Goal: Task Accomplishment & Management: Use online tool/utility

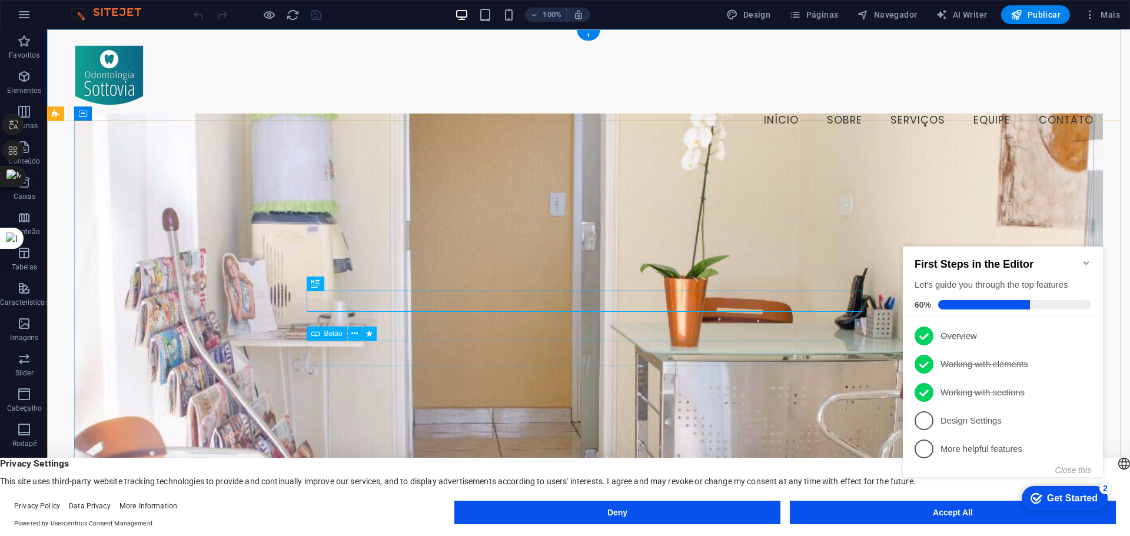
click at [352, 332] on icon at bounding box center [354, 334] width 6 height 12
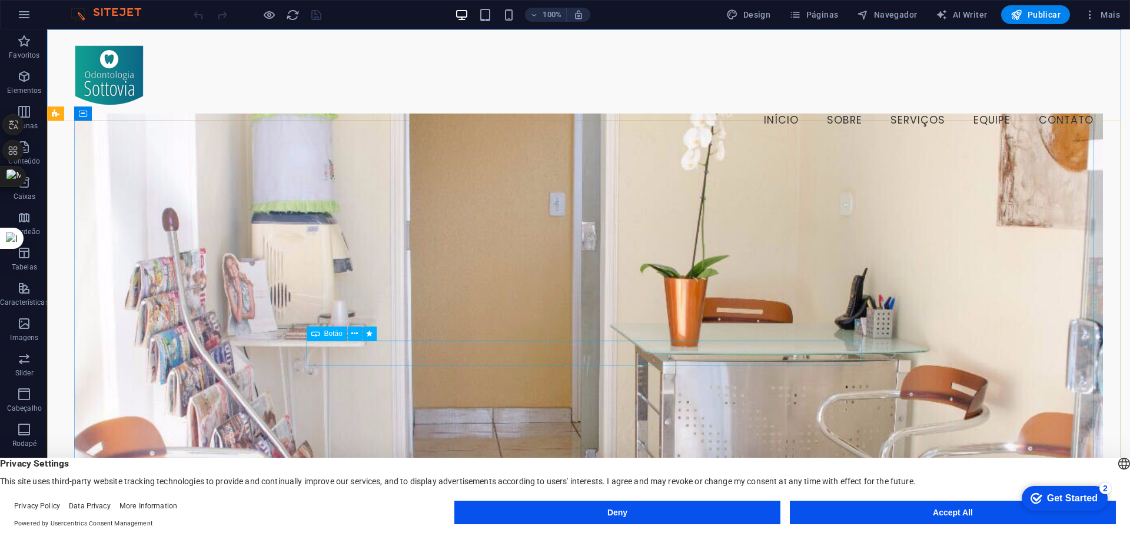
click at [329, 335] on span "Botão" at bounding box center [333, 333] width 18 height 7
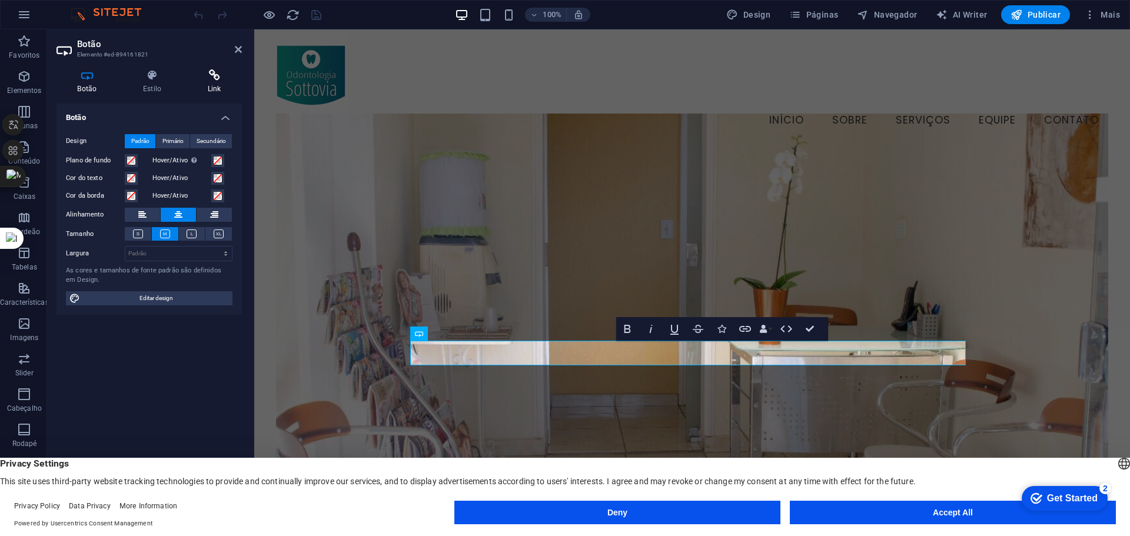
click at [215, 78] on icon at bounding box center [214, 75] width 55 height 12
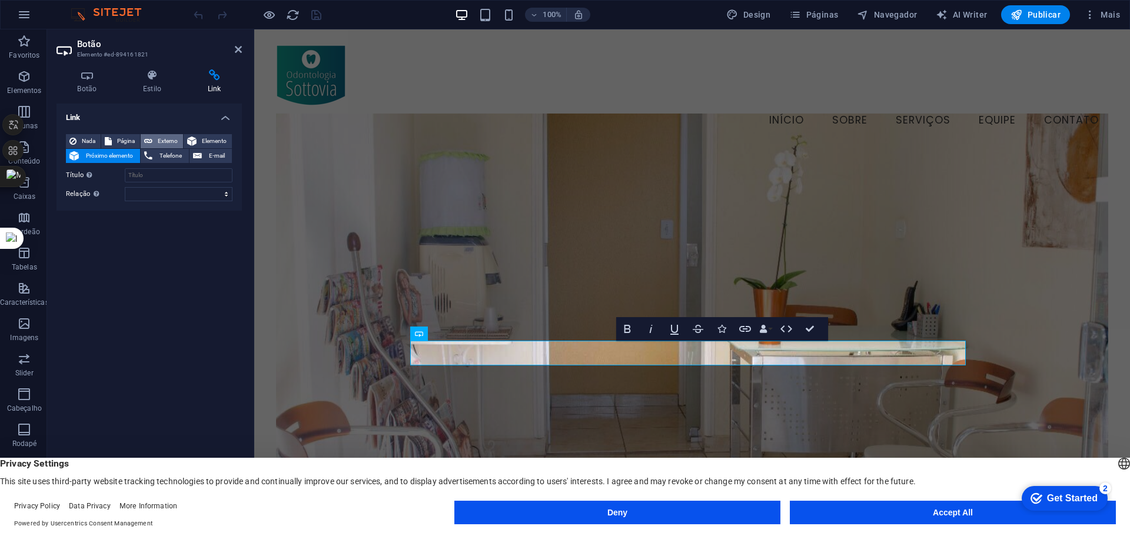
click at [158, 139] on span "Externo" at bounding box center [168, 141] width 24 height 14
select select "blank"
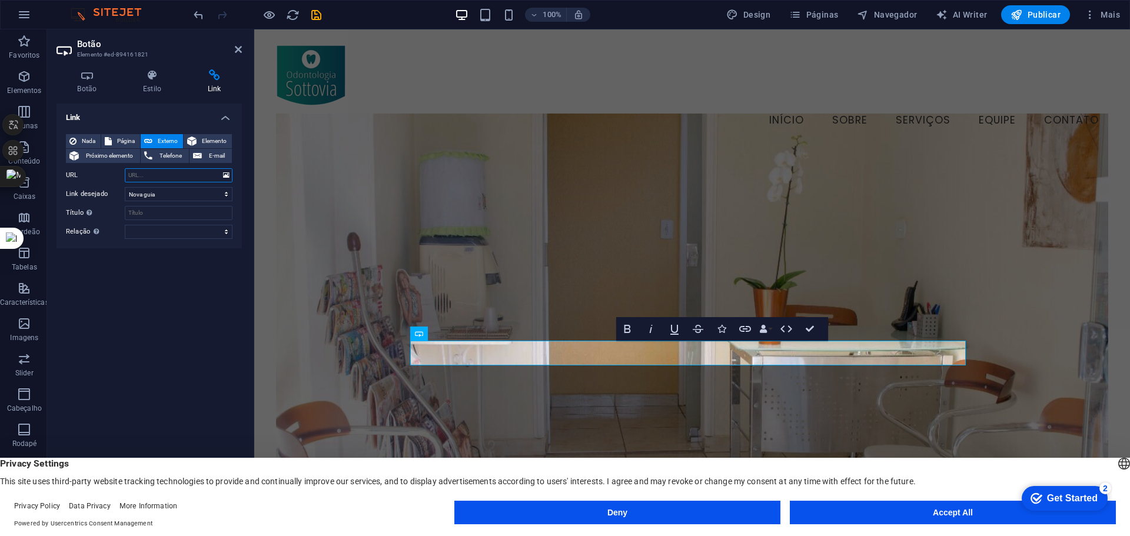
paste input "https://wa.me/551532634221"
type input "https://wa.me/551532634221"
click at [960, 517] on button "Accept All" at bounding box center [953, 513] width 326 height 24
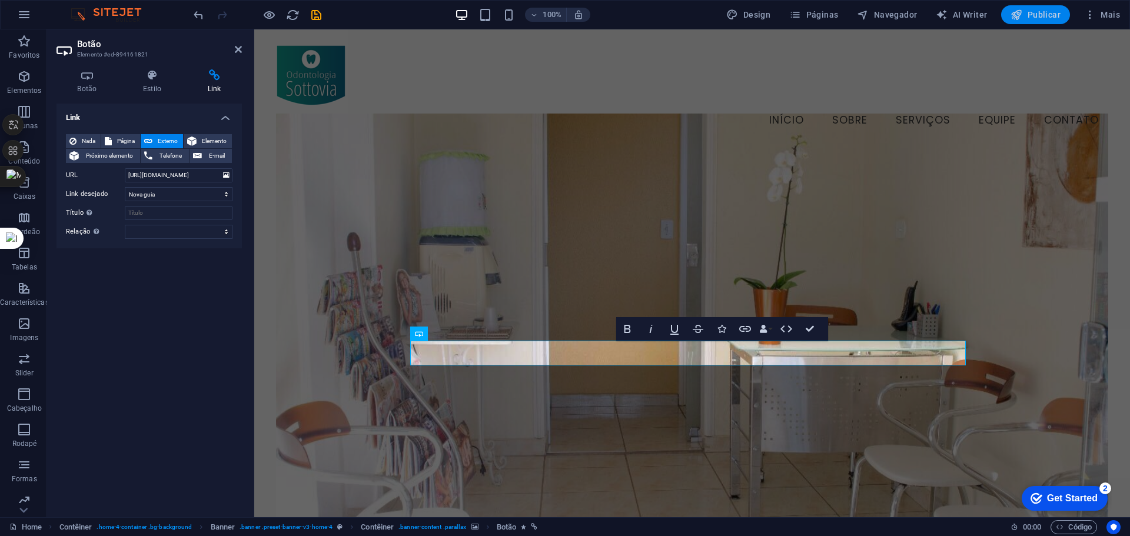
click at [1033, 12] on span "Publicar" at bounding box center [1035, 15] width 50 height 12
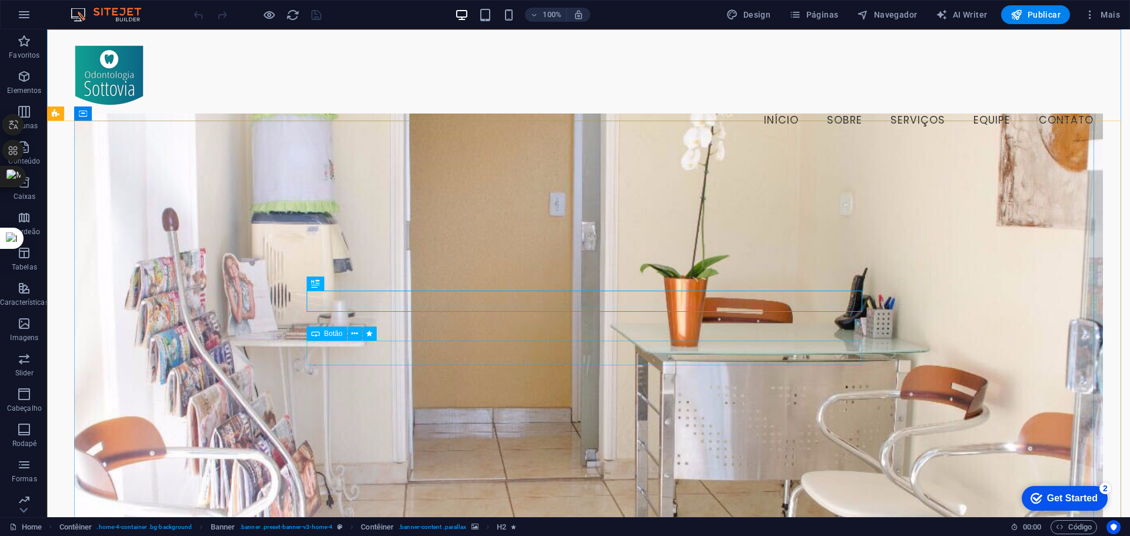
click at [321, 331] on div "Botão" at bounding box center [327, 334] width 41 height 14
click at [320, 335] on div "Botão" at bounding box center [327, 334] width 41 height 14
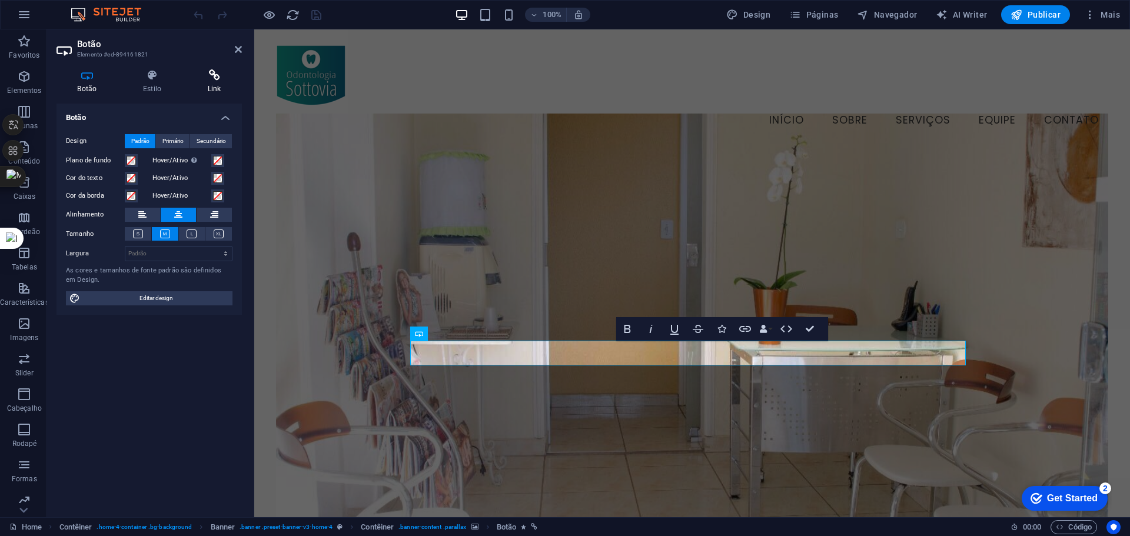
click at [217, 77] on icon at bounding box center [214, 75] width 55 height 12
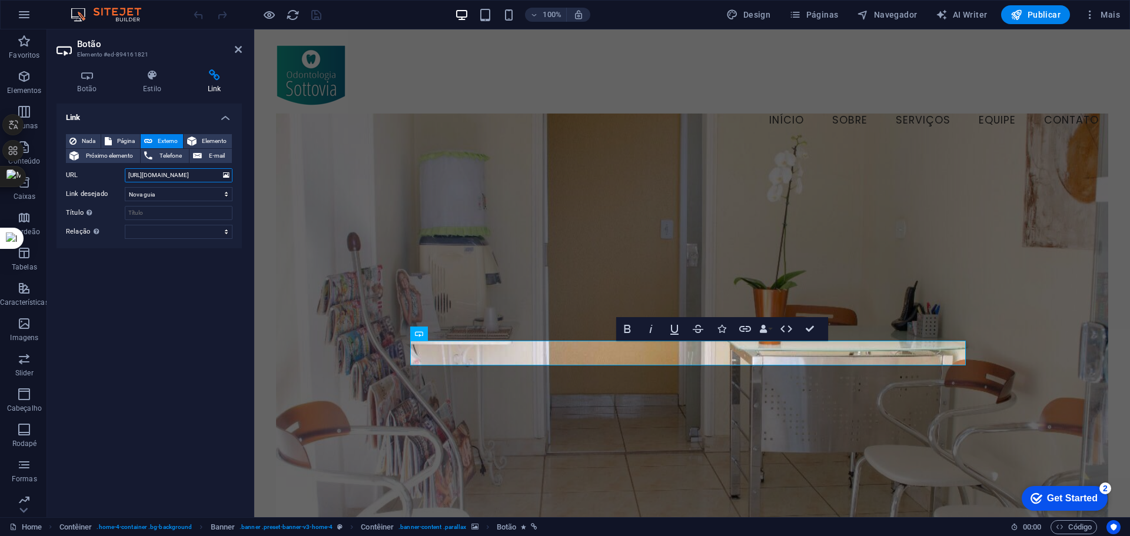
drag, startPoint x: 209, startPoint y: 172, endPoint x: 57, endPoint y: 169, distance: 152.4
click at [57, 169] on div "Nada Página Externo Elemento Próximo elemento Telefone E-mail Página Home Subpa…" at bounding box center [148, 187] width 185 height 124
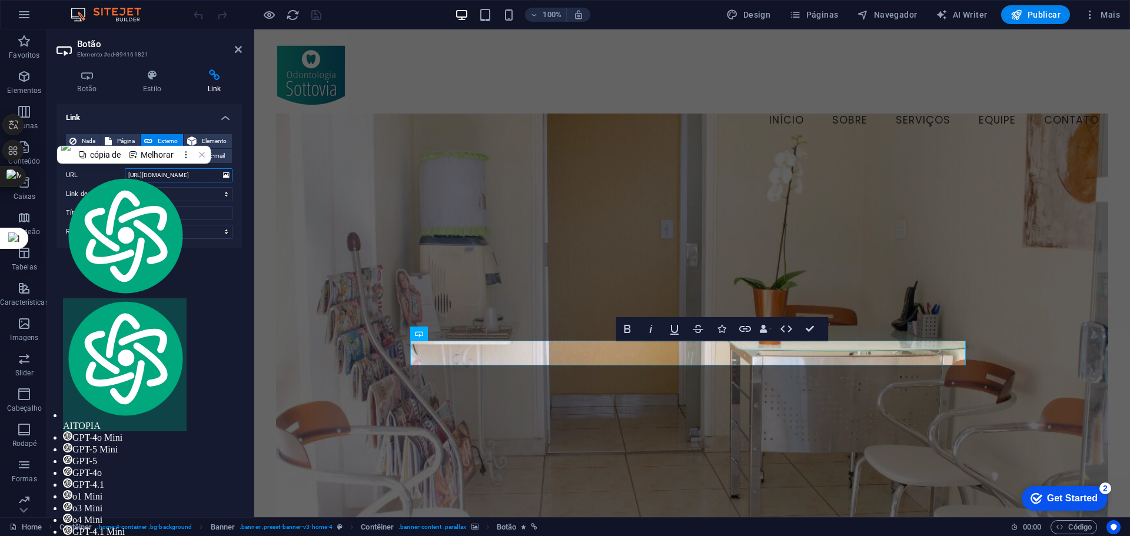
paste input "<a href="https://wa.me/551532634221">Fale conosco pelo WhatsApp</a>"
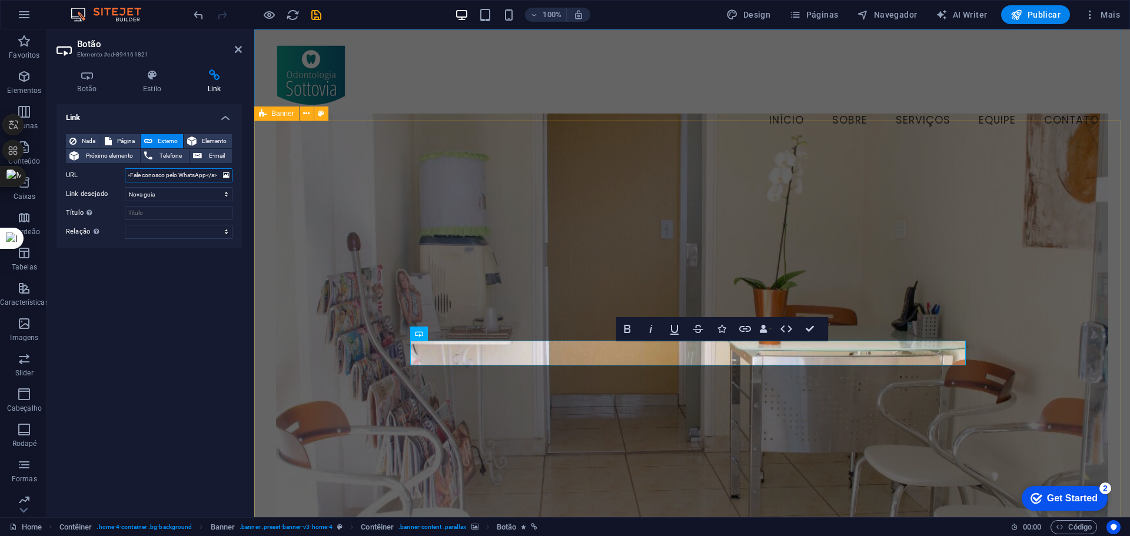
type input "<a href="https://wa.me/551532634221">Fale conosco pelo WhatsApp</a>"
click at [164, 193] on select "Nova guia Mesma guia Sobreposição" at bounding box center [179, 194] width 108 height 14
click at [125, 187] on select "Nova guia Mesma guia Sobreposição" at bounding box center [179, 194] width 108 height 14
click at [175, 194] on select "Nova guia Mesma guia Sobreposição" at bounding box center [179, 194] width 108 height 14
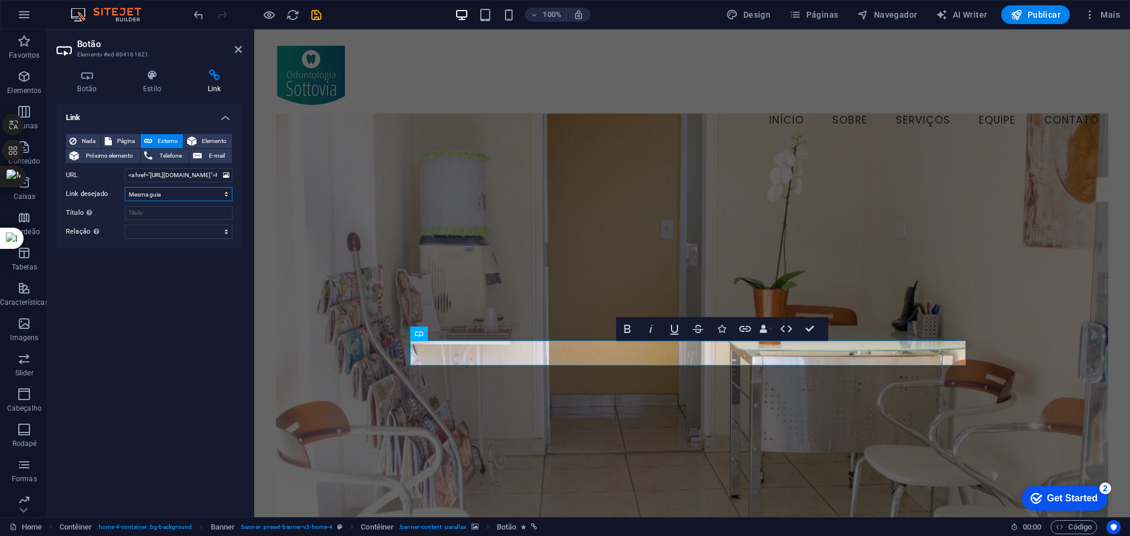
select select "blank"
click at [125, 187] on select "Nova guia Mesma guia Sobreposição" at bounding box center [179, 194] width 108 height 14
click at [165, 215] on input "Título A descrição adicional do link não deve ser igual ao texto do link. O tít…" at bounding box center [179, 213] width 108 height 14
type input "w"
type input "Whatsapp"
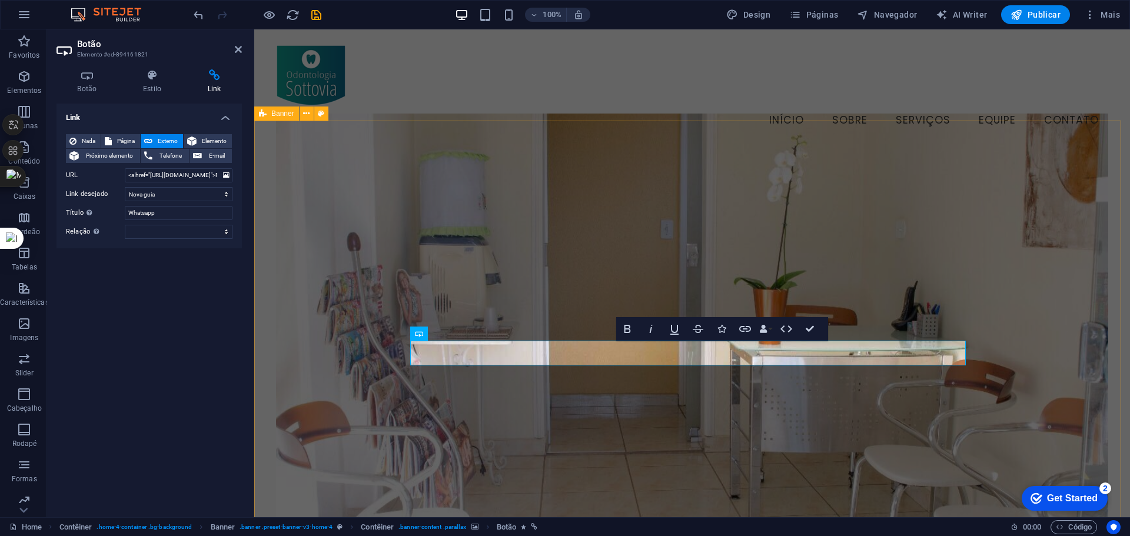
click at [1044, 2] on div "100% Design Páginas Navegador AI Writer Publicar Mais" at bounding box center [565, 15] width 1129 height 28
click at [1040, 20] on button "Publicar" at bounding box center [1035, 14] width 69 height 19
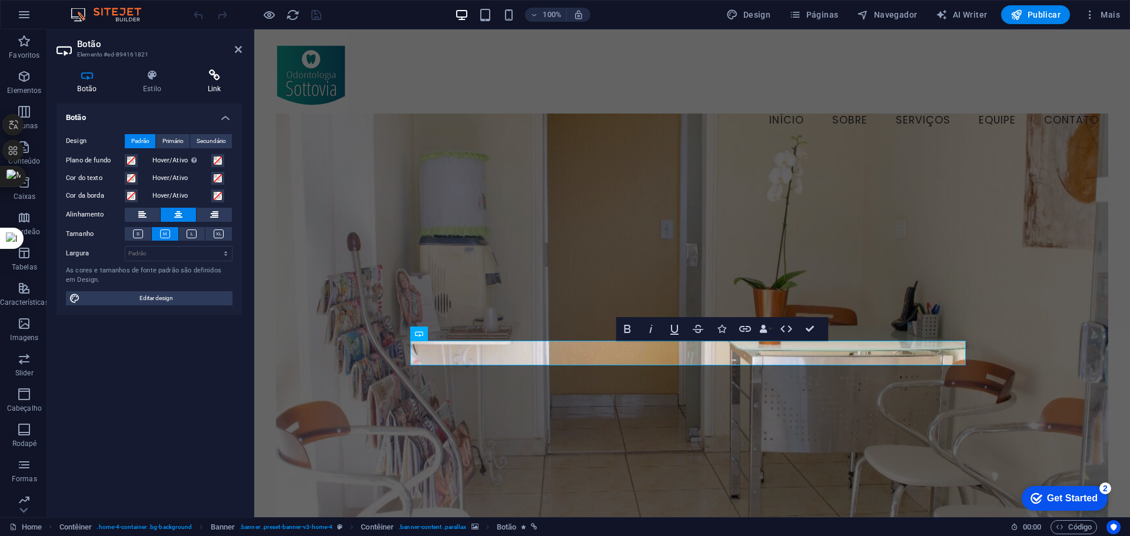
click at [217, 75] on icon at bounding box center [214, 75] width 55 height 12
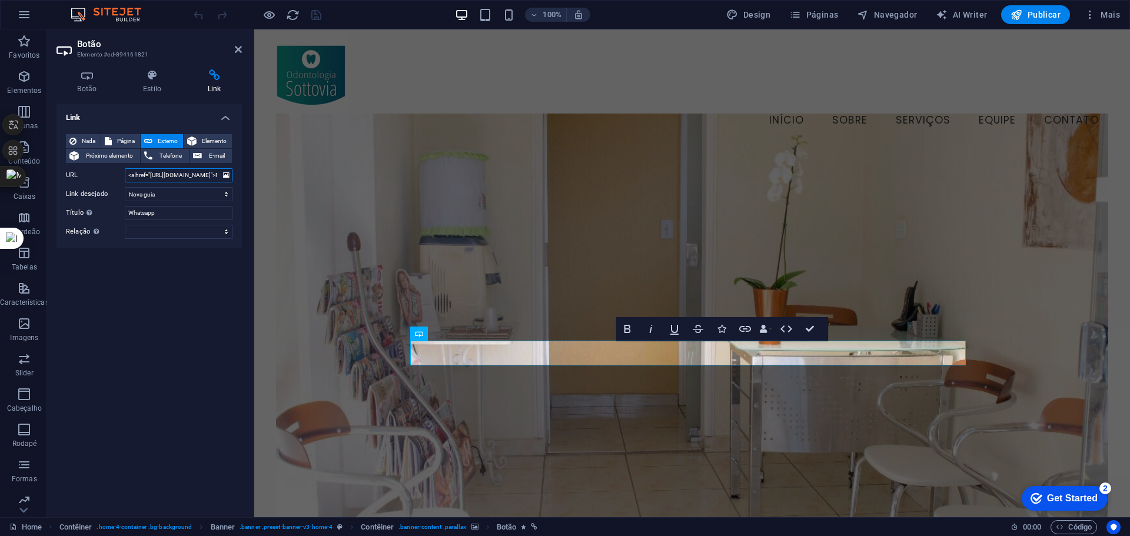
click at [191, 177] on input "<a href="https://wa.me/551532634221">Fale conosco pelo WhatsApp</a>" at bounding box center [179, 175] width 108 height 14
paste input "99691-1446"
type input "<a href="https://wa.me/5515996911446">Fale conosco pelo WhatsApp</a>"
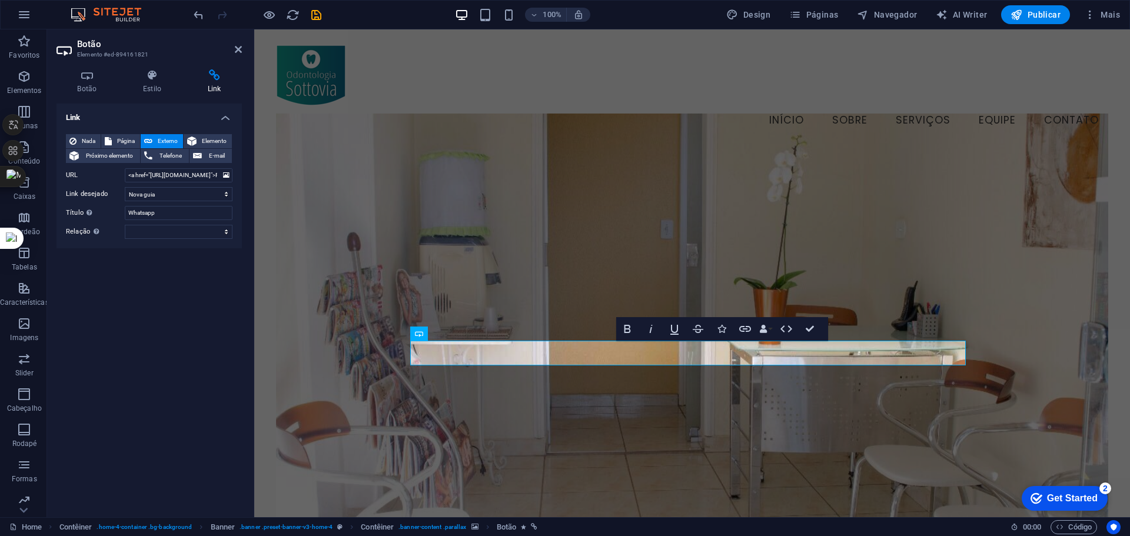
click at [1035, 5] on div "100% Design Páginas Navegador AI Writer Publicar Mais" at bounding box center [565, 15] width 1129 height 28
click at [1028, 16] on span "Publicar" at bounding box center [1035, 15] width 50 height 12
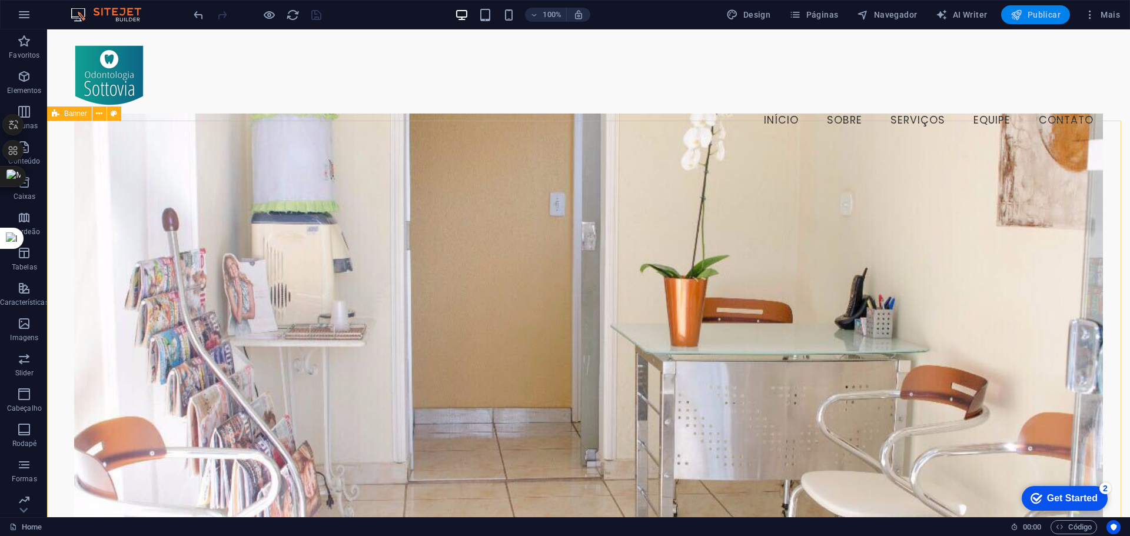
click at [1041, 11] on span "Publicar" at bounding box center [1035, 15] width 50 height 12
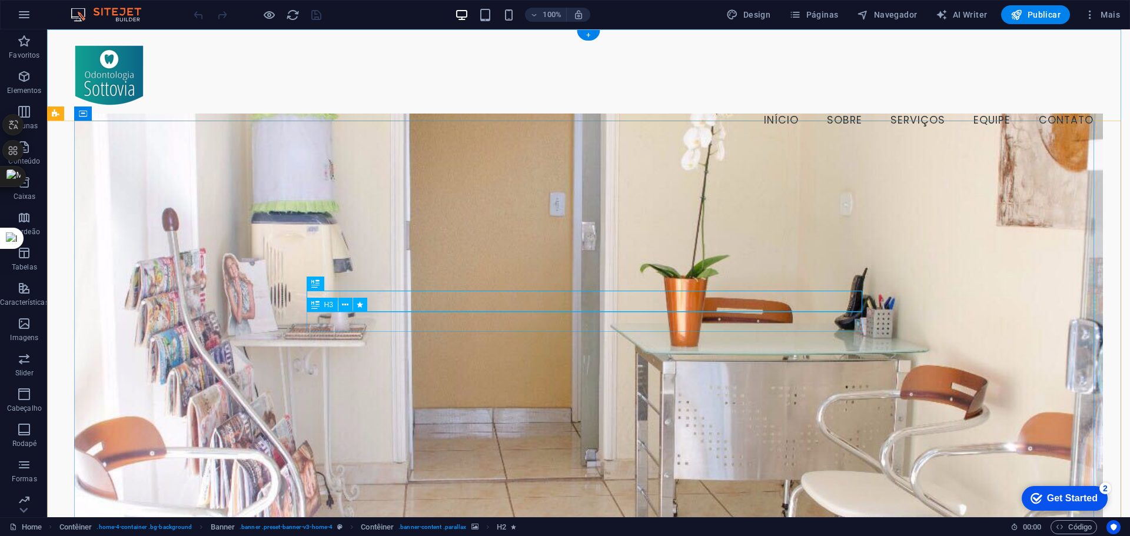
click at [327, 281] on span "H2" at bounding box center [328, 283] width 9 height 7
click at [344, 282] on icon at bounding box center [345, 284] width 6 height 12
click at [324, 286] on span "H2" at bounding box center [328, 283] width 9 height 7
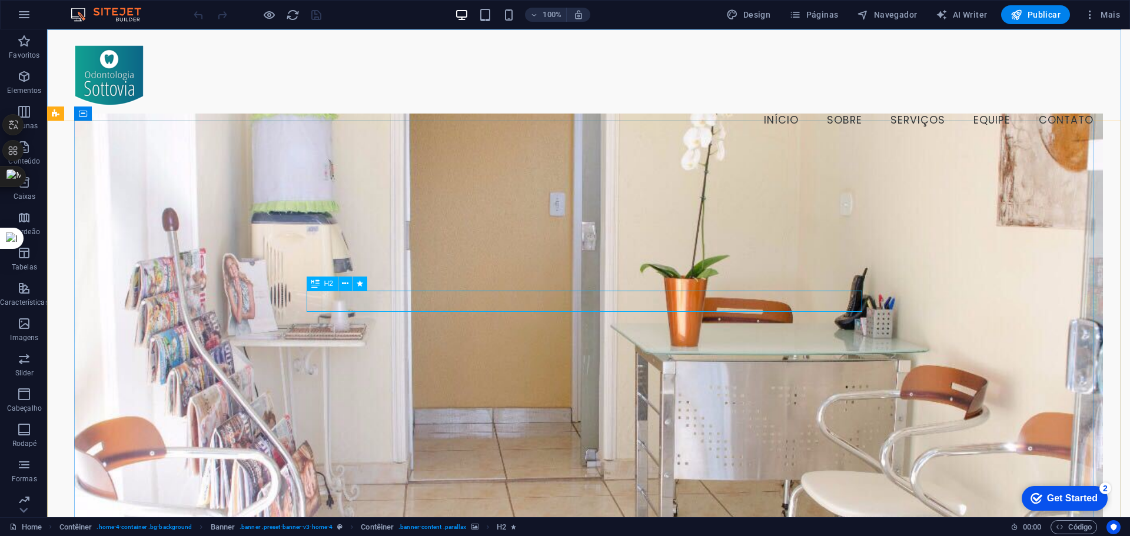
click at [324, 286] on span "H2" at bounding box center [328, 283] width 9 height 7
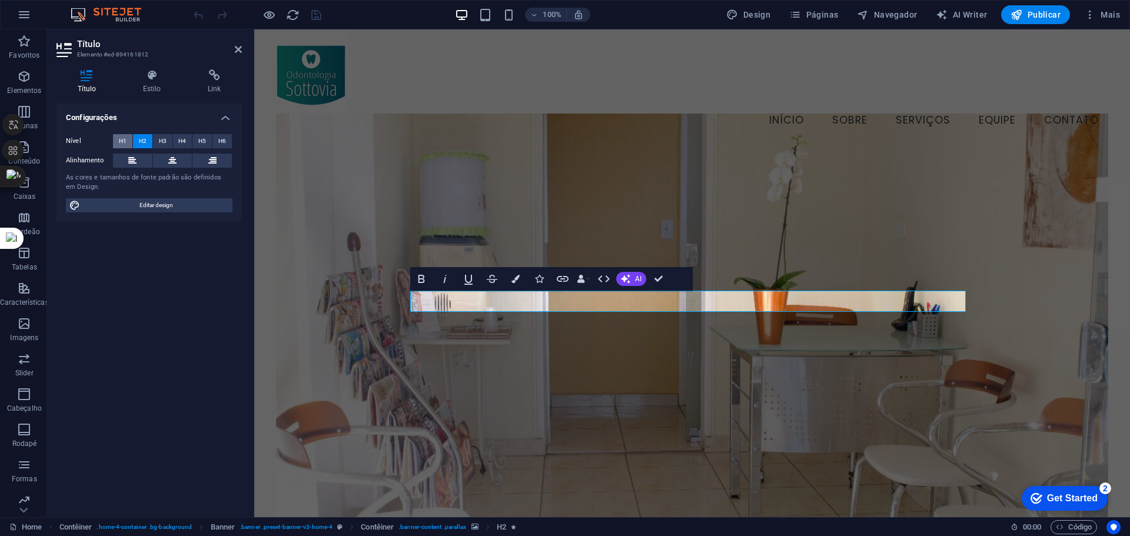
click at [126, 135] on span "H1" at bounding box center [123, 141] width 8 height 14
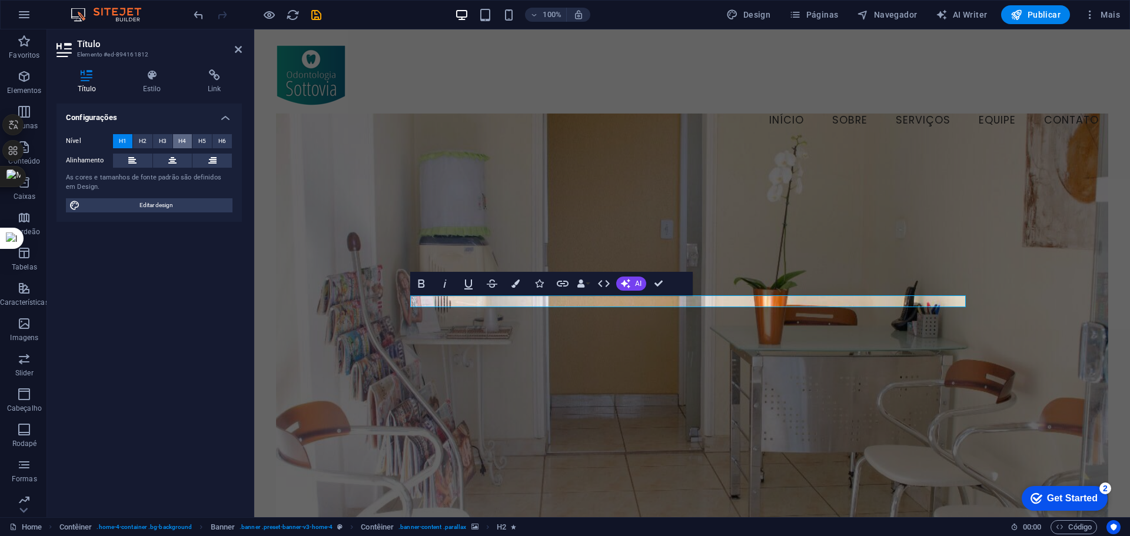
click at [178, 139] on span "H4" at bounding box center [182, 141] width 8 height 14
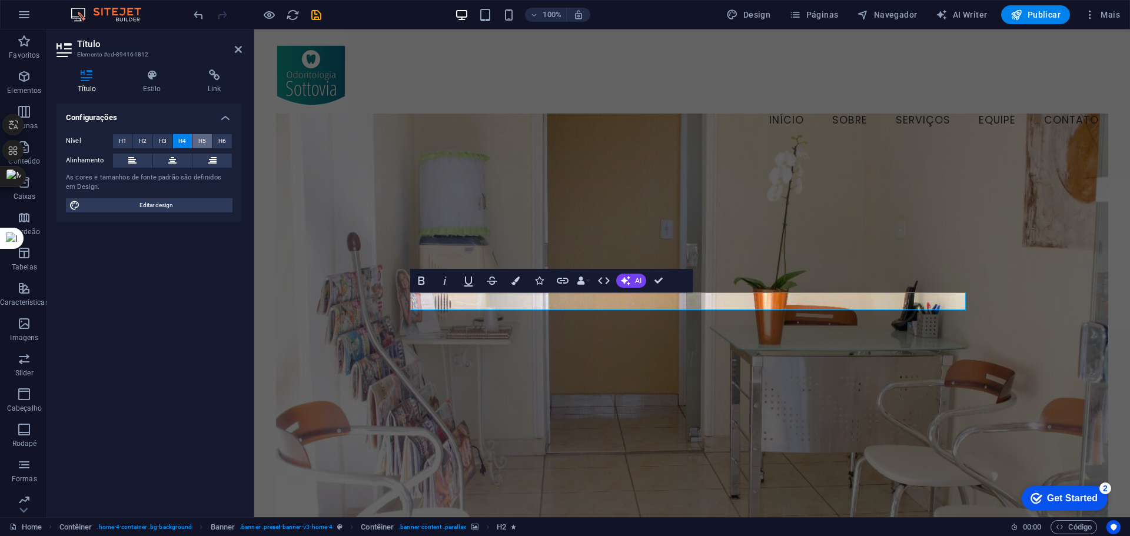
click at [203, 142] on span "H5" at bounding box center [202, 141] width 8 height 14
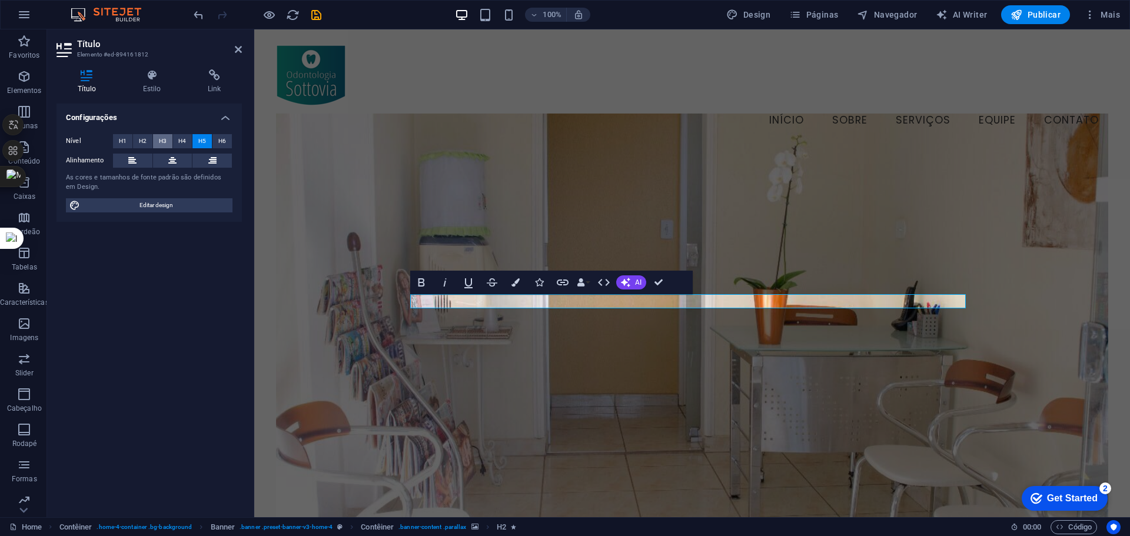
click at [158, 144] on button "H3" at bounding box center [162, 141] width 19 height 14
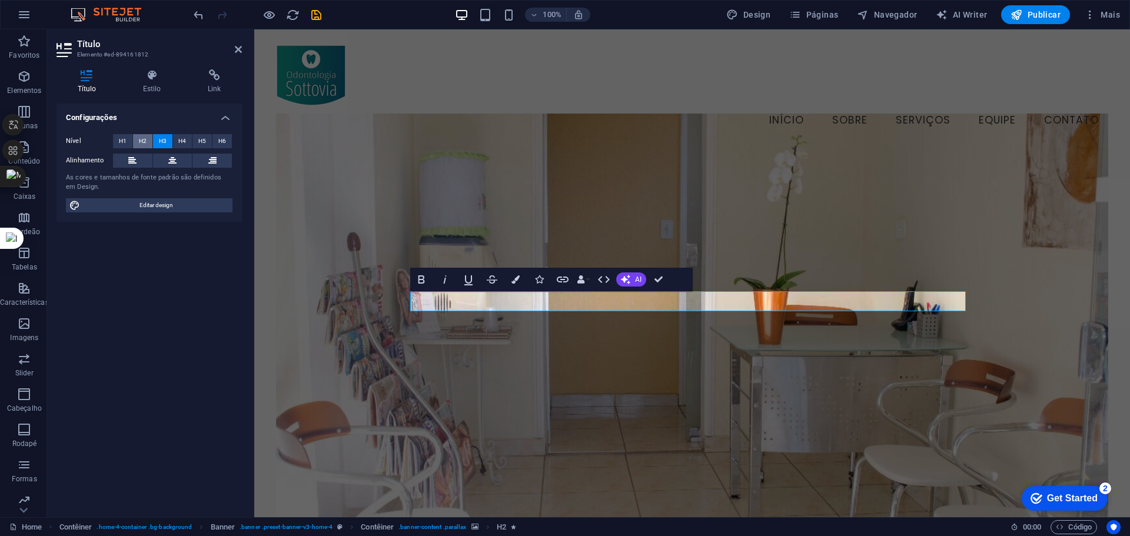
click at [135, 138] on button "H2" at bounding box center [142, 141] width 19 height 14
click at [127, 137] on button "H1" at bounding box center [122, 141] width 19 height 14
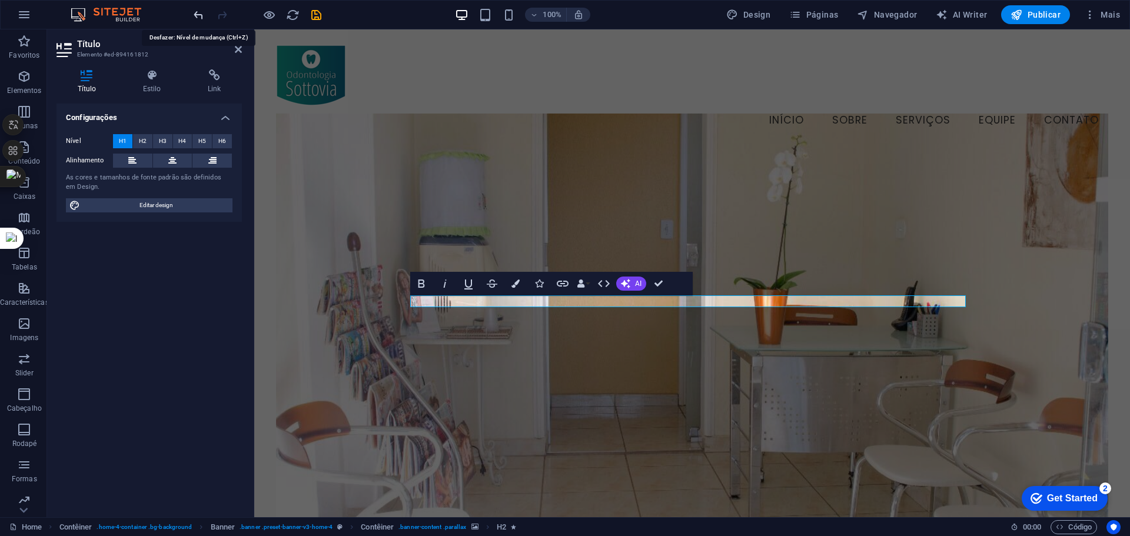
click at [197, 9] on icon "undo" at bounding box center [199, 15] width 14 height 14
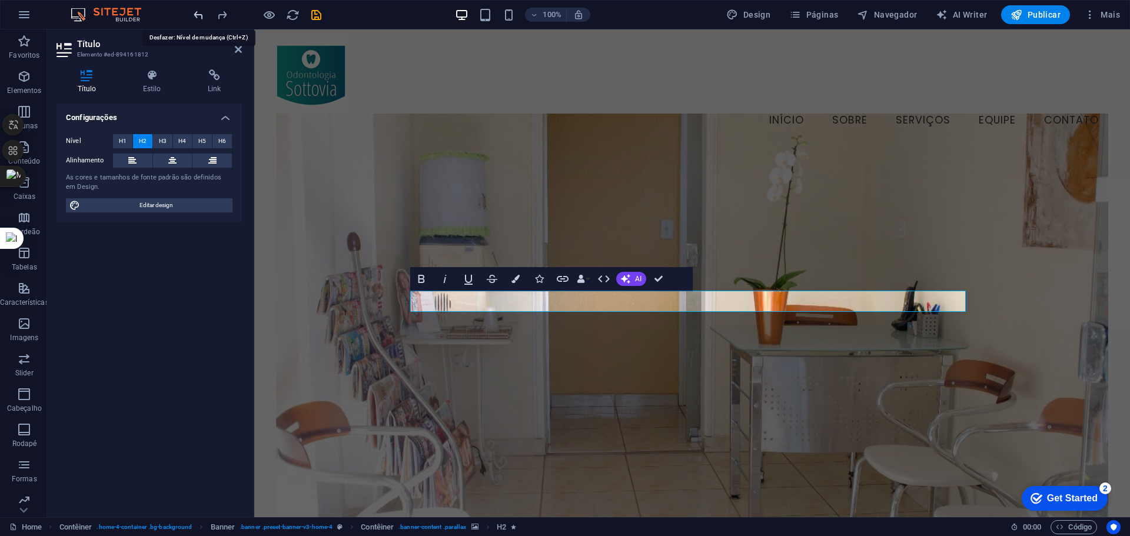
click at [197, 9] on icon "undo" at bounding box center [199, 15] width 14 height 14
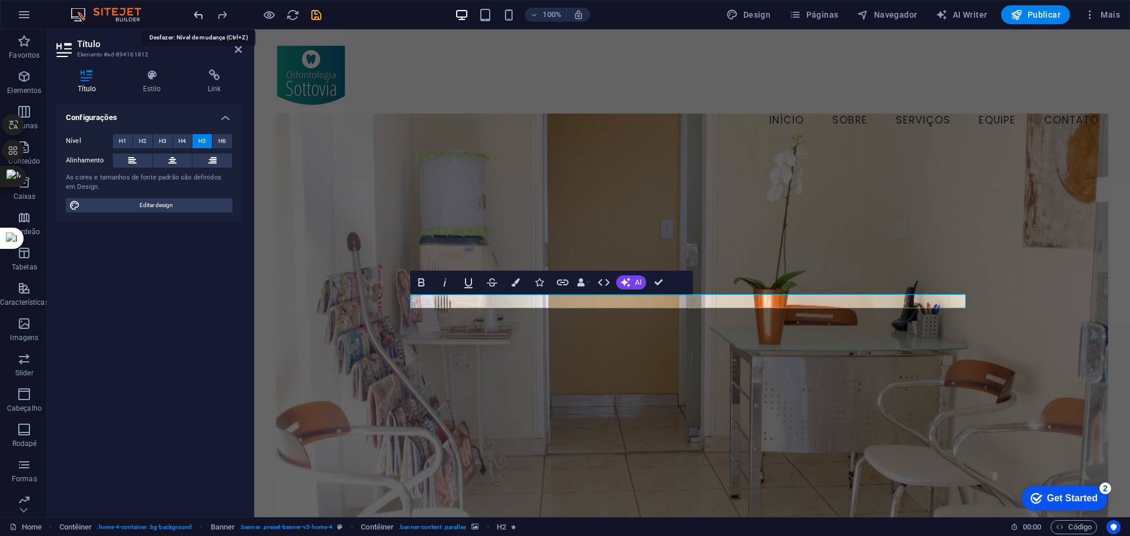
click at [197, 9] on icon "undo" at bounding box center [199, 15] width 14 height 14
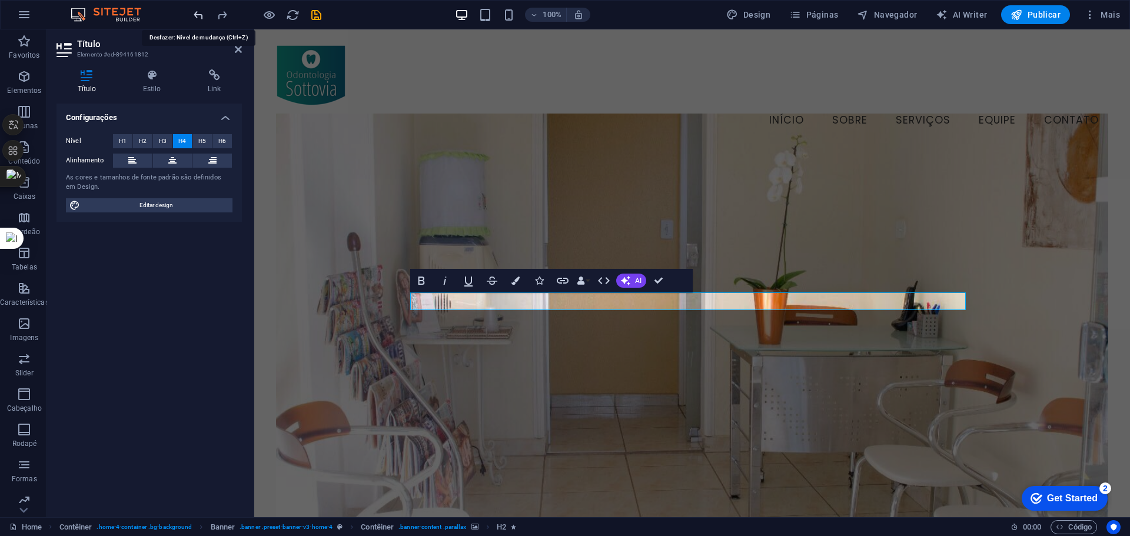
click at [197, 9] on icon "undo" at bounding box center [199, 15] width 14 height 14
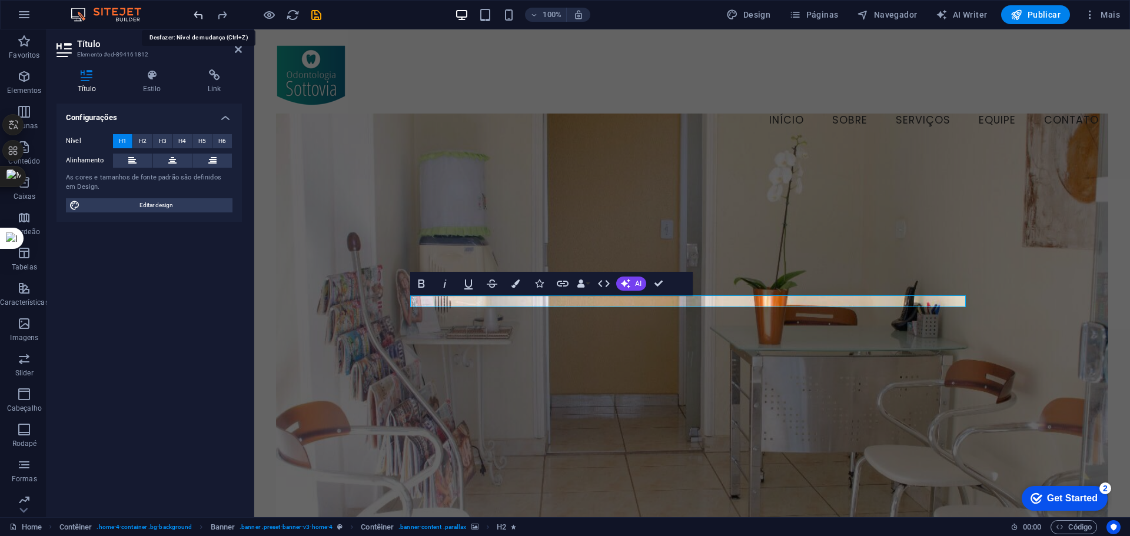
click at [197, 9] on icon "undo" at bounding box center [199, 15] width 14 height 14
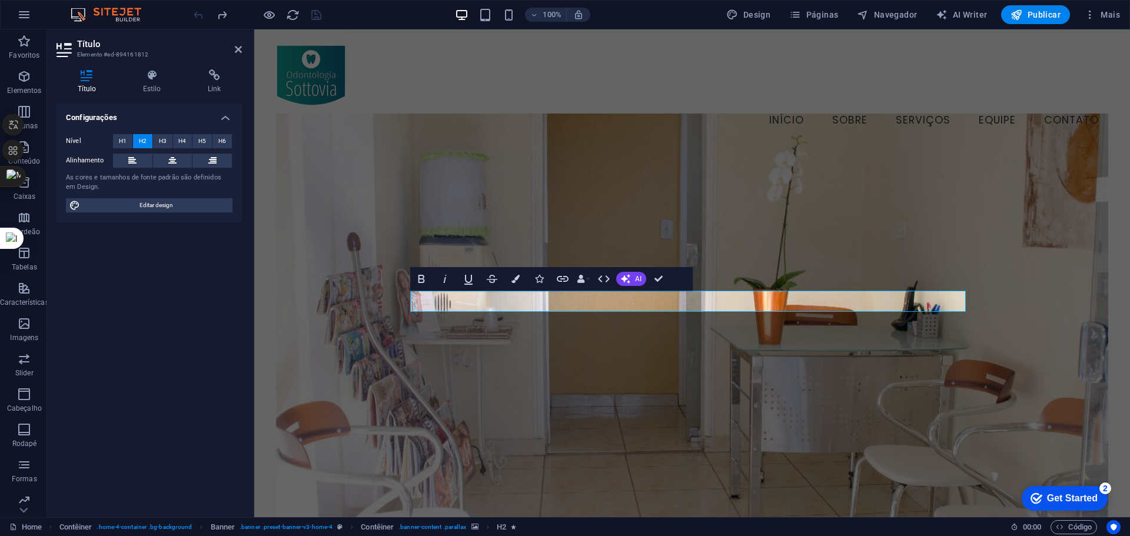
click at [197, 9] on div at bounding box center [257, 14] width 132 height 19
click at [510, 446] on figure at bounding box center [692, 336] width 832 height 444
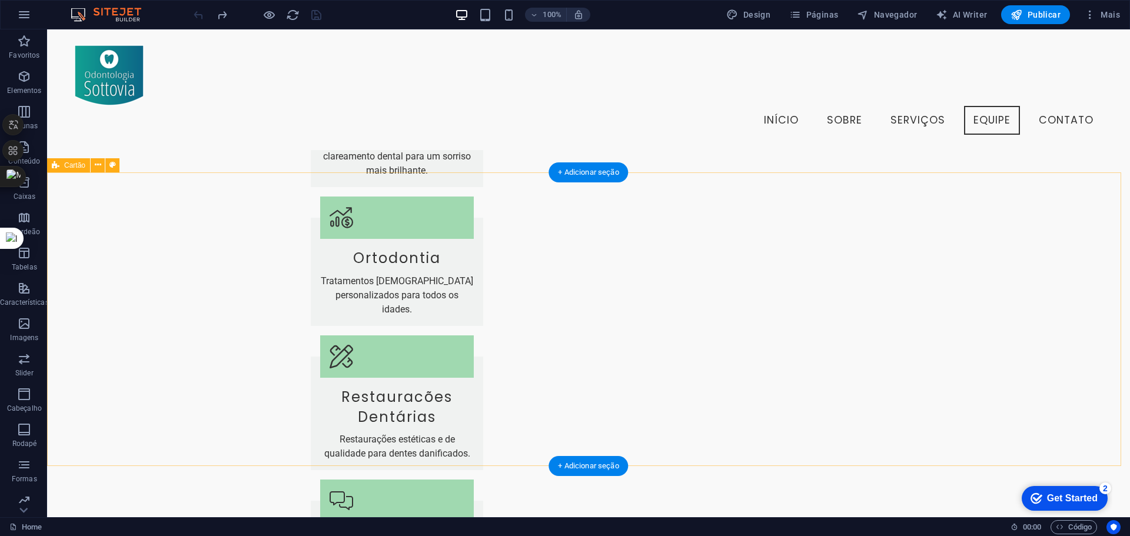
scroll to position [1498, 0]
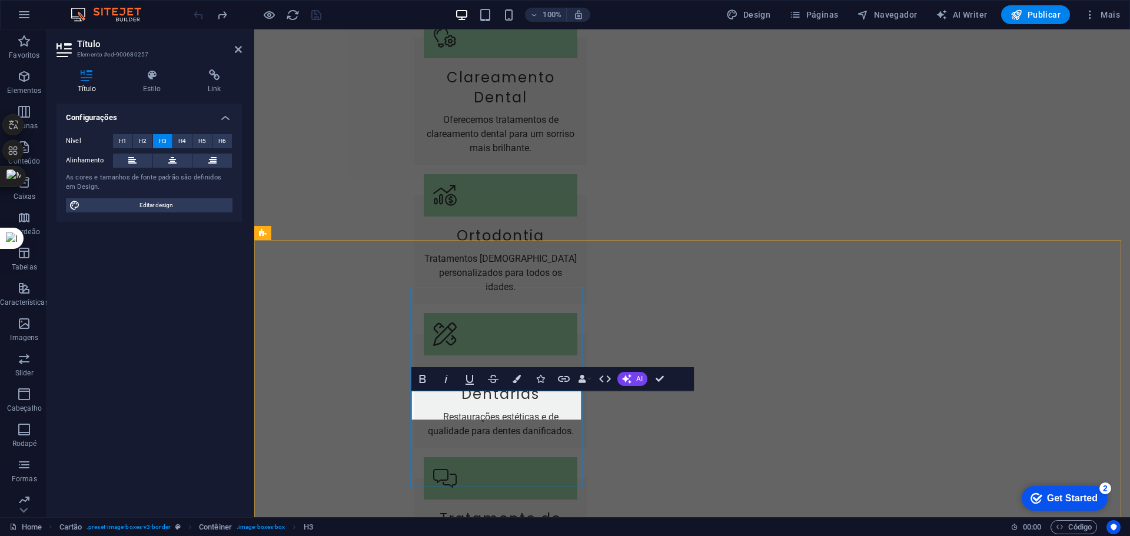
scroll to position [0, 5]
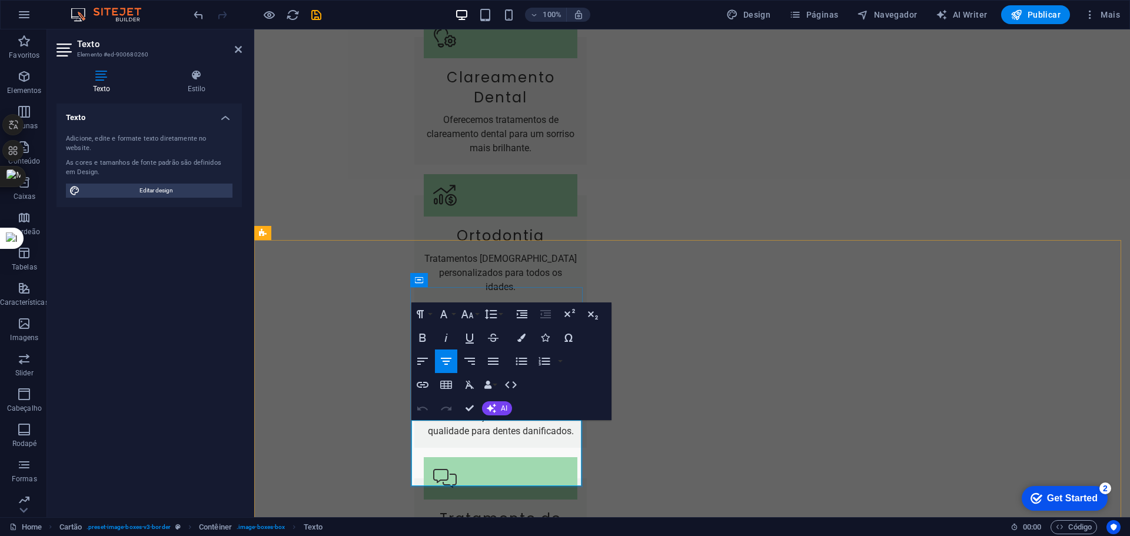
drag, startPoint x: 436, startPoint y: 424, endPoint x: 567, endPoint y: 473, distance: 140.0
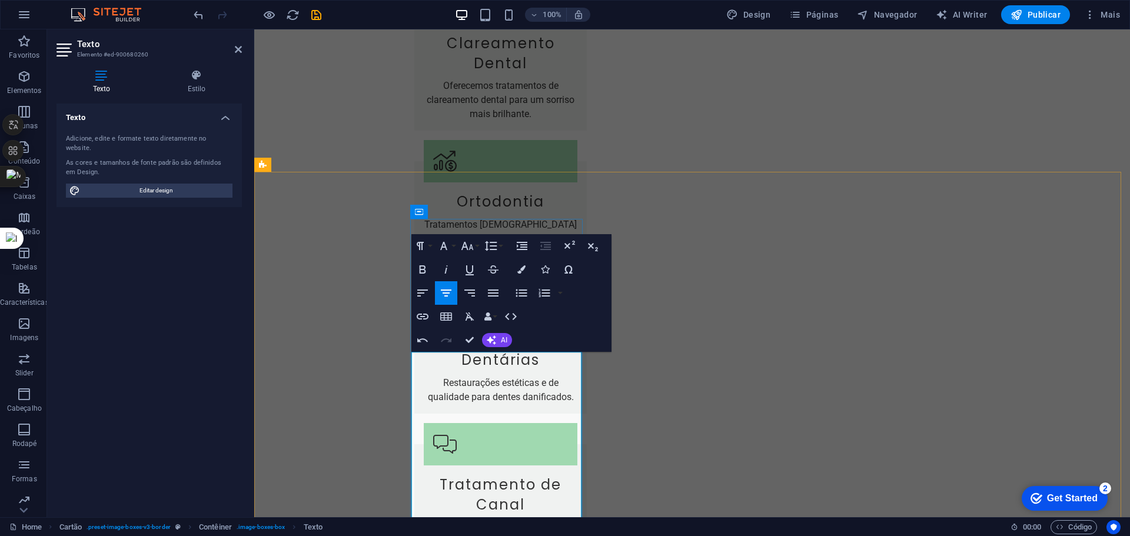
scroll to position [1765, 0]
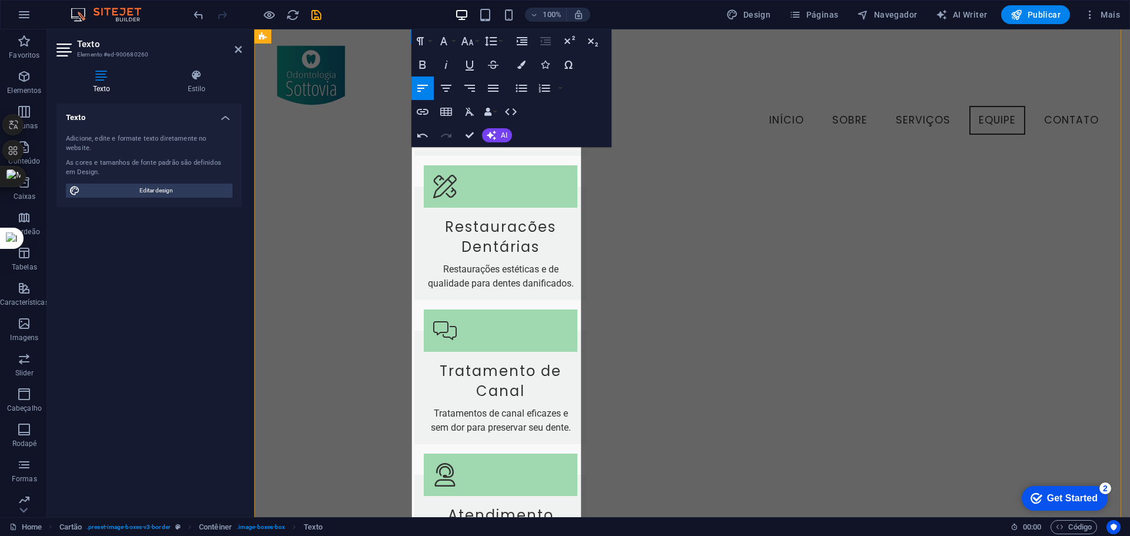
scroll to position [1674, 0]
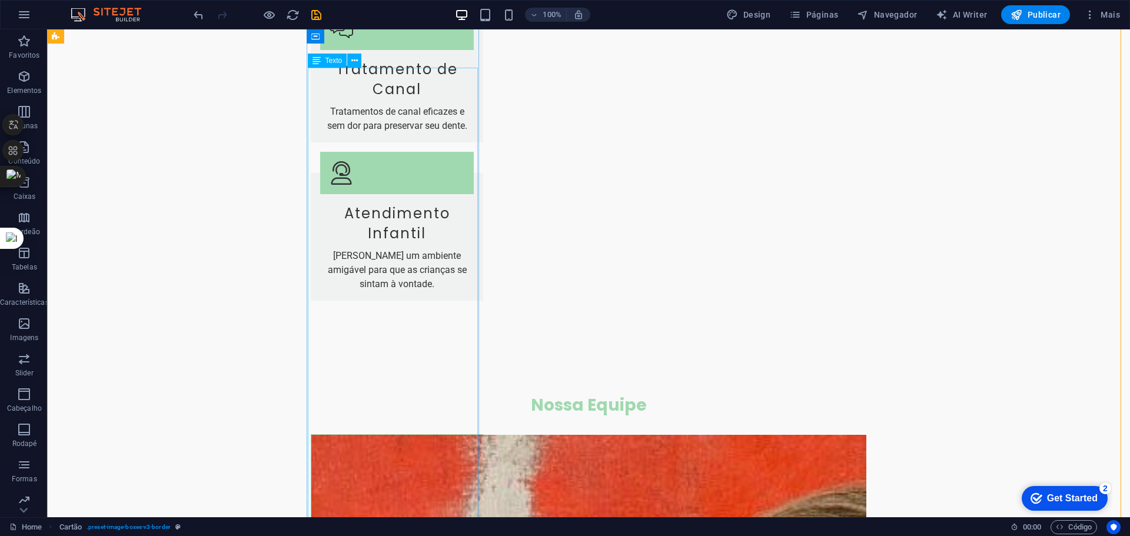
scroll to position [2176, 0]
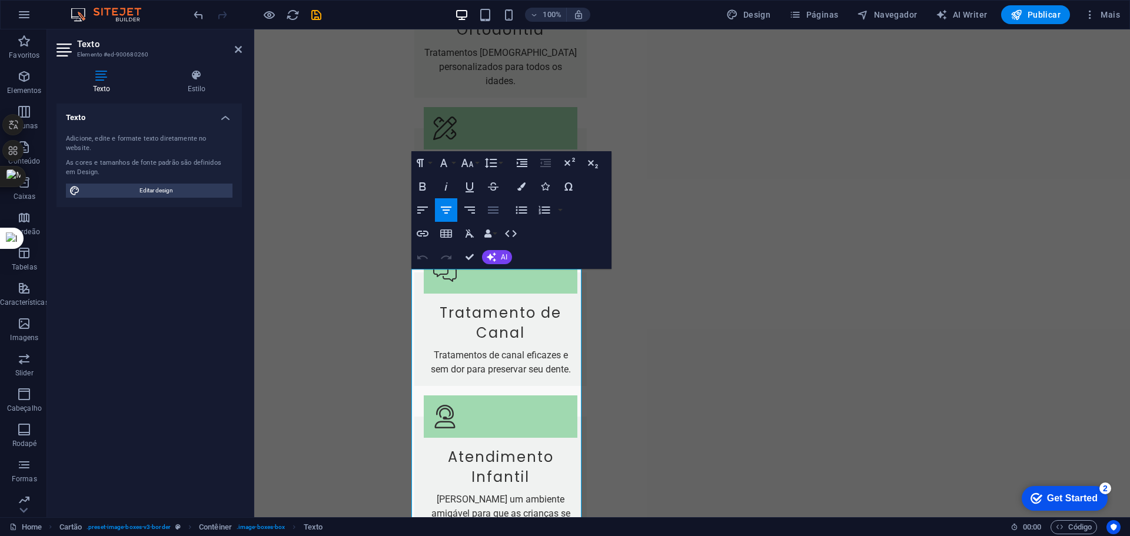
click at [493, 211] on icon "button" at bounding box center [493, 210] width 14 height 14
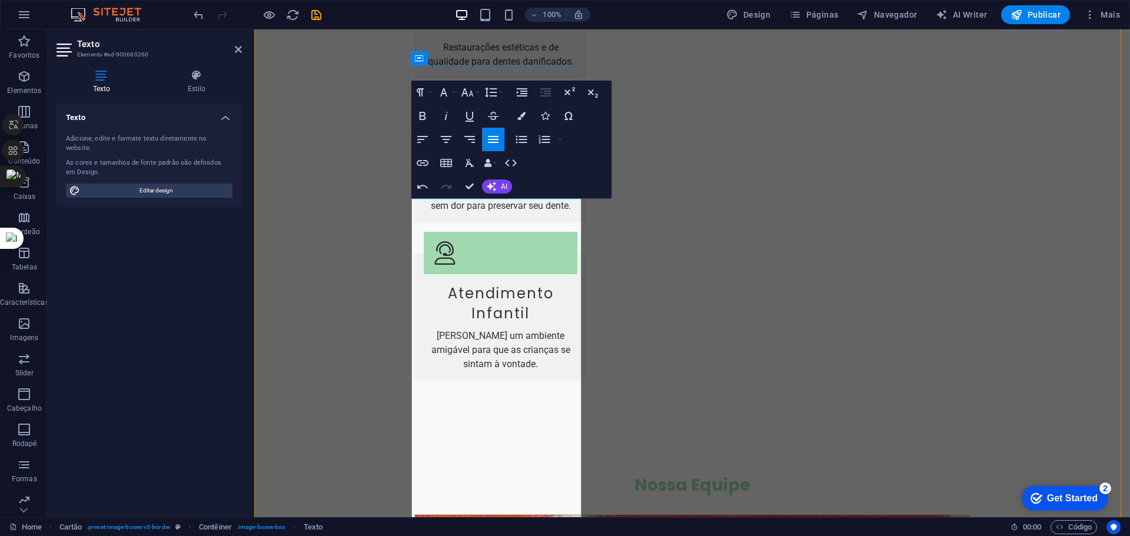
scroll to position [1976, 0]
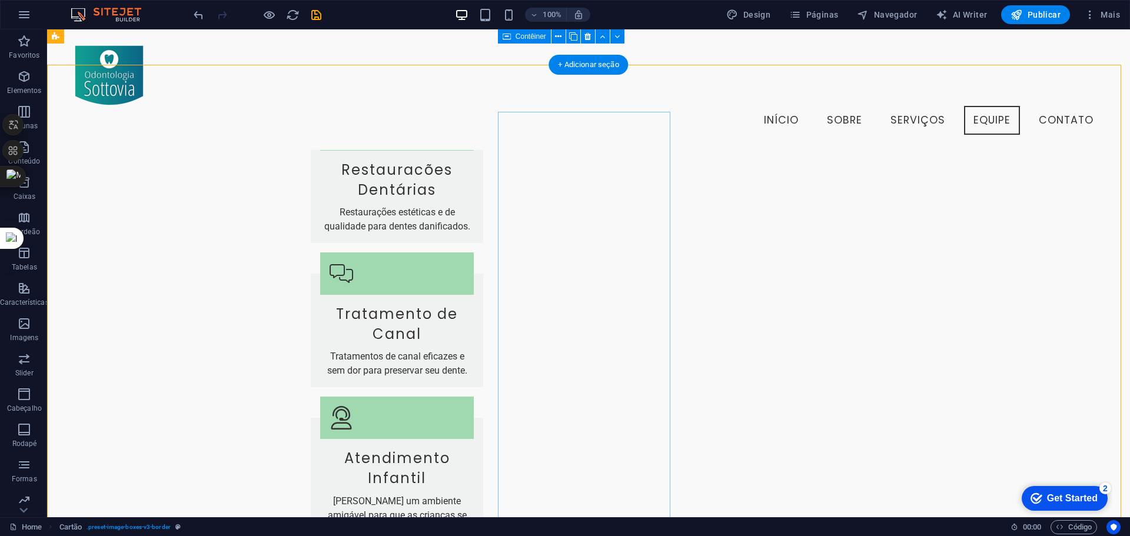
scroll to position [1649, 0]
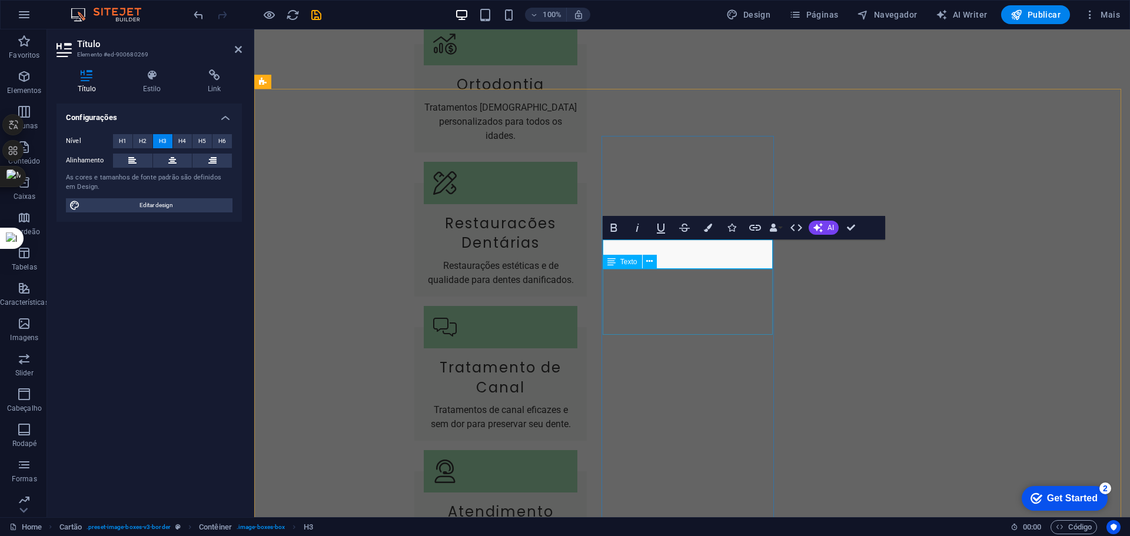
scroll to position [0, 5]
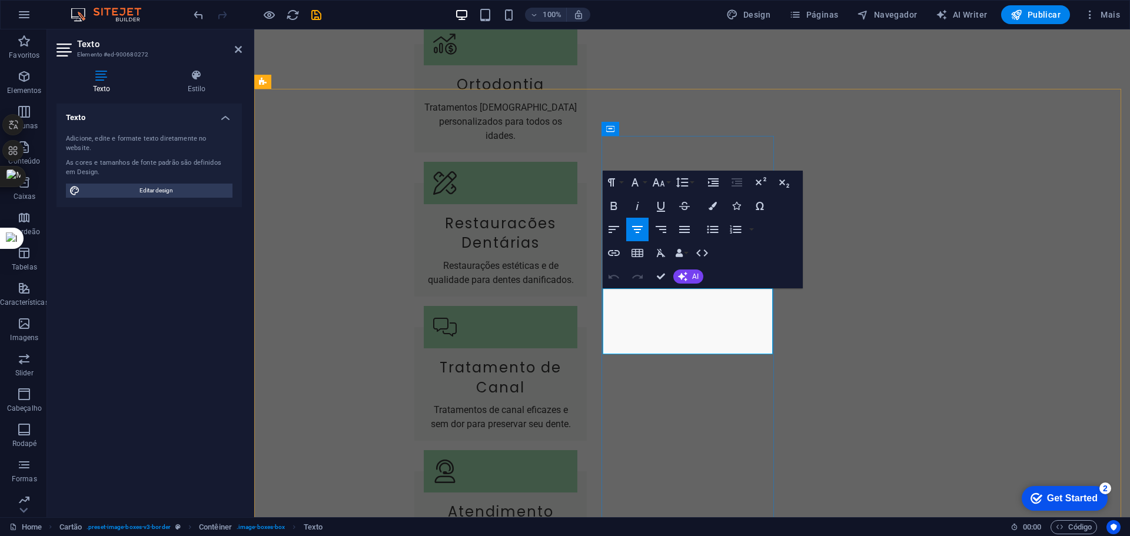
drag, startPoint x: 629, startPoint y: 296, endPoint x: 752, endPoint y: 346, distance: 132.8
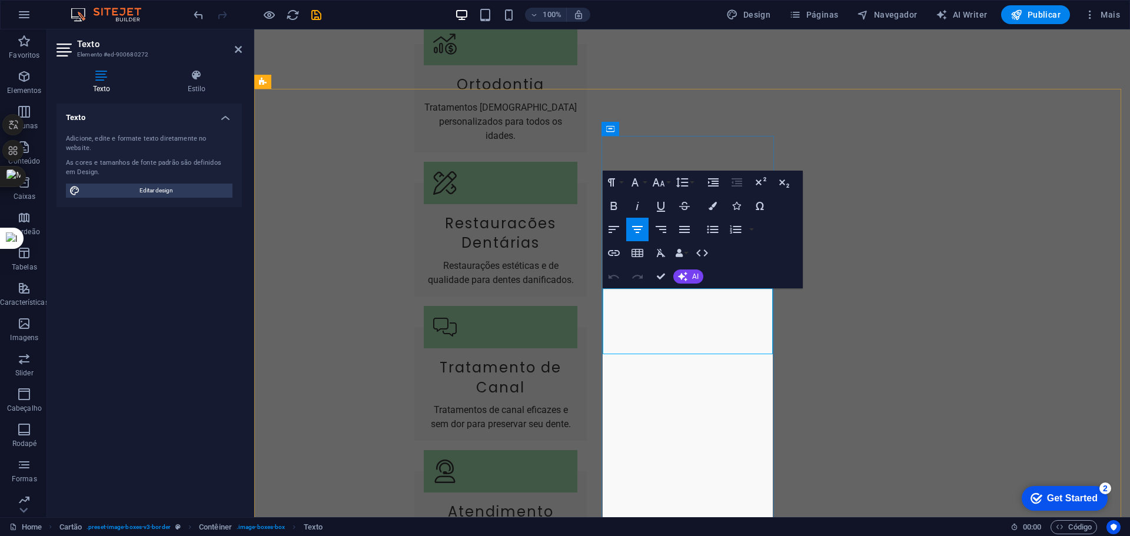
scroll to position [11180, 4]
click at [686, 230] on icon "button" at bounding box center [684, 229] width 11 height 7
click at [684, 232] on icon "button" at bounding box center [684, 229] width 14 height 14
click at [680, 240] on button "Align Justify" at bounding box center [684, 230] width 22 height 24
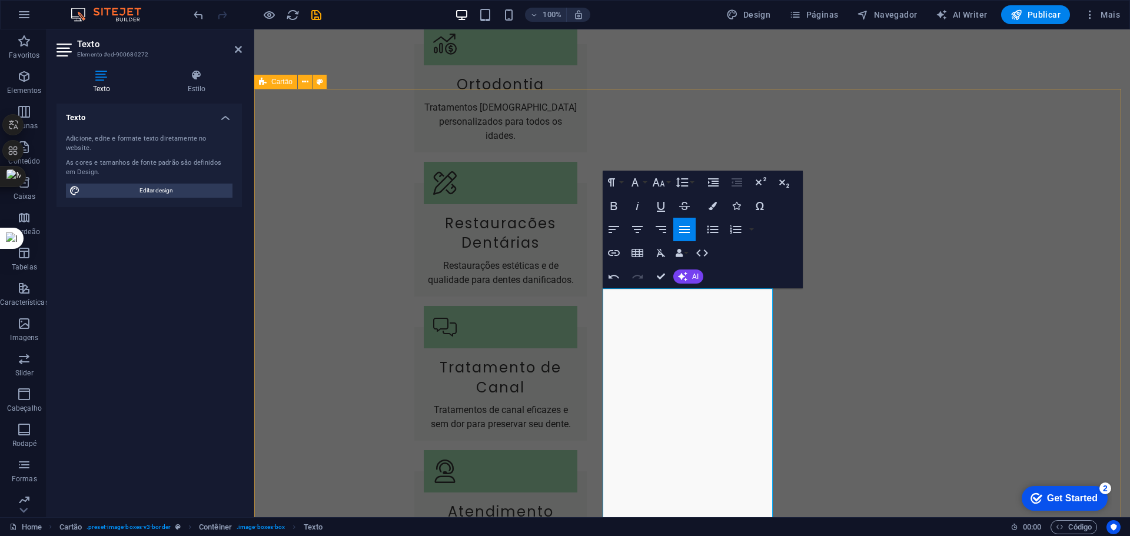
drag, startPoint x: 996, startPoint y: 351, endPoint x: 1195, endPoint y: 348, distance: 198.9
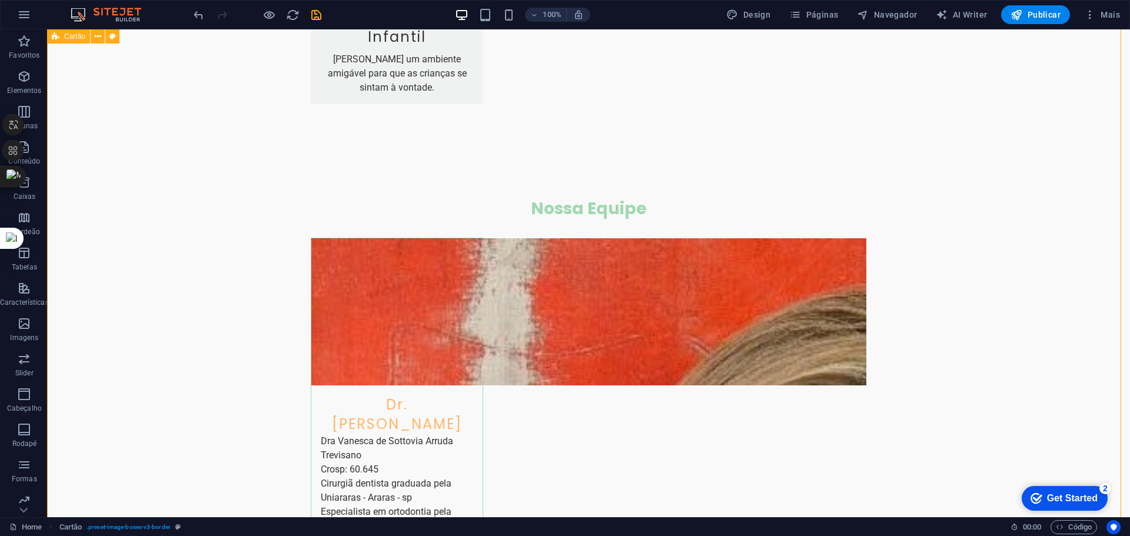
scroll to position [2270, 0]
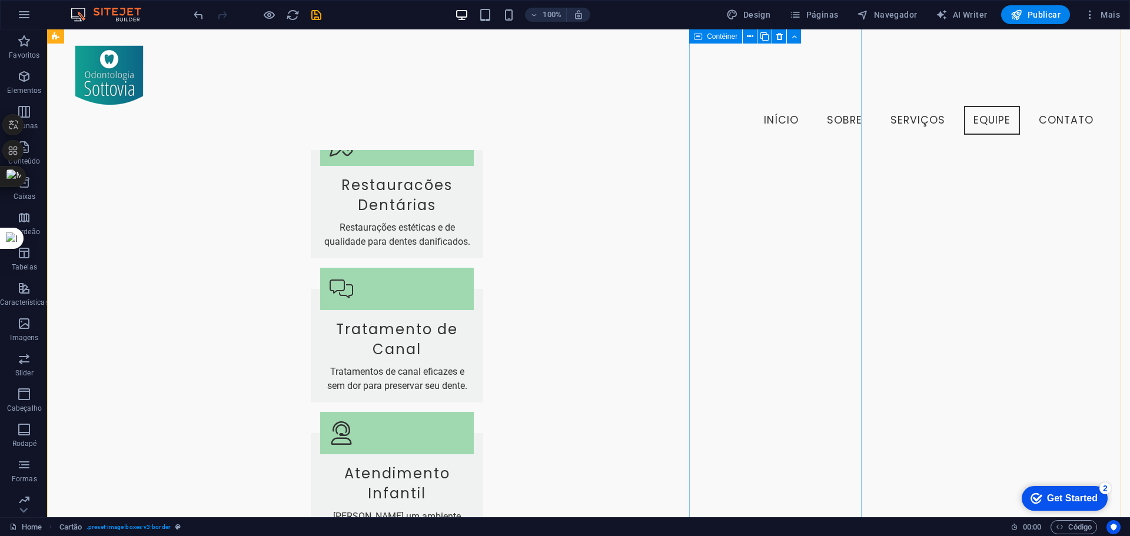
scroll to position [1707, 0]
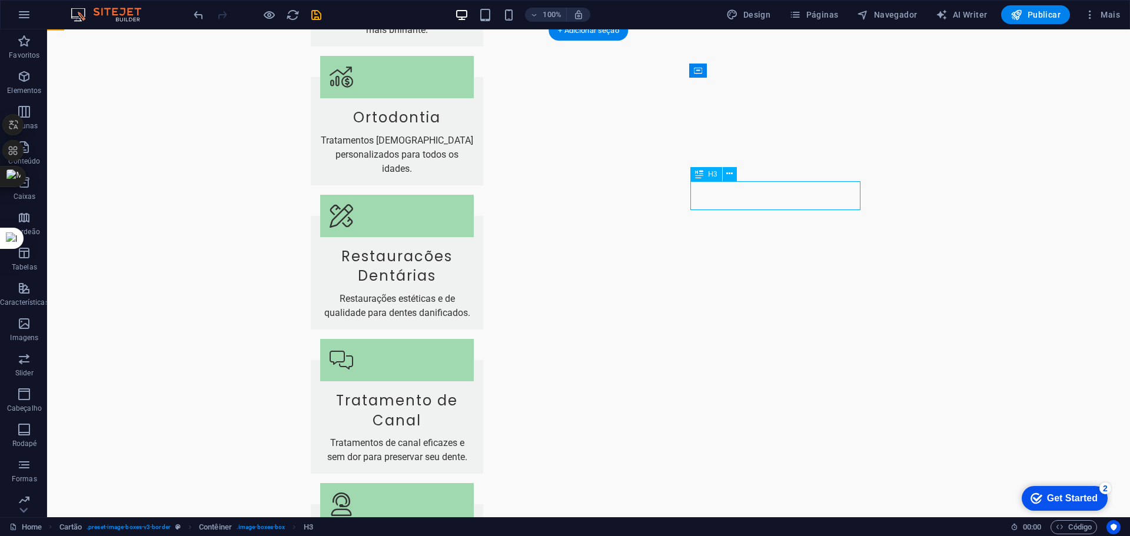
scroll to position [1798, 0]
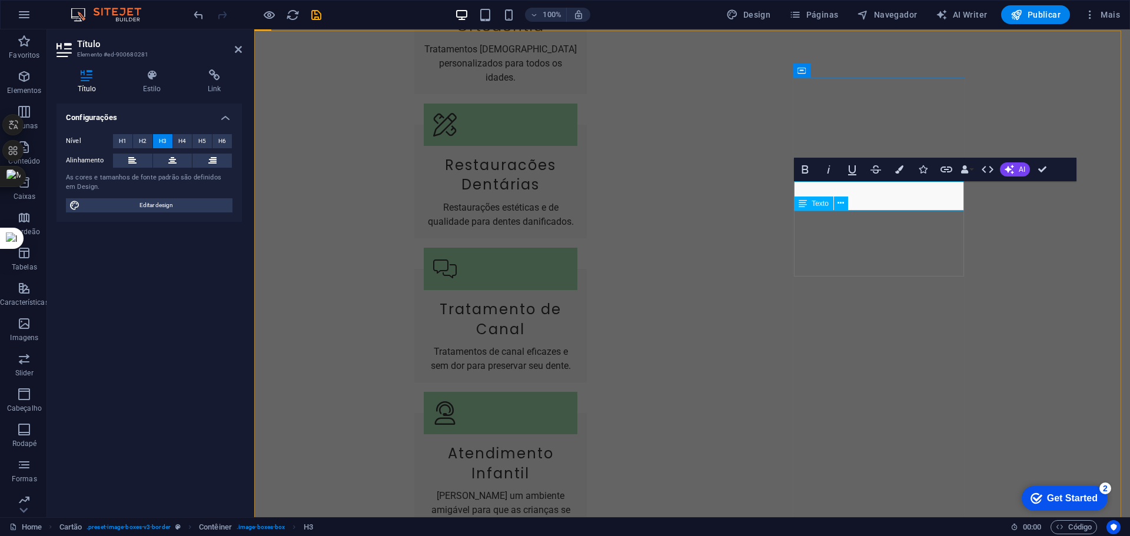
scroll to position [0, 5]
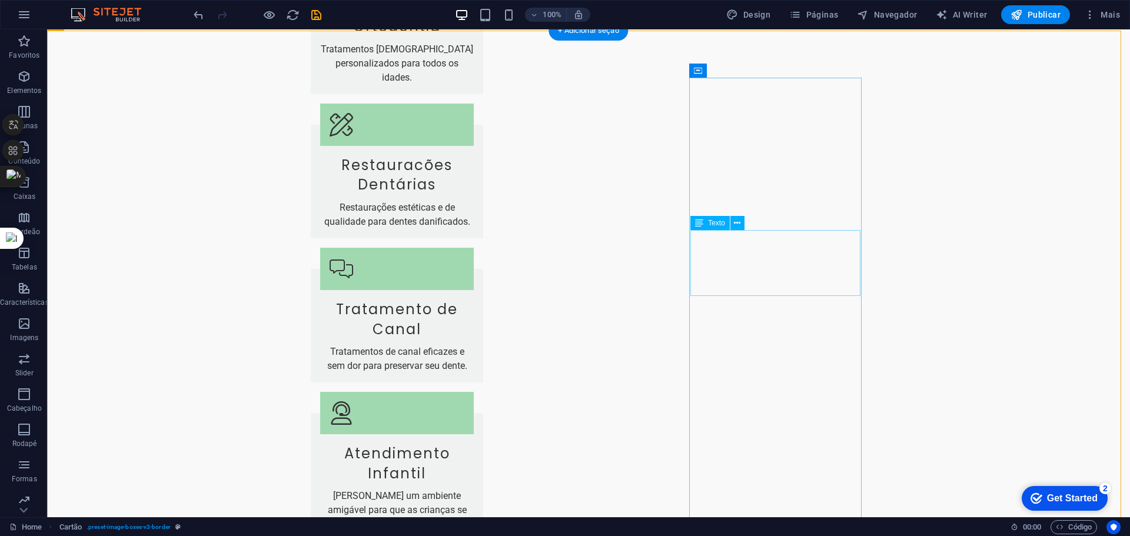
drag, startPoint x: 765, startPoint y: 267, endPoint x: 558, endPoint y: 266, distance: 207.1
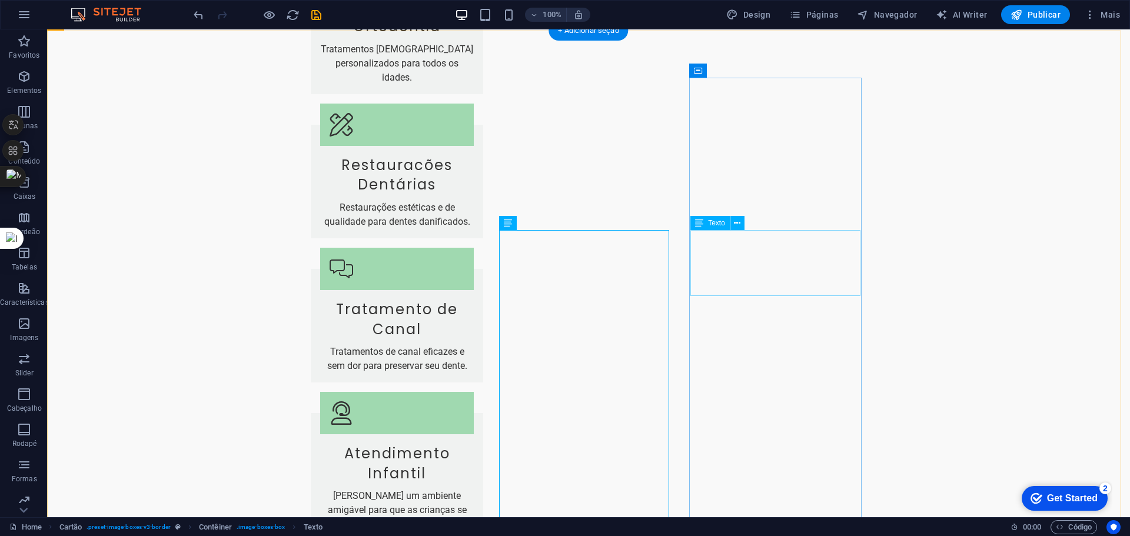
drag, startPoint x: 847, startPoint y: 279, endPoint x: 641, endPoint y: 279, distance: 206.6
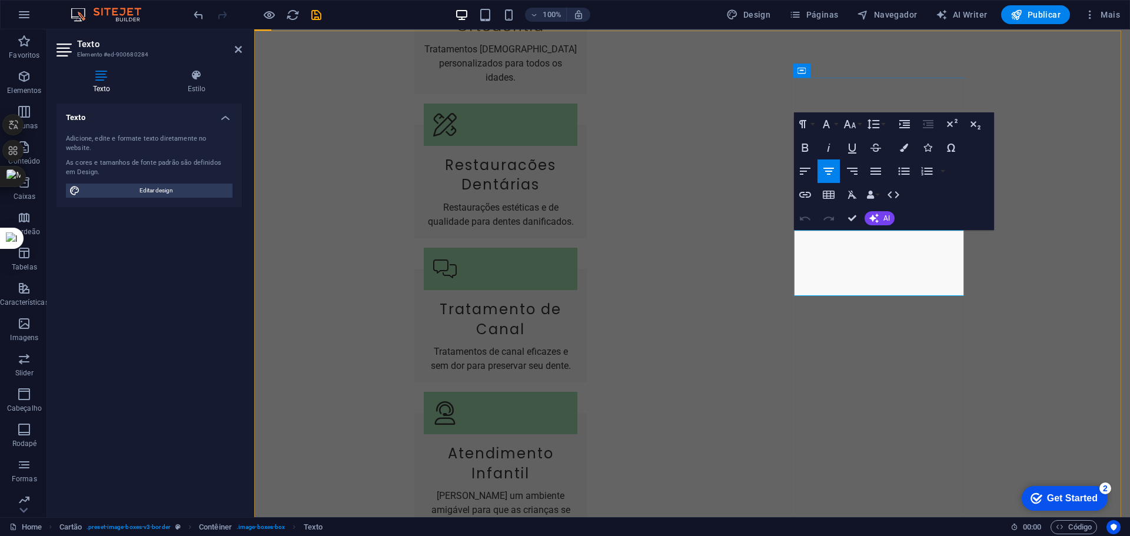
drag, startPoint x: 820, startPoint y: 236, endPoint x: 941, endPoint y: 284, distance: 130.5
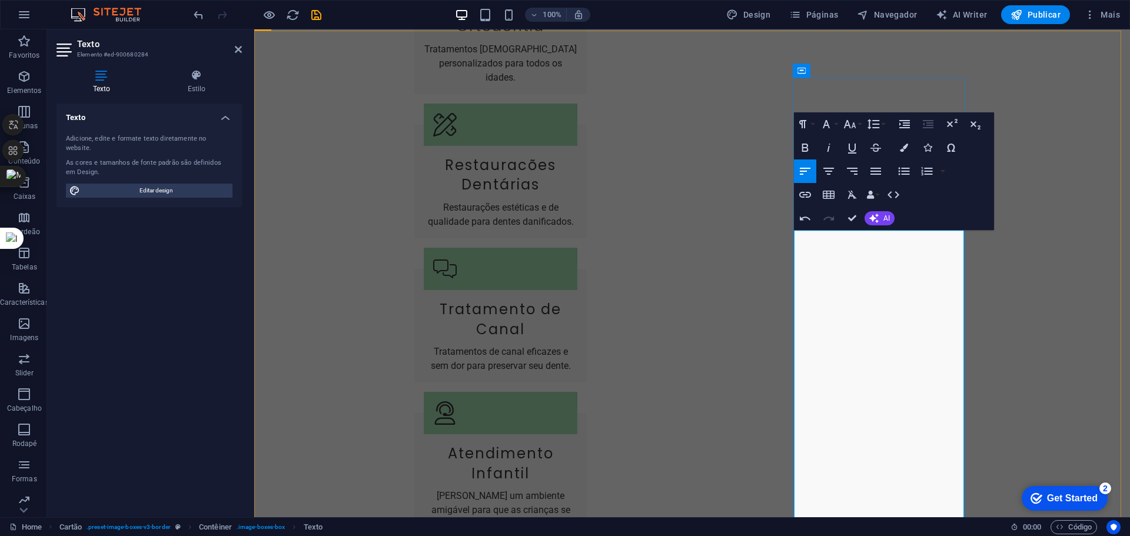
scroll to position [11127, 1]
click at [871, 172] on icon "button" at bounding box center [876, 171] width 14 height 14
click at [880, 172] on icon "button" at bounding box center [876, 171] width 14 height 14
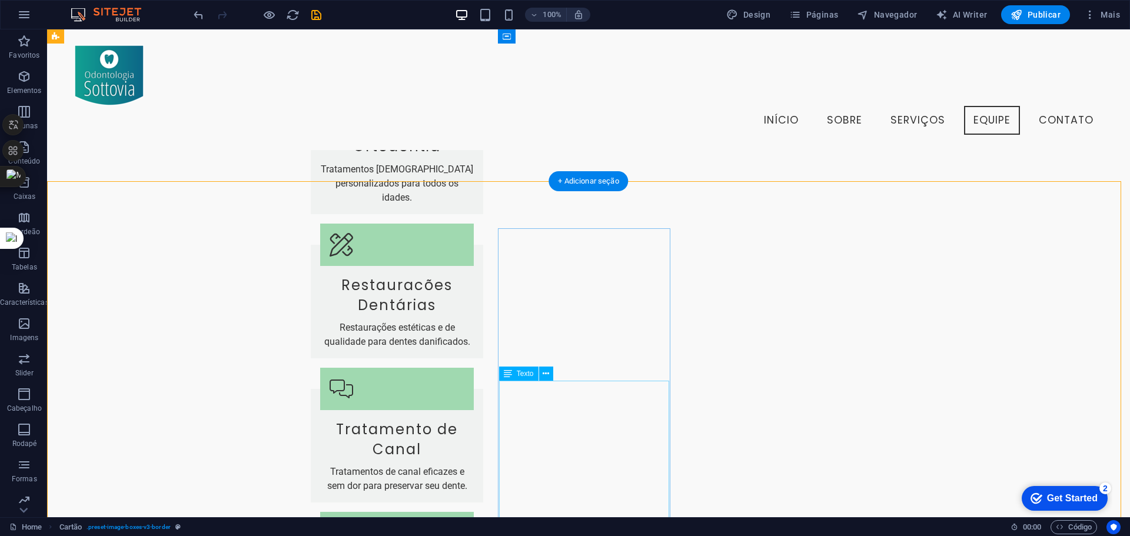
scroll to position [1648, 0]
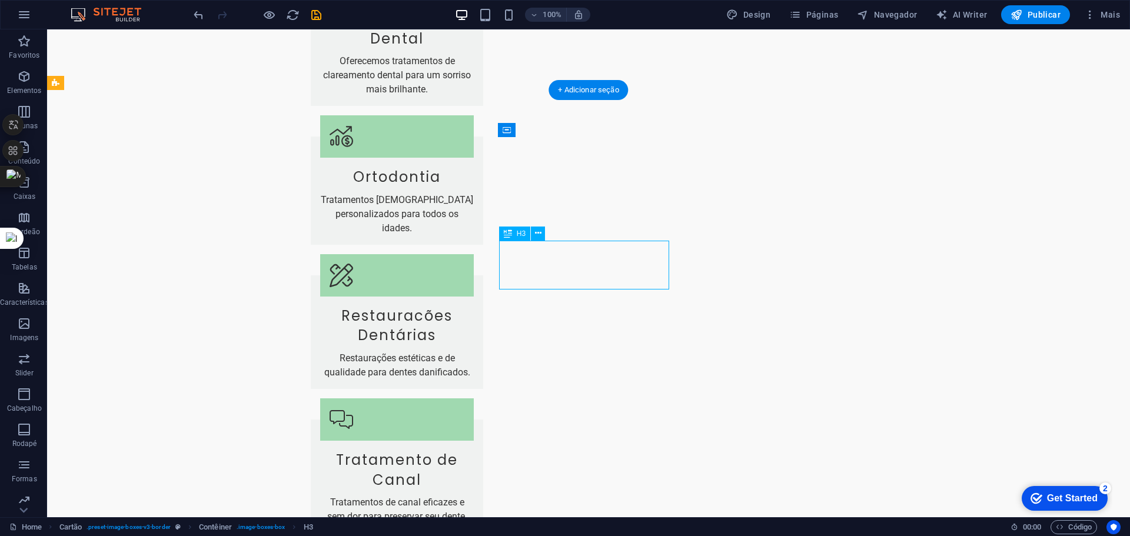
scroll to position [1739, 0]
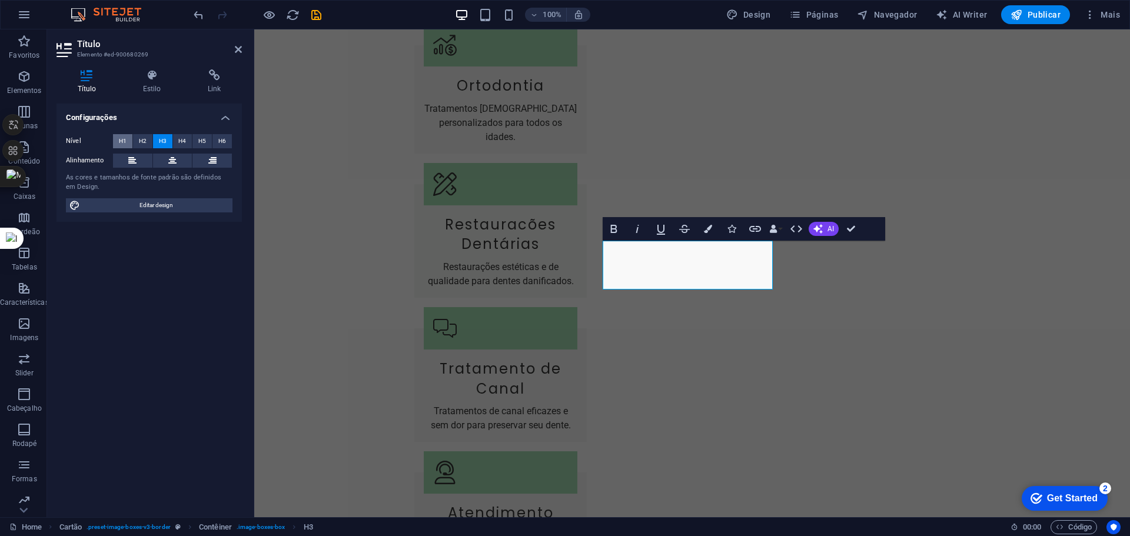
click at [121, 141] on span "H1" at bounding box center [123, 141] width 8 height 14
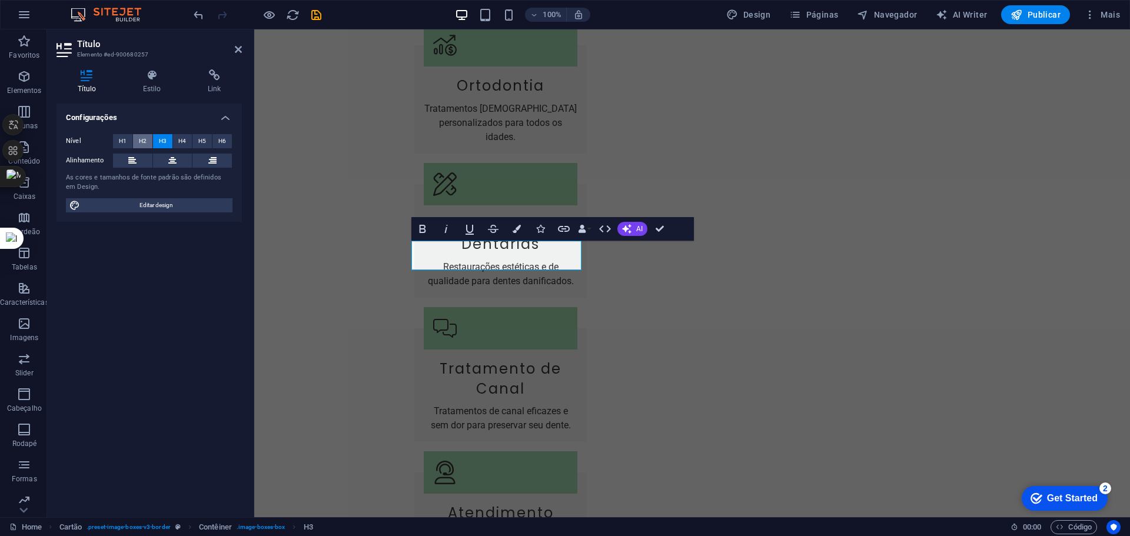
click at [142, 141] on span "H2" at bounding box center [143, 141] width 8 height 14
click at [119, 139] on span "H1" at bounding box center [123, 141] width 8 height 14
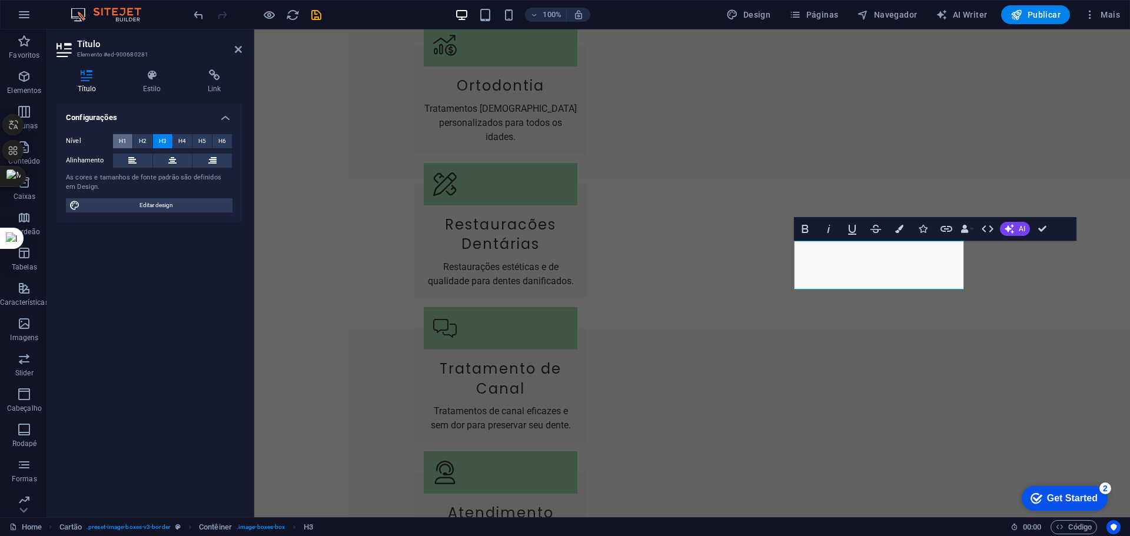
click at [117, 137] on button "H1" at bounding box center [122, 141] width 19 height 14
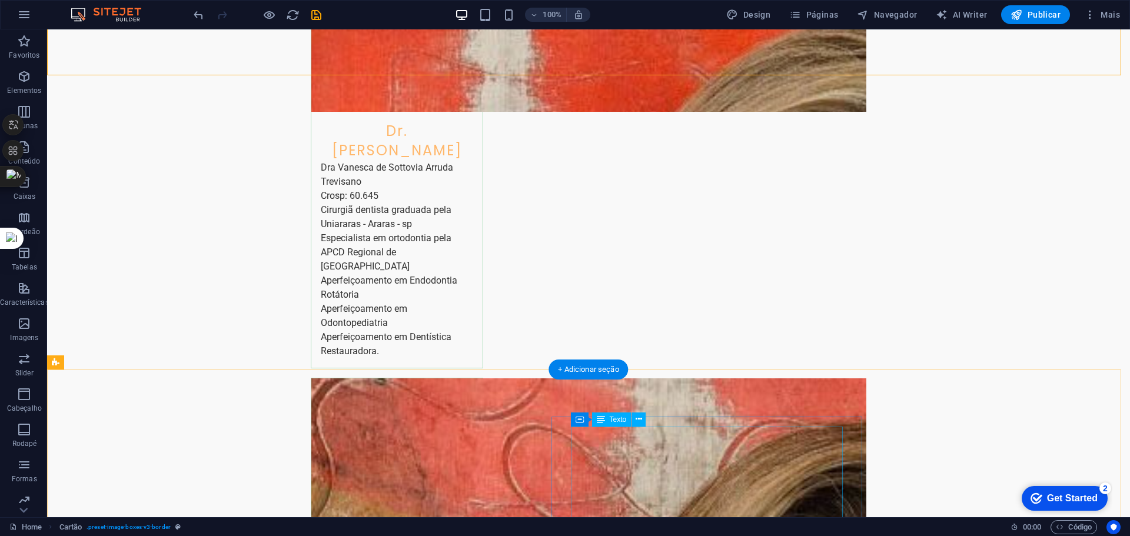
scroll to position [2563, 0]
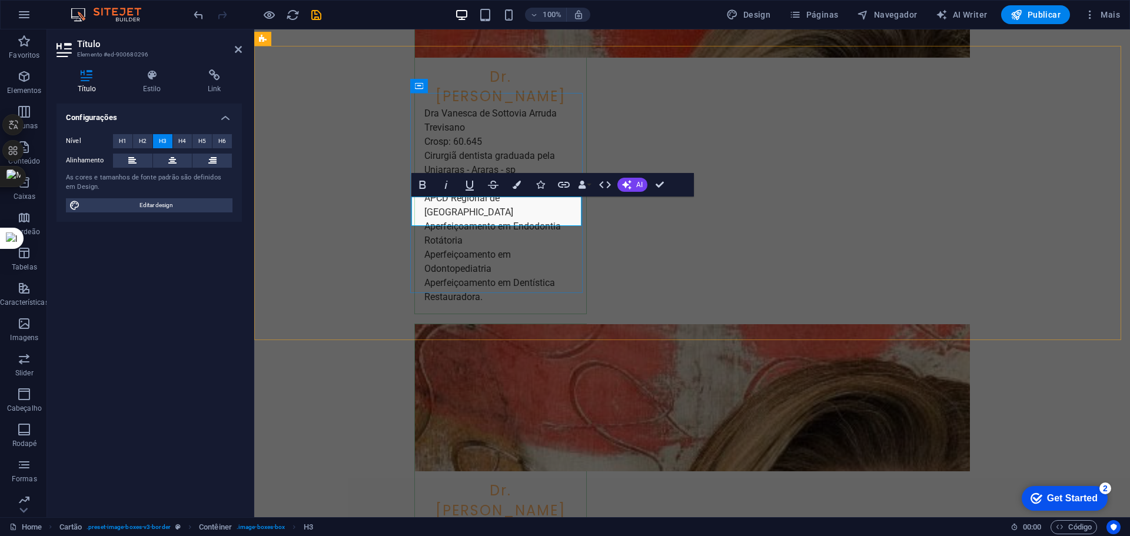
scroll to position [0, 5]
click at [122, 138] on span "H1" at bounding box center [123, 141] width 8 height 14
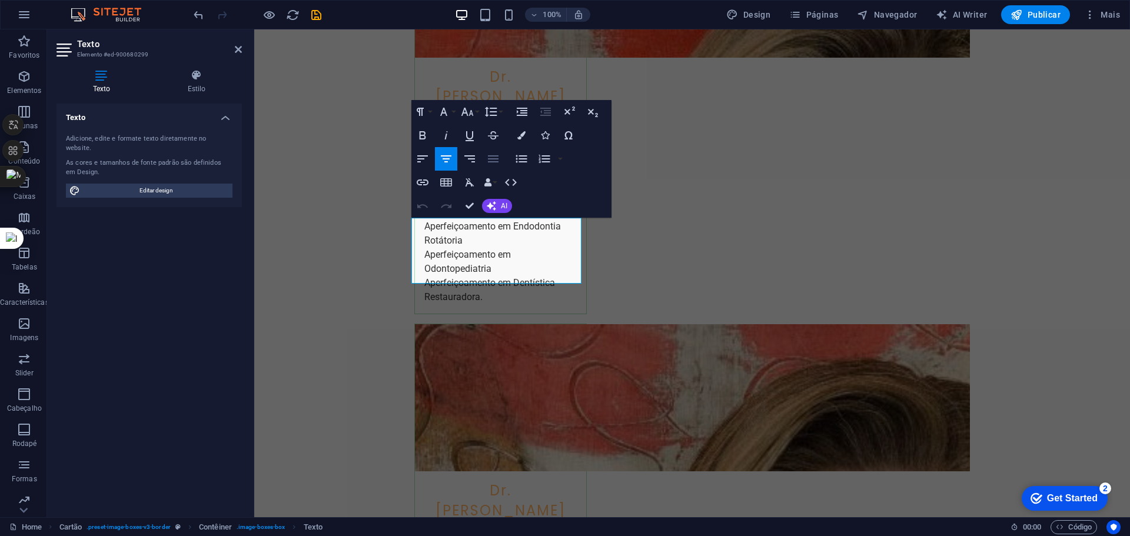
click at [494, 161] on icon "button" at bounding box center [493, 159] width 14 height 14
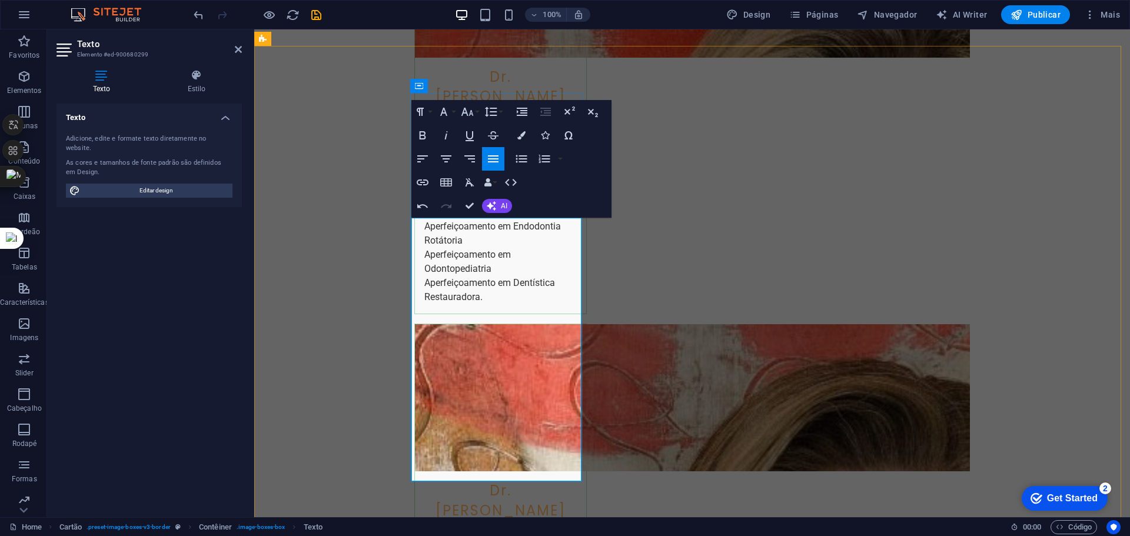
scroll to position [5629, 1]
click at [492, 156] on icon "button" at bounding box center [493, 158] width 11 height 7
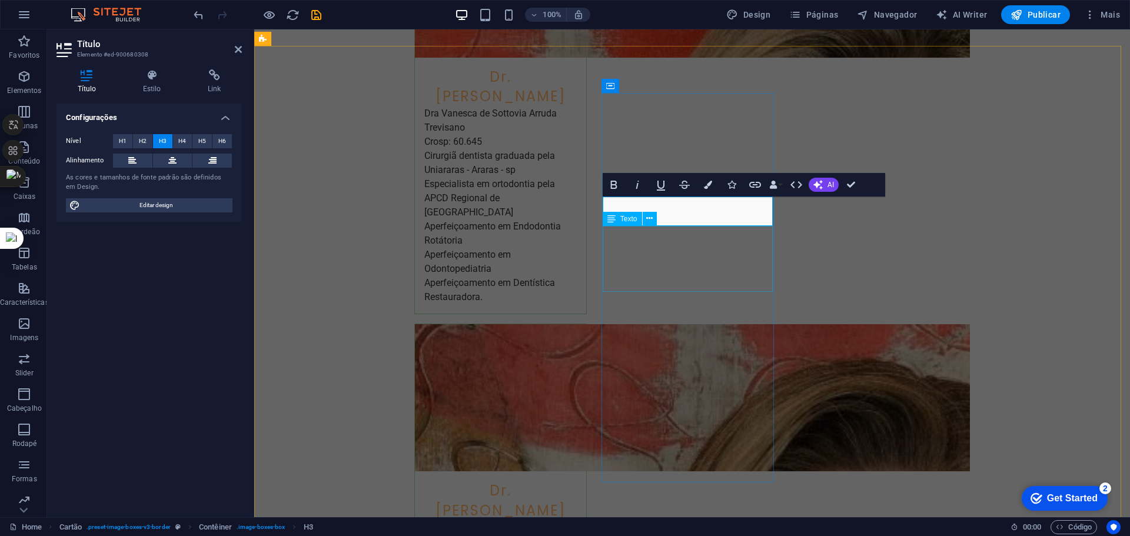
scroll to position [0, 5]
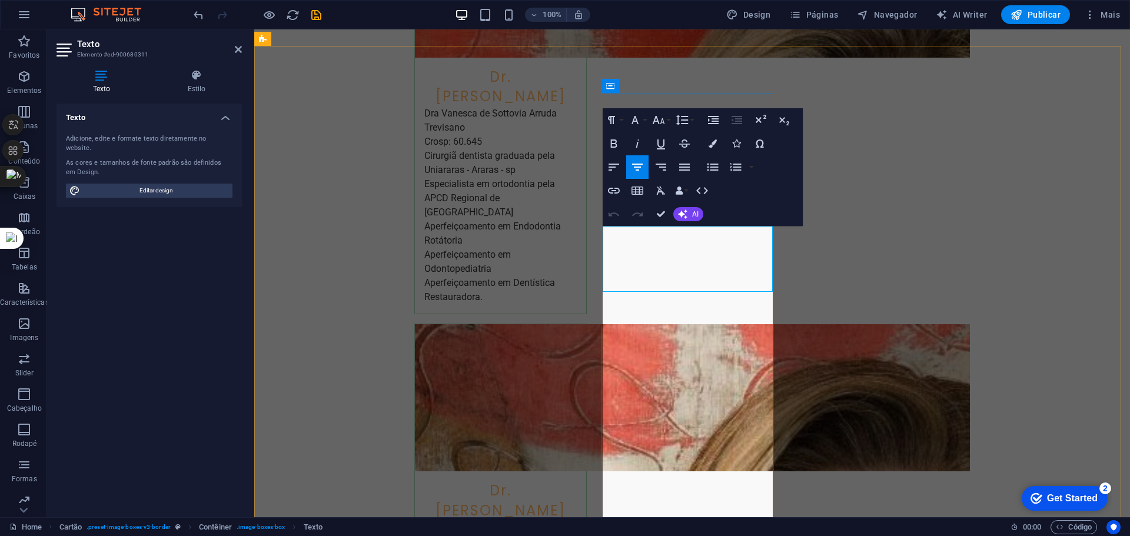
scroll to position [5431, 0]
click at [688, 168] on icon "button" at bounding box center [684, 167] width 14 height 14
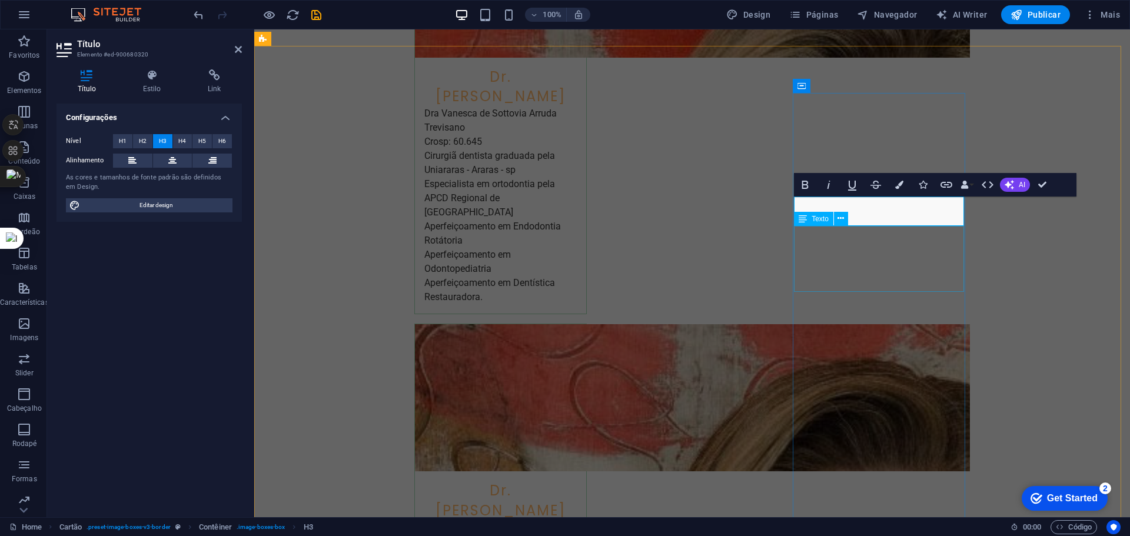
scroll to position [12, 4]
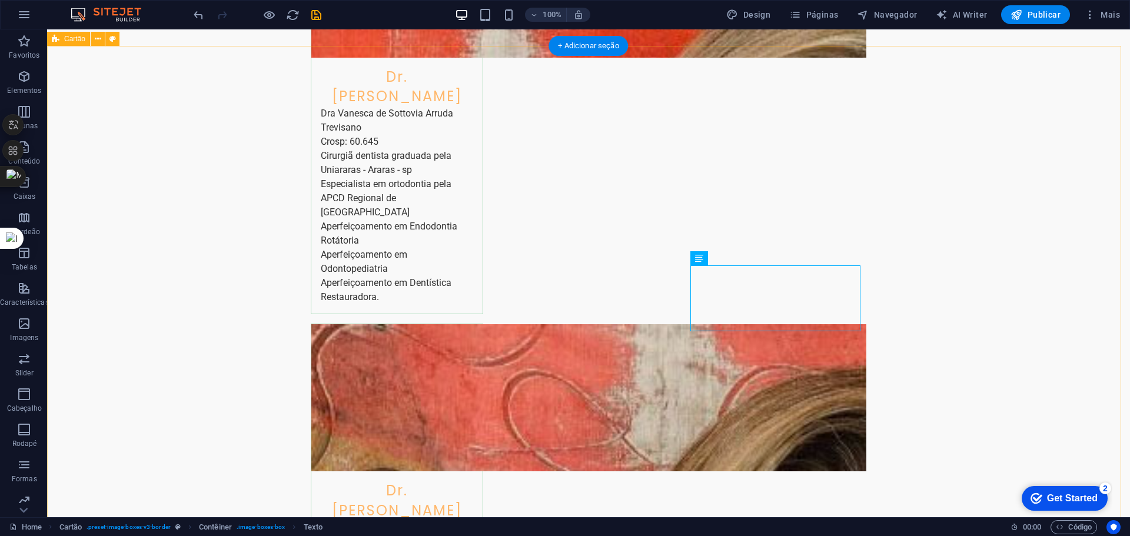
drag, startPoint x: 959, startPoint y: 362, endPoint x: 949, endPoint y: 360, distance: 10.4
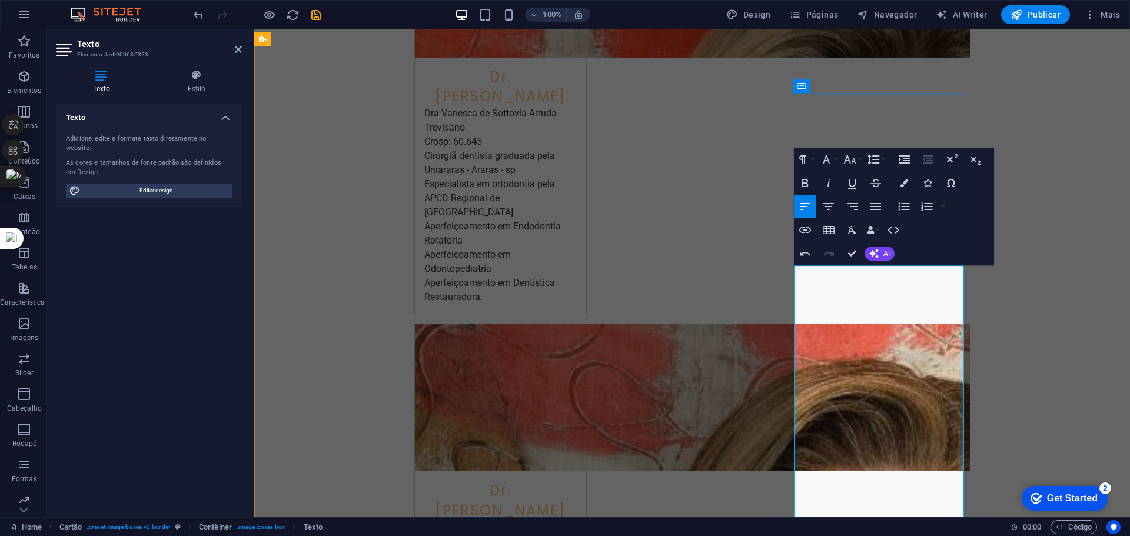
scroll to position [6921, 1]
click at [874, 202] on icon "button" at bounding box center [876, 206] width 14 height 14
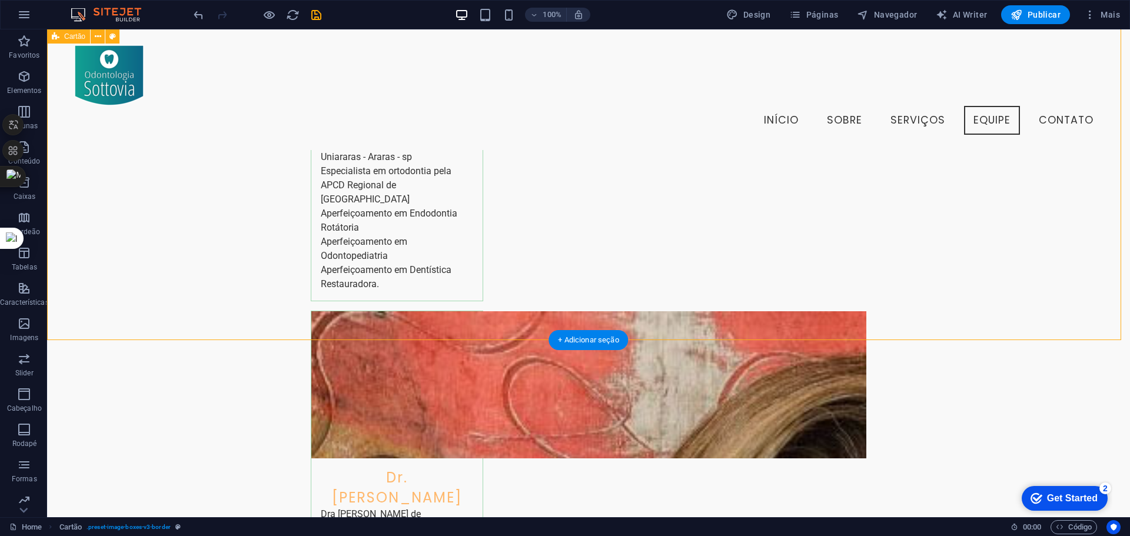
scroll to position [2472, 0]
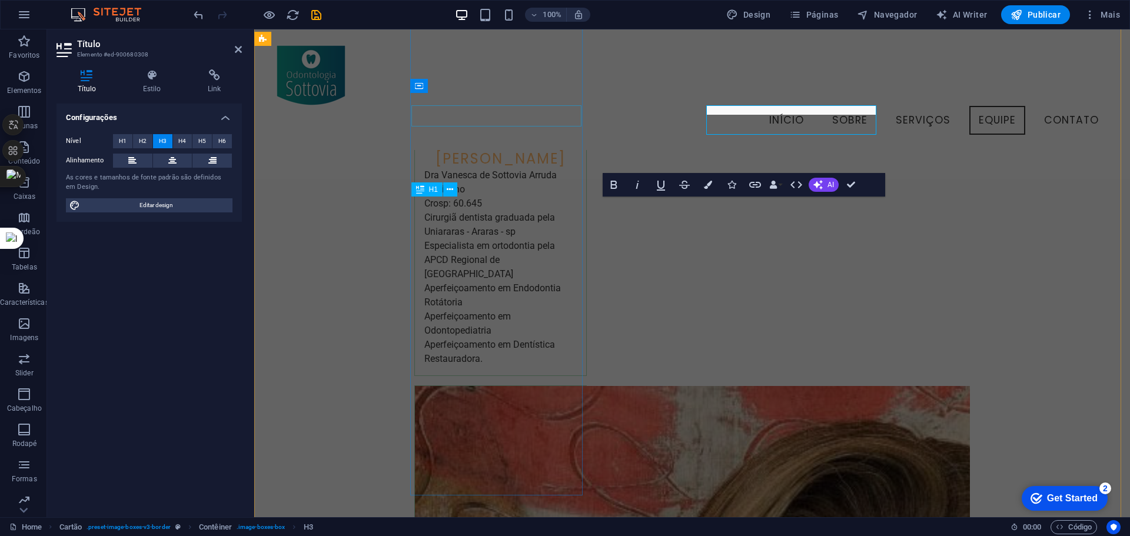
scroll to position [2563, 0]
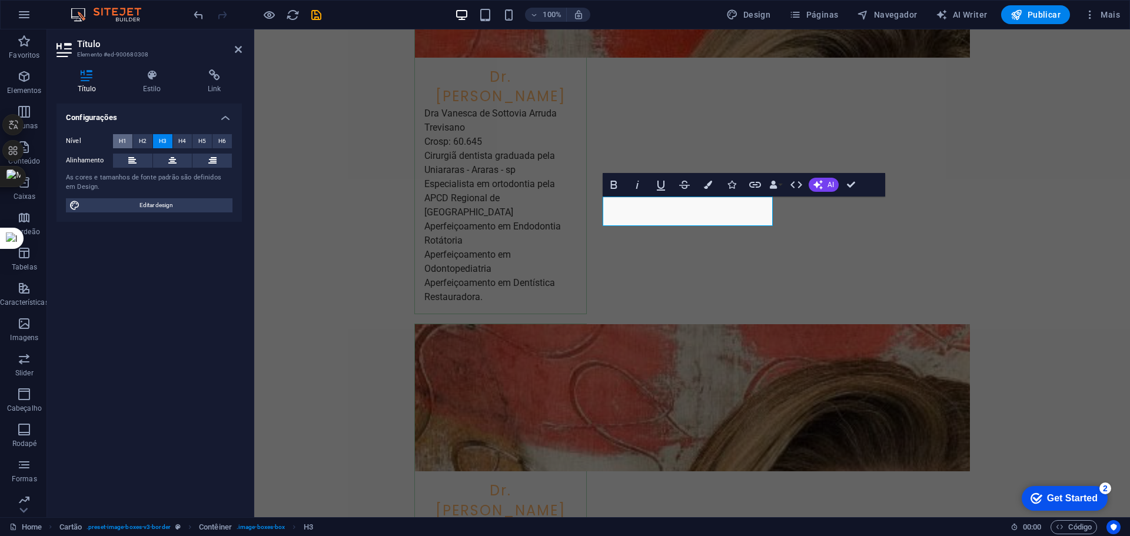
click at [118, 134] on button "H1" at bounding box center [122, 141] width 19 height 14
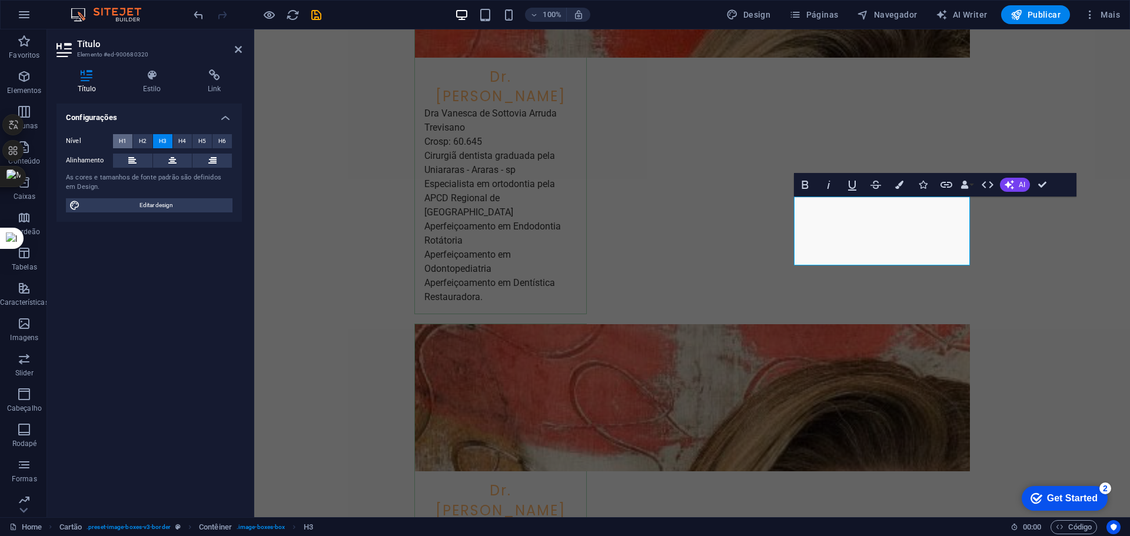
click at [122, 137] on span "H1" at bounding box center [123, 141] width 8 height 14
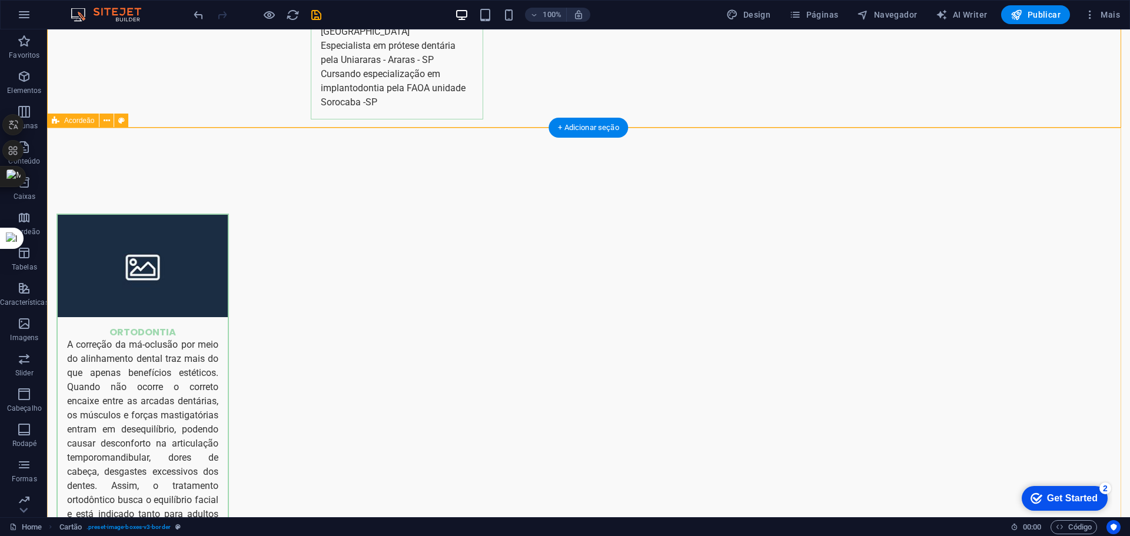
scroll to position [3151, 0]
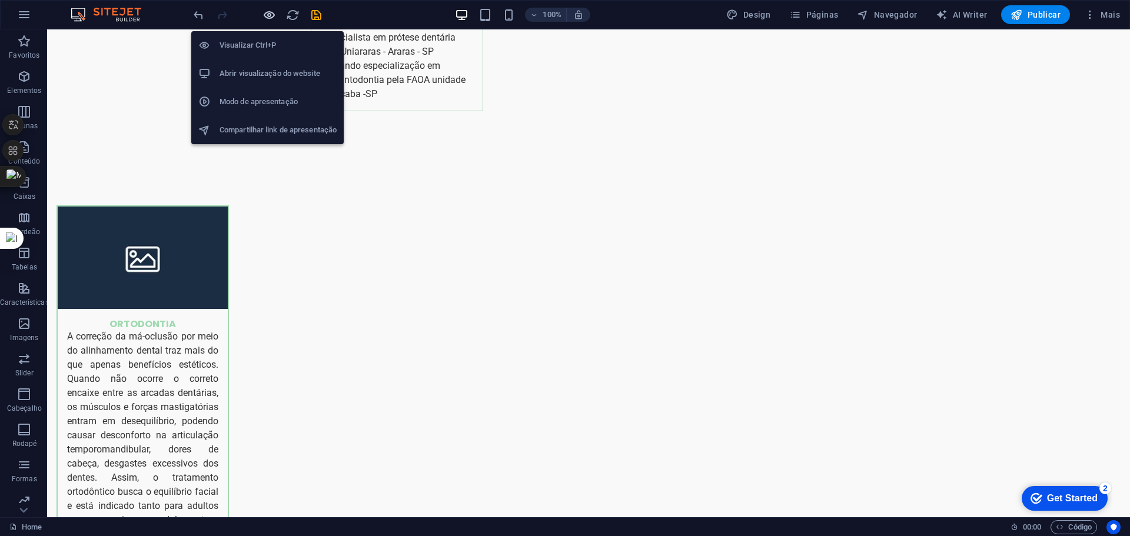
click at [267, 14] on icon "button" at bounding box center [269, 15] width 14 height 14
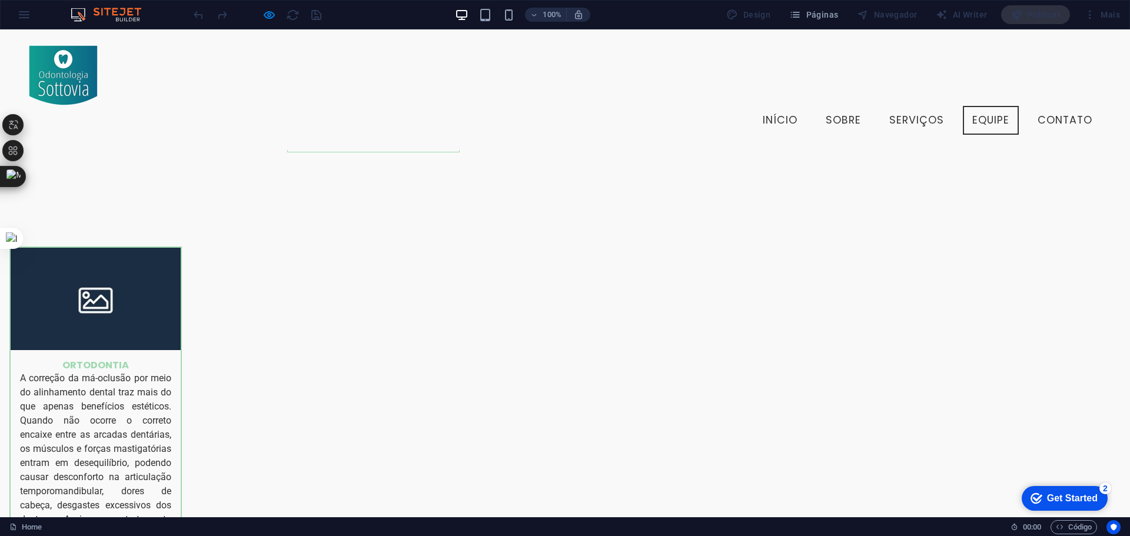
scroll to position [3034, 0]
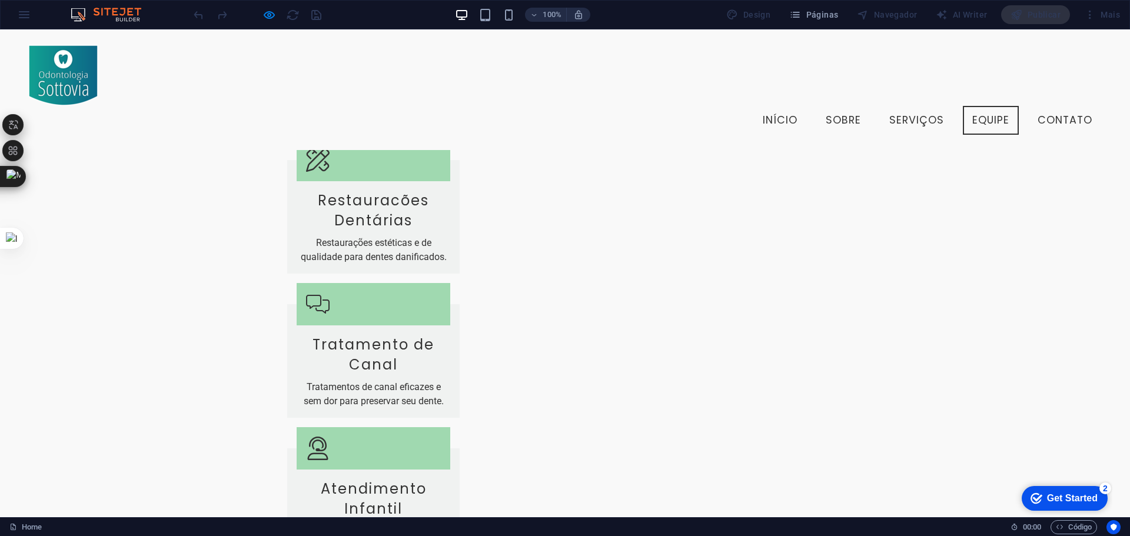
scroll to position [1648, 0]
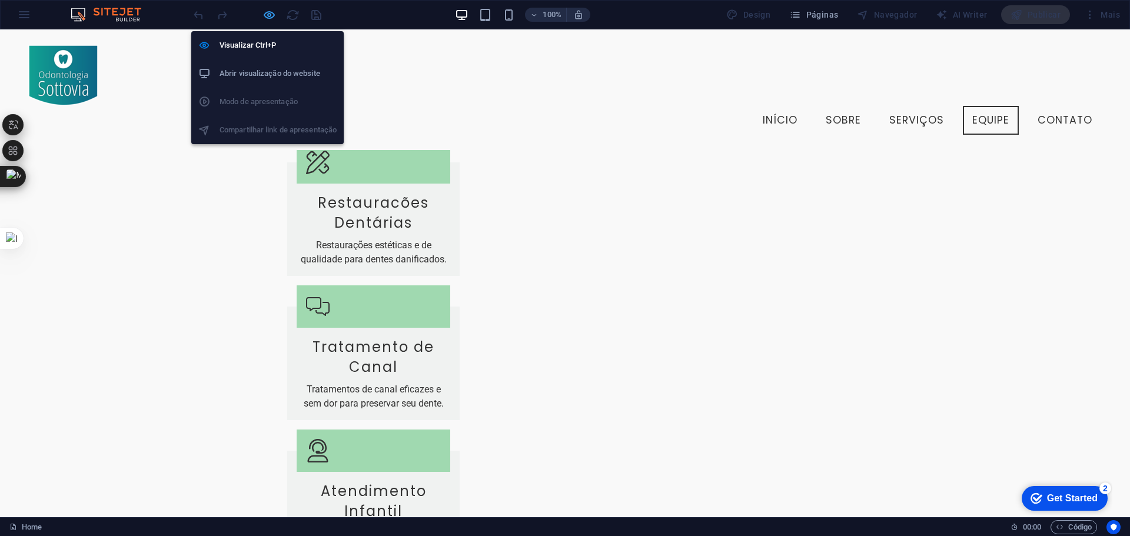
click at [271, 13] on icon "button" at bounding box center [269, 15] width 14 height 14
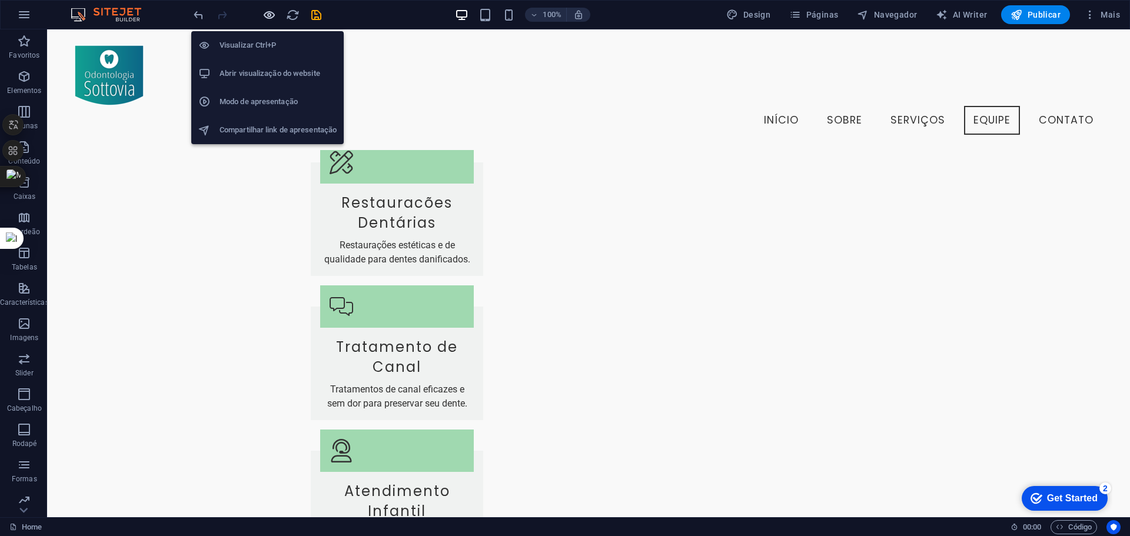
scroll to position [1739, 0]
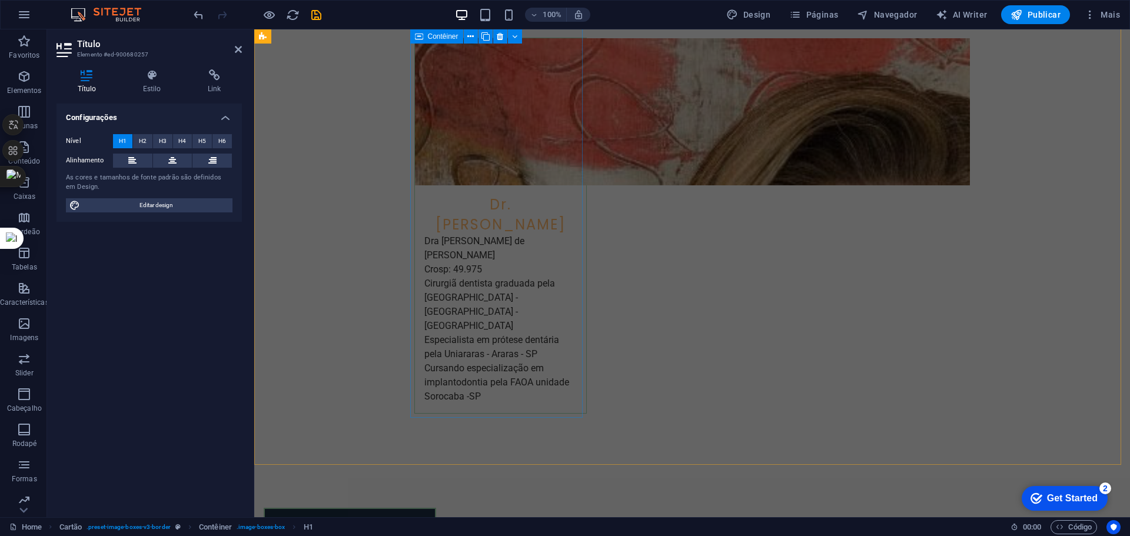
scroll to position [2916, 0]
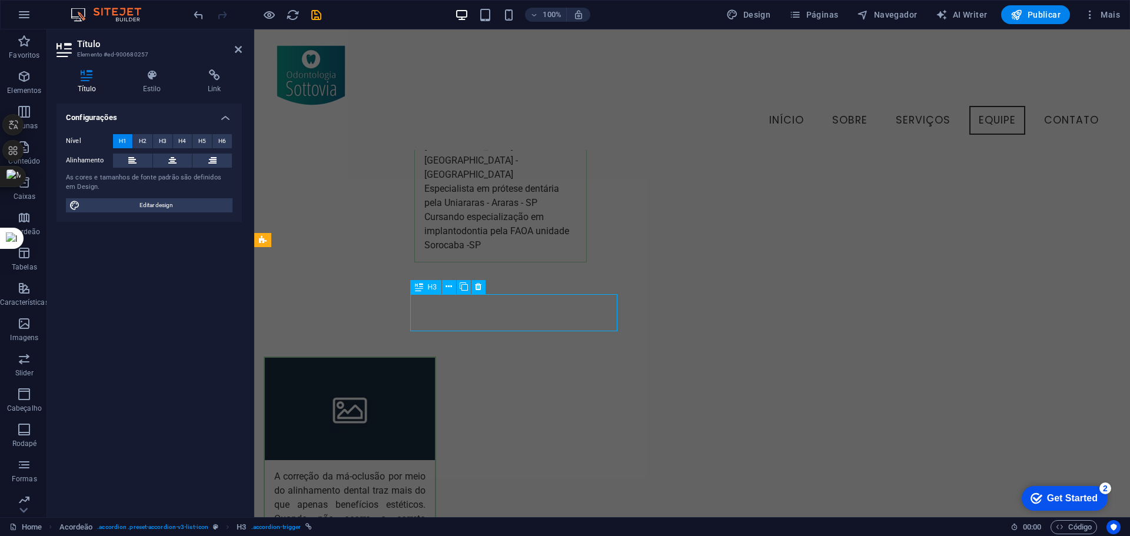
scroll to position [2941, 0]
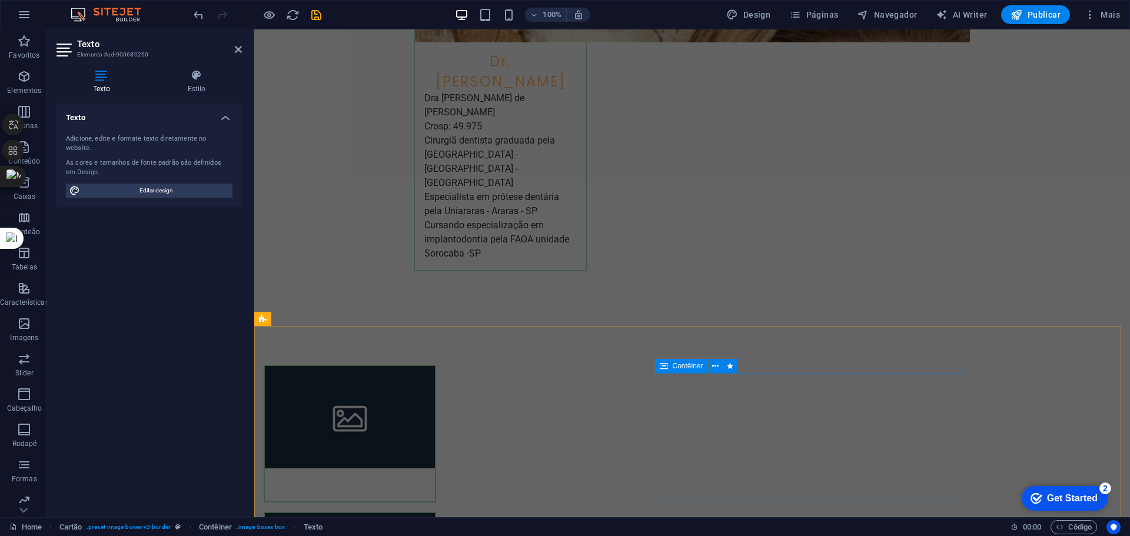
scroll to position [3010, 0]
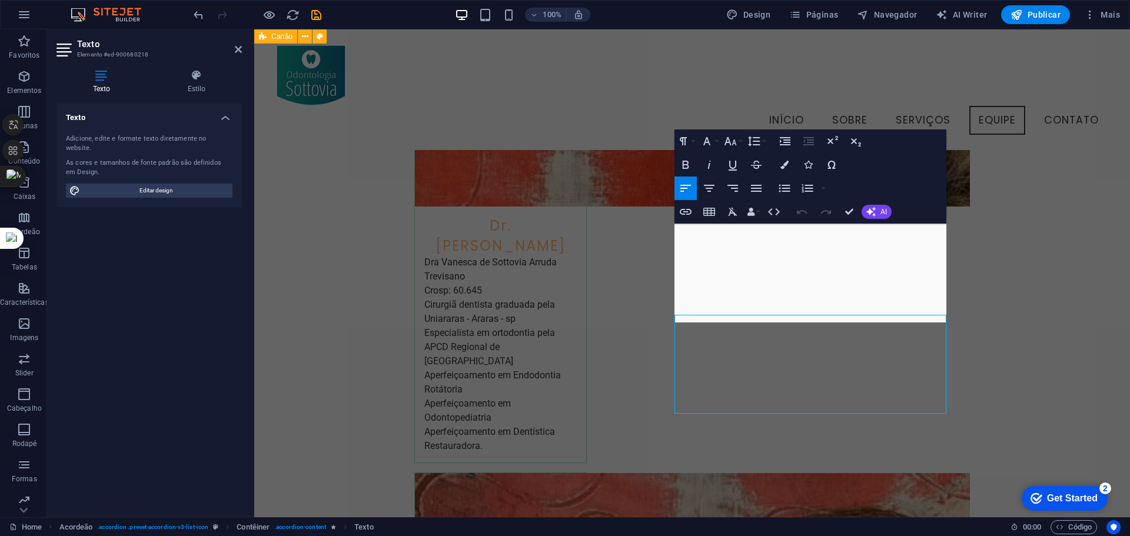
scroll to position [2979, 0]
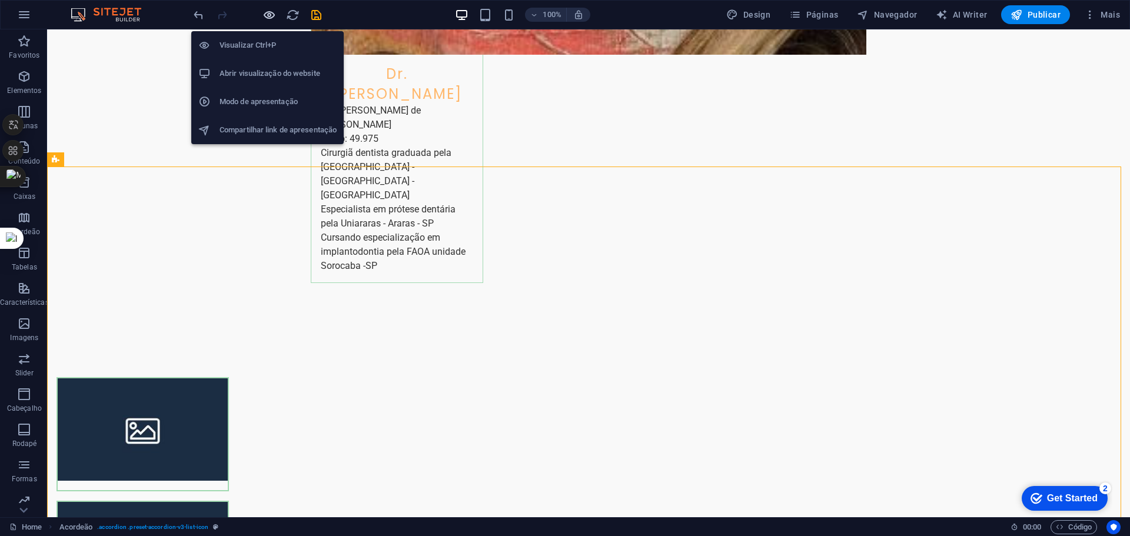
click at [268, 8] on icon "button" at bounding box center [269, 15] width 14 height 14
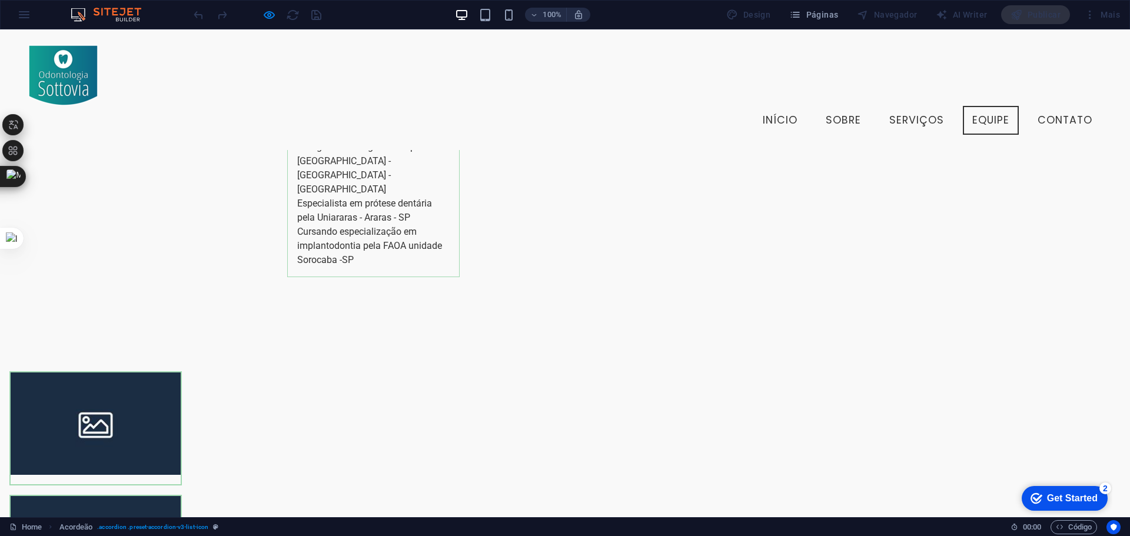
scroll to position [2839, 0]
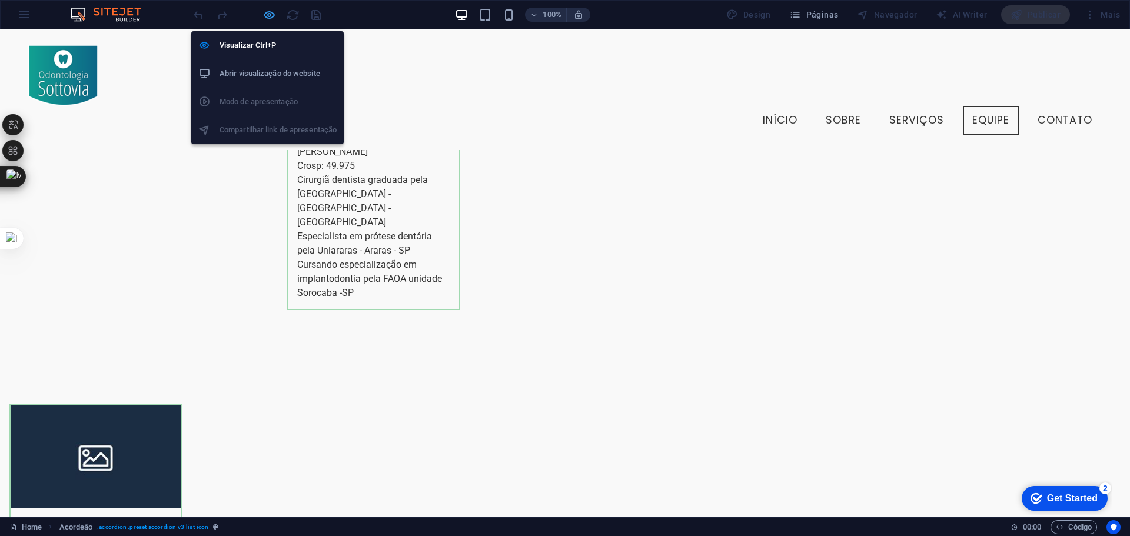
click at [263, 12] on icon "button" at bounding box center [269, 15] width 14 height 14
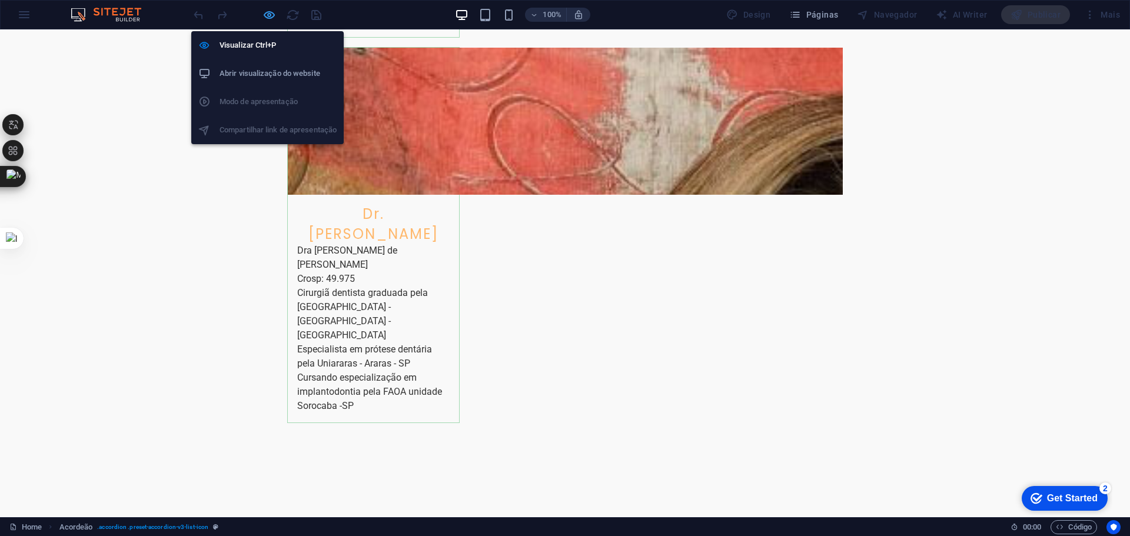
scroll to position [2931, 0]
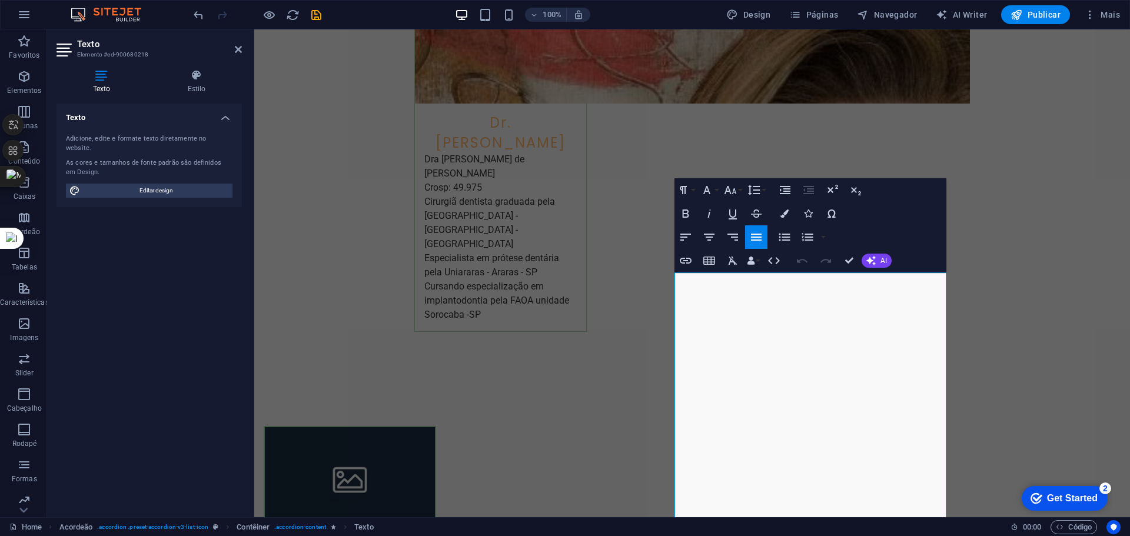
click at [757, 237] on icon "button" at bounding box center [756, 237] width 11 height 7
click at [737, 191] on button "Font Size" at bounding box center [732, 190] width 22 height 24
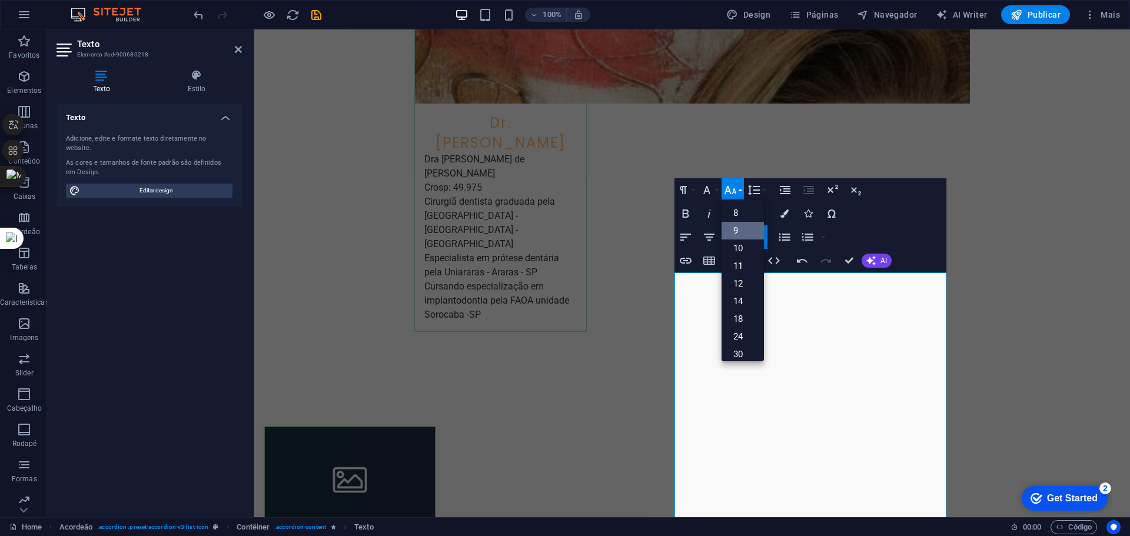
click at [744, 230] on link "9" at bounding box center [742, 231] width 42 height 18
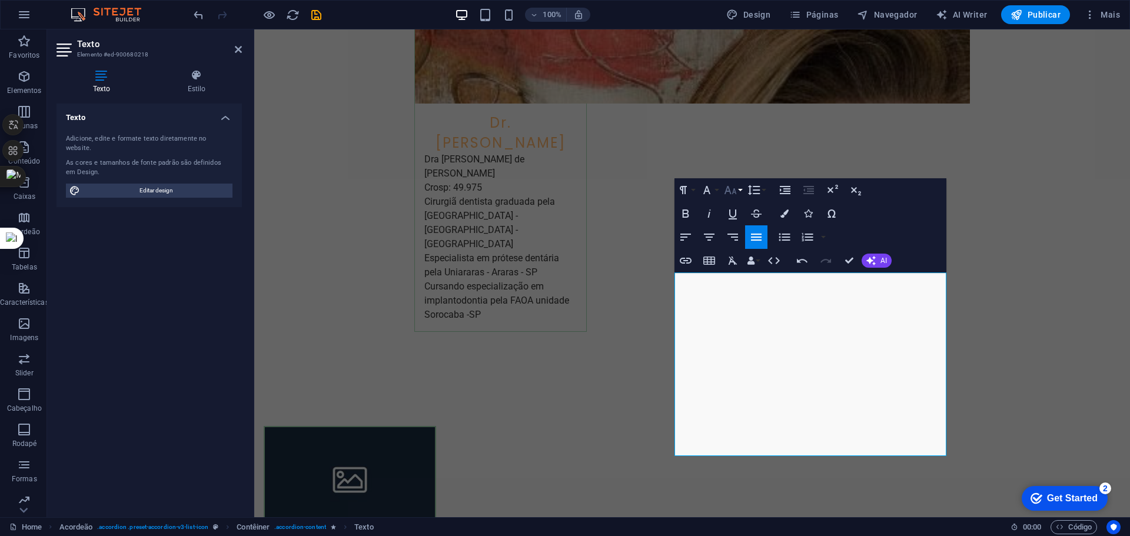
click at [736, 193] on icon "button" at bounding box center [730, 190] width 12 height 8
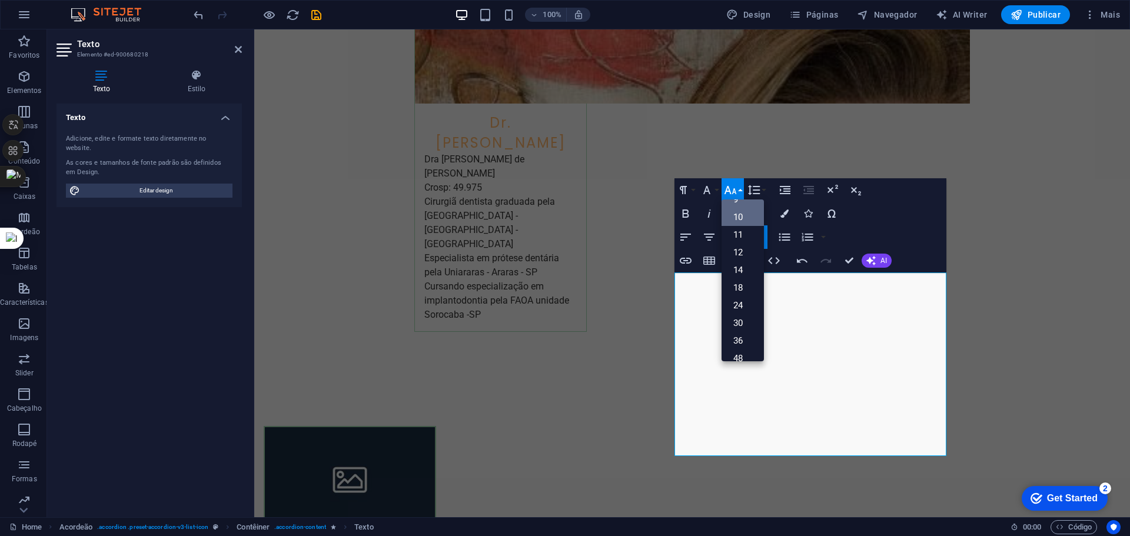
click at [746, 220] on link "10" at bounding box center [742, 217] width 42 height 18
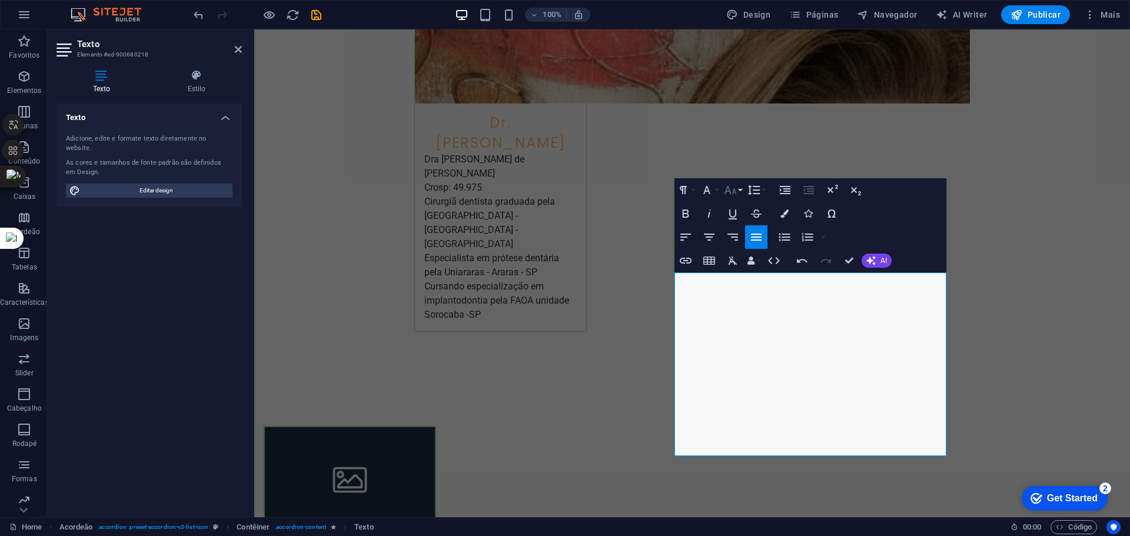
click at [734, 187] on icon "button" at bounding box center [730, 190] width 14 height 14
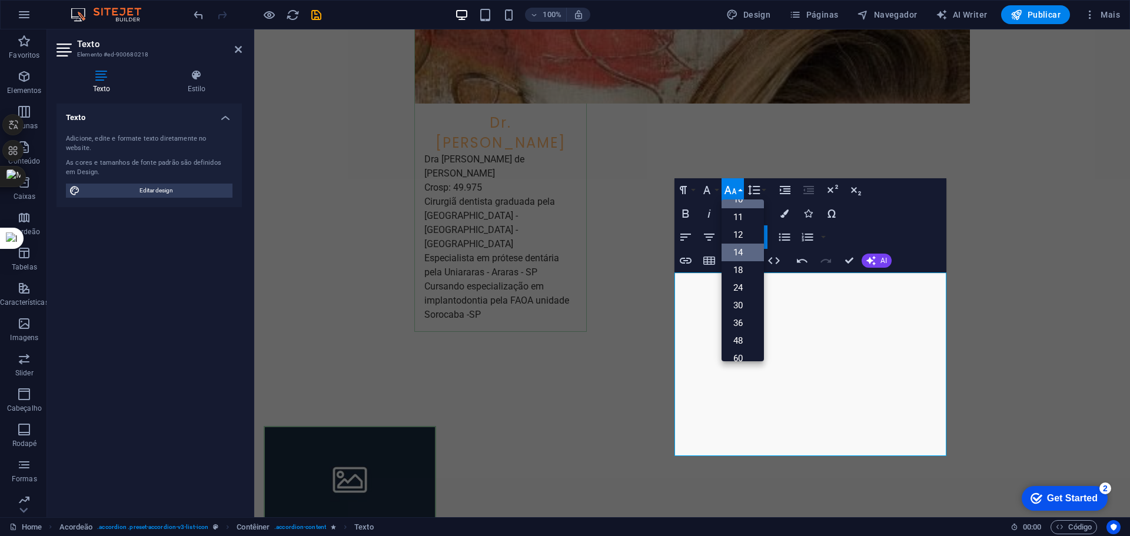
click at [743, 256] on link "14" at bounding box center [742, 253] width 42 height 18
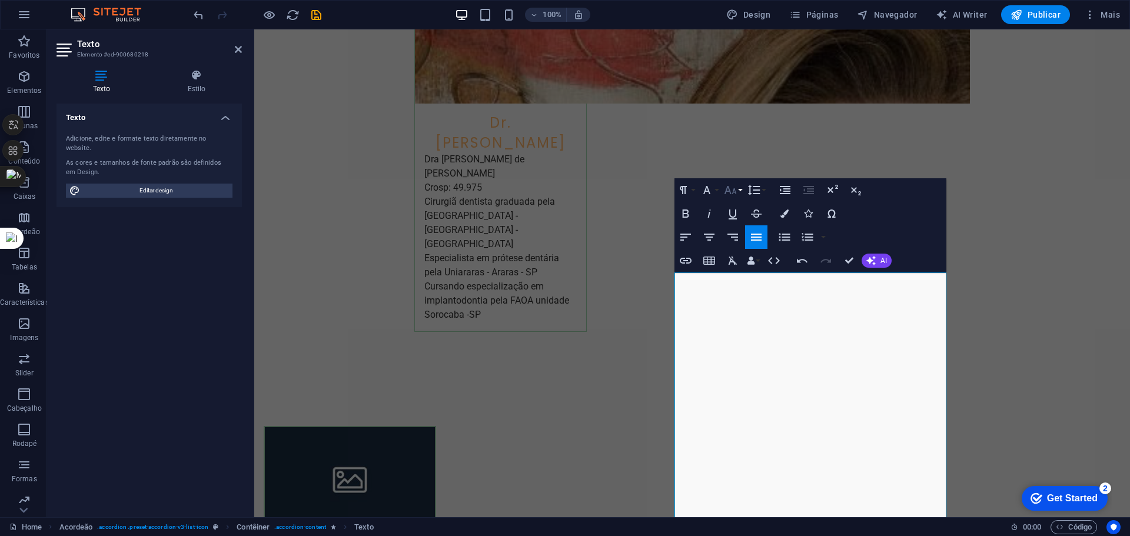
click at [730, 188] on icon "button" at bounding box center [730, 190] width 14 height 14
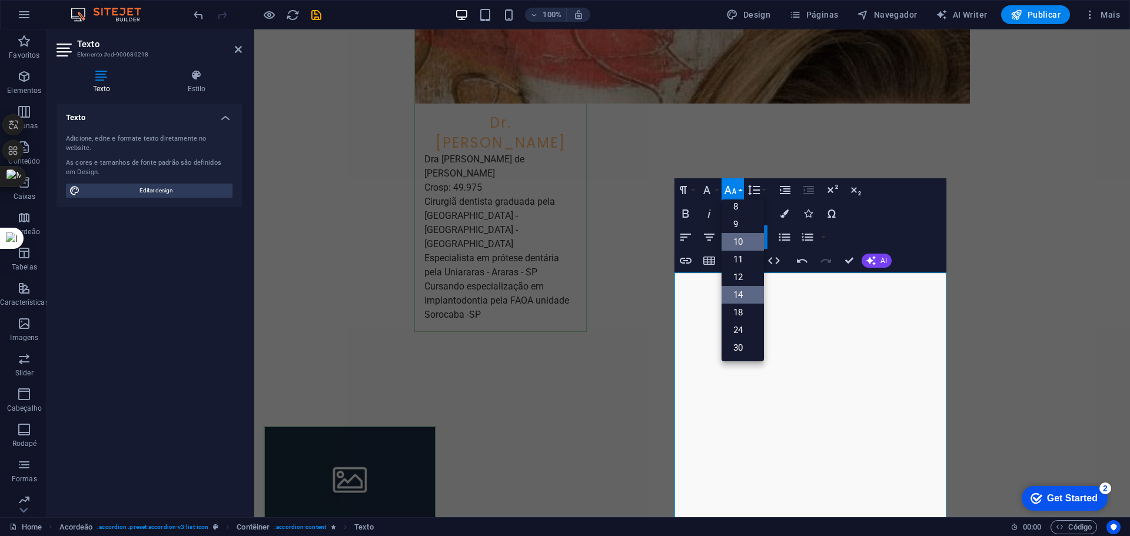
scroll to position [0, 0]
click at [746, 280] on link "12" at bounding box center [742, 284] width 42 height 18
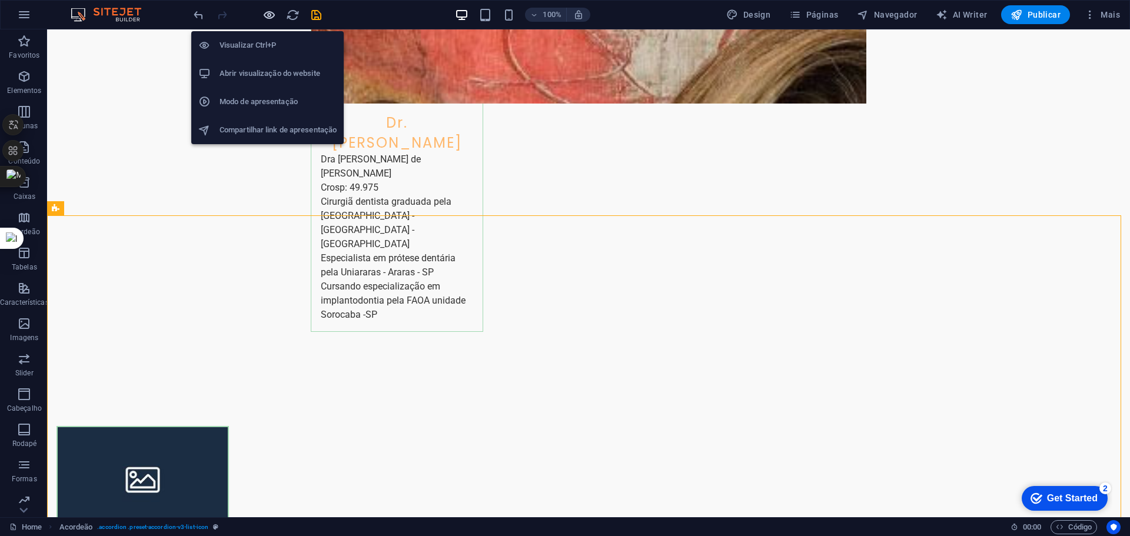
click at [271, 15] on icon "button" at bounding box center [269, 15] width 14 height 14
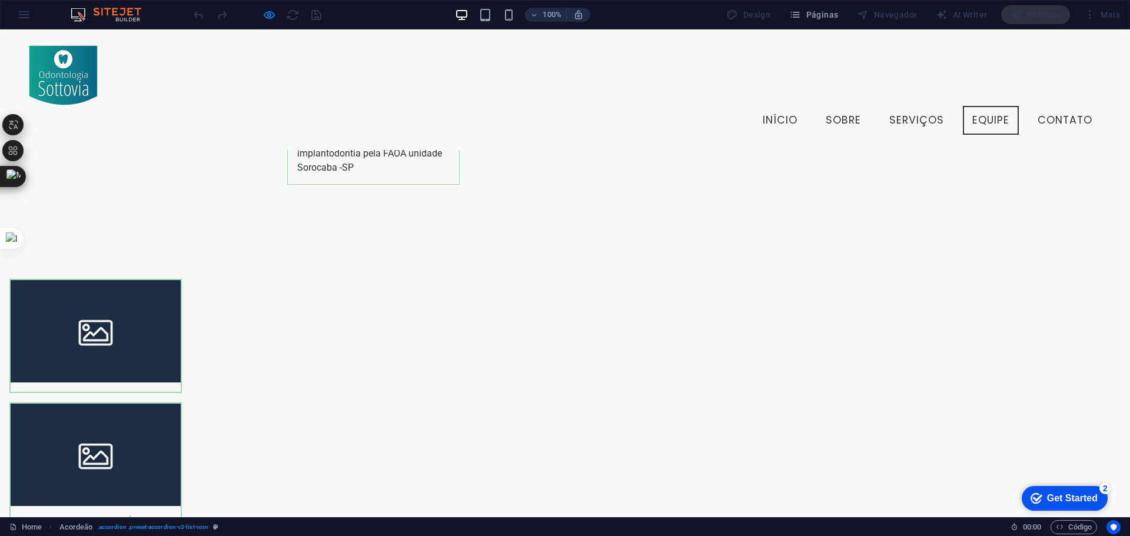
scroll to position [2957, 0]
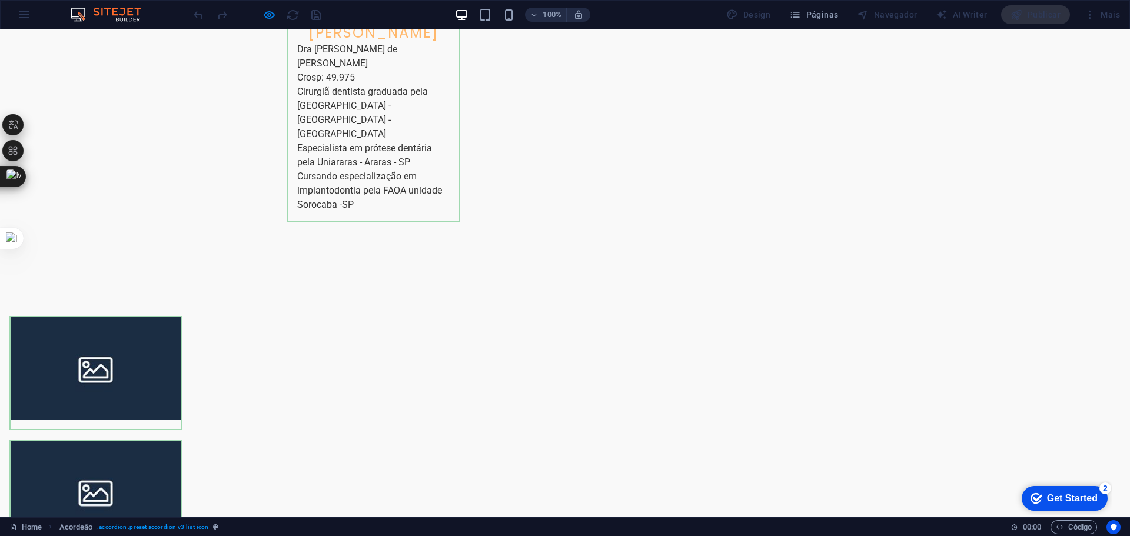
scroll to position [3048, 0]
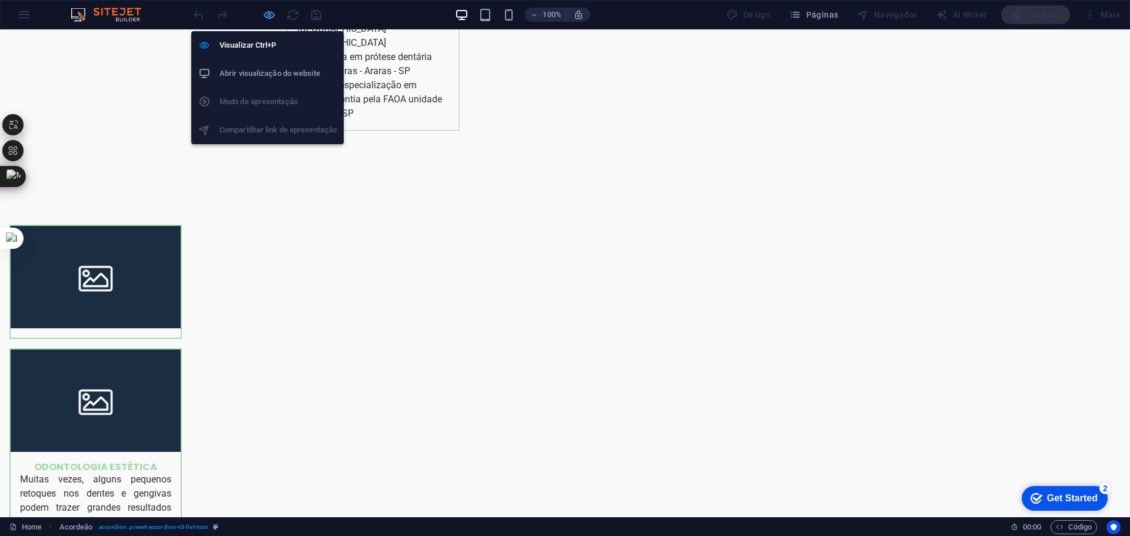
click at [269, 14] on icon "button" at bounding box center [269, 15] width 14 height 14
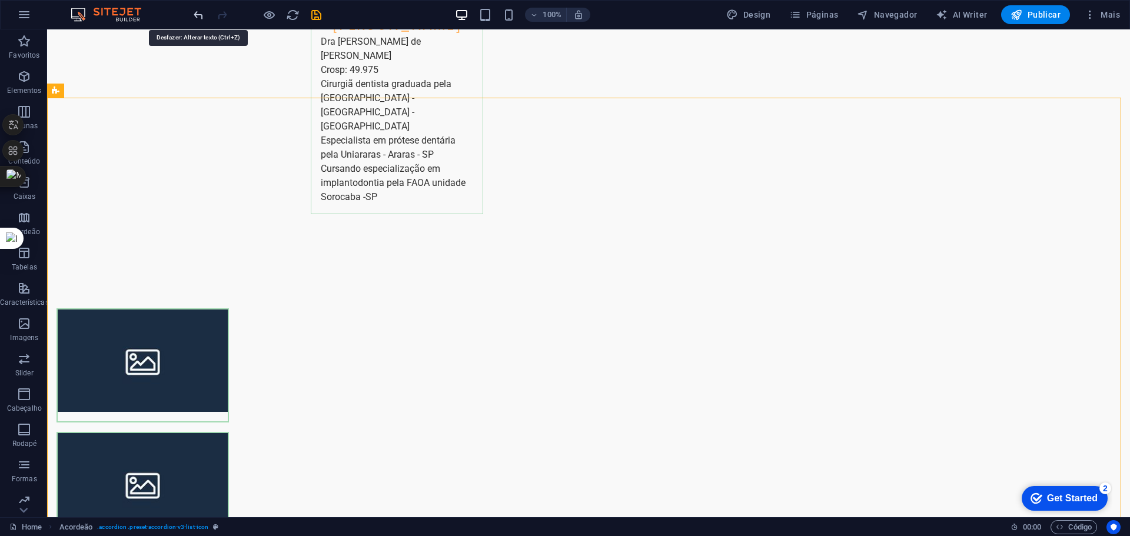
click at [197, 16] on icon "undo" at bounding box center [199, 15] width 14 height 14
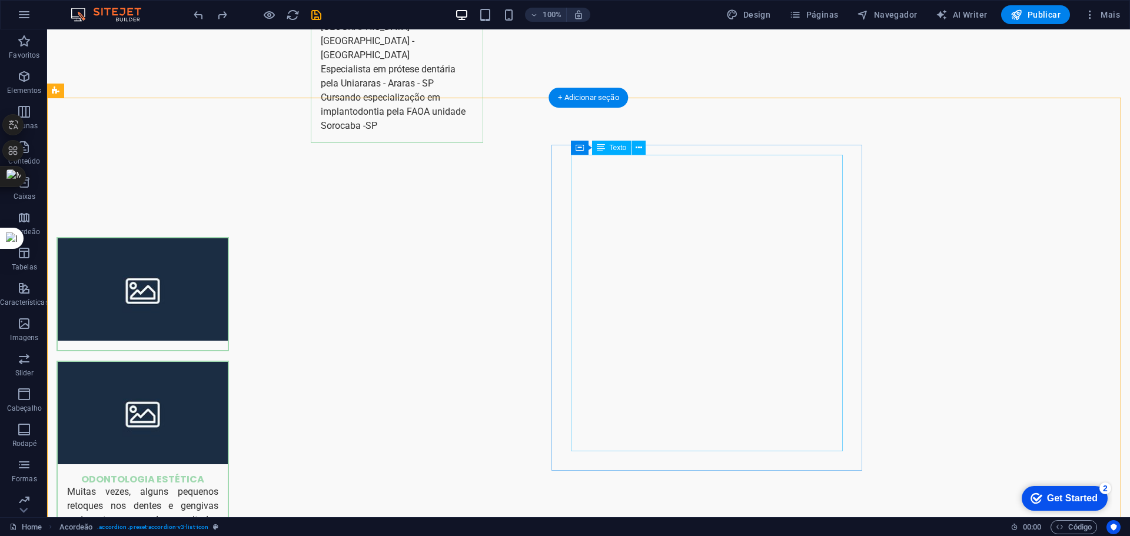
scroll to position [3166, 0]
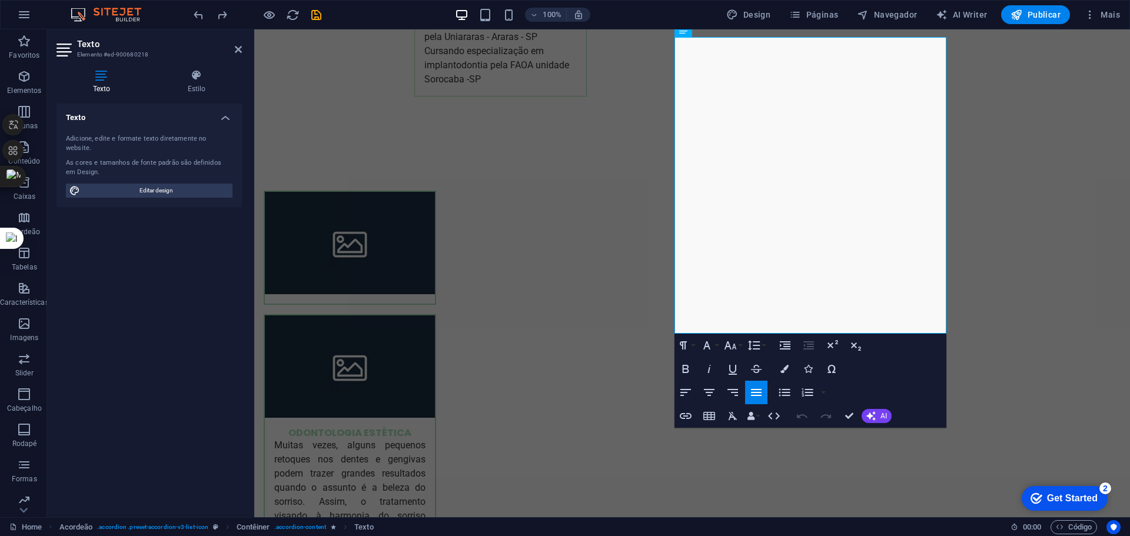
click at [756, 393] on icon "button" at bounding box center [756, 392] width 11 height 7
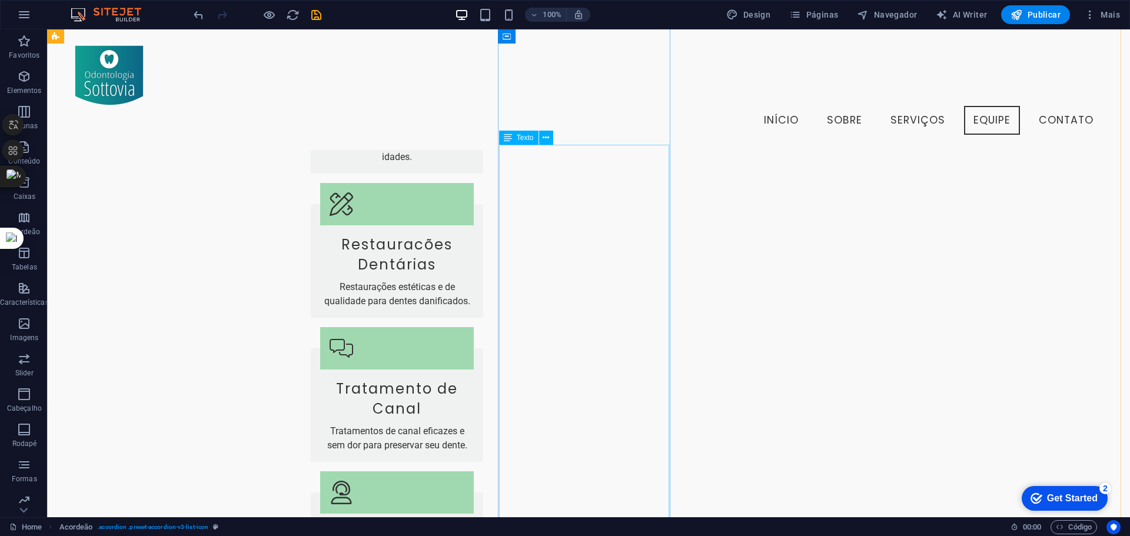
scroll to position [1662, 0]
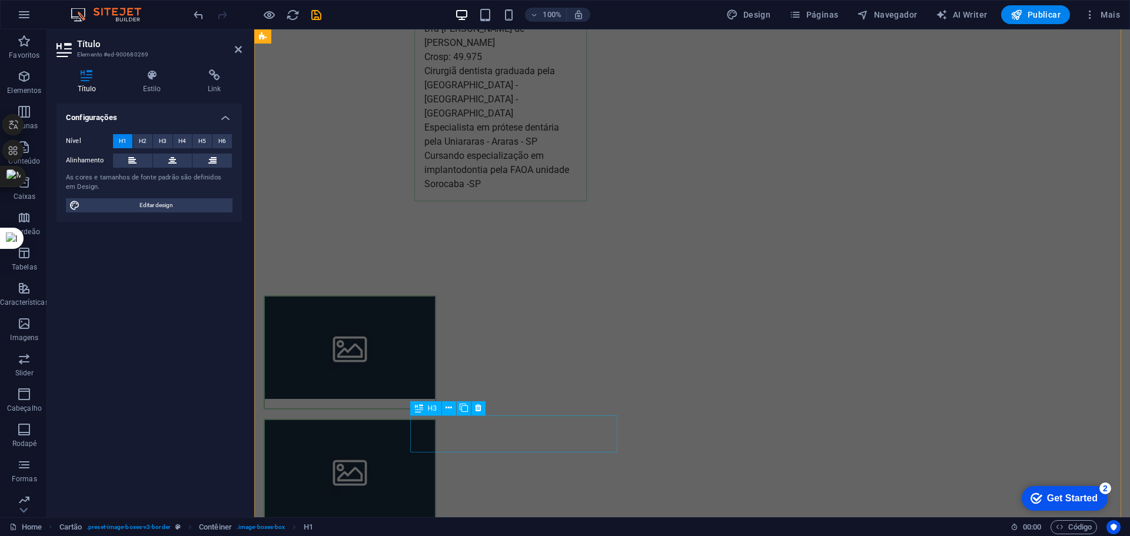
scroll to position [3166, 0]
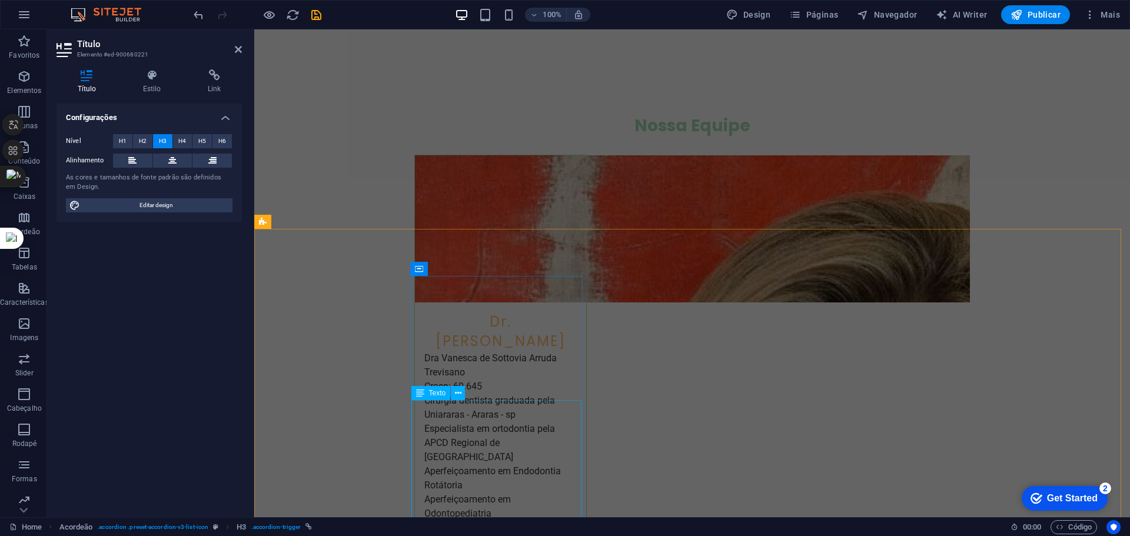
scroll to position [3291, 0]
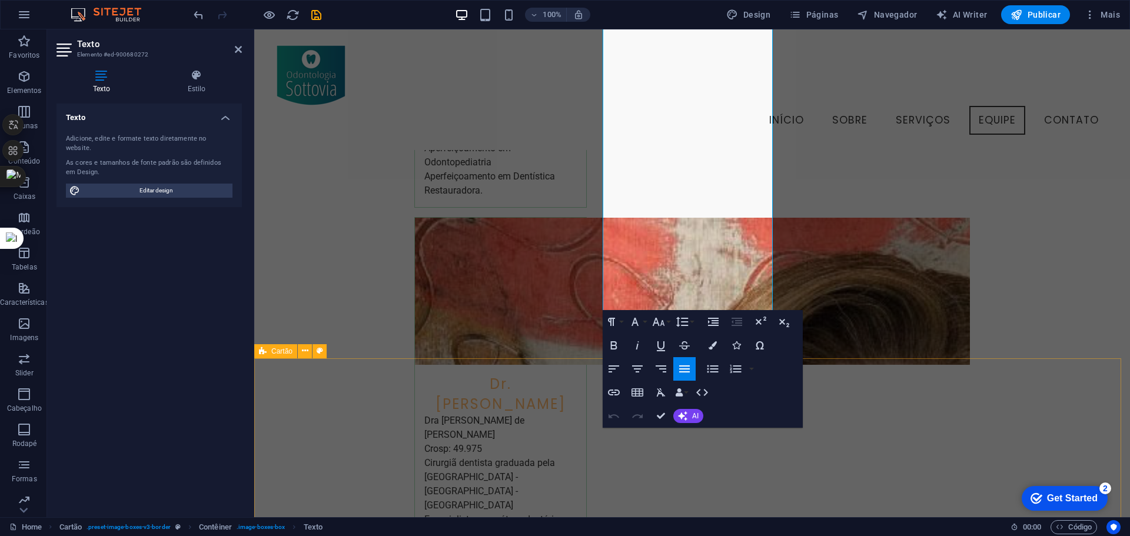
scroll to position [1984, 0]
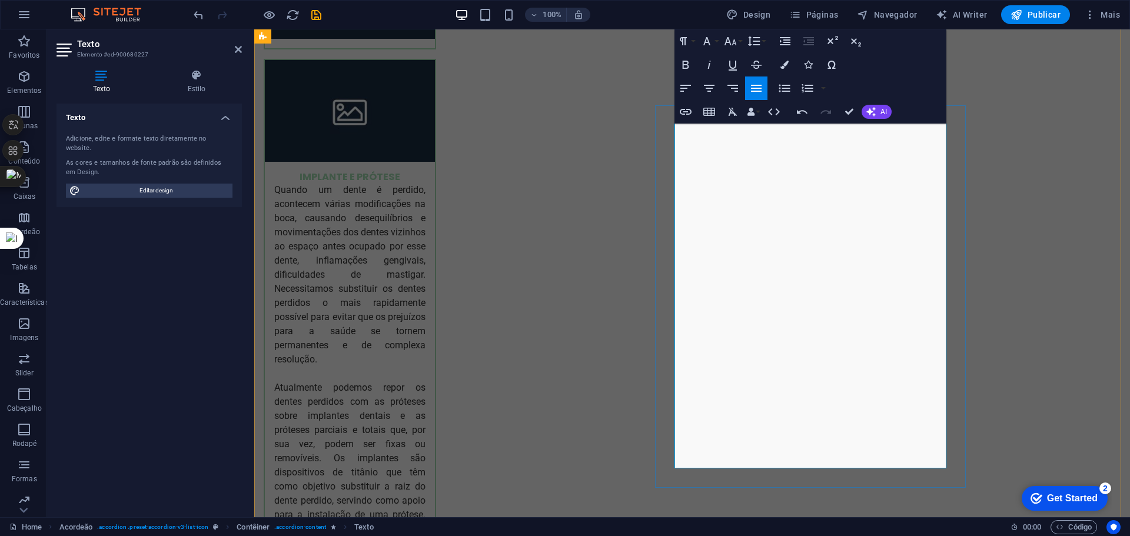
scroll to position [3550, 0]
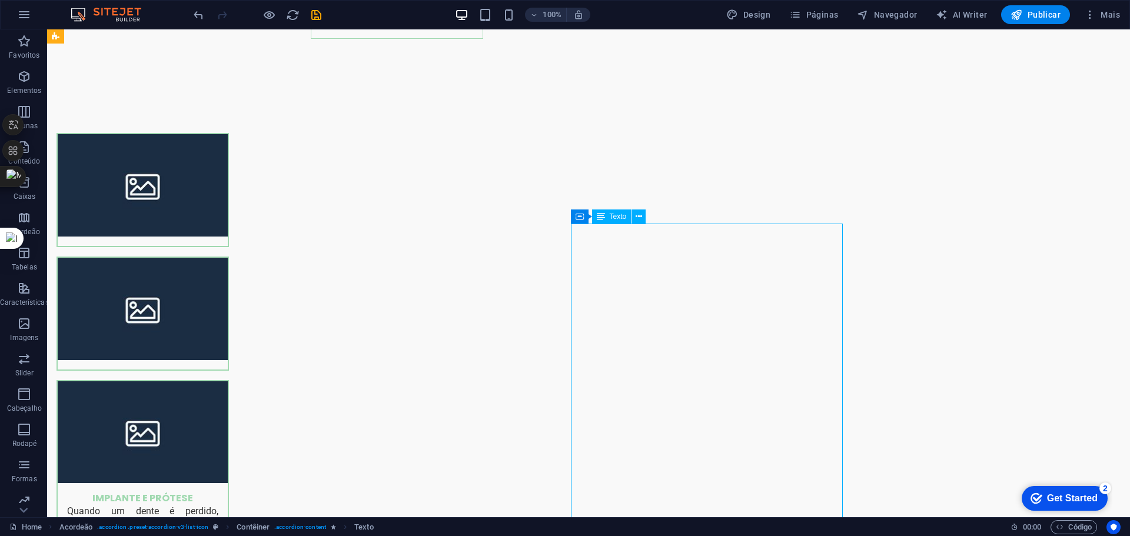
scroll to position [3315, 0]
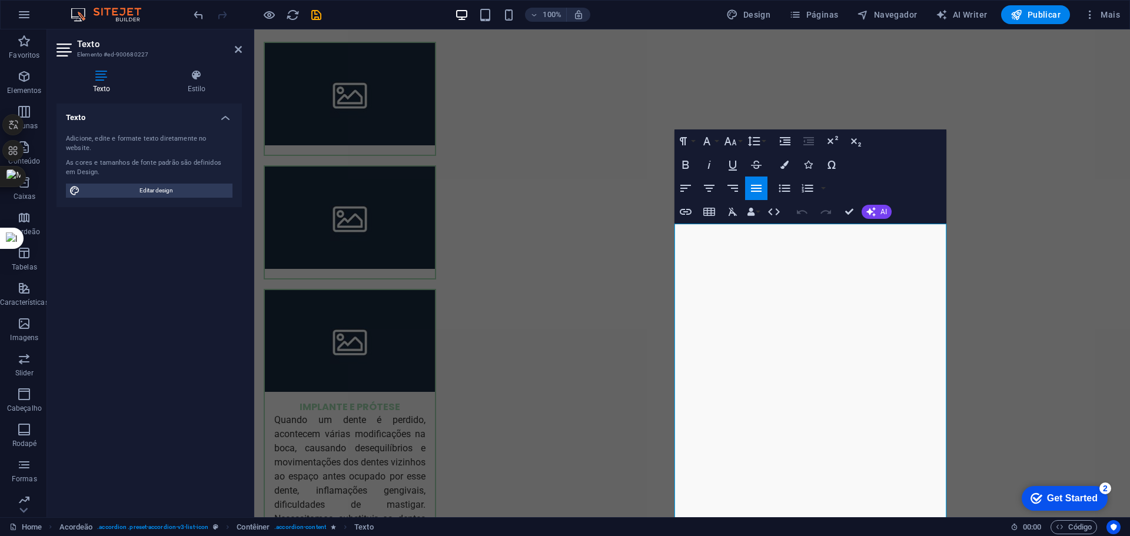
click at [756, 191] on icon "button" at bounding box center [756, 188] width 11 height 7
click at [759, 188] on icon "button" at bounding box center [756, 188] width 11 height 7
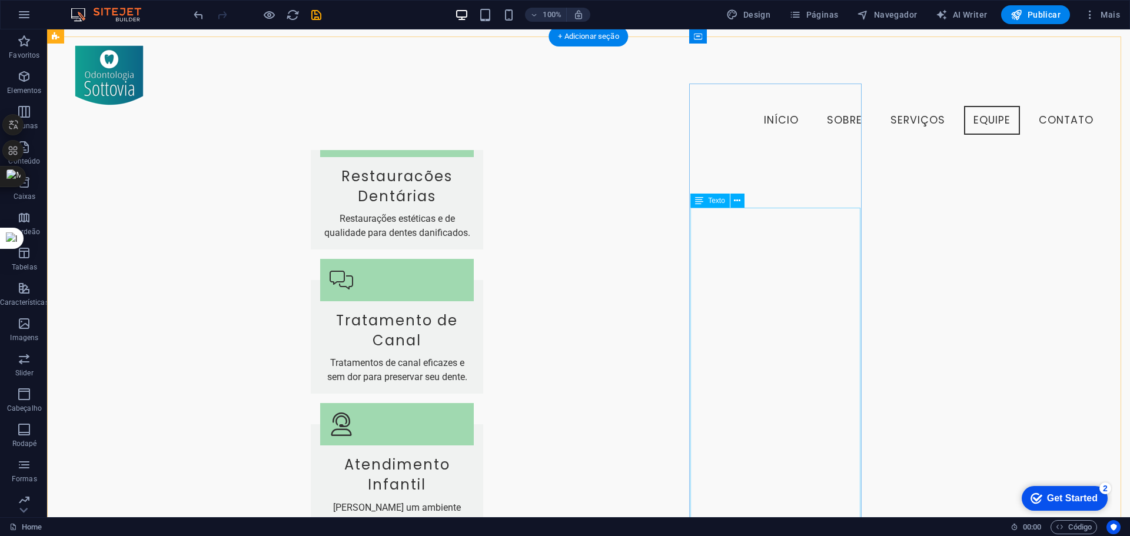
scroll to position [1576, 0]
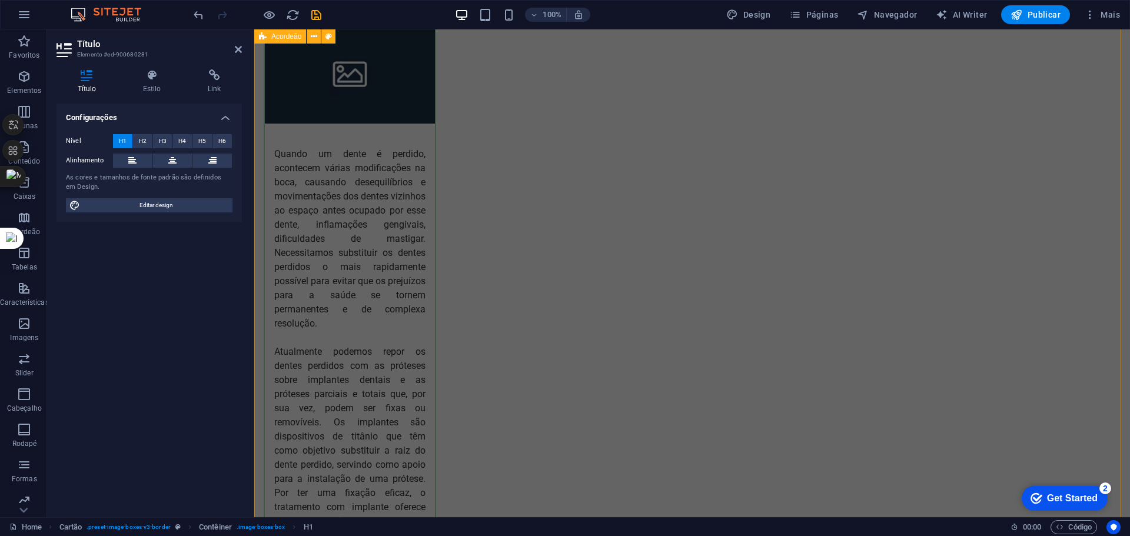
scroll to position [3727, 0]
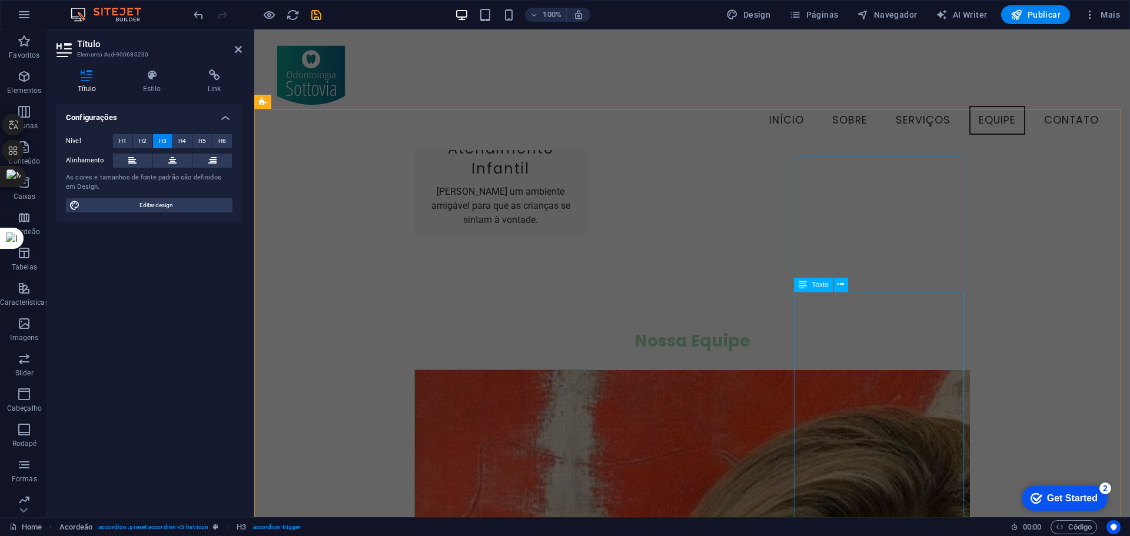
scroll to position [2061, 0]
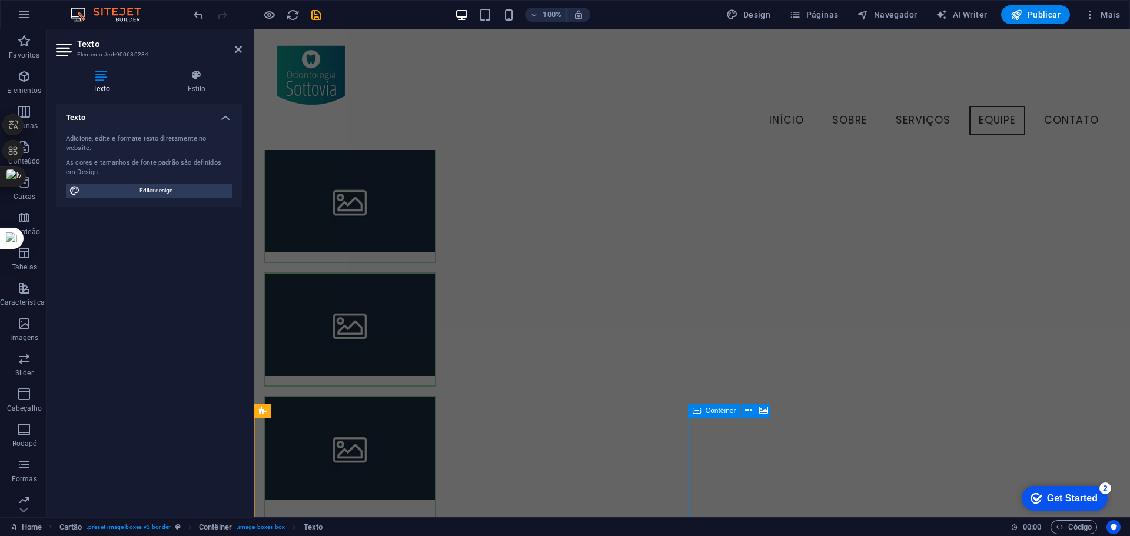
scroll to position [3154, 0]
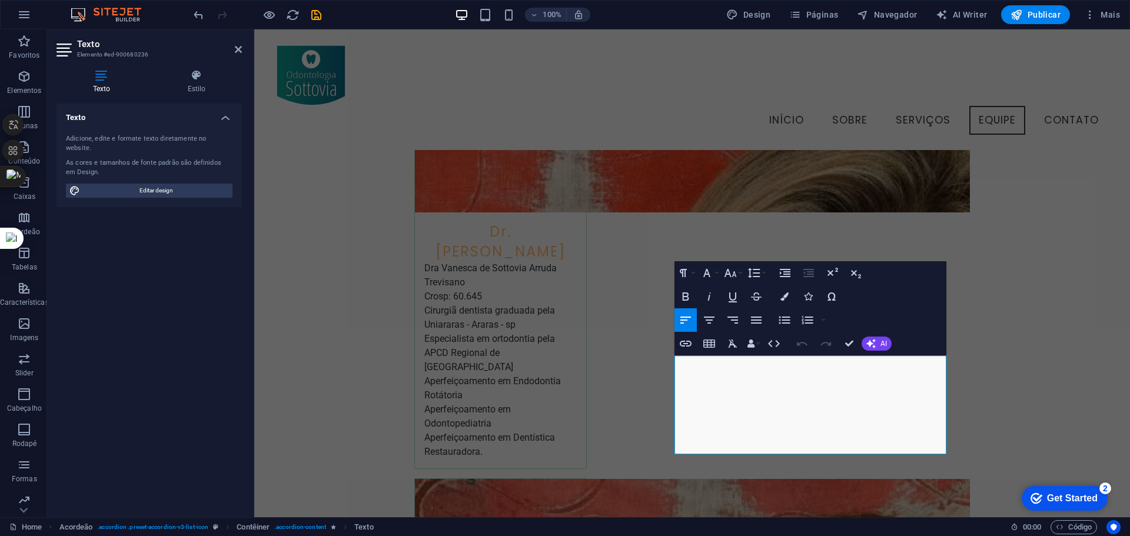
scroll to position [3205, 0]
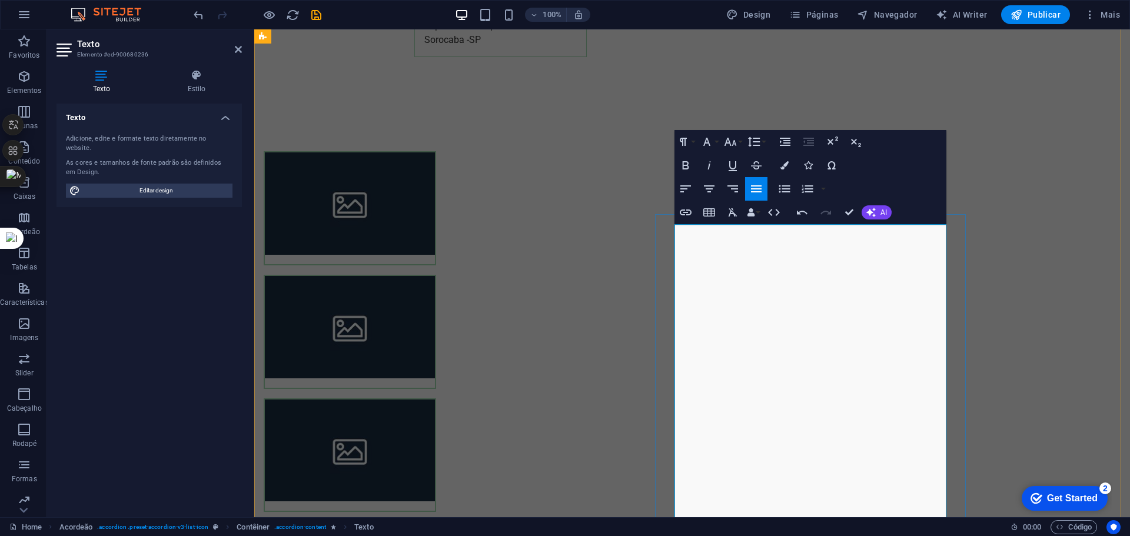
click at [761, 192] on icon "button" at bounding box center [756, 188] width 11 height 7
click at [761, 191] on icon "button" at bounding box center [756, 189] width 14 height 14
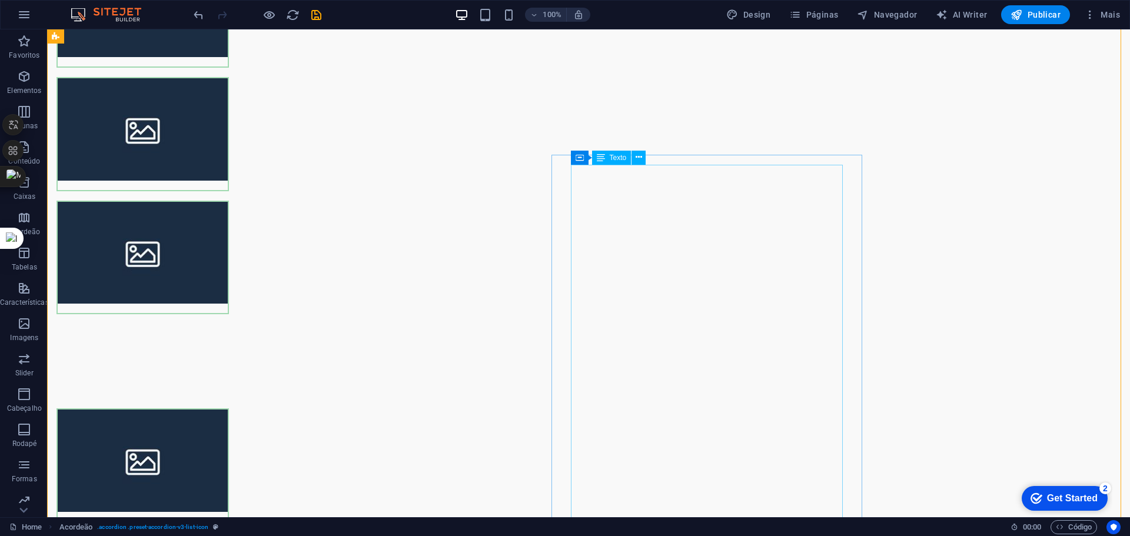
scroll to position [3382, 0]
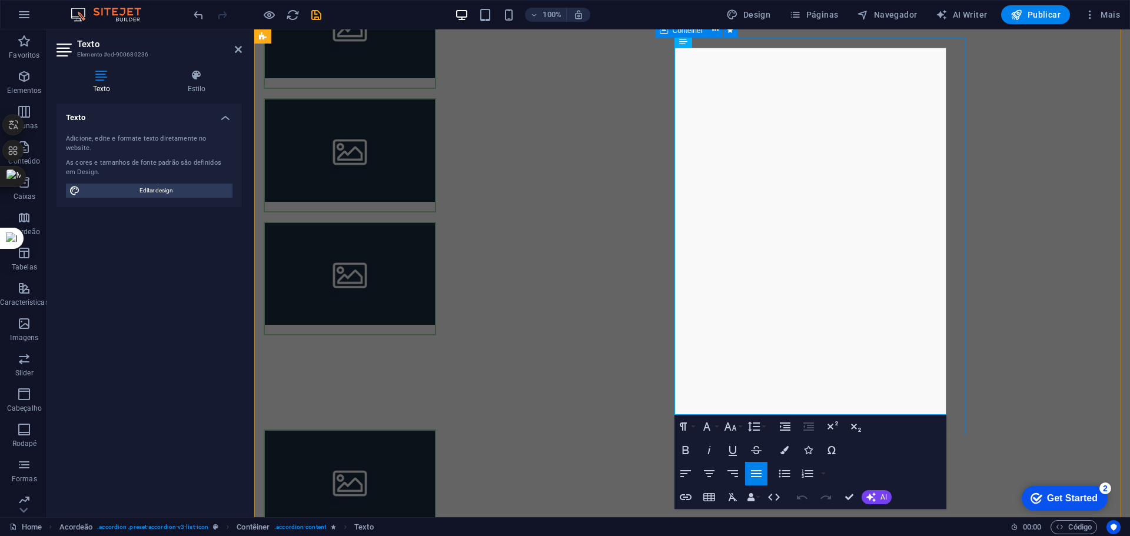
drag, startPoint x: 889, startPoint y: 302, endPoint x: 920, endPoint y: 417, distance: 119.5
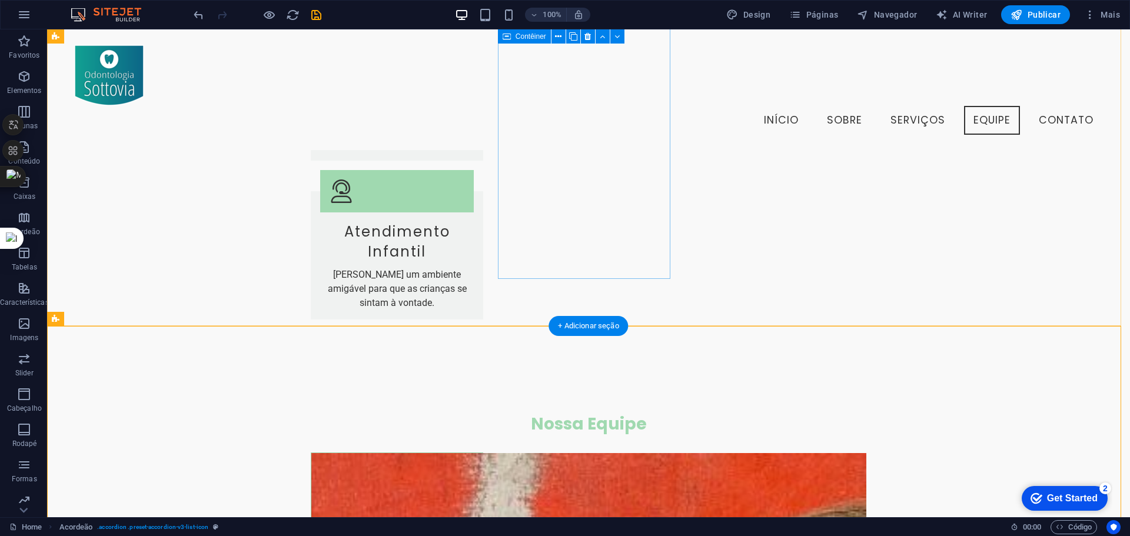
scroll to position [1937, 0]
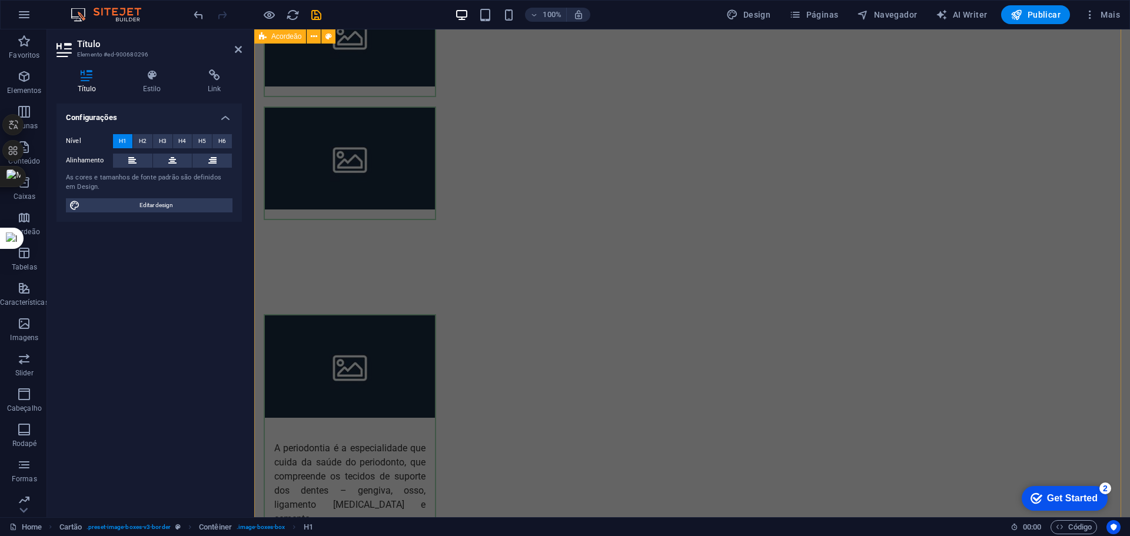
scroll to position [3500, 0]
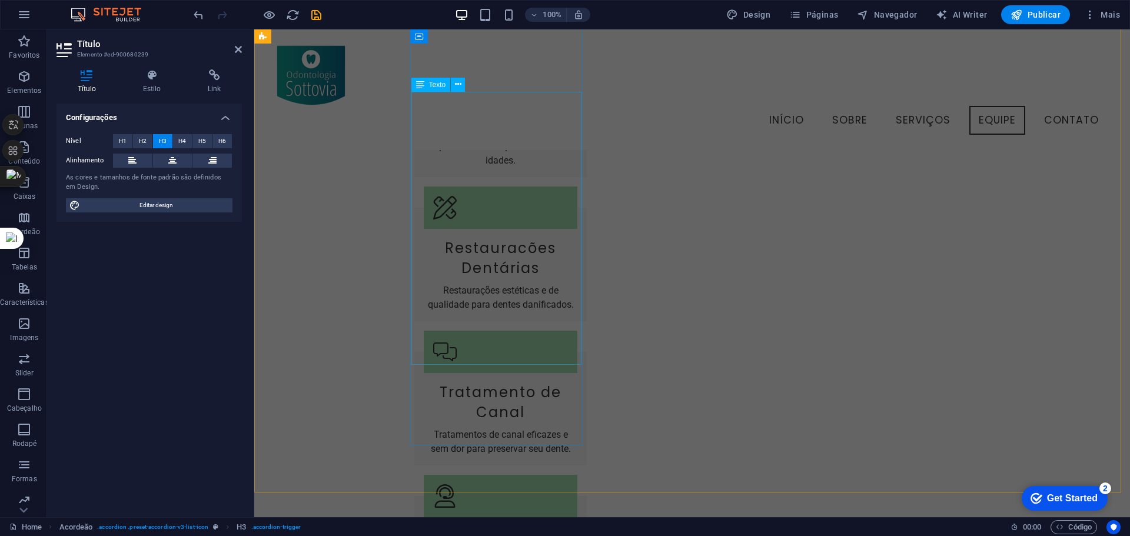
scroll to position [1658, 0]
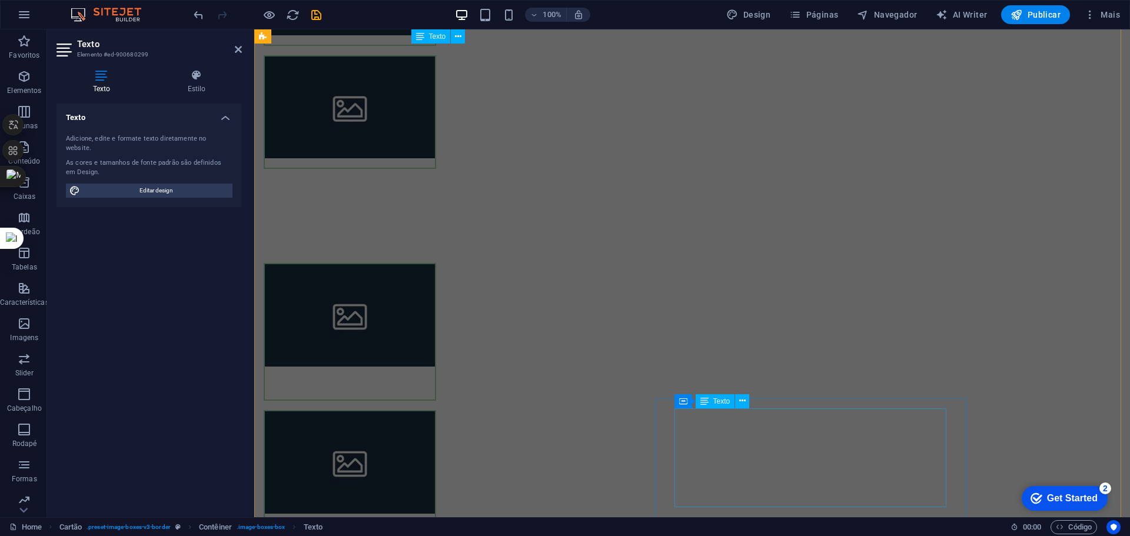
scroll to position [3581, 0]
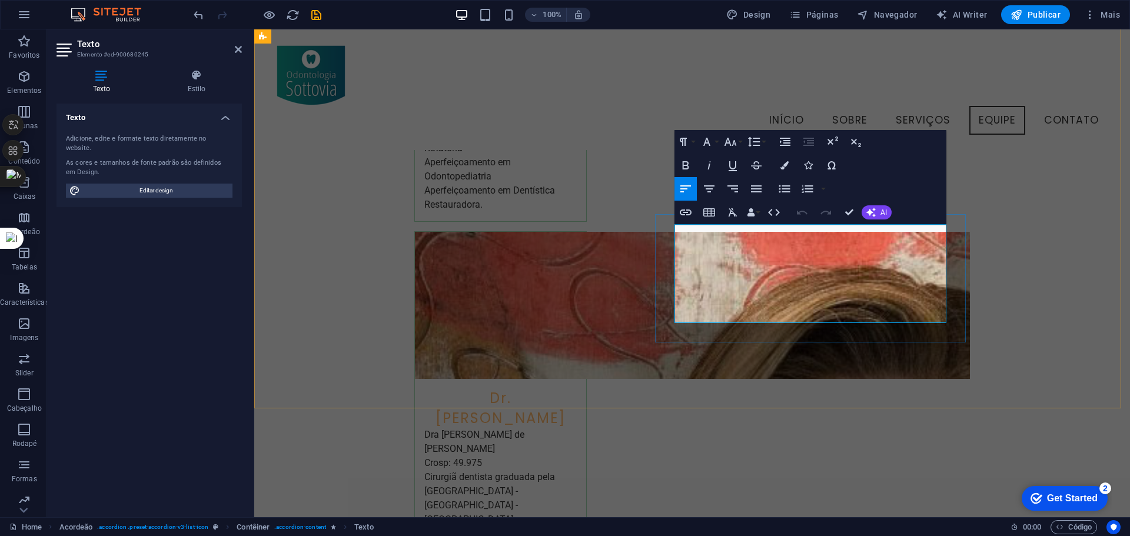
scroll to position [3555, 0]
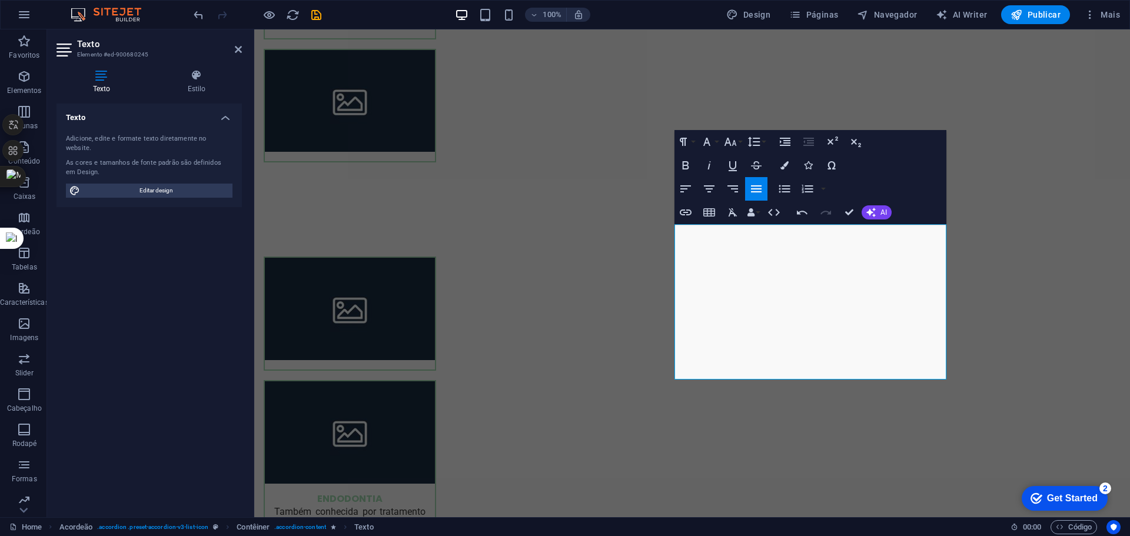
click at [760, 185] on icon "button" at bounding box center [756, 188] width 11 height 7
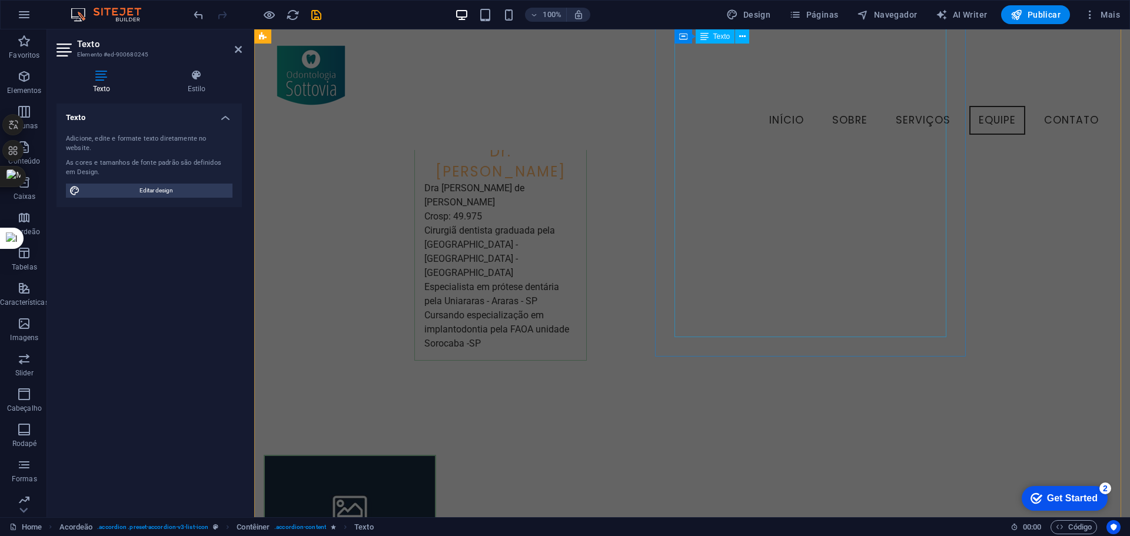
scroll to position [2816, 0]
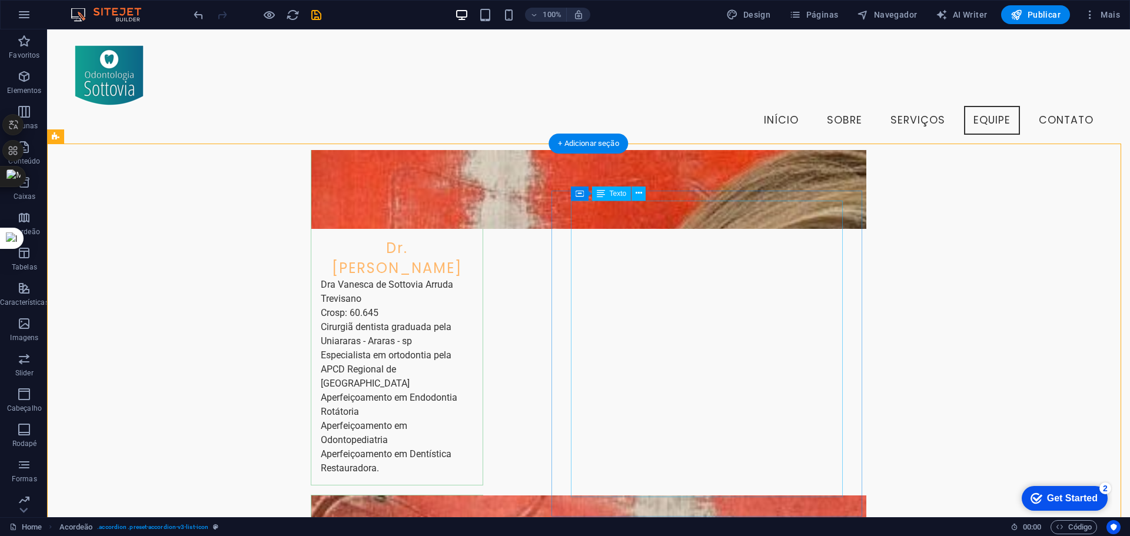
scroll to position [2060, 0]
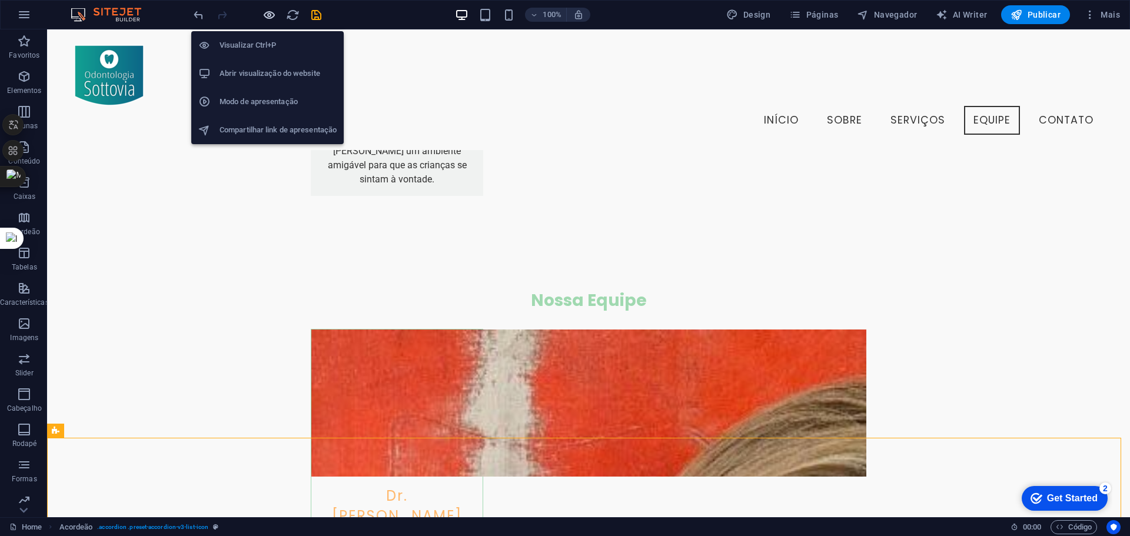
click at [270, 10] on icon "button" at bounding box center [269, 15] width 14 height 14
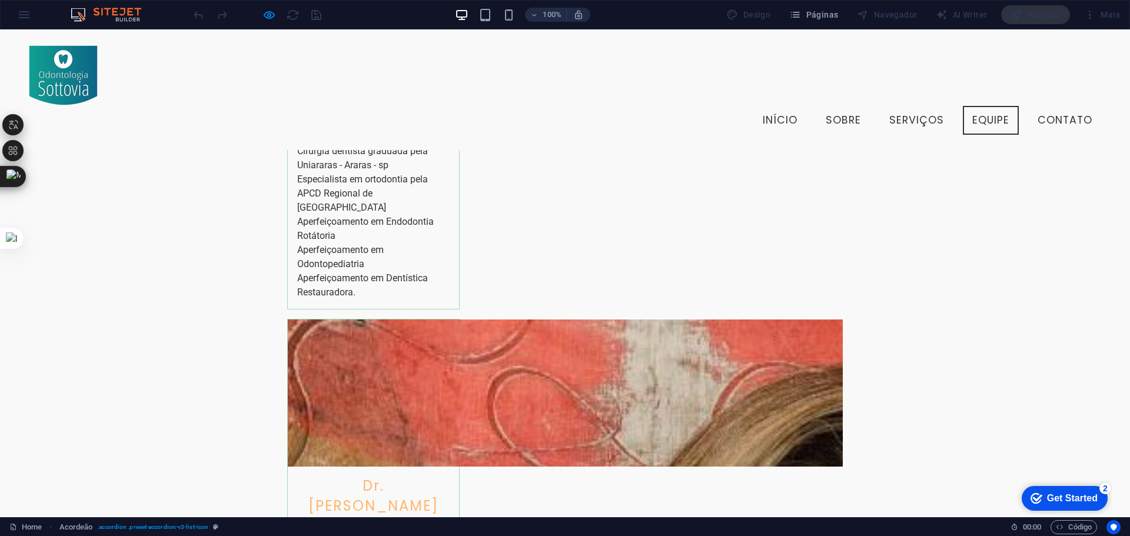
scroll to position [2491, 0]
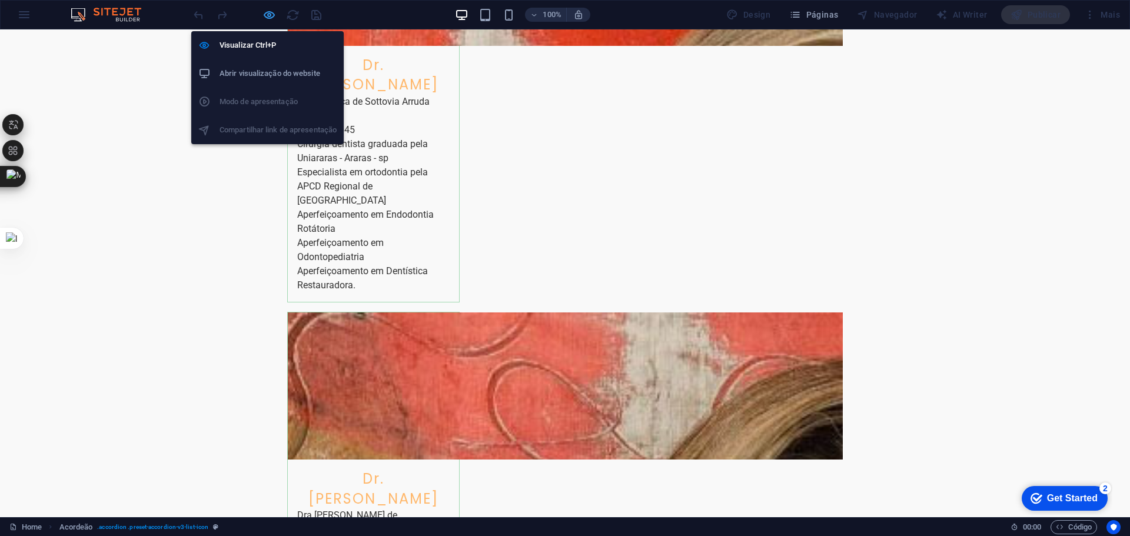
click at [272, 12] on icon "button" at bounding box center [269, 15] width 14 height 14
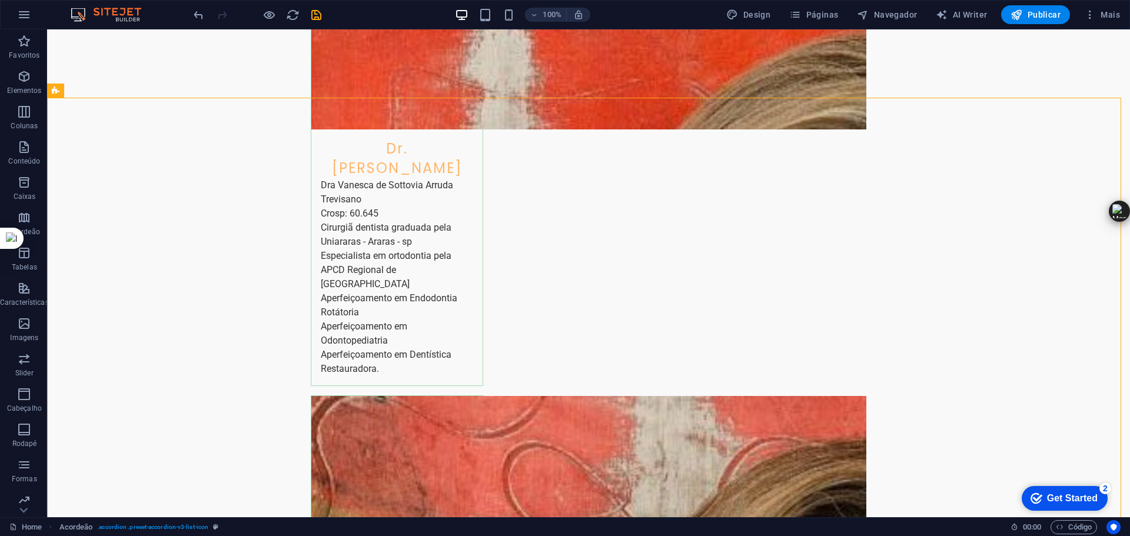
drag, startPoint x: 8, startPoint y: 171, endPoint x: 1129, endPoint y: 211, distance: 1122.4
click at [56, 211] on div "Ctrl+M" at bounding box center [28, 211] width 56 height 21
drag, startPoint x: 11, startPoint y: 237, endPoint x: 1118, endPoint y: 244, distance: 1106.4
click at [1118, 244] on div at bounding box center [1112, 247] width 21 height 21
drag, startPoint x: 22, startPoint y: 203, endPoint x: 1115, endPoint y: 130, distance: 1095.2
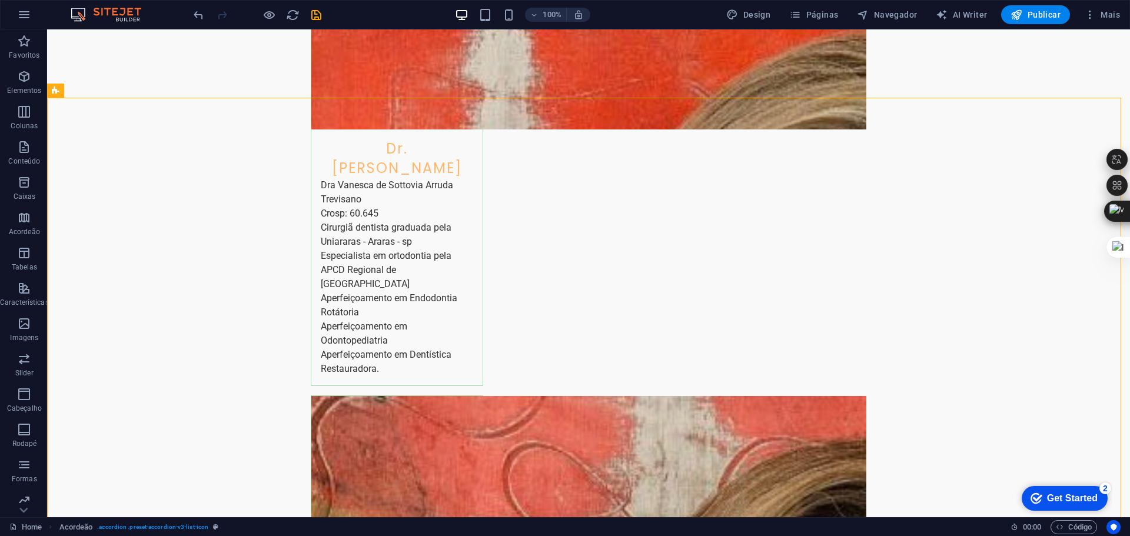
click at [28, 220] on icon "button" at bounding box center [24, 218] width 14 height 14
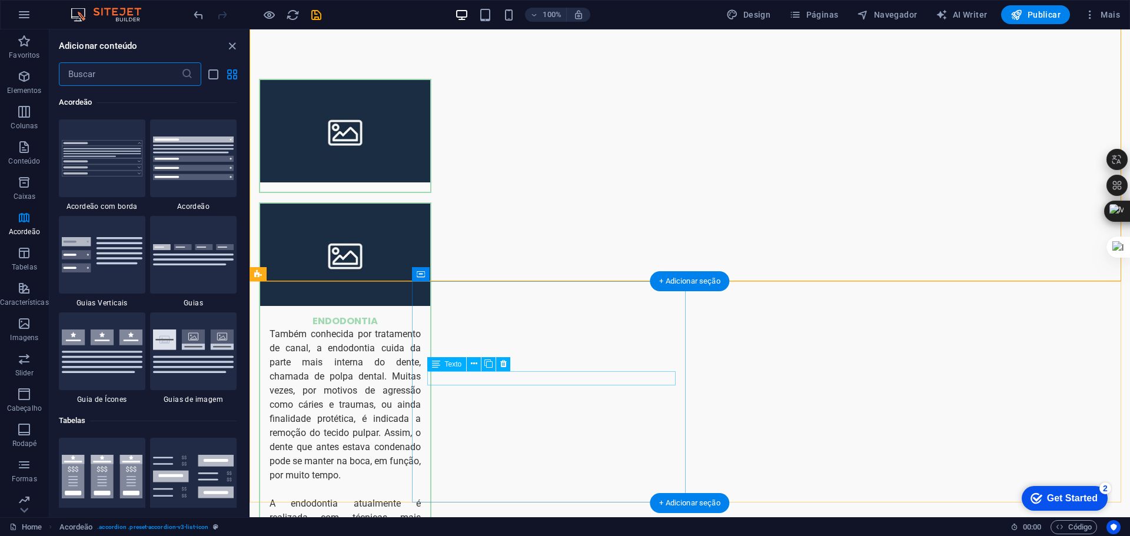
scroll to position [3739, 0]
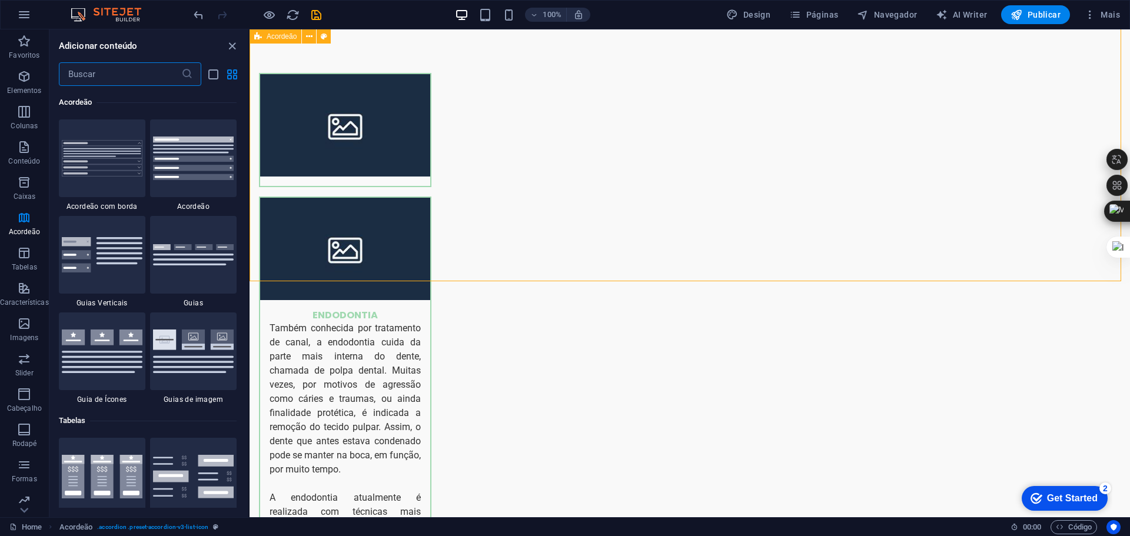
click at [279, 38] on span "Acordeão" at bounding box center [282, 36] width 30 height 7
click at [308, 33] on icon at bounding box center [309, 37] width 6 height 12
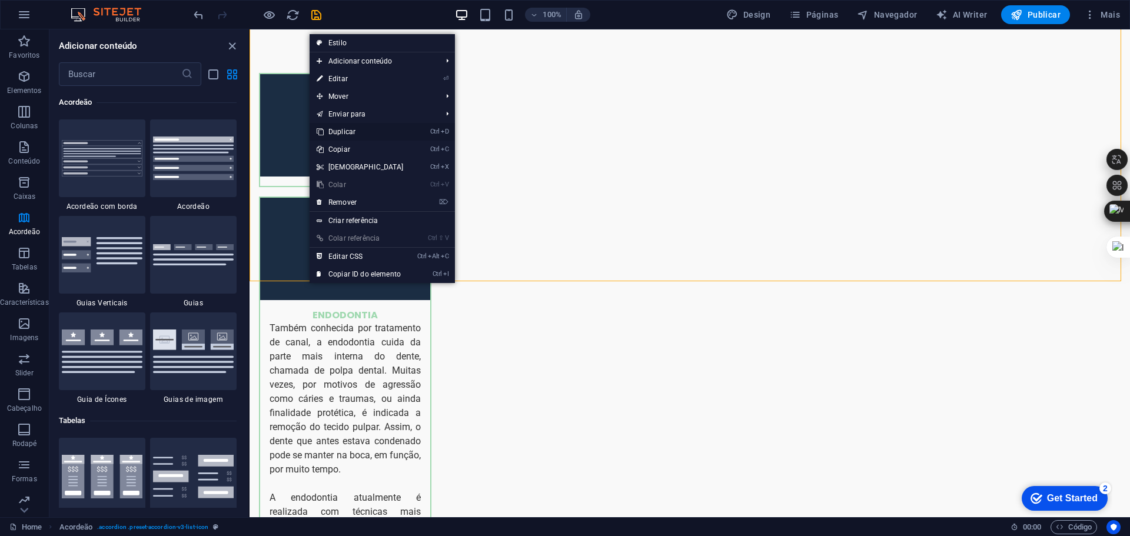
click at [341, 128] on link "Ctrl D Duplicar" at bounding box center [360, 132] width 101 height 18
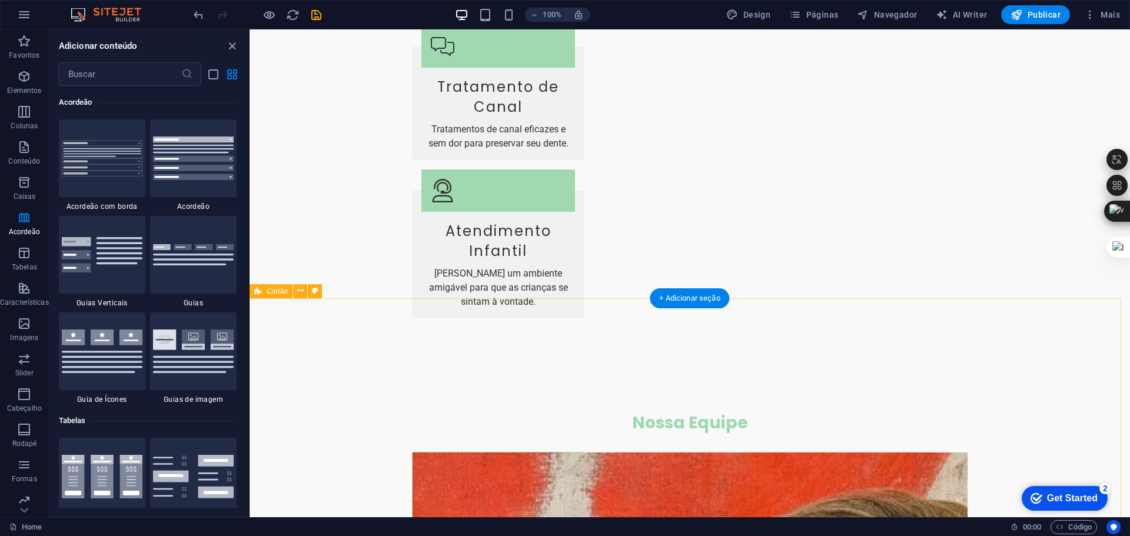
scroll to position [2032, 0]
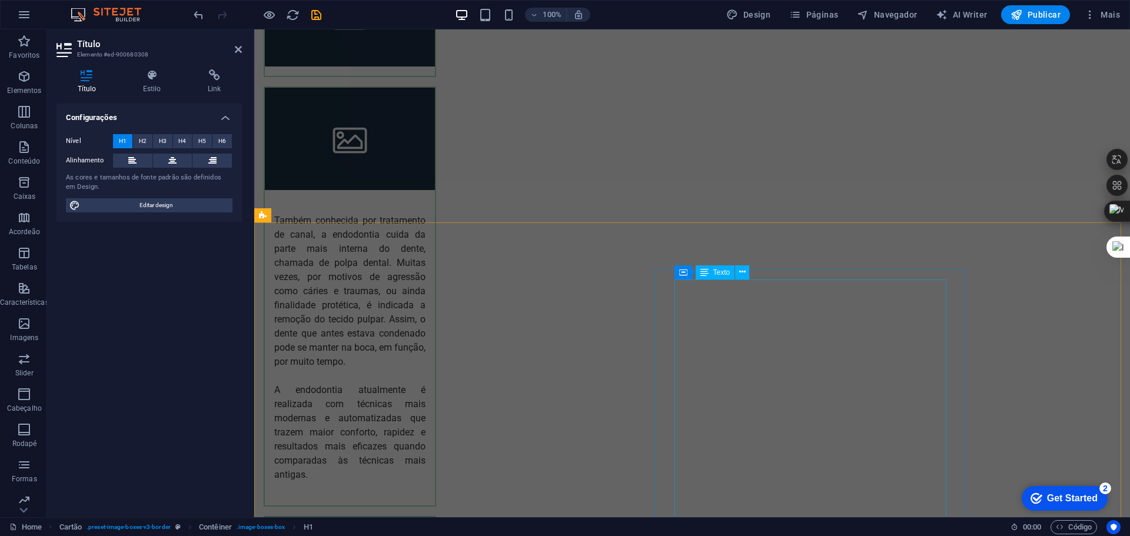
scroll to position [3797, 0]
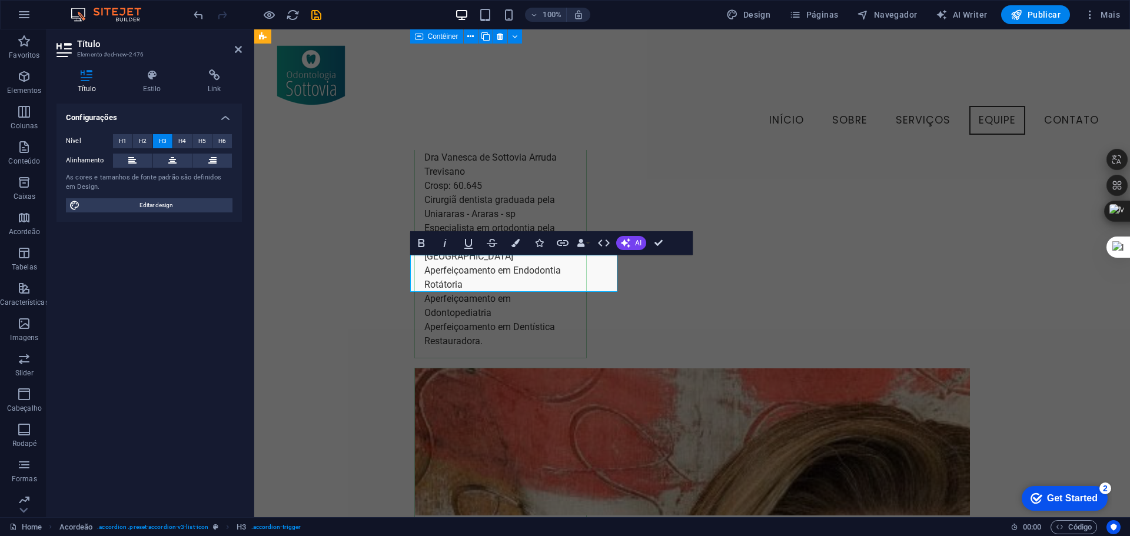
scroll to position [3812, 0]
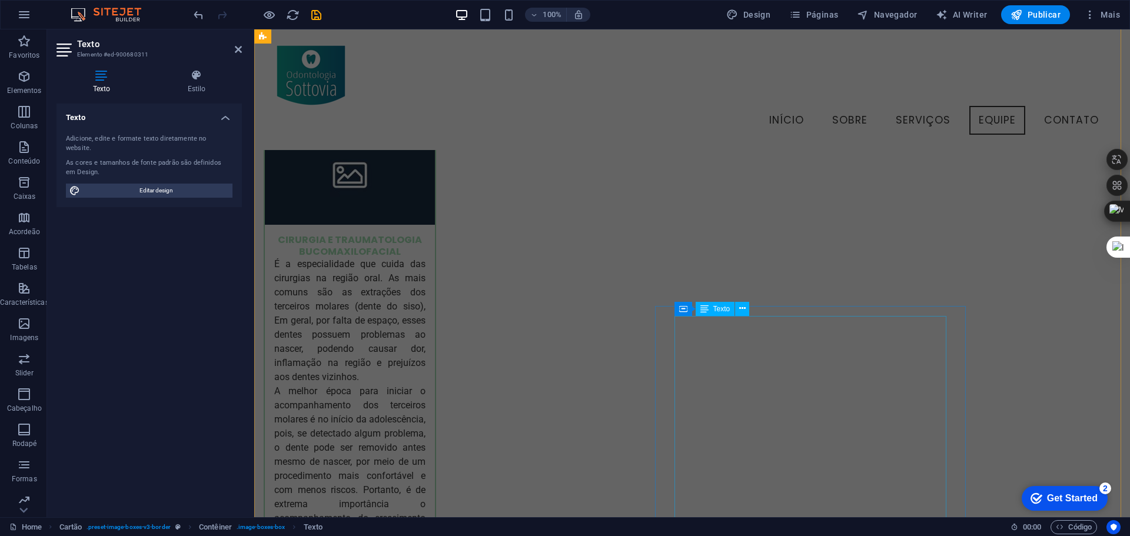
scroll to position [3680, 0]
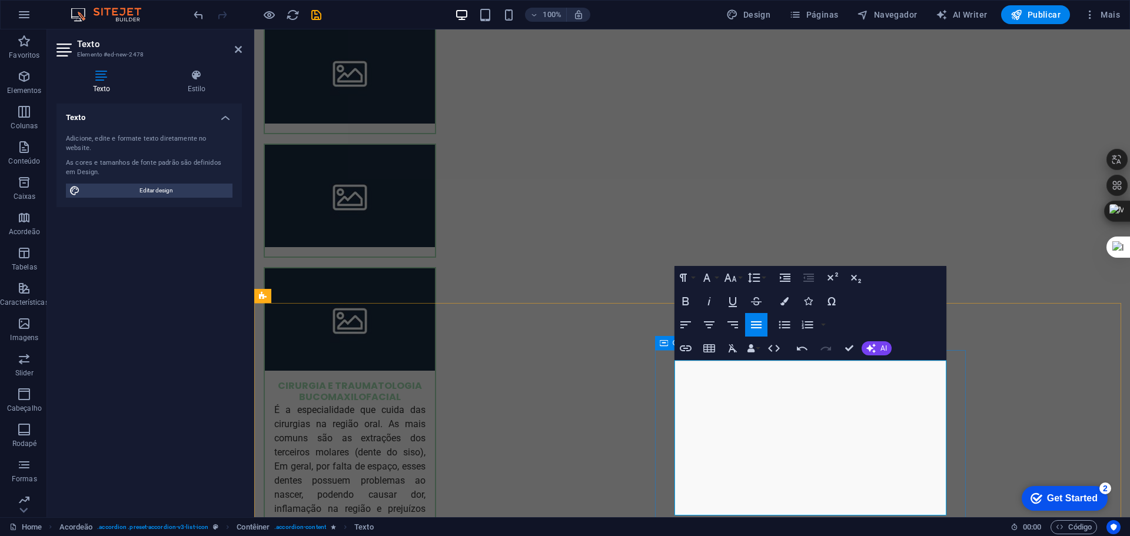
scroll to position [4010, 0]
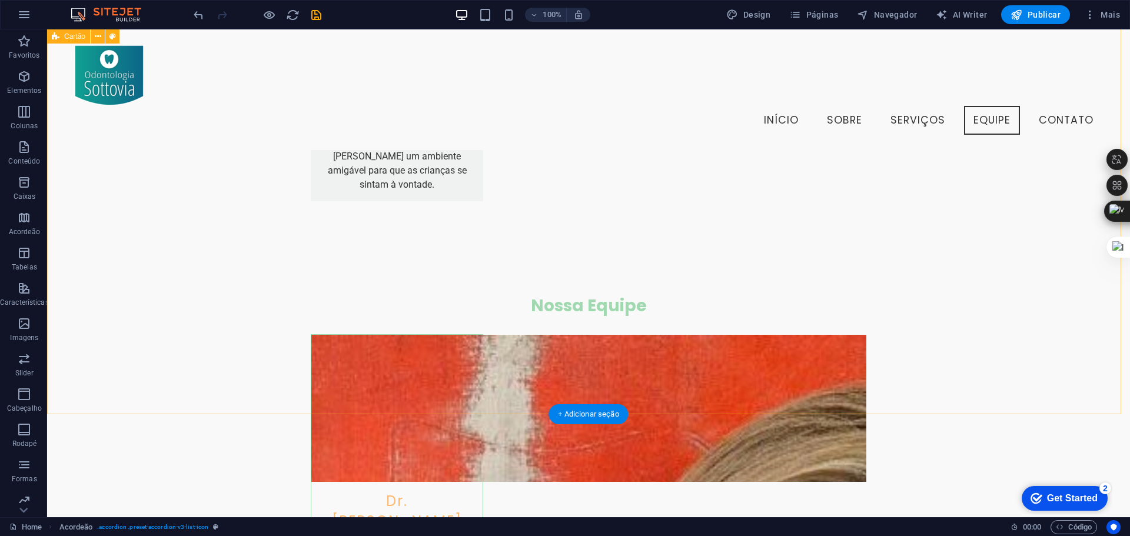
scroll to position [1918, 0]
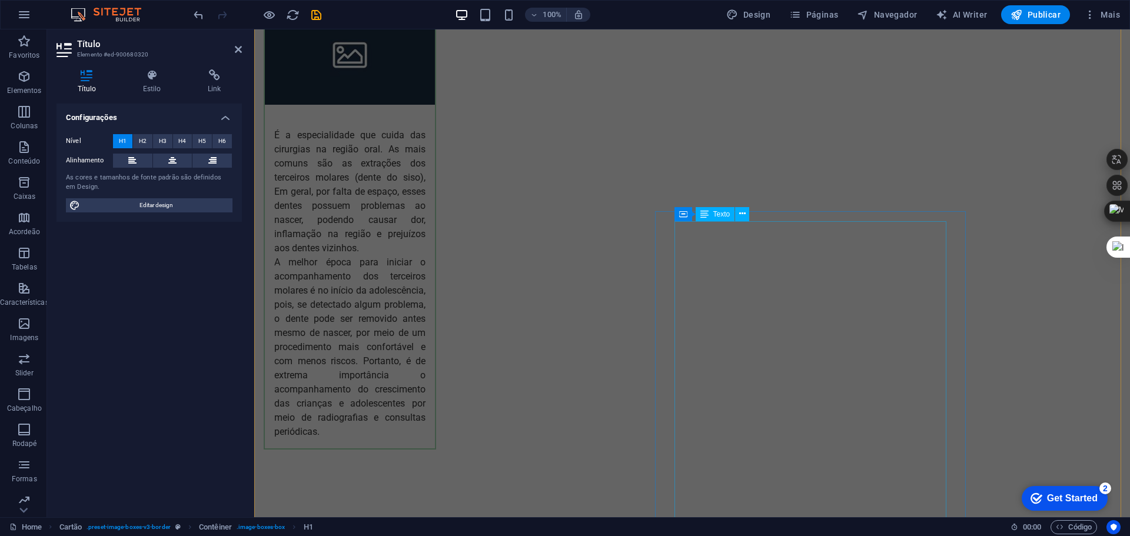
scroll to position [4069, 0]
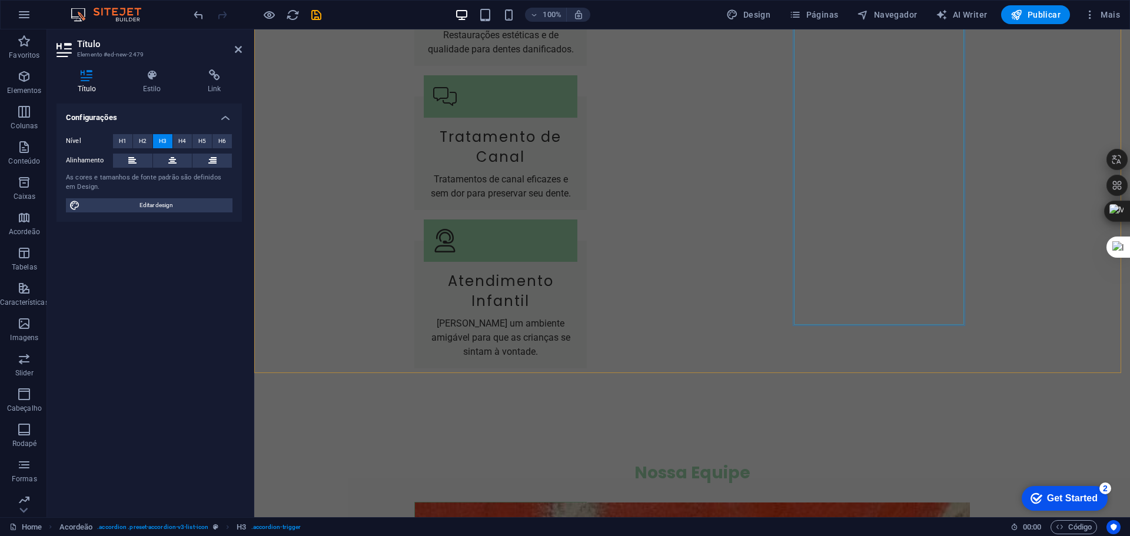
scroll to position [2129, 0]
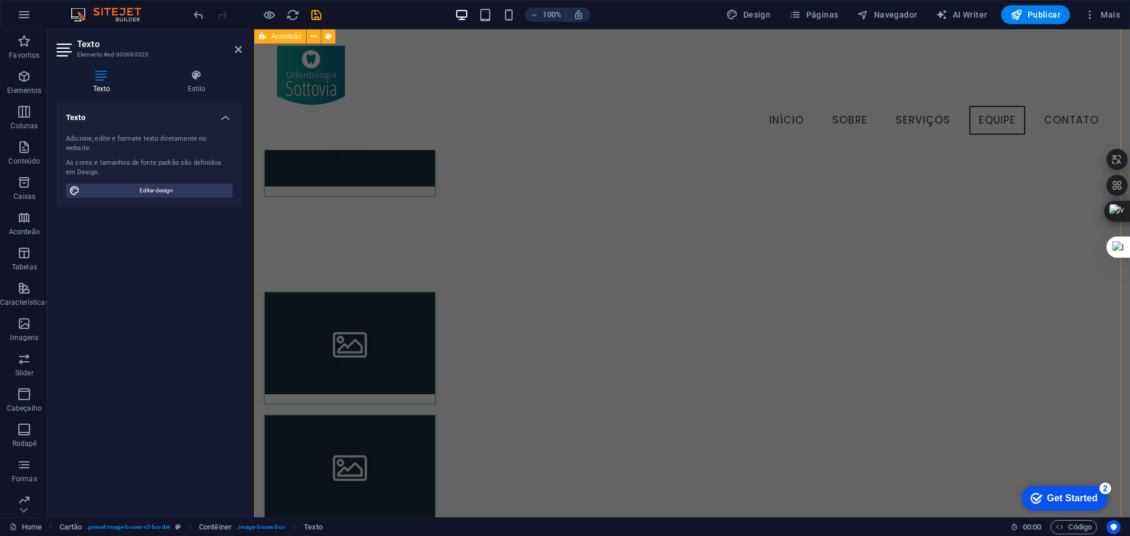
scroll to position [2079, 0]
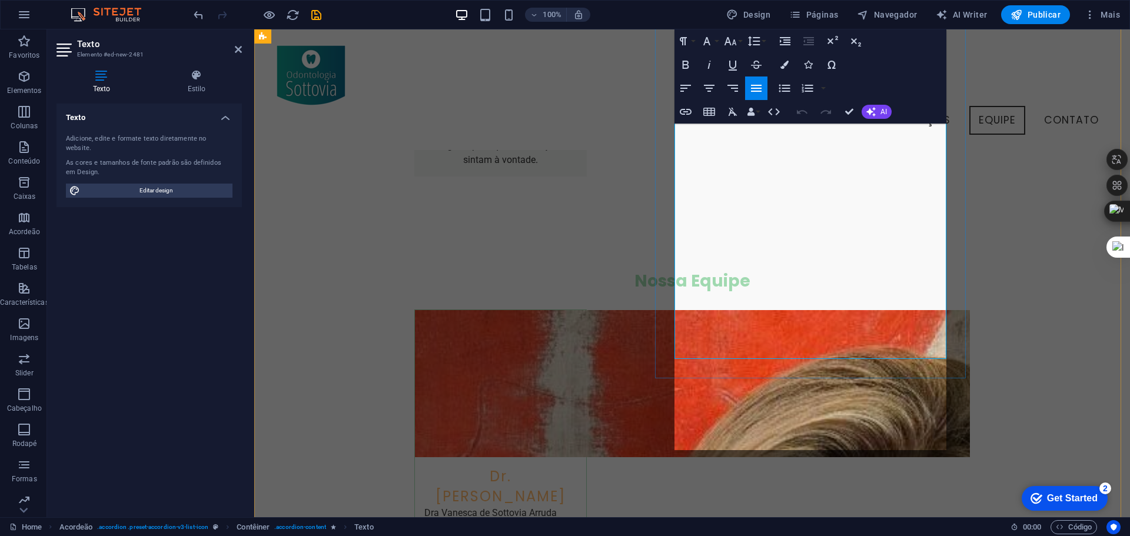
scroll to position [3859, 0]
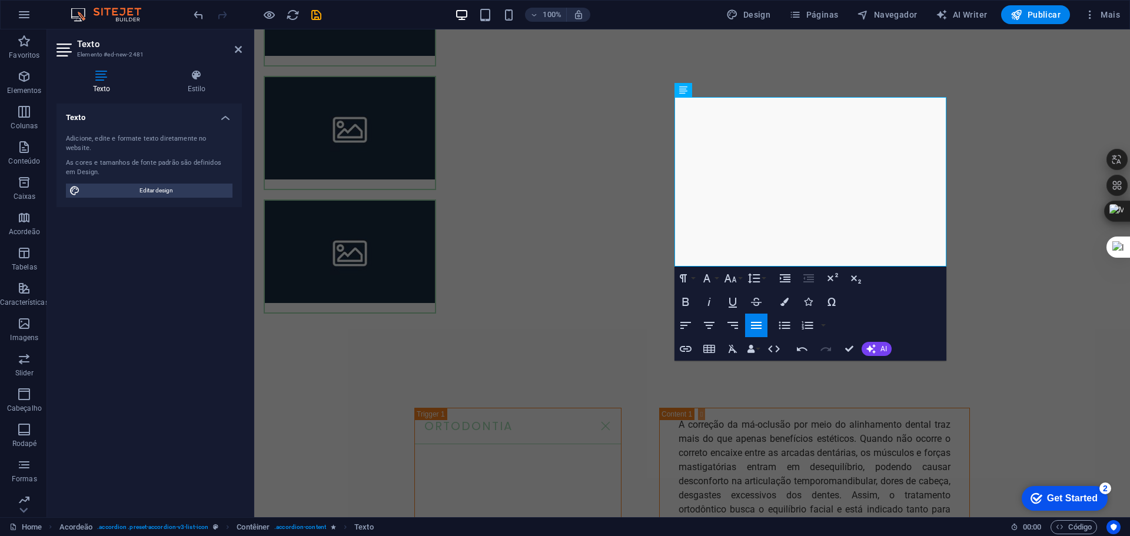
click at [756, 318] on icon "button" at bounding box center [756, 325] width 14 height 14
click at [757, 318] on icon "button" at bounding box center [756, 325] width 14 height 14
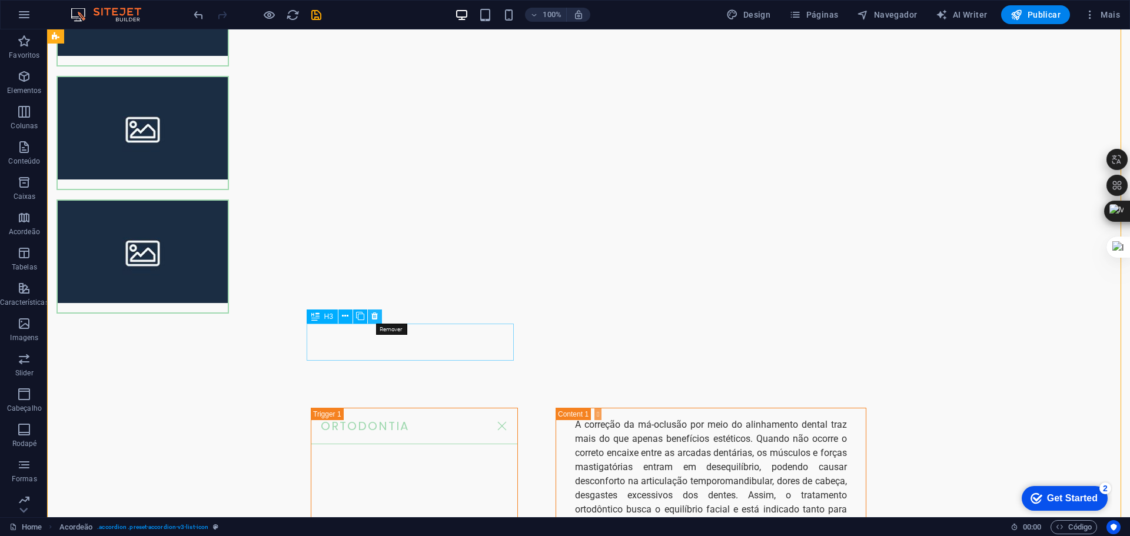
click at [371, 318] on icon at bounding box center [374, 316] width 6 height 12
drag, startPoint x: 377, startPoint y: 314, endPoint x: 330, endPoint y: 285, distance: 55.5
click at [377, 314] on icon at bounding box center [374, 316] width 6 height 12
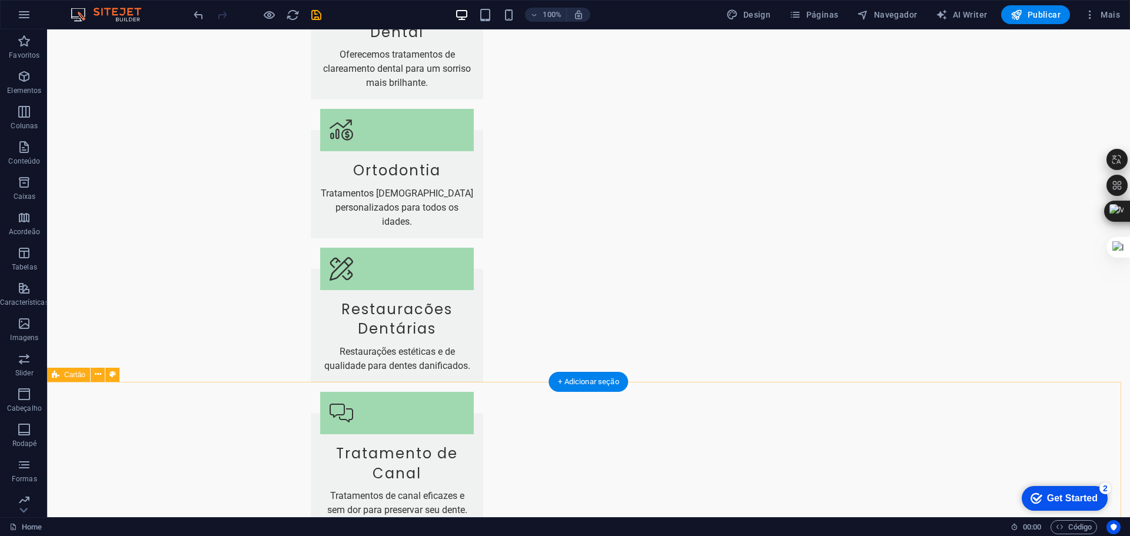
scroll to position [1624, 0]
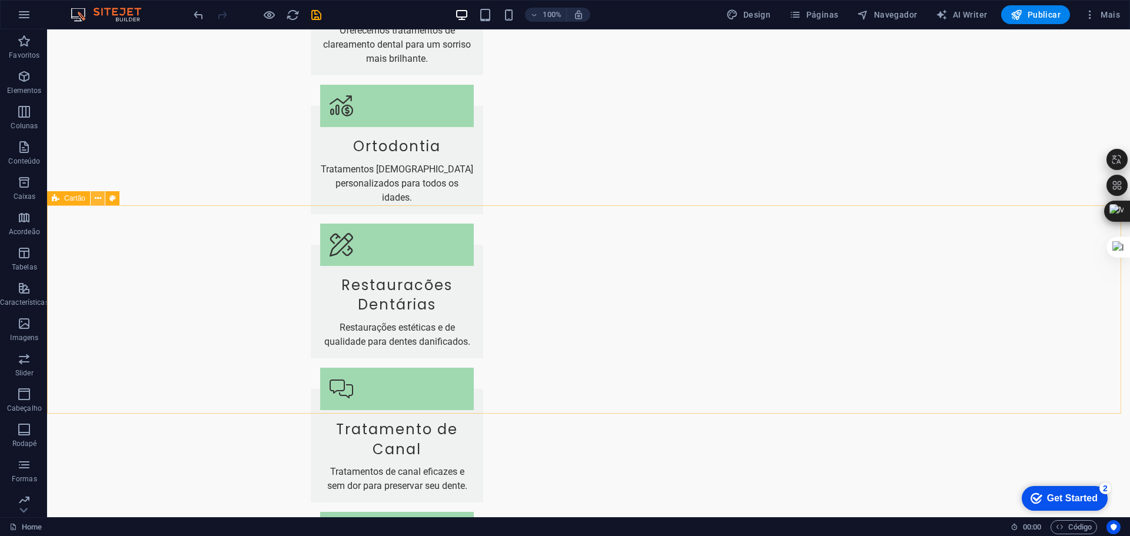
click at [95, 200] on icon at bounding box center [98, 198] width 6 height 12
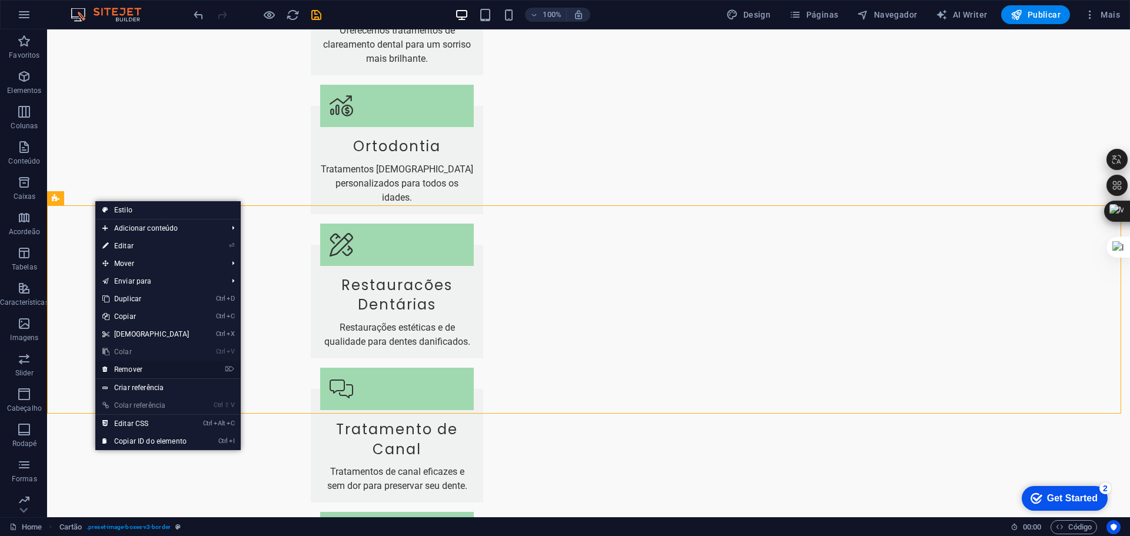
click at [117, 375] on link "⌦ Remover" at bounding box center [145, 370] width 101 height 18
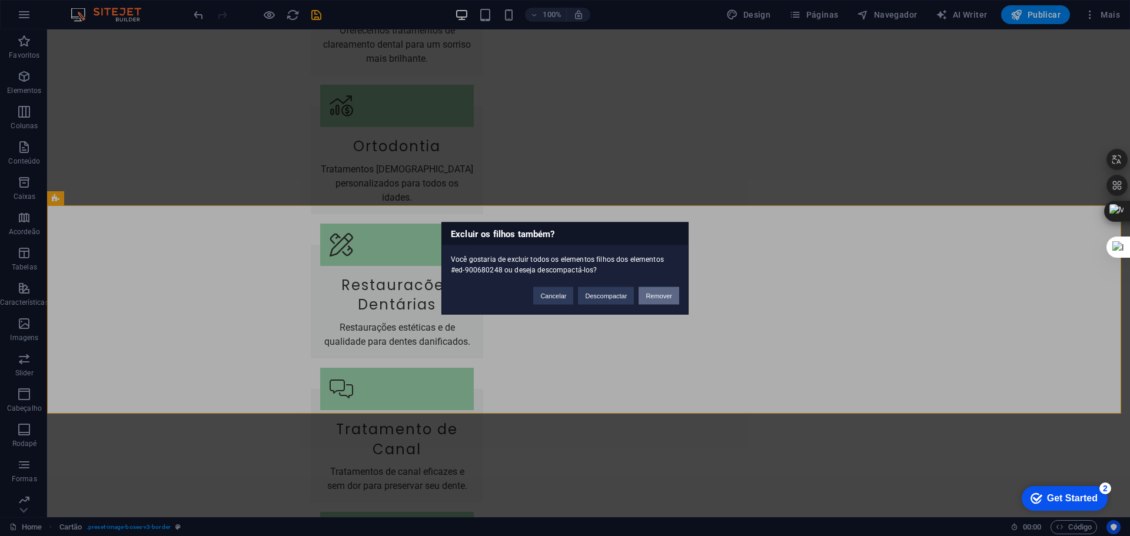
click at [659, 292] on button "Remover" at bounding box center [658, 296] width 41 height 18
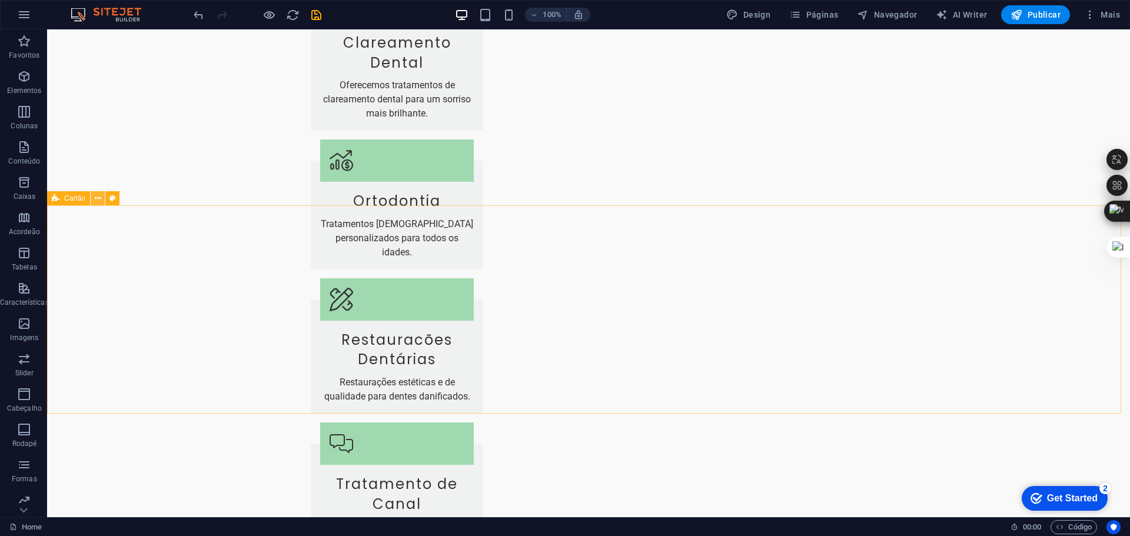
click at [101, 199] on icon at bounding box center [98, 198] width 6 height 12
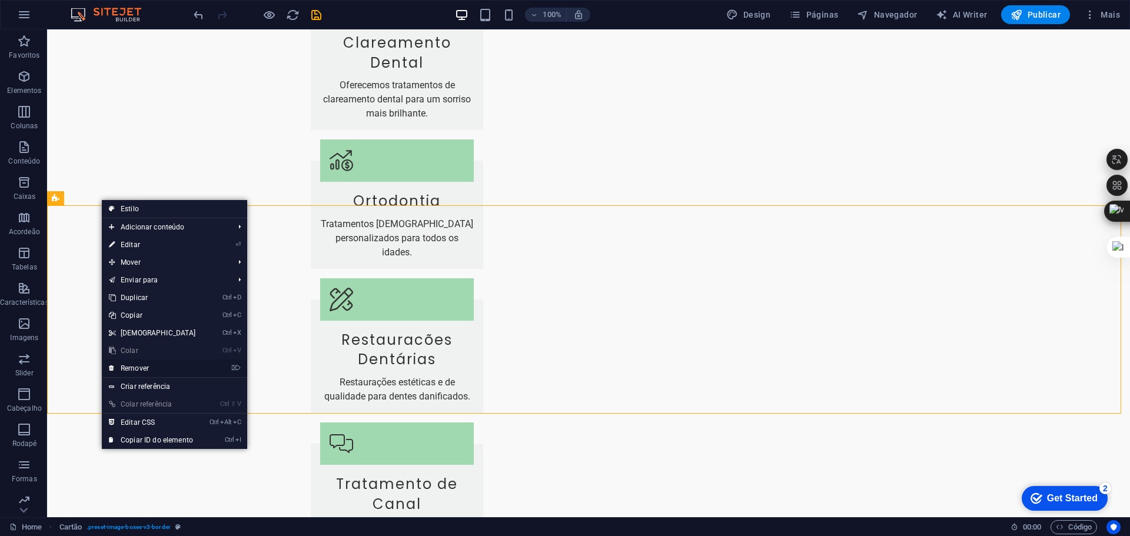
click at [162, 369] on link "⌦ Remover" at bounding box center [152, 369] width 101 height 18
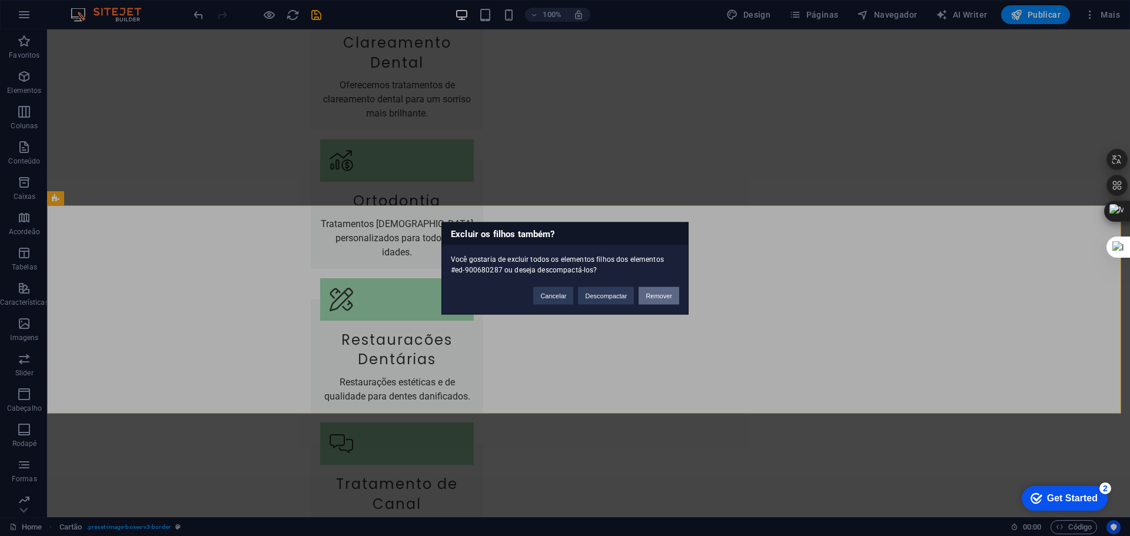
click at [657, 296] on button "Remover" at bounding box center [658, 296] width 41 height 18
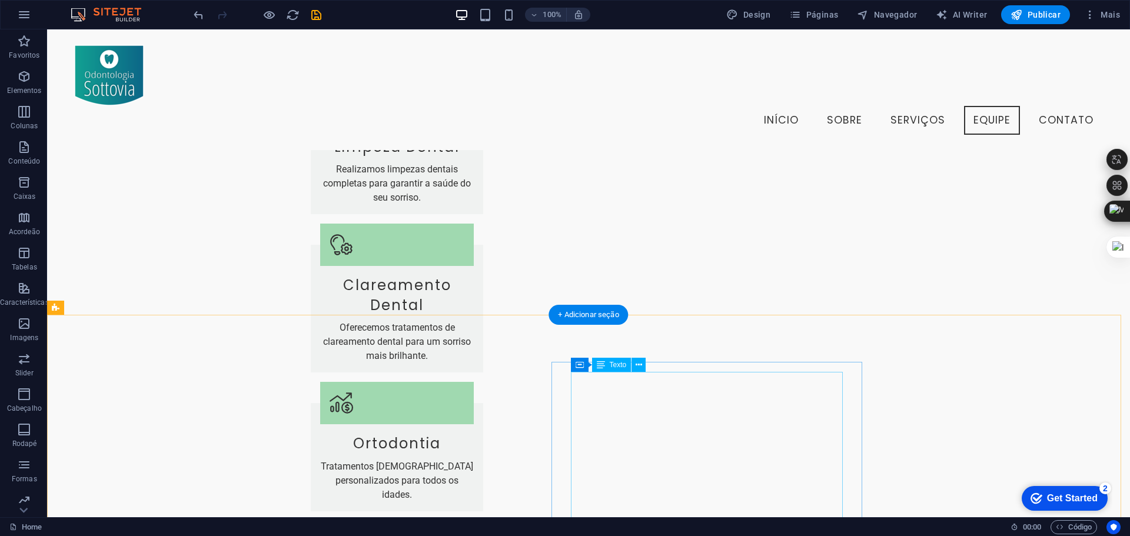
scroll to position [1238, 0]
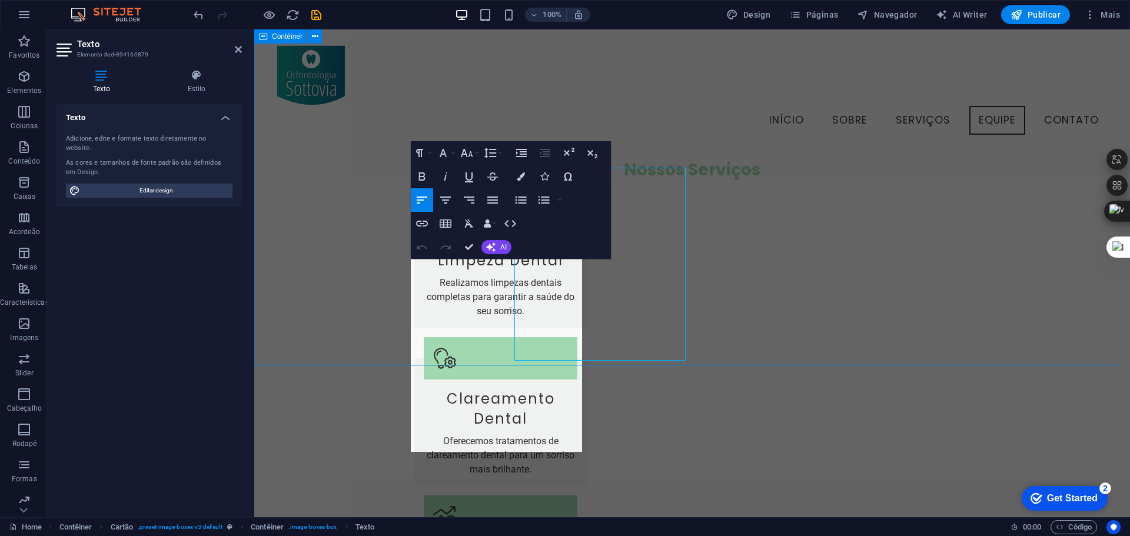
scroll to position [1329, 0]
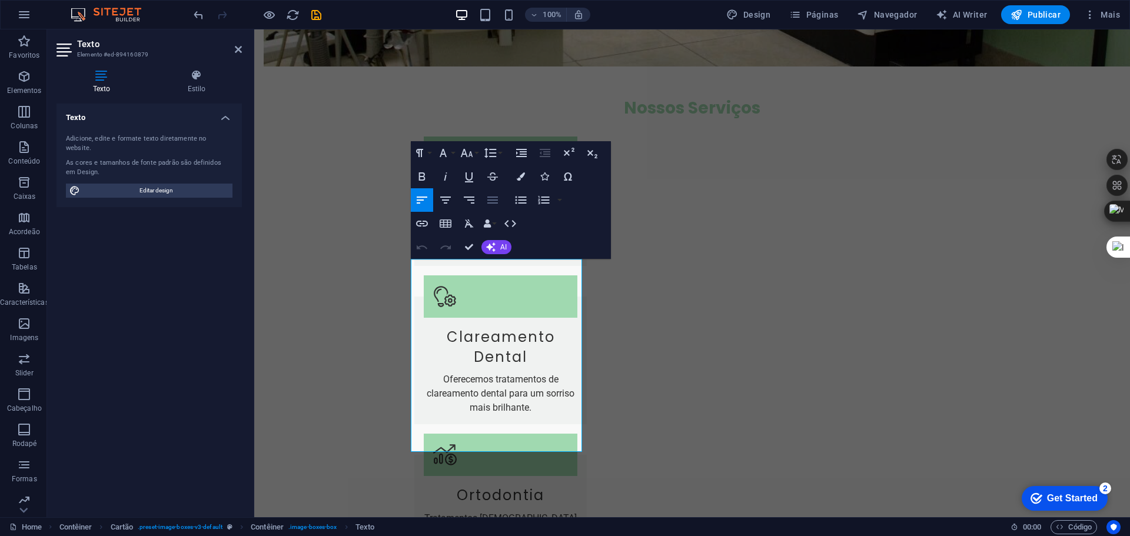
click at [490, 198] on icon "button" at bounding box center [492, 200] width 14 height 14
click at [421, 196] on icon "button" at bounding box center [422, 200] width 14 height 14
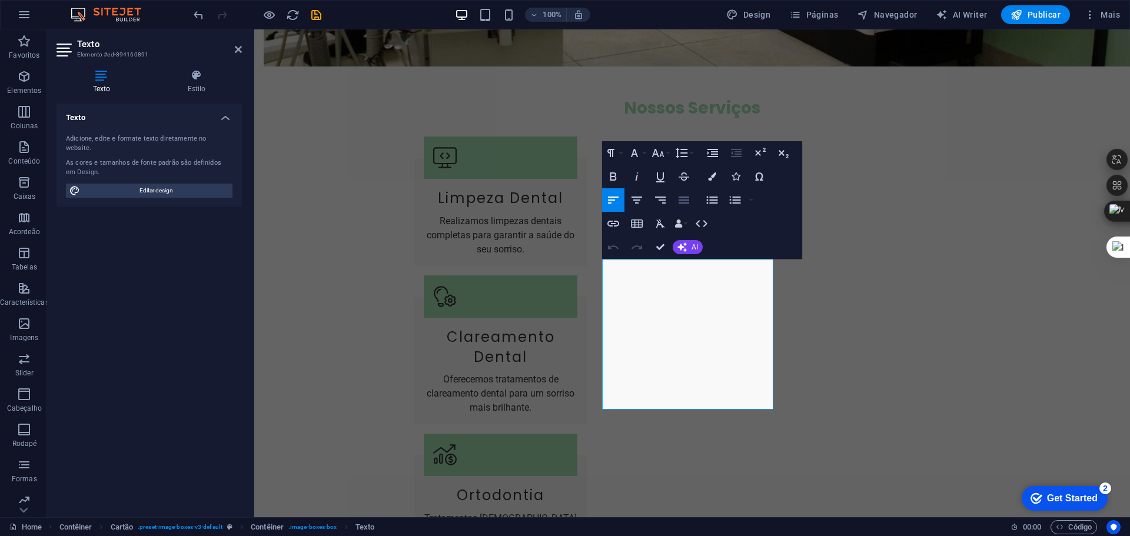
click at [683, 198] on icon "button" at bounding box center [684, 200] width 14 height 14
click at [683, 199] on icon "button" at bounding box center [684, 200] width 14 height 14
click at [608, 191] on button "Align Left" at bounding box center [613, 200] width 22 height 24
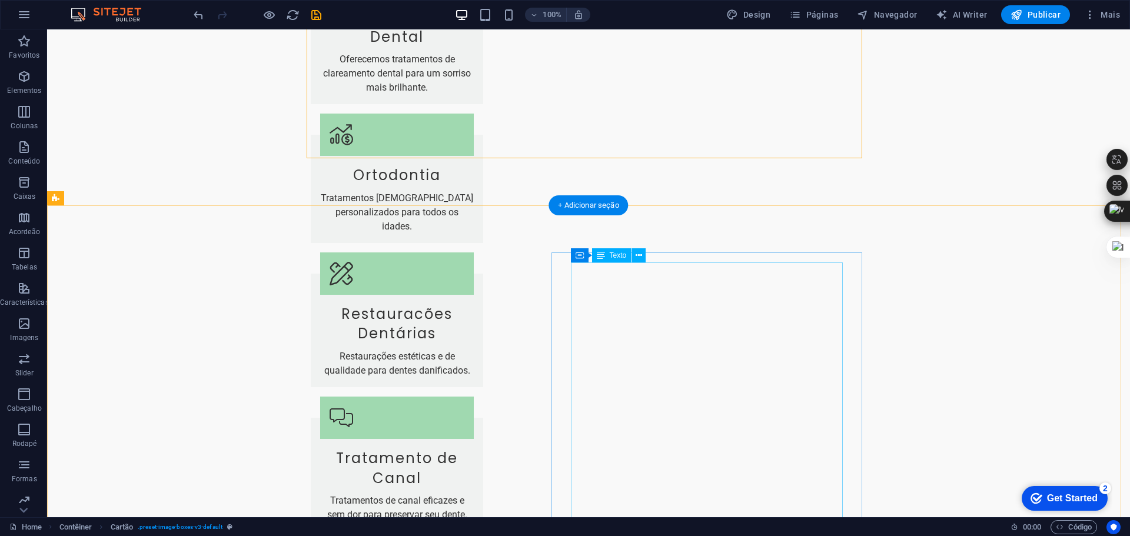
scroll to position [1682, 0]
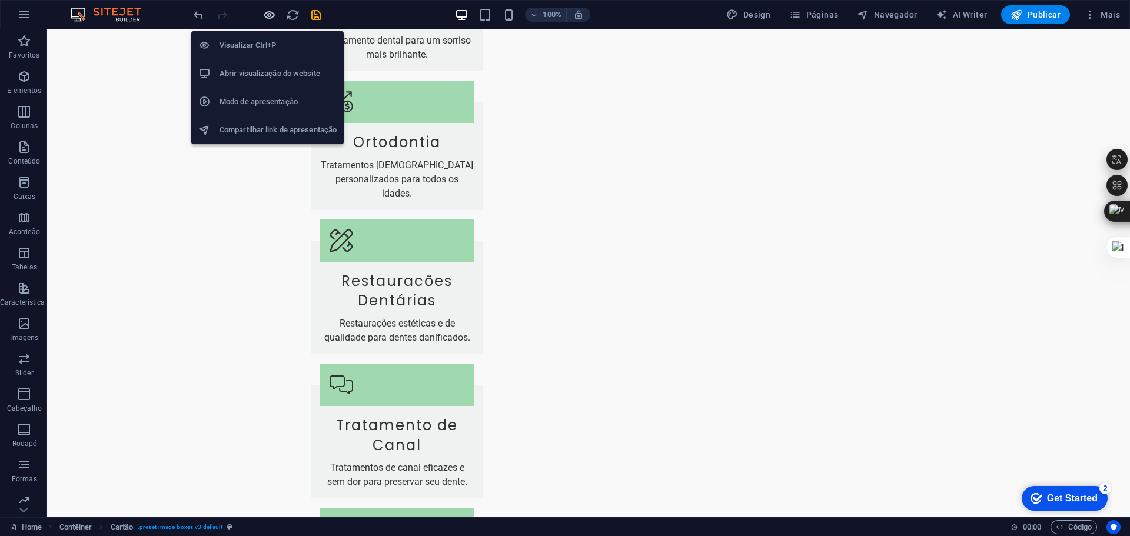
click at [268, 10] on icon "button" at bounding box center [269, 15] width 14 height 14
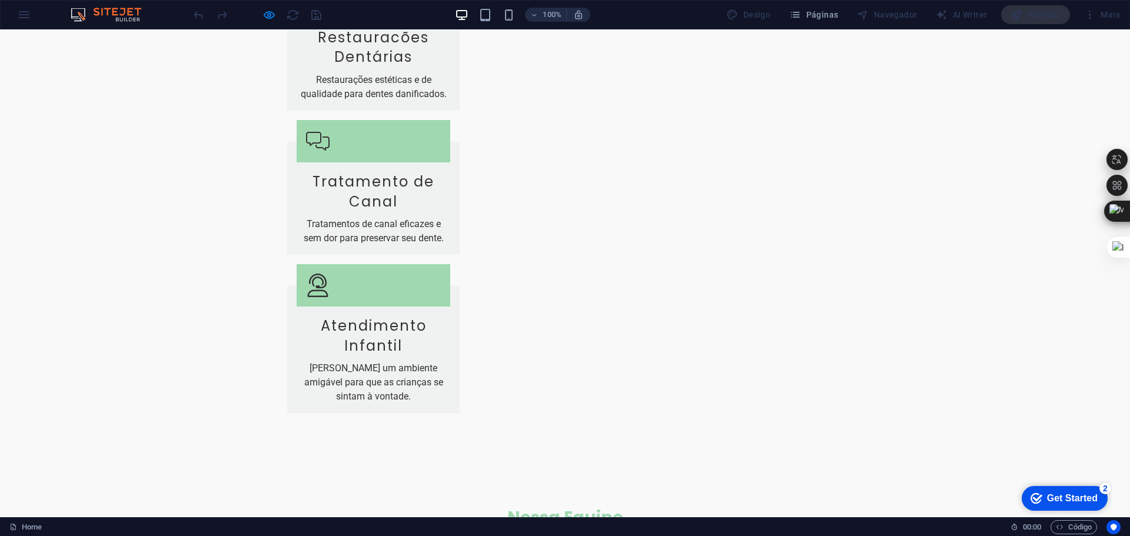
scroll to position [1885, 0]
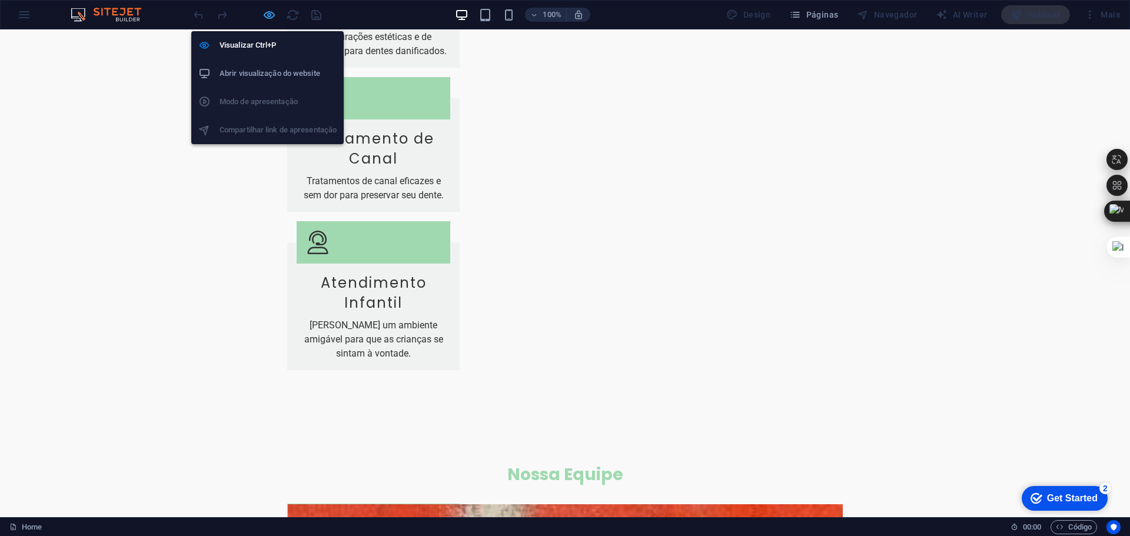
click at [265, 12] on icon "button" at bounding box center [269, 15] width 14 height 14
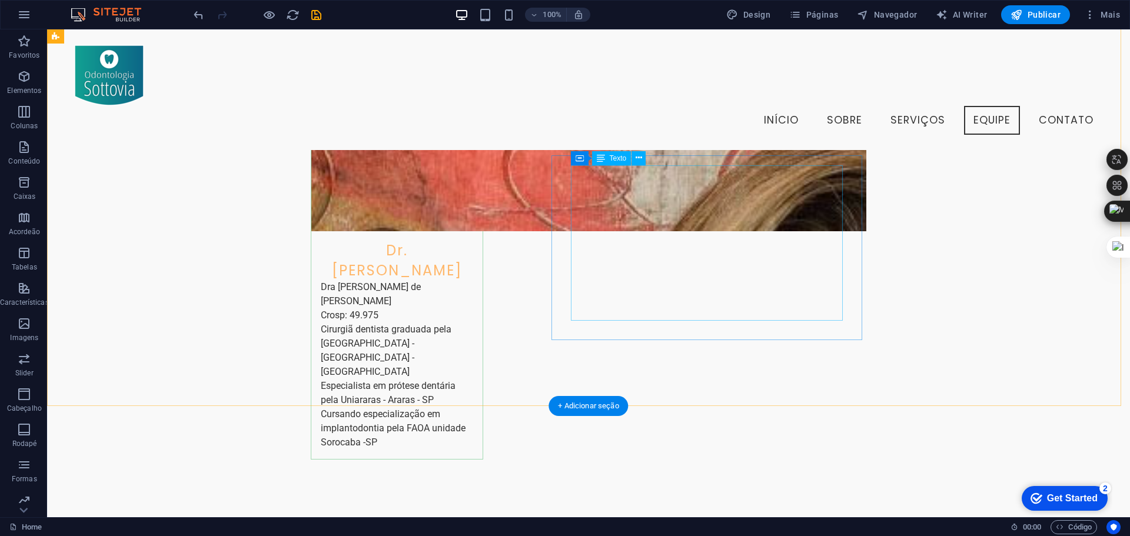
scroll to position [2690, 0]
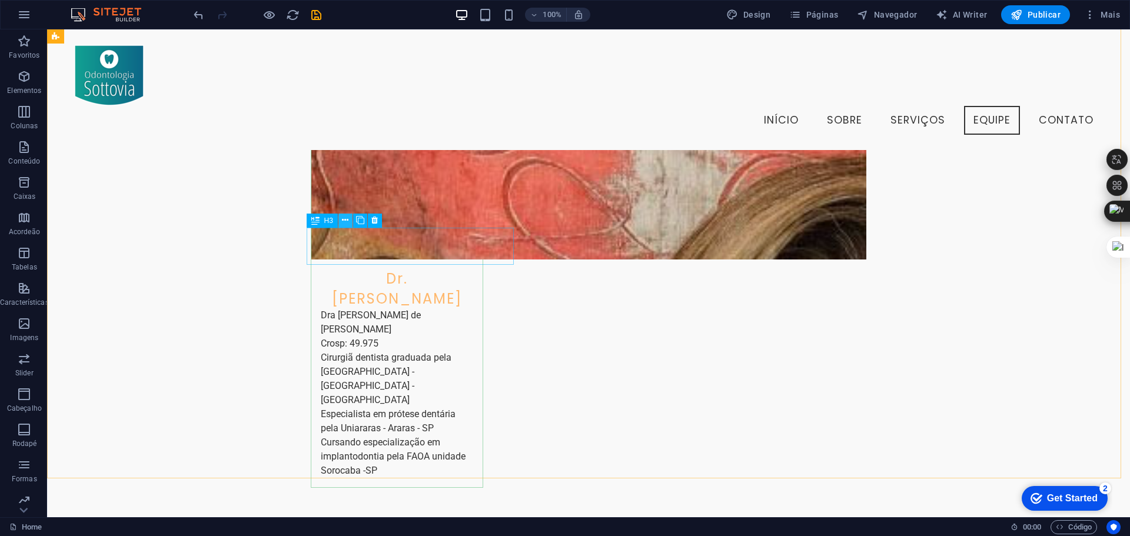
click at [346, 220] on icon at bounding box center [345, 220] width 6 height 12
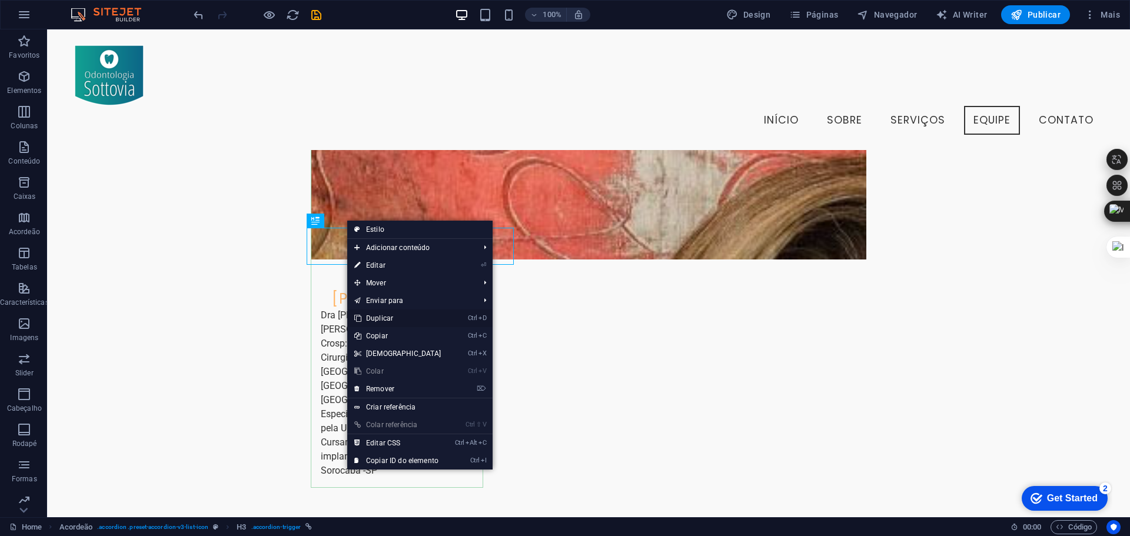
drag, startPoint x: 387, startPoint y: 318, endPoint x: 340, endPoint y: 289, distance: 55.5
click at [387, 318] on link "Ctrl D Duplicar" at bounding box center [397, 319] width 101 height 18
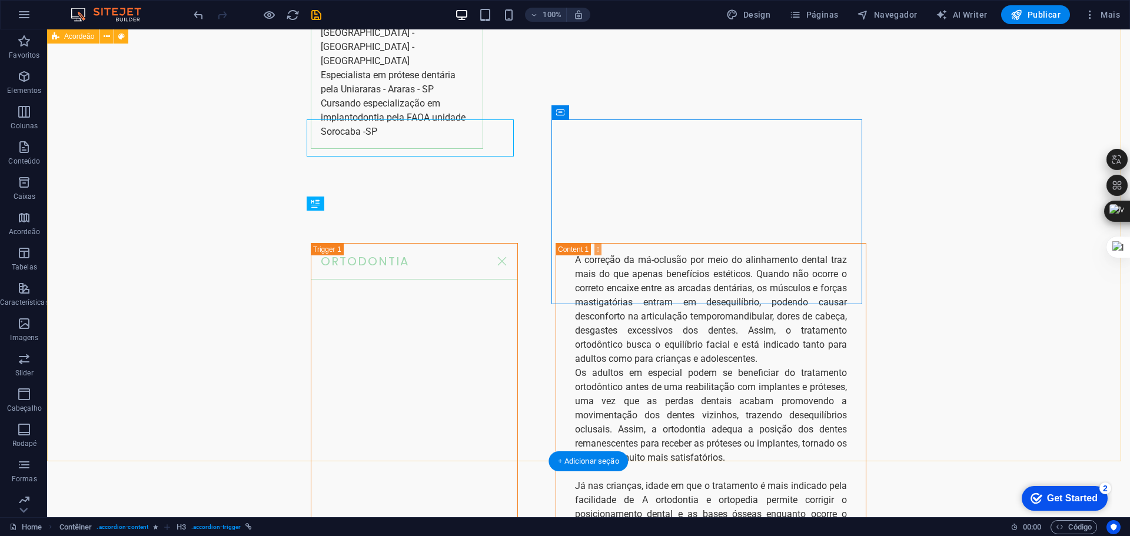
scroll to position [3076, 0]
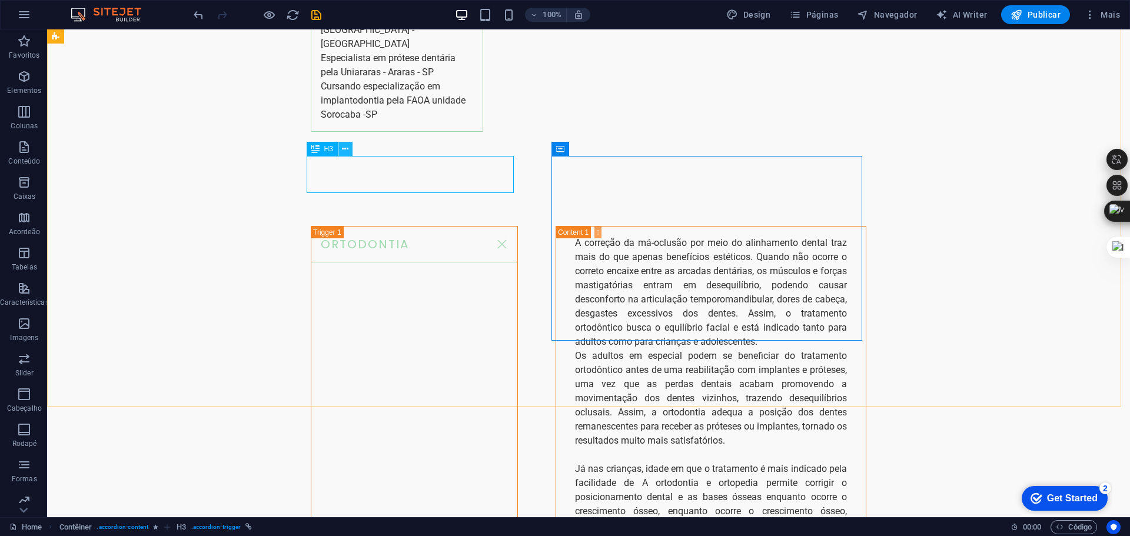
click at [347, 144] on icon at bounding box center [345, 149] width 6 height 12
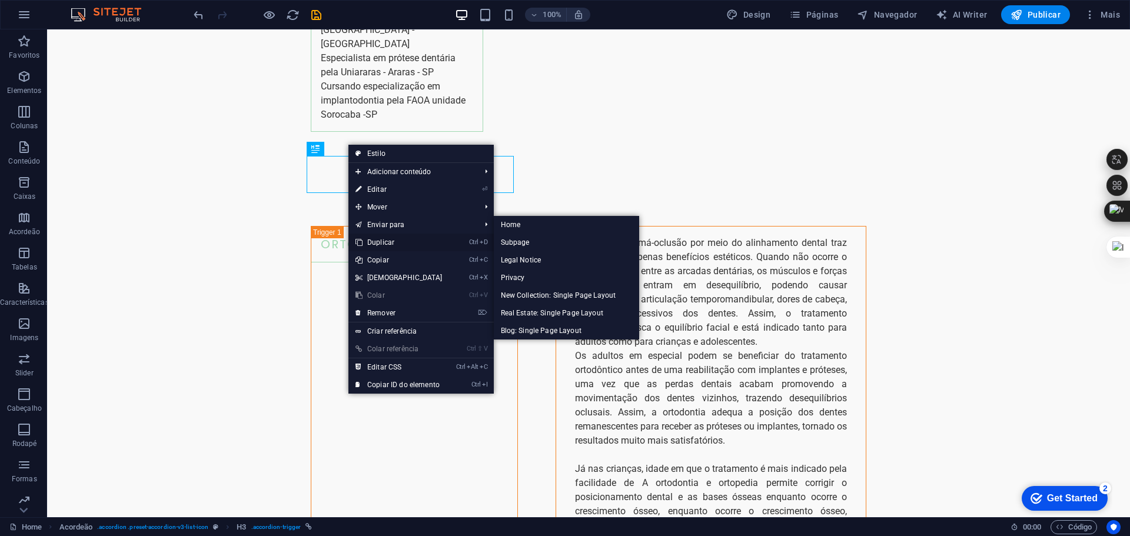
click at [384, 241] on link "Ctrl D Duplicar" at bounding box center [398, 243] width 101 height 18
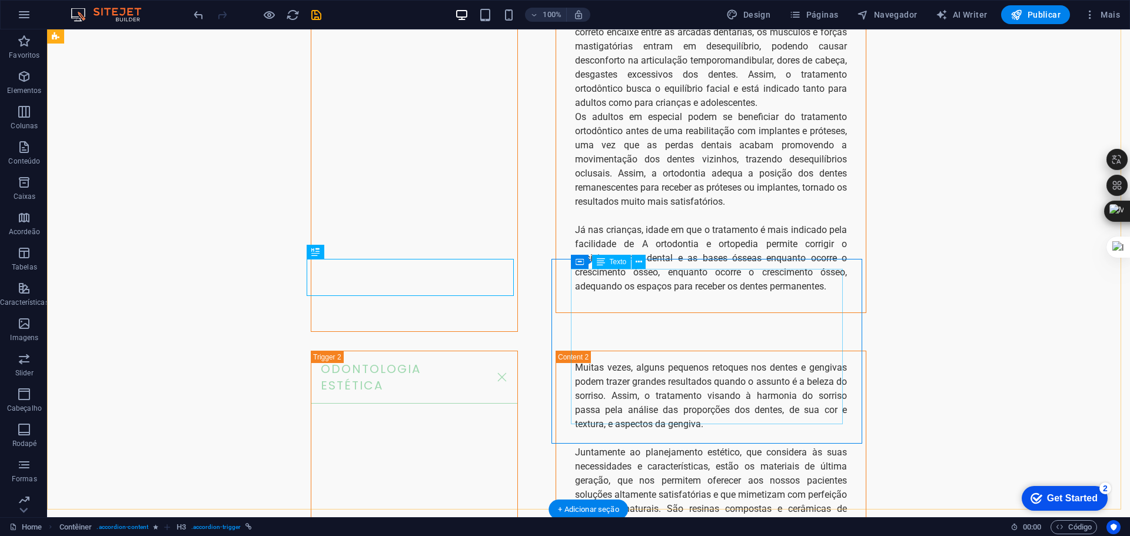
scroll to position [3370, 0]
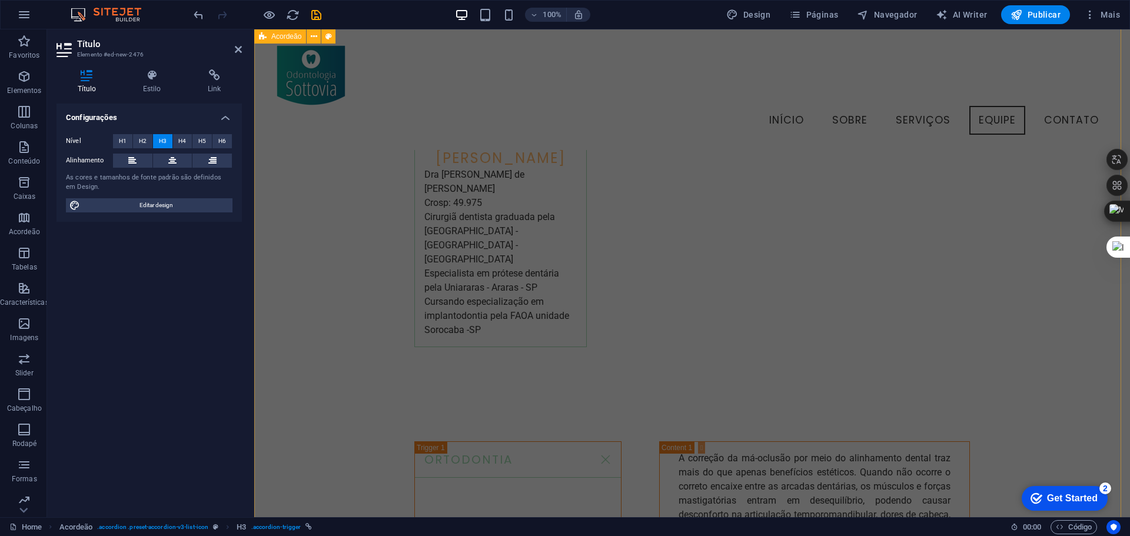
scroll to position [2867, 0]
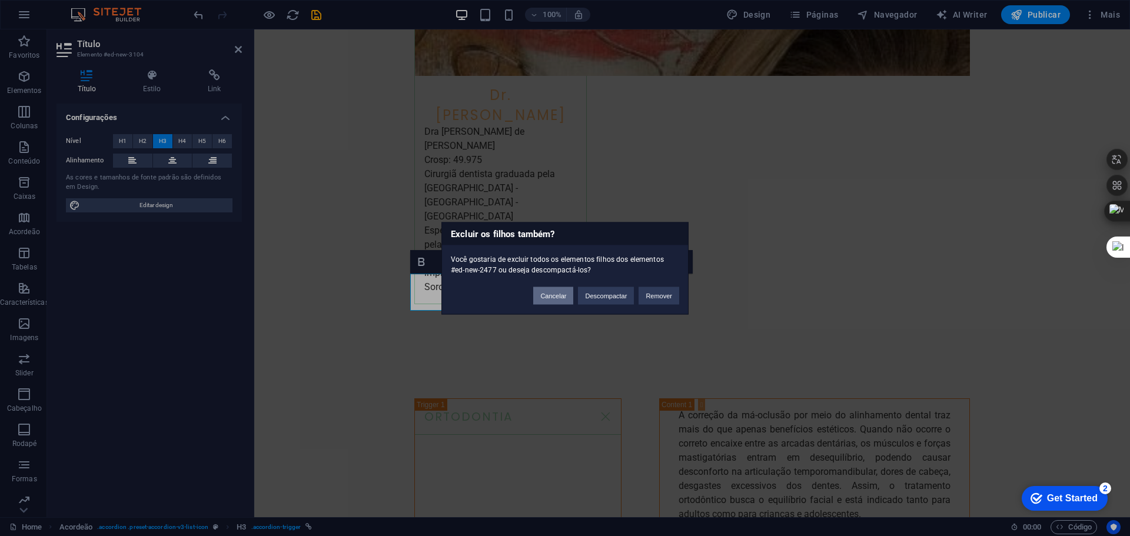
drag, startPoint x: 551, startPoint y: 292, endPoint x: 290, endPoint y: 266, distance: 262.0
click at [551, 292] on button "Cancelar" at bounding box center [553, 296] width 40 height 18
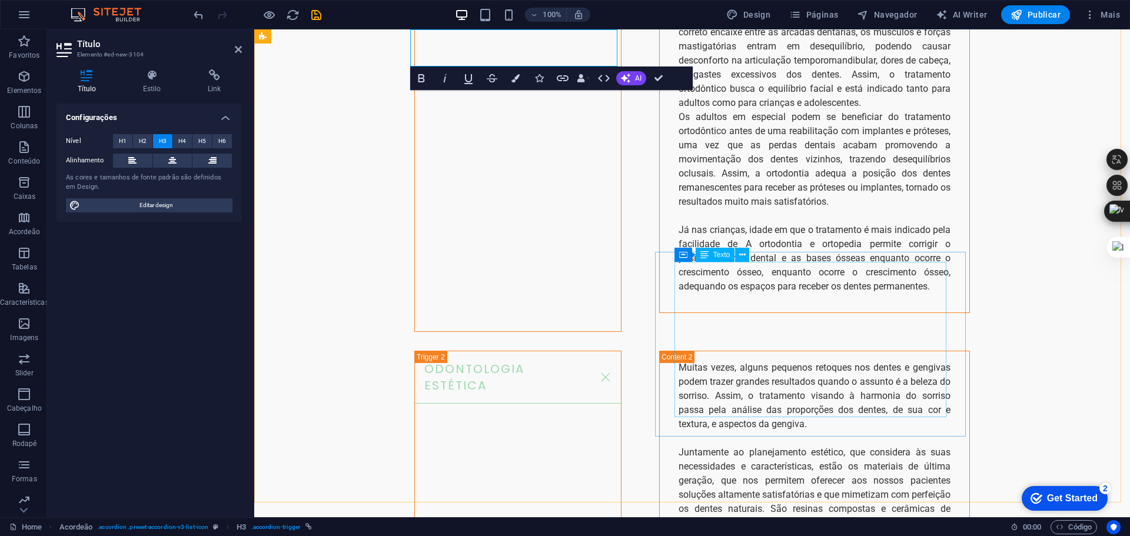
scroll to position [3370, 0]
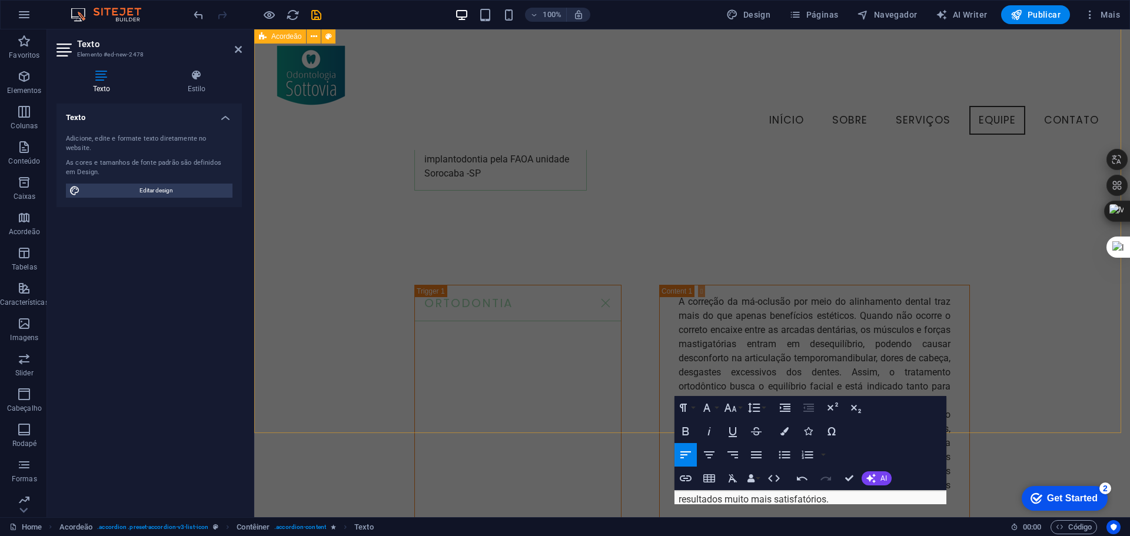
scroll to position [3004, 0]
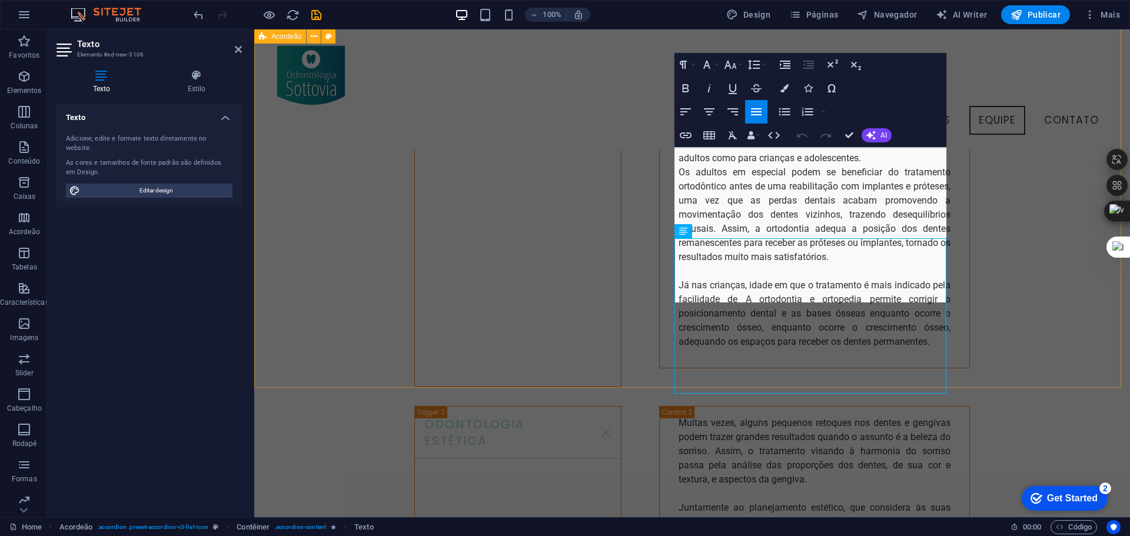
scroll to position [3207, 0]
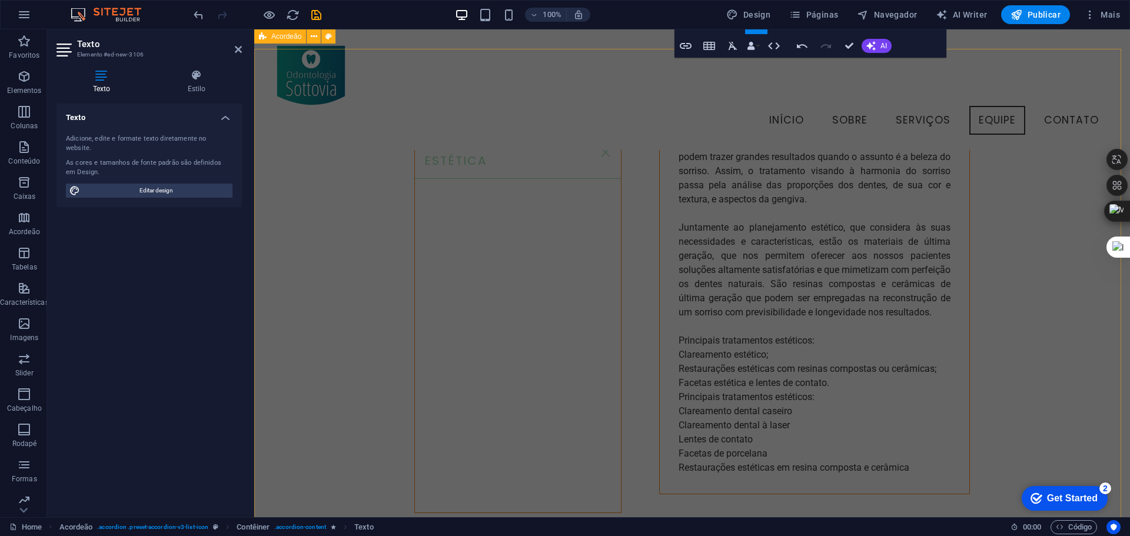
scroll to position [3522, 0]
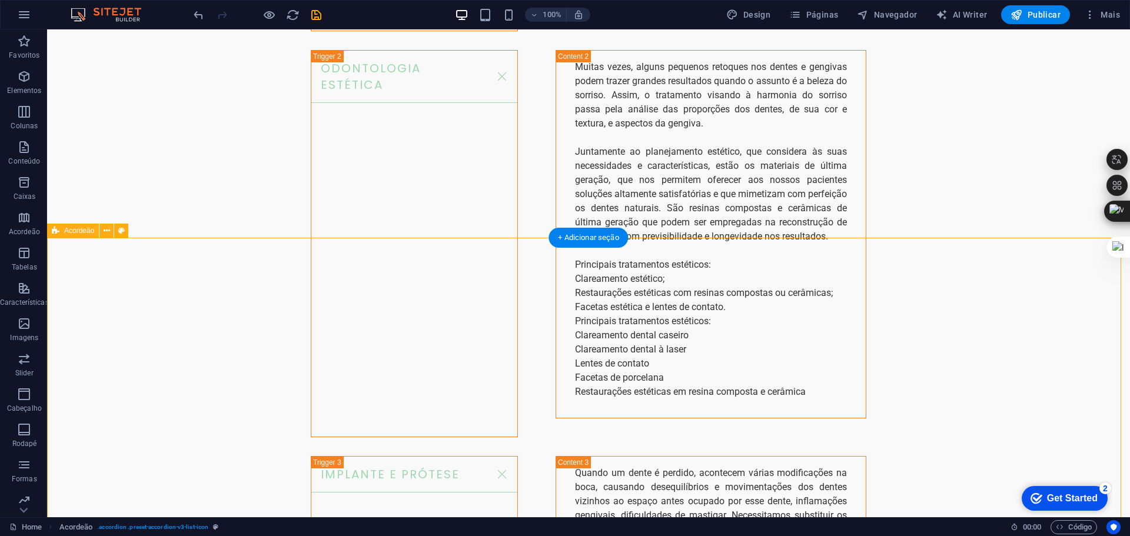
scroll to position [3621, 0]
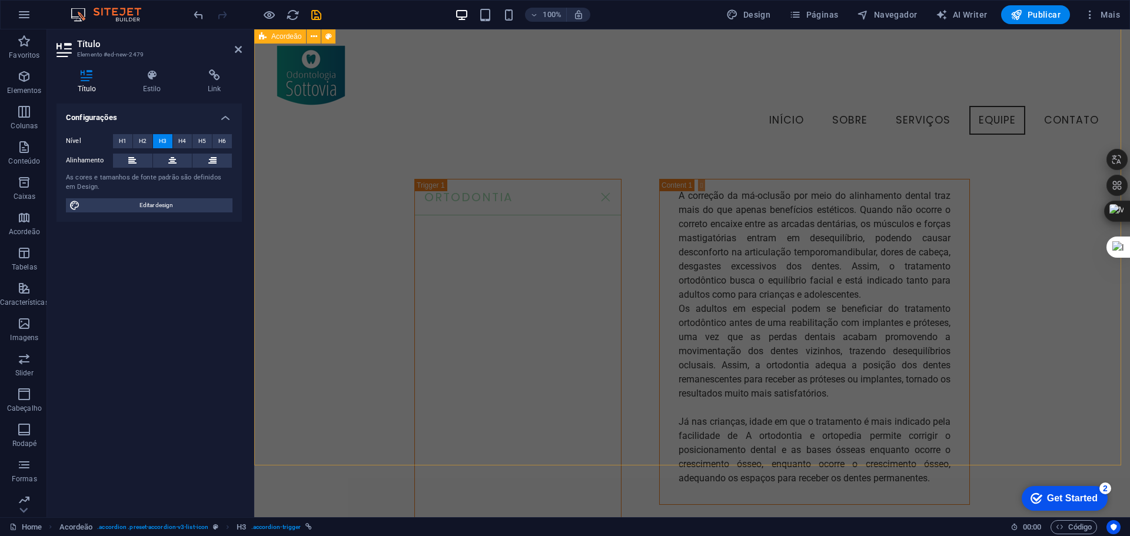
scroll to position [3001, 0]
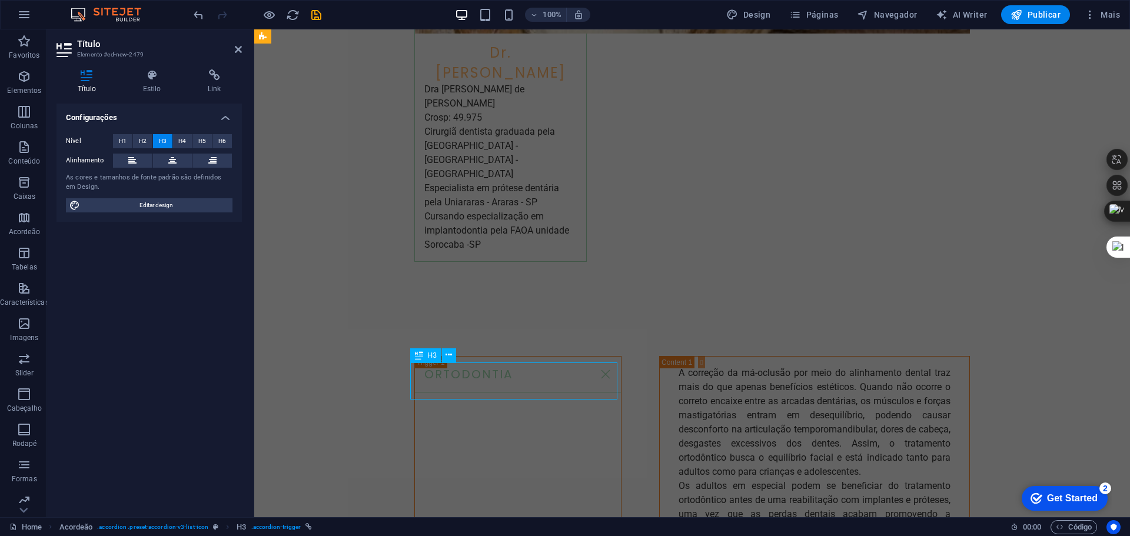
scroll to position [3092, 0]
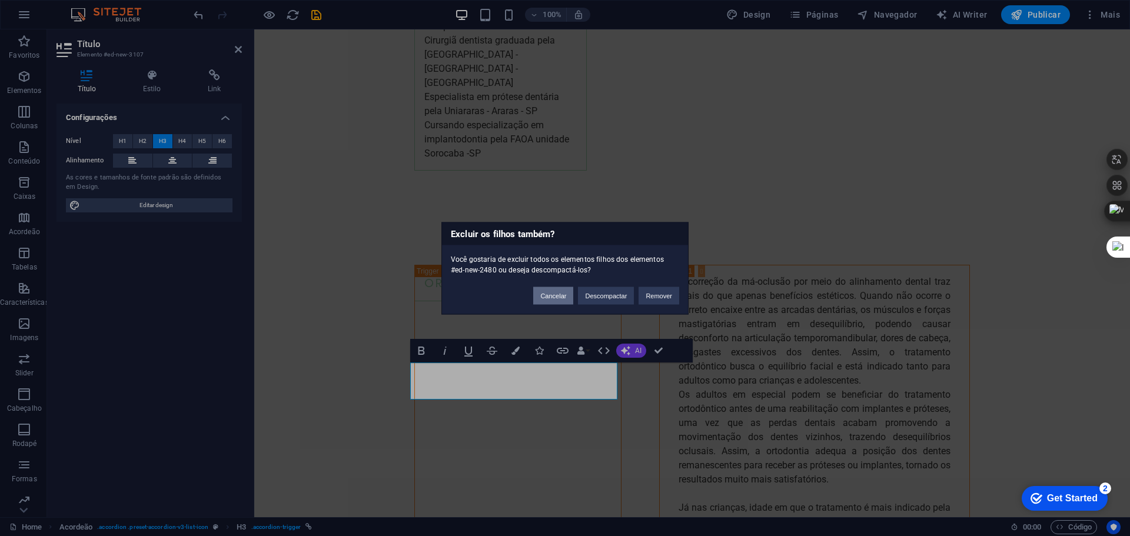
click at [564, 291] on button "Cancelar" at bounding box center [553, 296] width 40 height 18
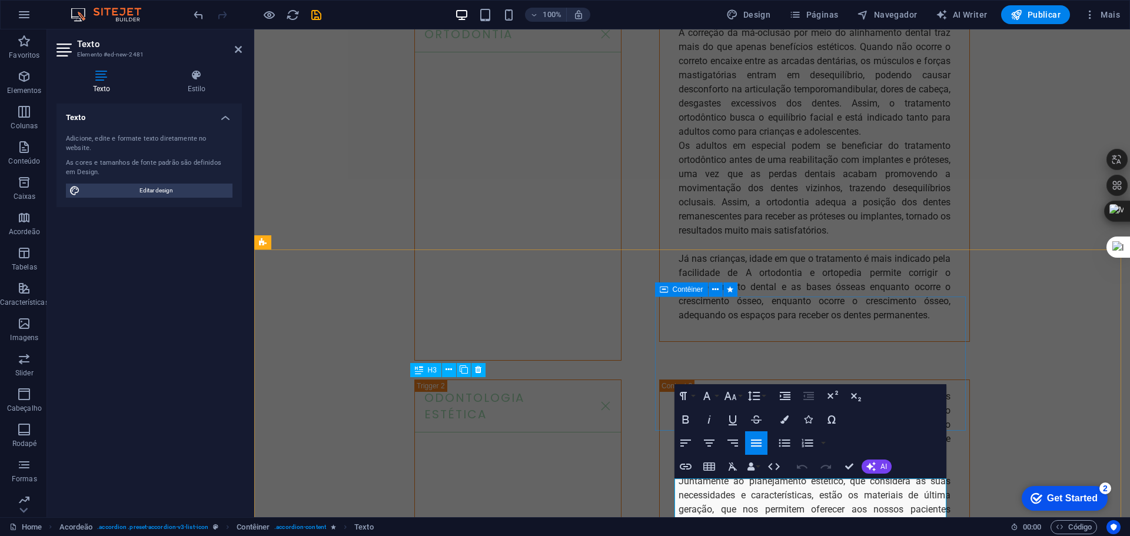
scroll to position [3746, 0]
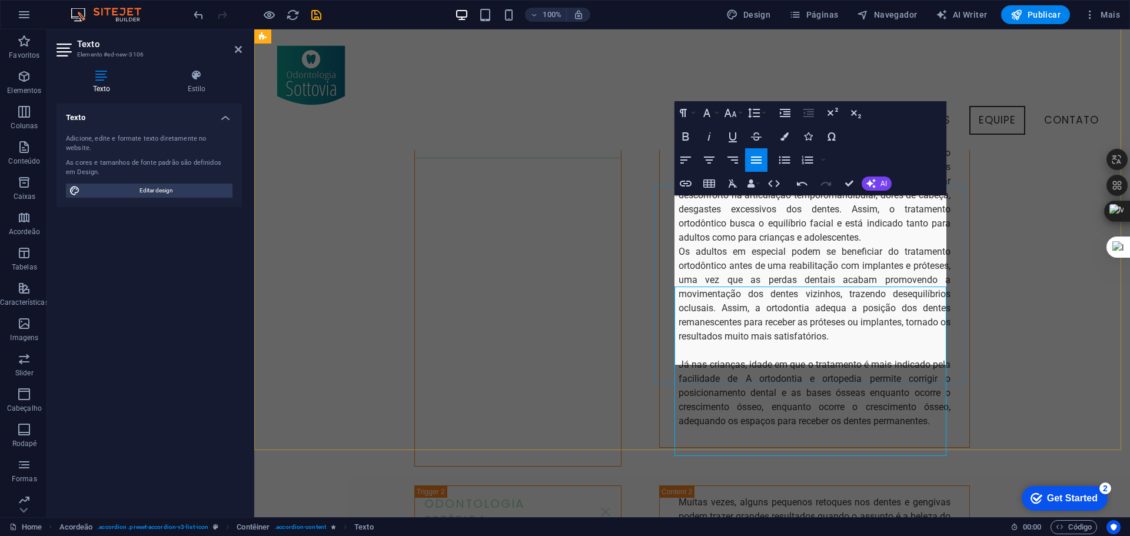
scroll to position [3178, 0]
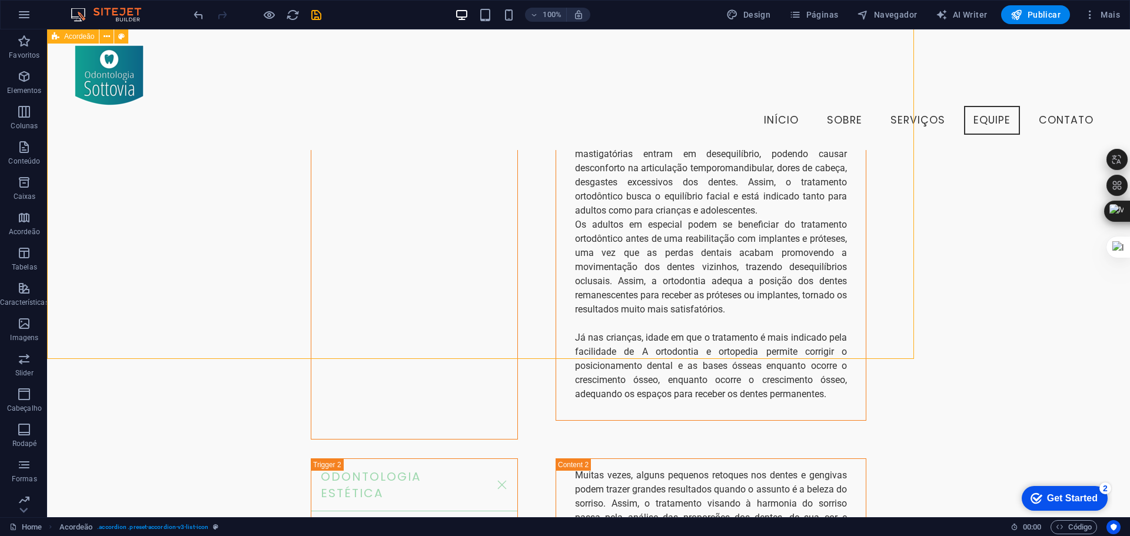
scroll to position [3269, 0]
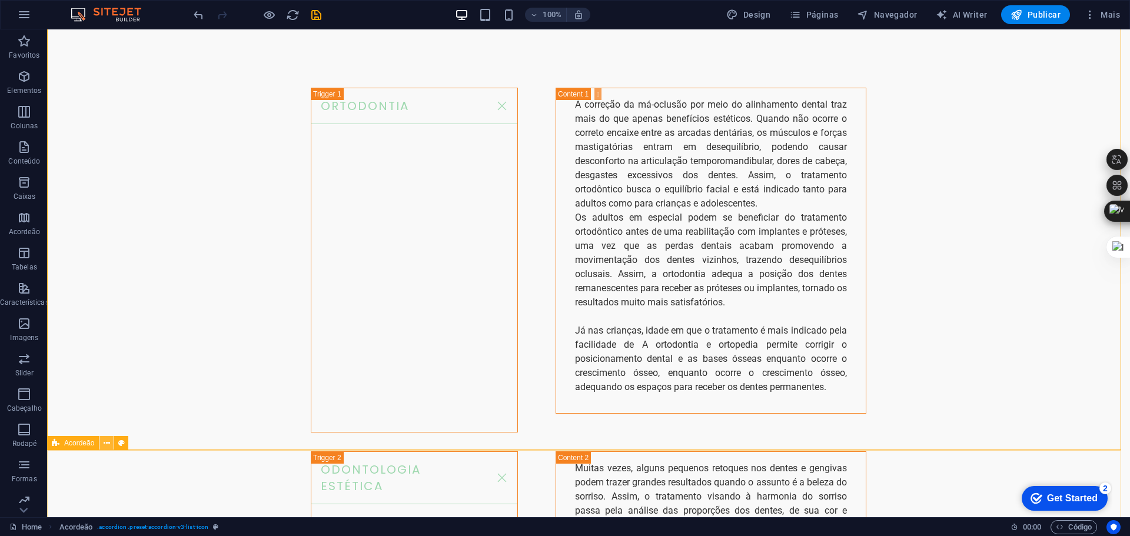
click at [109, 443] on icon at bounding box center [107, 443] width 6 height 12
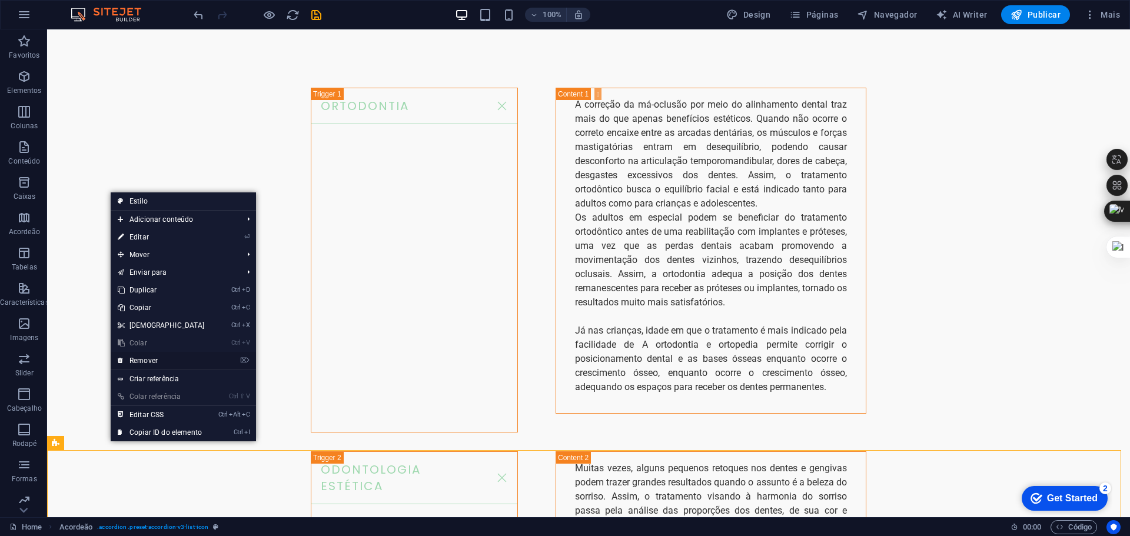
click at [154, 362] on link "⌦ Remover" at bounding box center [161, 361] width 101 height 18
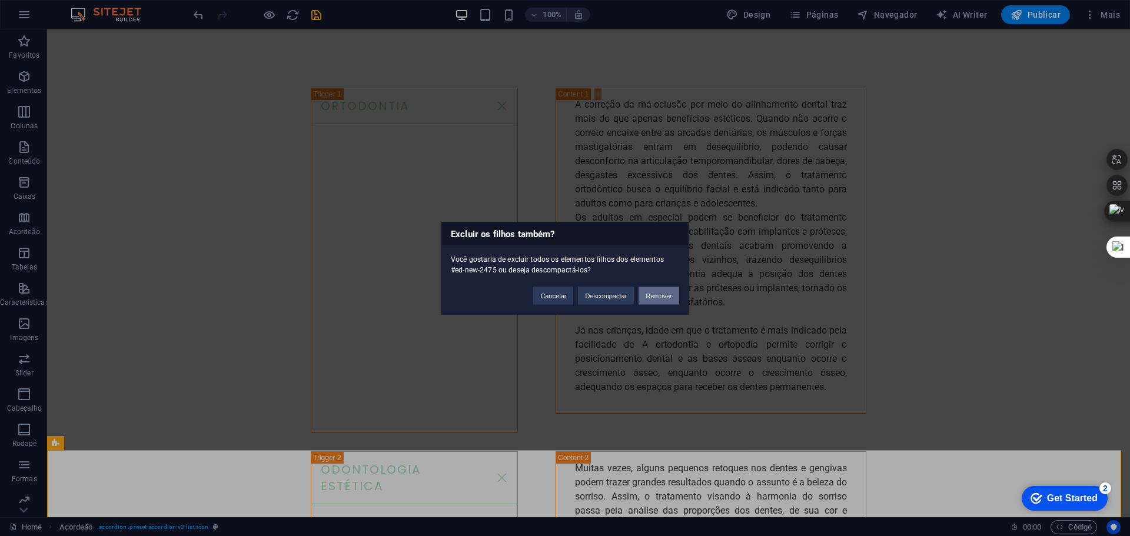
click at [659, 288] on button "Remover" at bounding box center [658, 296] width 41 height 18
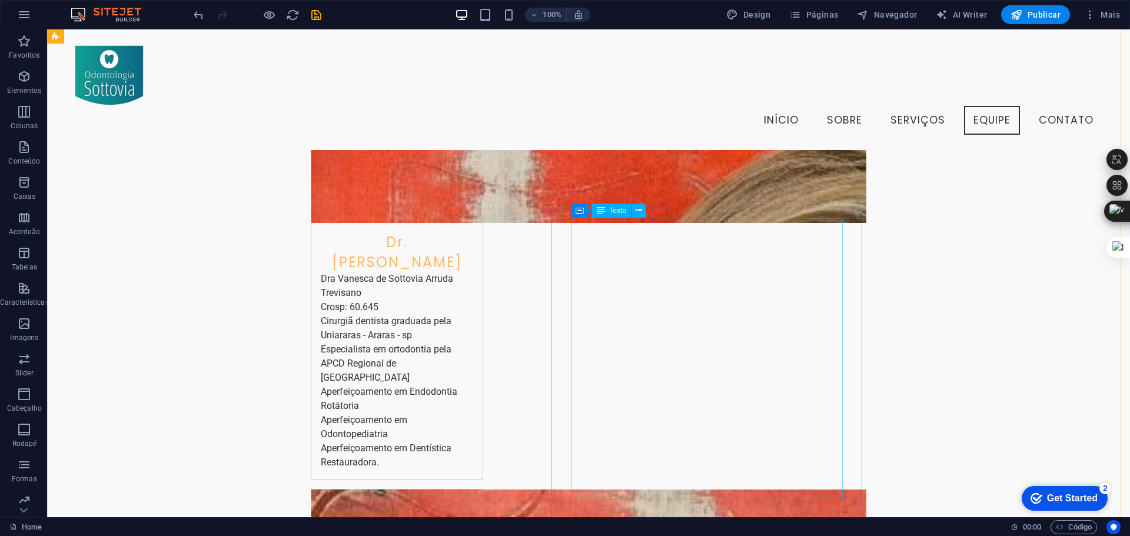
scroll to position [2354, 0]
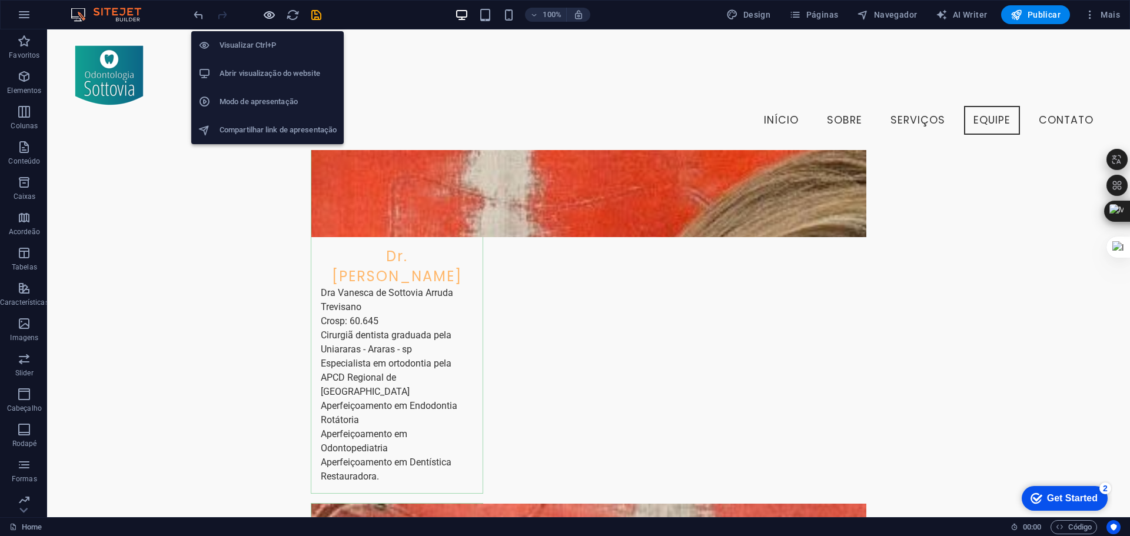
click at [268, 11] on icon "button" at bounding box center [269, 15] width 14 height 14
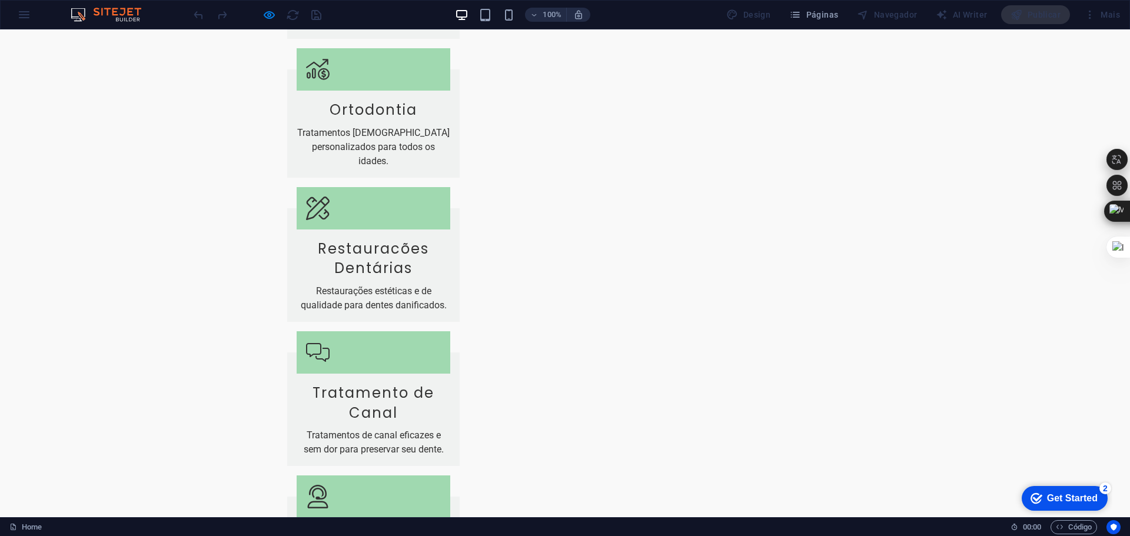
scroll to position [1599, 0]
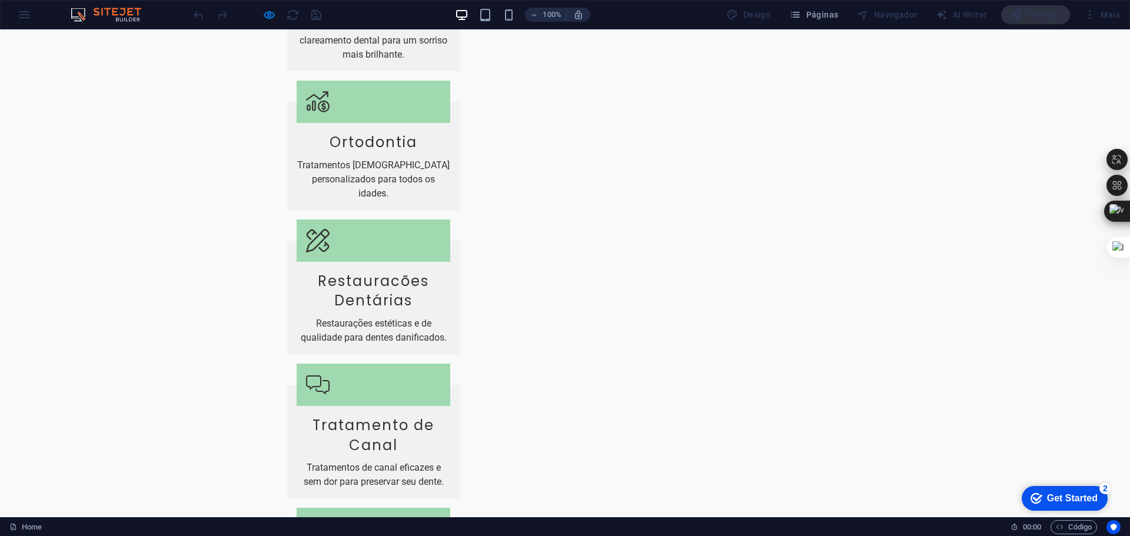
scroll to position [1690, 0]
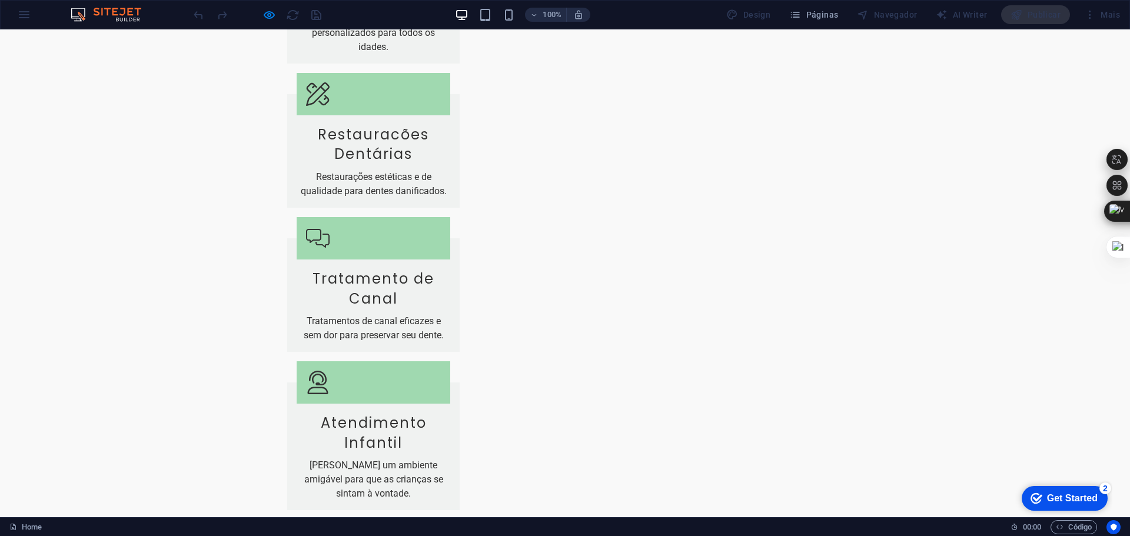
scroll to position [1749, 0]
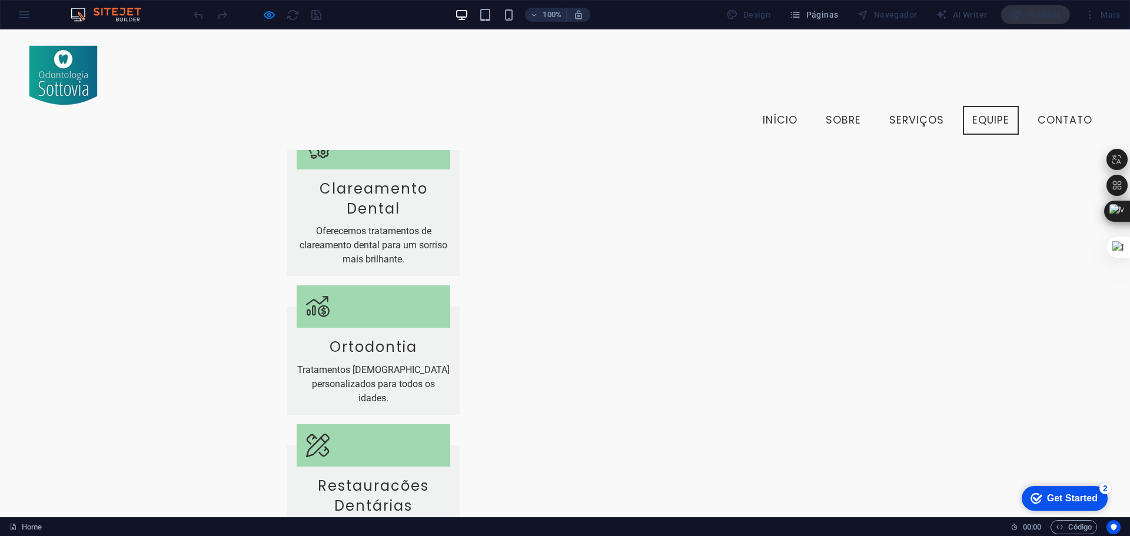
scroll to position [1363, 0]
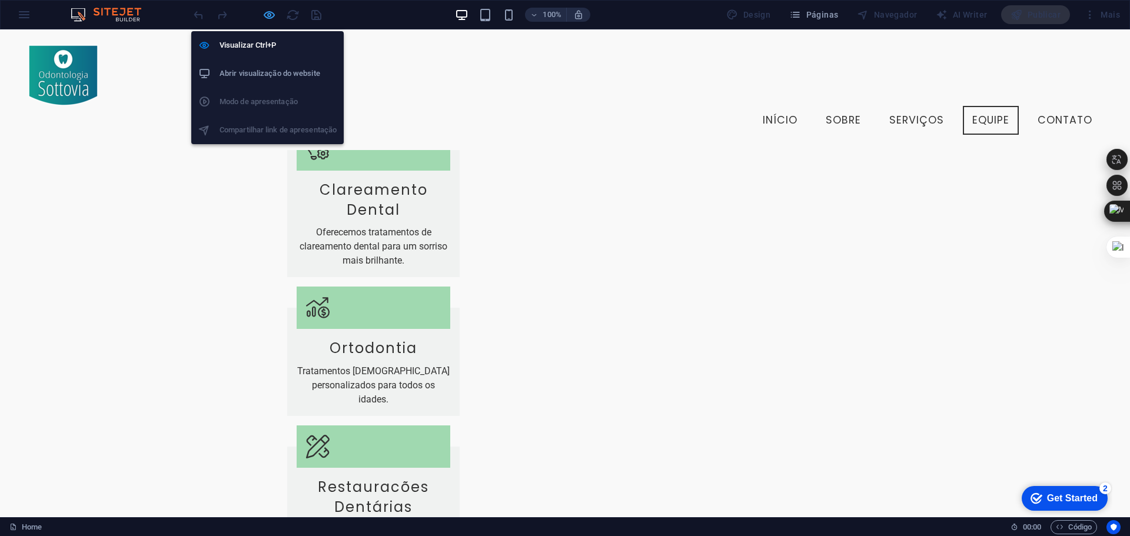
click at [274, 11] on icon "button" at bounding box center [269, 15] width 14 height 14
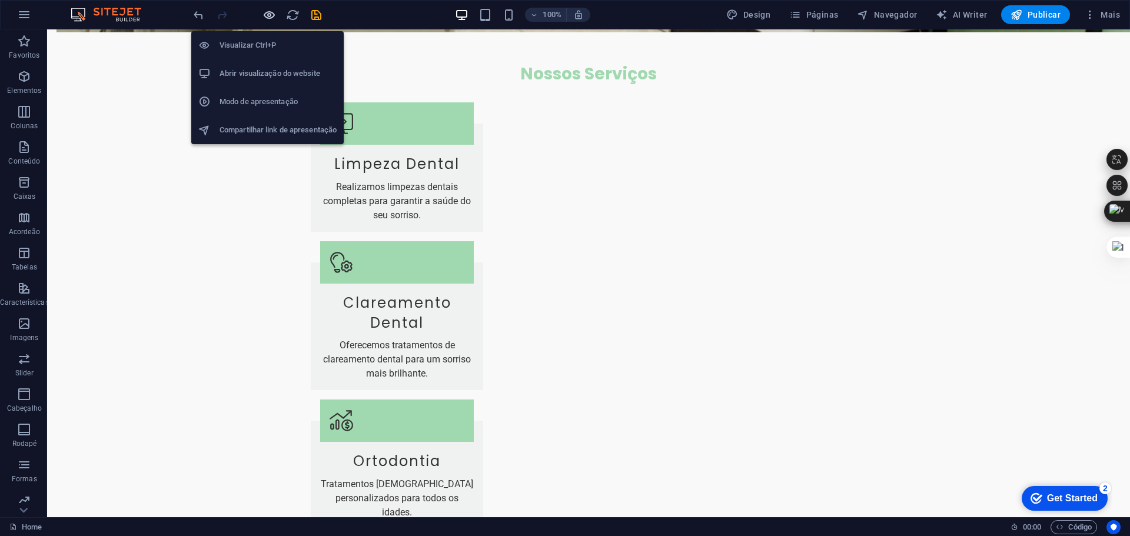
scroll to position [1455, 0]
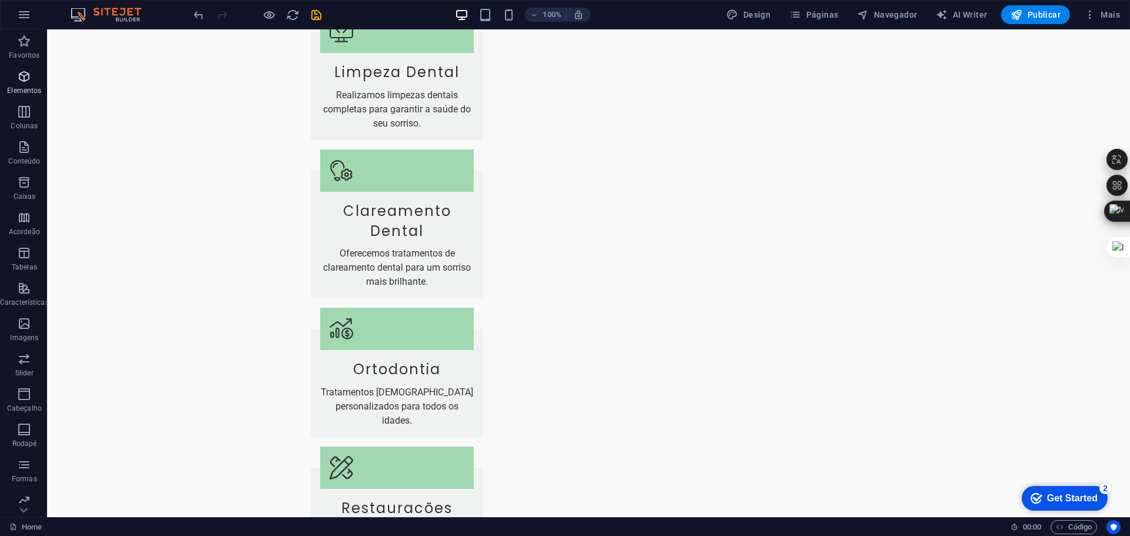
click at [24, 82] on icon "button" at bounding box center [24, 76] width 14 height 14
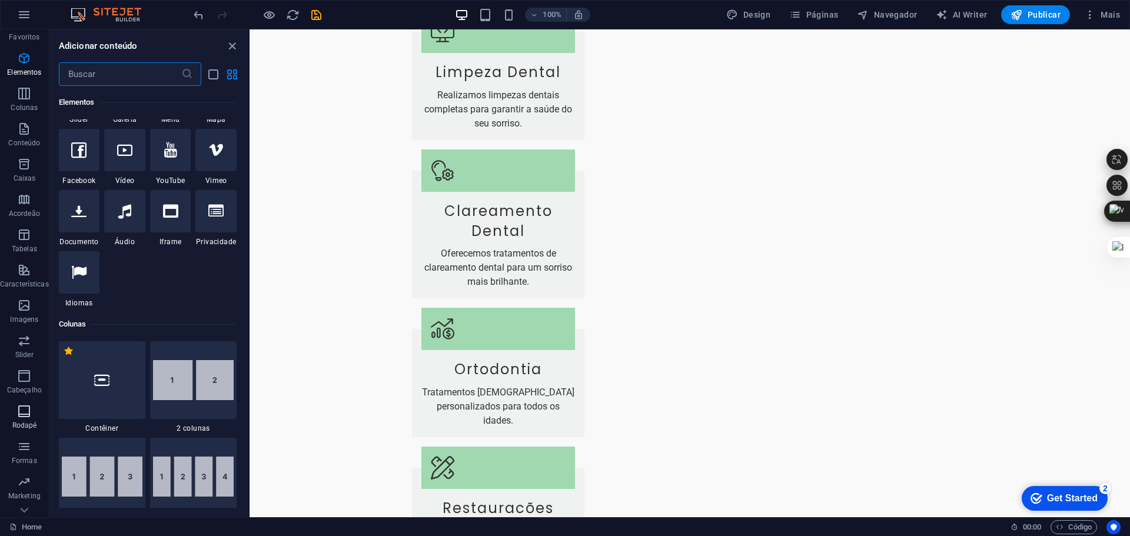
scroll to position [42, 0]
click at [25, 169] on icon "button" at bounding box center [24, 176] width 14 height 14
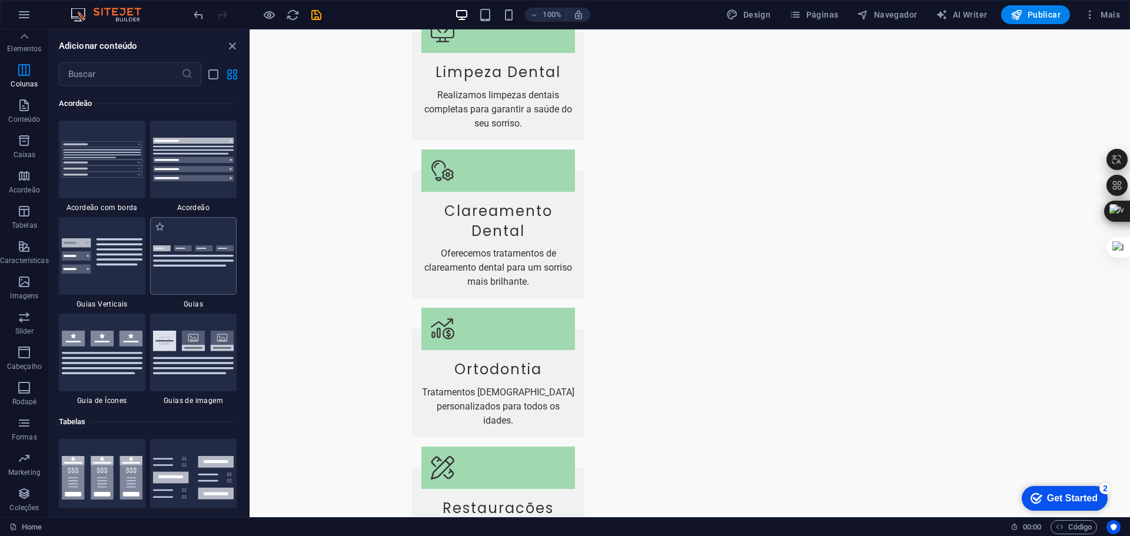
scroll to position [3757, 0]
click at [104, 164] on img at bounding box center [102, 158] width 81 height 36
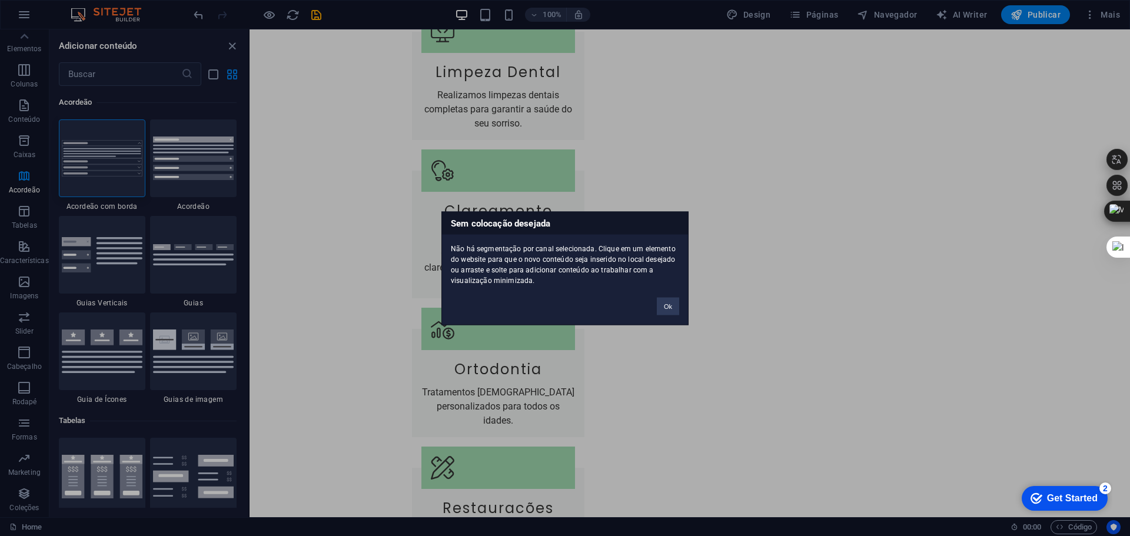
drag, startPoint x: 115, startPoint y: 164, endPoint x: 484, endPoint y: 397, distance: 436.4
type textarea "Sem colocação desejada Não há segmentação por canal selecionada. Clique em um e…"
click at [484, 397] on div "Sem colocação desejada Não há segmentação por canal selecionada. Clique em um e…" at bounding box center [565, 268] width 1130 height 536
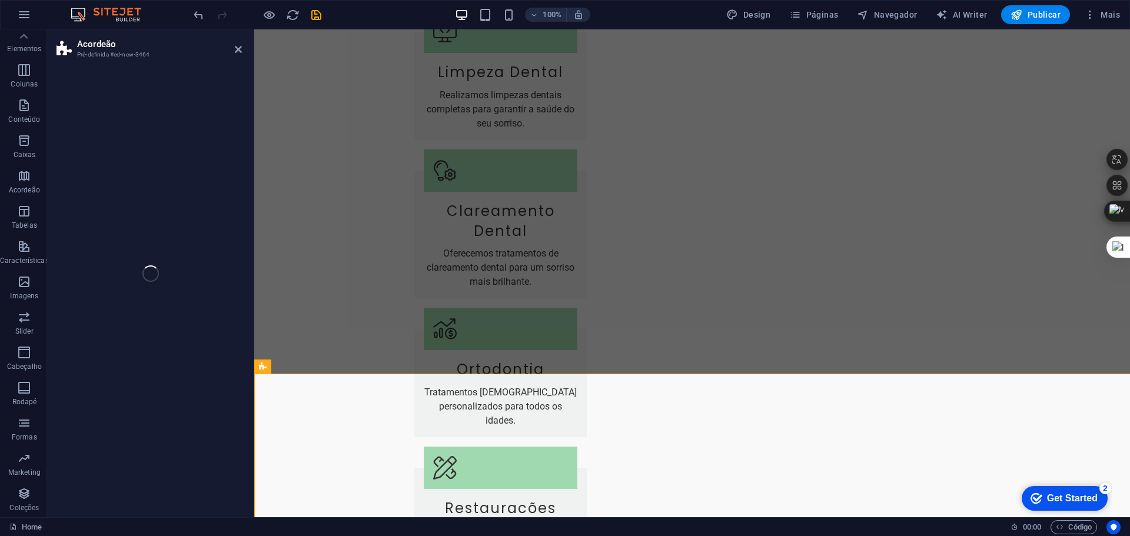
select select "rem"
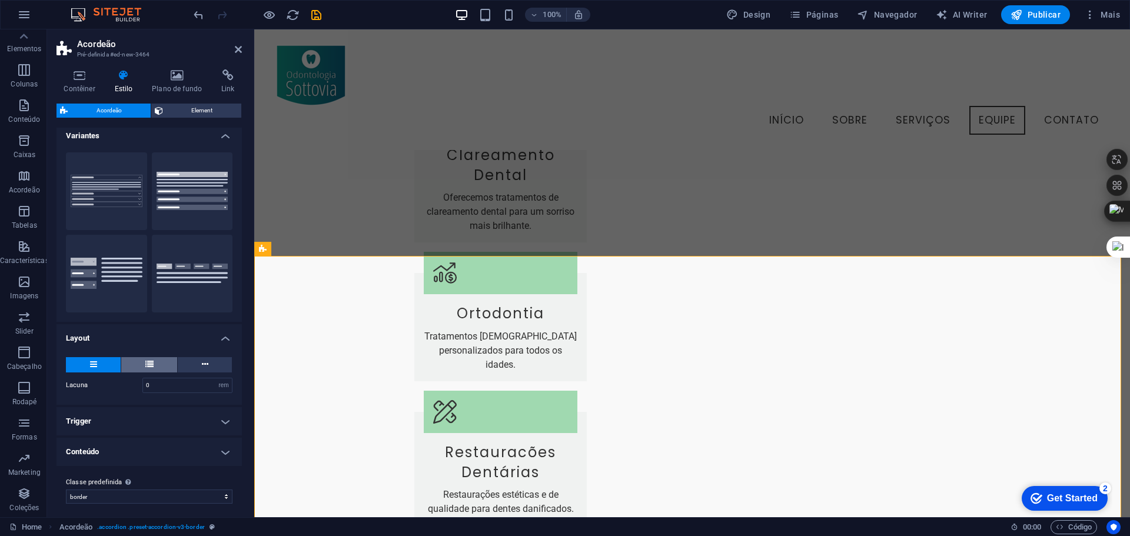
scroll to position [11, 0]
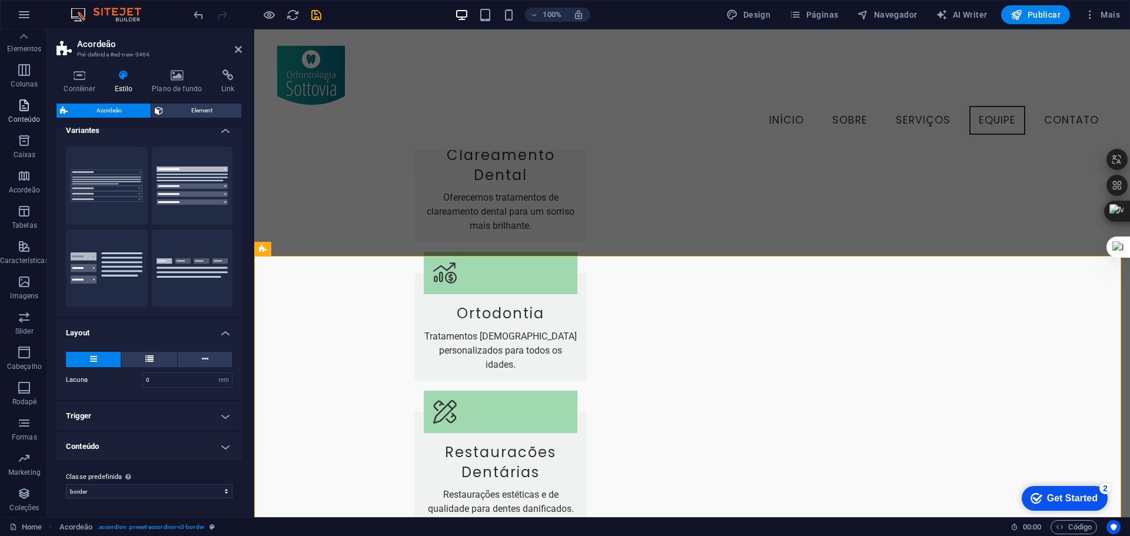
click at [22, 107] on icon "button" at bounding box center [24, 105] width 14 height 14
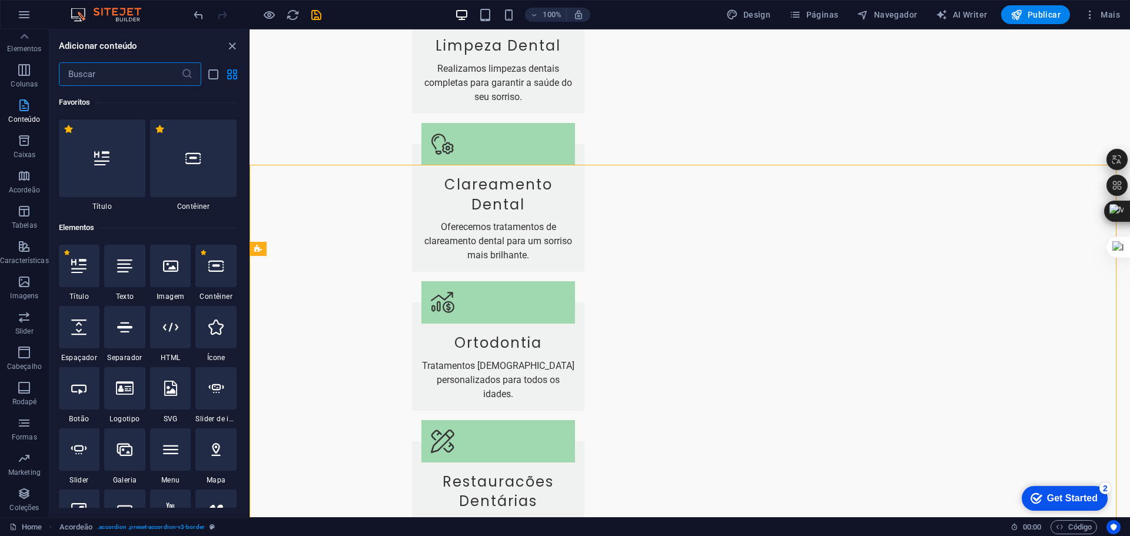
scroll to position [1573, 0]
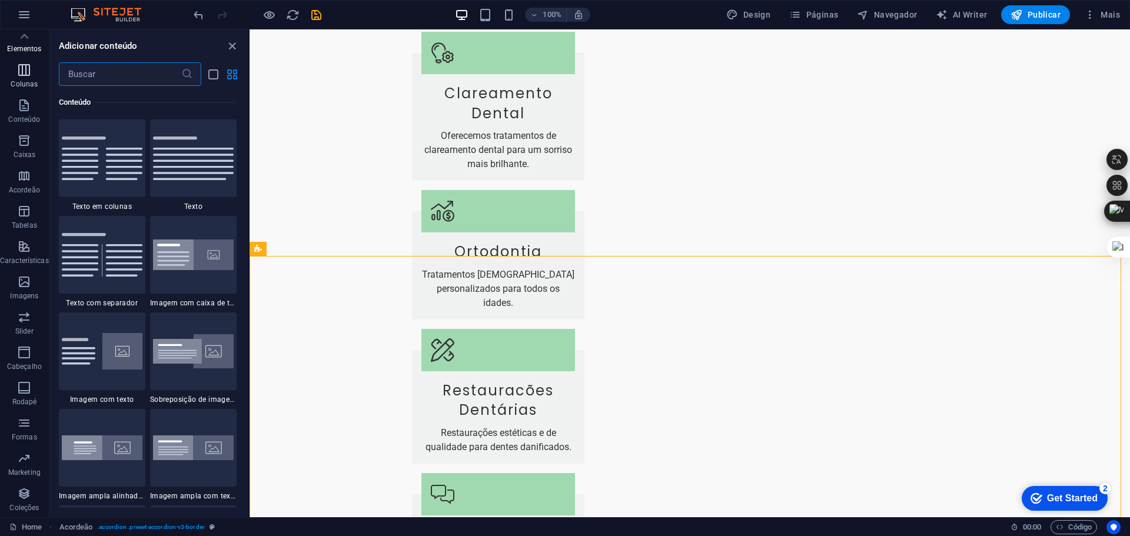
click at [24, 74] on icon "button" at bounding box center [24, 70] width 14 height 14
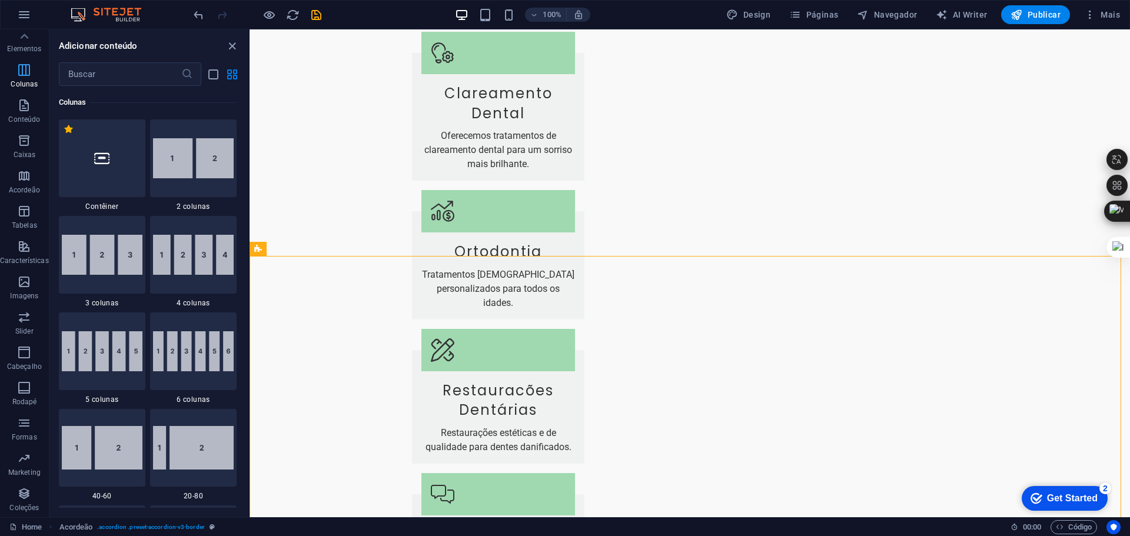
scroll to position [583, 0]
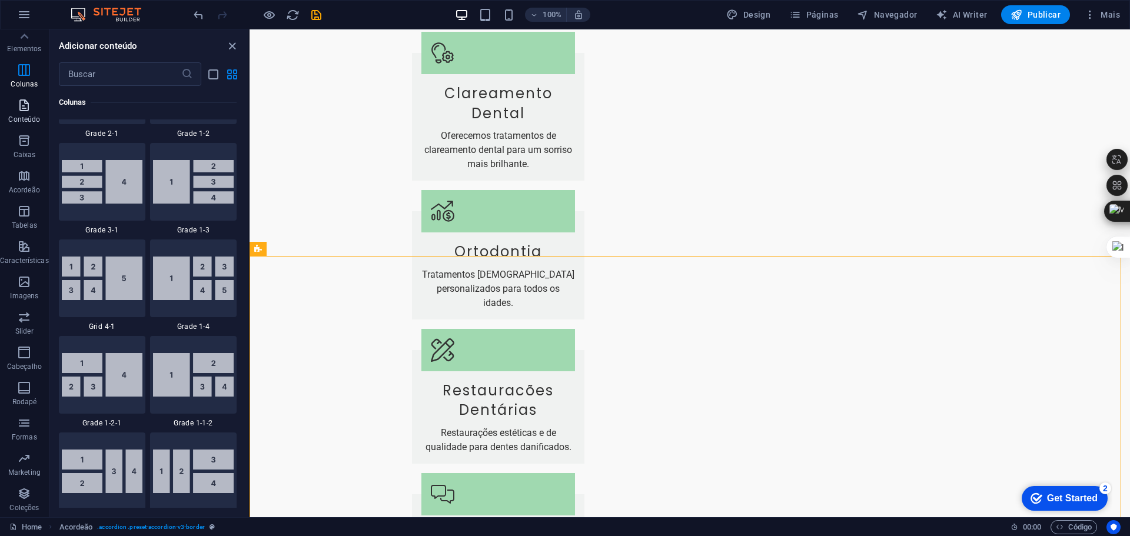
click at [19, 111] on icon "button" at bounding box center [24, 105] width 14 height 14
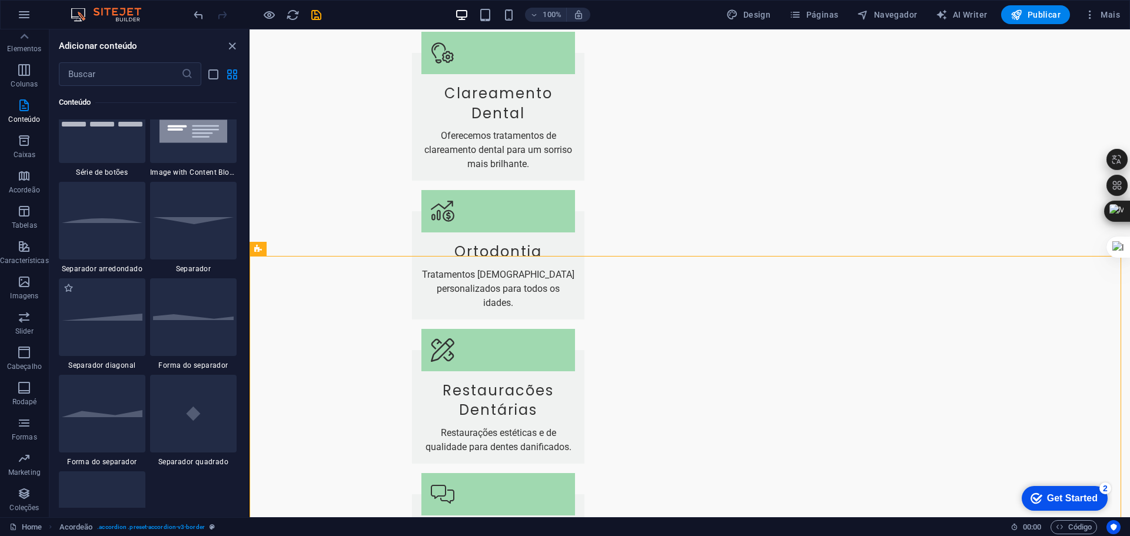
scroll to position [2765, 0]
click at [103, 240] on div at bounding box center [102, 224] width 87 height 78
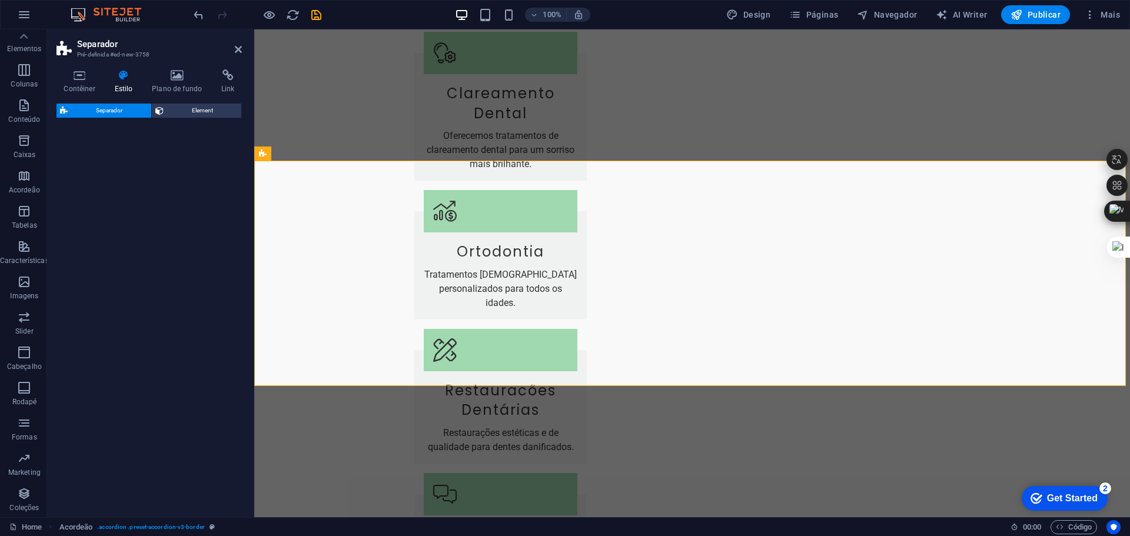
scroll to position [2292, 0]
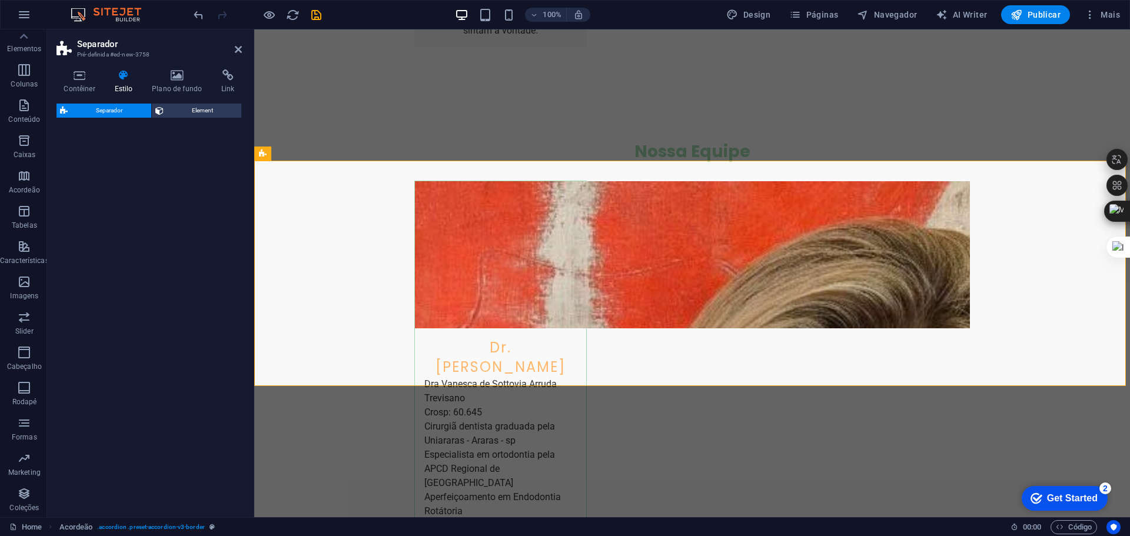
select select "circle"
select select "rem"
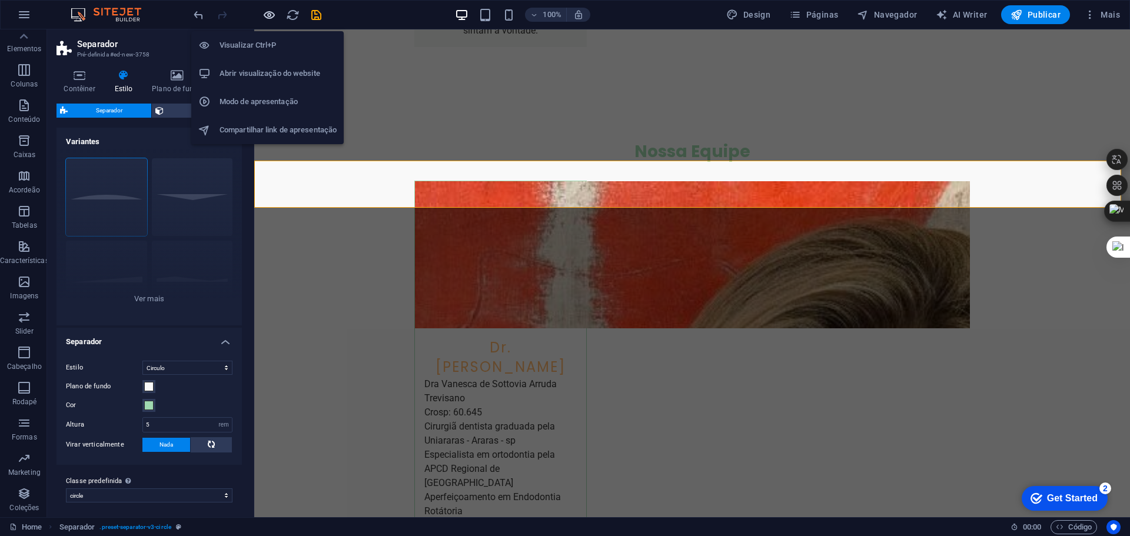
click at [270, 12] on icon "button" at bounding box center [269, 15] width 14 height 14
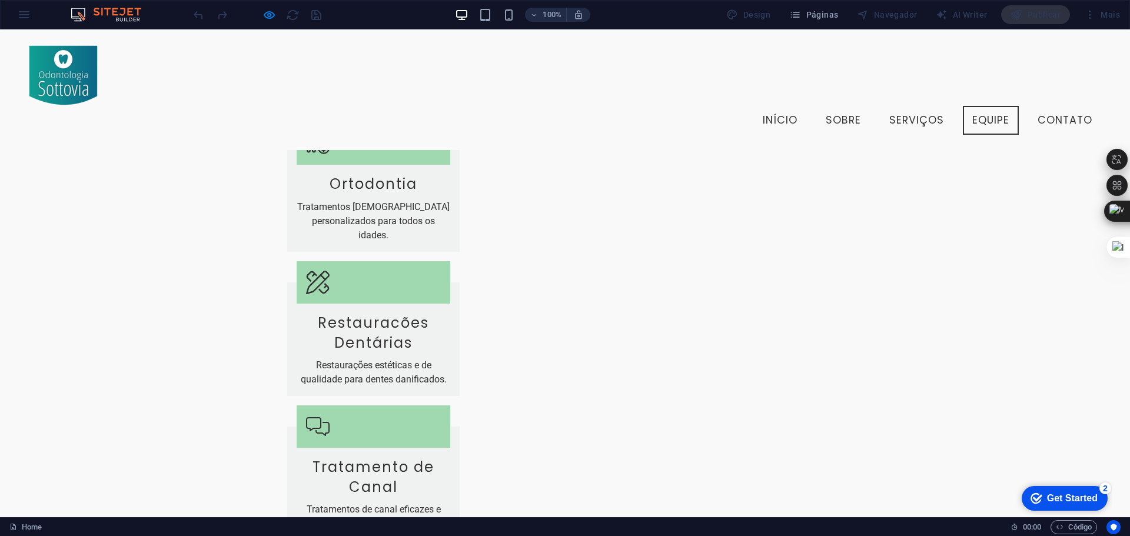
scroll to position [1498, 0]
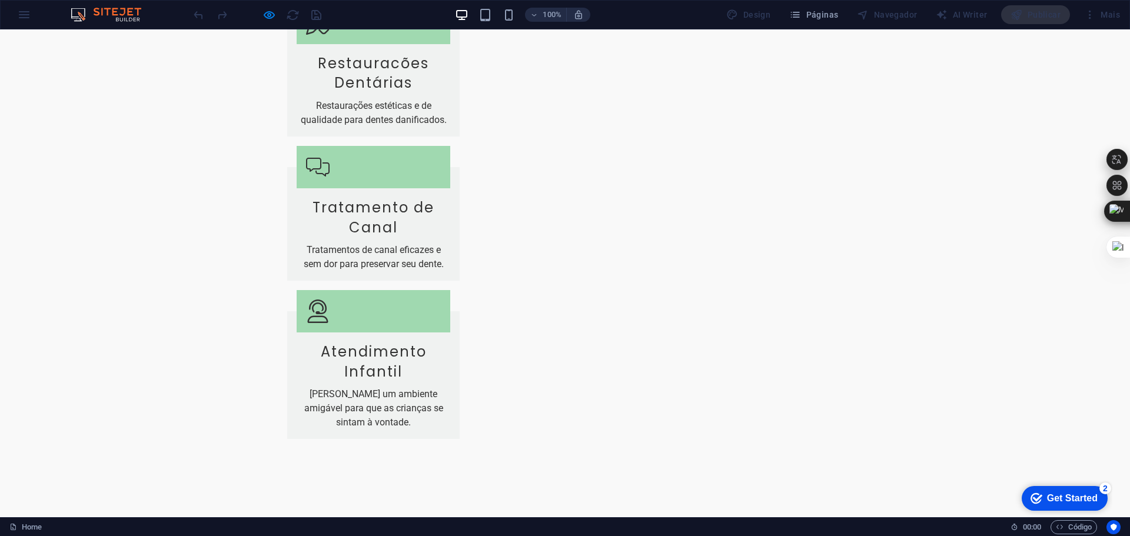
scroll to position [1883, 0]
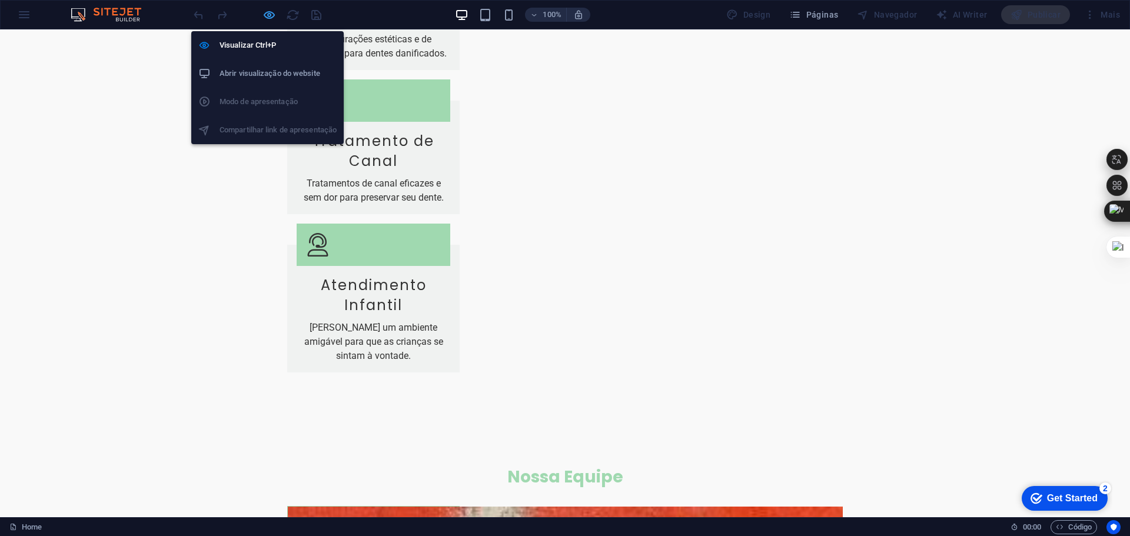
click at [271, 10] on icon "button" at bounding box center [269, 15] width 14 height 14
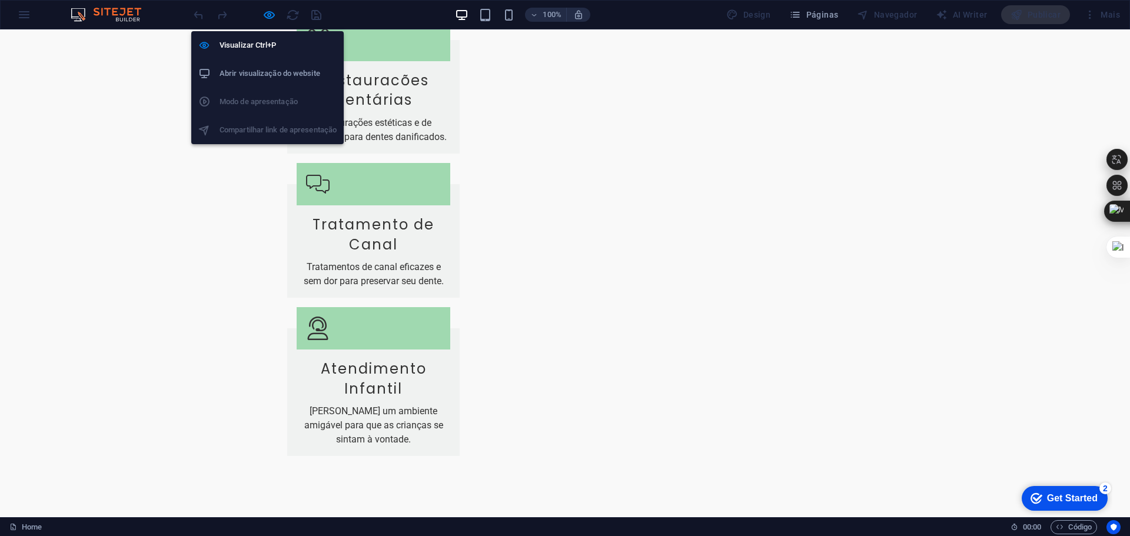
select select "circle"
select select "rem"
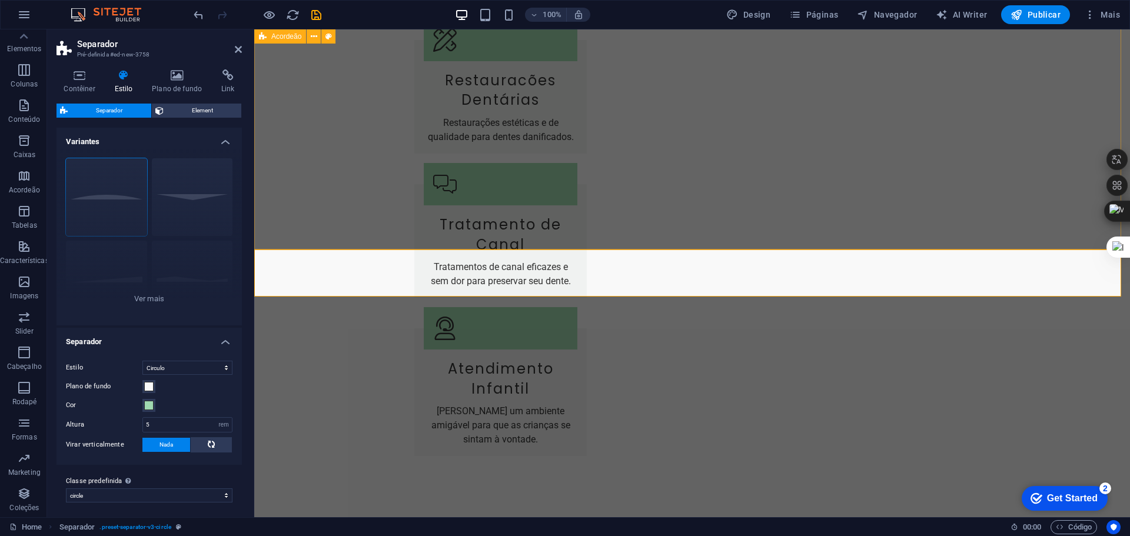
scroll to position [2203, 0]
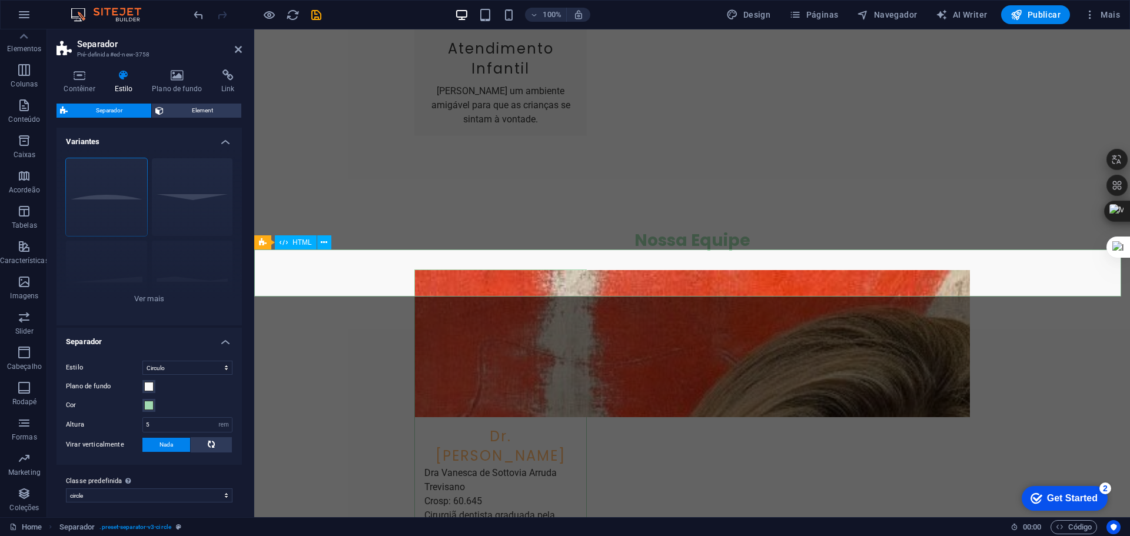
click at [323, 237] on icon at bounding box center [324, 243] width 6 height 12
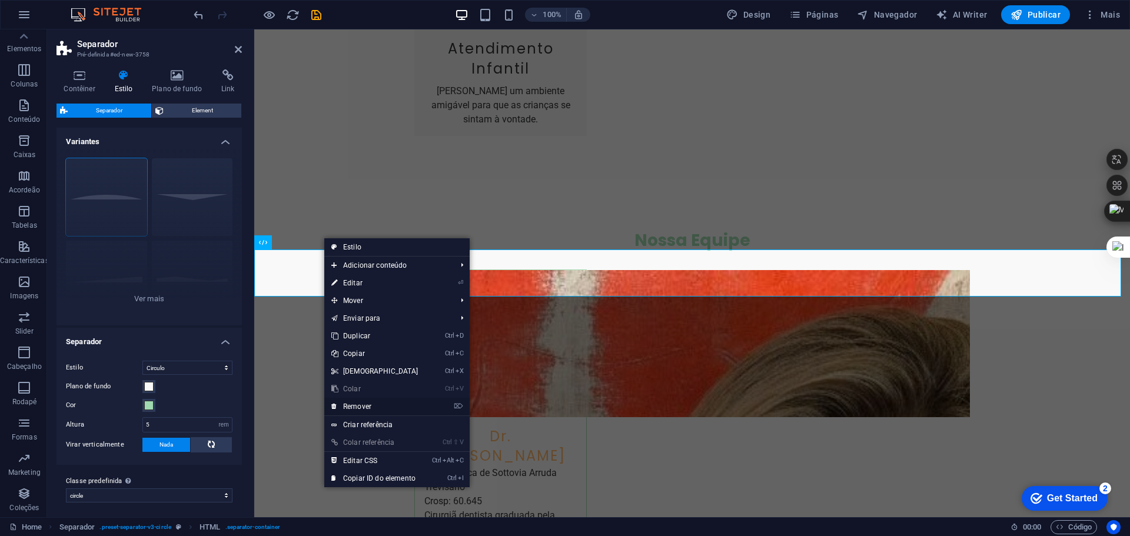
click at [367, 401] on link "⌦ Remover" at bounding box center [374, 407] width 101 height 18
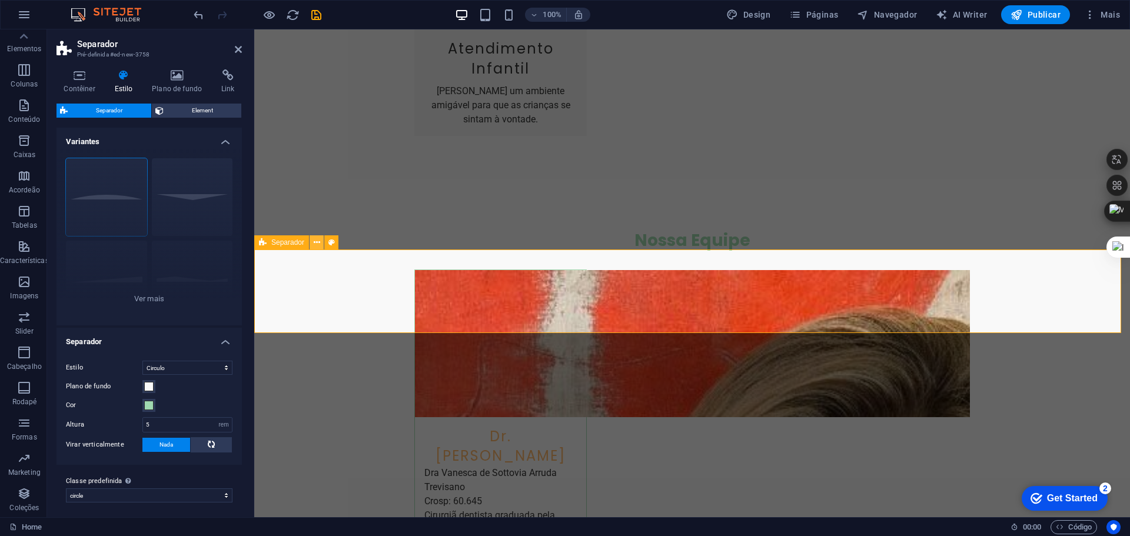
click at [314, 240] on icon at bounding box center [317, 243] width 6 height 12
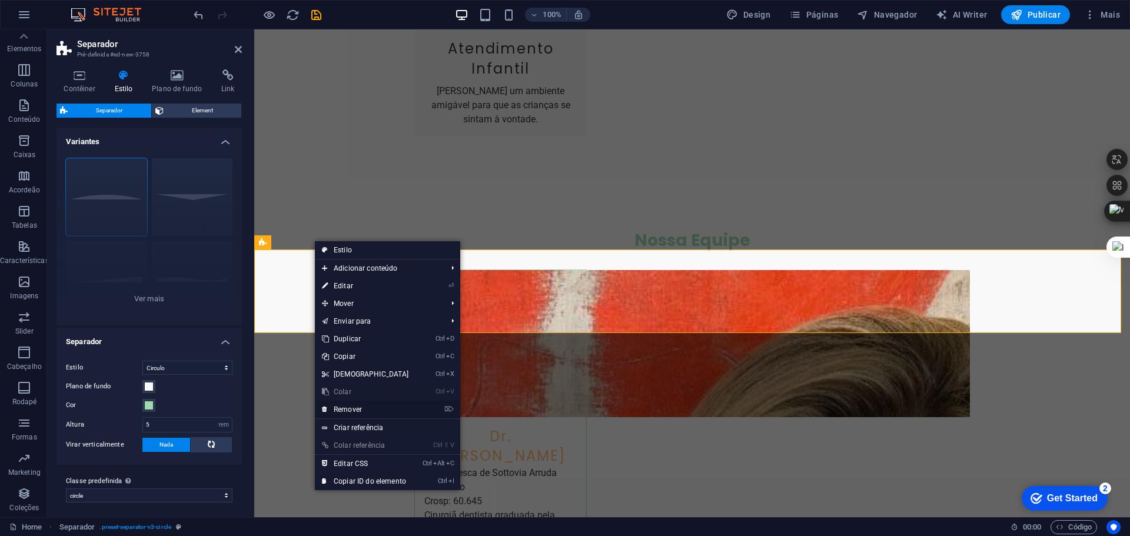
click at [349, 414] on link "⌦ Remover" at bounding box center [365, 410] width 101 height 18
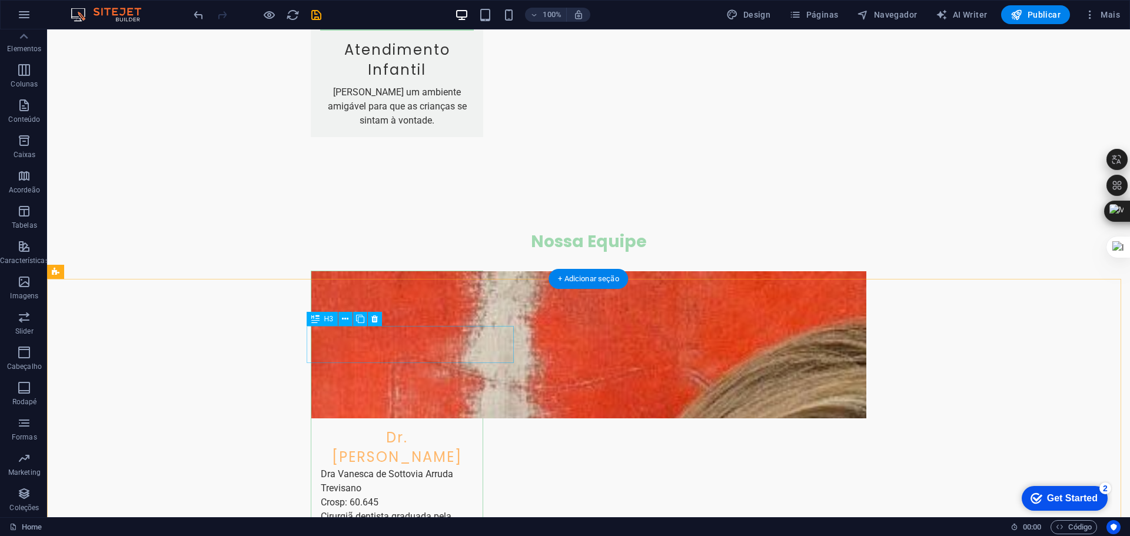
scroll to position [2262, 0]
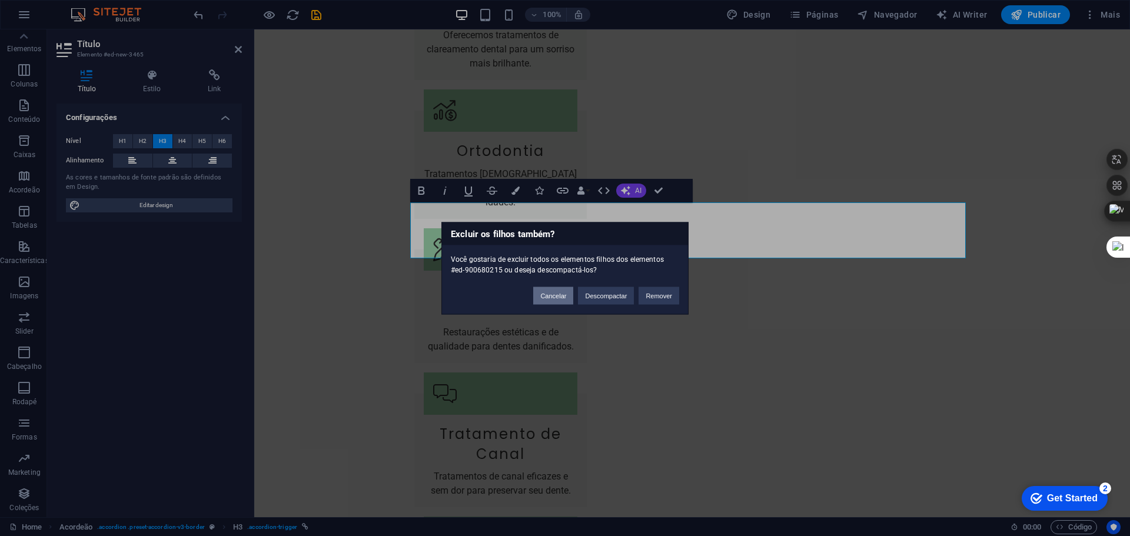
click at [558, 295] on button "Cancelar" at bounding box center [553, 296] width 40 height 18
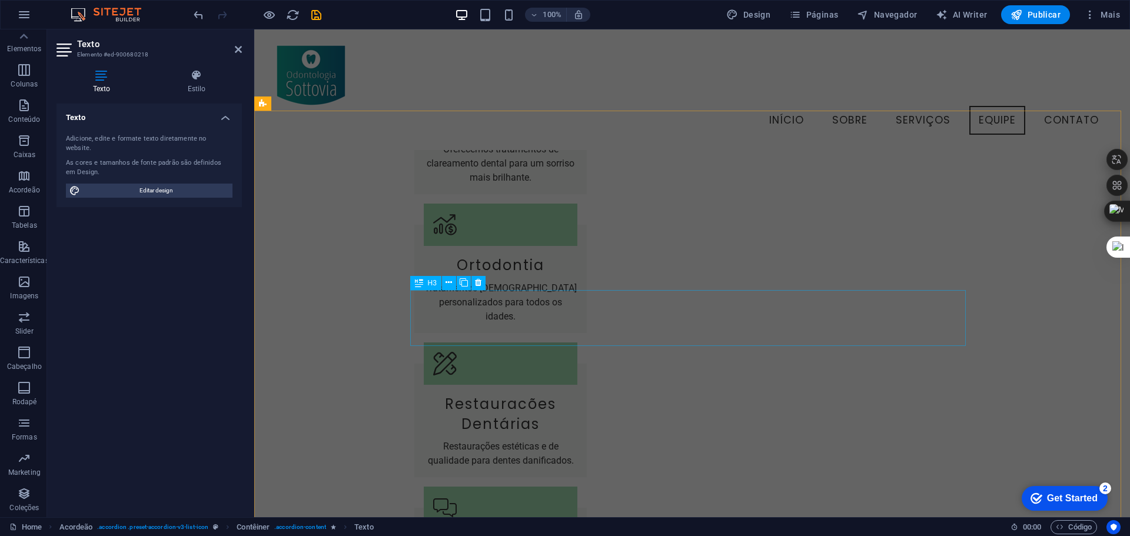
scroll to position [1528, 0]
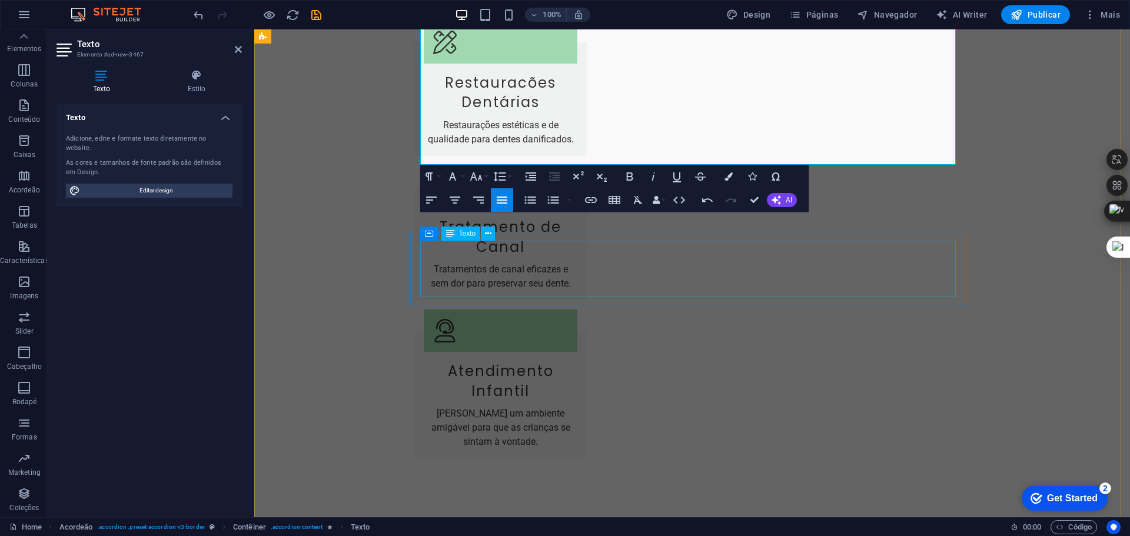
scroll to position [1991, 0]
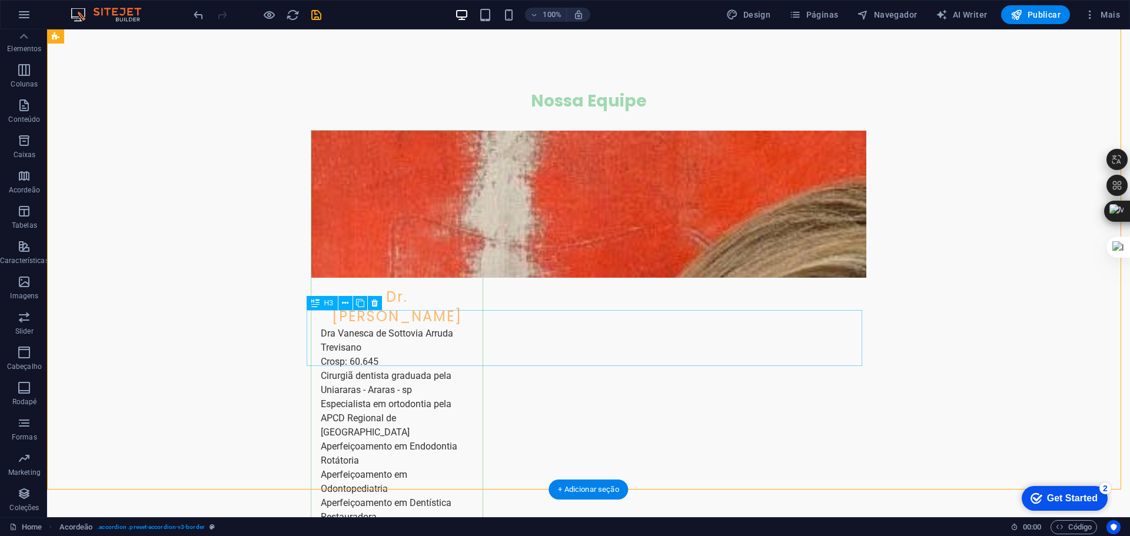
scroll to position [2344, 0]
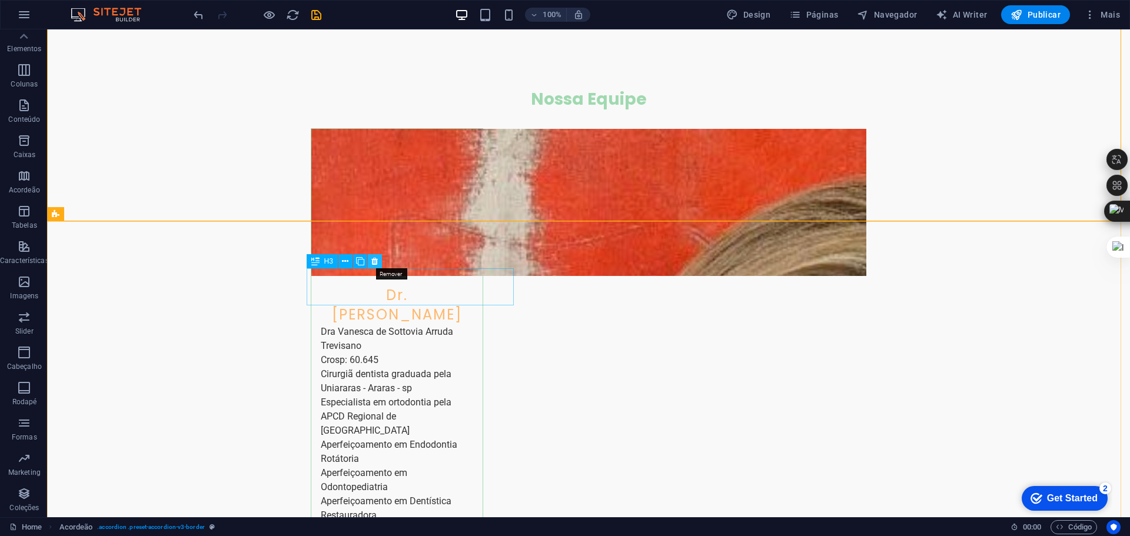
drag, startPoint x: 373, startPoint y: 261, endPoint x: 326, endPoint y: 231, distance: 55.8
click at [373, 261] on icon at bounding box center [374, 261] width 6 height 12
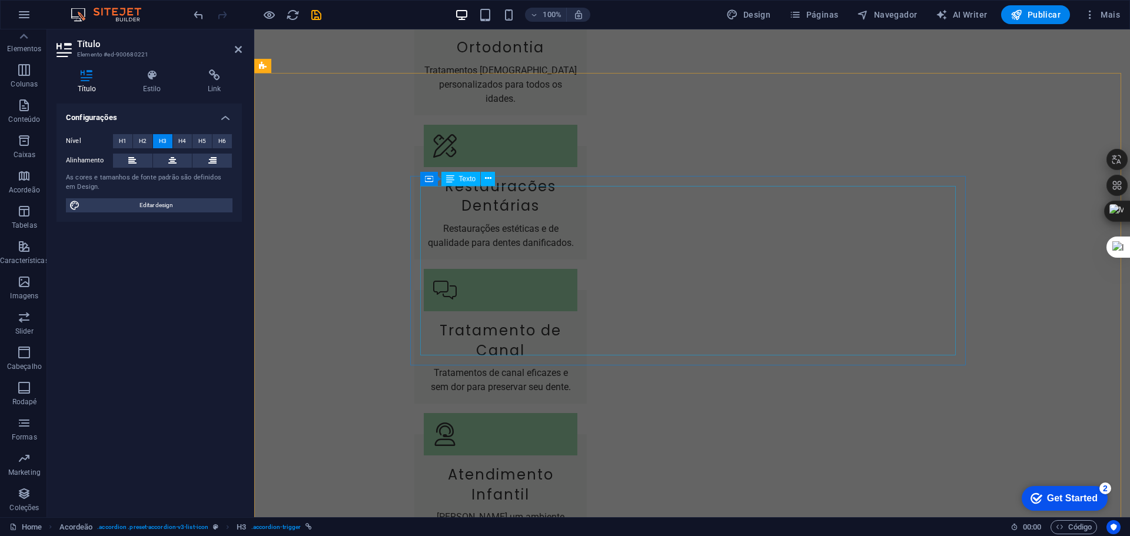
scroll to position [1815, 0]
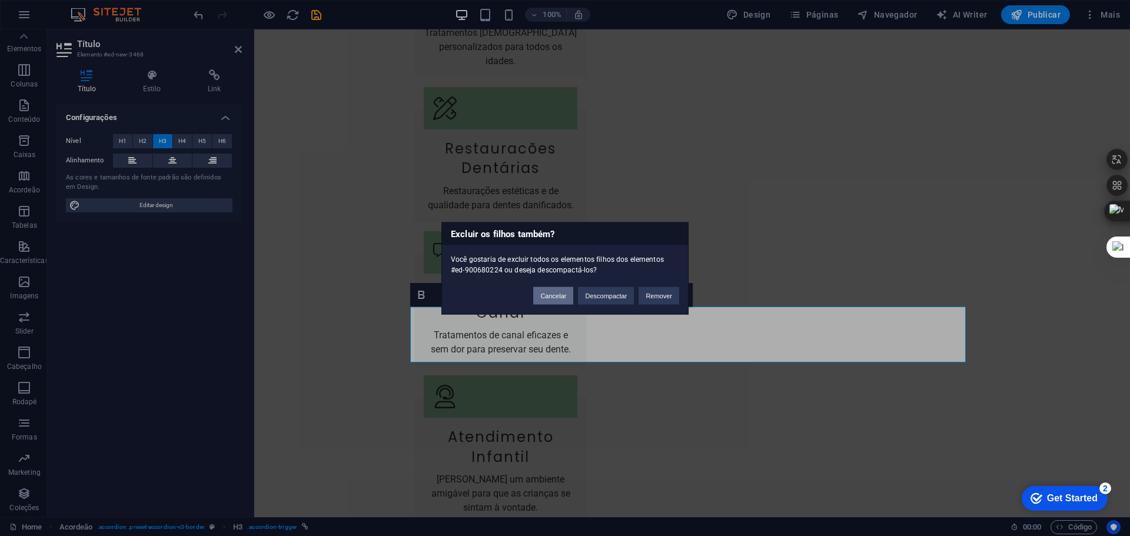
click at [571, 298] on button "Cancelar" at bounding box center [553, 296] width 40 height 18
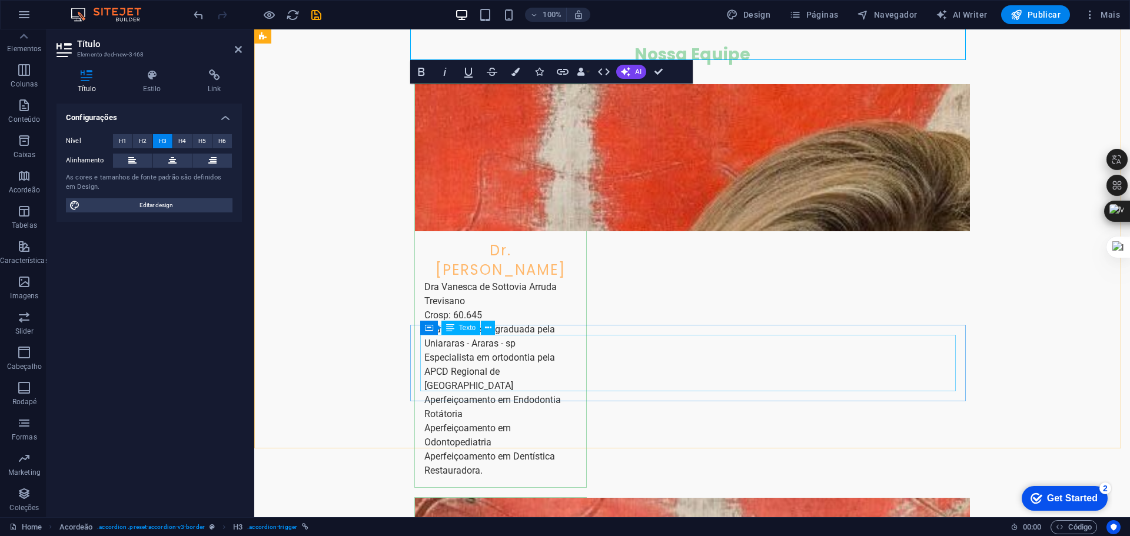
scroll to position [2403, 0]
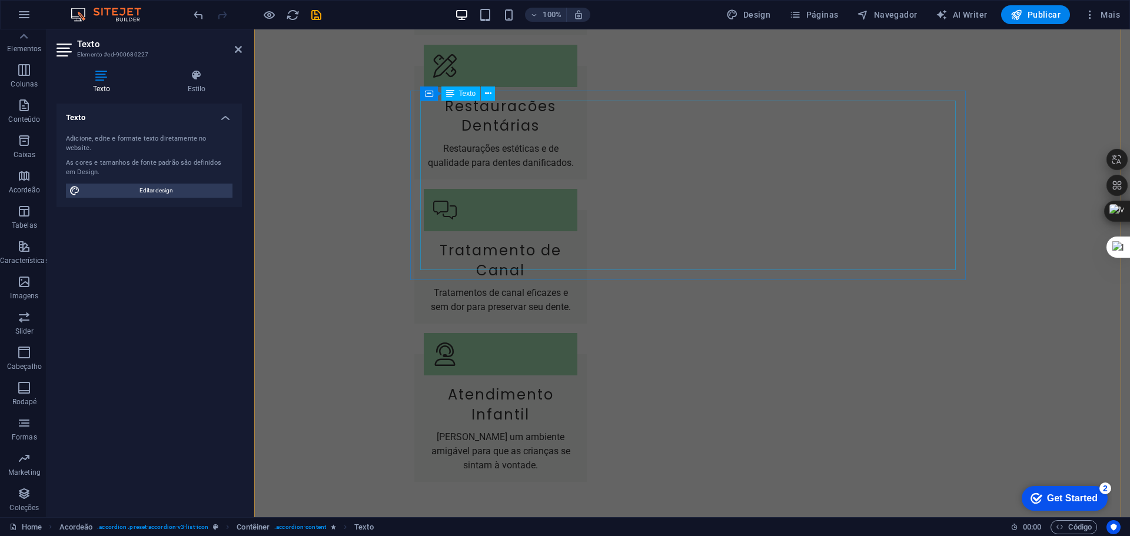
scroll to position [1878, 0]
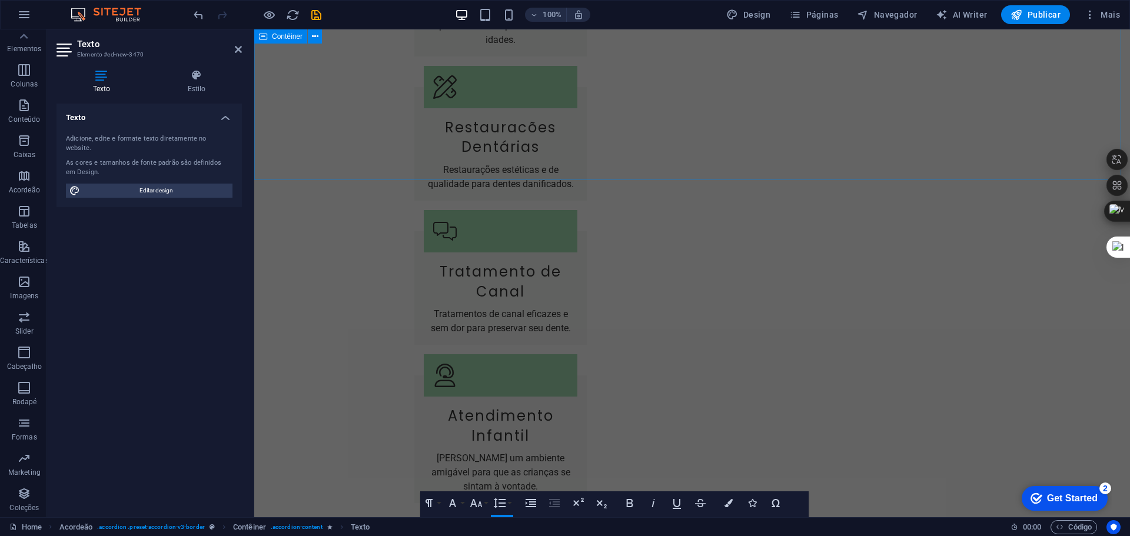
scroll to position [1943, 0]
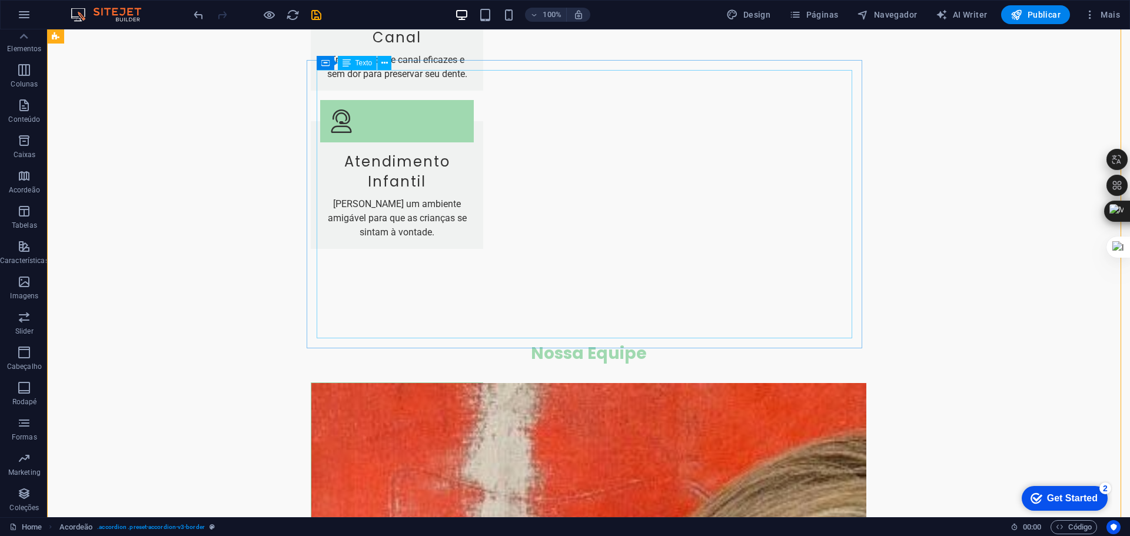
scroll to position [2119, 0]
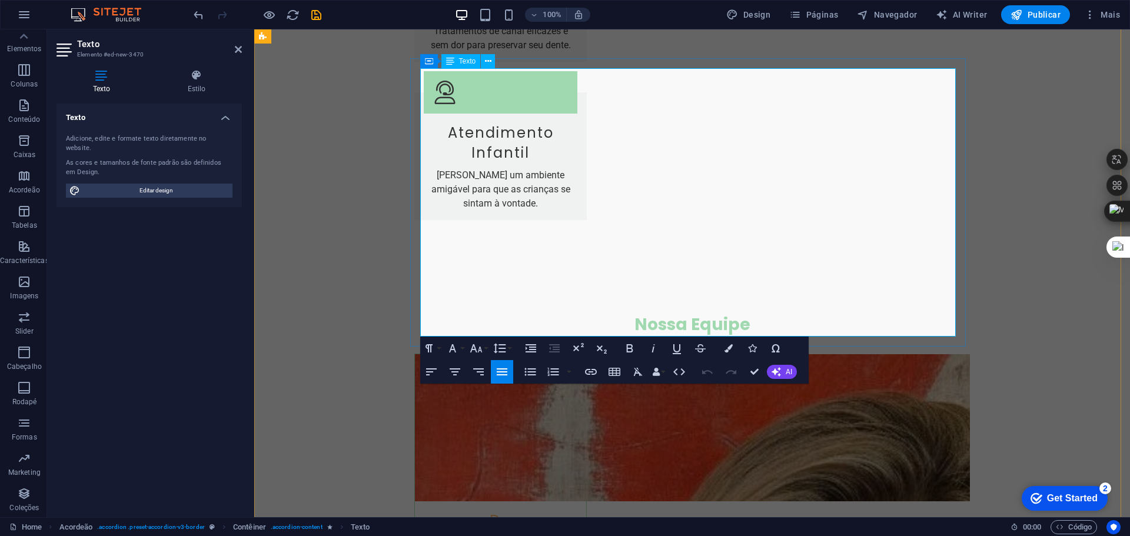
drag, startPoint x: 662, startPoint y: 324, endPoint x: 400, endPoint y: 74, distance: 362.1
click at [956, 17] on span "AI Writer" at bounding box center [961, 15] width 51 height 12
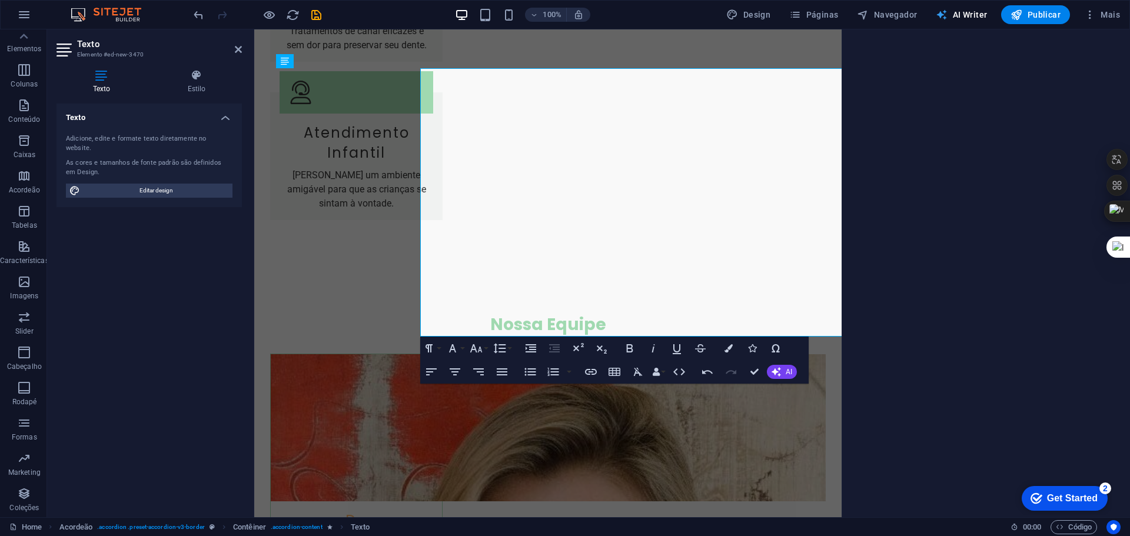
select select "English"
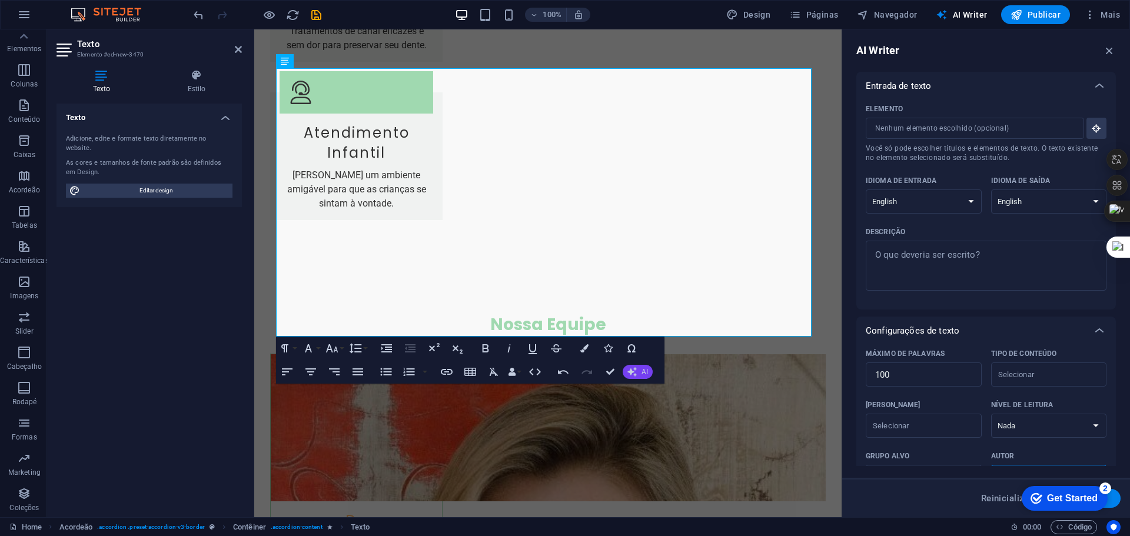
click at [646, 372] on span "AI" at bounding box center [644, 371] width 6 height 7
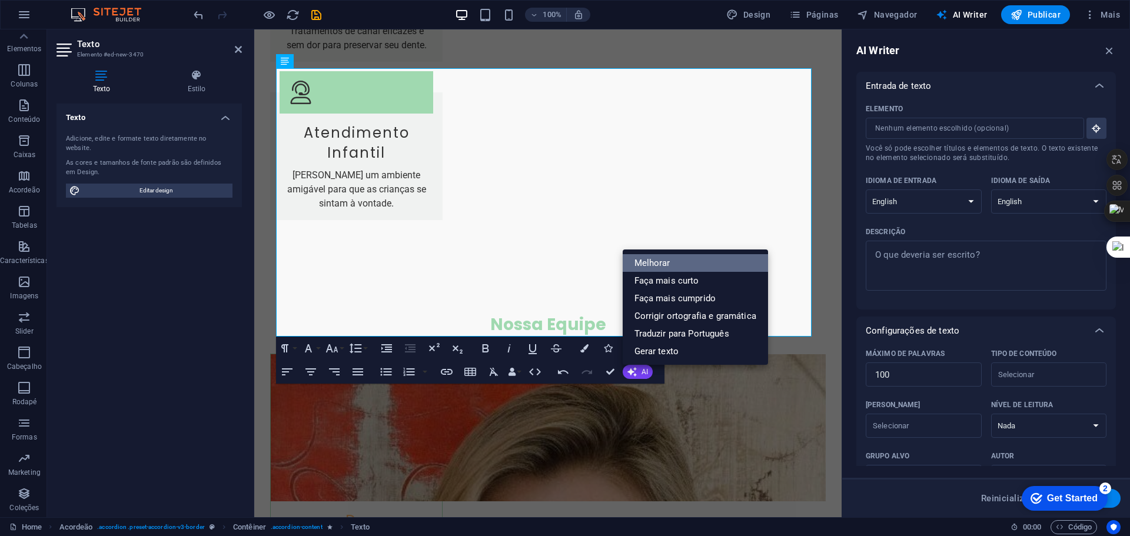
click at [663, 259] on link "Melhorar" at bounding box center [695, 263] width 145 height 18
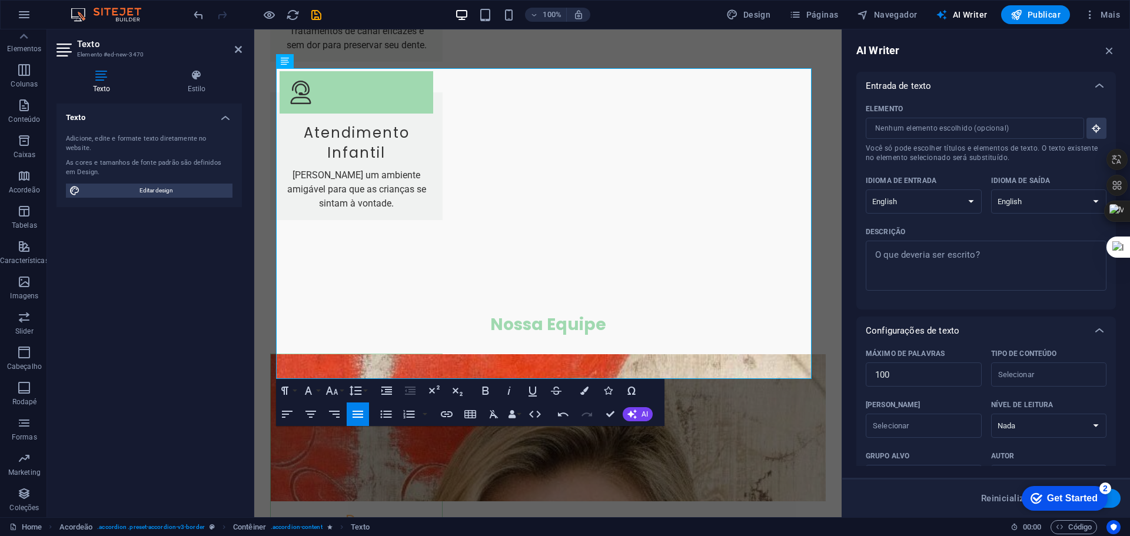
click at [198, 322] on div "Texto Adicione, edite e formate texto diretamente no website. As cores e tamanh…" at bounding box center [148, 306] width 185 height 404
click at [157, 338] on div "Texto Adicione, edite e formate texto diretamente no website. As cores e tamanh…" at bounding box center [148, 306] width 185 height 404
click at [171, 398] on div "Texto Adicione, edite e formate texto diretamente no website. As cores e tamanh…" at bounding box center [148, 306] width 185 height 404
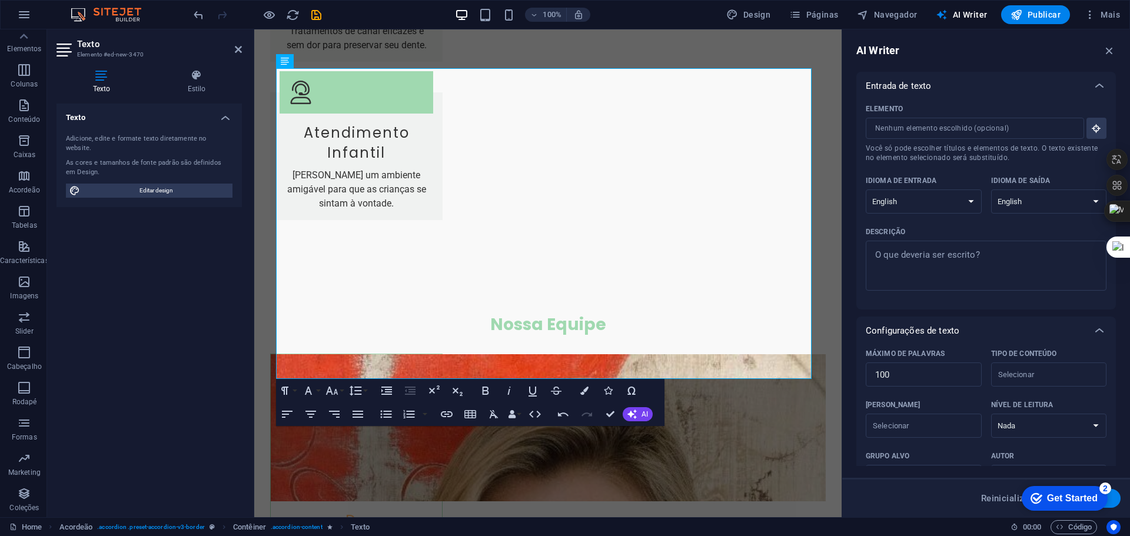
drag, startPoint x: 1068, startPoint y: 501, endPoint x: 1186, endPoint y: 737, distance: 264.0
click at [1069, 501] on div "Get Started" at bounding box center [1072, 498] width 51 height 11
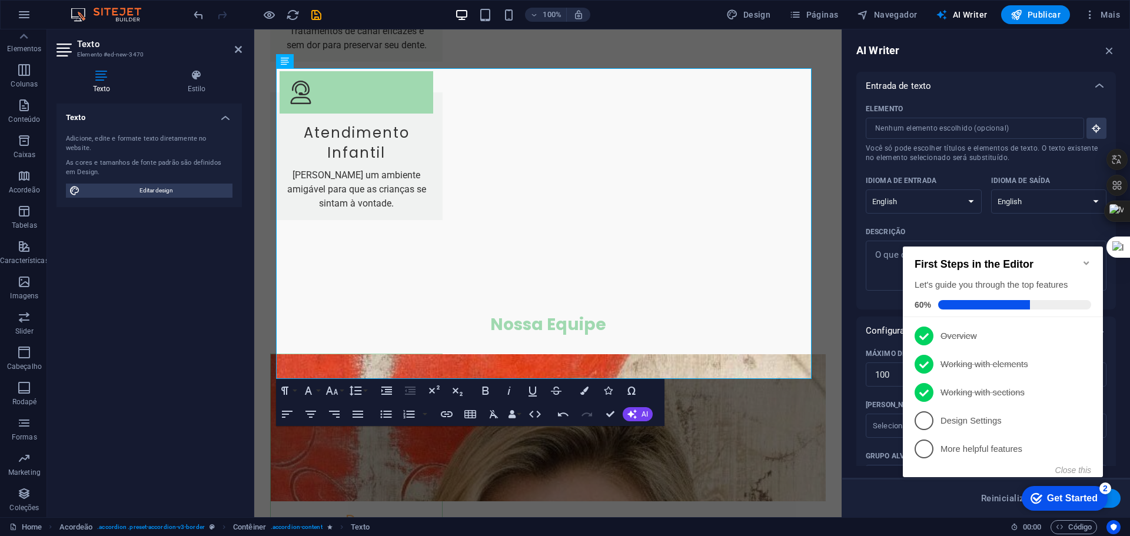
click at [866, 488] on div "Reinicializar Gerar texto" at bounding box center [986, 497] width 288 height 39
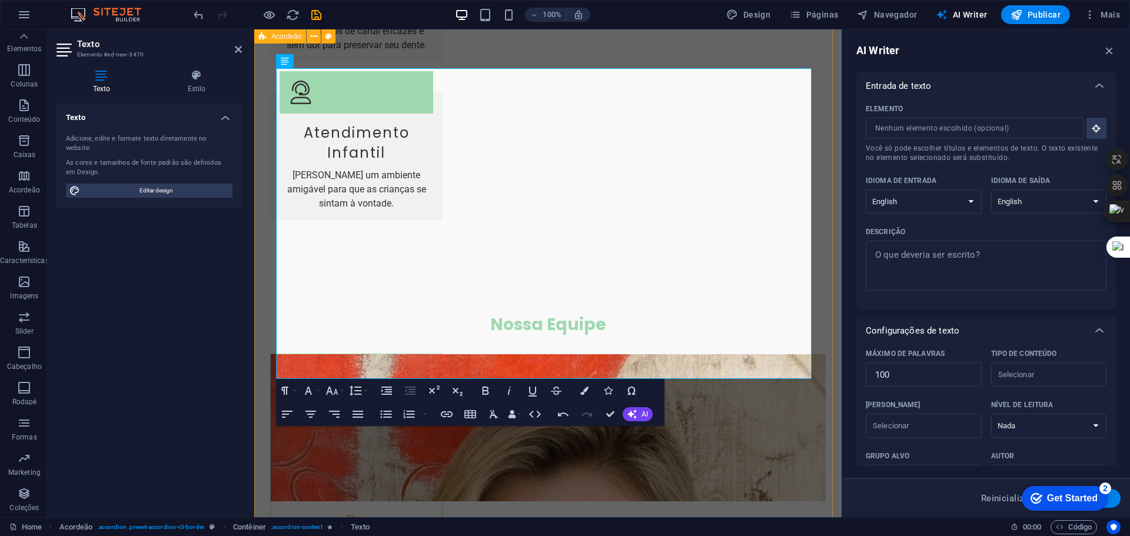
select select "rem"
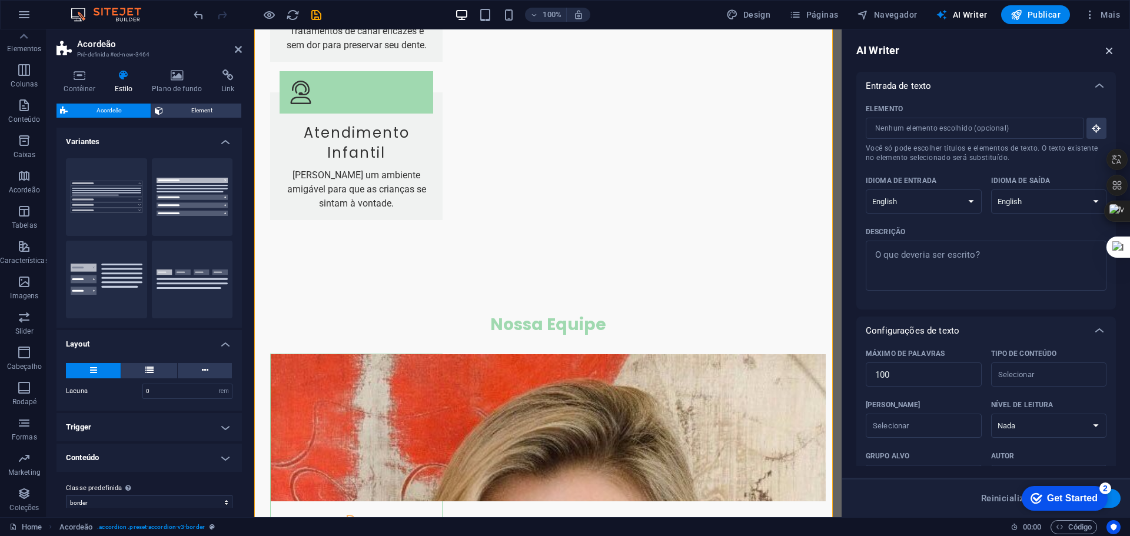
click at [1110, 51] on icon "button" at bounding box center [1109, 50] width 13 height 13
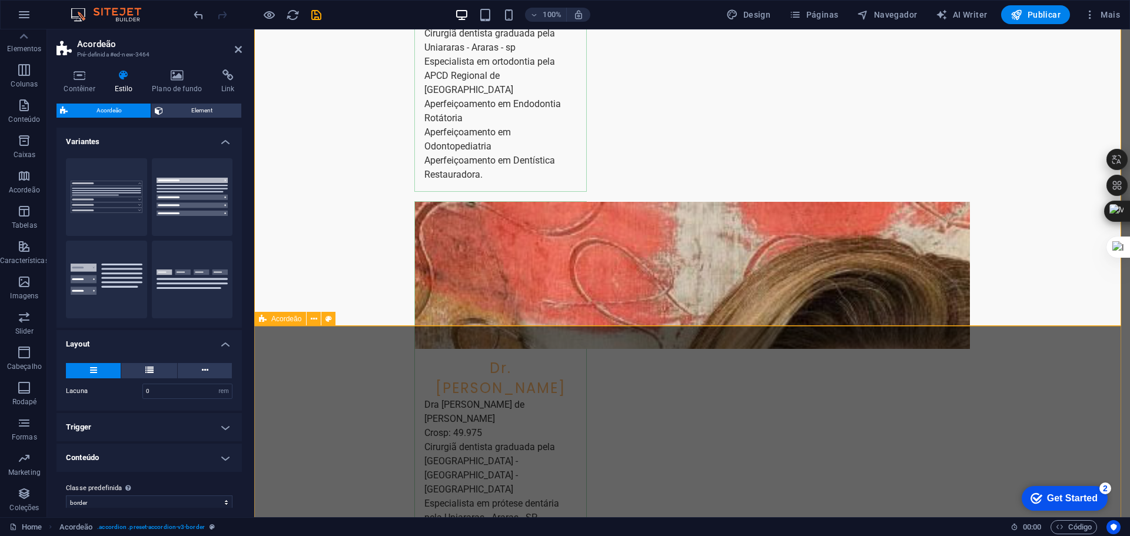
scroll to position [2708, 0]
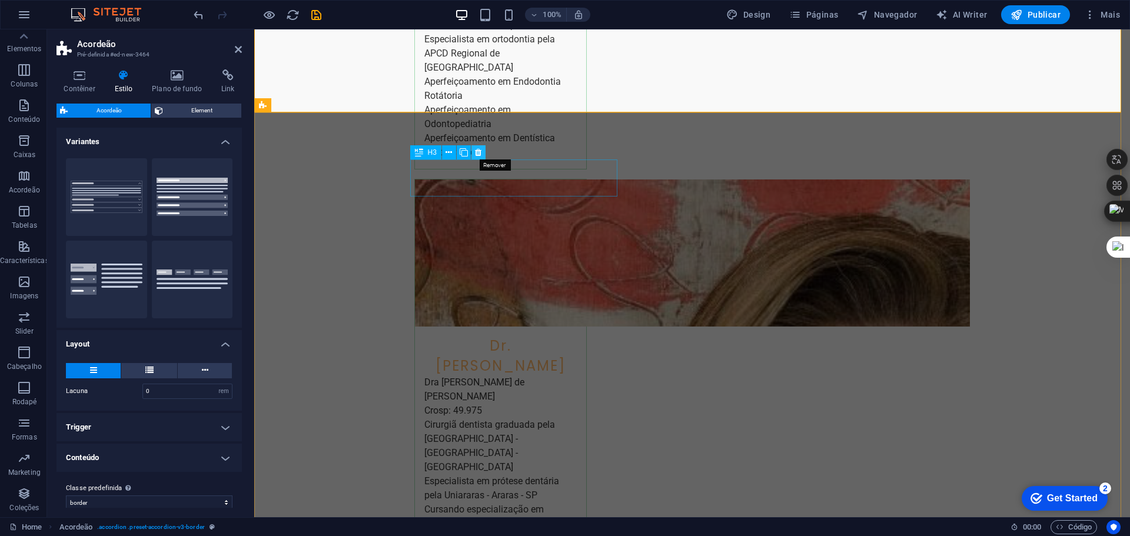
click at [477, 151] on icon at bounding box center [478, 153] width 6 height 12
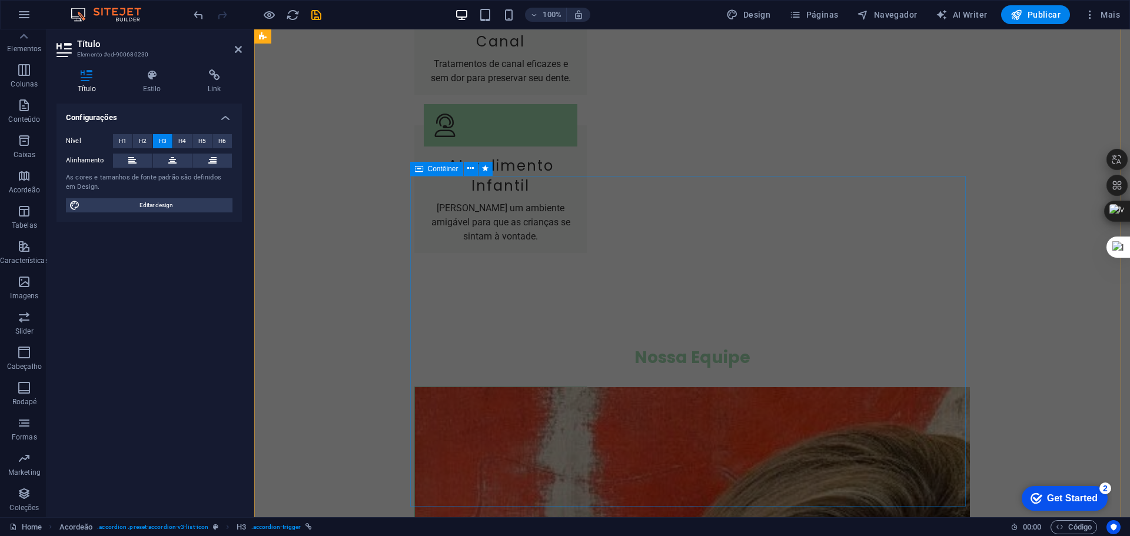
scroll to position [2296, 0]
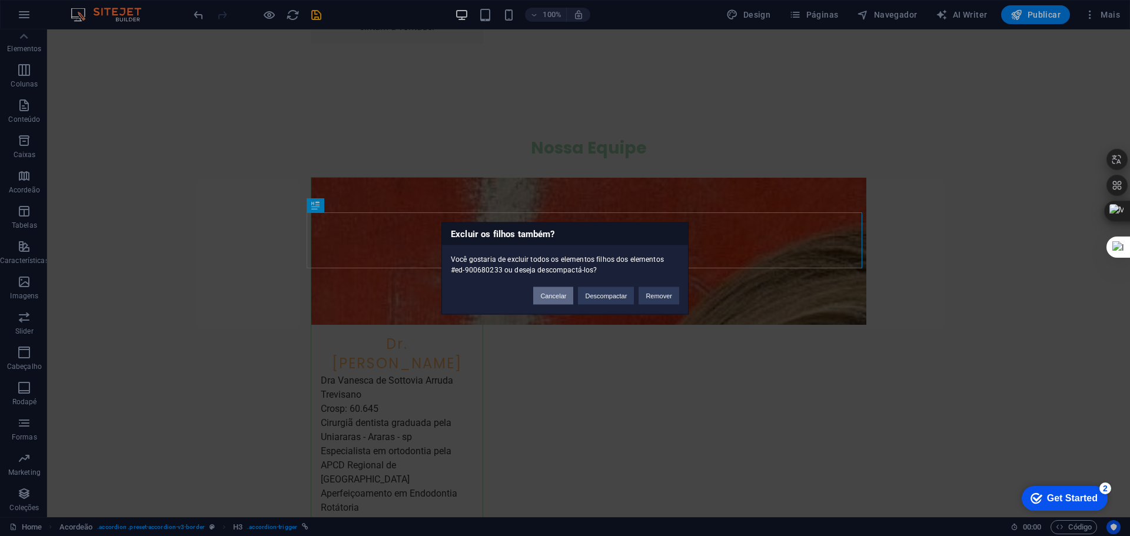
click at [552, 290] on button "Cancelar" at bounding box center [553, 296] width 40 height 18
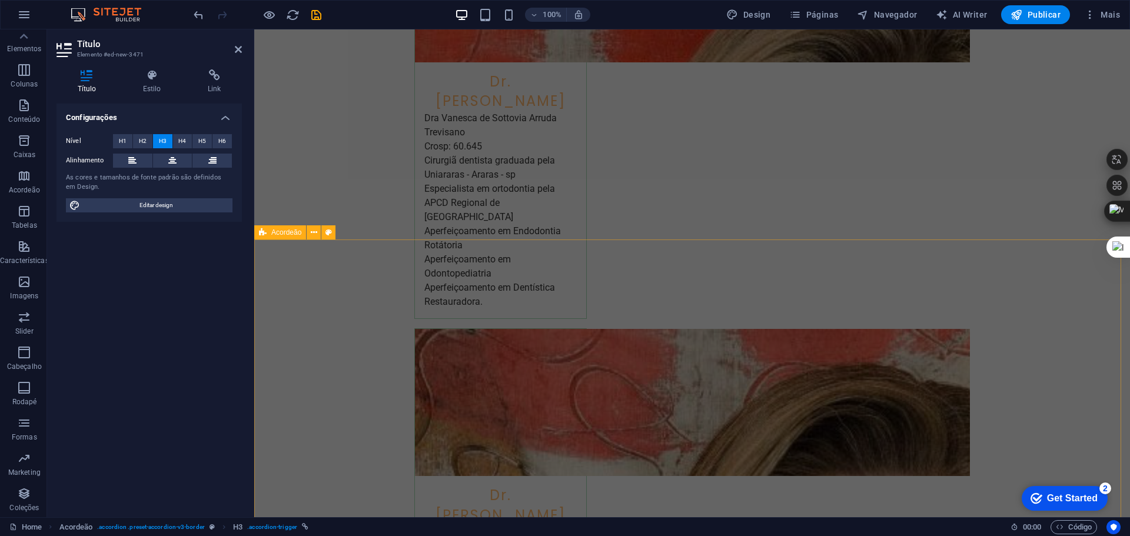
scroll to position [2590, 0]
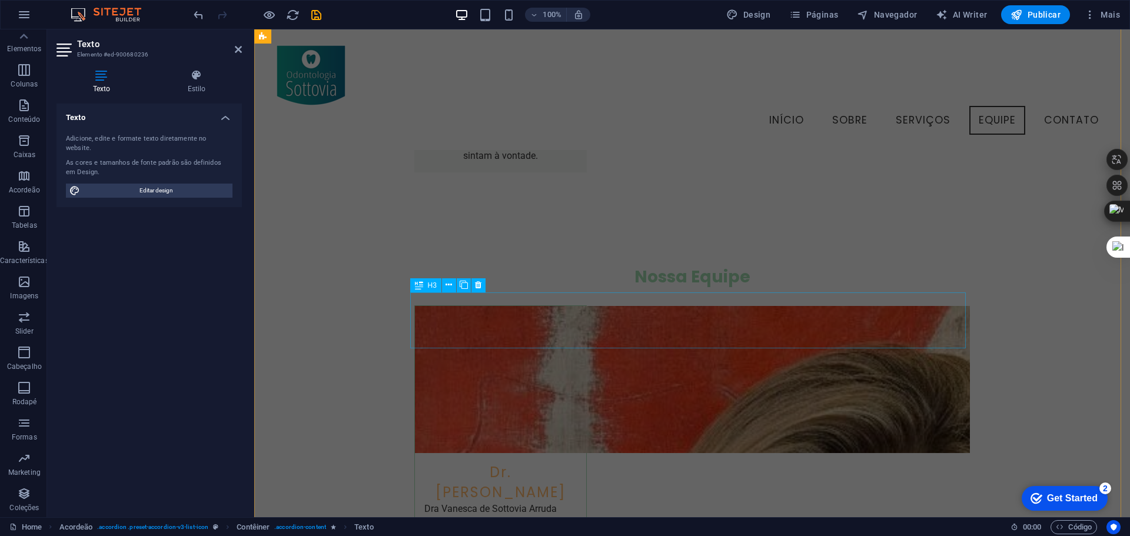
scroll to position [2124, 0]
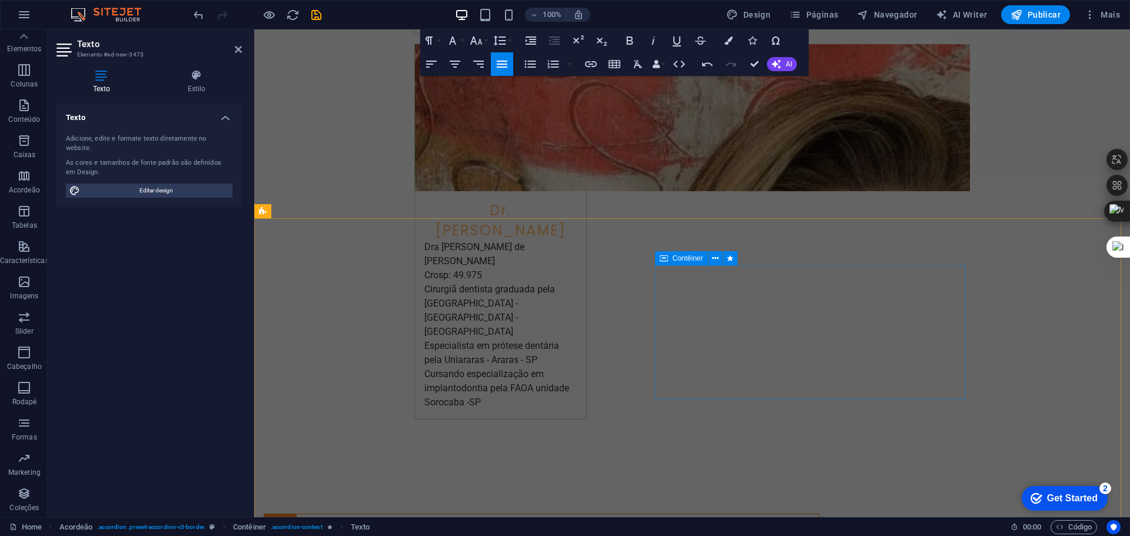
scroll to position [2859, 0]
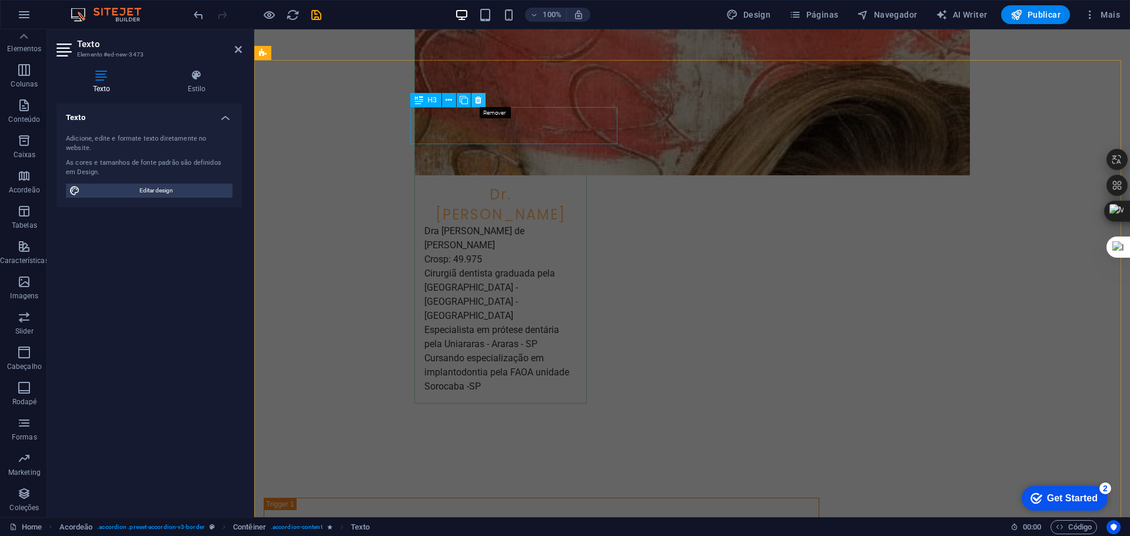
click at [482, 97] on button at bounding box center [478, 100] width 14 height 14
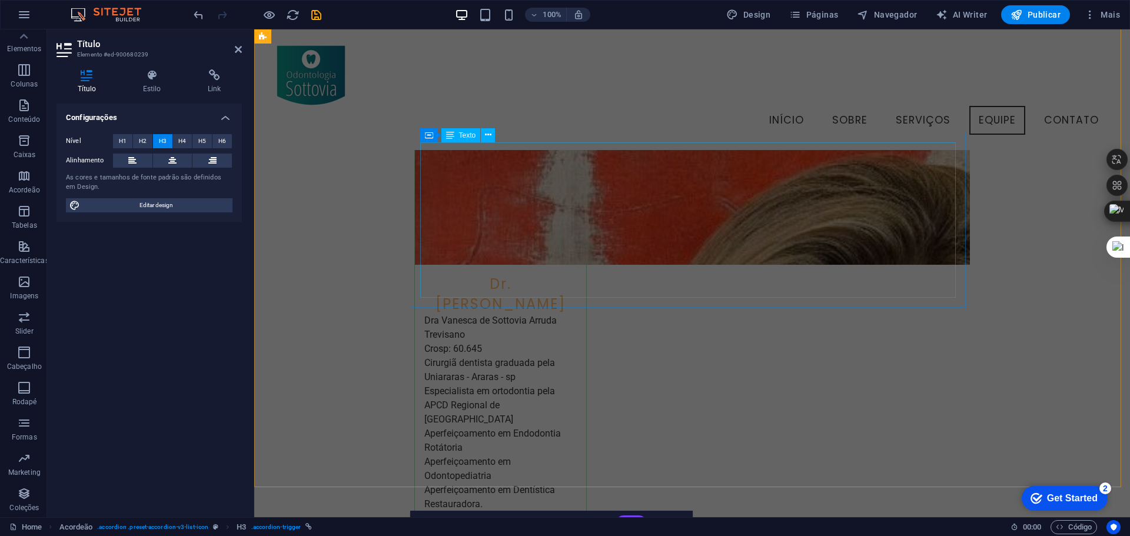
scroll to position [2326, 0]
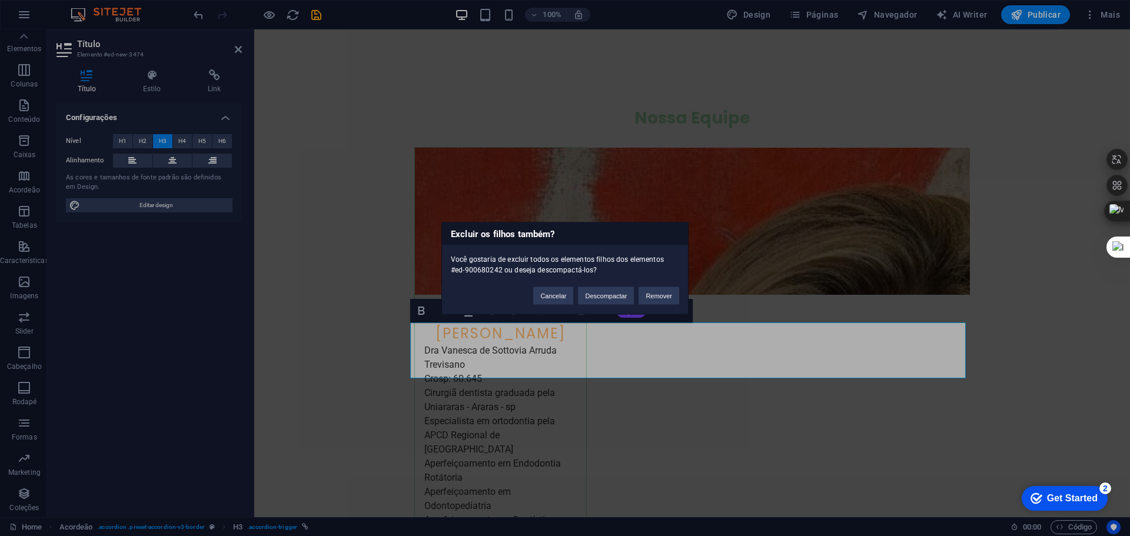
scroll to position [2417, 0]
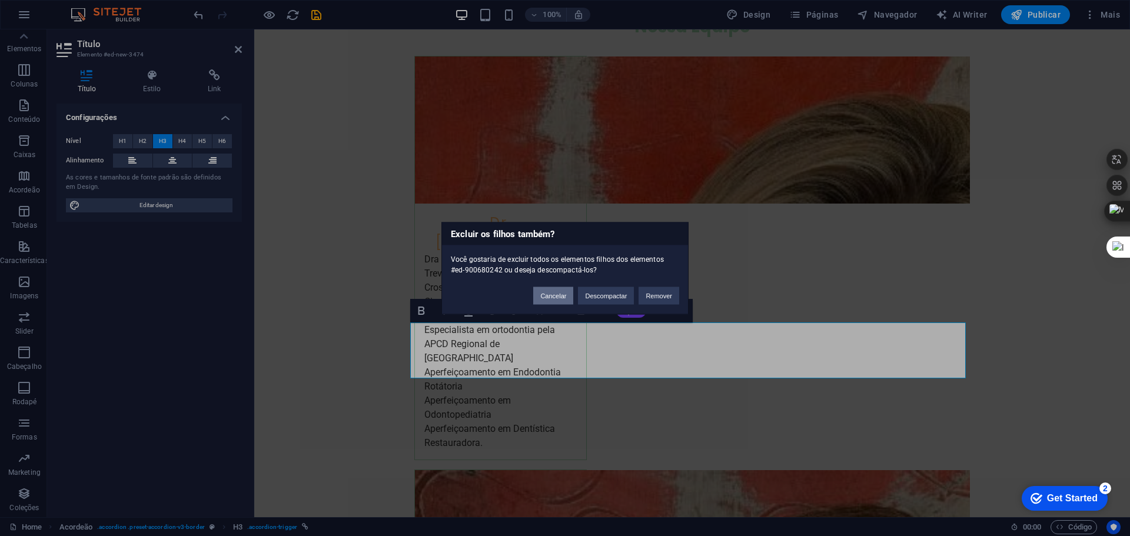
click at [566, 295] on button "Cancelar" at bounding box center [553, 296] width 40 height 18
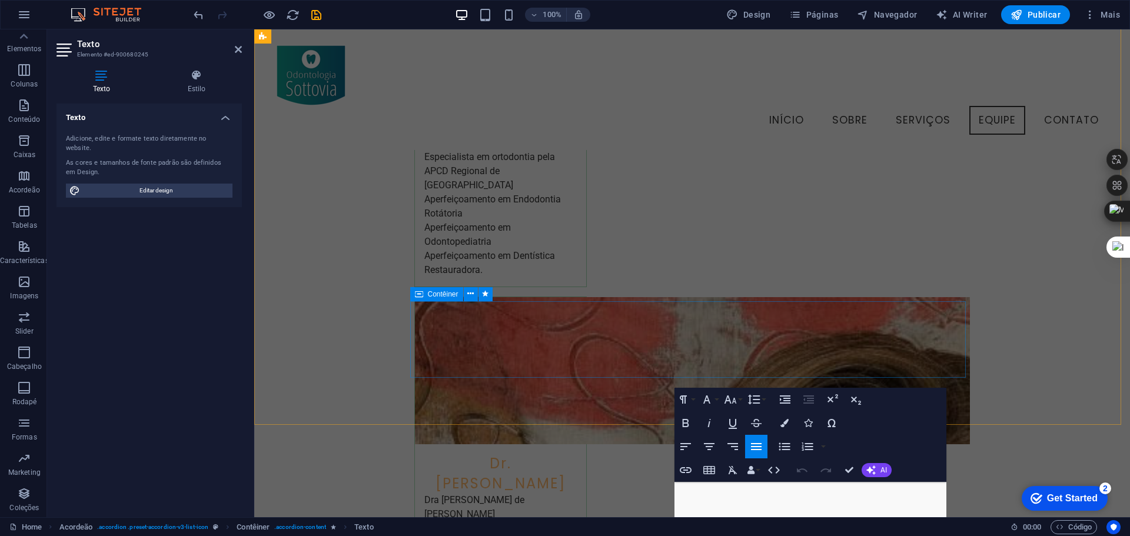
scroll to position [2403, 0]
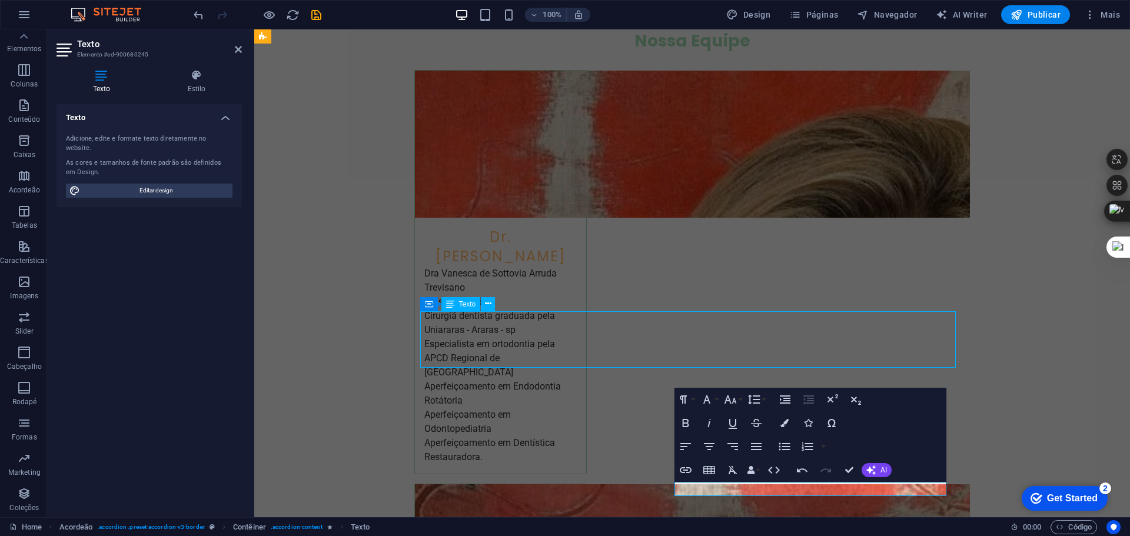
scroll to position [2494, 0]
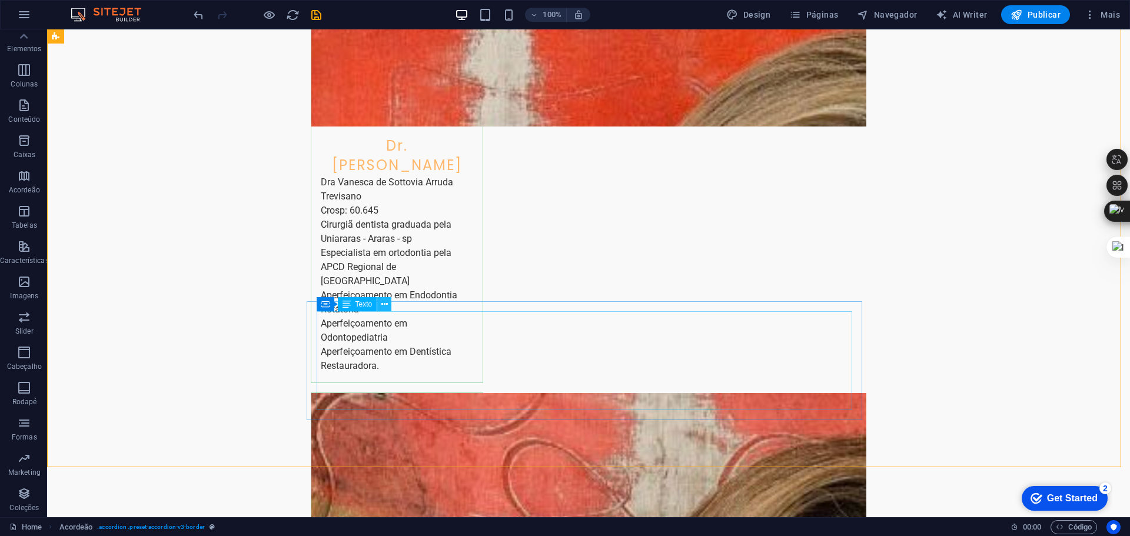
click at [381, 306] on icon at bounding box center [384, 304] width 6 height 12
click at [345, 240] on icon at bounding box center [345, 238] width 6 height 12
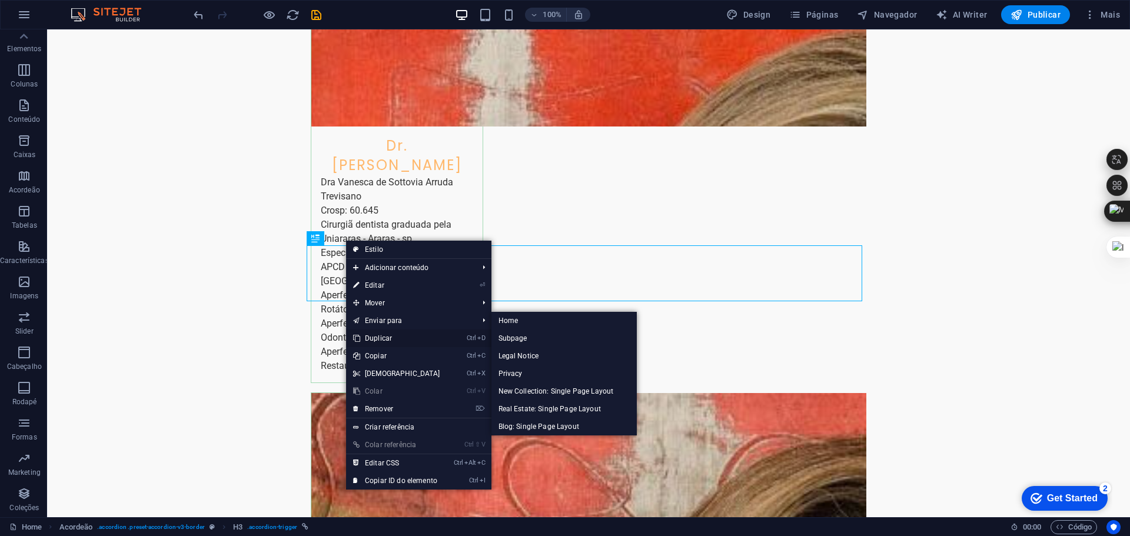
click at [382, 337] on link "Ctrl D Duplicar" at bounding box center [396, 339] width 101 height 18
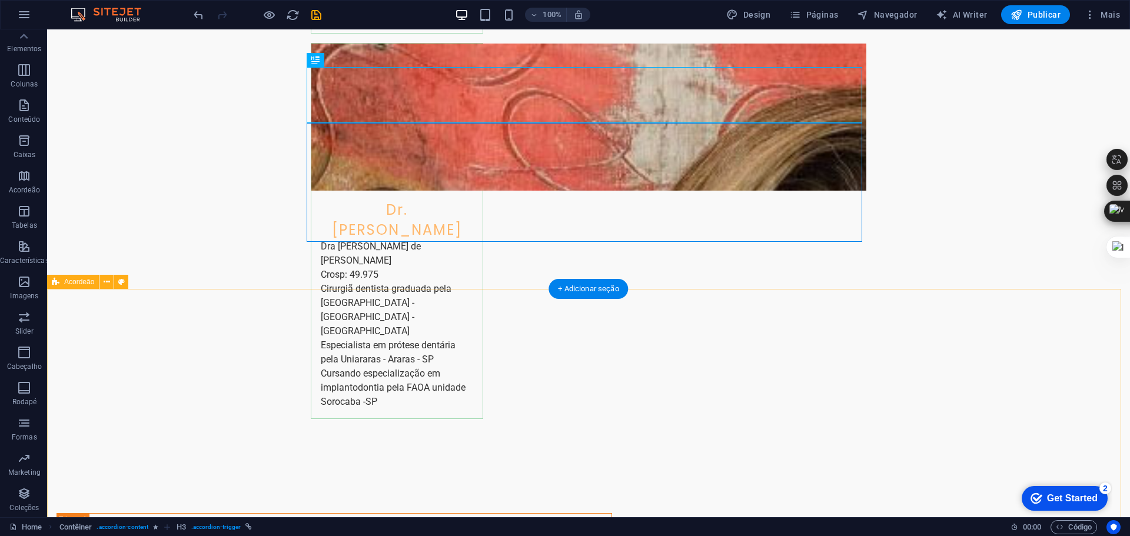
scroll to position [2847, 0]
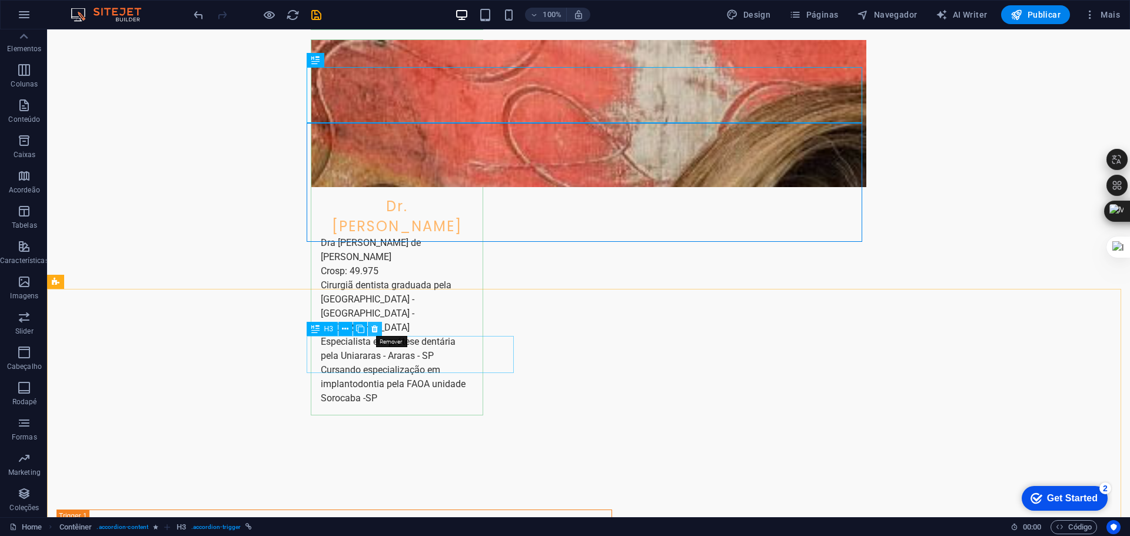
click at [373, 330] on icon at bounding box center [374, 329] width 6 height 12
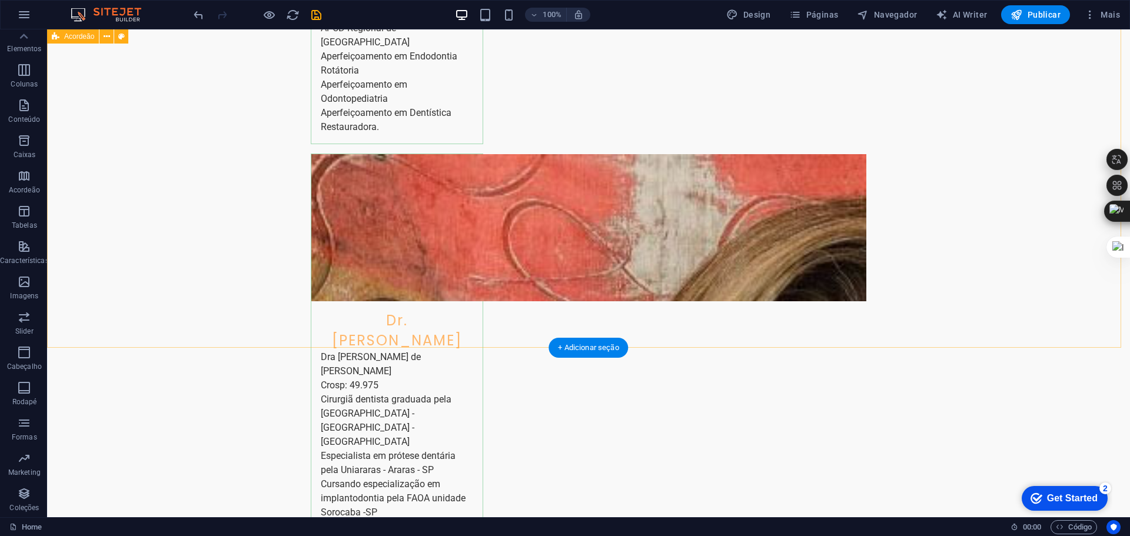
scroll to position [2788, 0]
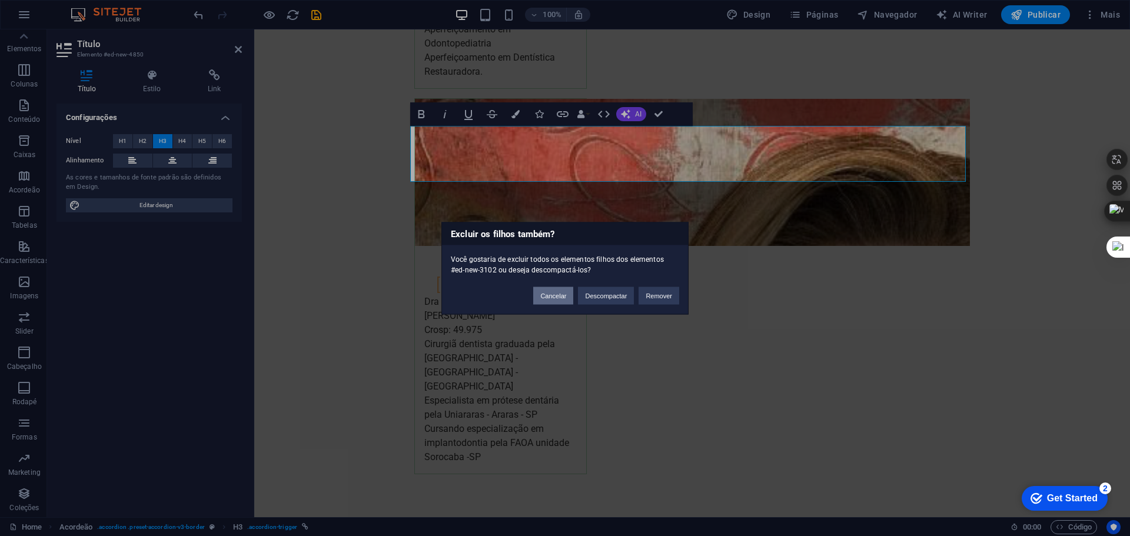
click at [554, 295] on button "Cancelar" at bounding box center [553, 296] width 40 height 18
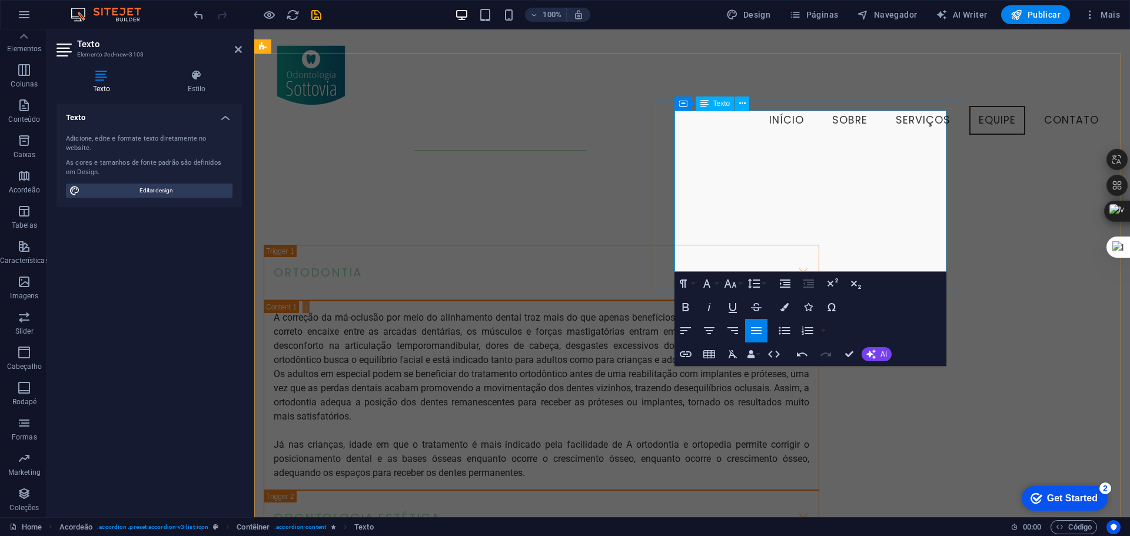
scroll to position [2756, 0]
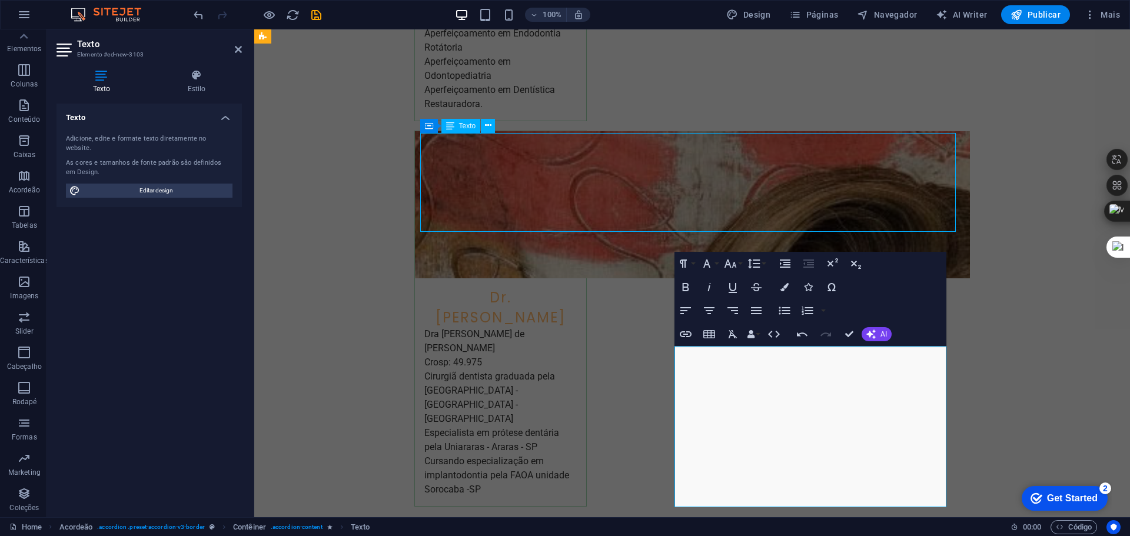
scroll to position [2847, 0]
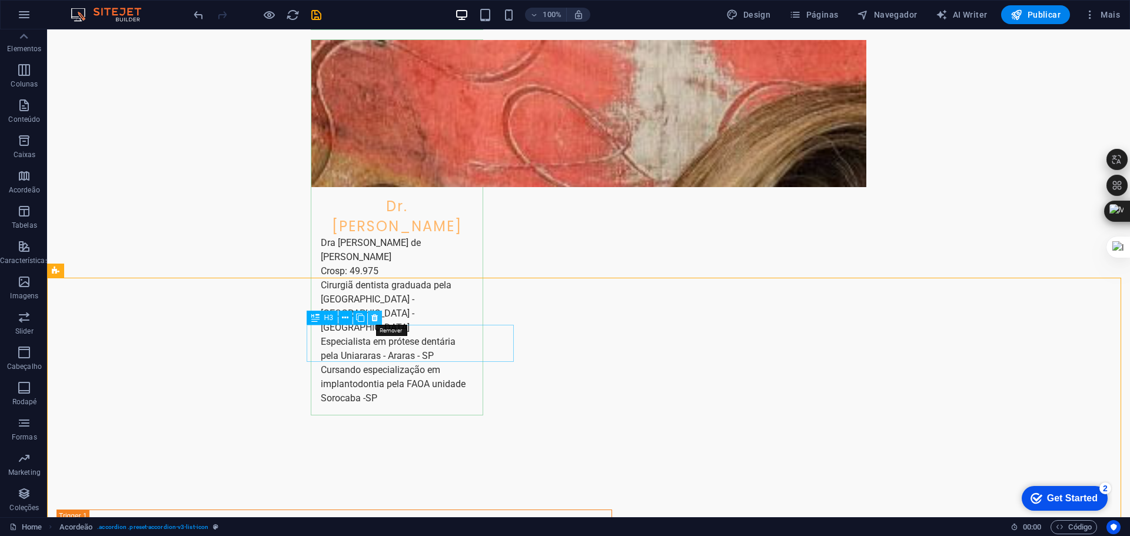
click at [378, 317] on icon at bounding box center [374, 318] width 6 height 12
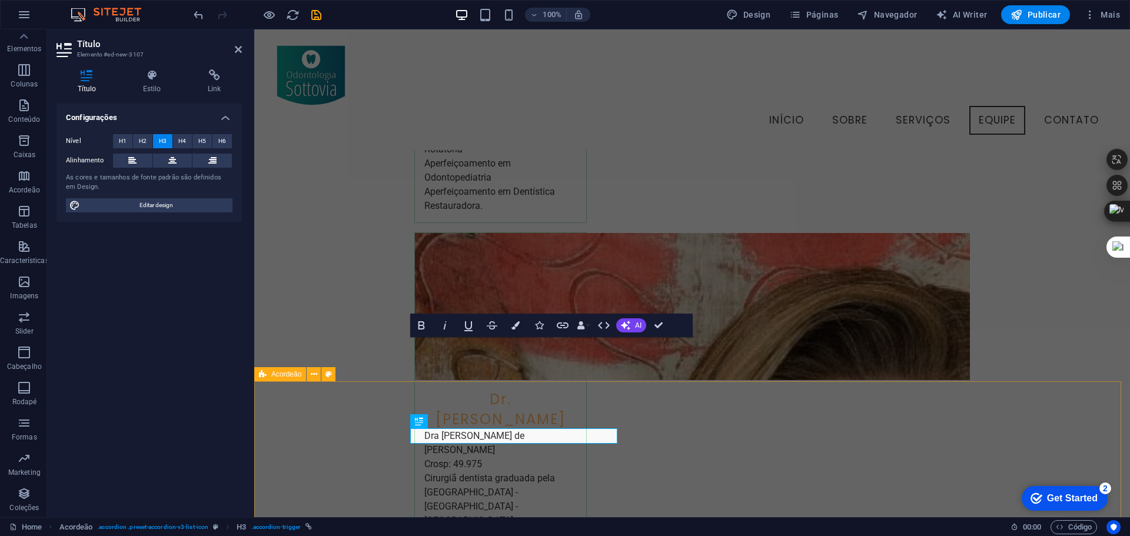
scroll to position [2579, 0]
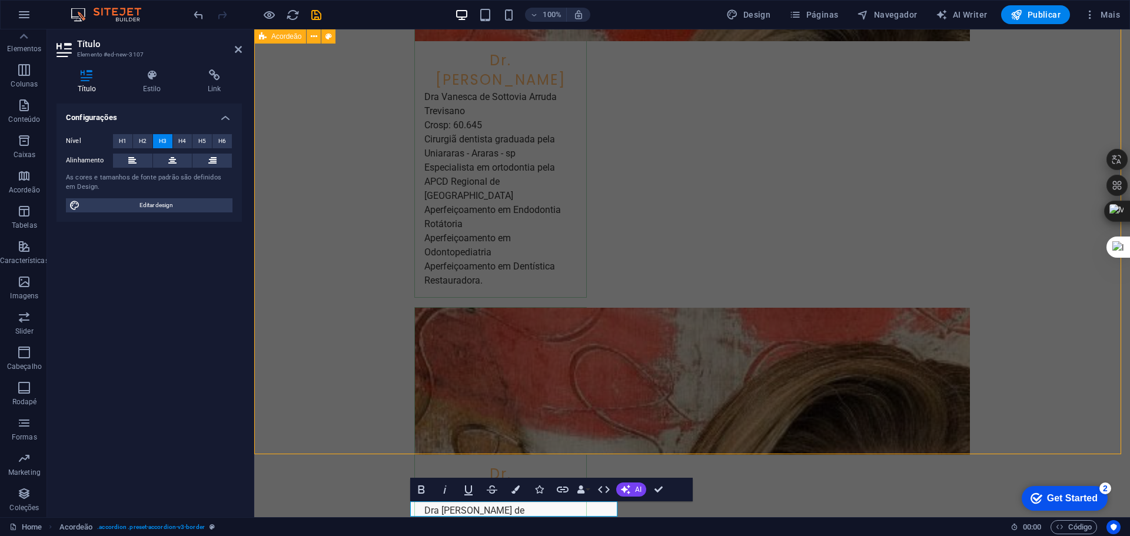
scroll to position [2670, 0]
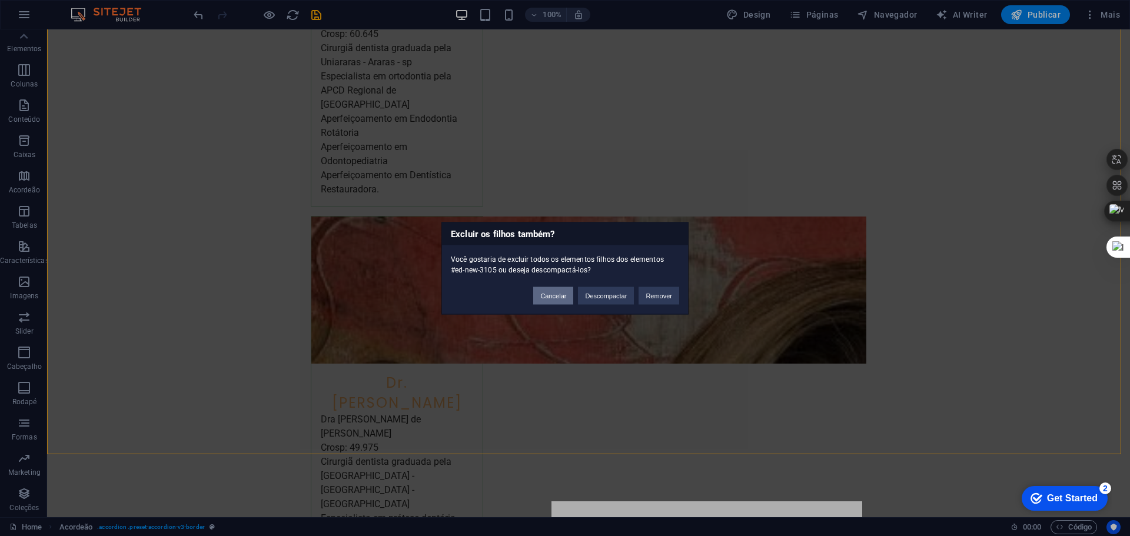
click at [554, 298] on button "Cancelar" at bounding box center [553, 296] width 40 height 18
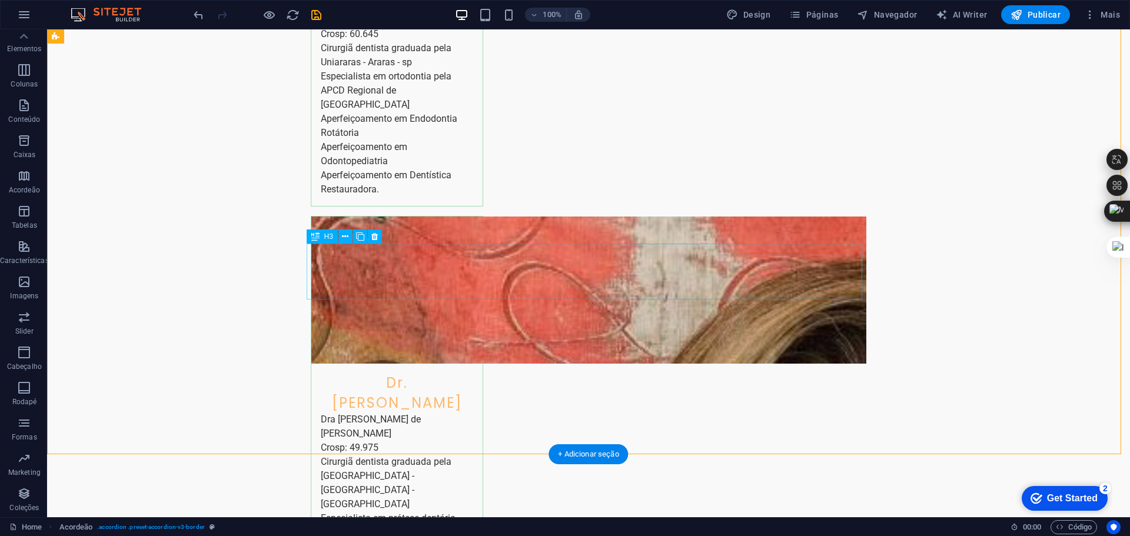
click at [345, 235] on icon at bounding box center [345, 237] width 6 height 12
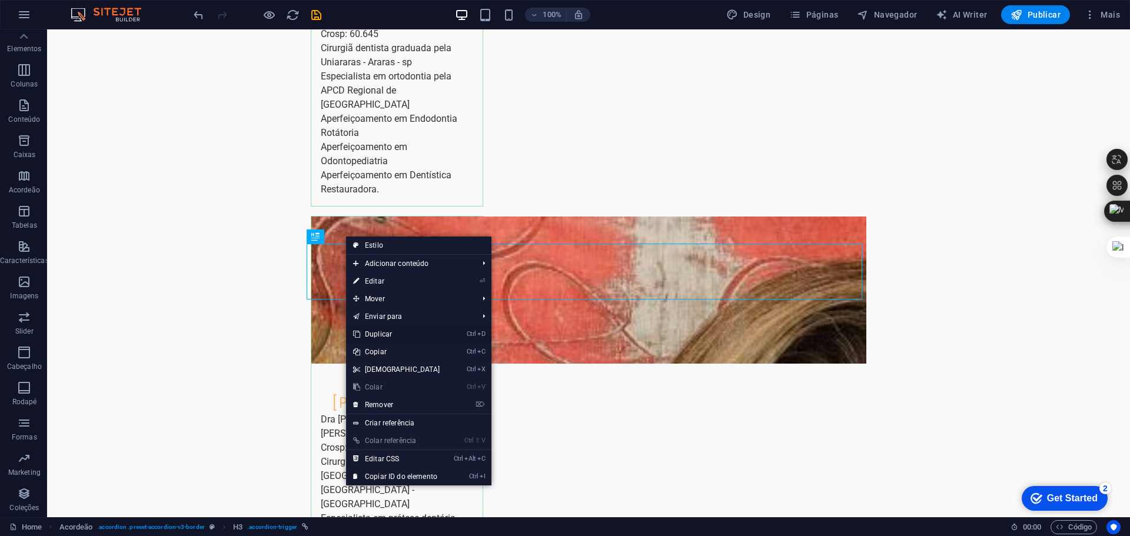
click at [384, 332] on link "Ctrl D Duplicar" at bounding box center [396, 334] width 101 height 18
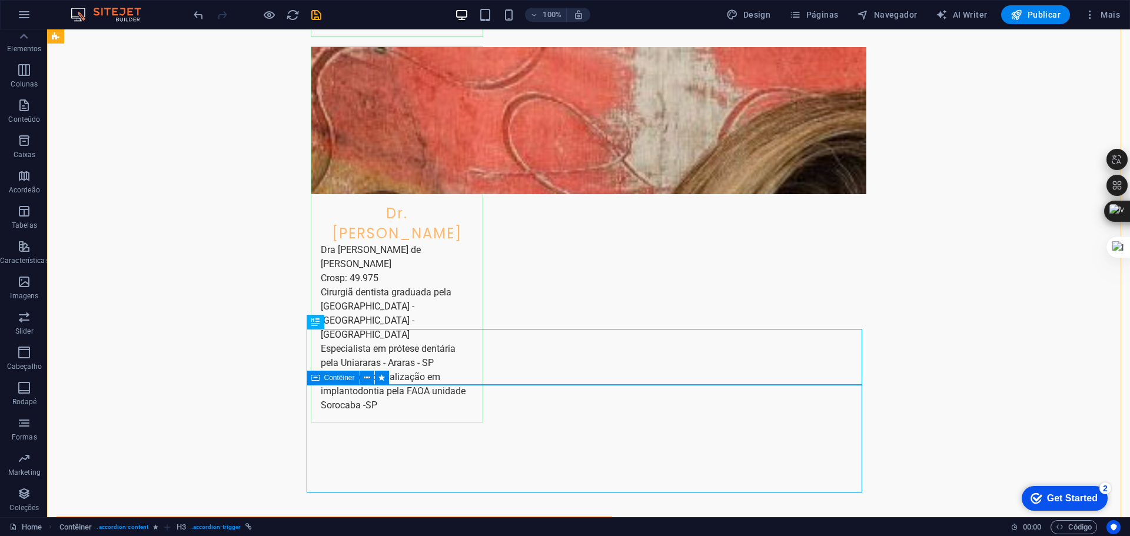
scroll to position [2847, 0]
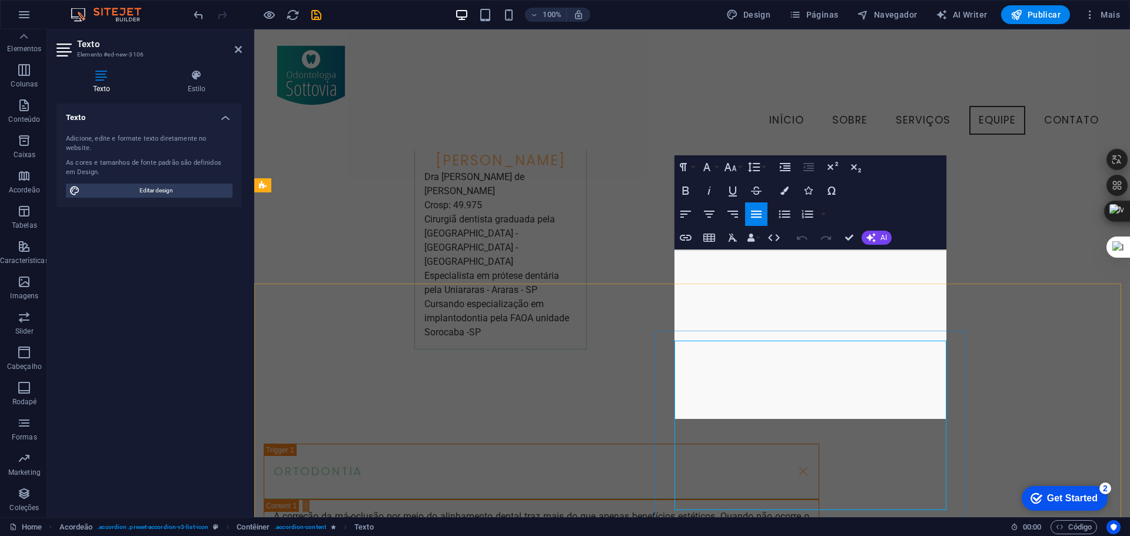
scroll to position [2741, 0]
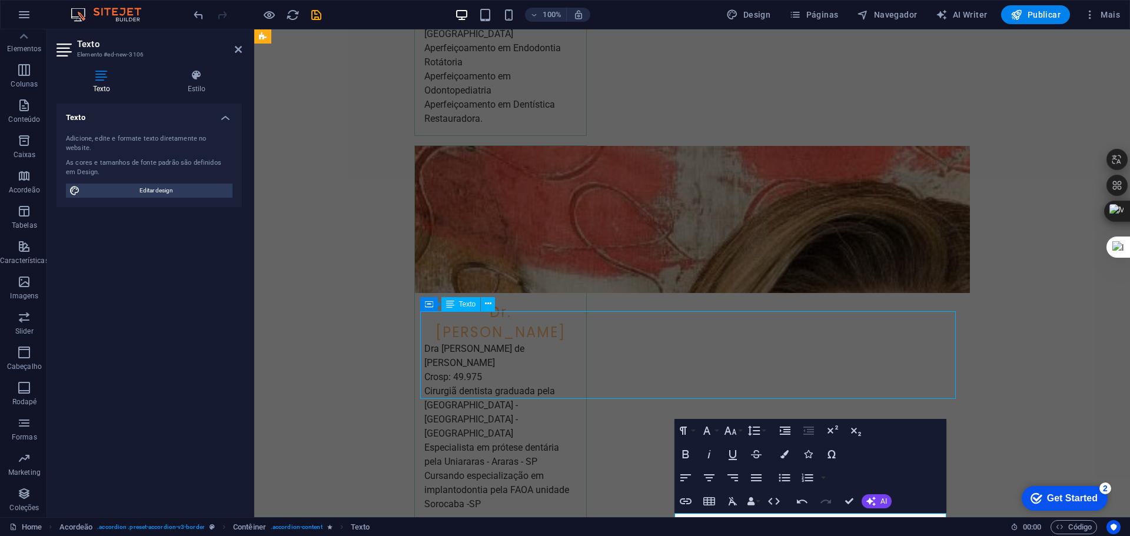
scroll to position [2832, 0]
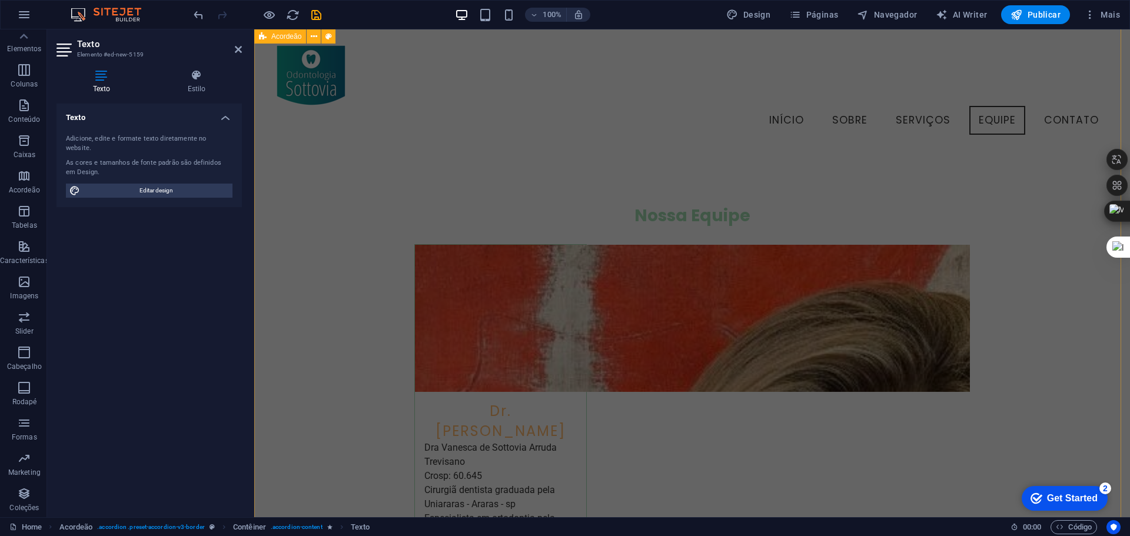
scroll to position [2153, 0]
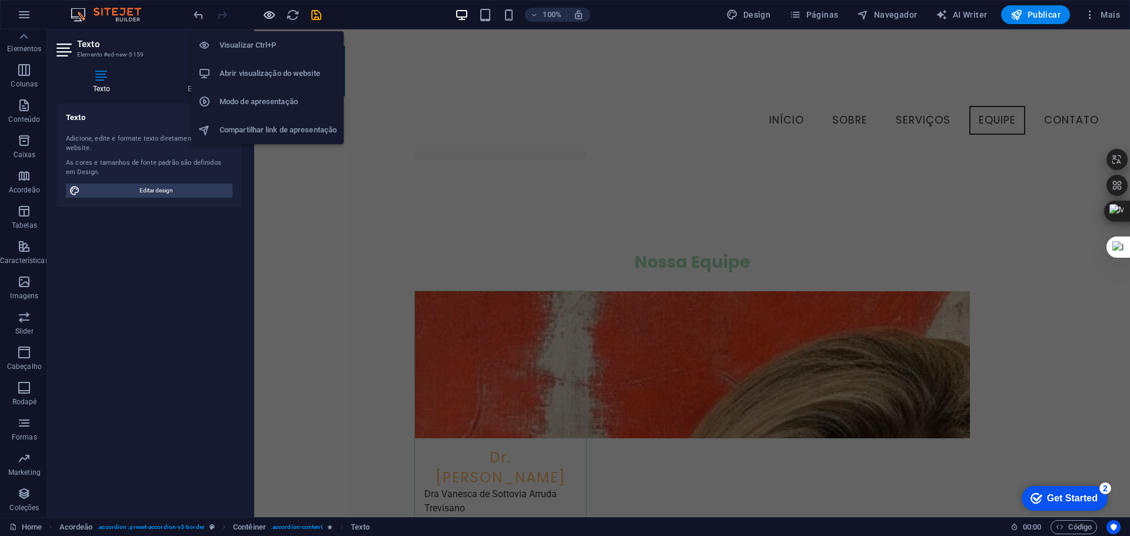
click at [267, 11] on icon "button" at bounding box center [269, 15] width 14 height 14
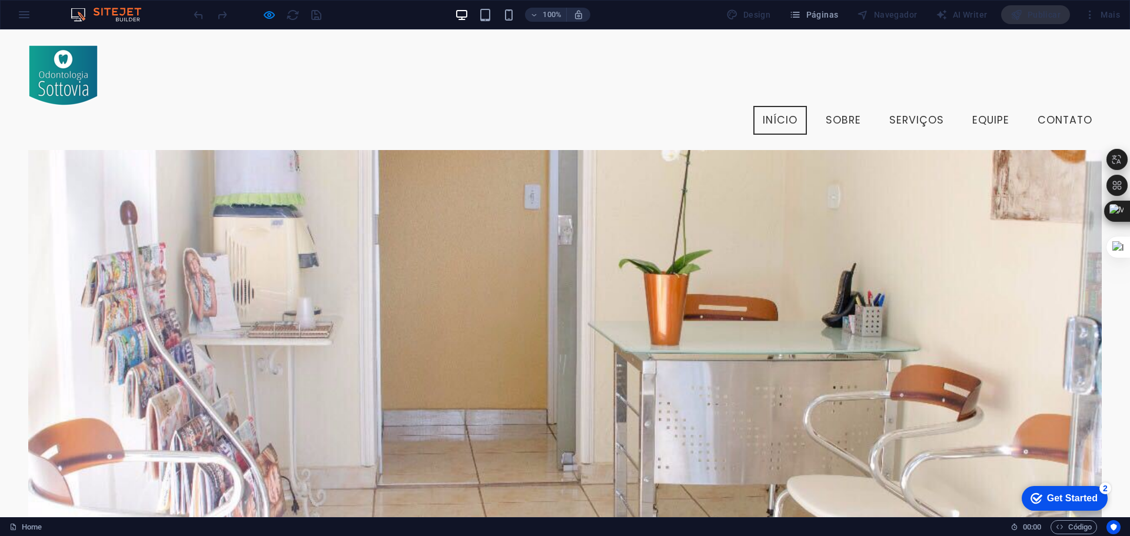
scroll to position [0, 0]
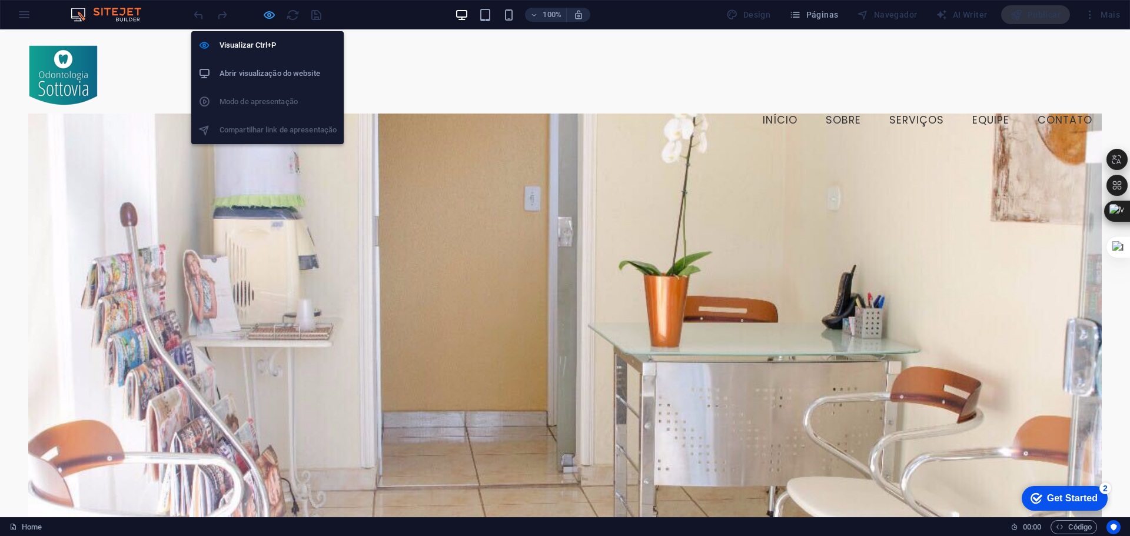
click at [267, 11] on icon "button" at bounding box center [269, 15] width 14 height 14
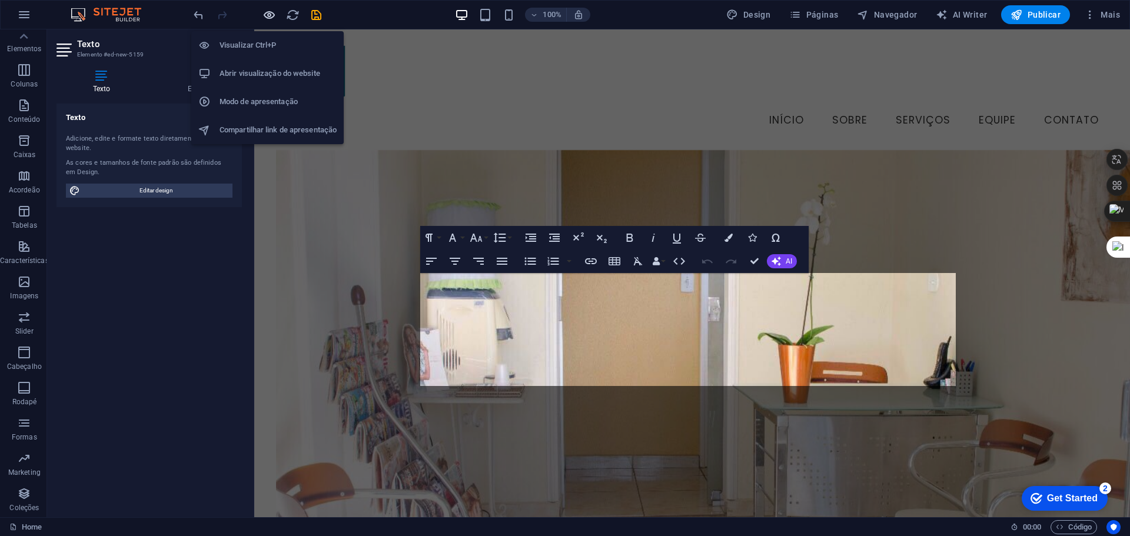
scroll to position [2871, 0]
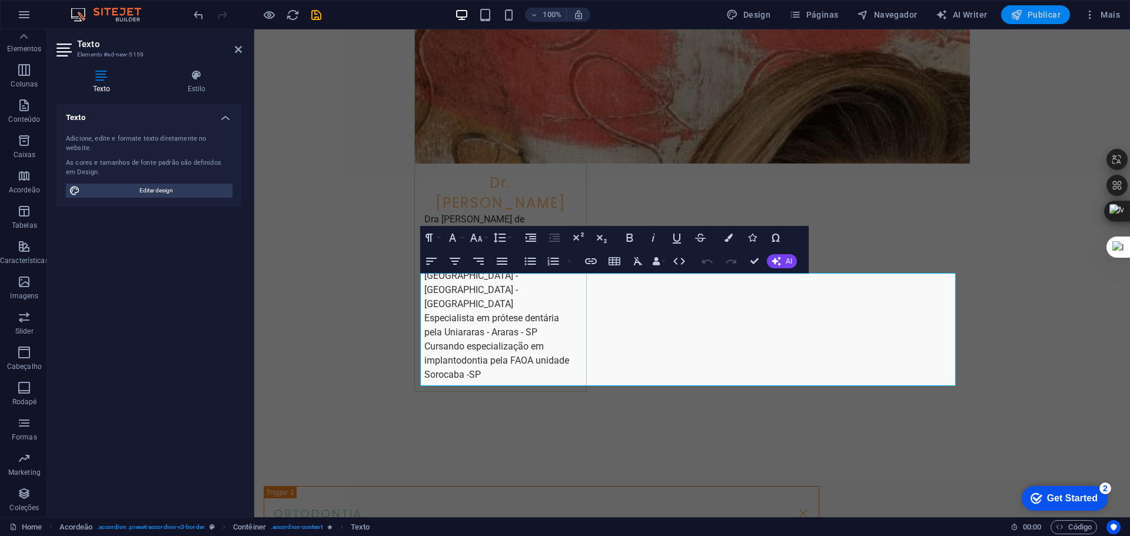
click at [1046, 9] on span "Publicar" at bounding box center [1035, 15] width 50 height 12
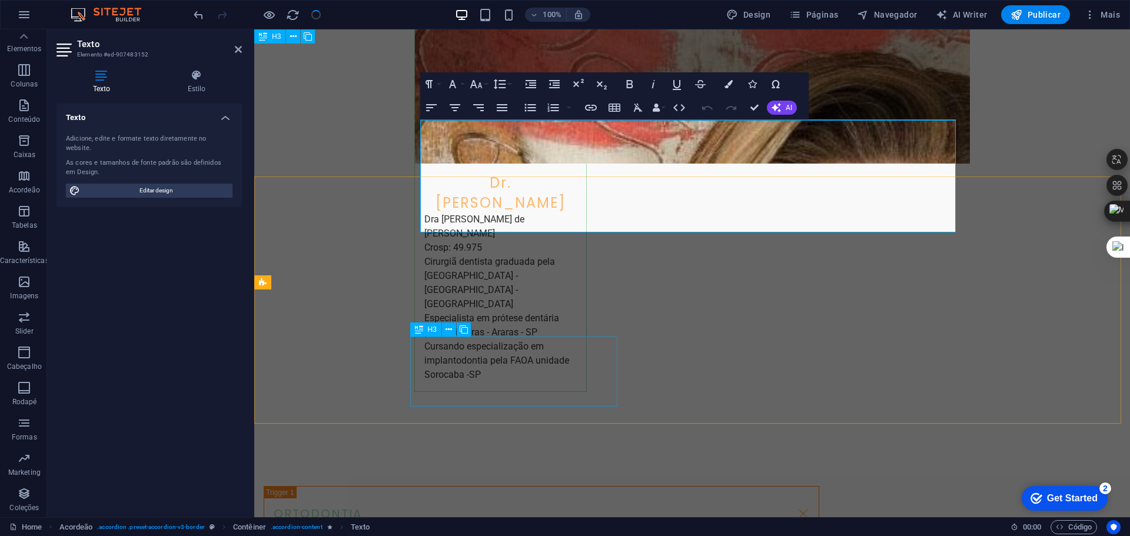
scroll to position [3047, 0]
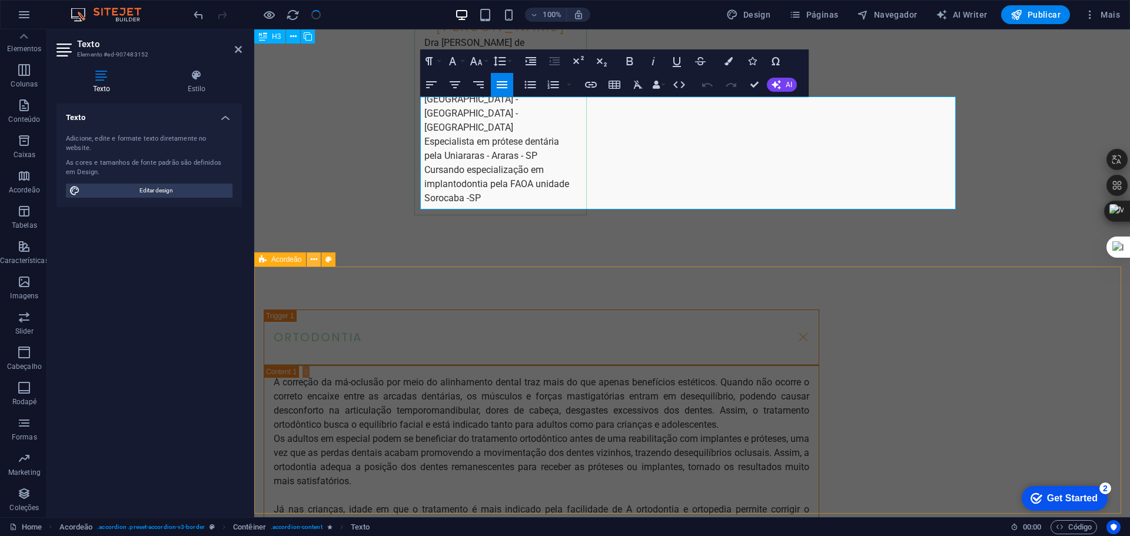
click at [311, 257] on icon at bounding box center [314, 260] width 6 height 12
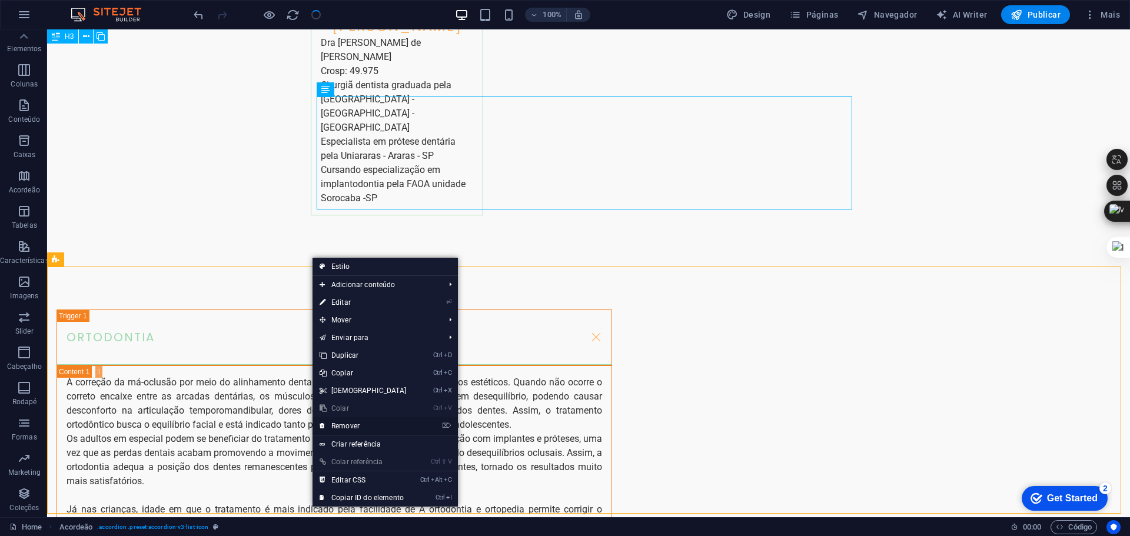
click at [349, 426] on link "⌦ Remover" at bounding box center [362, 426] width 101 height 18
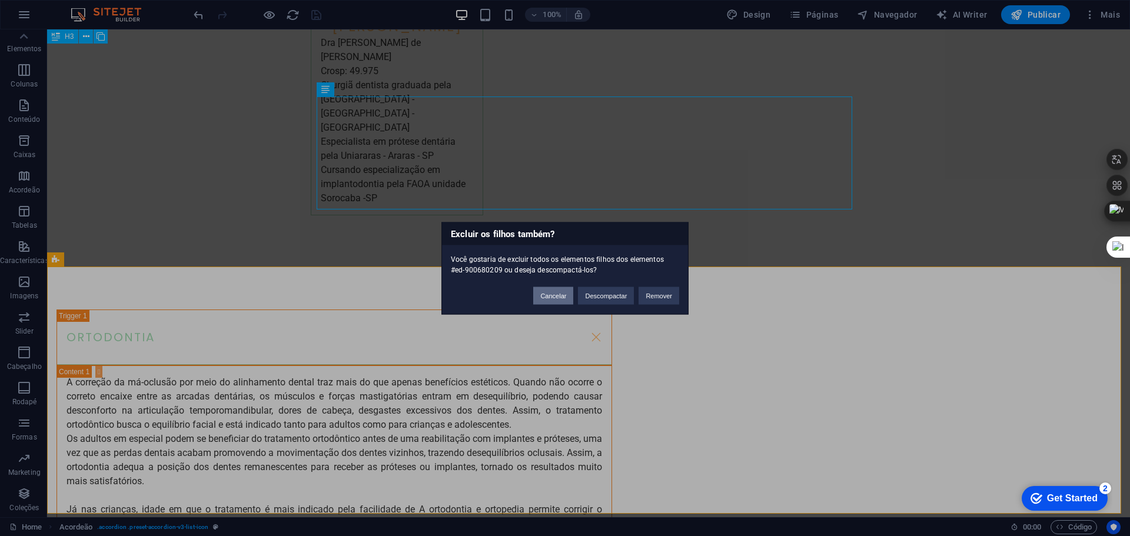
click at [552, 291] on button "Cancelar" at bounding box center [553, 296] width 40 height 18
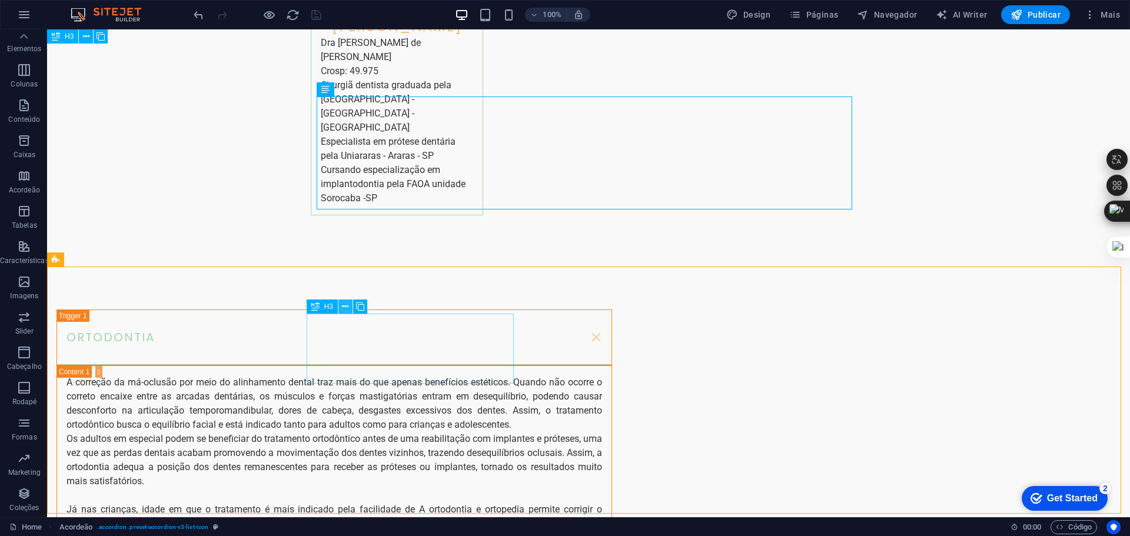
click at [342, 308] on icon at bounding box center [345, 307] width 6 height 12
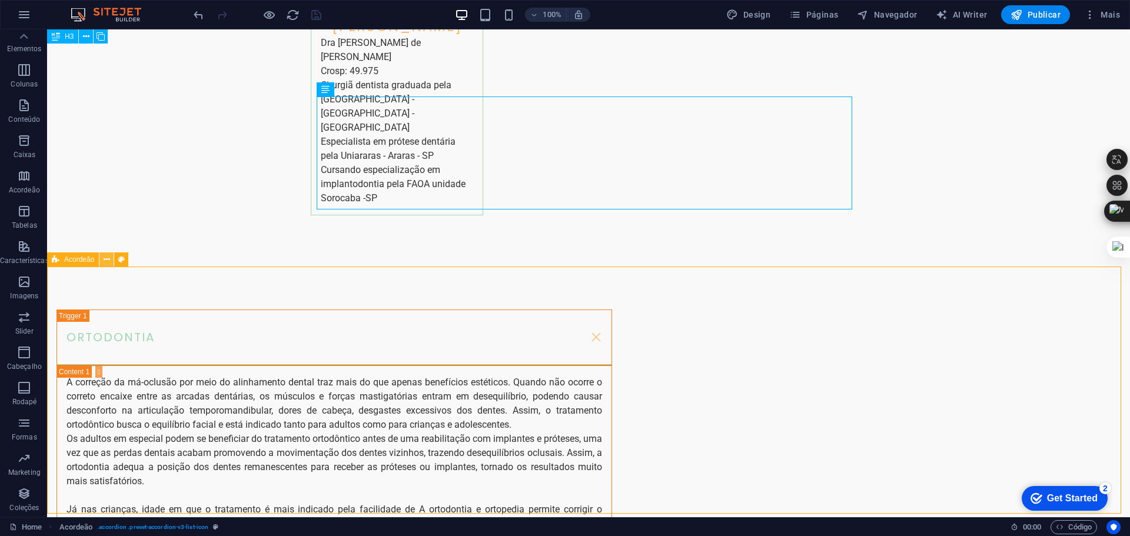
click at [105, 260] on icon at bounding box center [107, 260] width 6 height 12
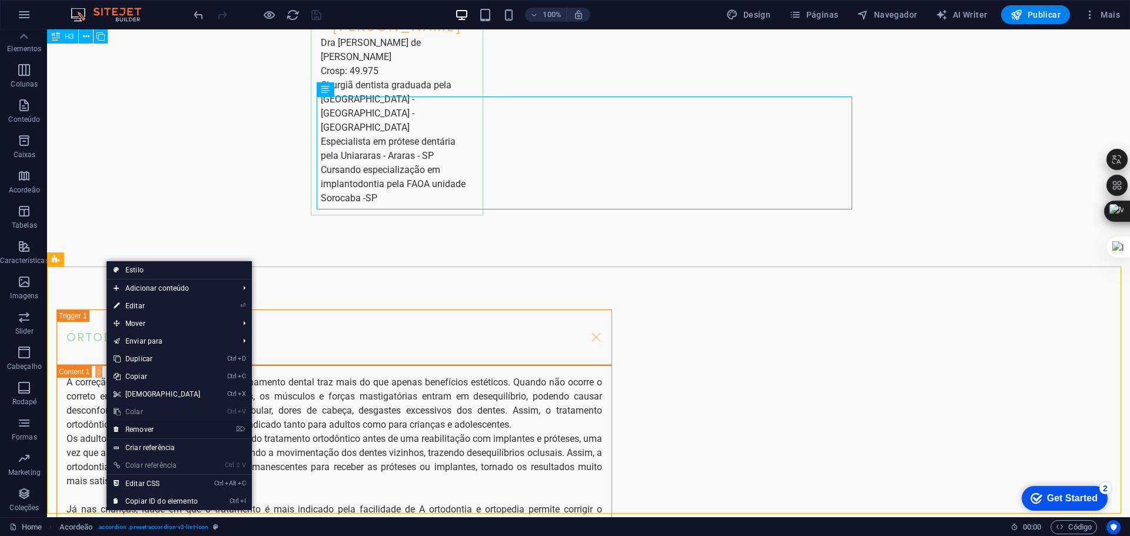
click at [146, 426] on link "⌦ Remover" at bounding box center [157, 430] width 101 height 18
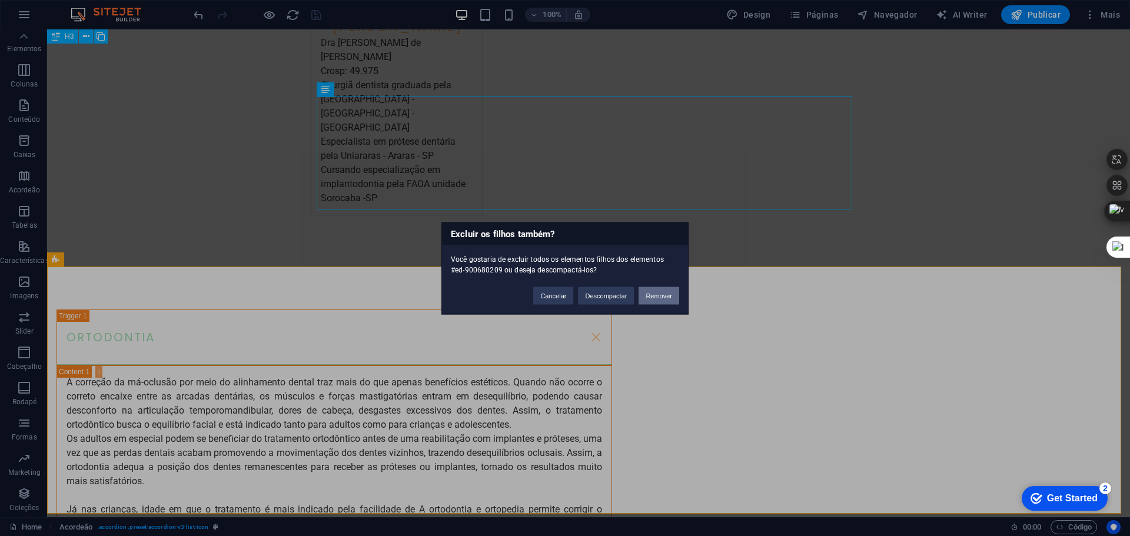
click at [655, 292] on button "Remover" at bounding box center [658, 296] width 41 height 18
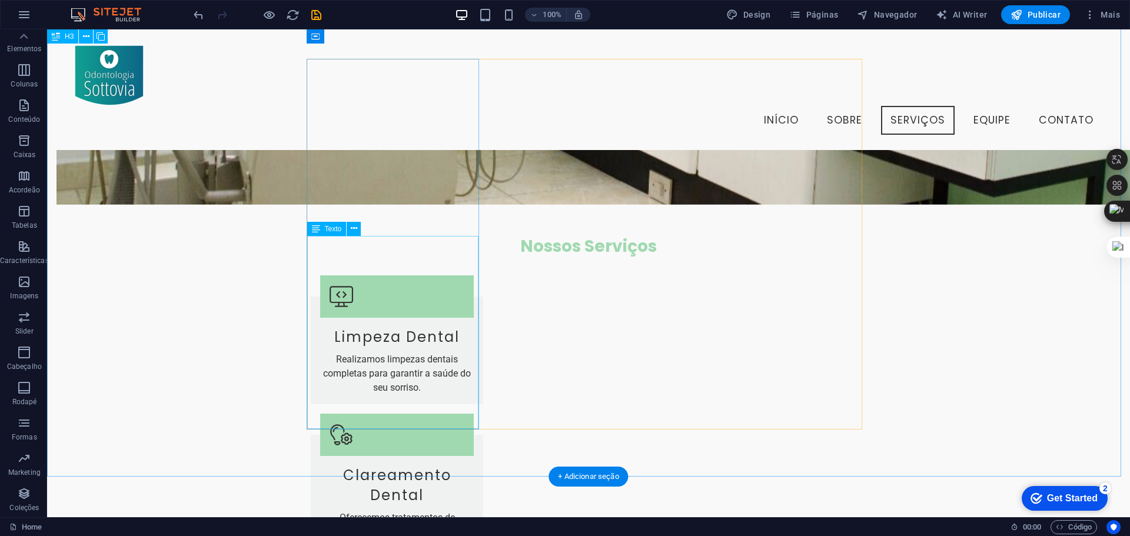
scroll to position [1117, 0]
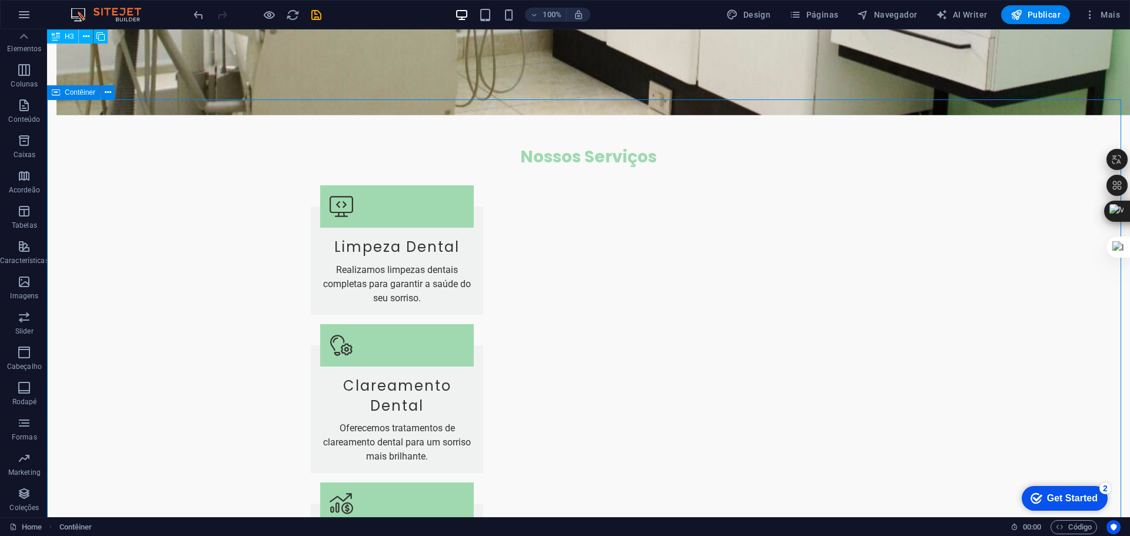
drag, startPoint x: 71, startPoint y: 112, endPoint x: 86, endPoint y: 98, distance: 20.4
click at [86, 98] on div "Contêiner" at bounding box center [73, 92] width 53 height 14
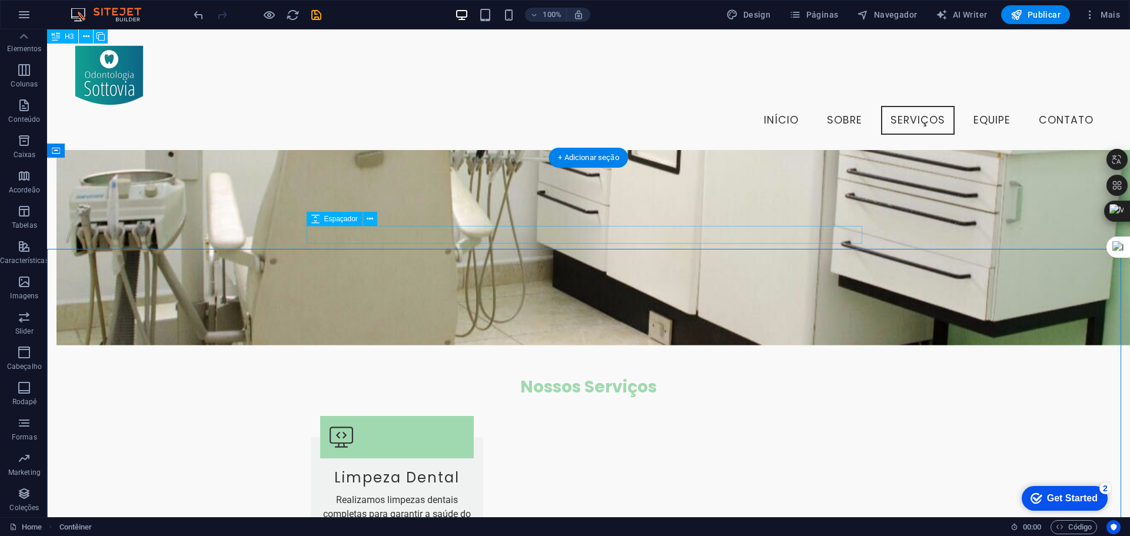
scroll to position [1017, 0]
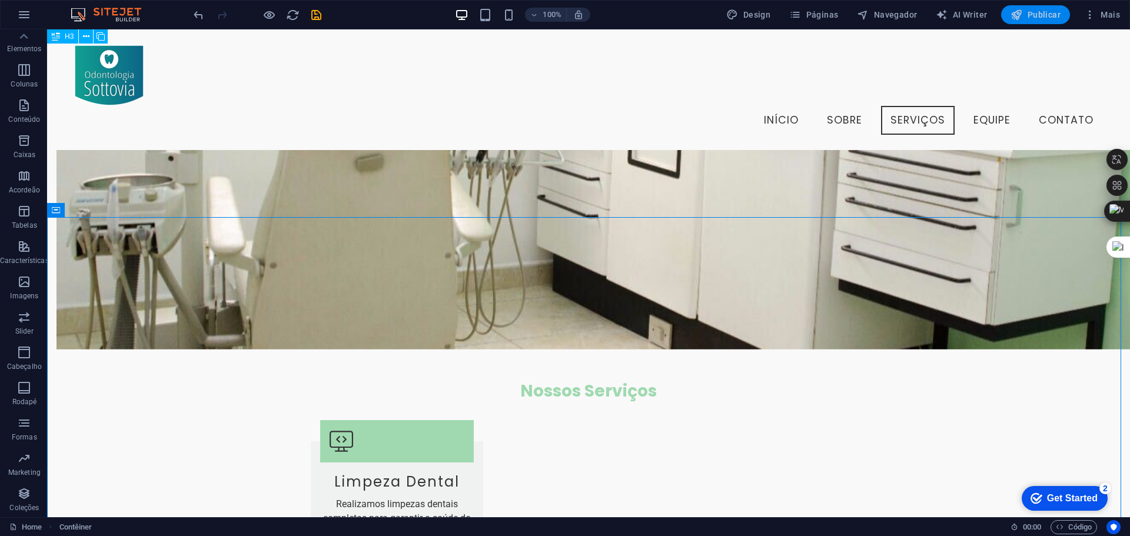
click at [1044, 12] on span "Publicar" at bounding box center [1035, 15] width 50 height 12
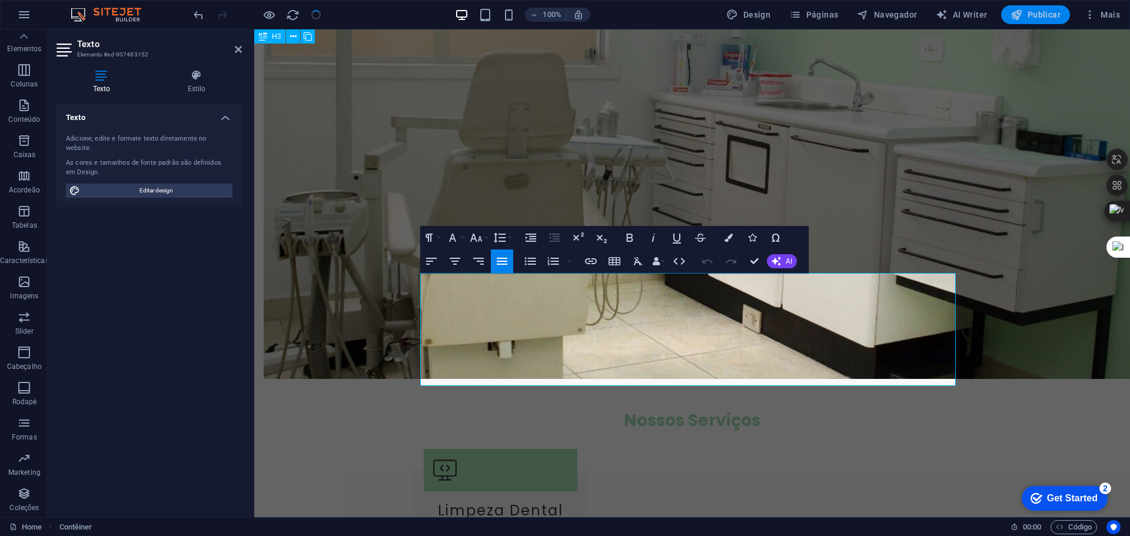
scroll to position [2871, 0]
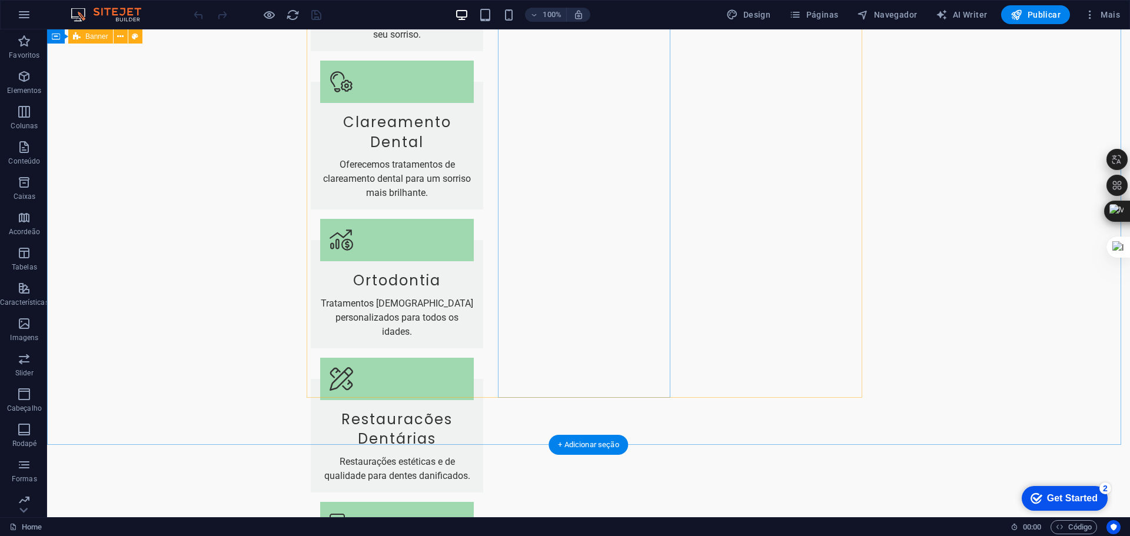
scroll to position [1648, 0]
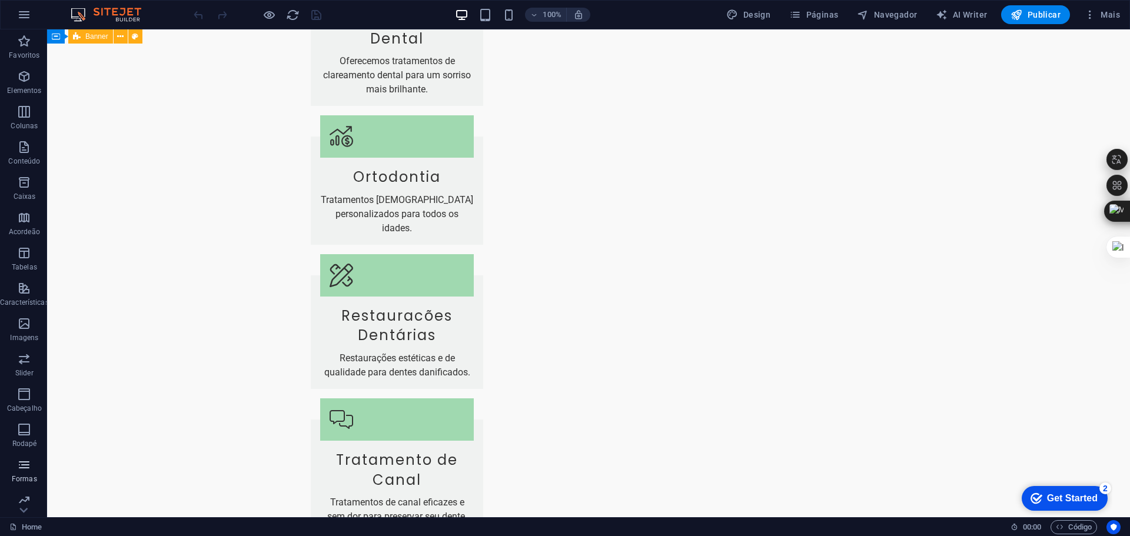
click at [24, 471] on icon "button" at bounding box center [24, 465] width 14 height 14
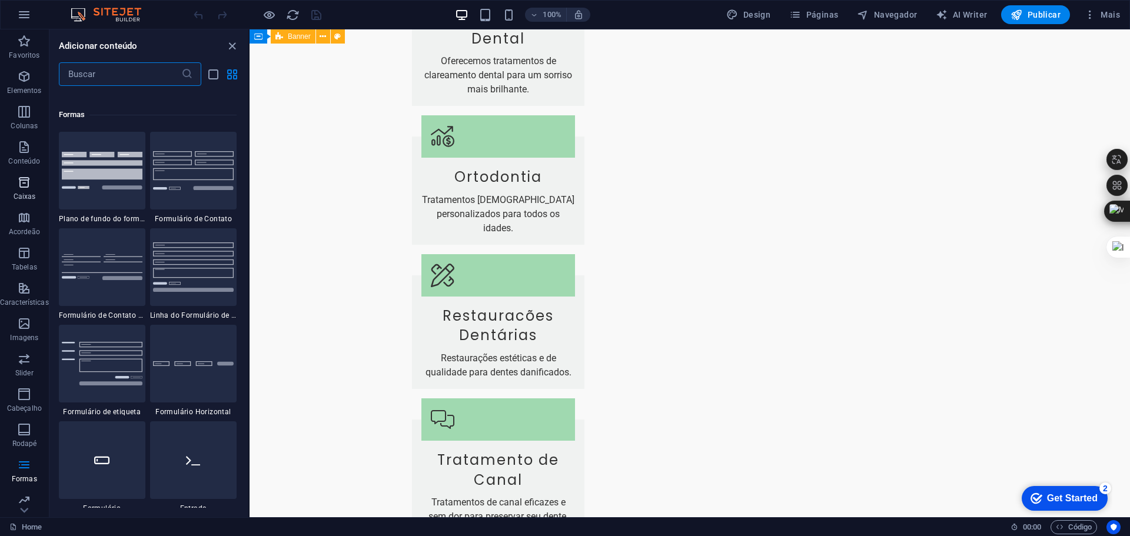
scroll to position [8533, 0]
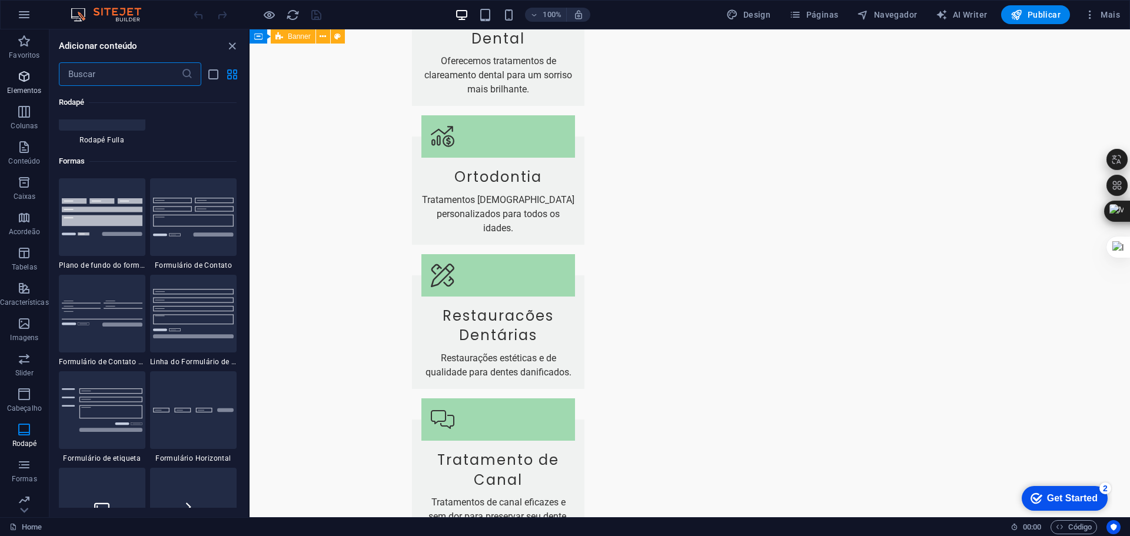
click at [26, 82] on icon "button" at bounding box center [24, 76] width 14 height 14
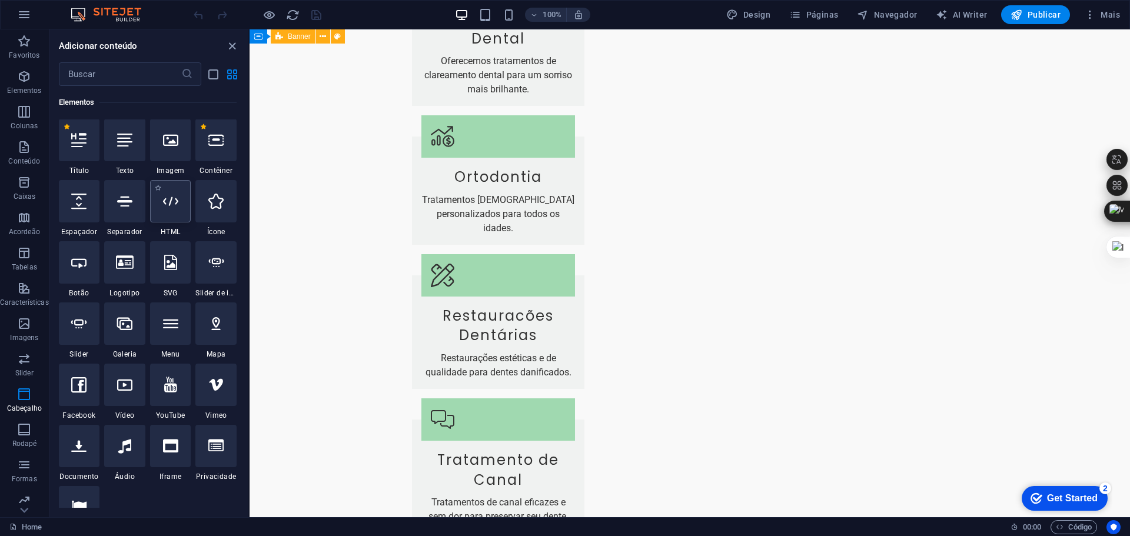
scroll to position [125, 0]
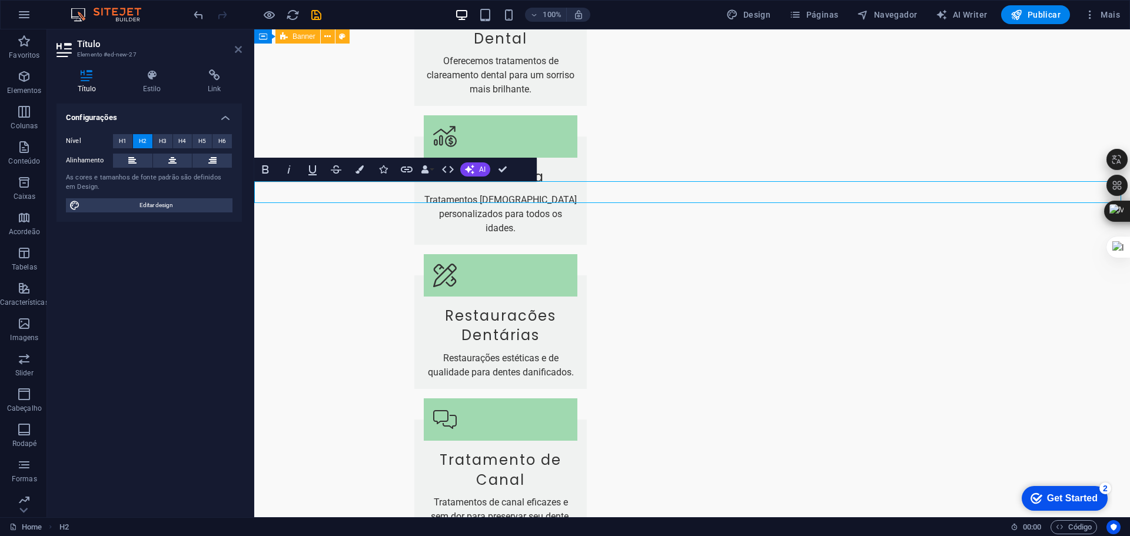
click at [240, 46] on icon at bounding box center [238, 49] width 7 height 9
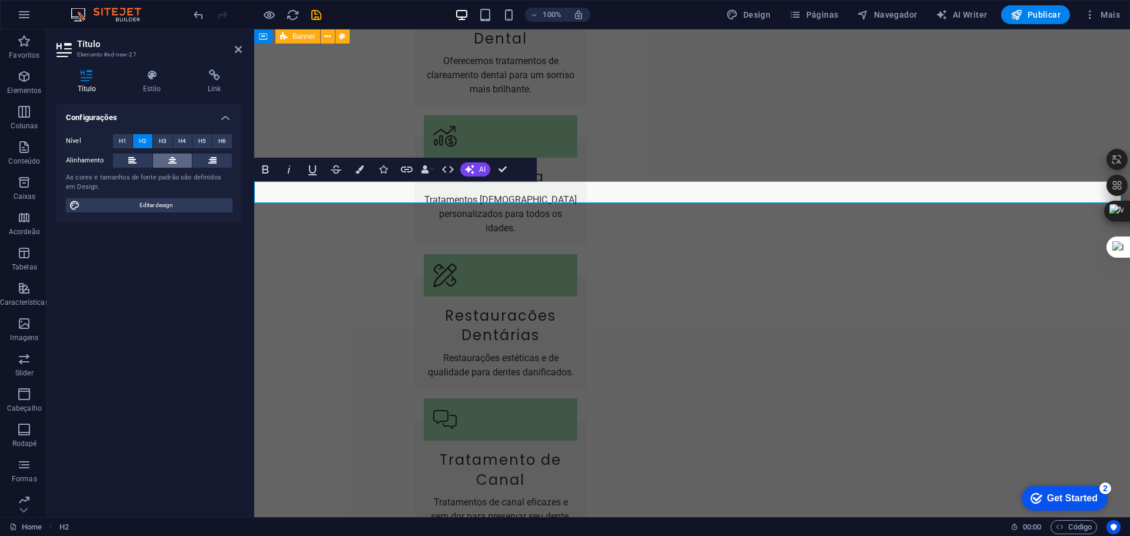
click at [172, 158] on icon at bounding box center [172, 161] width 8 height 14
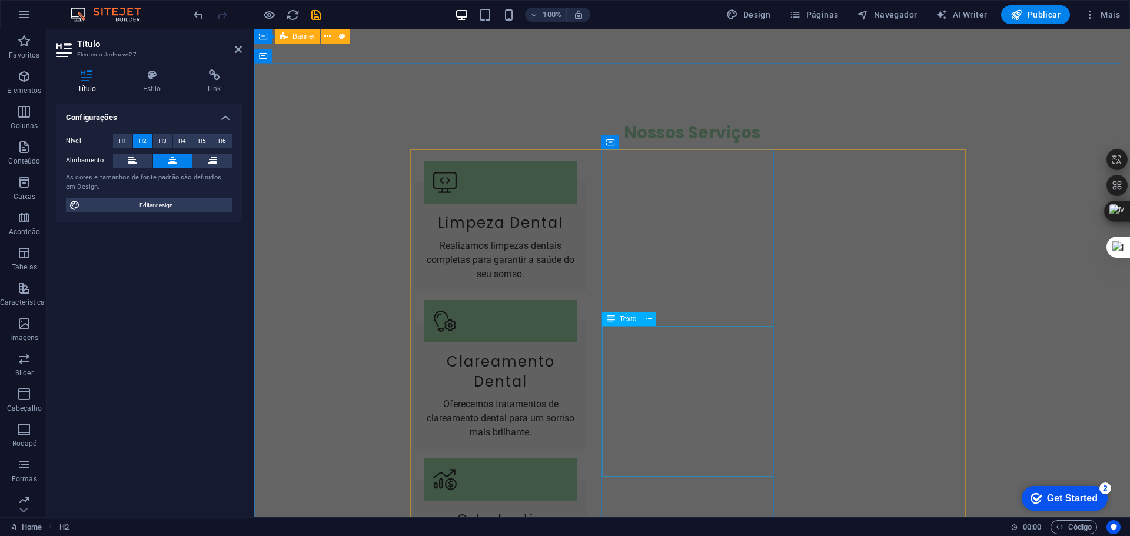
scroll to position [1498, 0]
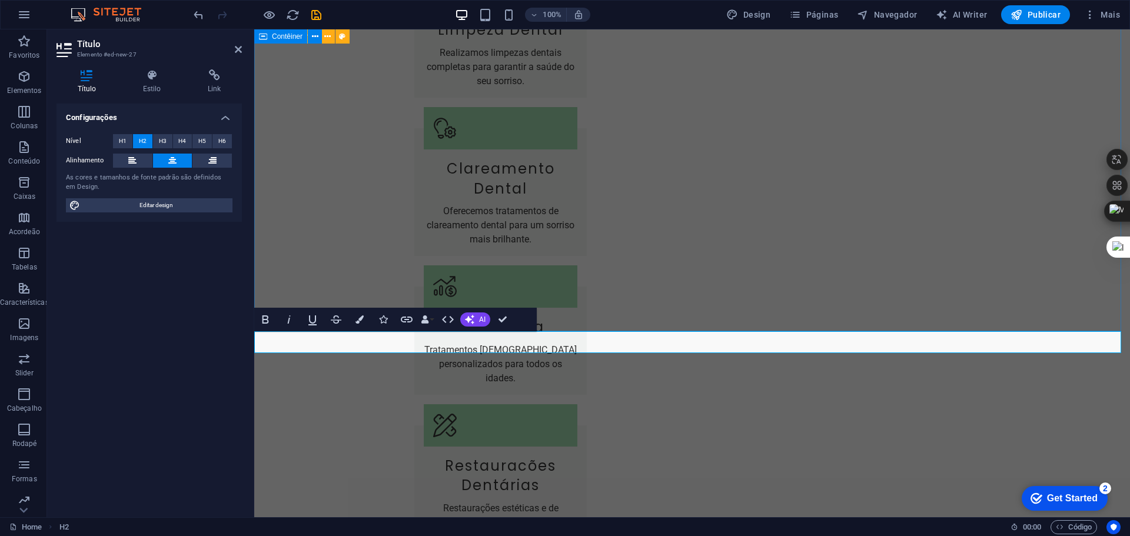
scroll to position [0, 4]
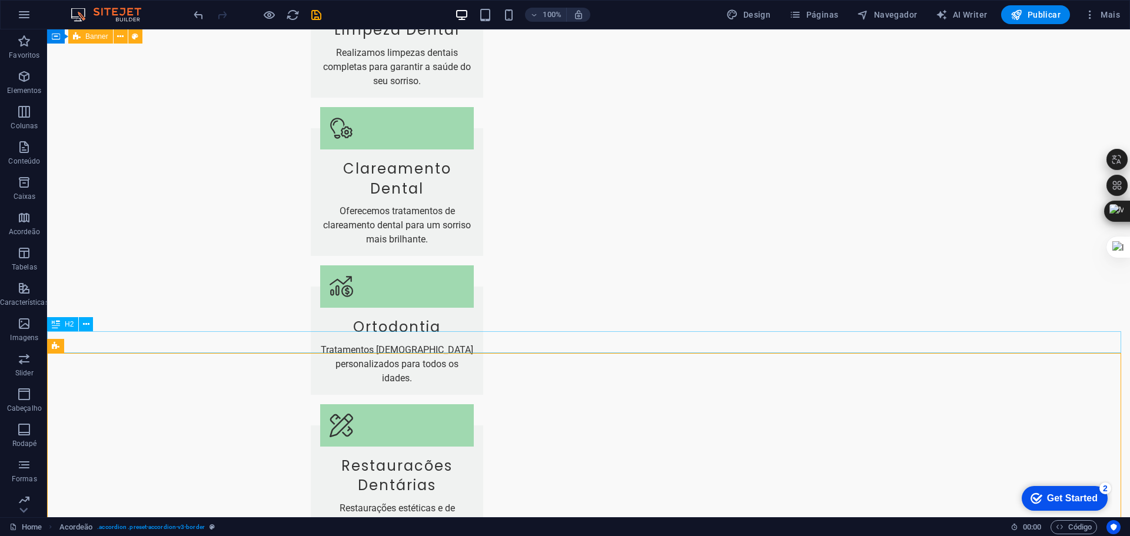
click at [88, 322] on icon at bounding box center [86, 324] width 6 height 12
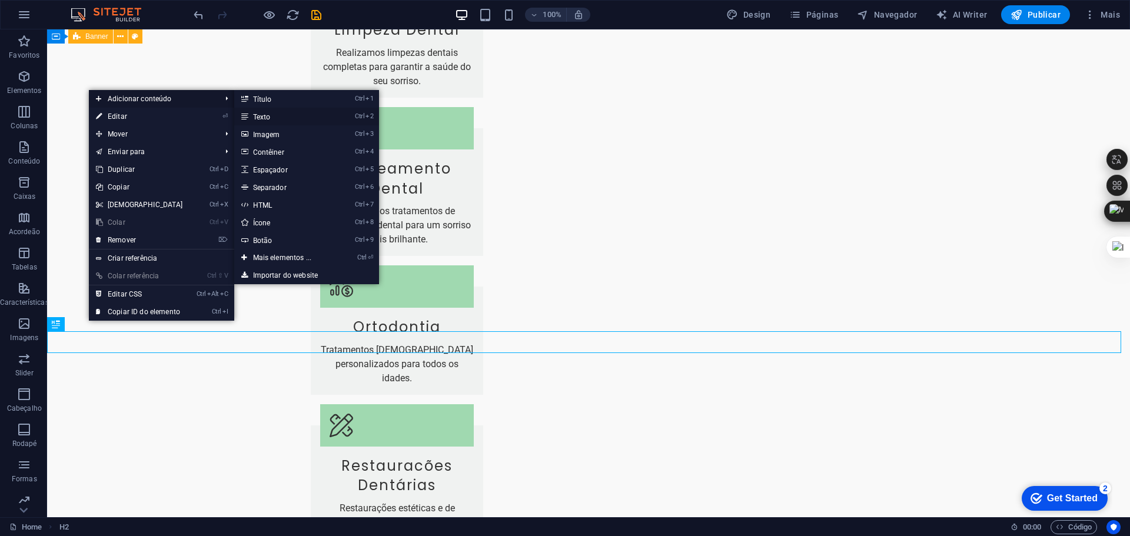
click at [268, 116] on link "Ctrl 2 Texto" at bounding box center [284, 117] width 101 height 18
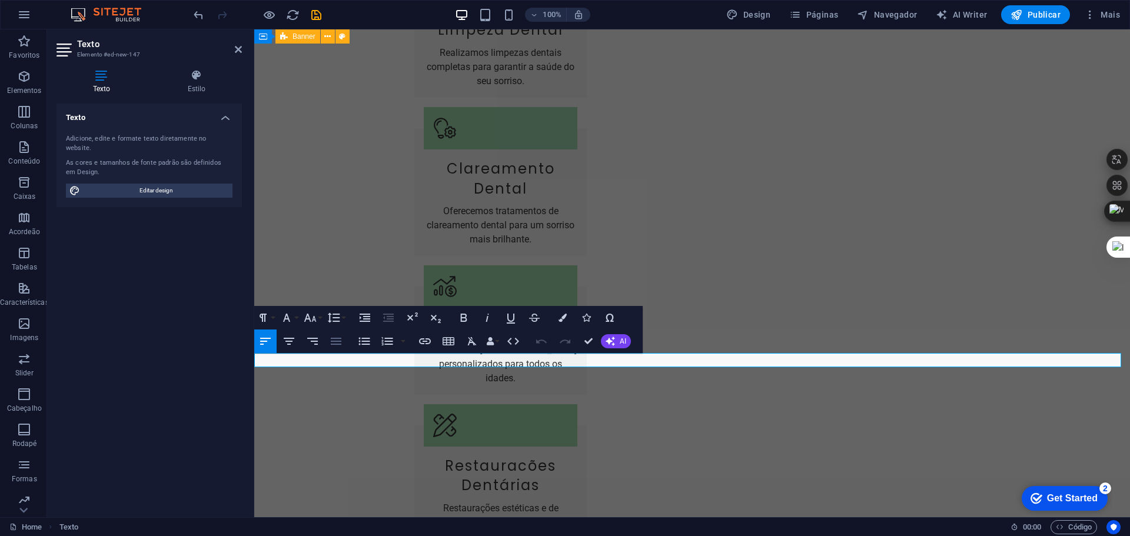
click at [334, 340] on icon "button" at bounding box center [336, 341] width 14 height 14
click at [332, 337] on icon "button" at bounding box center [336, 341] width 14 height 14
click at [287, 341] on icon "button" at bounding box center [289, 341] width 11 height 7
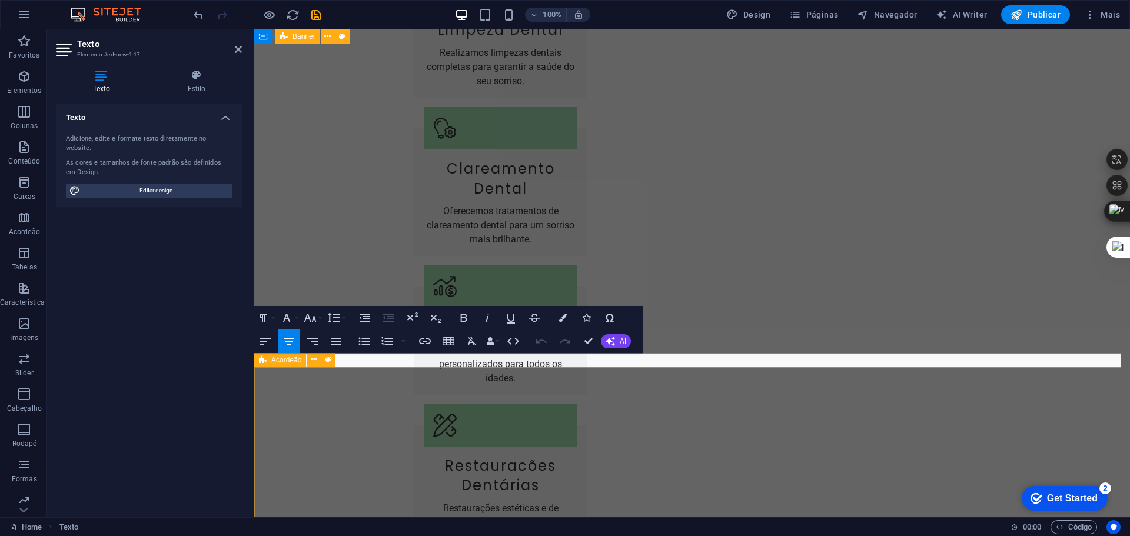
scroll to position [5365, 2]
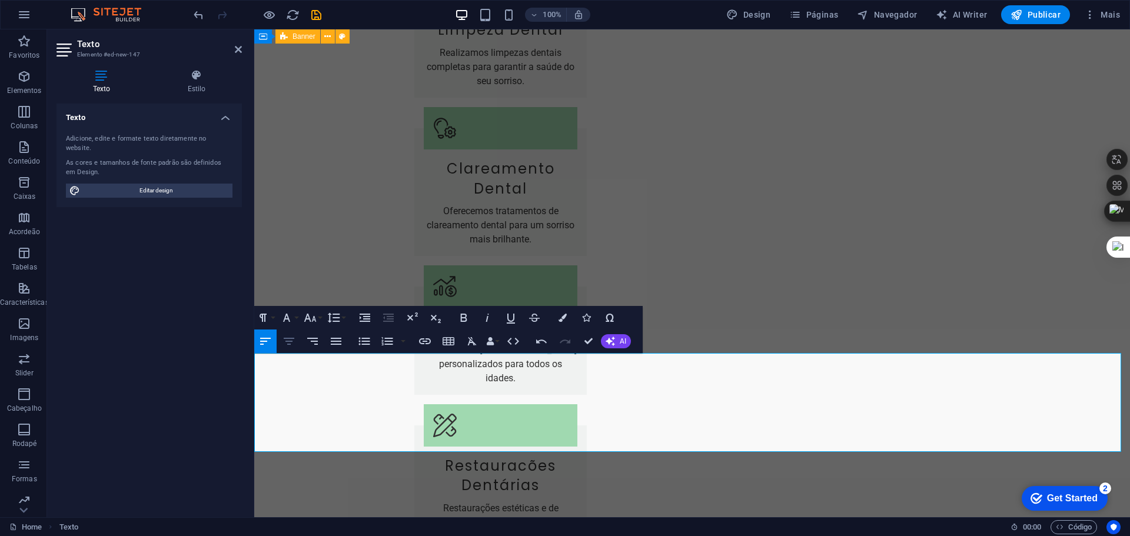
click at [291, 343] on icon "button" at bounding box center [289, 341] width 14 height 14
drag, startPoint x: 836, startPoint y: 438, endPoint x: 167, endPoint y: 325, distance: 678.5
click at [290, 338] on icon "button" at bounding box center [289, 341] width 11 height 7
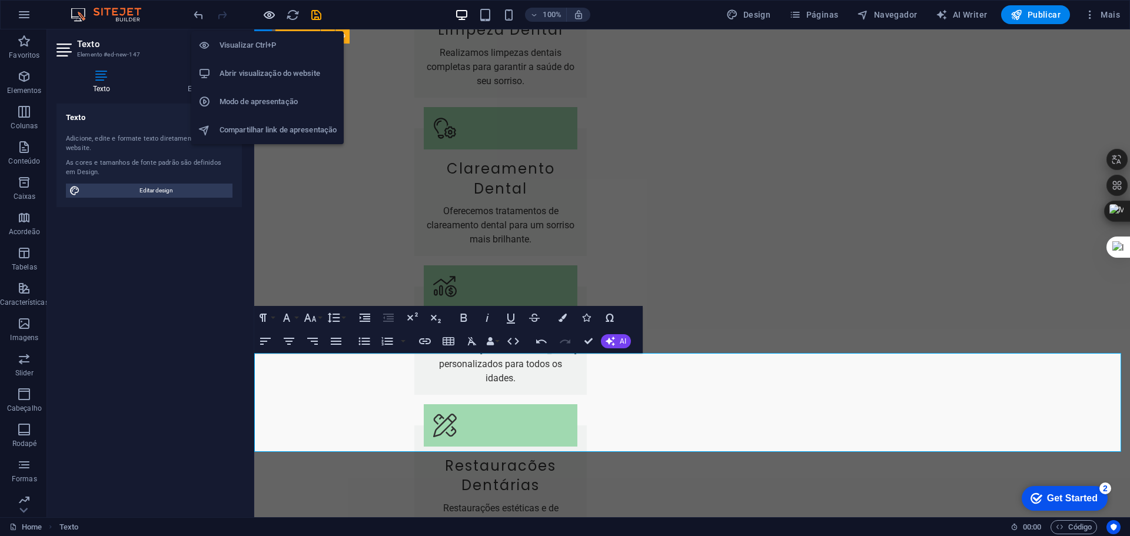
click at [273, 14] on icon "button" at bounding box center [269, 15] width 14 height 14
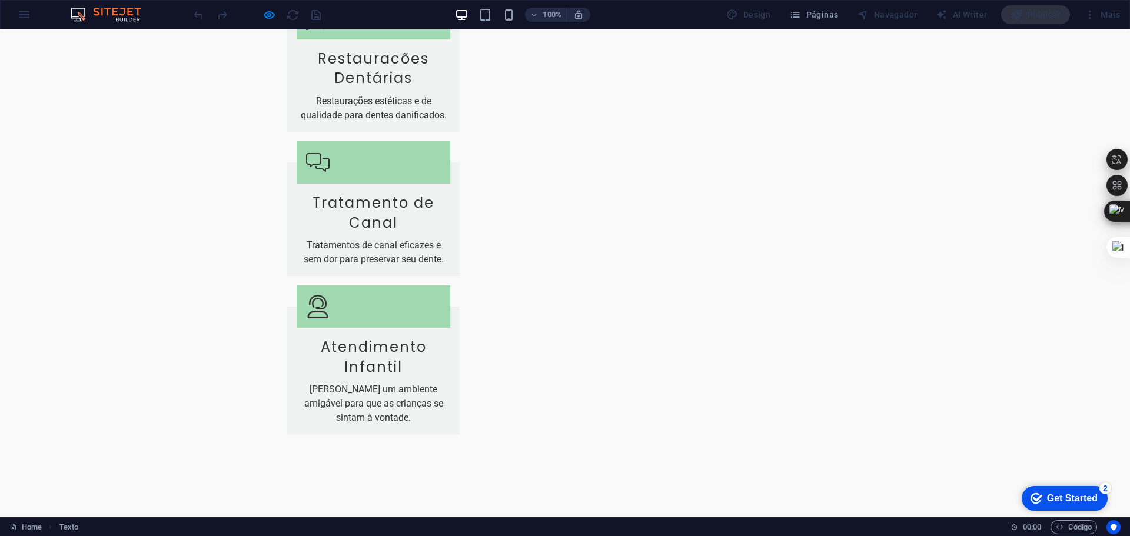
scroll to position [1851, 0]
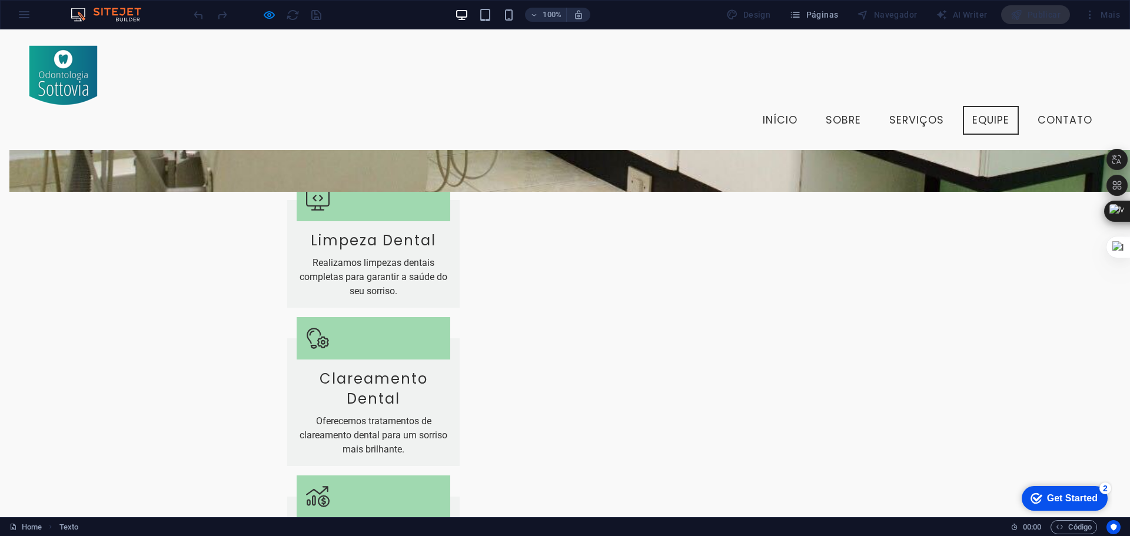
scroll to position [1116, 0]
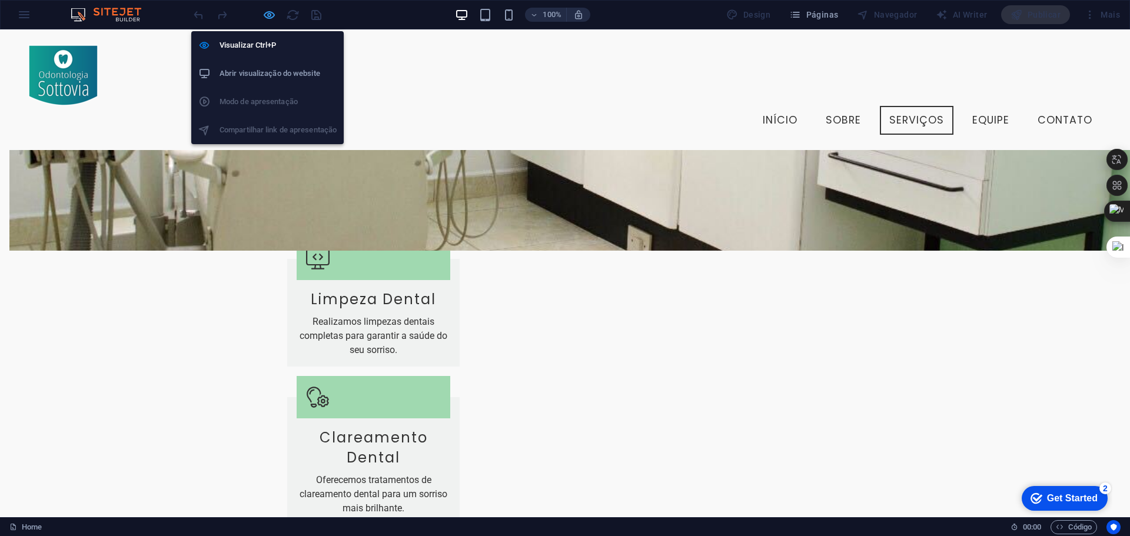
click at [266, 17] on icon "button" at bounding box center [269, 15] width 14 height 14
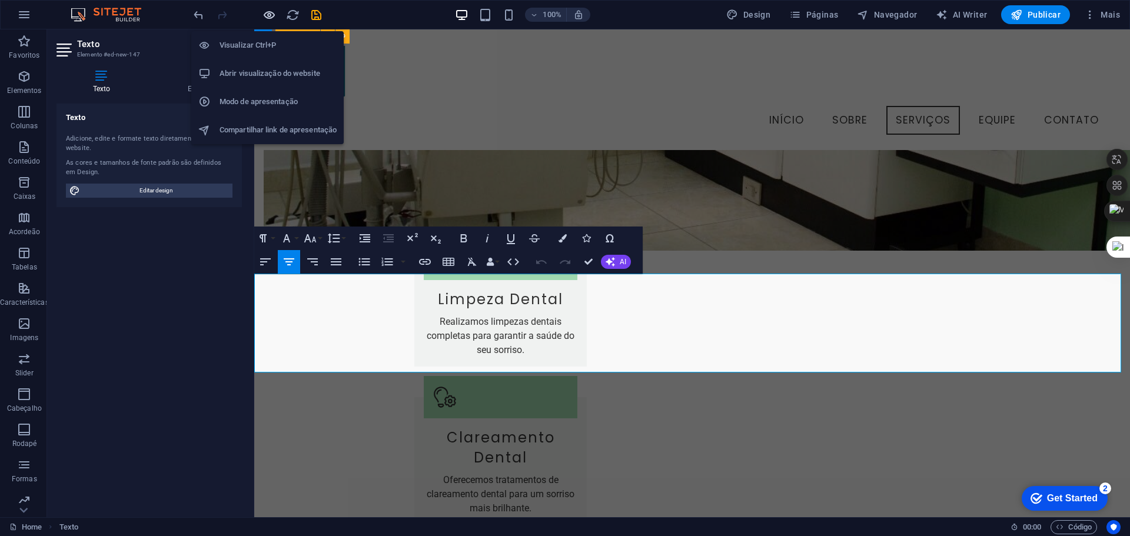
scroll to position [1577, 0]
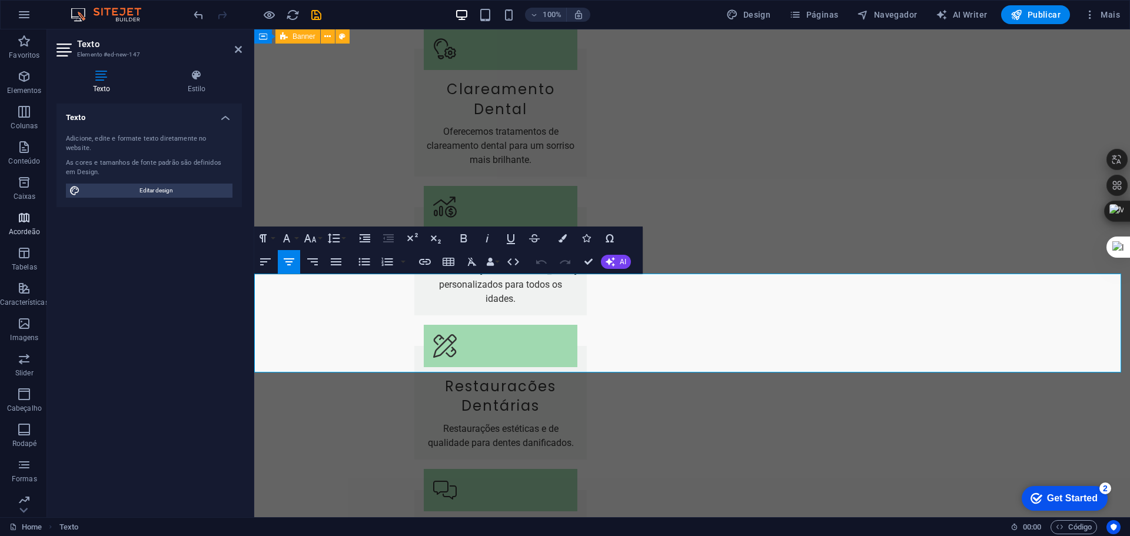
click at [25, 214] on icon "button" at bounding box center [24, 218] width 14 height 14
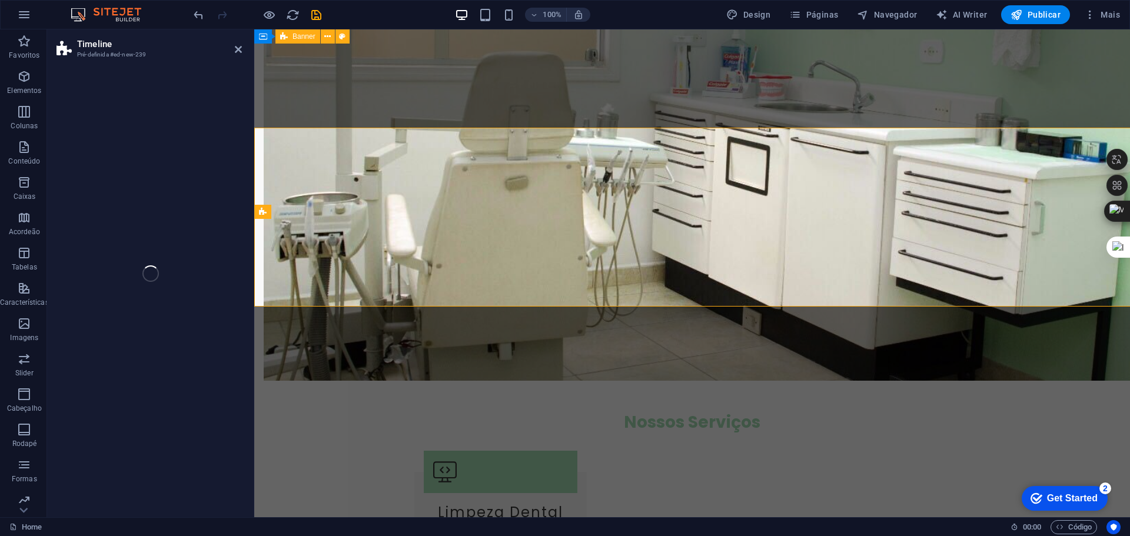
scroll to position [1106, 0]
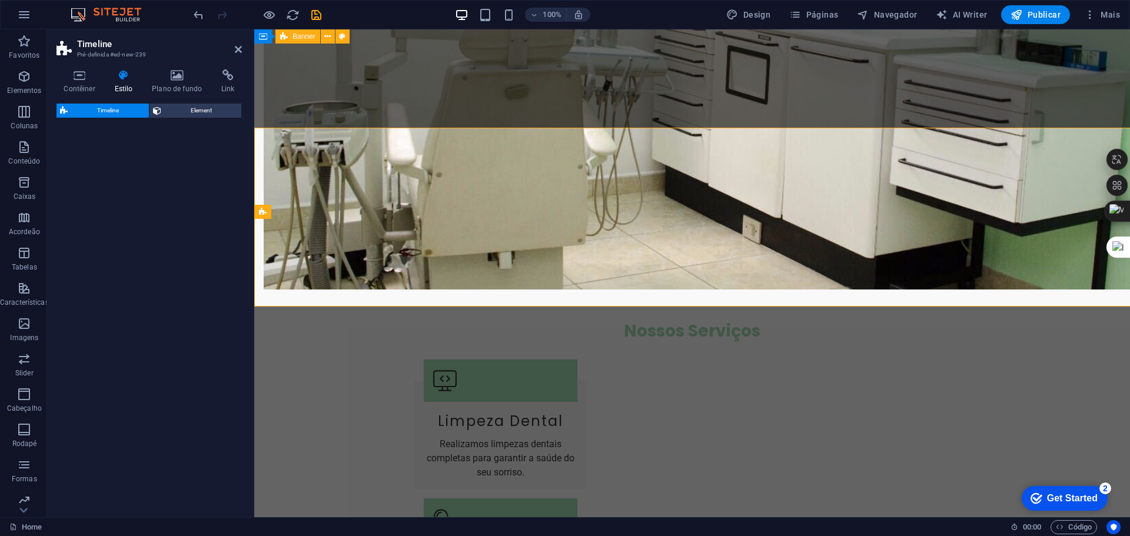
select select "rem"
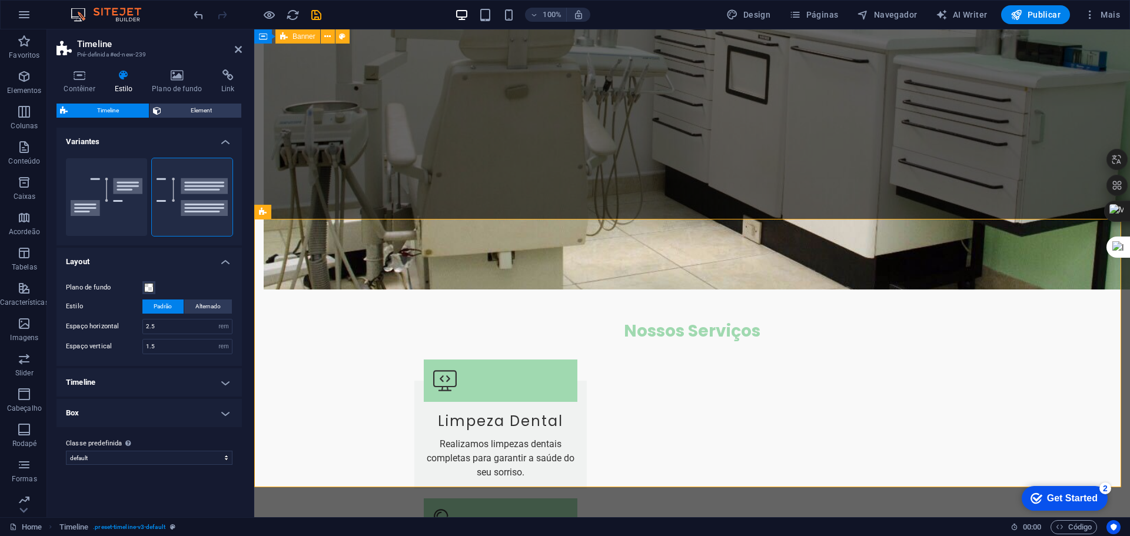
click at [226, 139] on h4 "Variantes" at bounding box center [148, 138] width 185 height 21
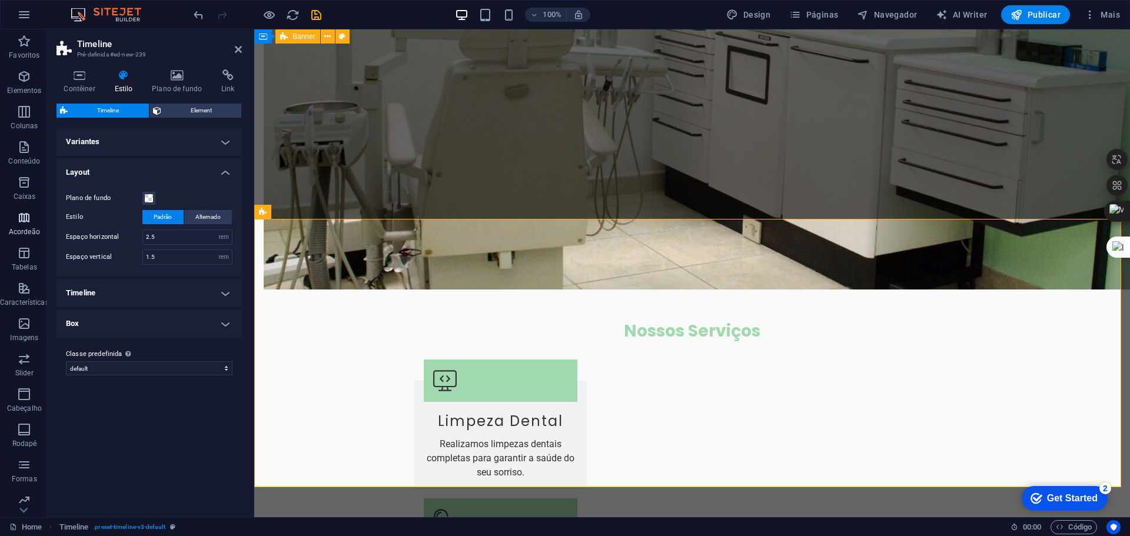
click at [21, 225] on span "Acordeão" at bounding box center [24, 225] width 49 height 28
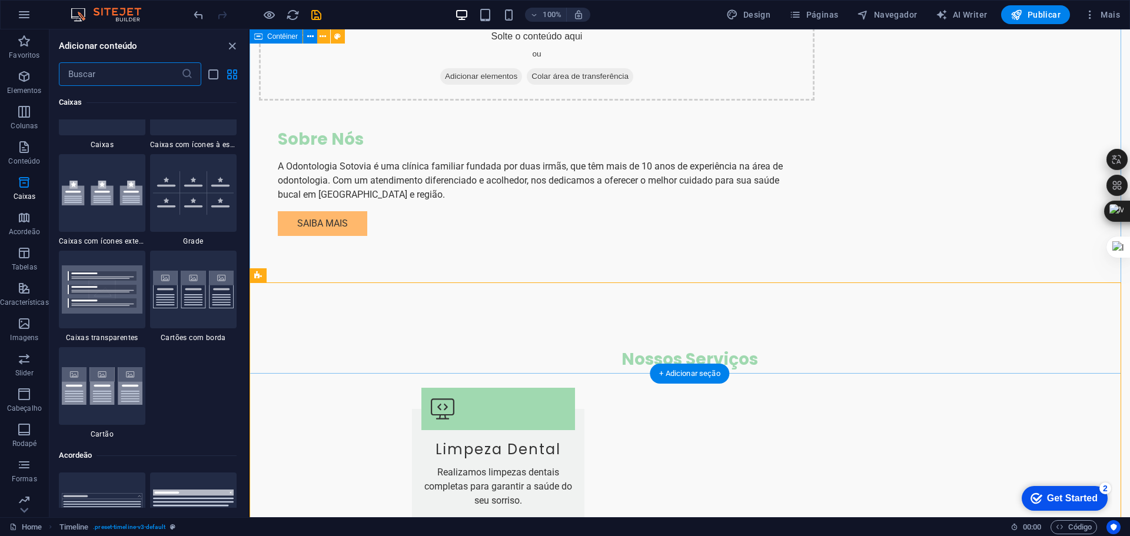
scroll to position [1165, 0]
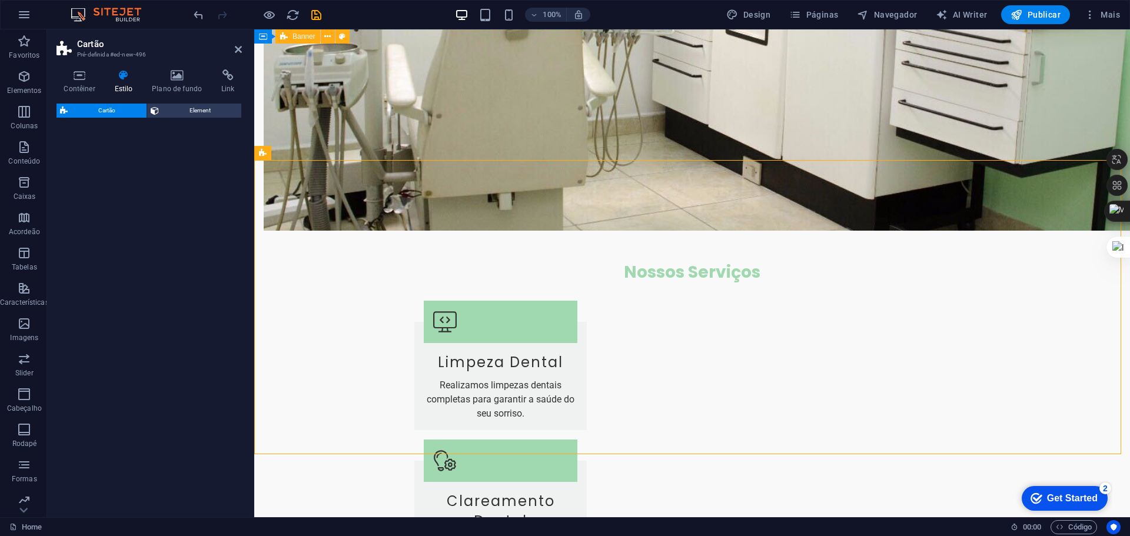
select select "rem"
select select "preset-image-boxes-v3-border"
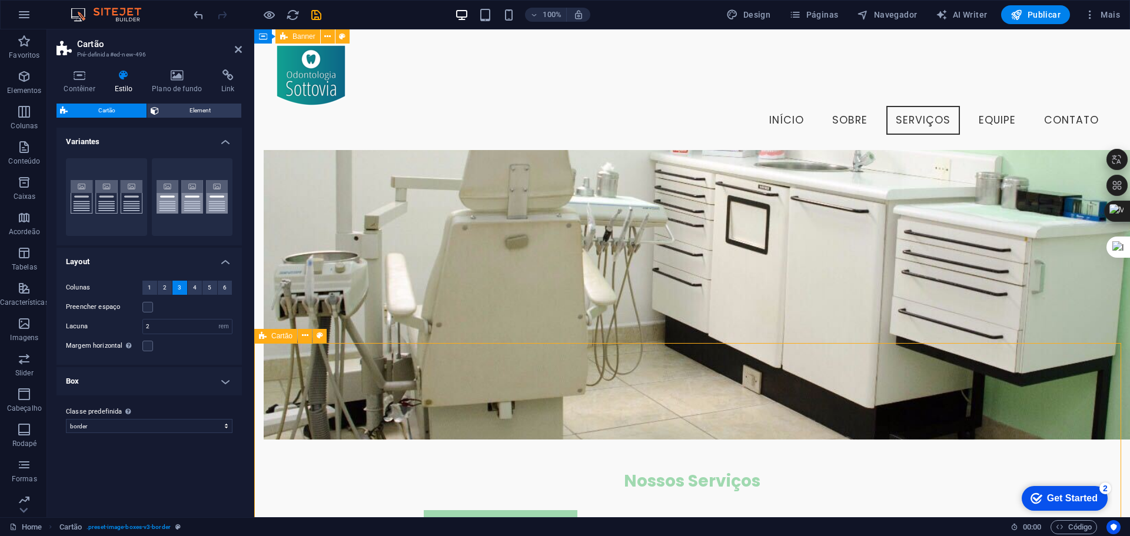
scroll to position [838, 0]
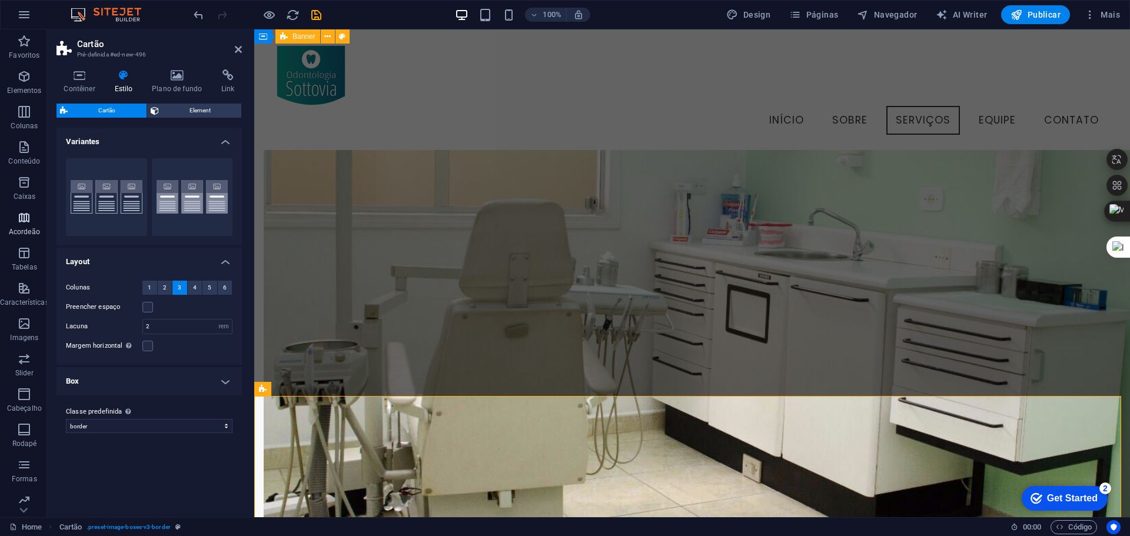
click at [24, 227] on span "Acordeão" at bounding box center [24, 225] width 49 height 28
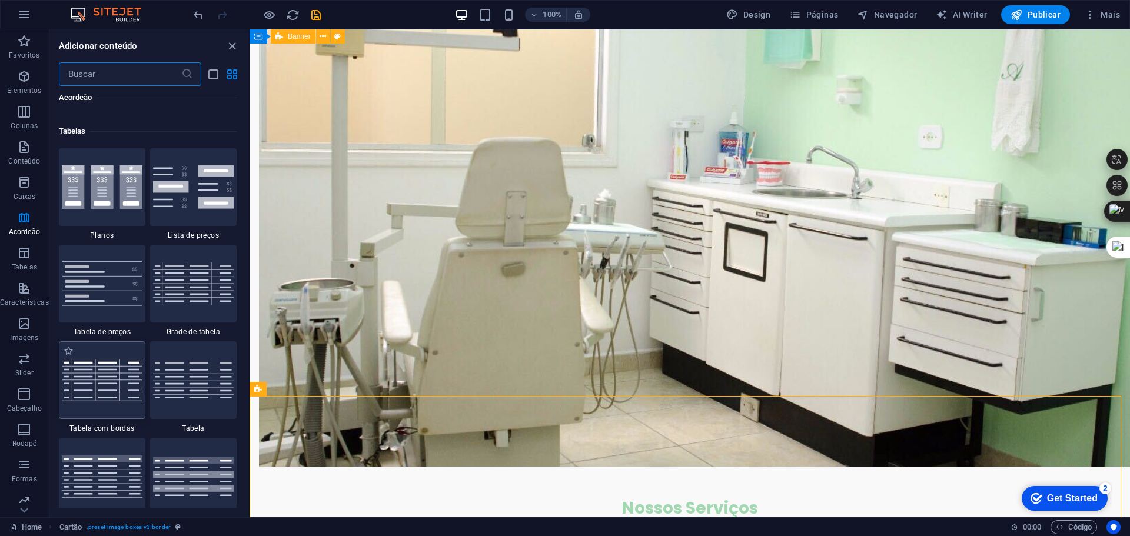
scroll to position [4052, 0]
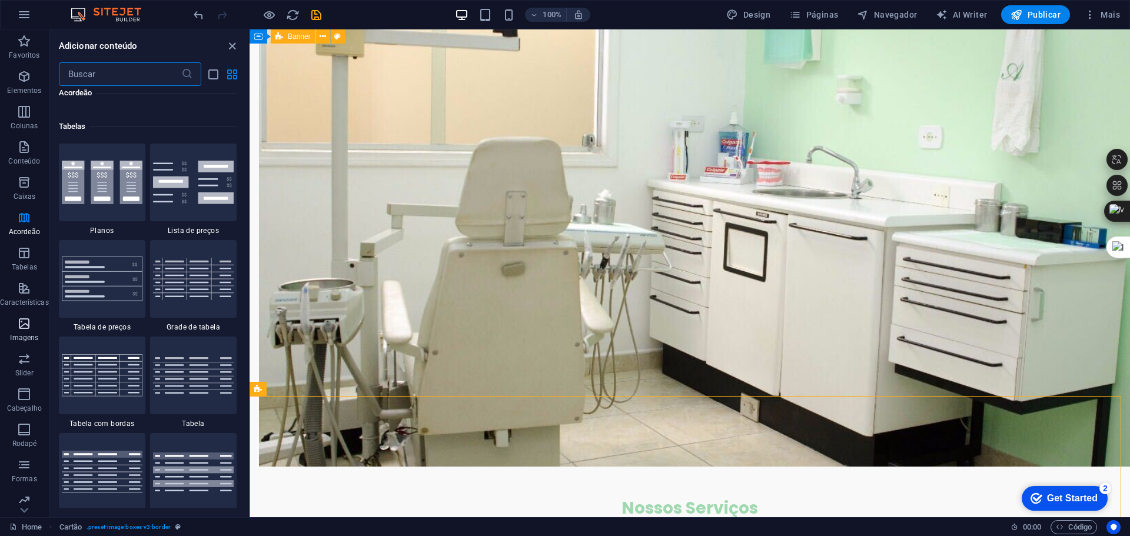
click at [28, 338] on p "Imagens" at bounding box center [24, 337] width 28 height 9
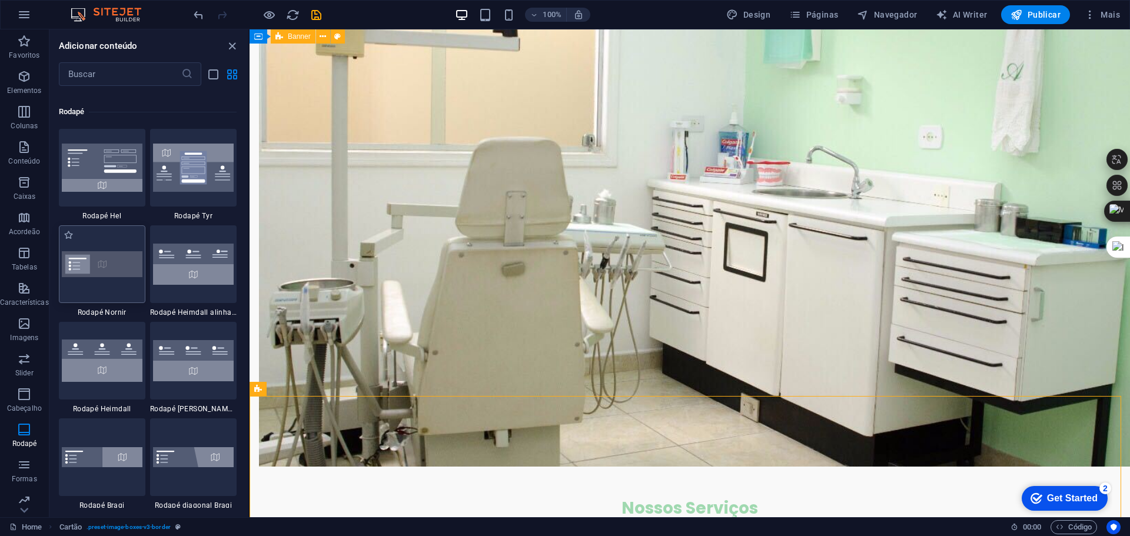
scroll to position [7791, 0]
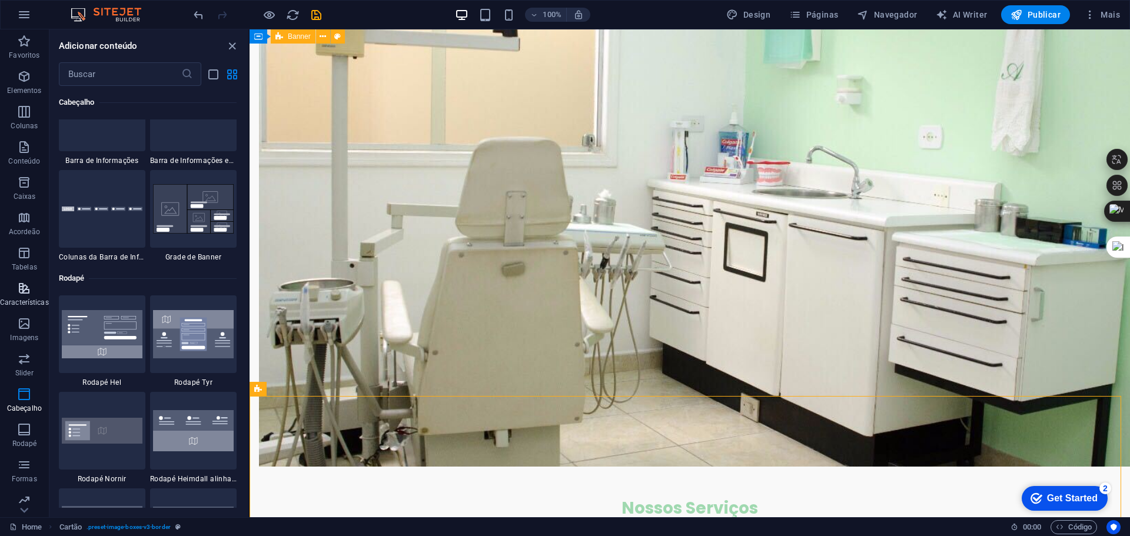
click at [19, 293] on icon "button" at bounding box center [24, 288] width 14 height 14
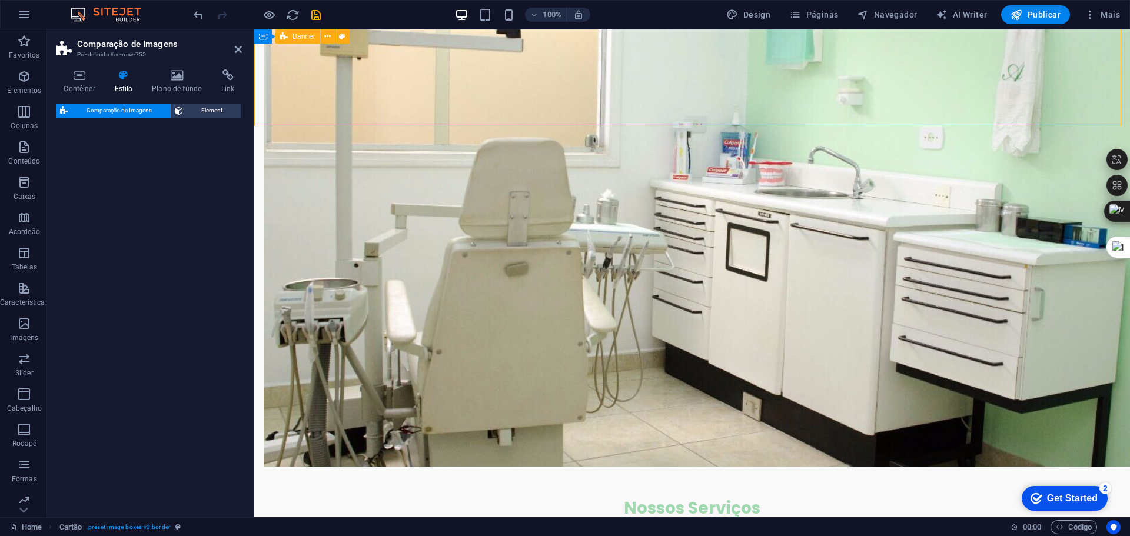
scroll to position [1634, 0]
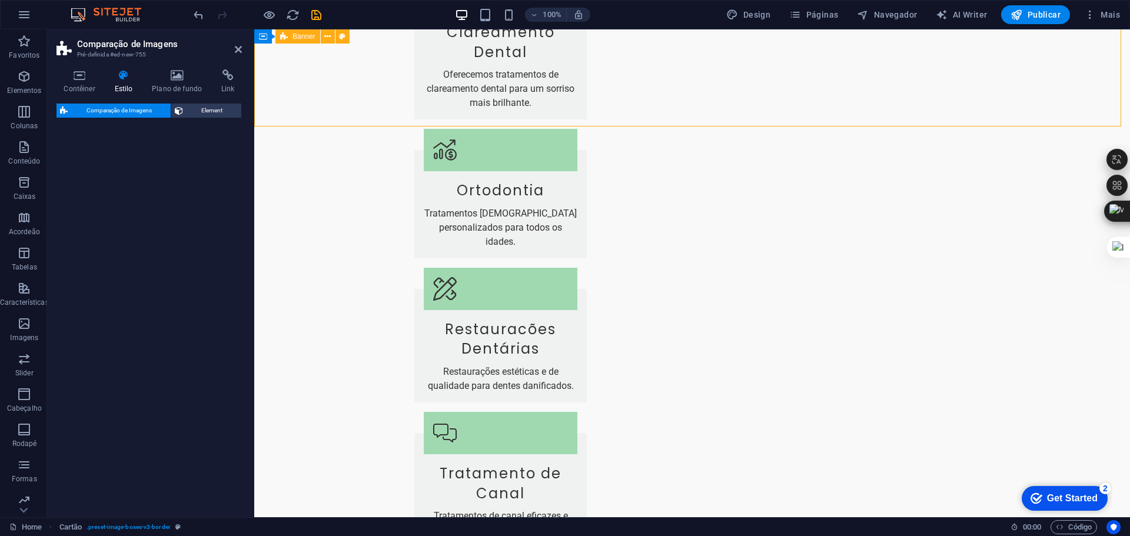
select select "rem"
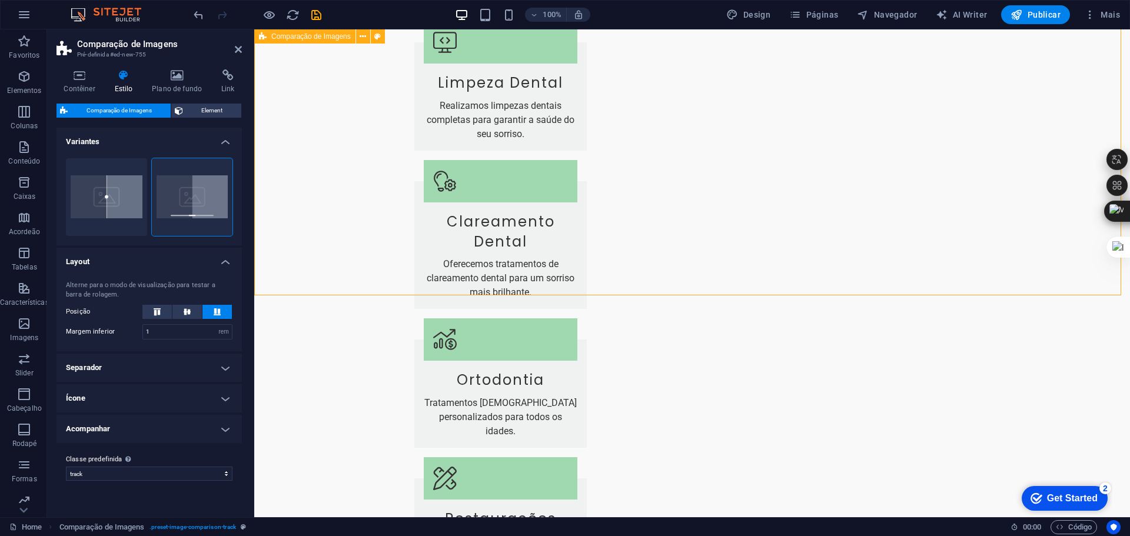
scroll to position [1399, 0]
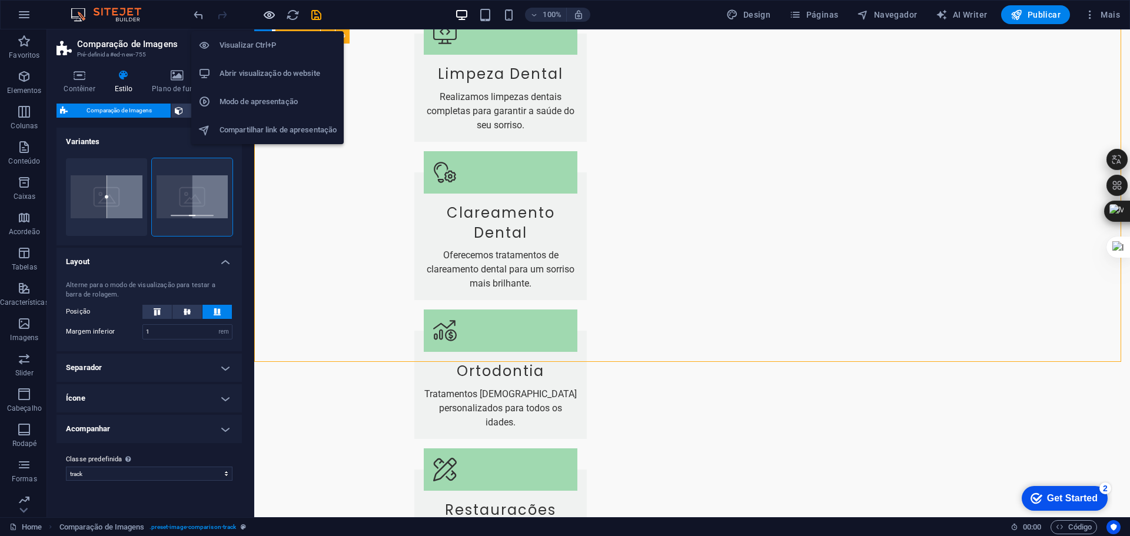
click at [275, 9] on icon "button" at bounding box center [269, 15] width 14 height 14
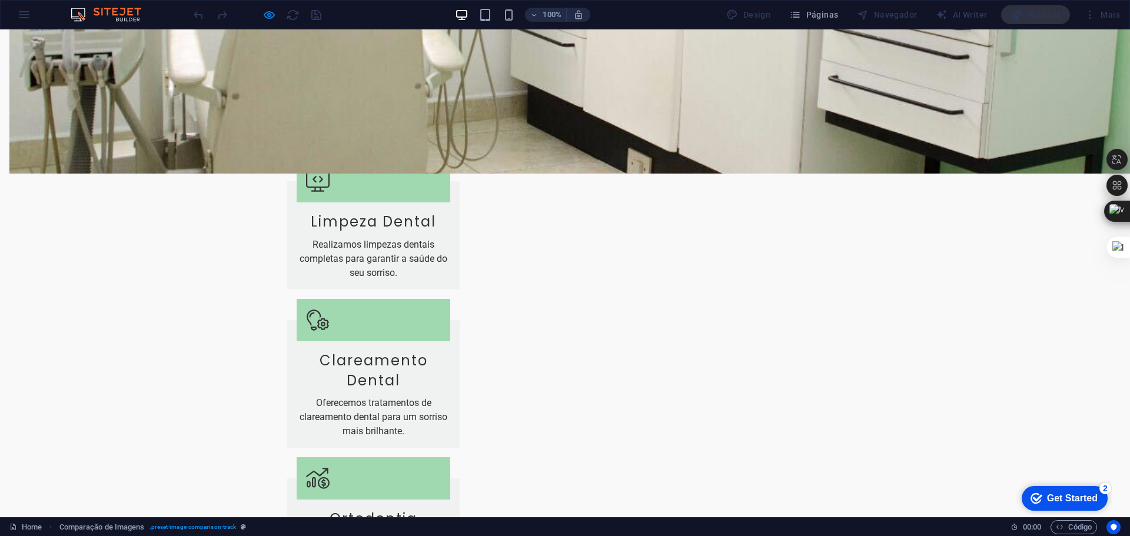
drag, startPoint x: 558, startPoint y: 477, endPoint x: 568, endPoint y: 463, distance: 17.8
type input "53"
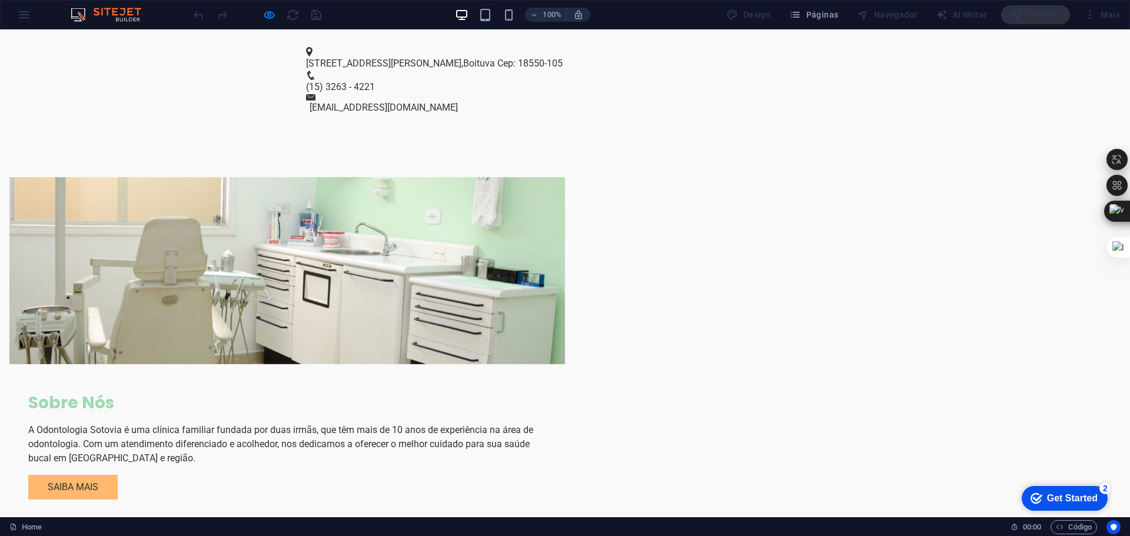
scroll to position [733, 0]
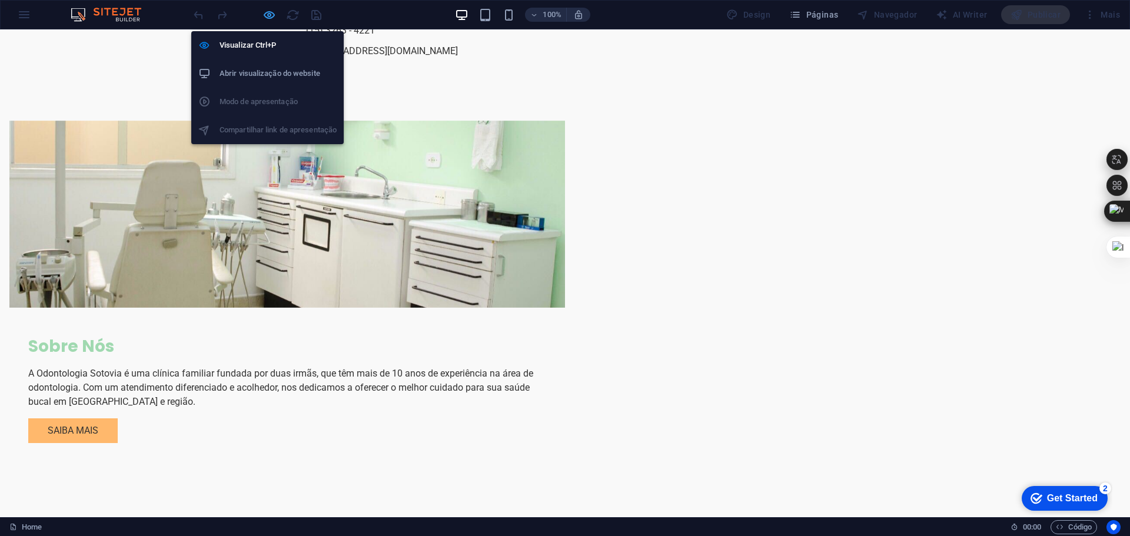
click at [268, 12] on icon "button" at bounding box center [269, 15] width 14 height 14
select select "rem"
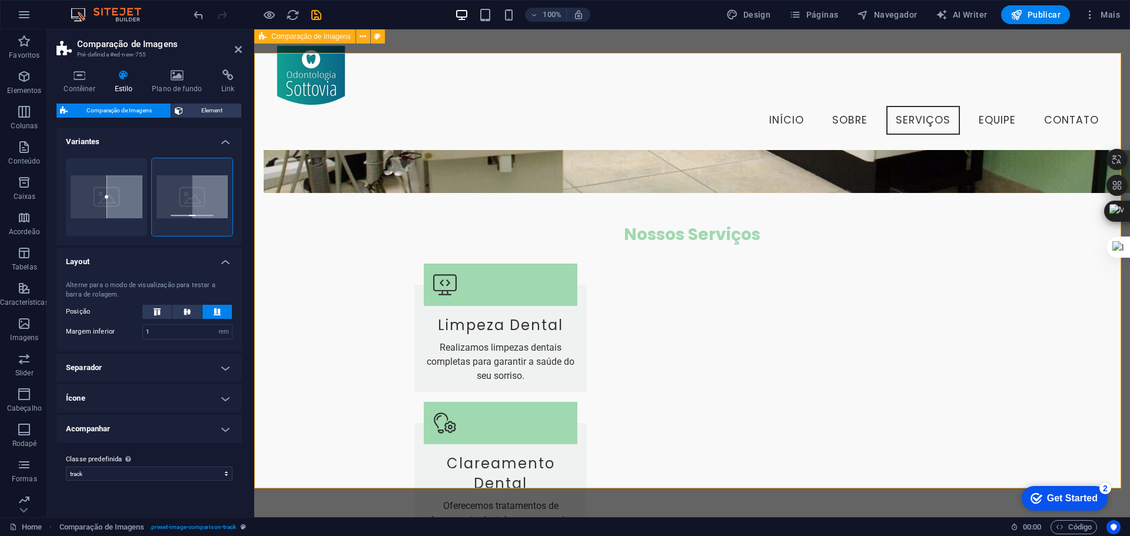
scroll to position [1152, 0]
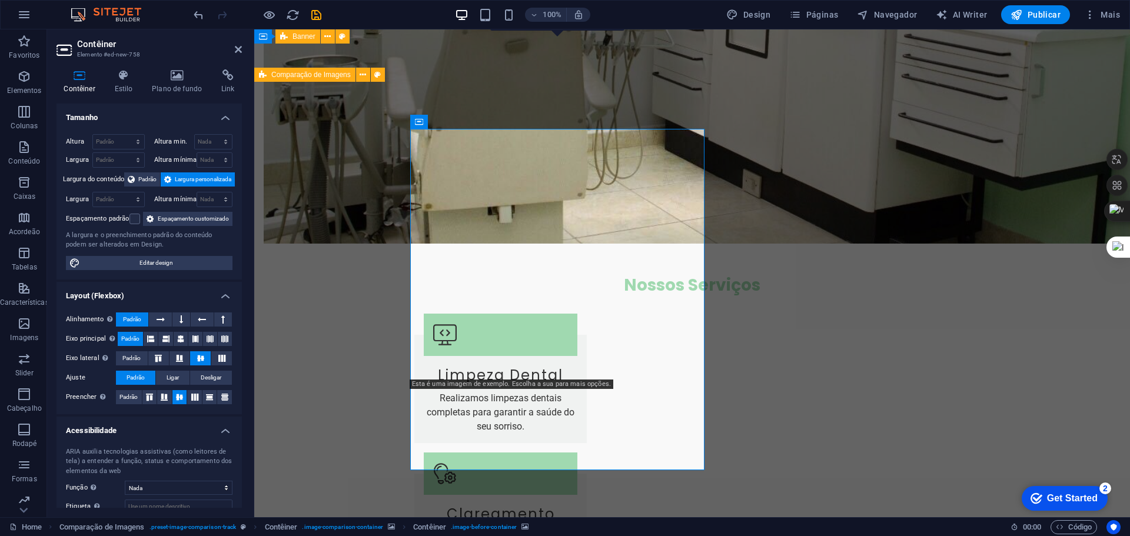
scroll to position [1243, 0]
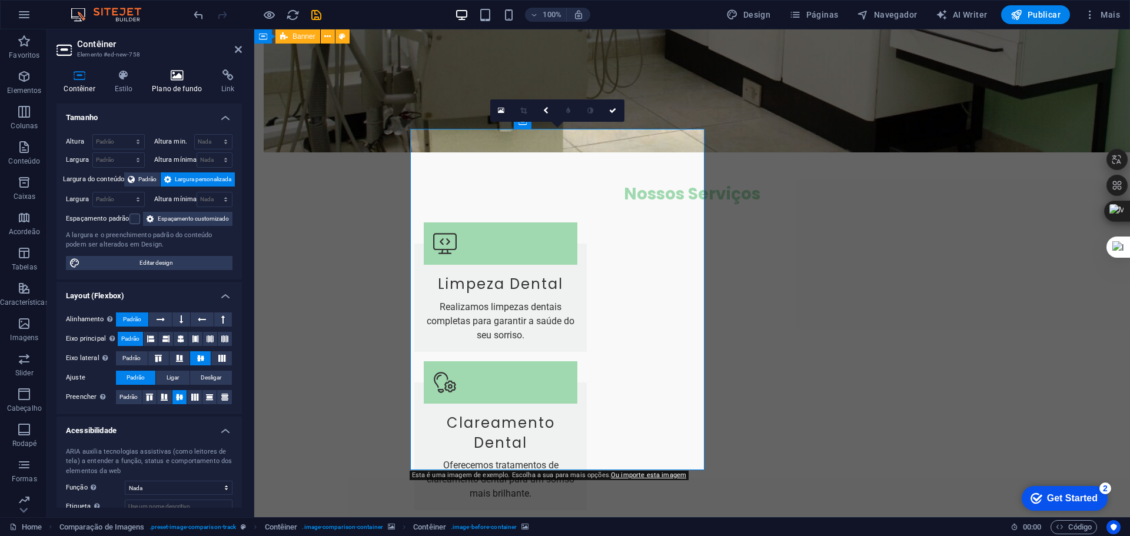
click at [174, 72] on icon at bounding box center [177, 75] width 65 height 12
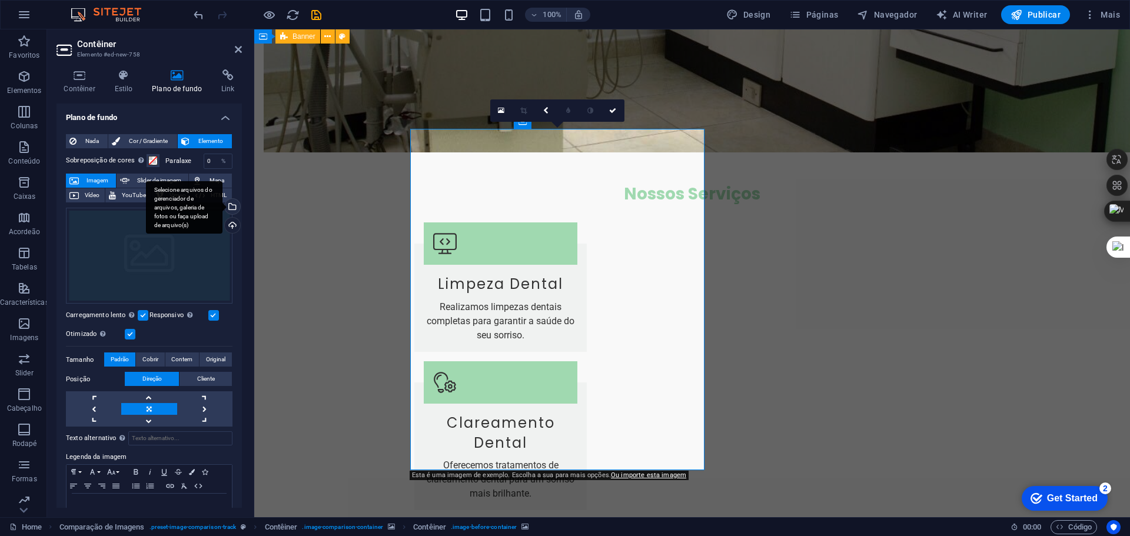
click at [230, 205] on div "Selecione arquivos do gerenciador de arquivos, galeria de fotos ou faça upload …" at bounding box center [231, 208] width 18 height 18
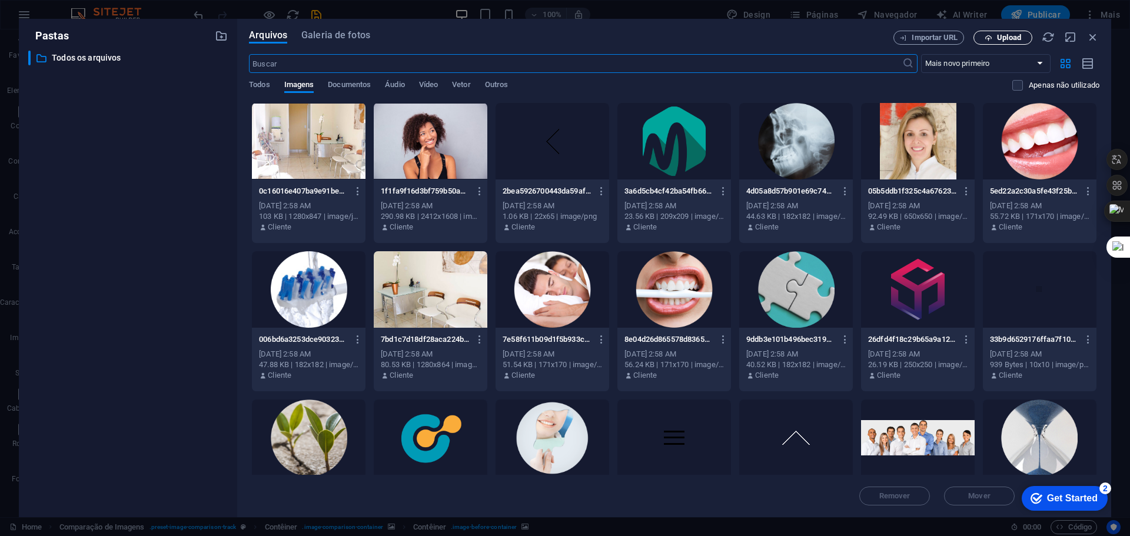
click at [997, 36] on span "Upload" at bounding box center [1009, 37] width 24 height 7
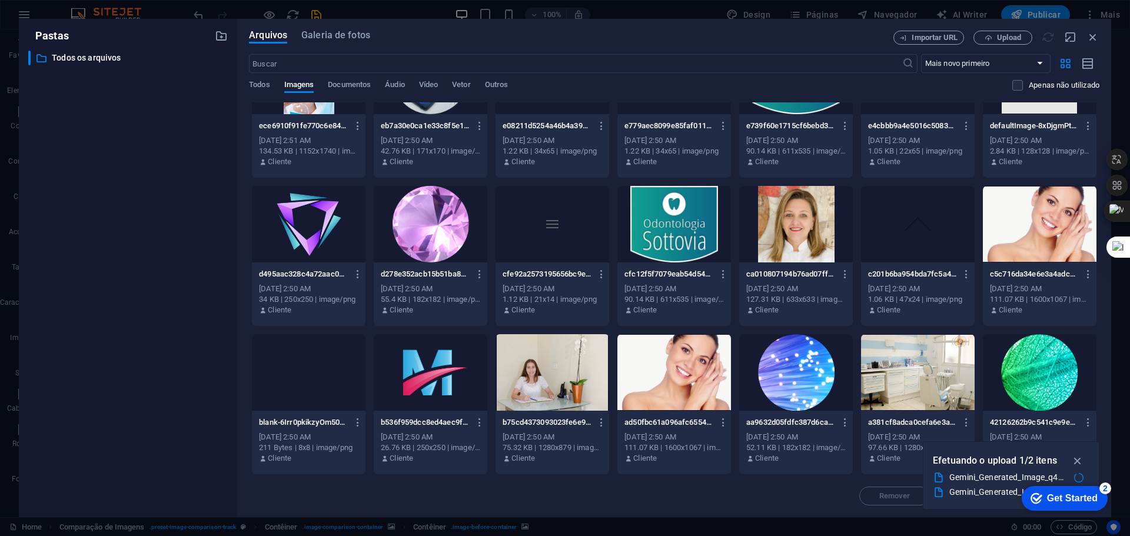
scroll to position [1849, 0]
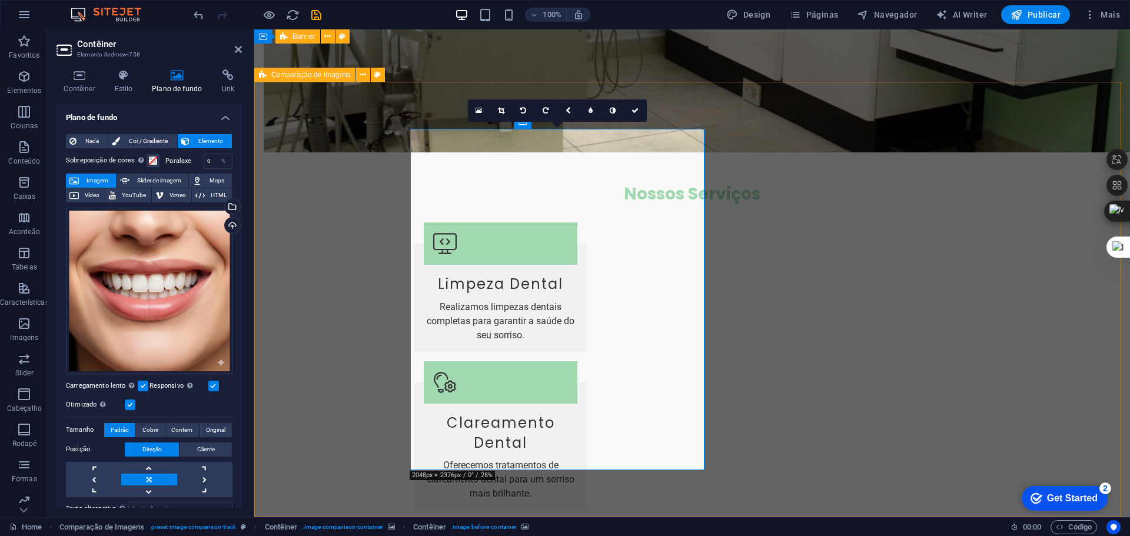
drag, startPoint x: 692, startPoint y: 457, endPoint x: 663, endPoint y: 450, distance: 29.7
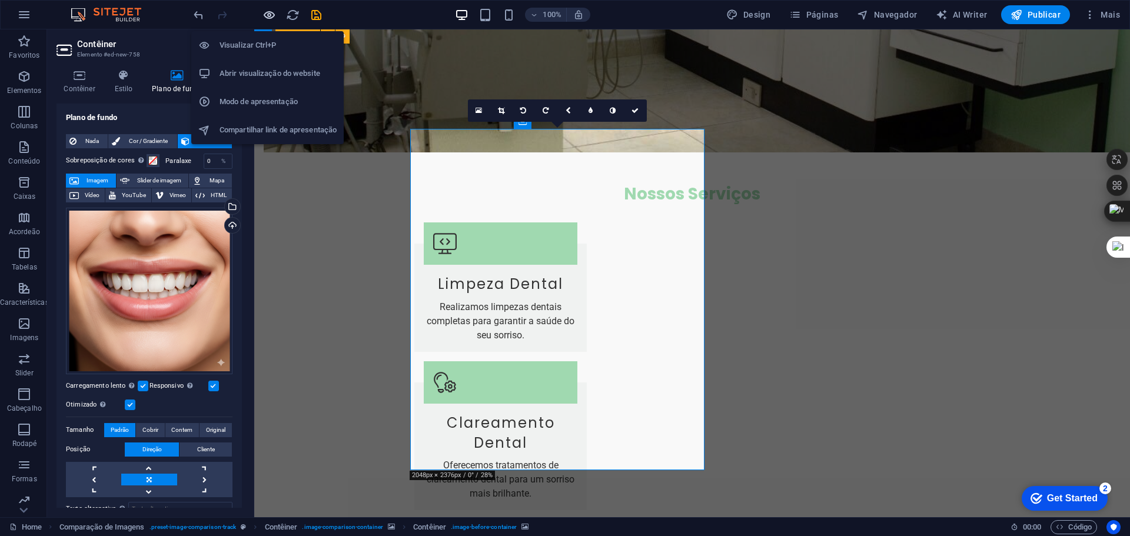
click at [270, 16] on icon "button" at bounding box center [269, 15] width 14 height 14
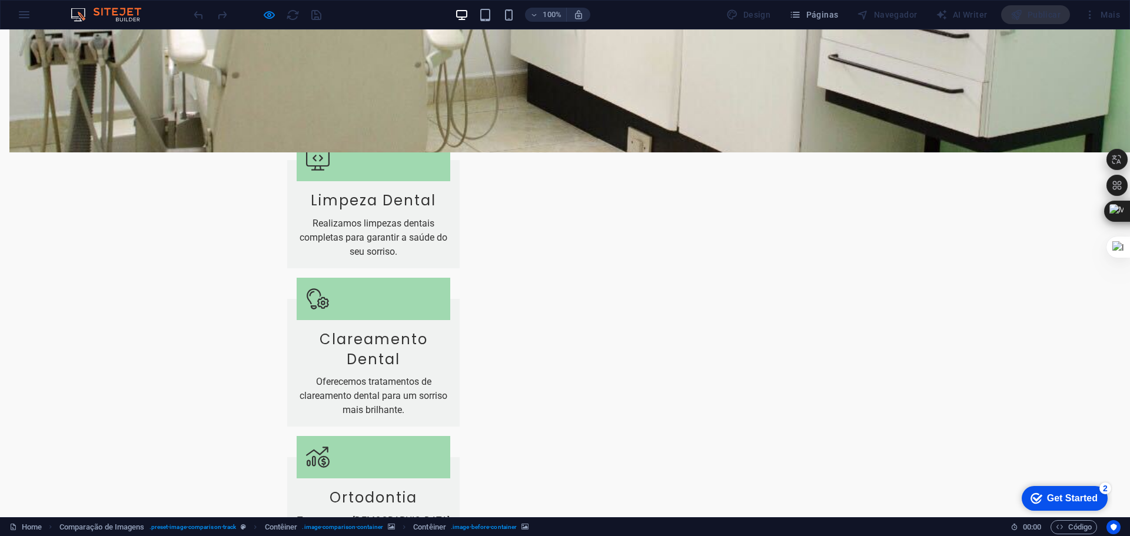
drag, startPoint x: 571, startPoint y: 455, endPoint x: 292, endPoint y: 408, distance: 282.3
type input "0"
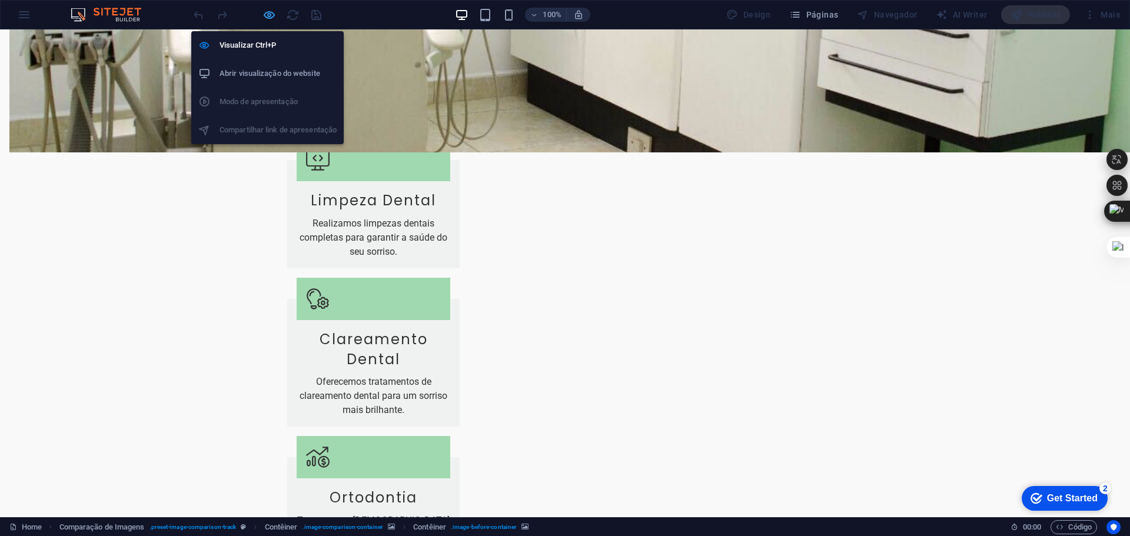
click at [270, 15] on icon "button" at bounding box center [269, 15] width 14 height 14
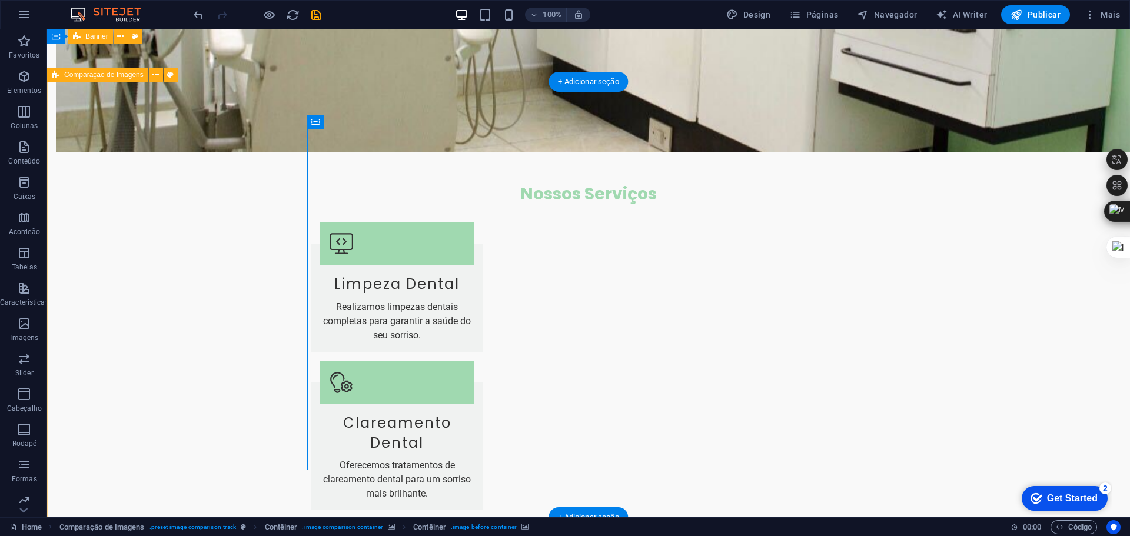
select select "vh"
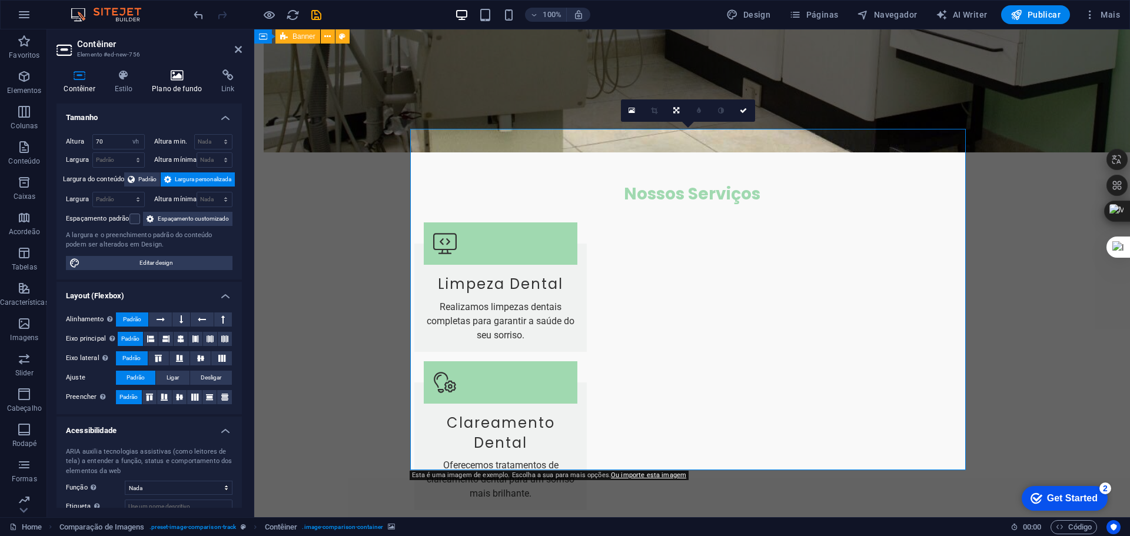
click at [176, 84] on h4 "Plano de fundo" at bounding box center [179, 81] width 69 height 25
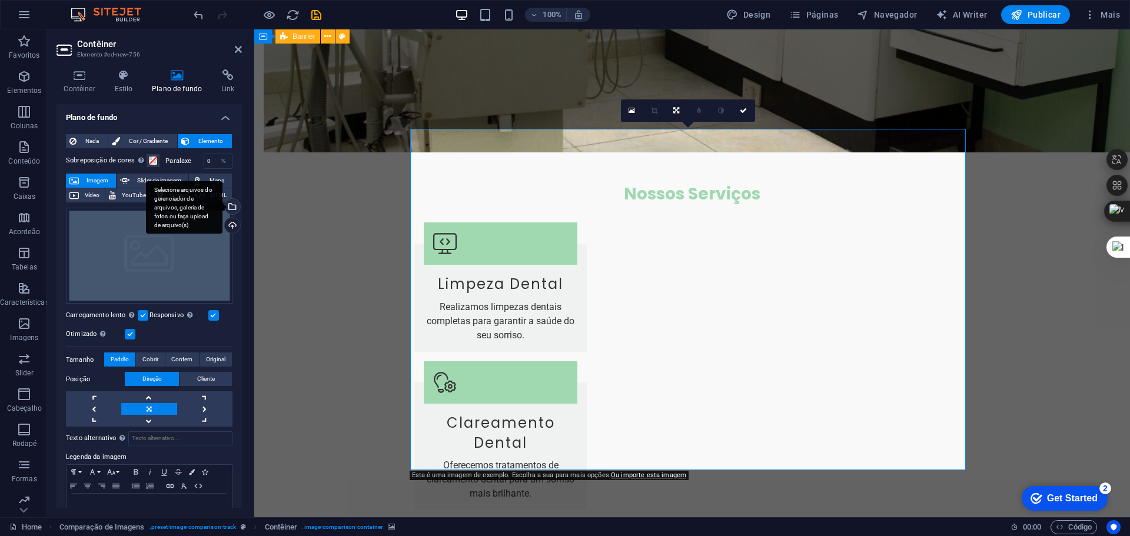
click at [230, 207] on div "Selecione arquivos do gerenciador de arquivos, galeria de fotos ou faça upload …" at bounding box center [231, 208] width 18 height 18
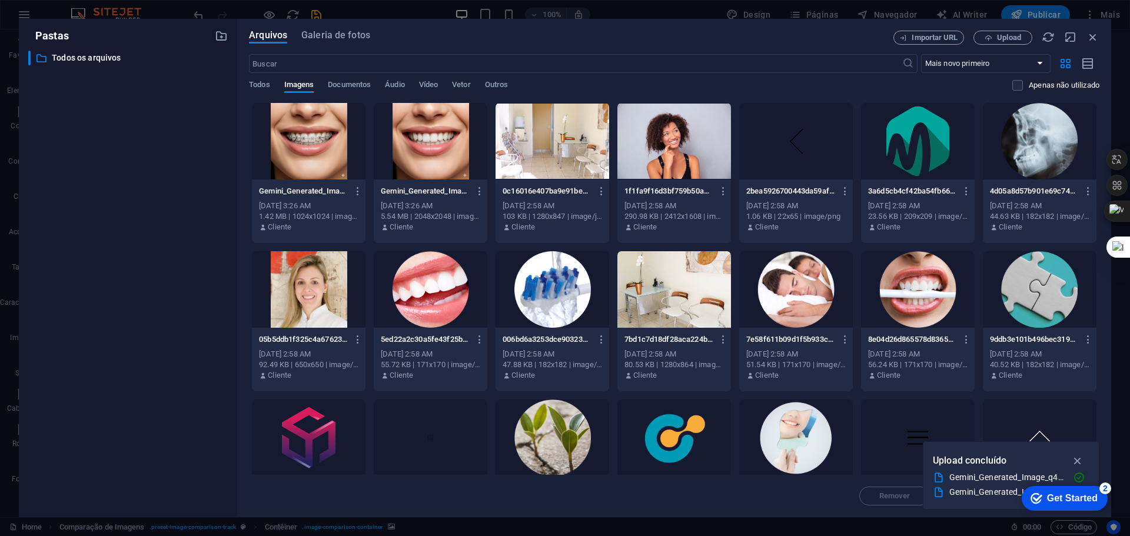
click at [430, 132] on div at bounding box center [431, 141] width 114 height 77
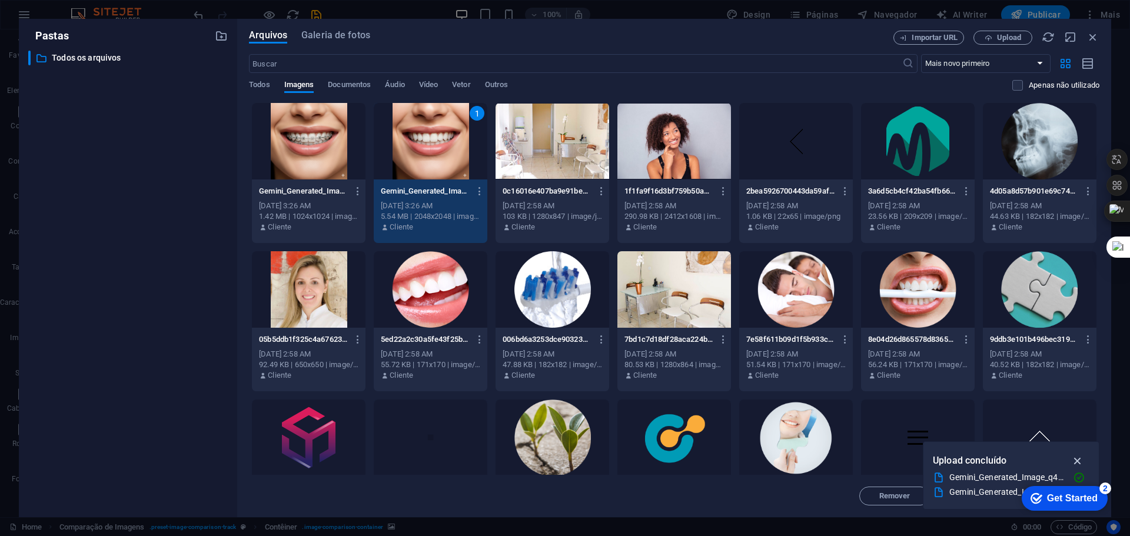
click at [1077, 460] on icon "button" at bounding box center [1078, 460] width 14 height 13
click at [987, 493] on span "Mover" at bounding box center [979, 496] width 22 height 7
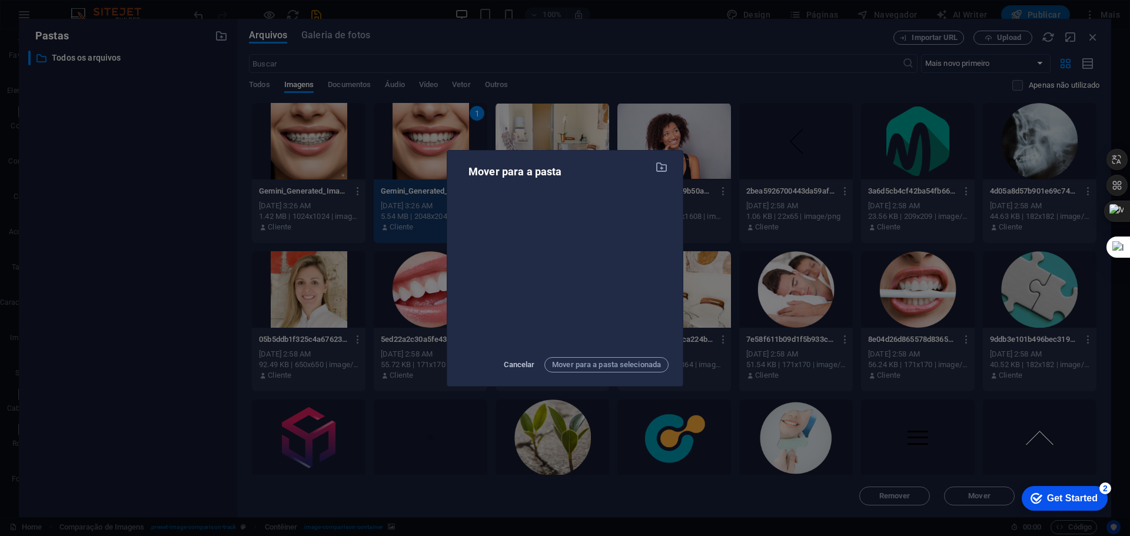
click at [517, 358] on span "Cancelar" at bounding box center [519, 365] width 31 height 14
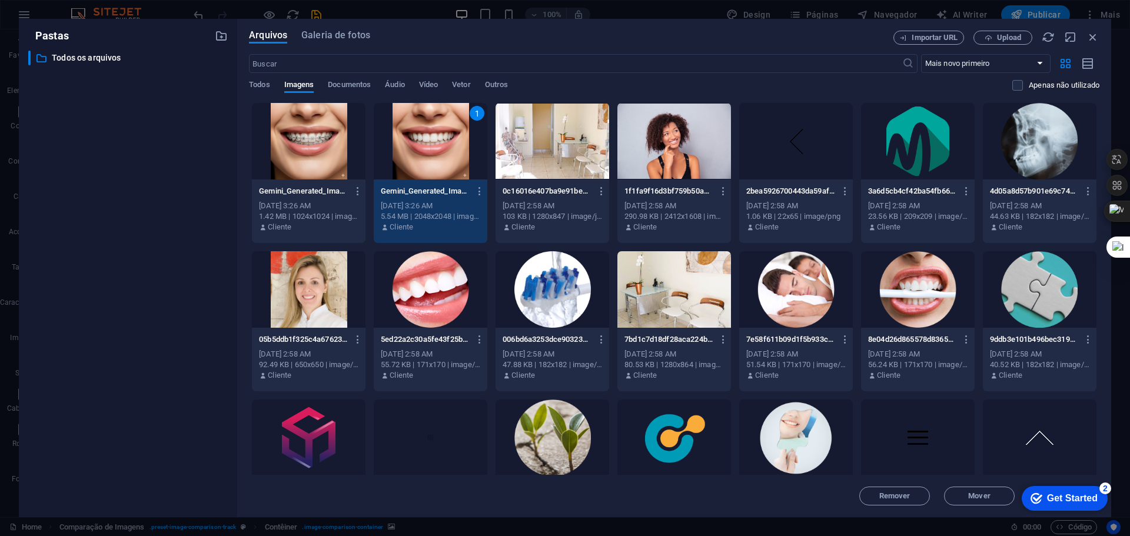
click at [425, 139] on div "1" at bounding box center [431, 141] width 114 height 77
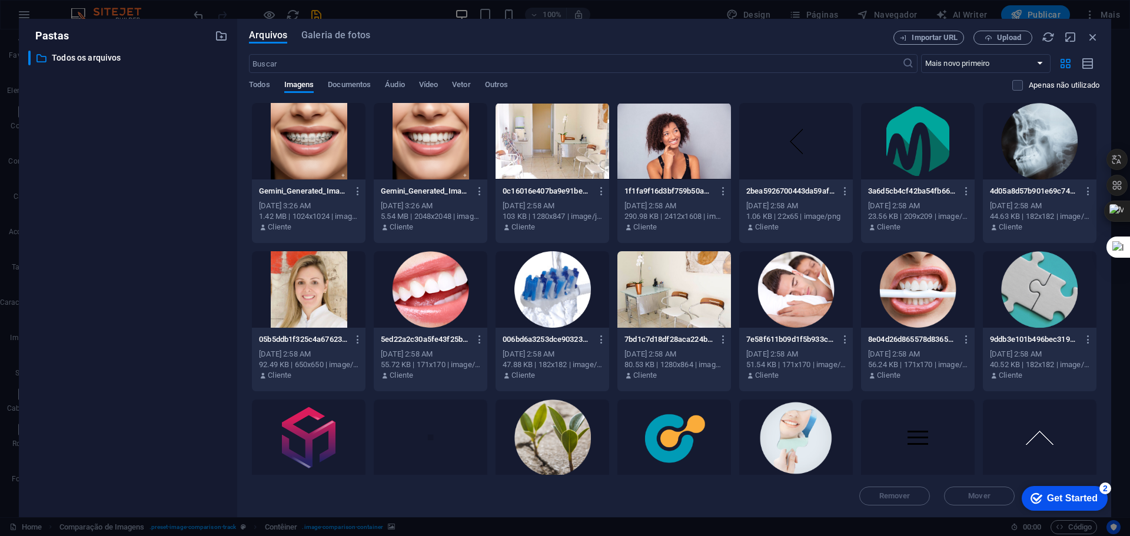
click at [425, 139] on div at bounding box center [431, 141] width 114 height 77
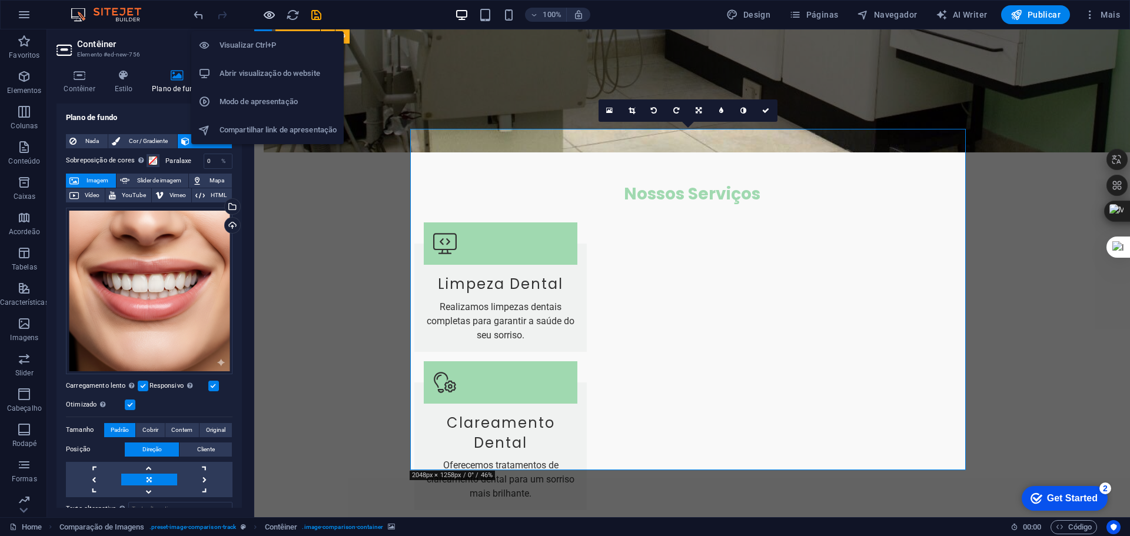
click at [272, 11] on icon "button" at bounding box center [269, 15] width 14 height 14
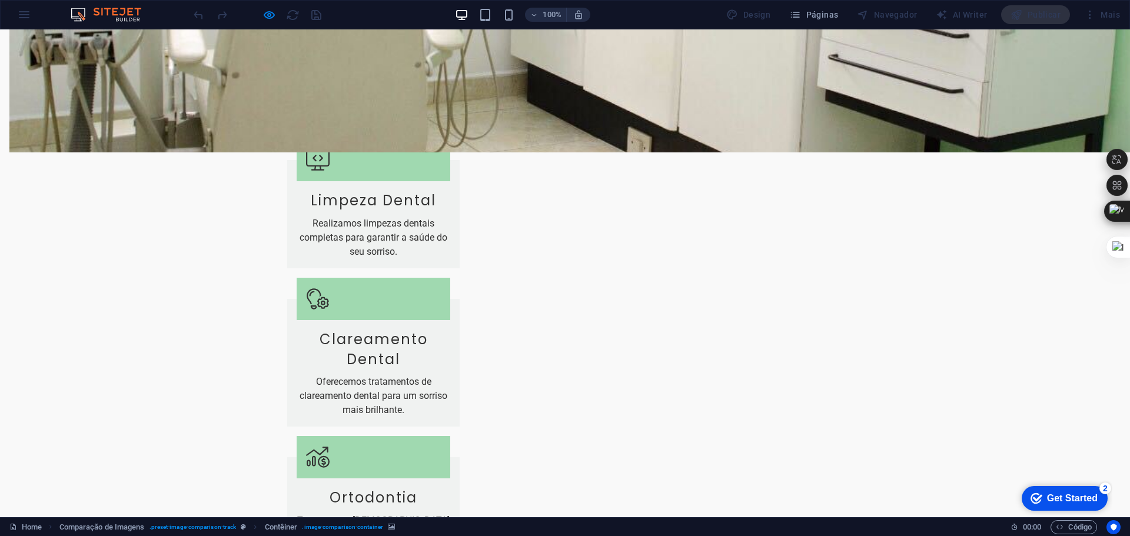
type input "0"
drag, startPoint x: 425, startPoint y: 456, endPoint x: 380, endPoint y: 454, distance: 45.4
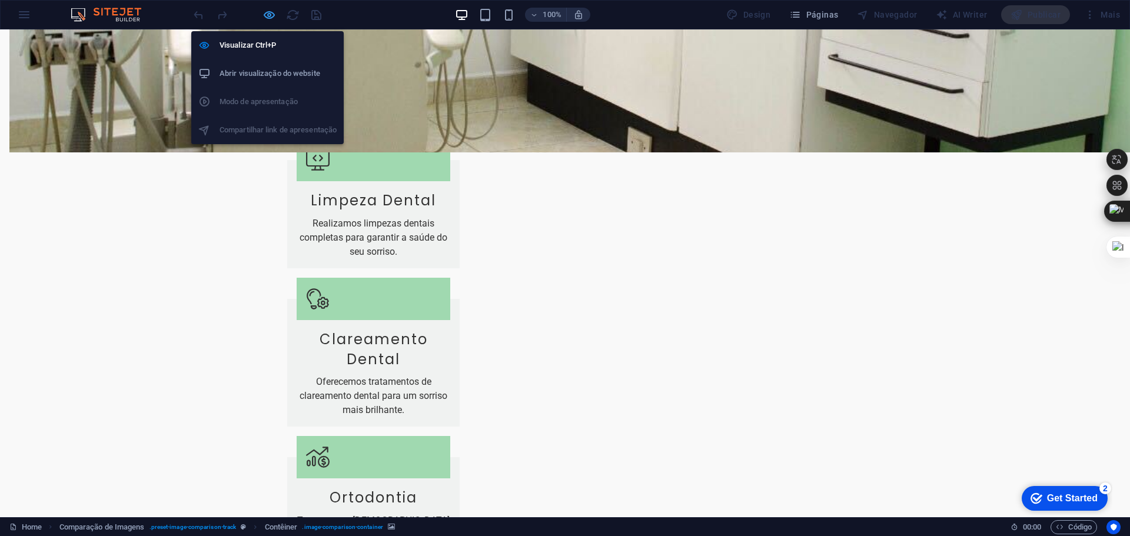
click at [268, 15] on icon "button" at bounding box center [269, 15] width 14 height 14
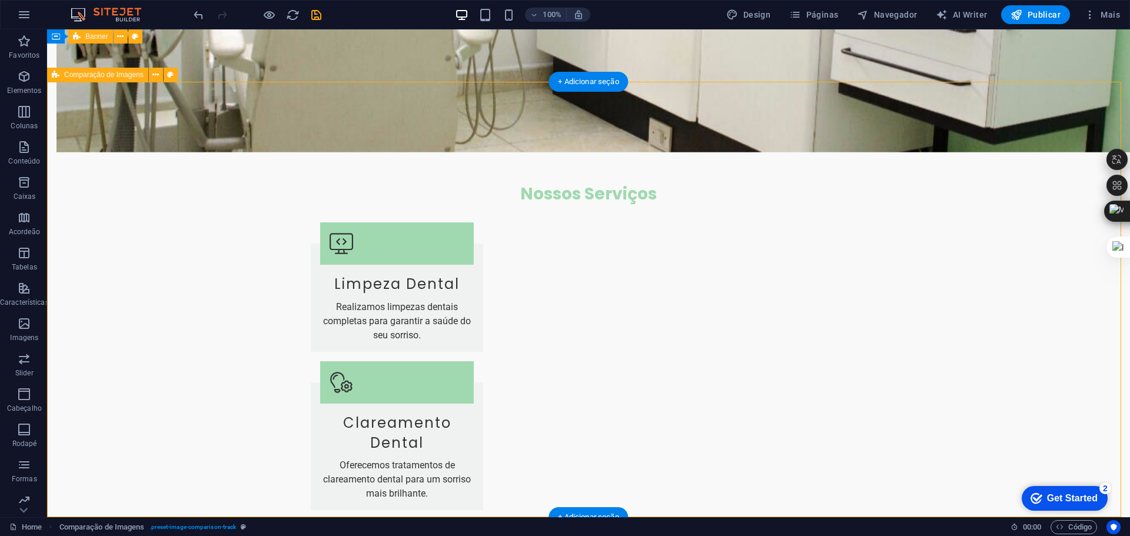
select select "rem"
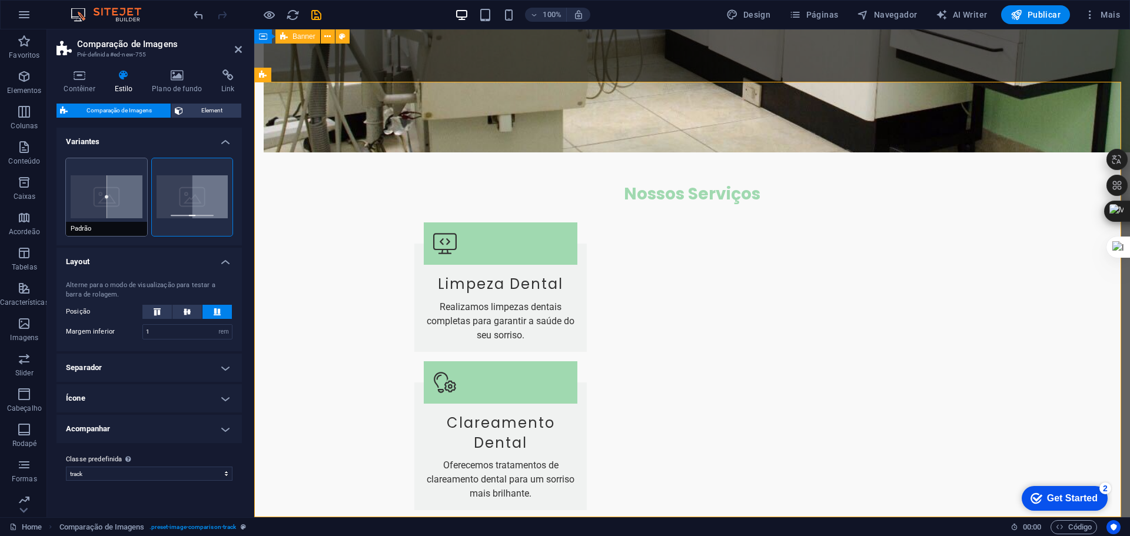
click at [115, 197] on button "Padrão" at bounding box center [106, 197] width 81 height 78
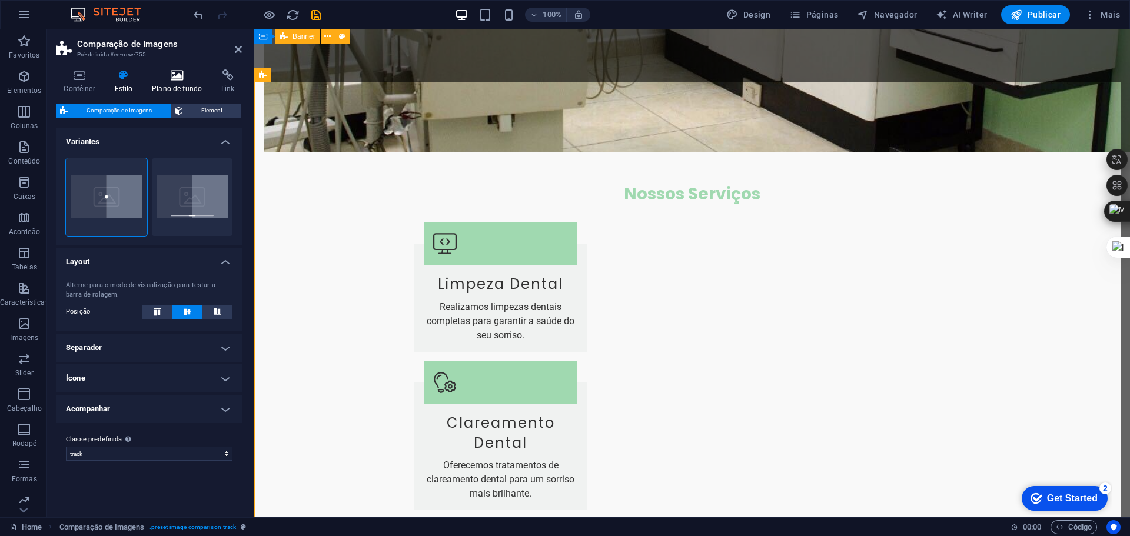
click at [182, 81] on icon at bounding box center [177, 75] width 65 height 12
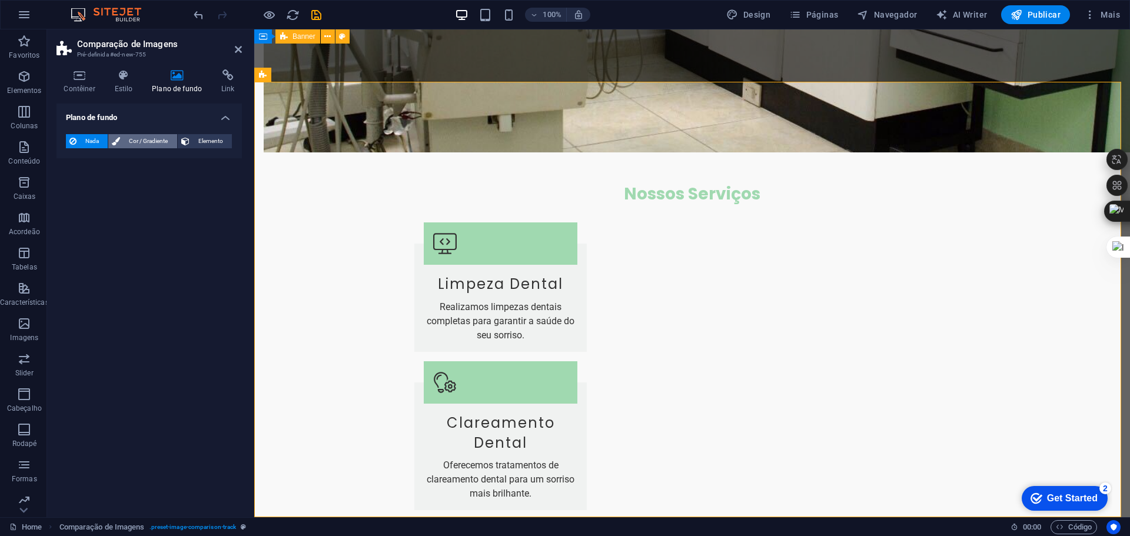
click at [147, 137] on span "Cor / Gradiente" at bounding box center [148, 141] width 49 height 14
click at [213, 135] on span "Elemento" at bounding box center [210, 141] width 35 height 14
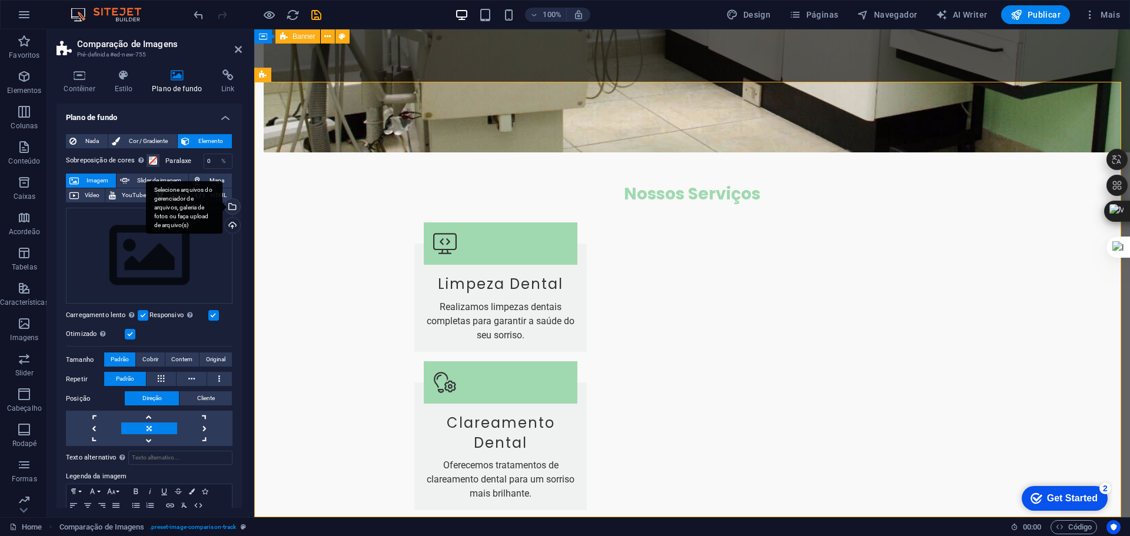
click at [222, 204] on div "Selecione arquivos do gerenciador de arquivos, galeria de fotos ou faça upload …" at bounding box center [184, 207] width 77 height 53
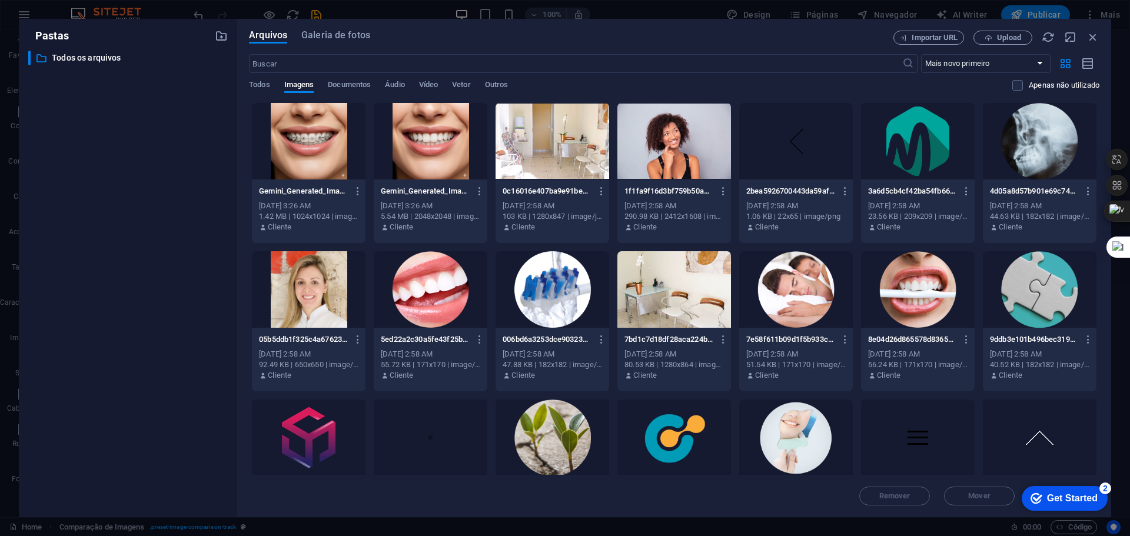
click at [322, 141] on div at bounding box center [309, 141] width 114 height 77
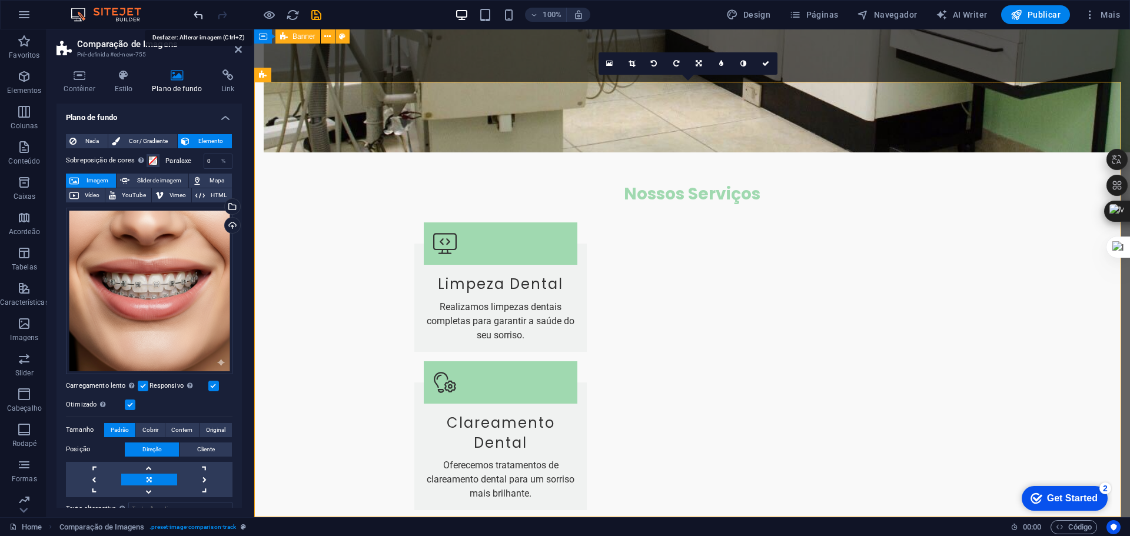
click at [194, 12] on icon "undo" at bounding box center [199, 15] width 14 height 14
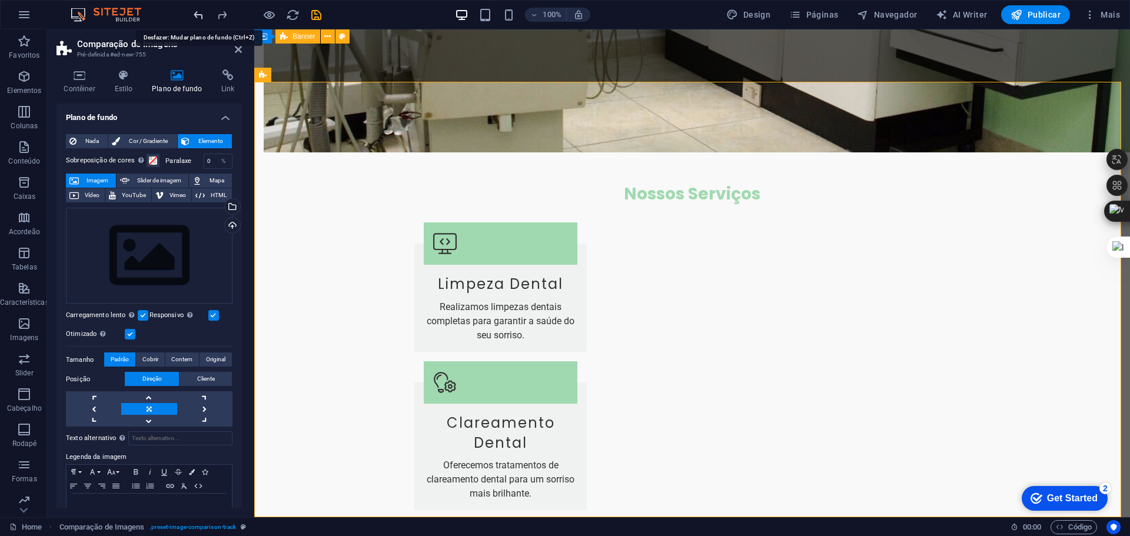
click at [194, 12] on icon "undo" at bounding box center [199, 15] width 14 height 14
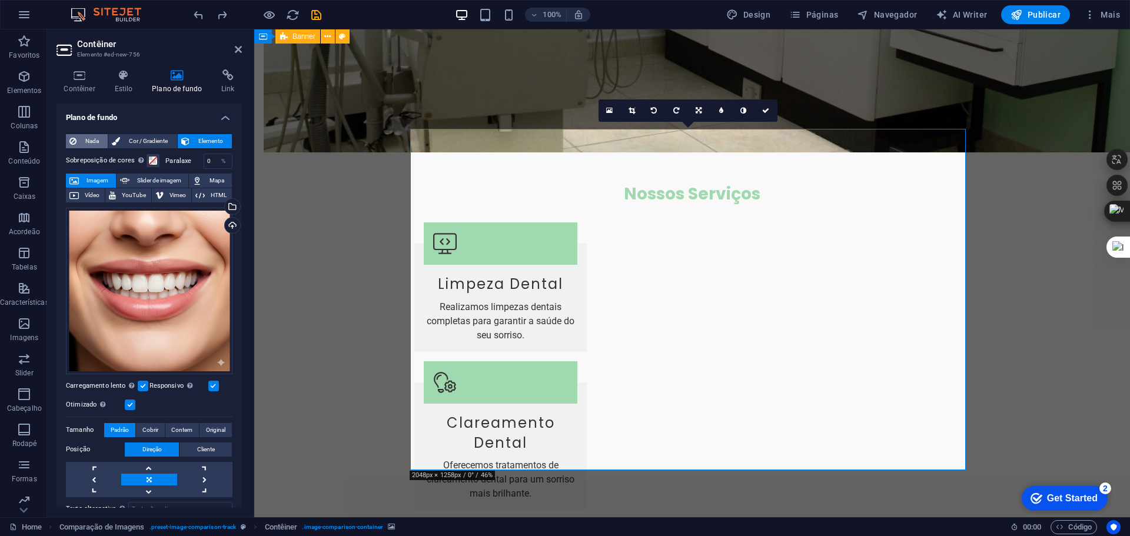
click at [87, 138] on span "Nada" at bounding box center [92, 141] width 24 height 14
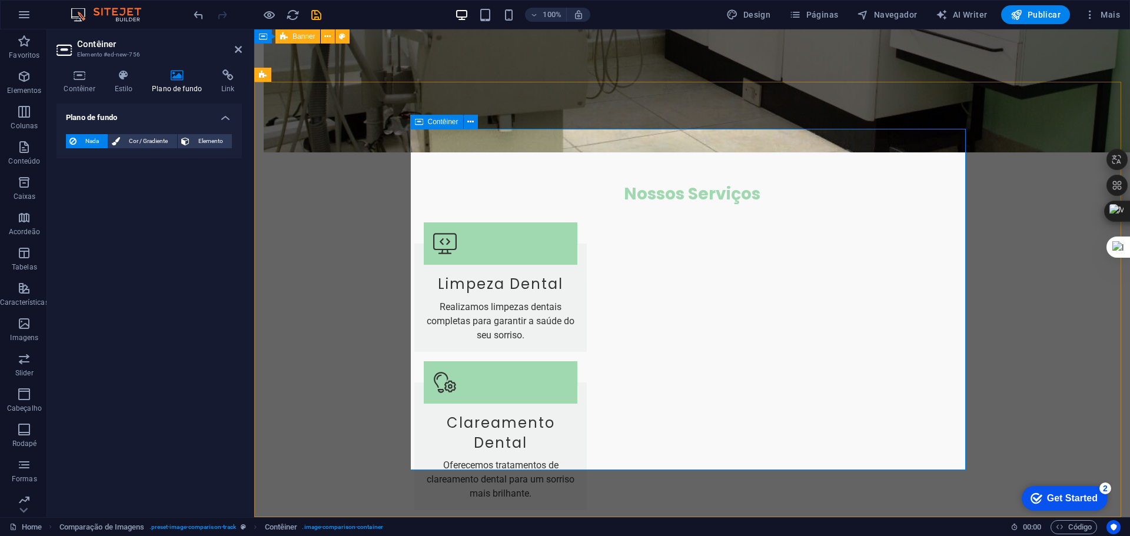
click at [127, 70] on icon at bounding box center [123, 75] width 33 height 12
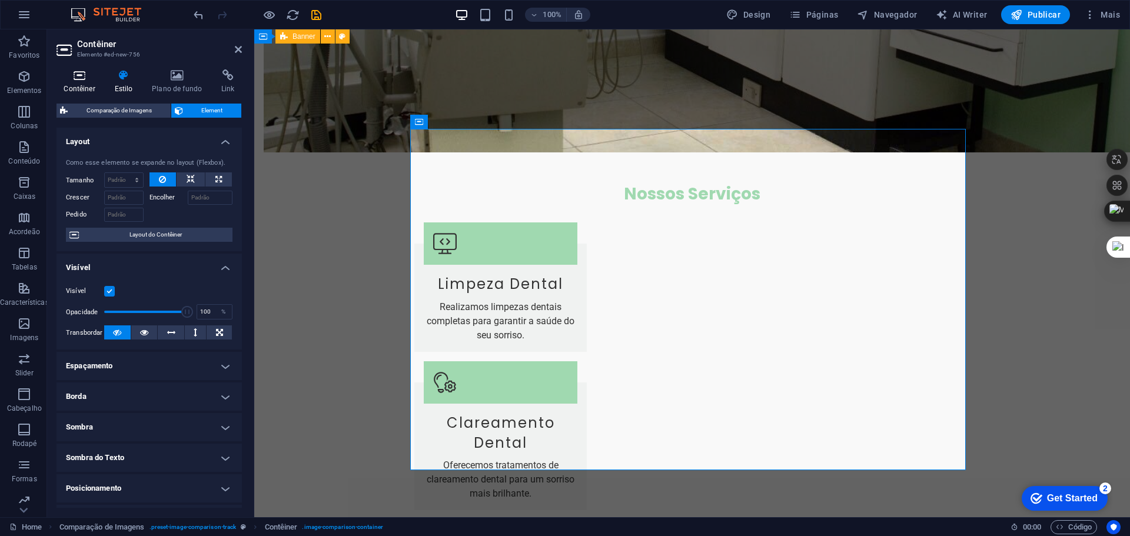
click at [79, 74] on icon at bounding box center [79, 75] width 46 height 12
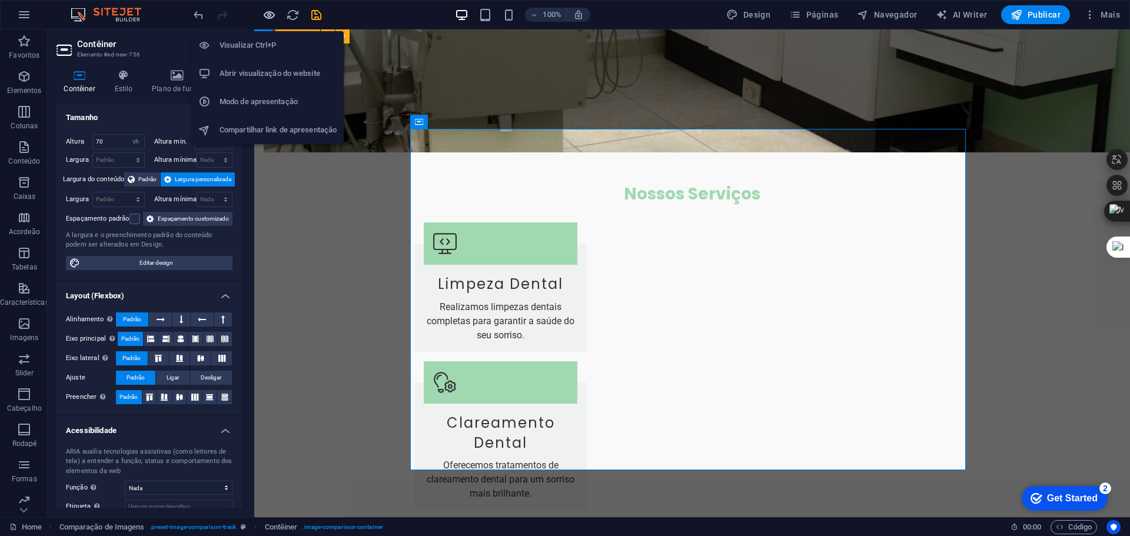
click at [268, 14] on icon "button" at bounding box center [269, 15] width 14 height 14
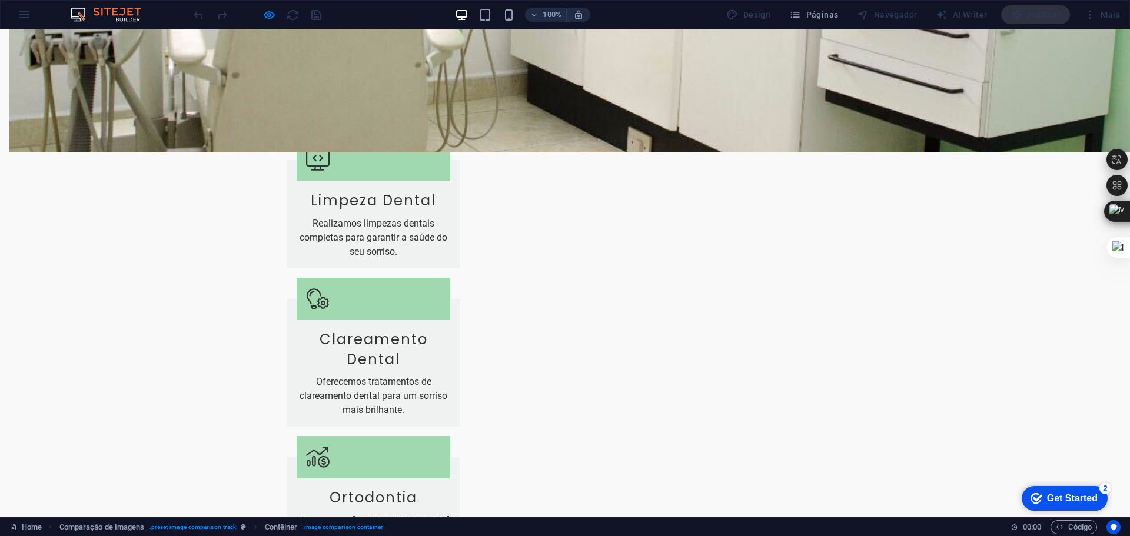
click at [495, 13] on div "100%" at bounding box center [522, 14] width 136 height 19
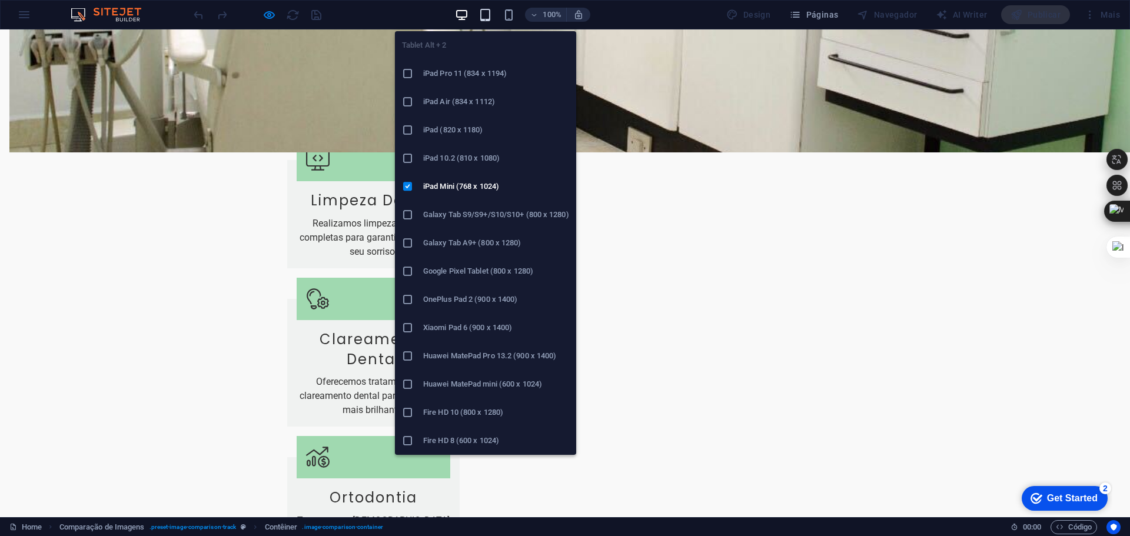
click at [490, 16] on icon "button" at bounding box center [485, 15] width 14 height 14
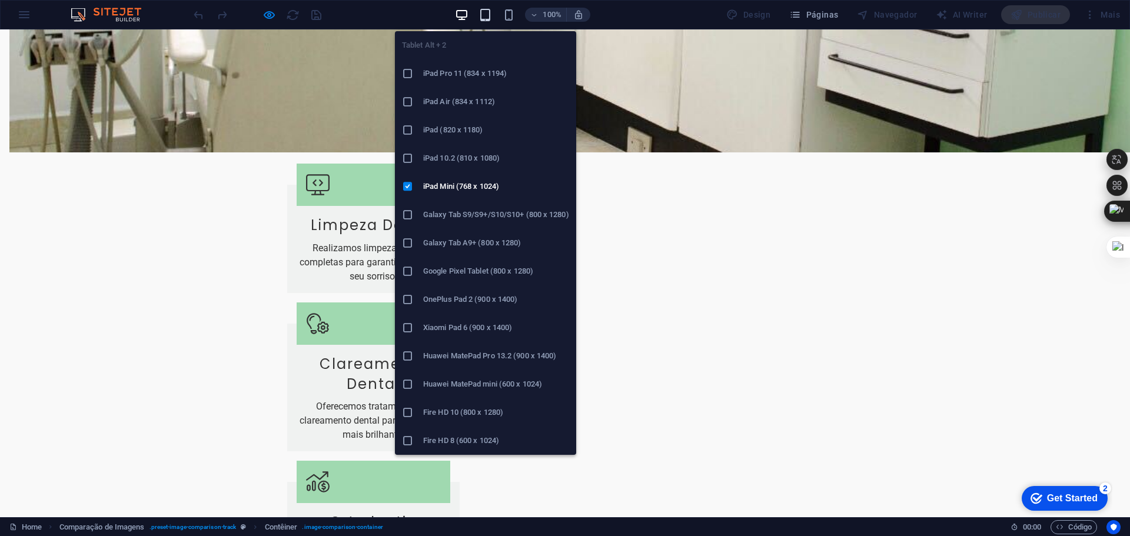
scroll to position [1272, 0]
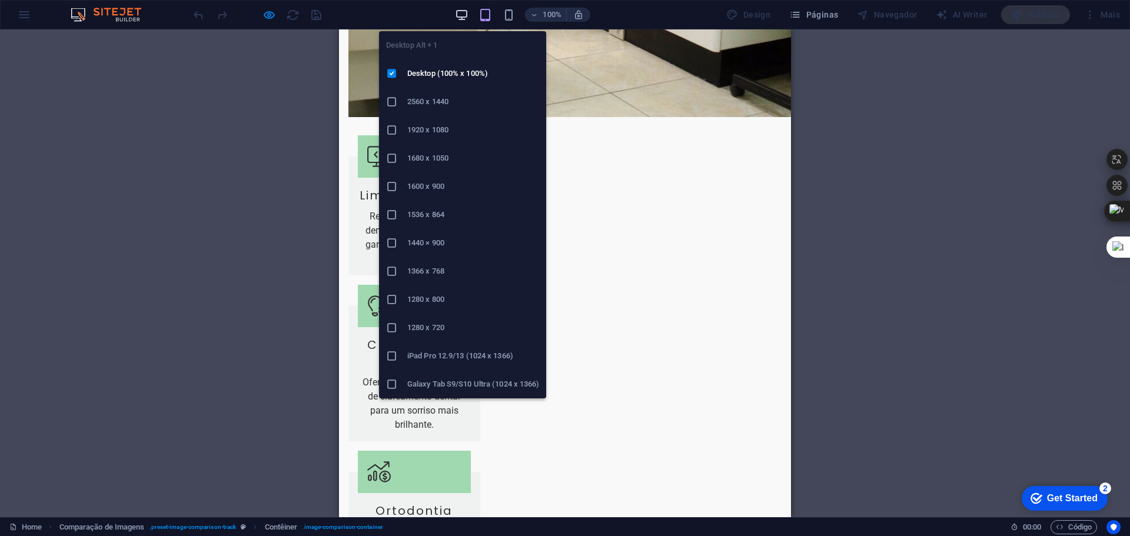
click at [458, 13] on icon "button" at bounding box center [462, 15] width 14 height 14
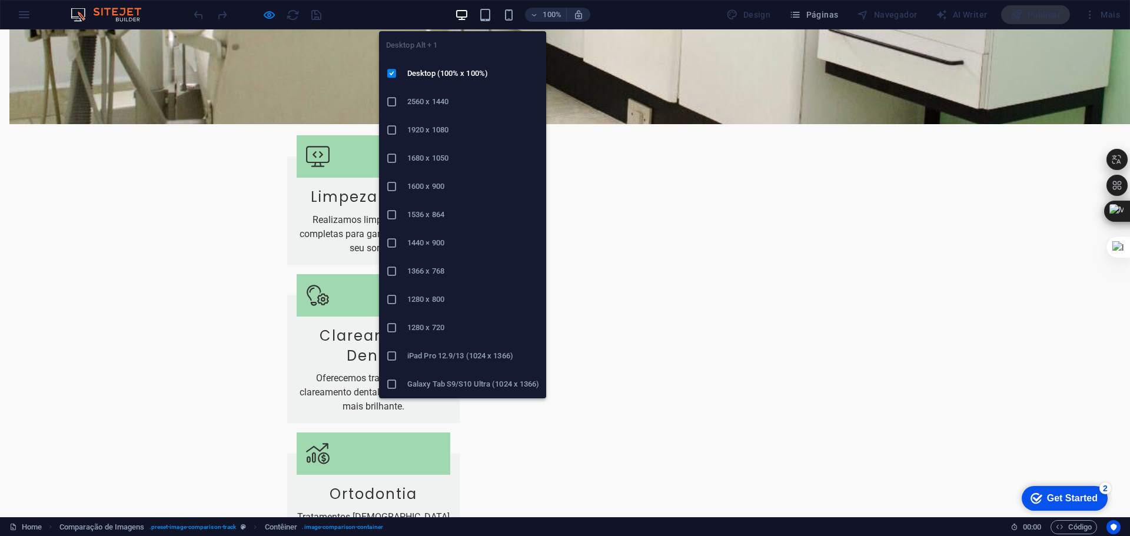
scroll to position [1243, 0]
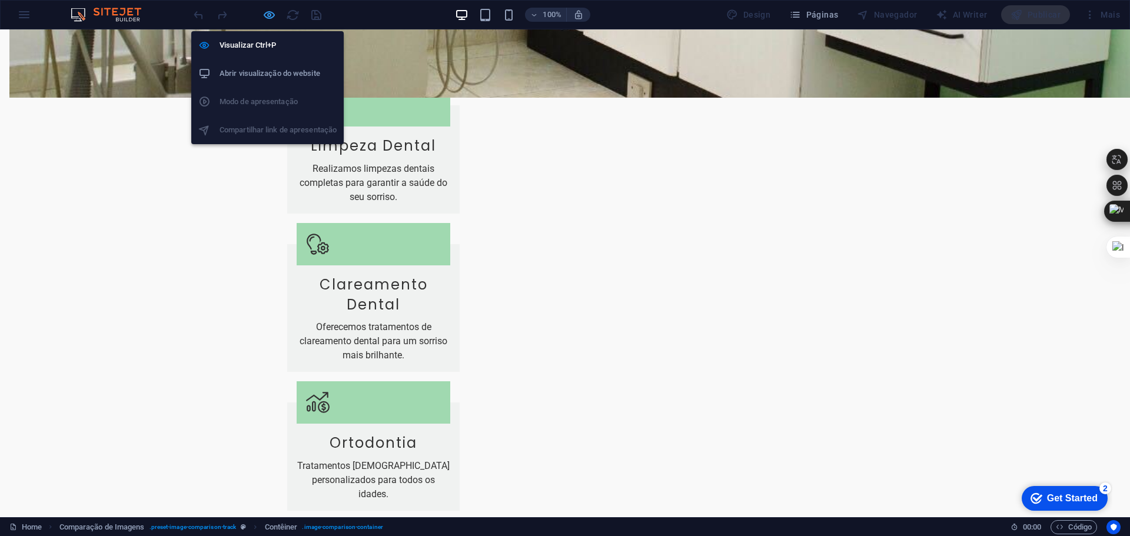
click at [267, 11] on icon "button" at bounding box center [269, 15] width 14 height 14
select select "vh"
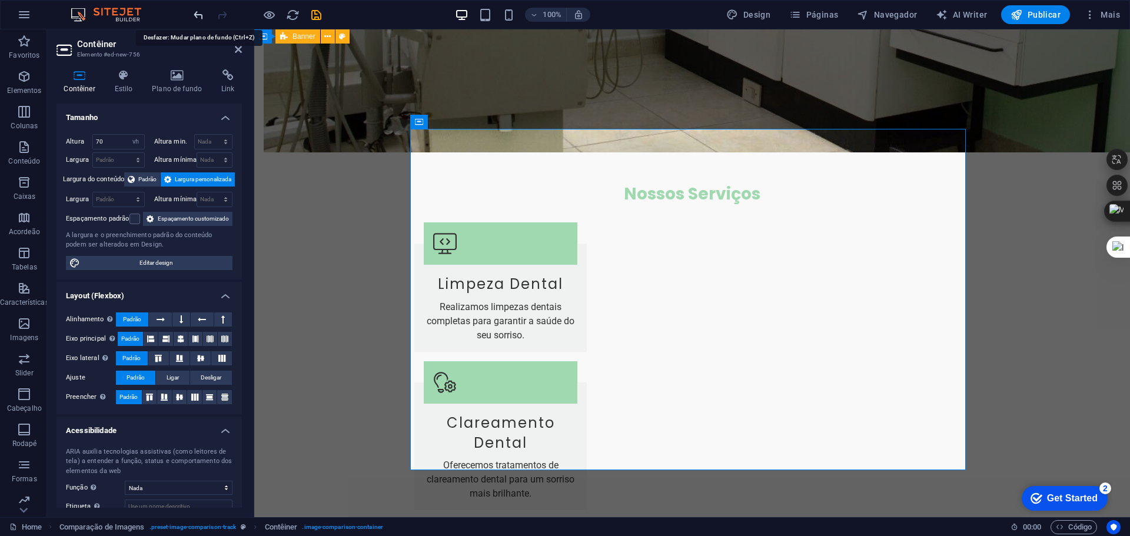
click at [199, 12] on icon "undo" at bounding box center [199, 15] width 14 height 14
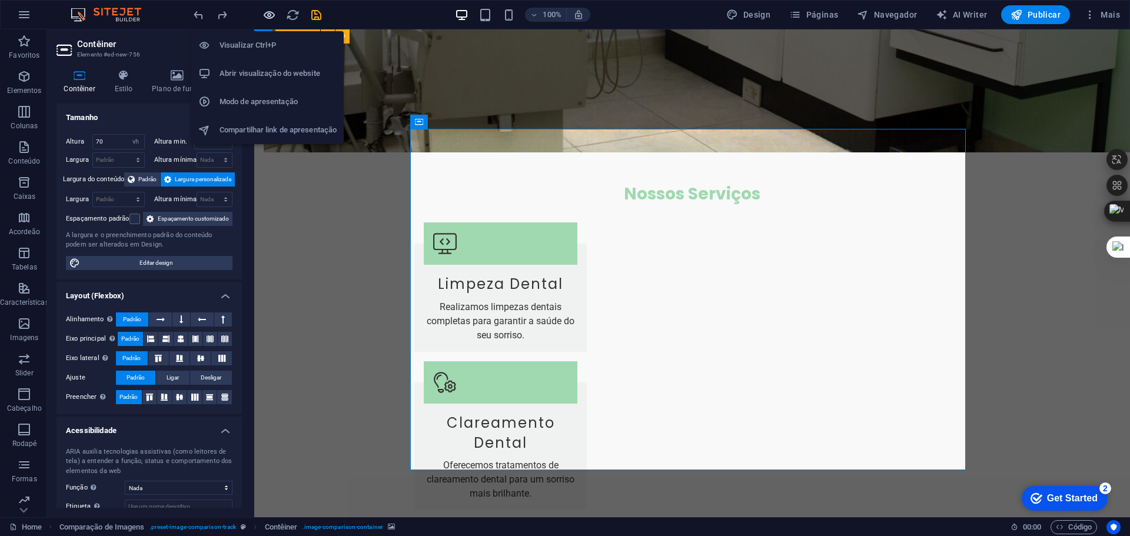
click at [275, 16] on icon "button" at bounding box center [269, 15] width 14 height 14
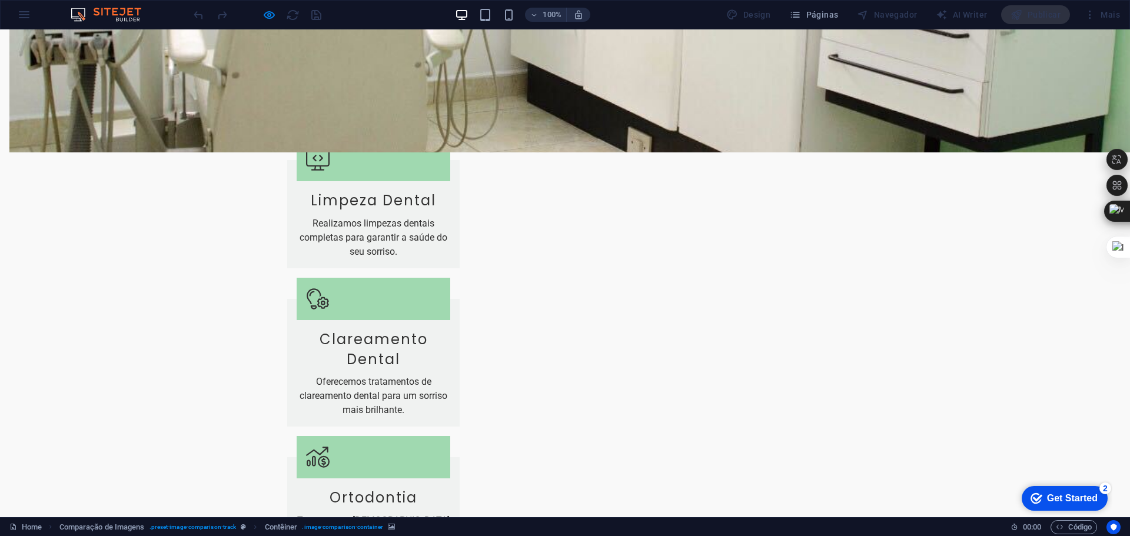
drag, startPoint x: 288, startPoint y: 298, endPoint x: 577, endPoint y: 310, distance: 289.2
drag, startPoint x: 578, startPoint y: 301, endPoint x: 556, endPoint y: 311, distance: 24.5
type input "49"
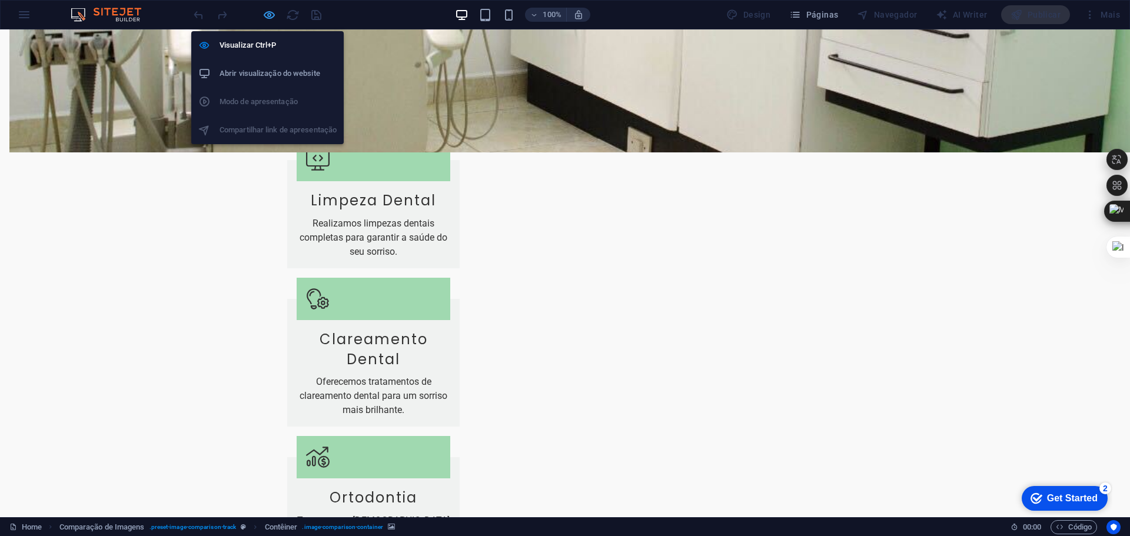
click at [266, 14] on icon "button" at bounding box center [269, 15] width 14 height 14
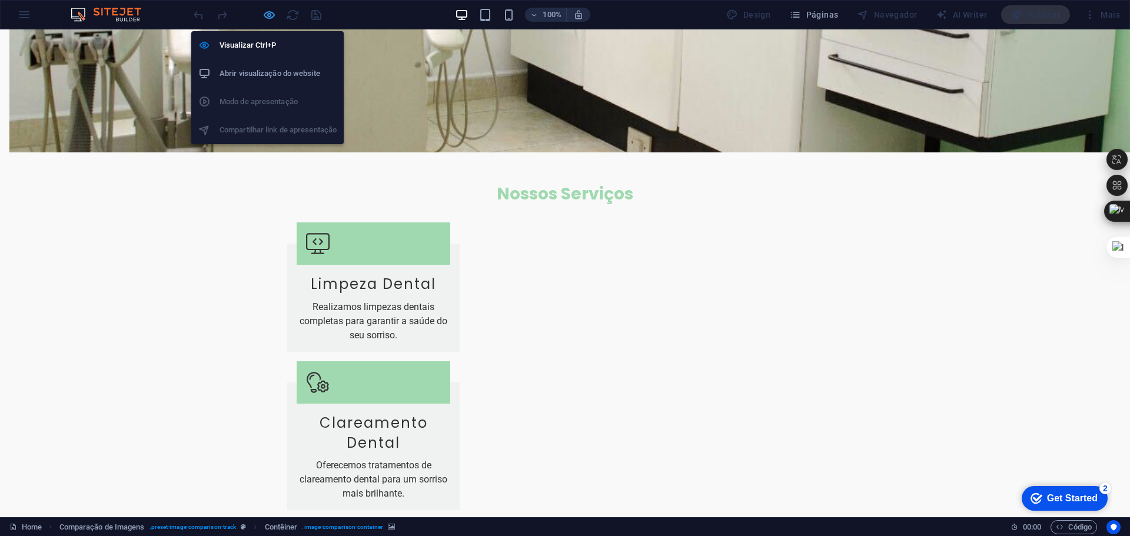
select select "vh"
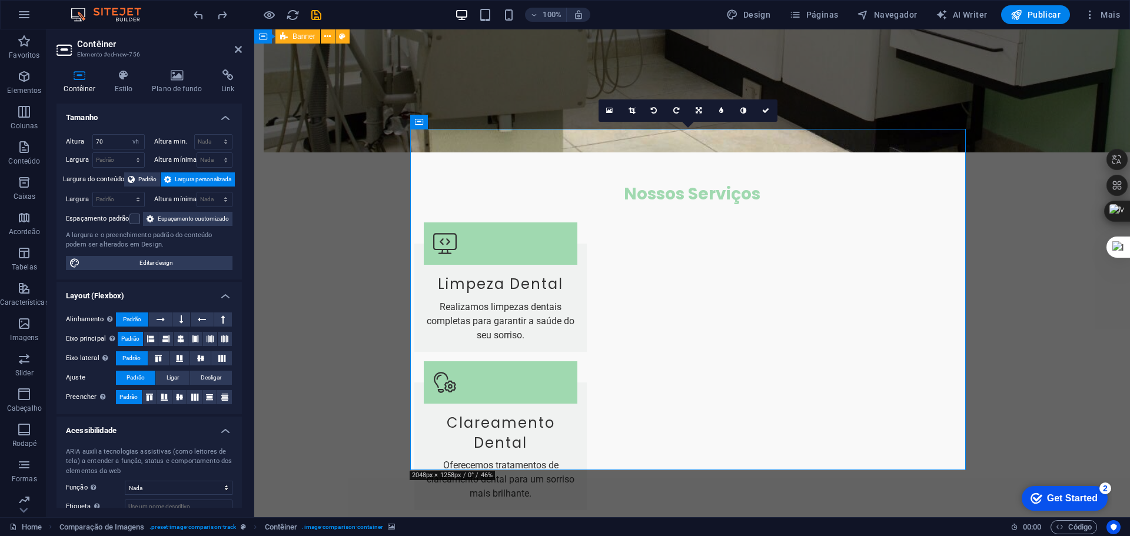
click at [176, 76] on icon at bounding box center [177, 75] width 65 height 12
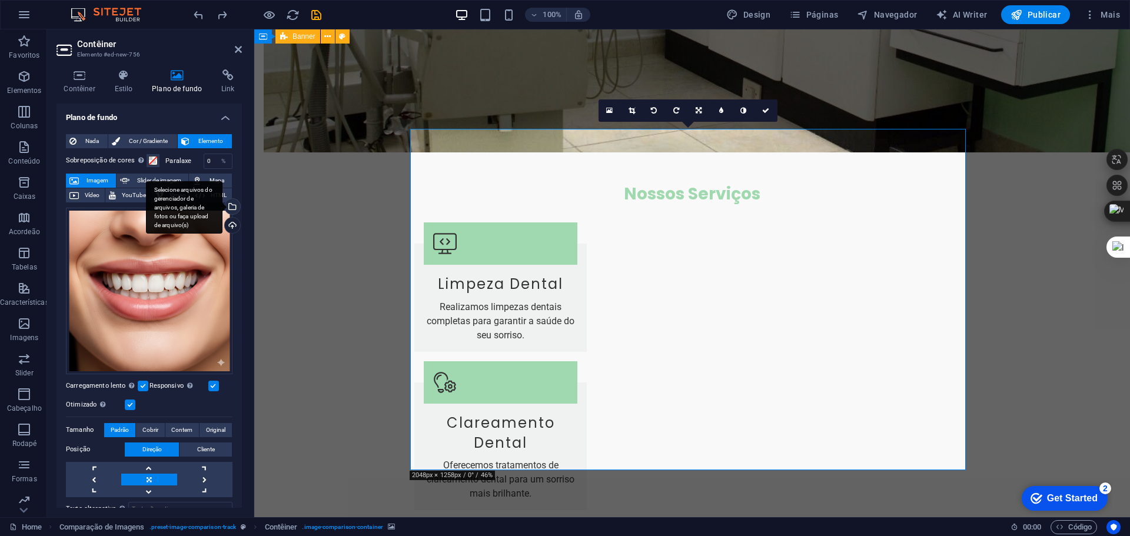
click at [231, 208] on div "Selecione arquivos do gerenciador de arquivos, galeria de fotos ou faça upload …" at bounding box center [231, 208] width 18 height 18
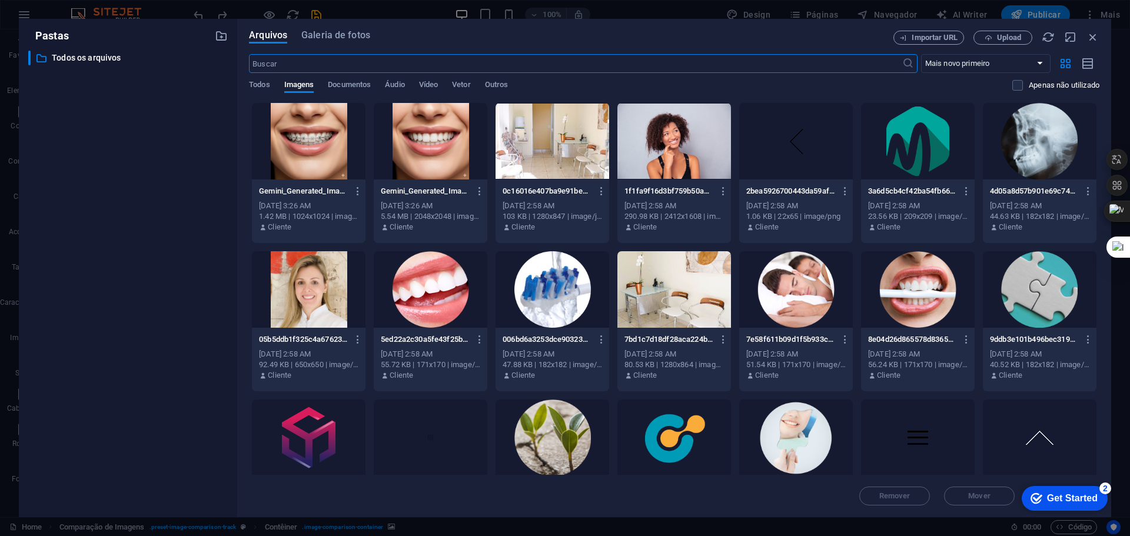
click at [337, 139] on div at bounding box center [309, 141] width 114 height 77
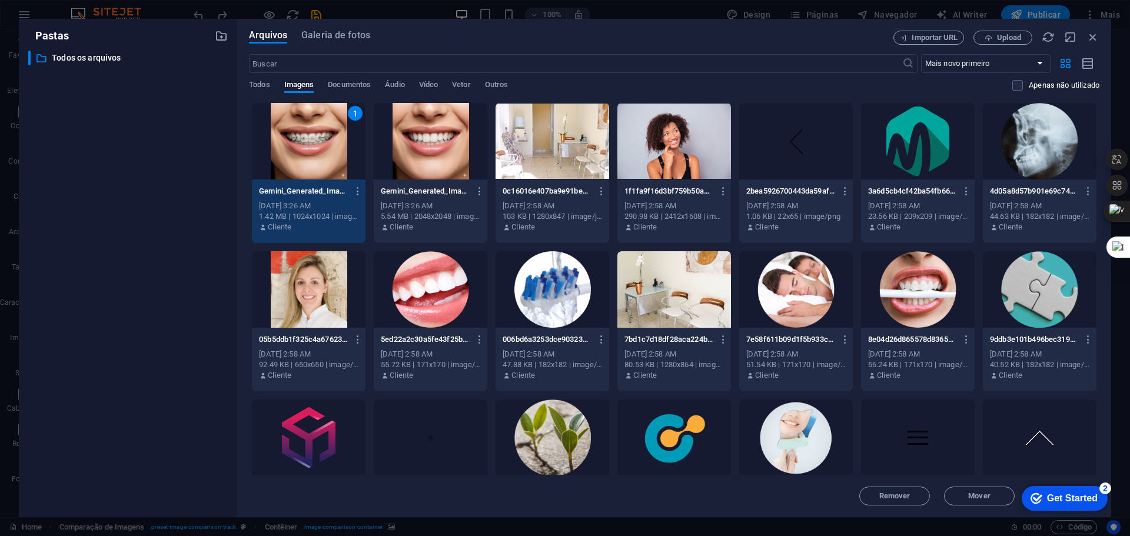
click at [337, 139] on div "1" at bounding box center [309, 141] width 114 height 77
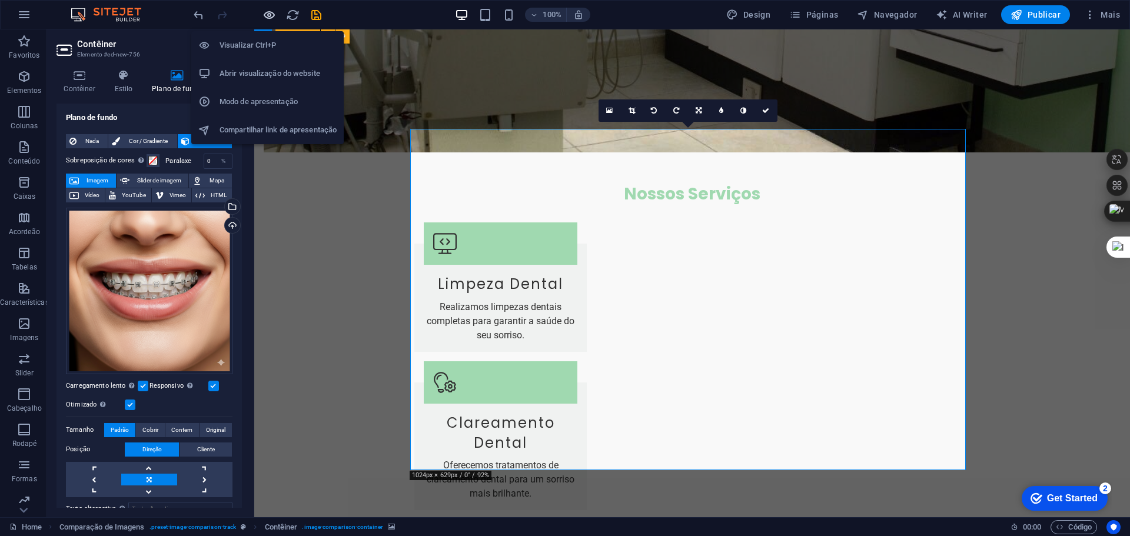
click at [267, 12] on icon "button" at bounding box center [269, 15] width 14 height 14
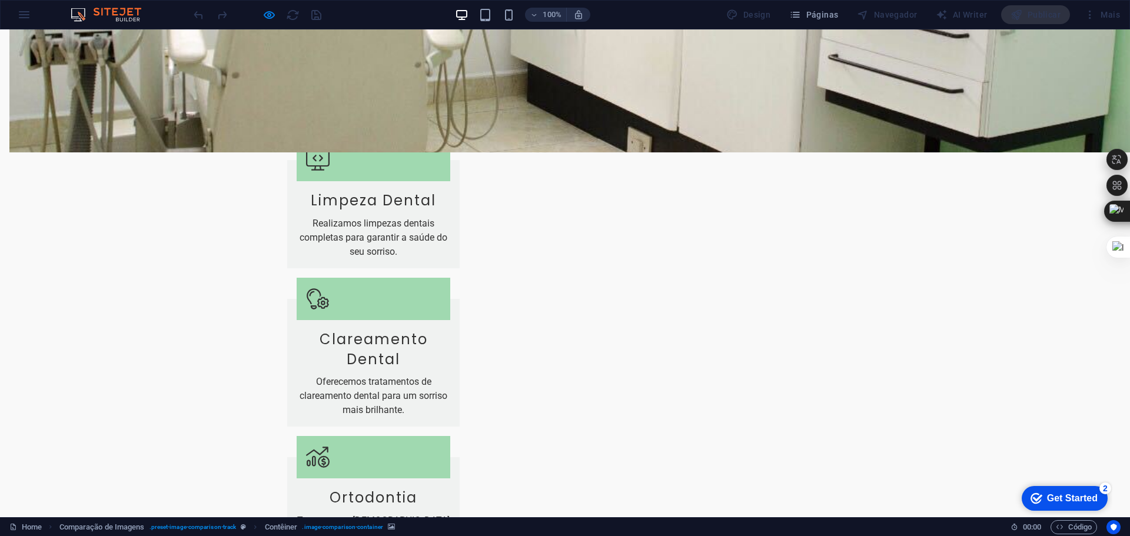
drag, startPoint x: 556, startPoint y: 302, endPoint x: 833, endPoint y: 329, distance: 277.8
type input "100"
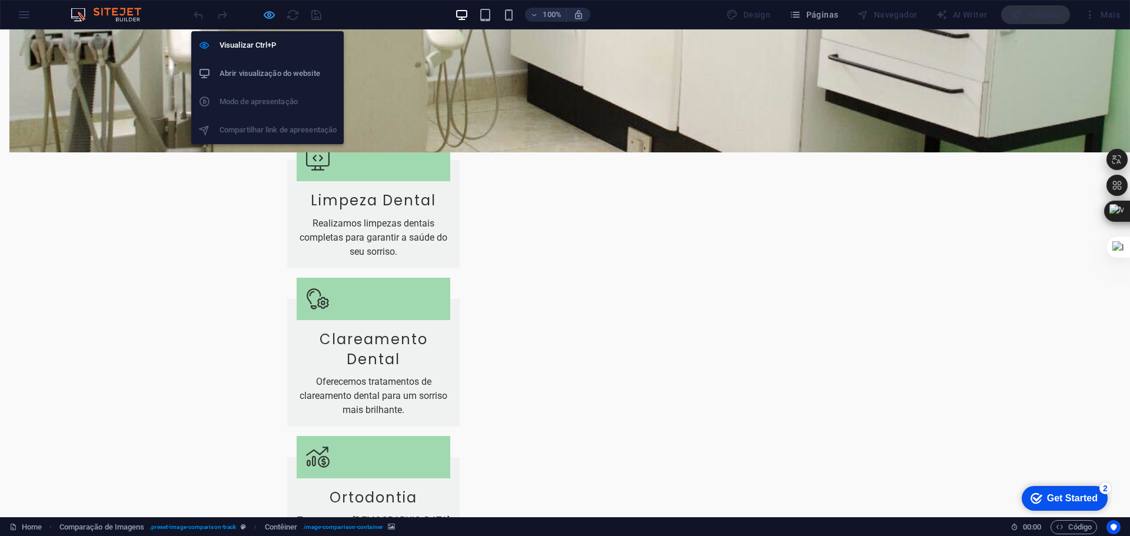
click at [270, 15] on icon "button" at bounding box center [269, 15] width 14 height 14
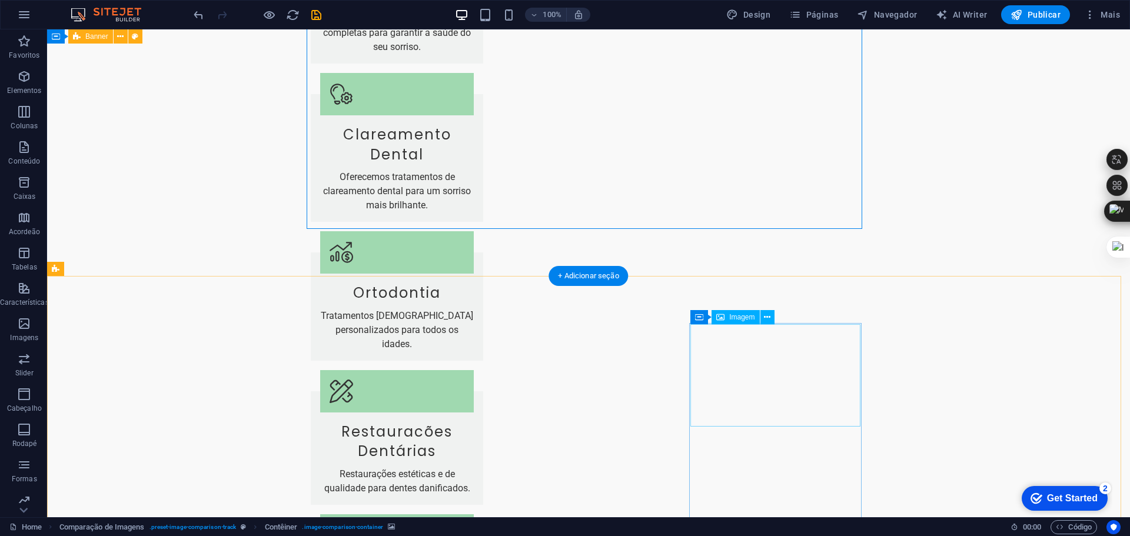
scroll to position [1538, 0]
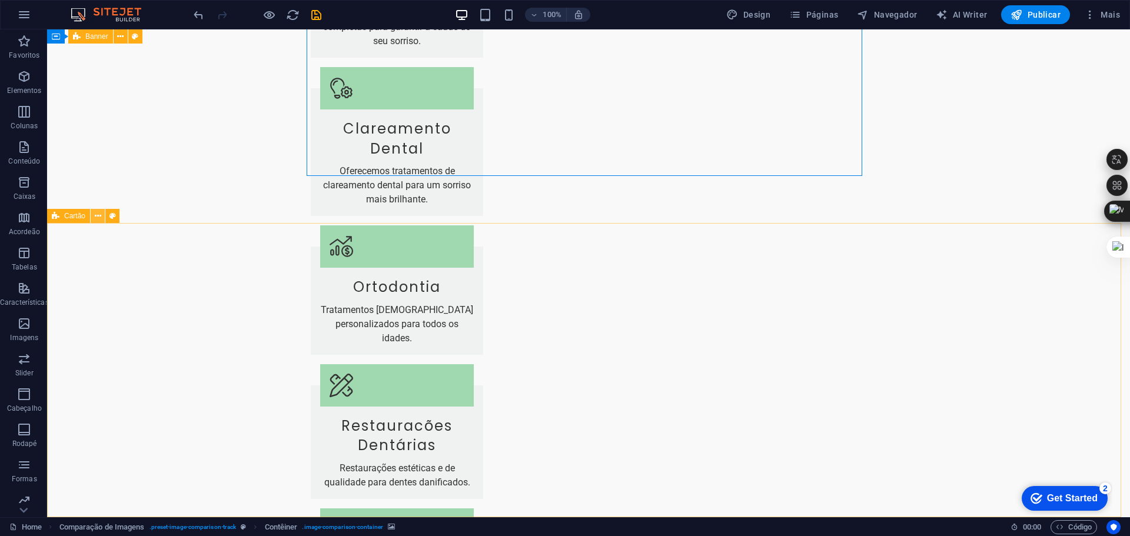
click at [96, 215] on icon at bounding box center [98, 216] width 6 height 12
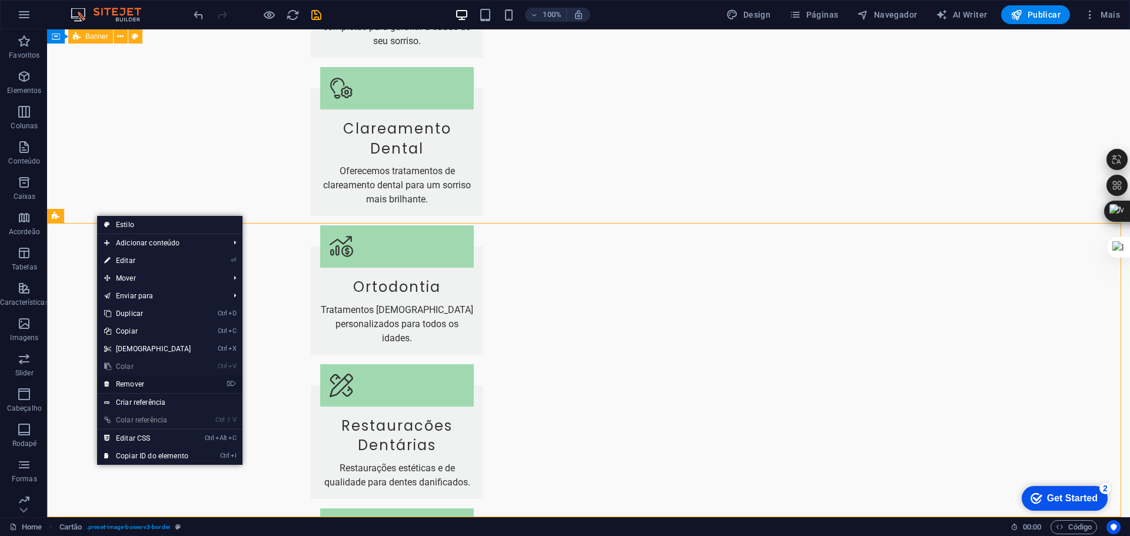
click at [136, 387] on link "⌦ Remover" at bounding box center [147, 384] width 101 height 18
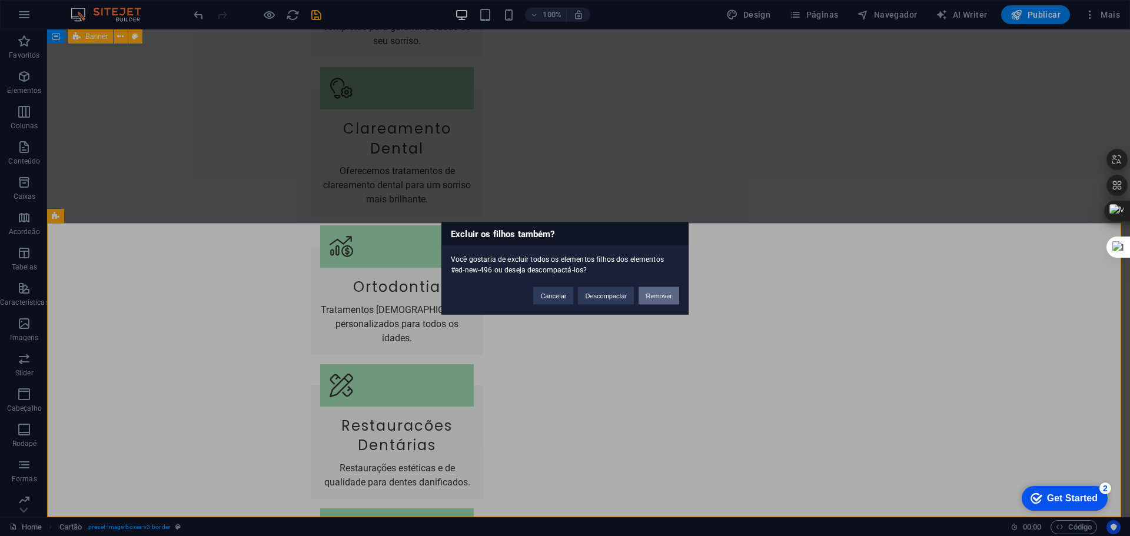
click at [663, 295] on button "Remover" at bounding box center [658, 296] width 41 height 18
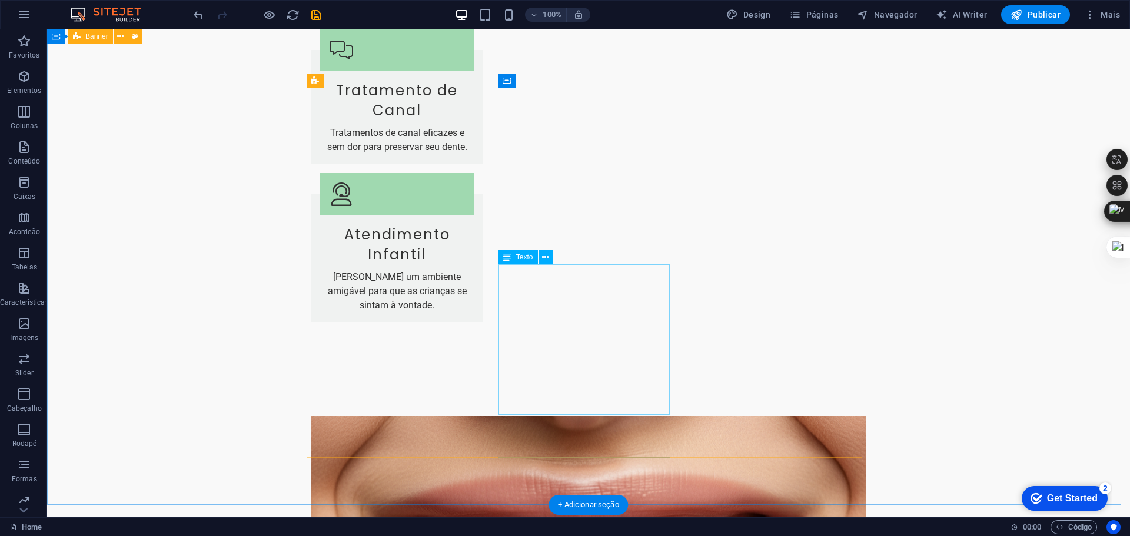
scroll to position [2067, 0]
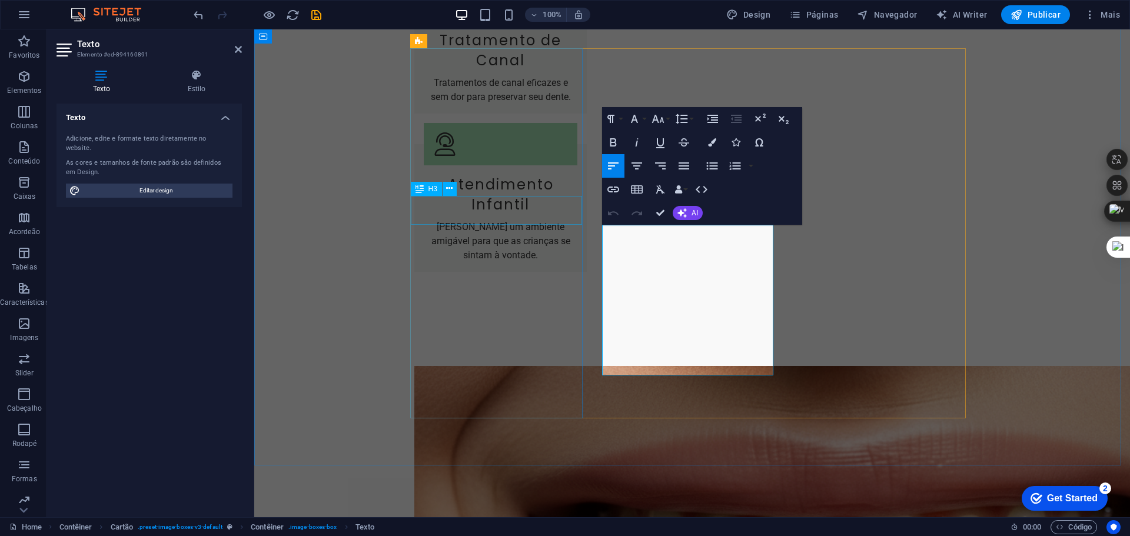
drag, startPoint x: 685, startPoint y: 354, endPoint x: 494, endPoint y: 218, distance: 234.2
drag, startPoint x: 666, startPoint y: 274, endPoint x: 861, endPoint y: 104, distance: 259.0
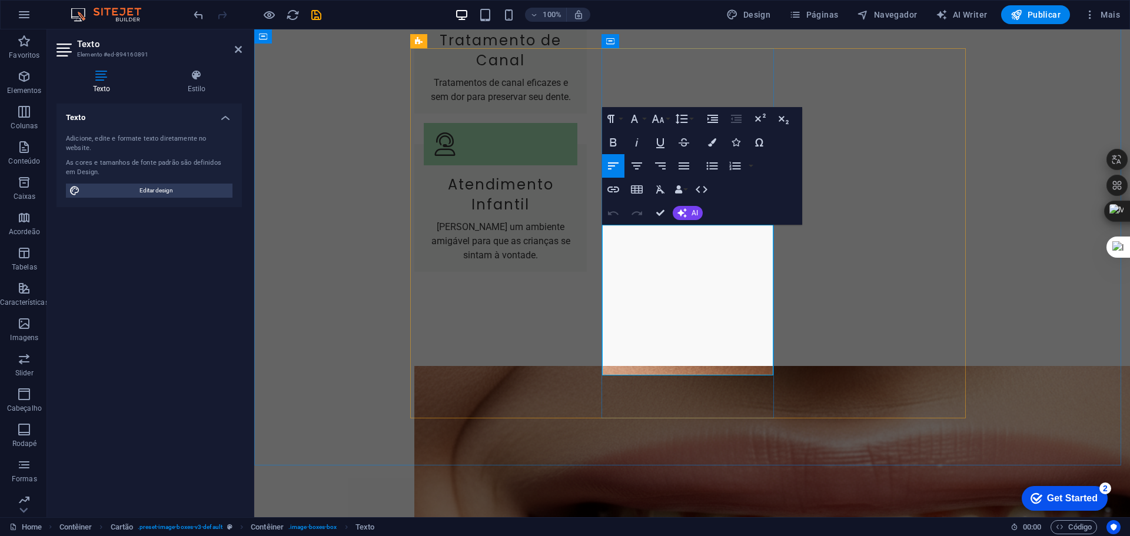
click at [635, 164] on icon "button" at bounding box center [637, 166] width 14 height 14
click at [684, 166] on icon "button" at bounding box center [684, 165] width 11 height 7
click at [711, 171] on icon "button" at bounding box center [712, 166] width 14 height 14
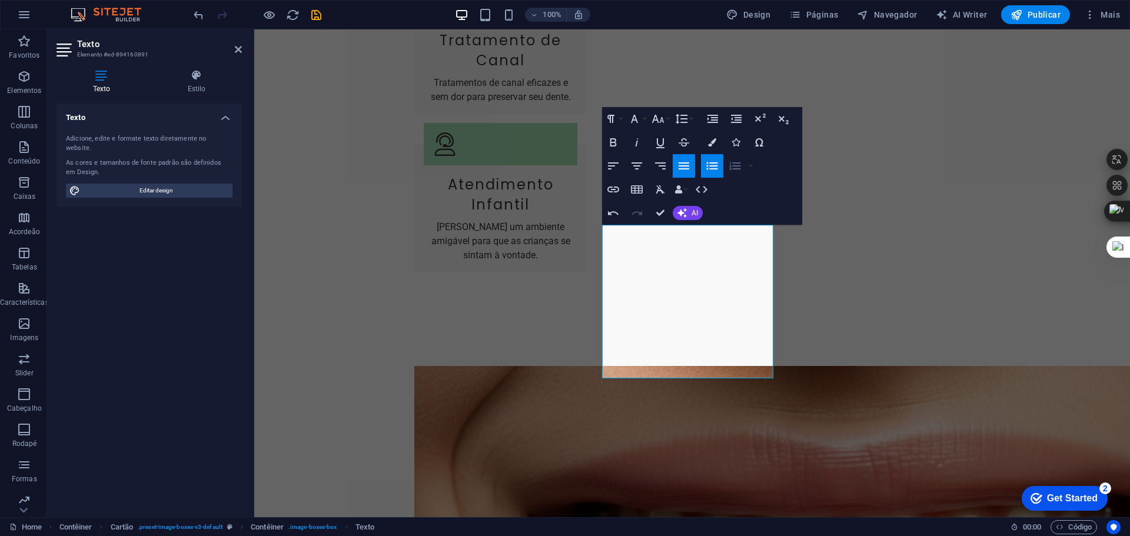
click at [730, 161] on icon "button" at bounding box center [735, 166] width 14 height 14
click at [751, 164] on button "button" at bounding box center [750, 166] width 9 height 24
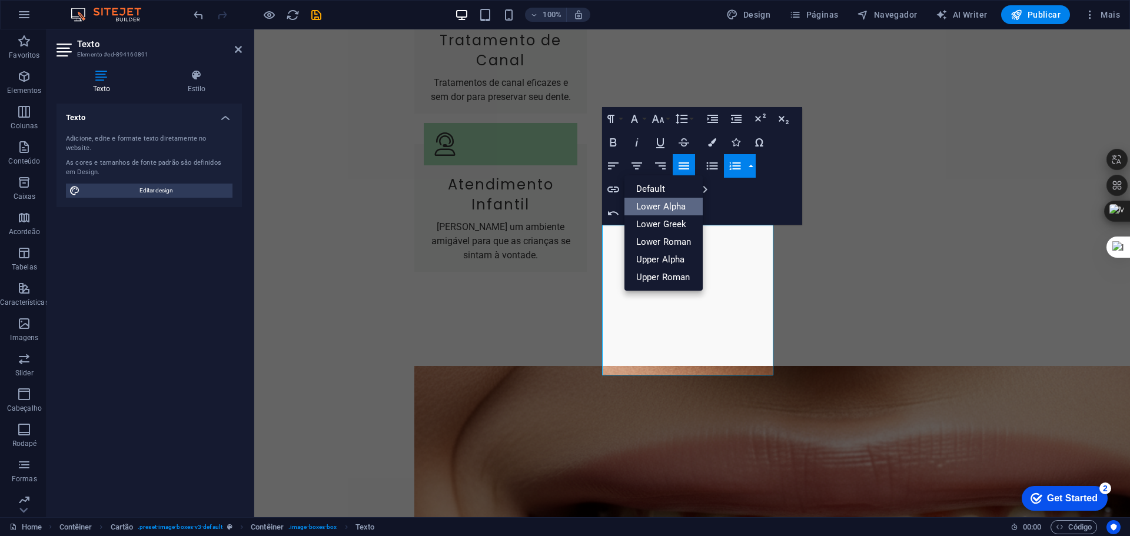
click at [666, 206] on link "Lower Alpha" at bounding box center [663, 207] width 79 height 18
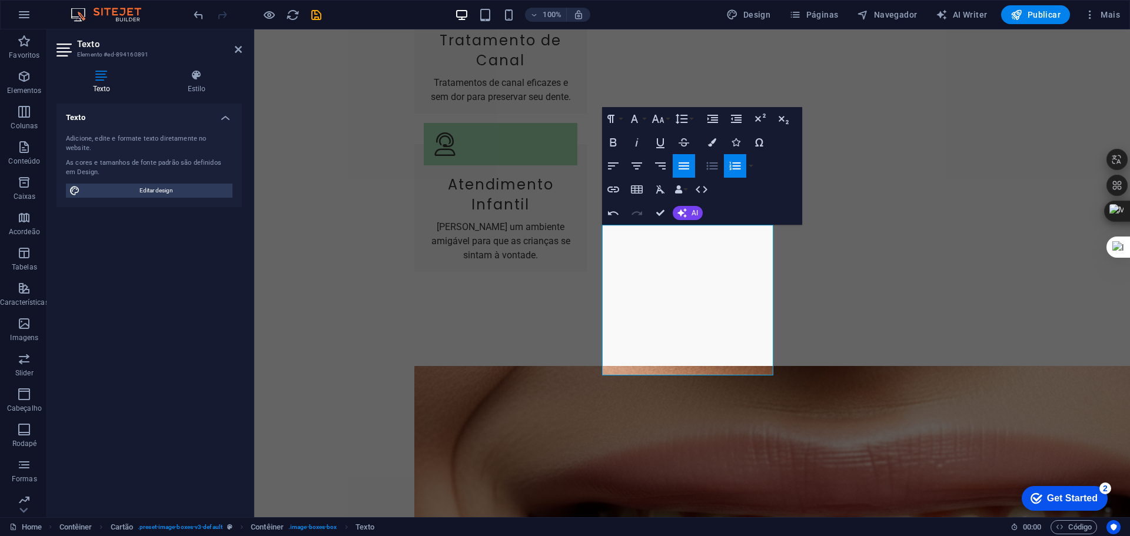
click at [713, 166] on icon "button" at bounding box center [711, 166] width 11 height 8
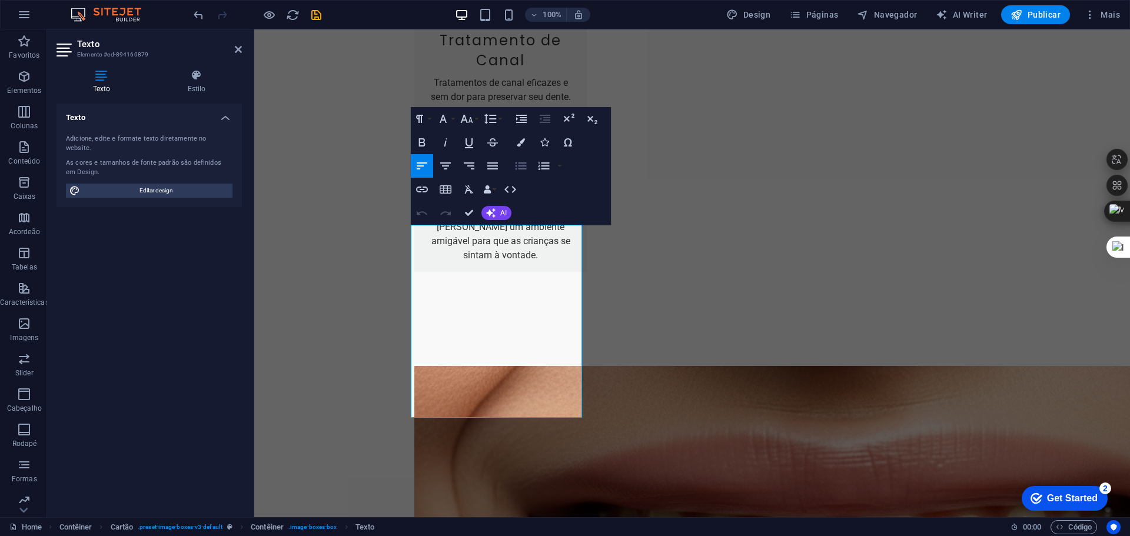
click at [518, 167] on icon "button" at bounding box center [520, 166] width 11 height 8
click at [523, 121] on icon "button" at bounding box center [521, 119] width 11 height 8
click at [547, 116] on icon "button" at bounding box center [545, 119] width 11 height 8
click at [520, 115] on icon "button" at bounding box center [521, 119] width 11 height 8
click at [494, 117] on icon "button" at bounding box center [490, 119] width 14 height 14
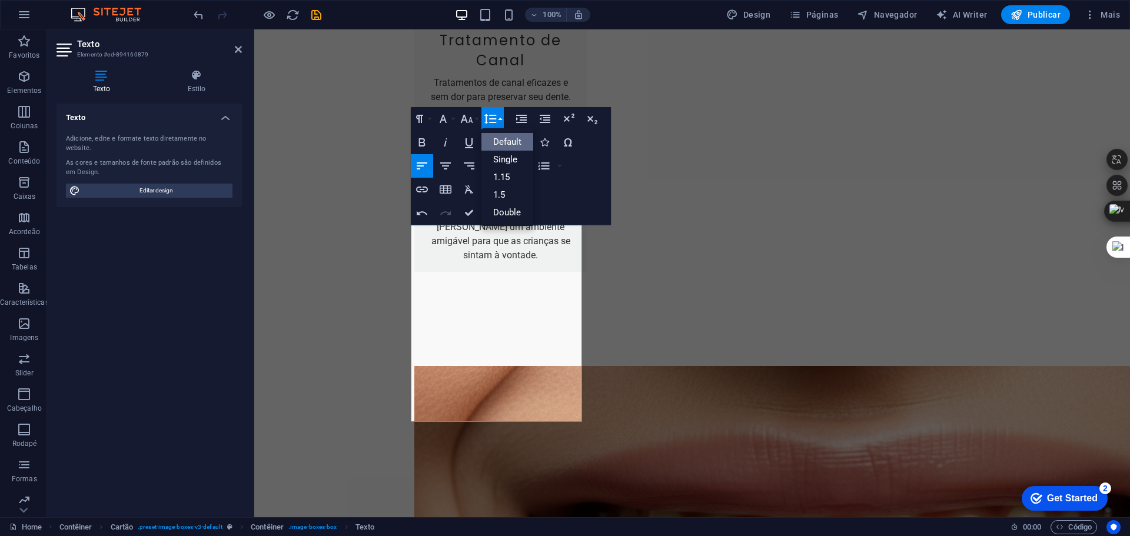
scroll to position [0, 0]
click at [494, 117] on icon "button" at bounding box center [490, 119] width 14 height 14
click at [495, 117] on icon "button" at bounding box center [490, 119] width 14 height 14
click at [516, 154] on link "Single" at bounding box center [507, 160] width 52 height 18
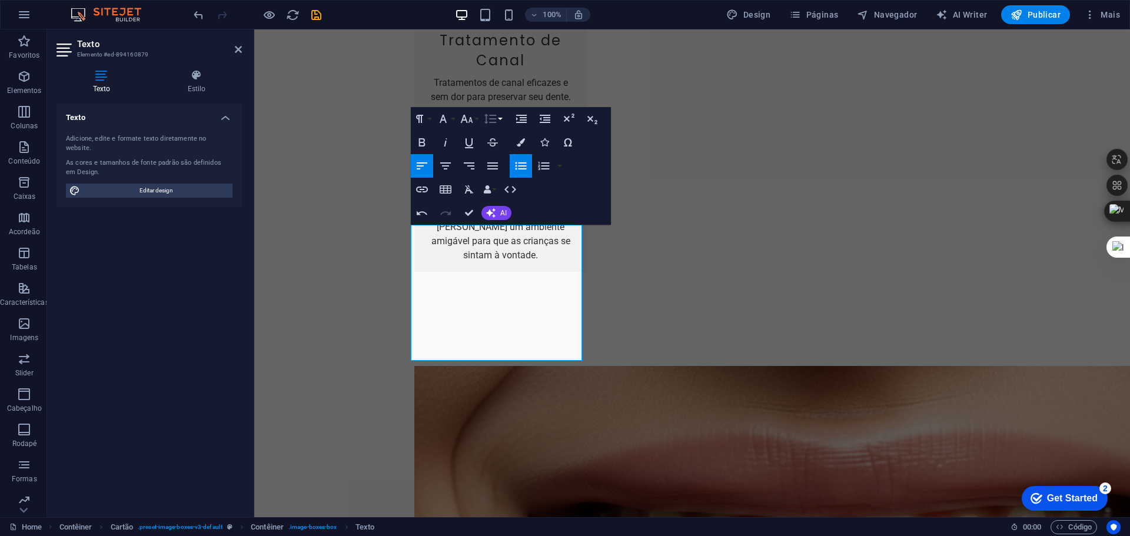
click at [490, 120] on icon "button" at bounding box center [490, 119] width 14 height 14
click at [510, 174] on link "1.15" at bounding box center [507, 177] width 52 height 18
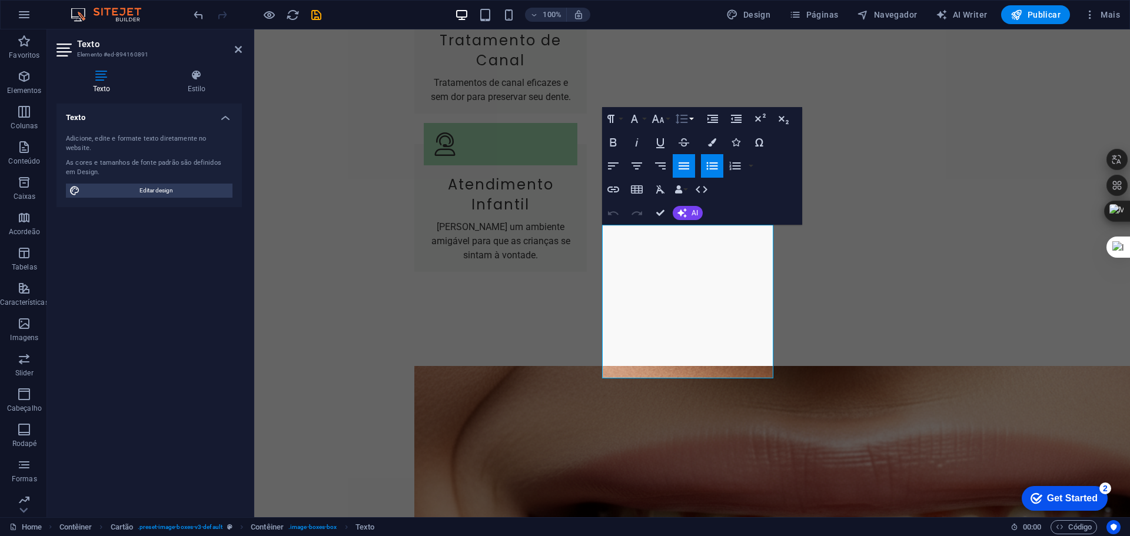
click at [683, 117] on icon "button" at bounding box center [681, 119] width 14 height 14
click at [702, 178] on link "1.15" at bounding box center [699, 177] width 52 height 18
click at [680, 163] on icon "button" at bounding box center [684, 165] width 11 height 7
click at [689, 160] on icon "button" at bounding box center [684, 166] width 14 height 14
click at [616, 167] on icon "button" at bounding box center [613, 166] width 14 height 14
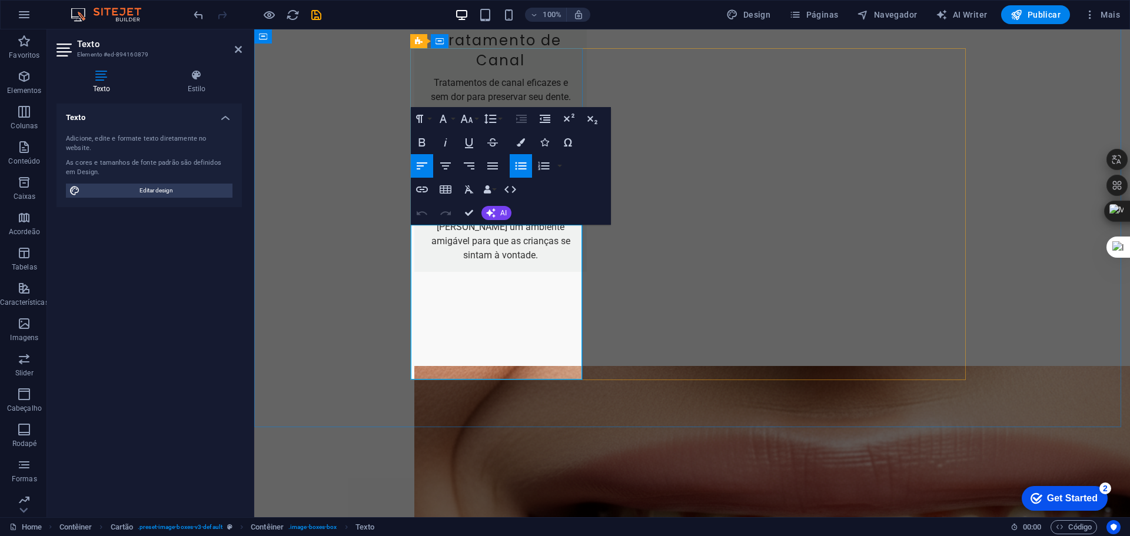
drag, startPoint x: 503, startPoint y: 252, endPoint x: 468, endPoint y: 248, distance: 34.4
click at [423, 144] on icon "button" at bounding box center [422, 142] width 14 height 14
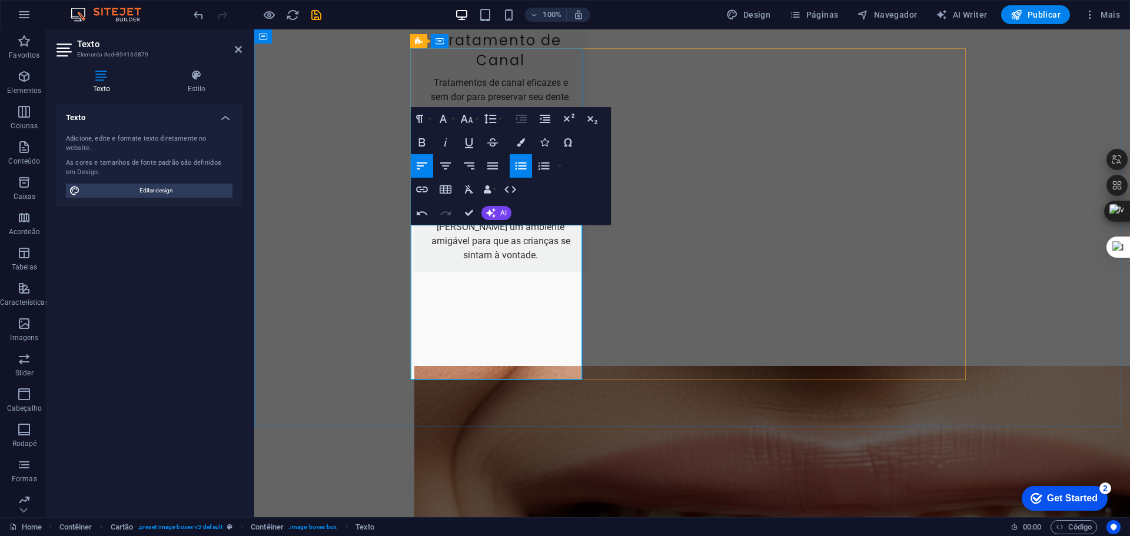
drag, startPoint x: 507, startPoint y: 251, endPoint x: 470, endPoint y: 251, distance: 37.7
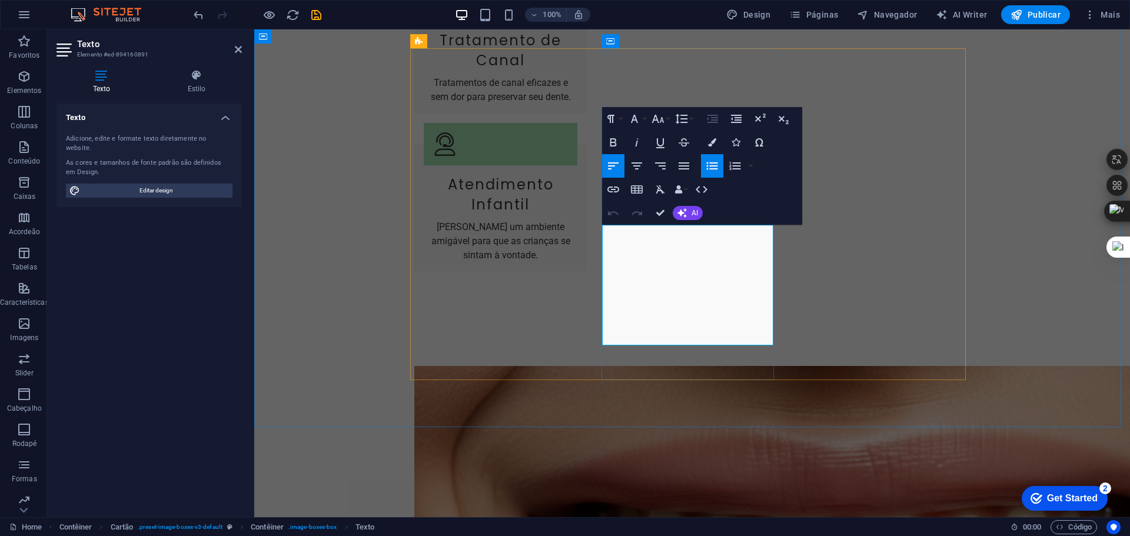
drag, startPoint x: 689, startPoint y: 238, endPoint x: 650, endPoint y: 238, distance: 38.8
click at [612, 143] on icon "button" at bounding box center [613, 142] width 6 height 8
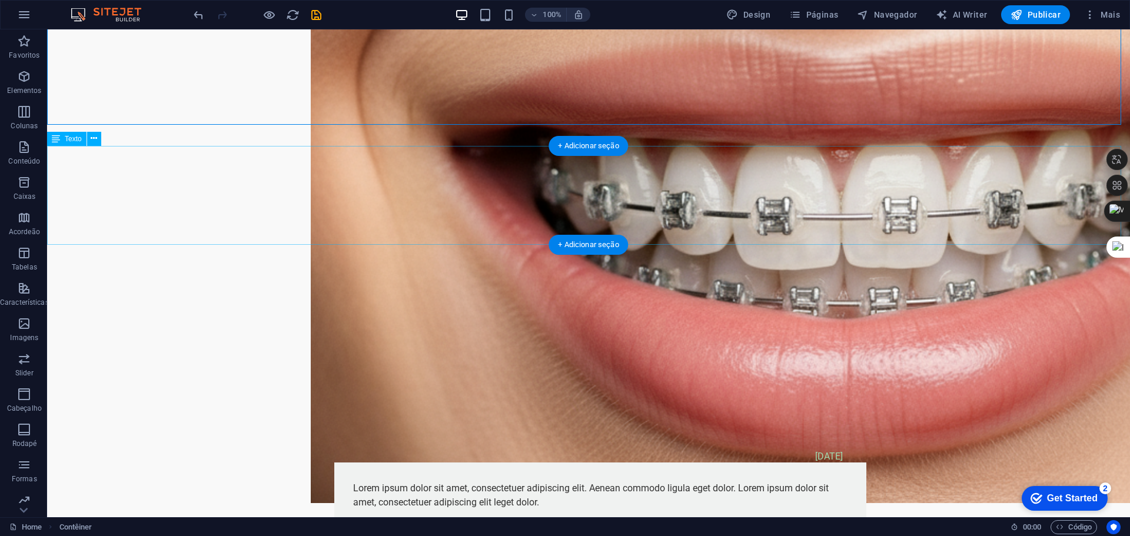
scroll to position [2420, 0]
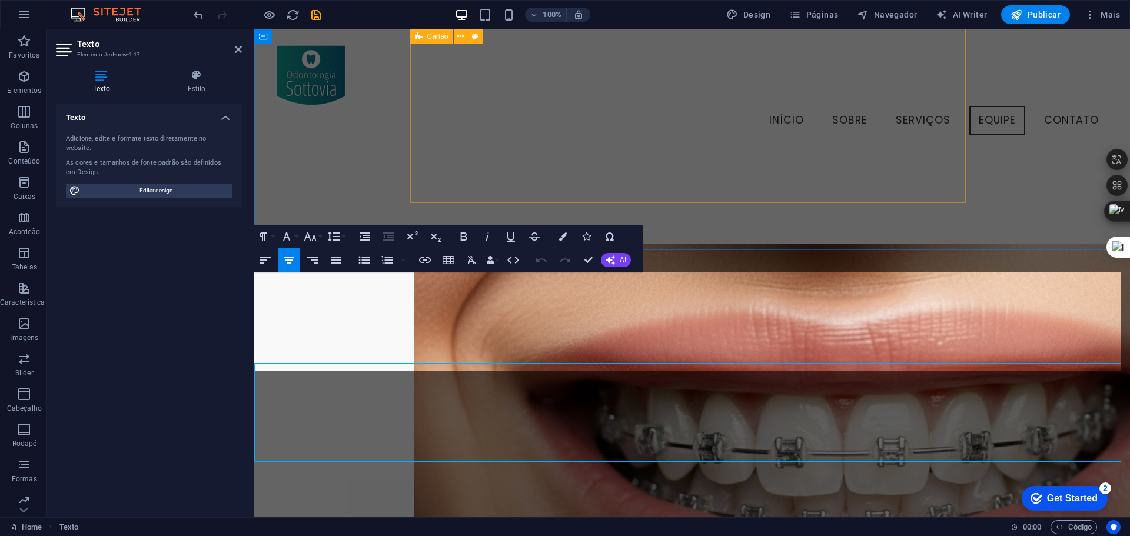
scroll to position [2153, 0]
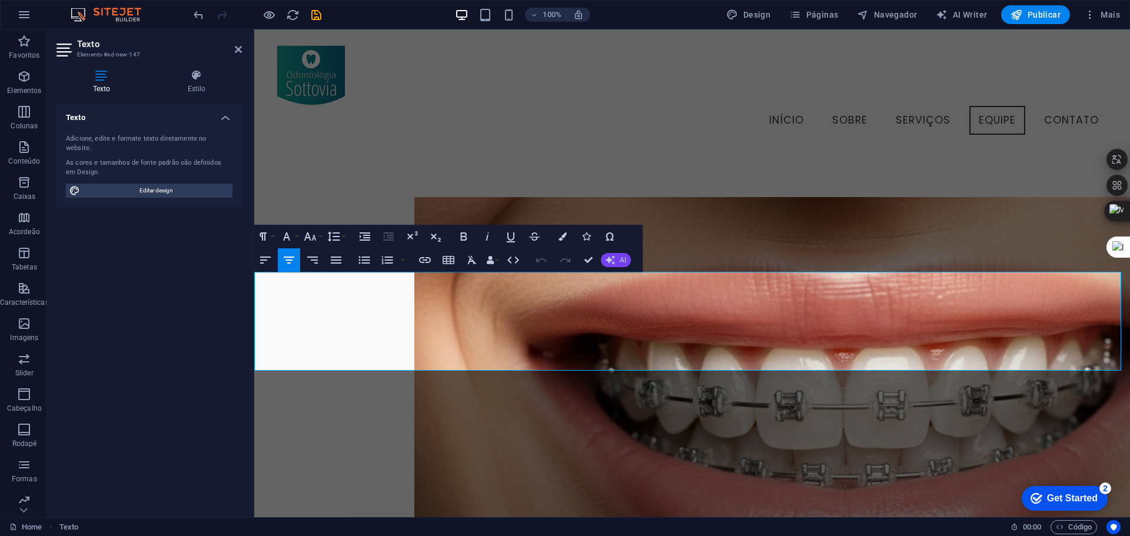
click at [615, 261] on button "AI" at bounding box center [616, 260] width 30 height 14
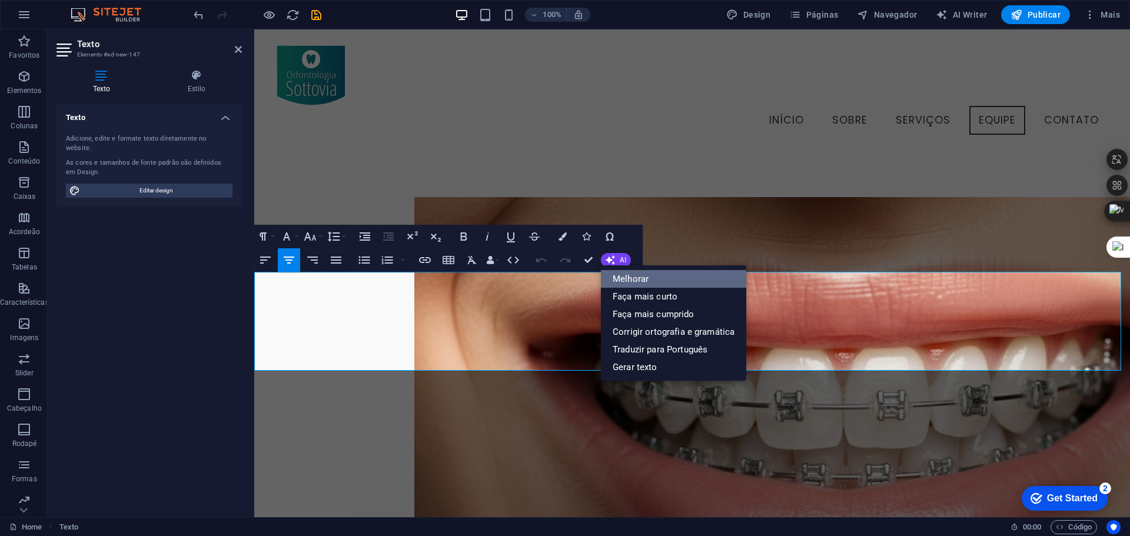
click at [627, 278] on link "Melhorar" at bounding box center [673, 279] width 145 height 18
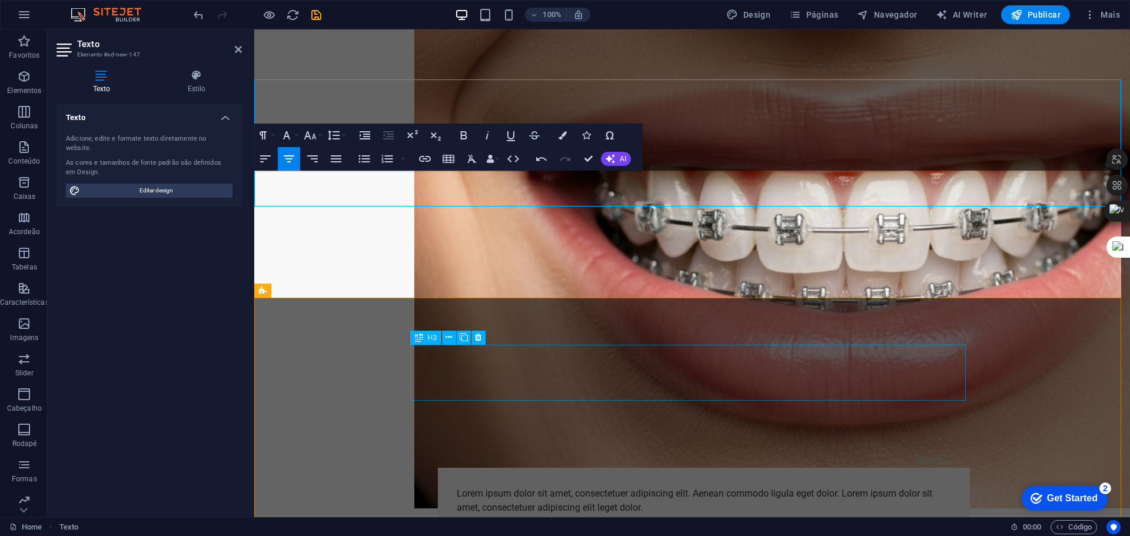
scroll to position [2362, 0]
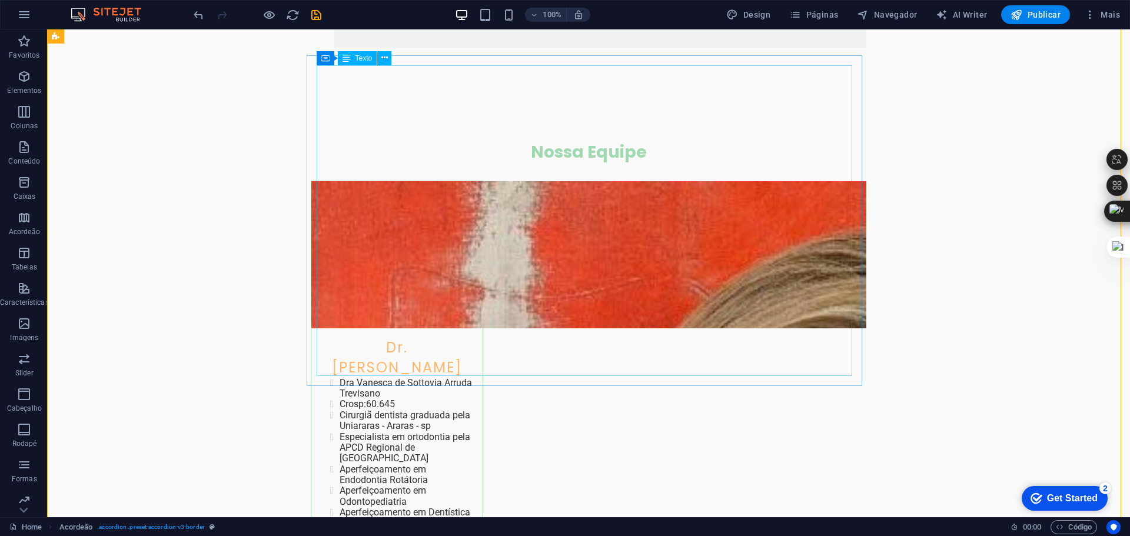
scroll to position [3009, 0]
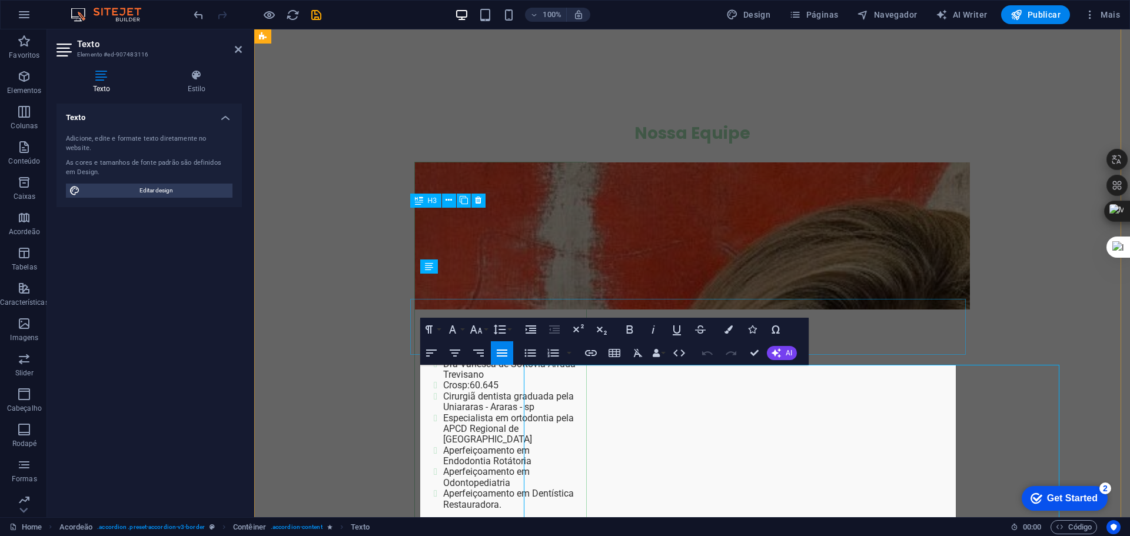
scroll to position [2728, 0]
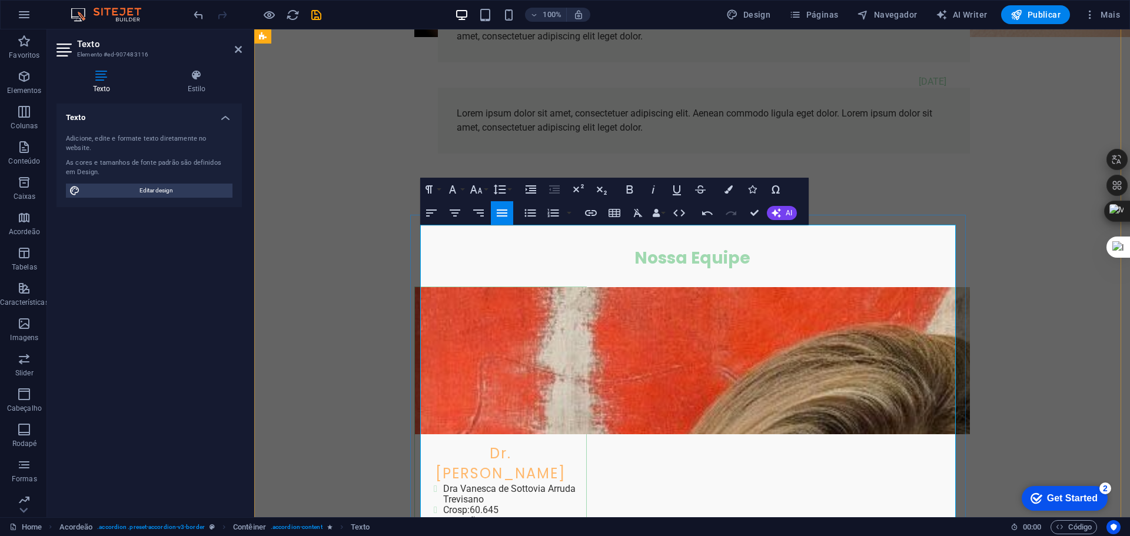
scroll to position [2904, 0]
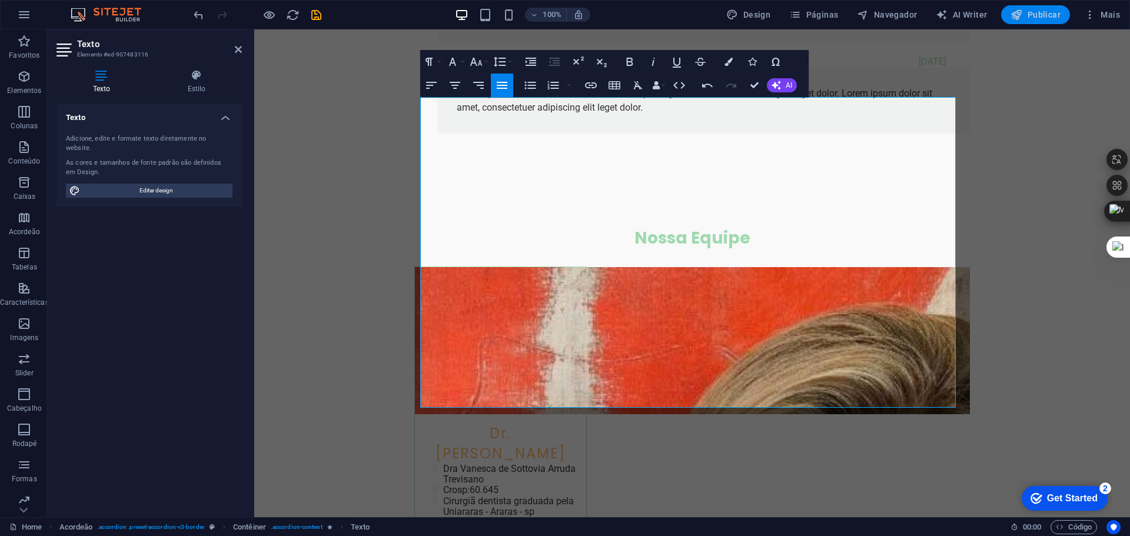
click at [1040, 14] on span "Publicar" at bounding box center [1035, 15] width 50 height 12
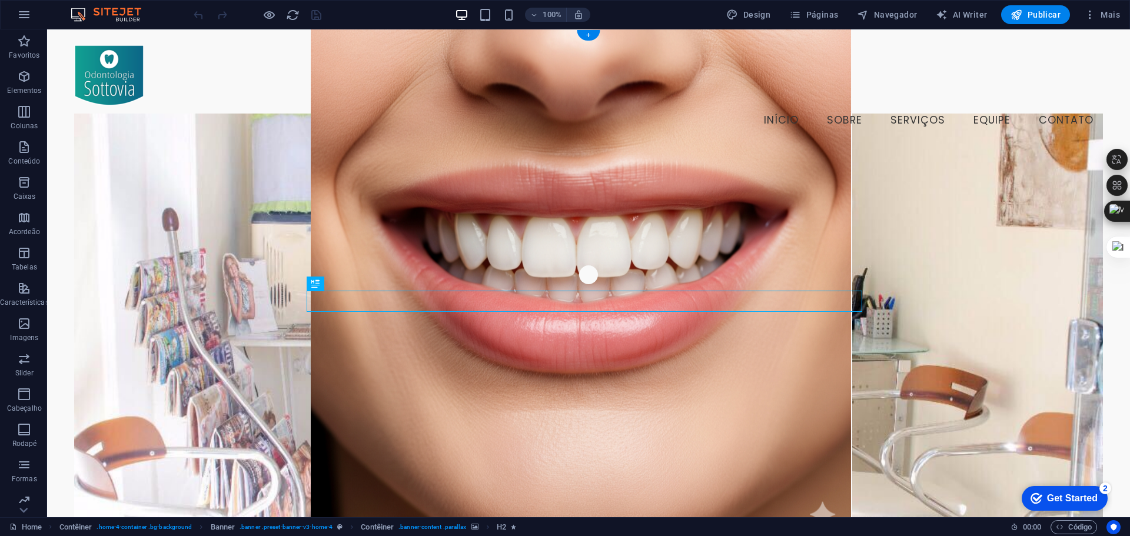
click at [189, 221] on figure at bounding box center [588, 336] width 1029 height 444
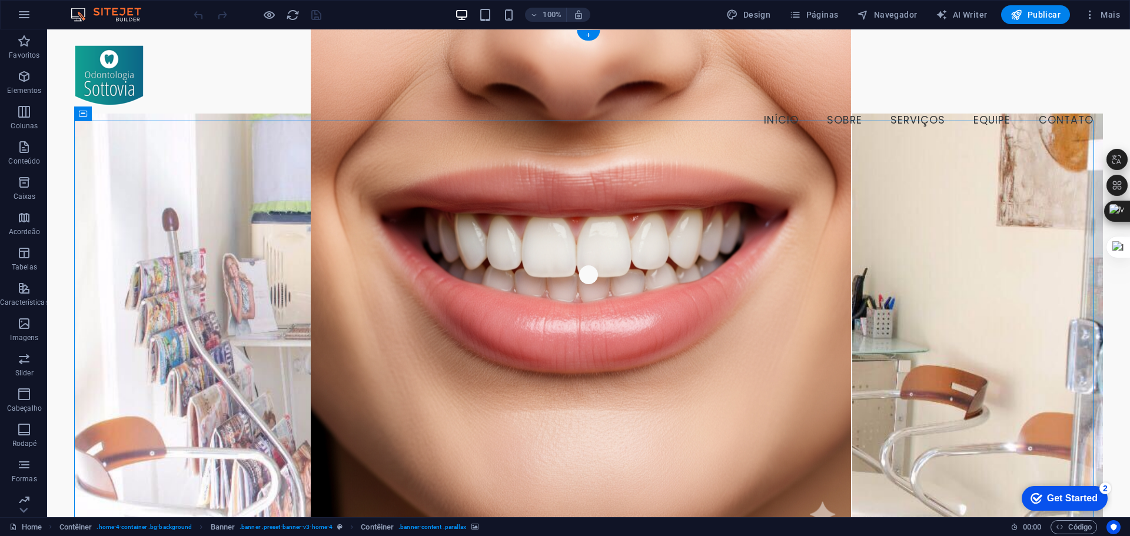
click at [189, 221] on figure at bounding box center [588, 336] width 1029 height 444
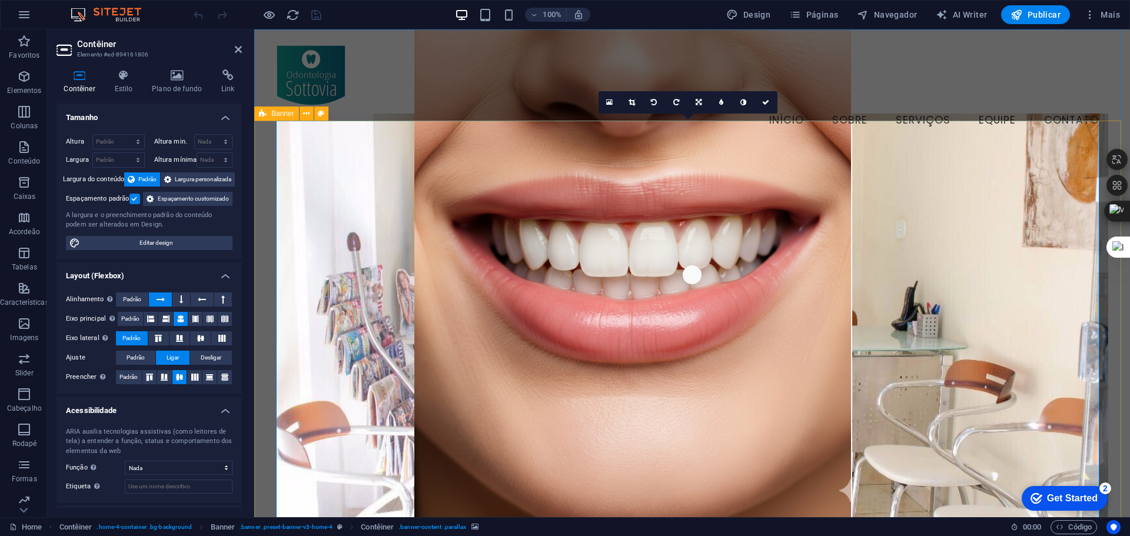
click at [364, 163] on figure at bounding box center [692, 336] width 832 height 444
click at [282, 115] on span "Banner" at bounding box center [282, 113] width 23 height 7
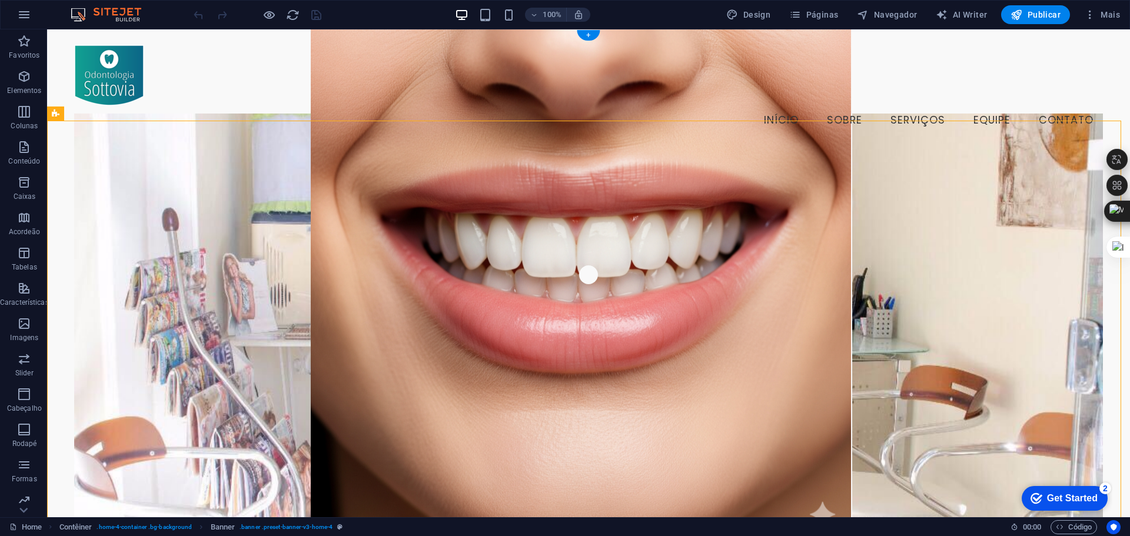
click at [136, 217] on figure at bounding box center [588, 336] width 1029 height 444
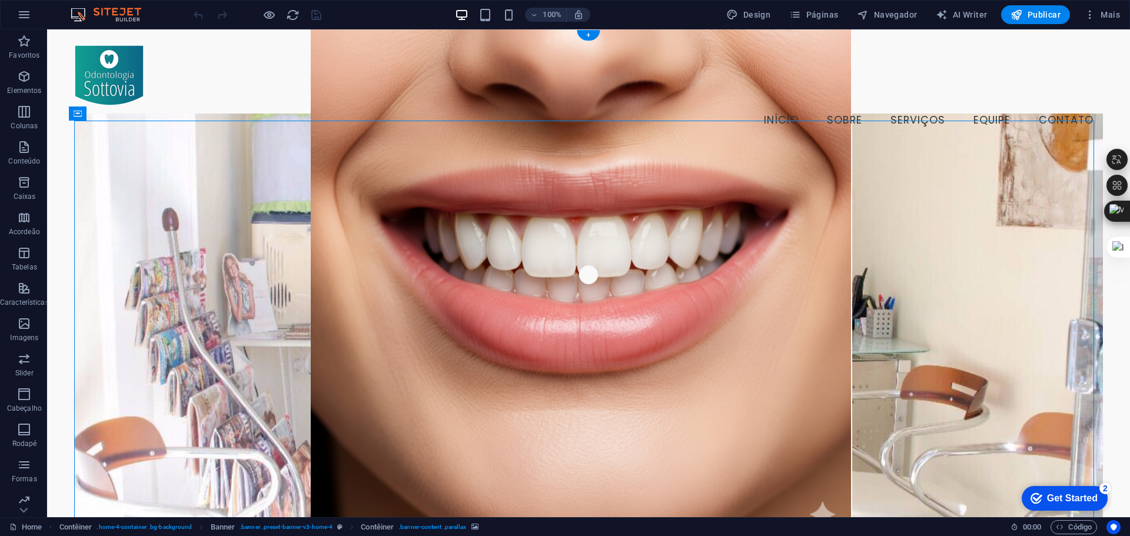
click at [136, 217] on figure at bounding box center [588, 336] width 1029 height 444
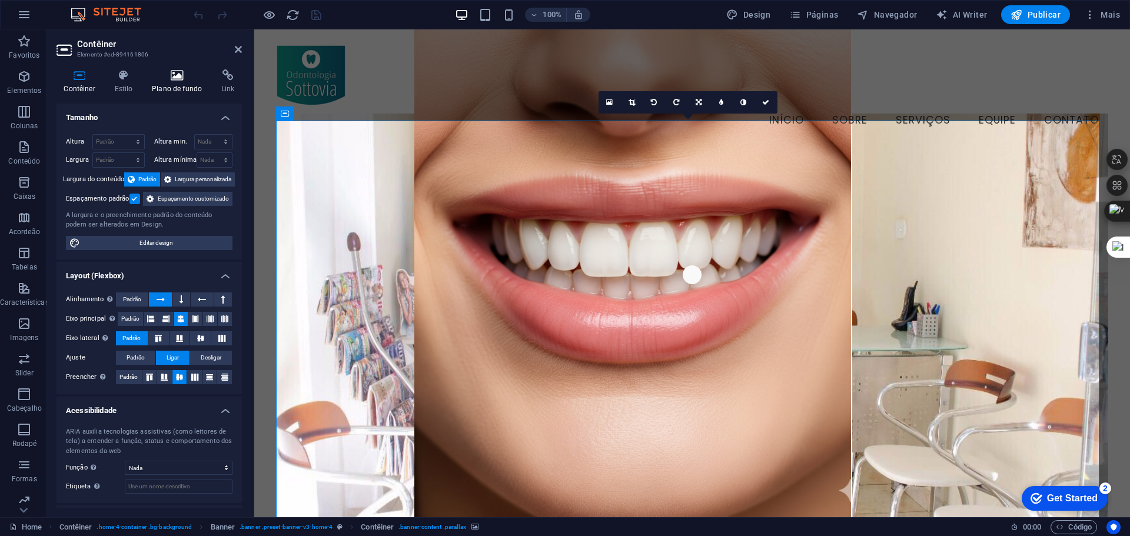
click at [176, 77] on icon at bounding box center [177, 75] width 65 height 12
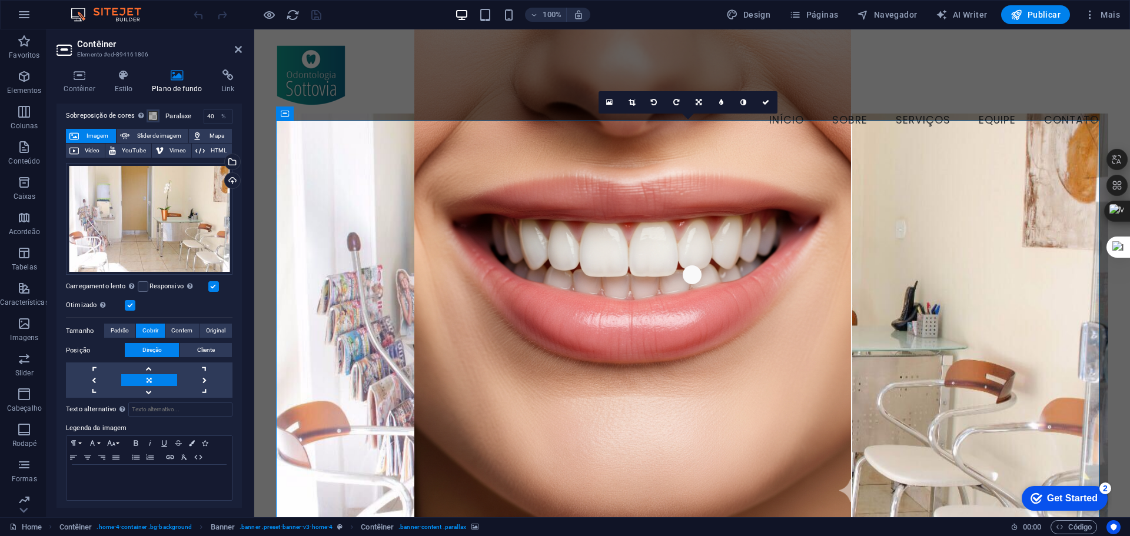
scroll to position [46, 0]
click at [141, 281] on label at bounding box center [143, 285] width 11 height 11
click at [0, 0] on input "Carregamento lento Carregar imagens após o carregamento da página melhora a vel…" at bounding box center [0, 0] width 0 height 0
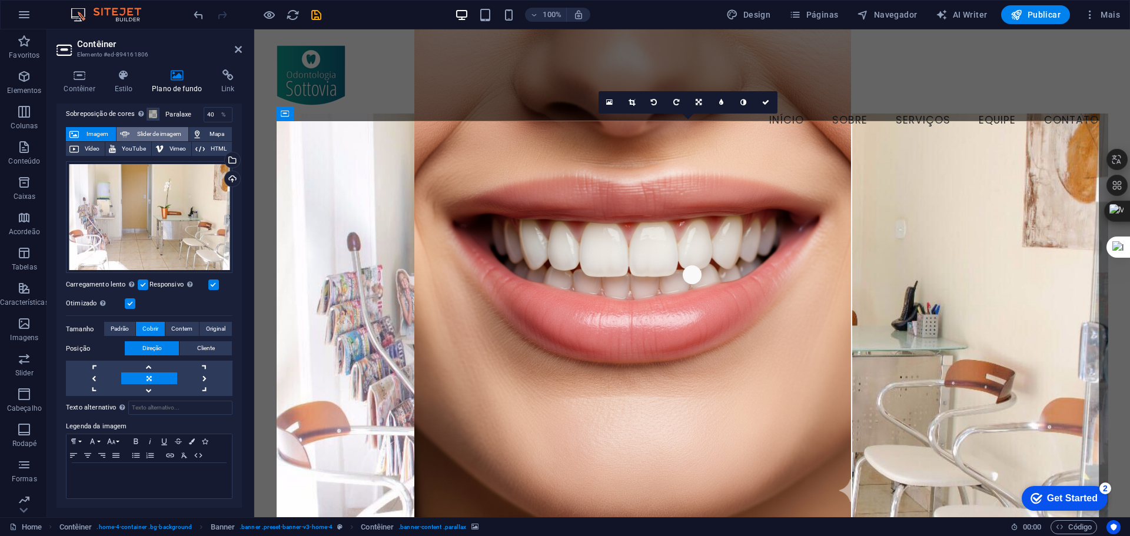
click at [149, 131] on span "Slider de imagem" at bounding box center [159, 134] width 52 height 14
select select "ms"
select select "s"
select select "progressive"
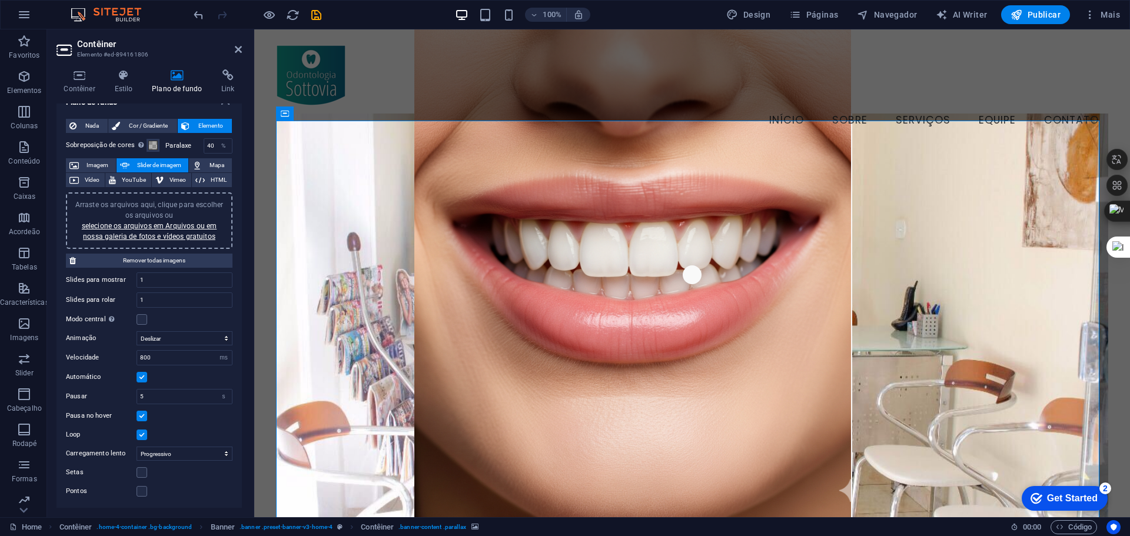
scroll to position [15, 0]
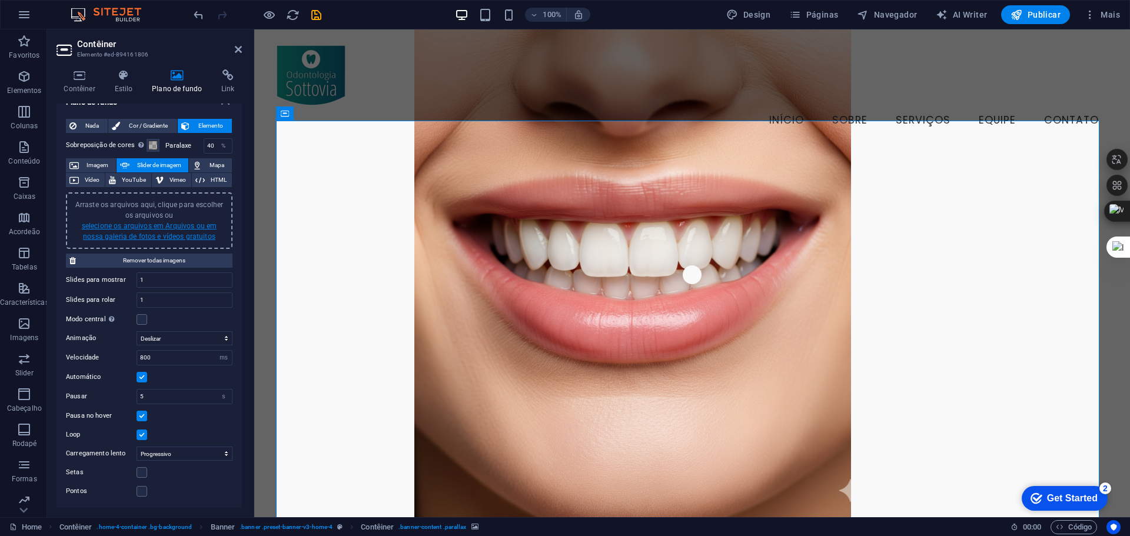
click at [139, 223] on link "selecione os arquivos em Arquivos ou em nossa galeria de fotos e vídeos gratuit…" at bounding box center [149, 231] width 135 height 19
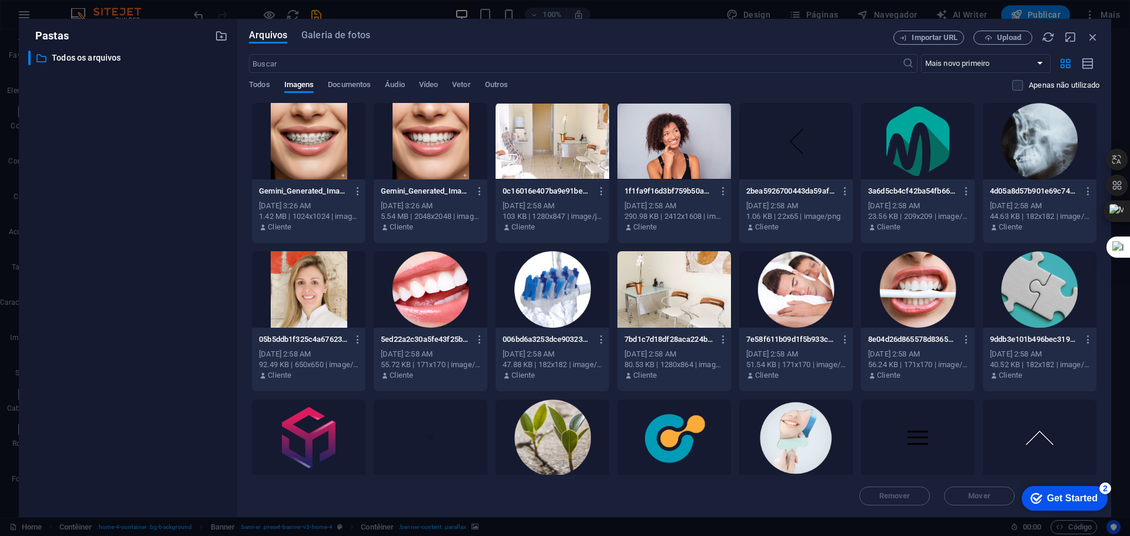
click at [680, 288] on div at bounding box center [674, 289] width 114 height 77
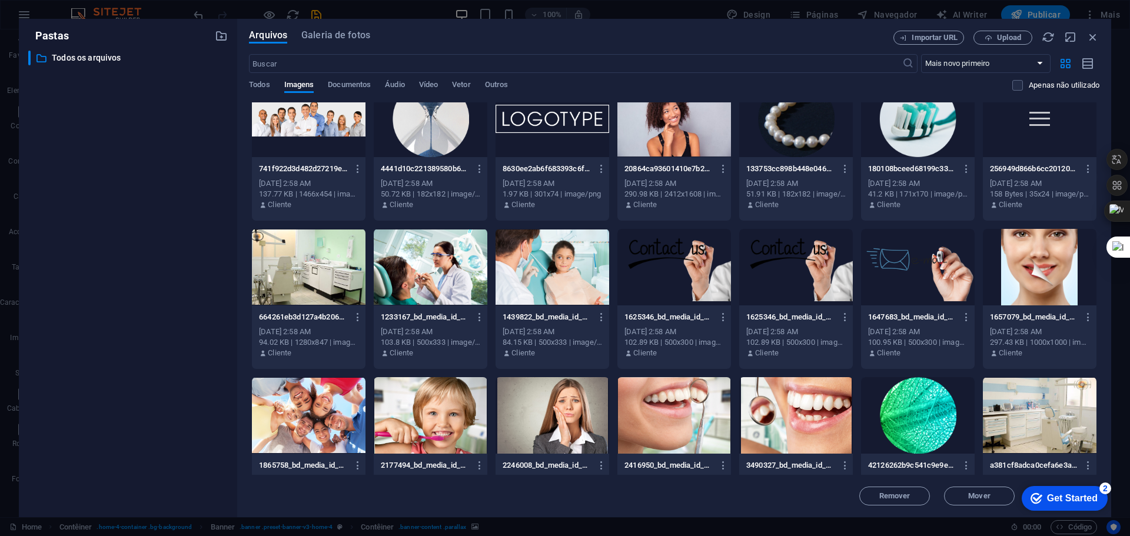
scroll to position [471, 0]
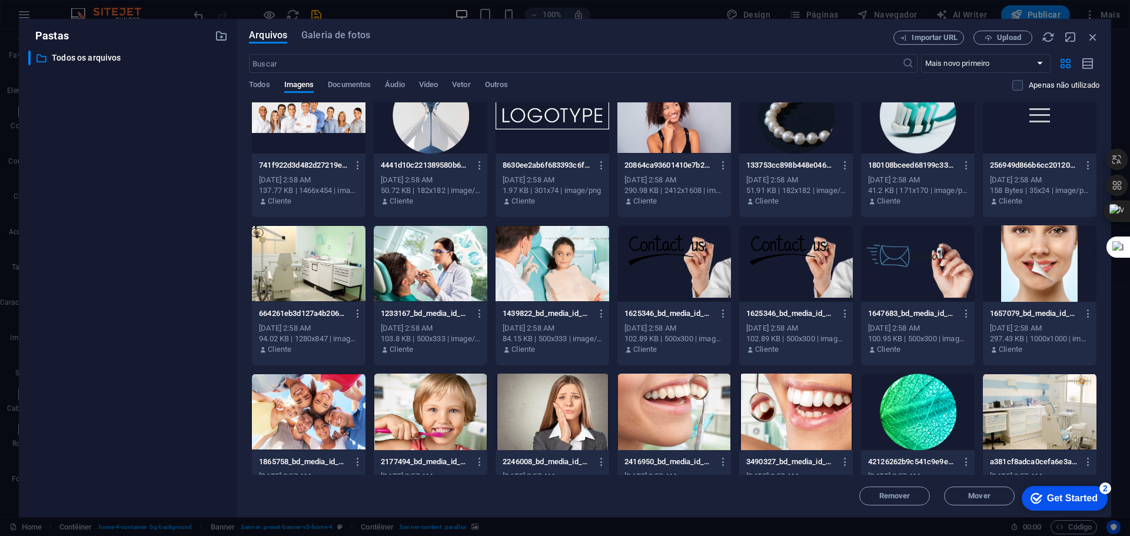
click at [681, 121] on div at bounding box center [674, 115] width 114 height 77
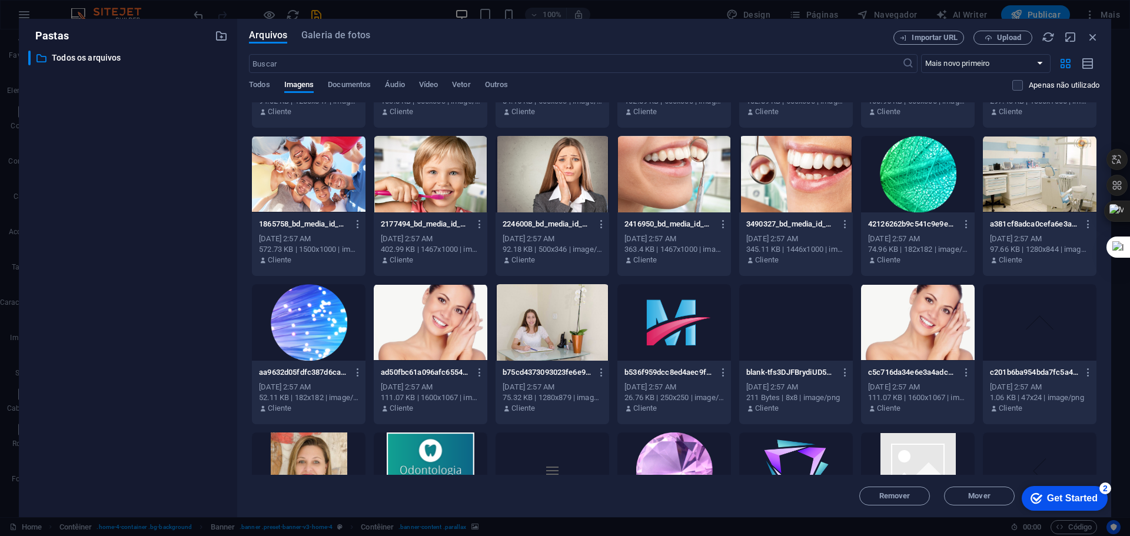
scroll to position [765, 0]
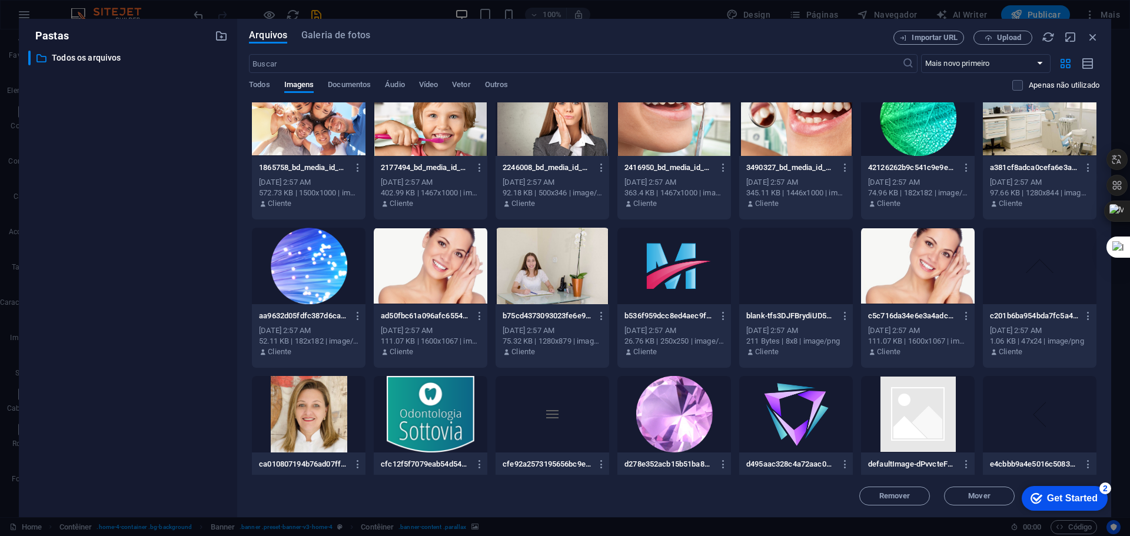
click at [441, 254] on div at bounding box center [431, 266] width 114 height 77
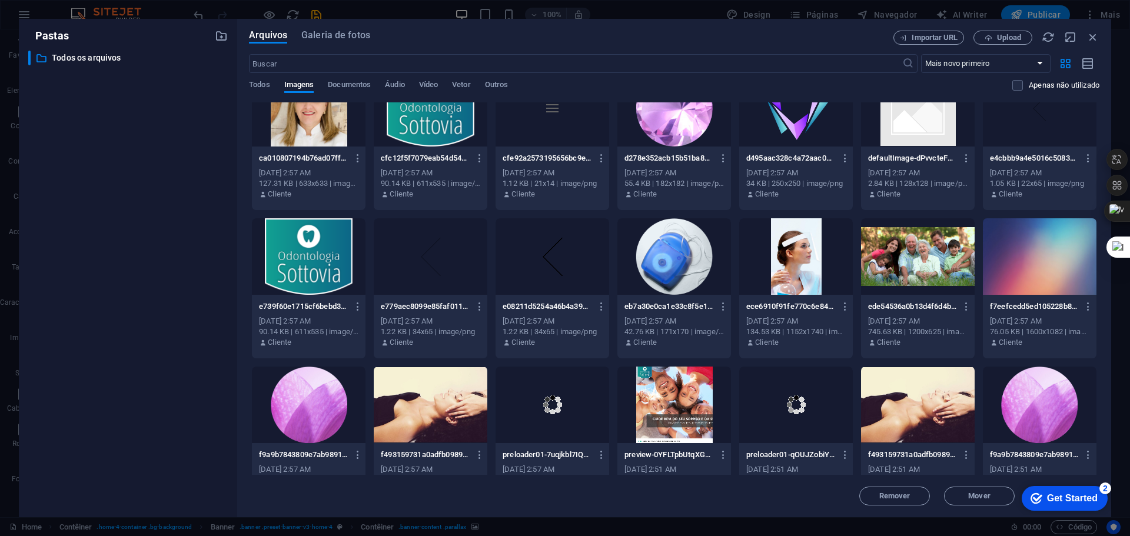
scroll to position [1118, 0]
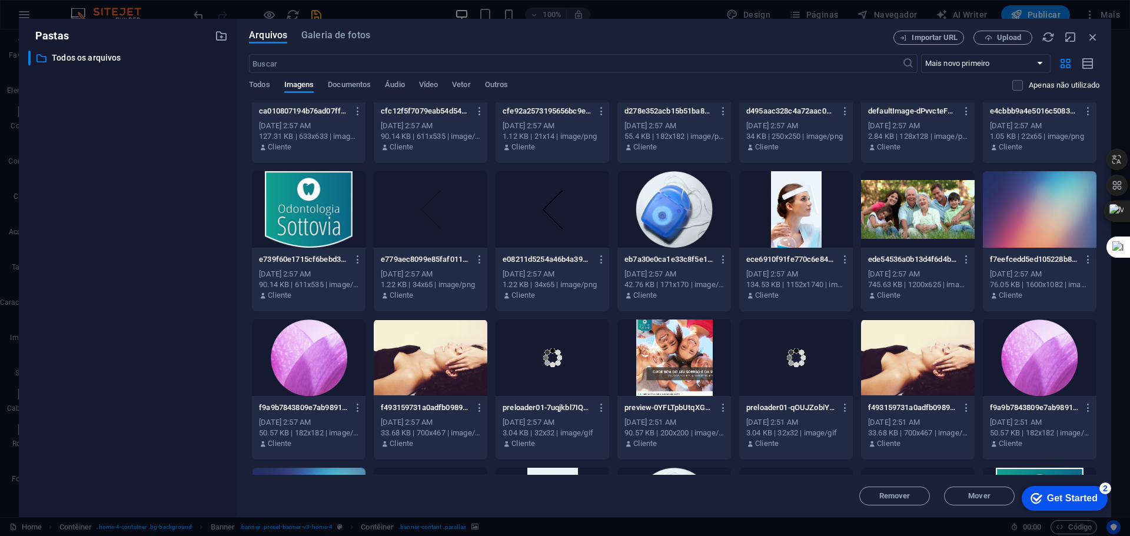
click at [930, 204] on div at bounding box center [918, 209] width 114 height 77
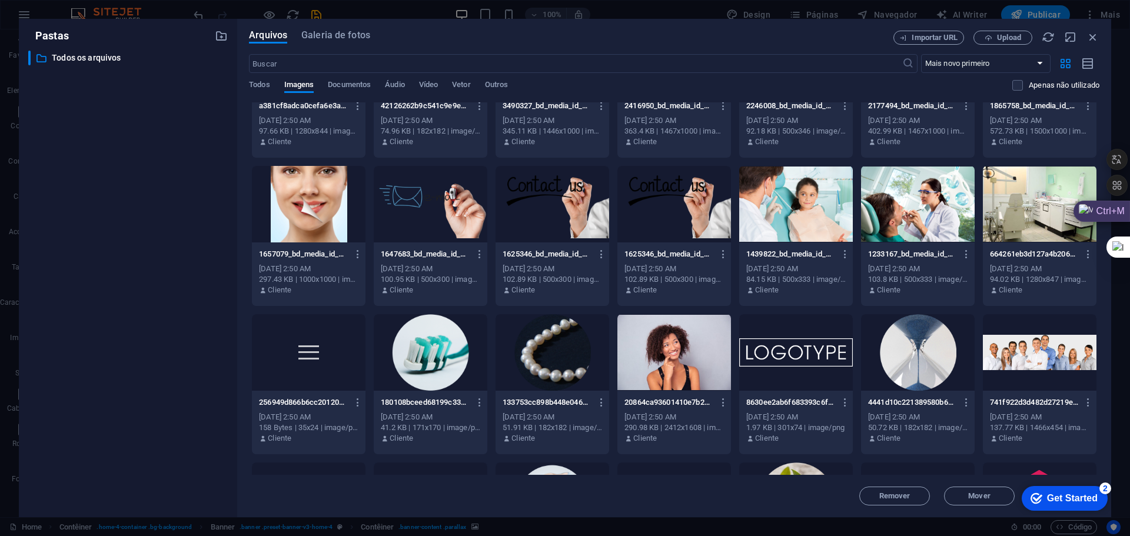
scroll to position [2060, 0]
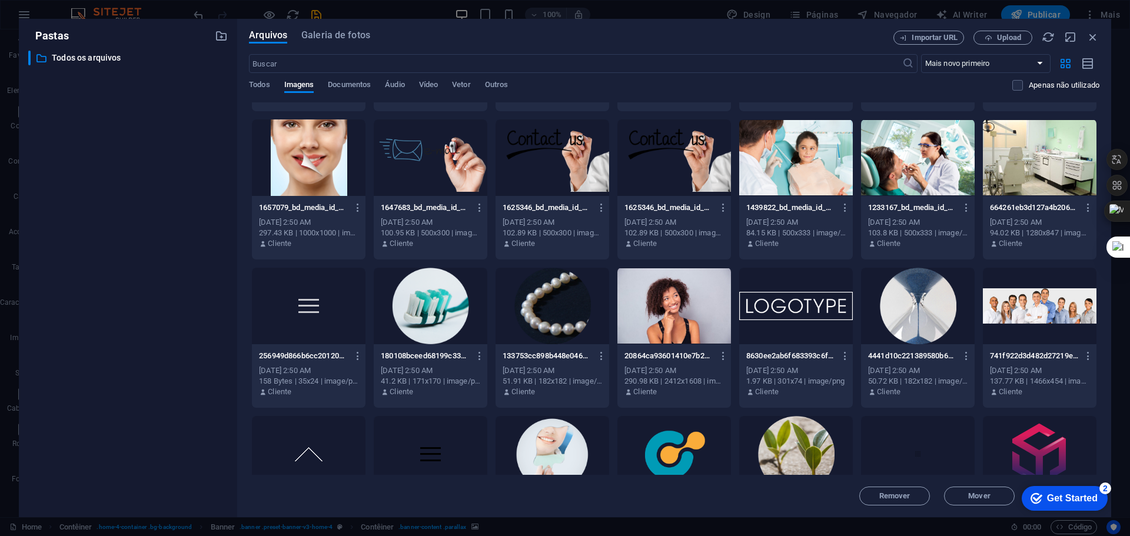
click at [1052, 153] on div at bounding box center [1040, 157] width 114 height 77
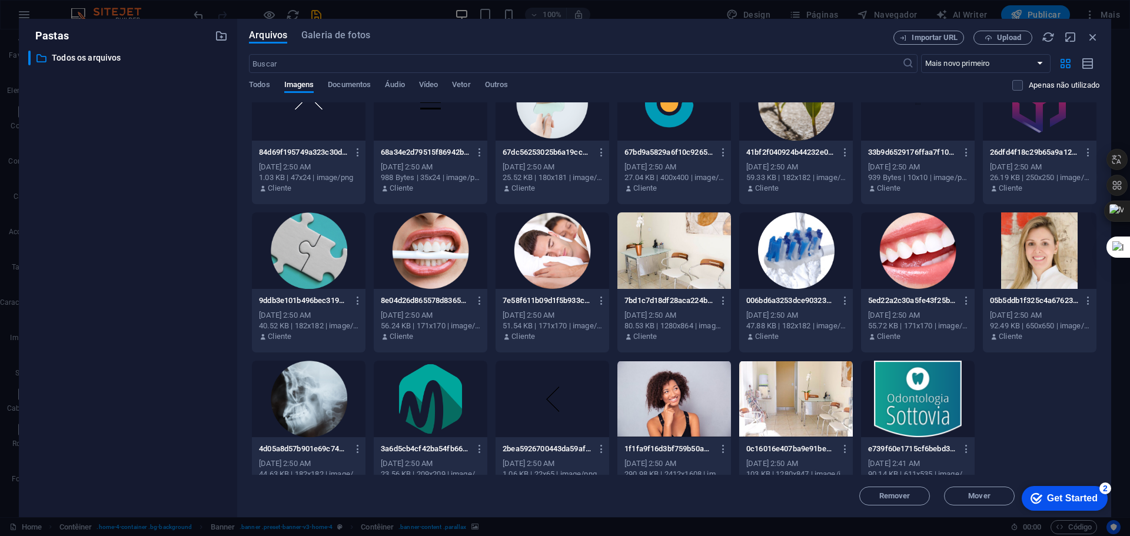
scroll to position [2413, 0]
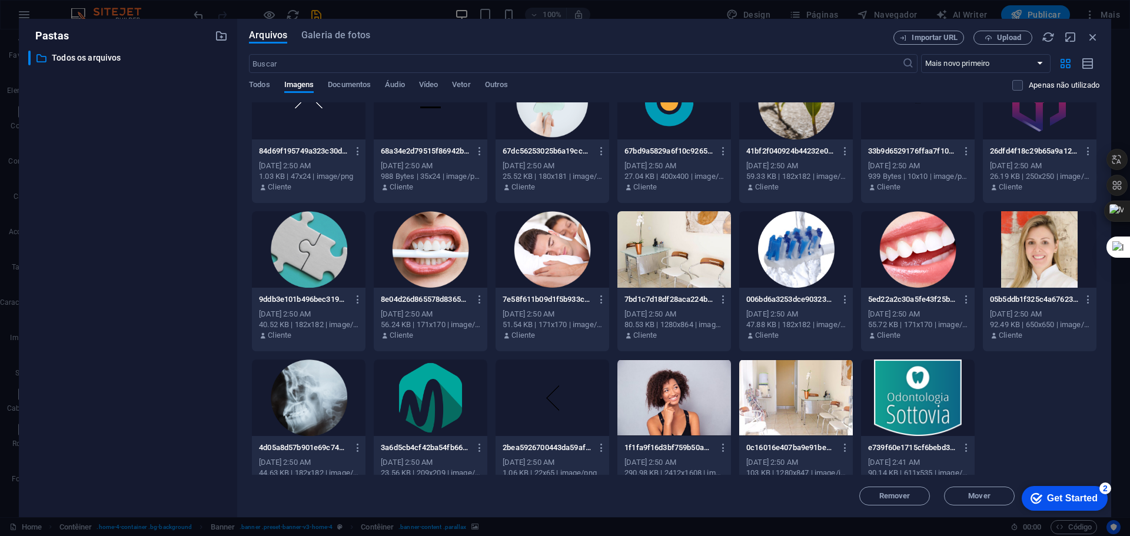
click at [682, 246] on div at bounding box center [674, 249] width 114 height 77
click at [697, 260] on div "1" at bounding box center [674, 249] width 114 height 77
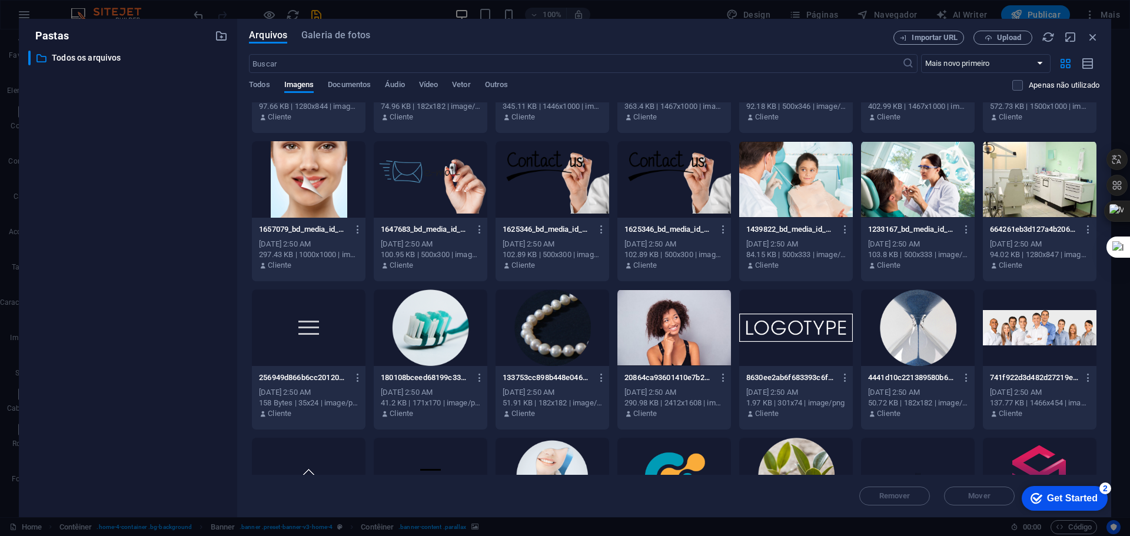
scroll to position [1967, 0]
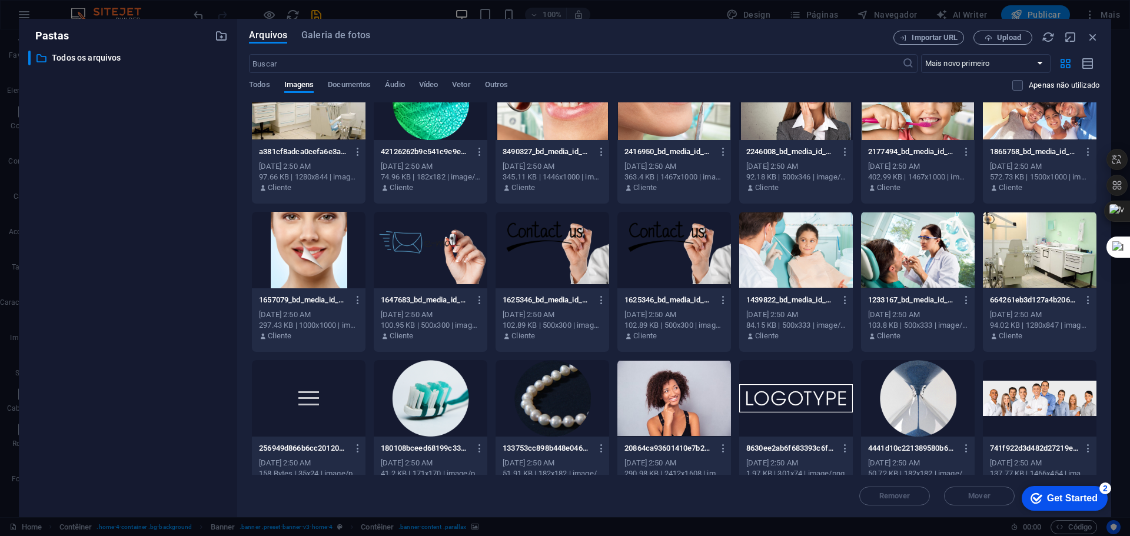
click at [1037, 246] on div at bounding box center [1040, 250] width 114 height 77
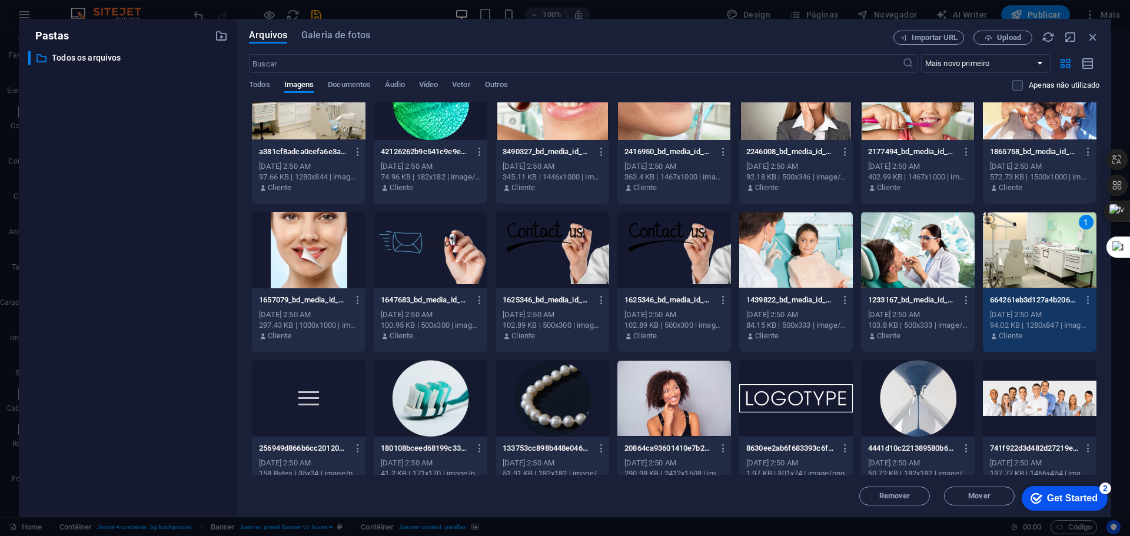
click at [1047, 248] on div "1" at bounding box center [1040, 250] width 114 height 77
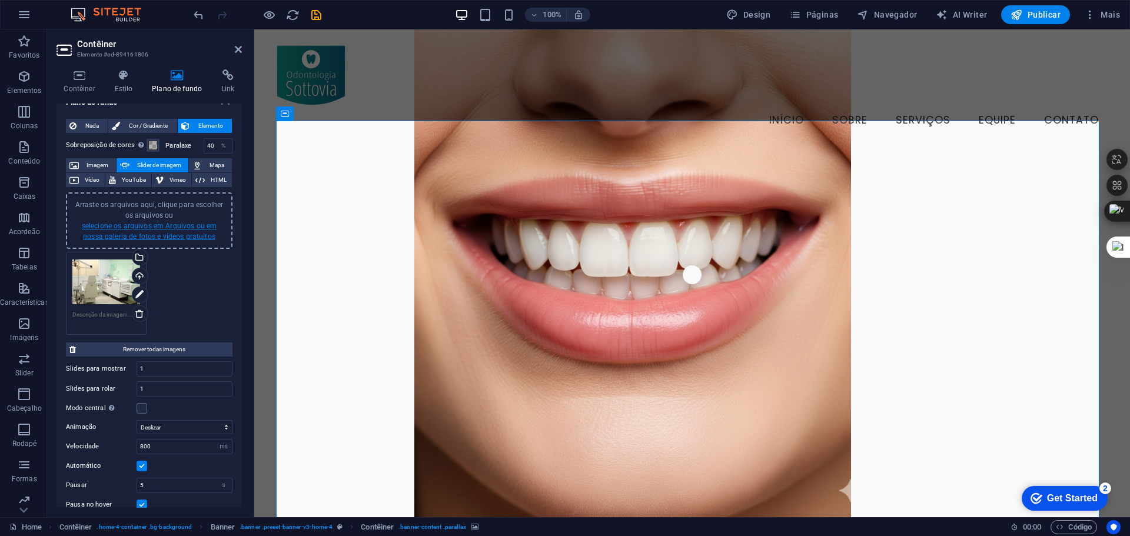
click at [144, 223] on link "selecione os arquivos em Arquivos ou em nossa galeria de fotos e vídeos gratuit…" at bounding box center [149, 231] width 135 height 19
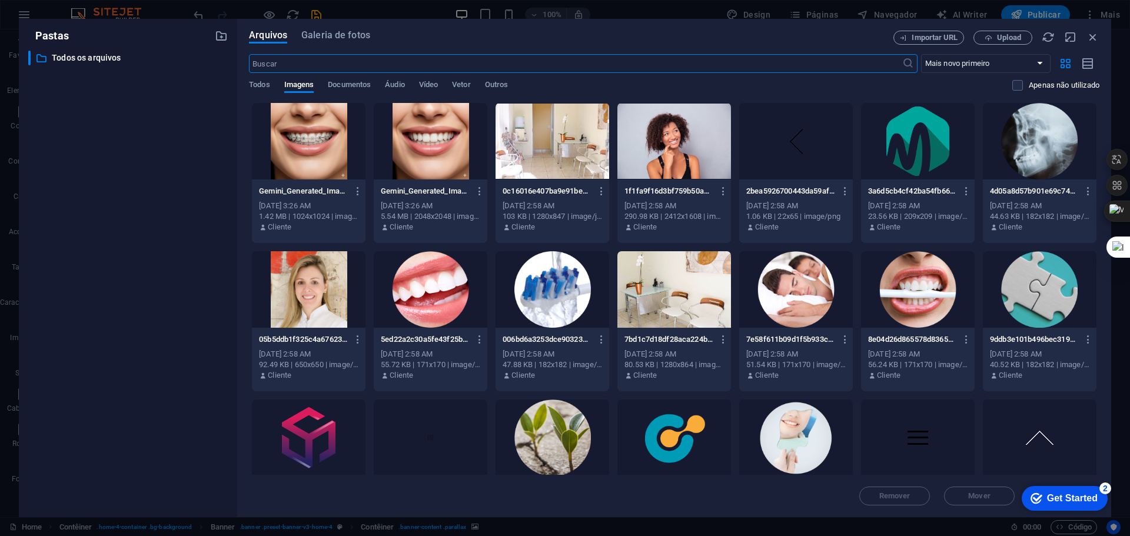
click at [672, 294] on div at bounding box center [674, 289] width 114 height 77
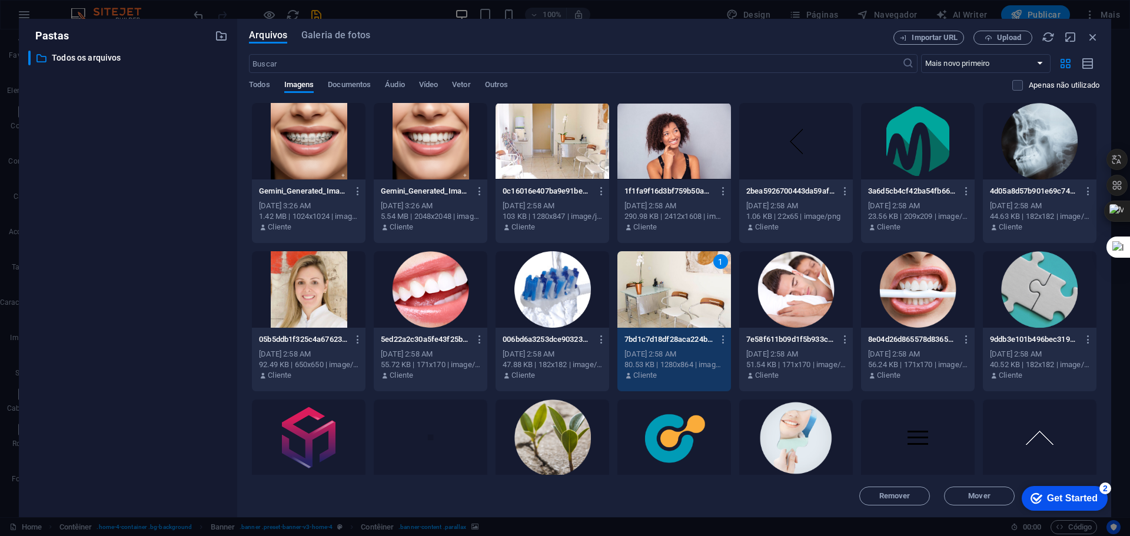
click at [672, 294] on div "1" at bounding box center [674, 289] width 114 height 77
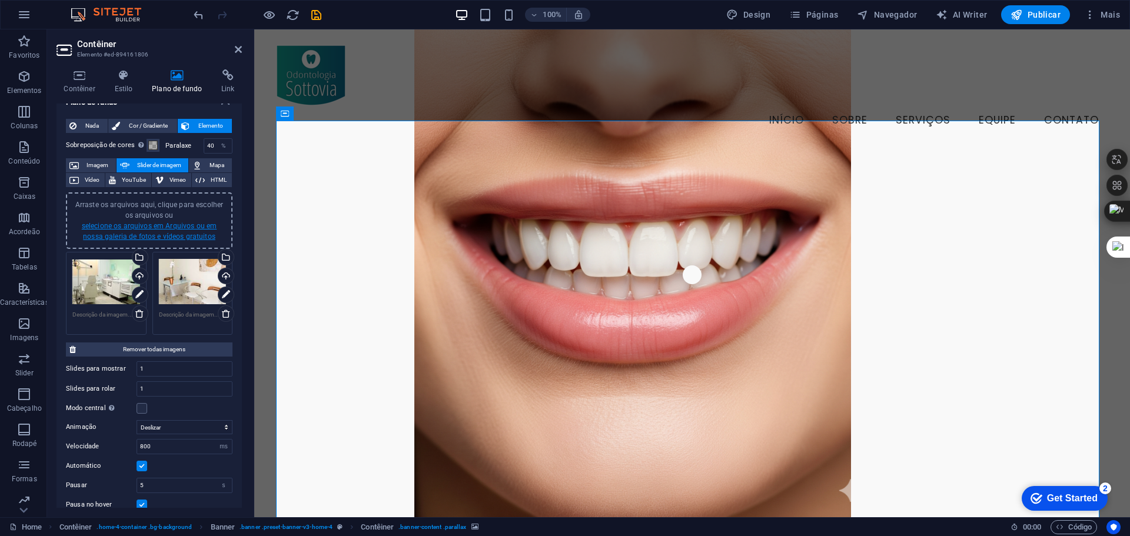
click at [158, 224] on link "selecione os arquivos em Arquivos ou em nossa galeria de fotos e vídeos gratuit…" at bounding box center [149, 231] width 135 height 19
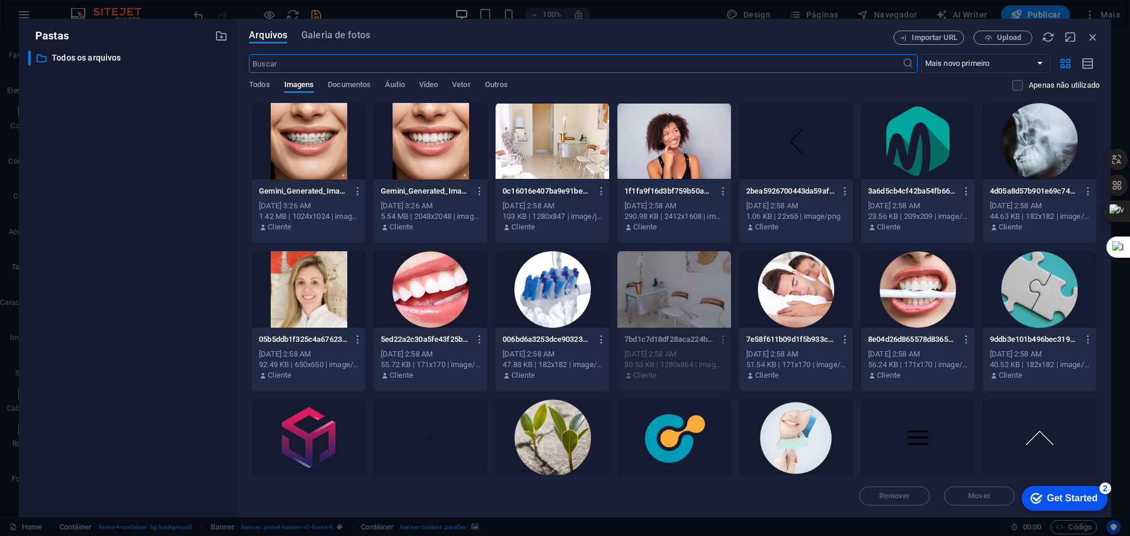
click at [668, 151] on div at bounding box center [674, 141] width 114 height 77
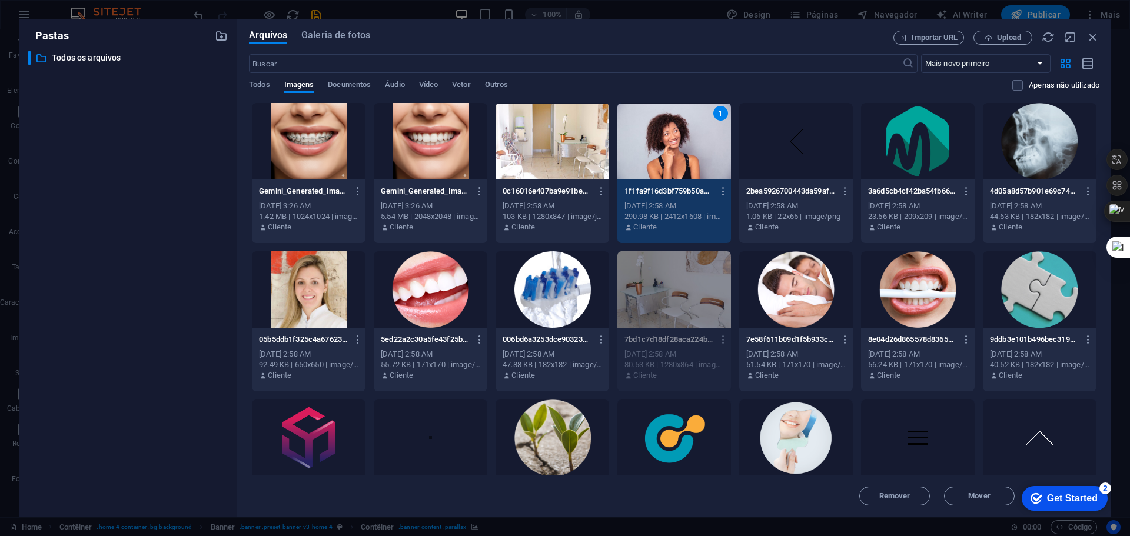
click at [668, 151] on div "1" at bounding box center [674, 141] width 114 height 77
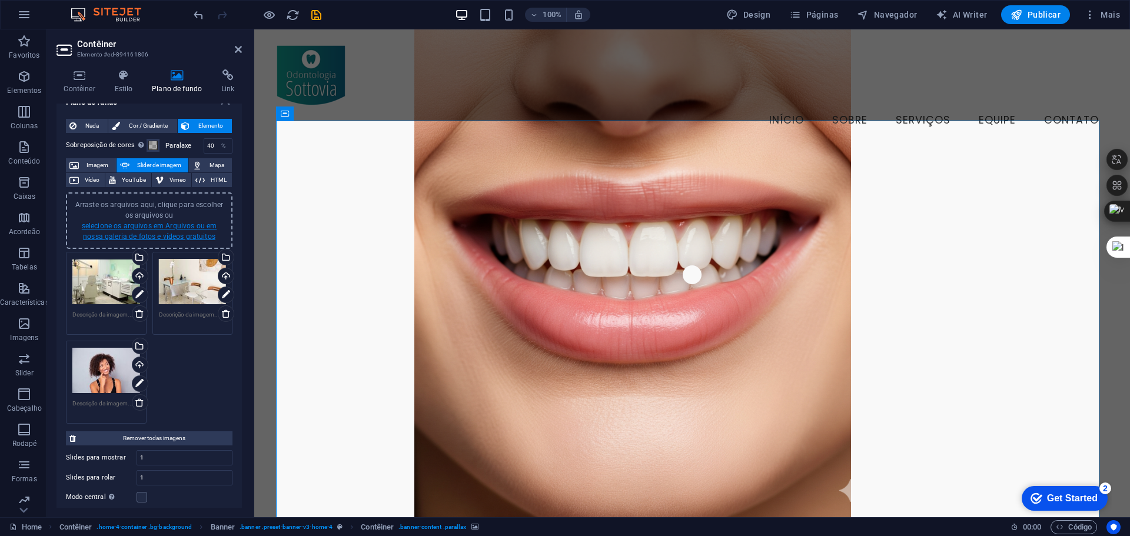
click at [158, 227] on link "selecione os arquivos em Arquivos ou em nossa galeria de fotos e vídeos gratuit…" at bounding box center [149, 231] width 135 height 19
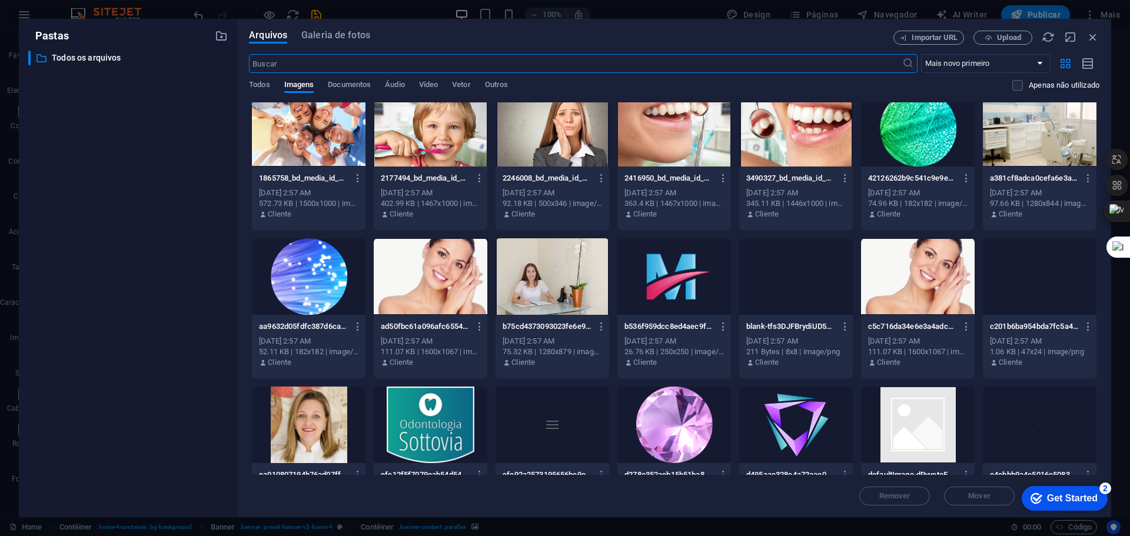
scroll to position [765, 0]
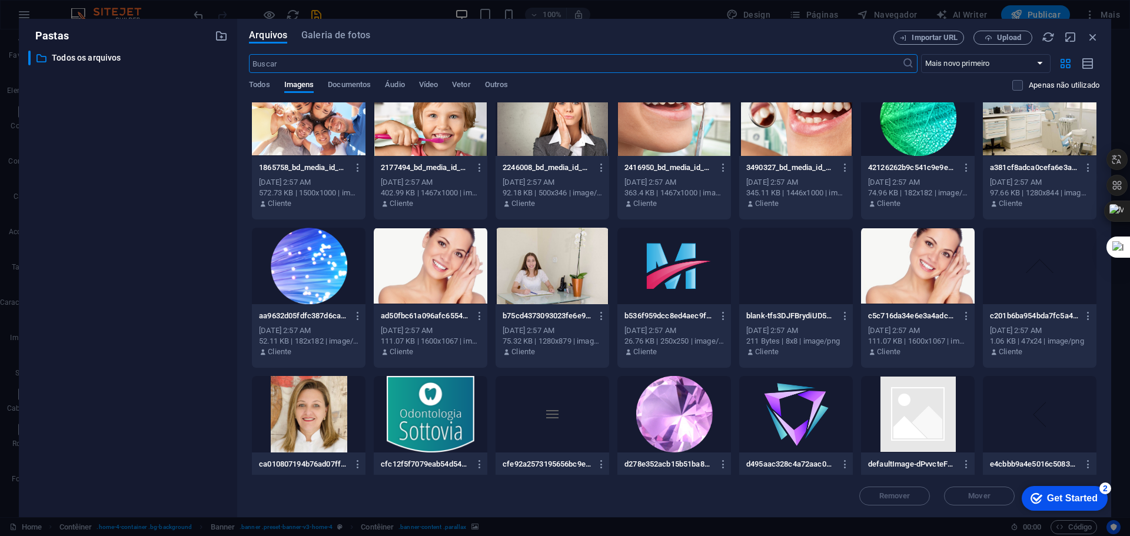
click at [899, 267] on div at bounding box center [918, 266] width 114 height 77
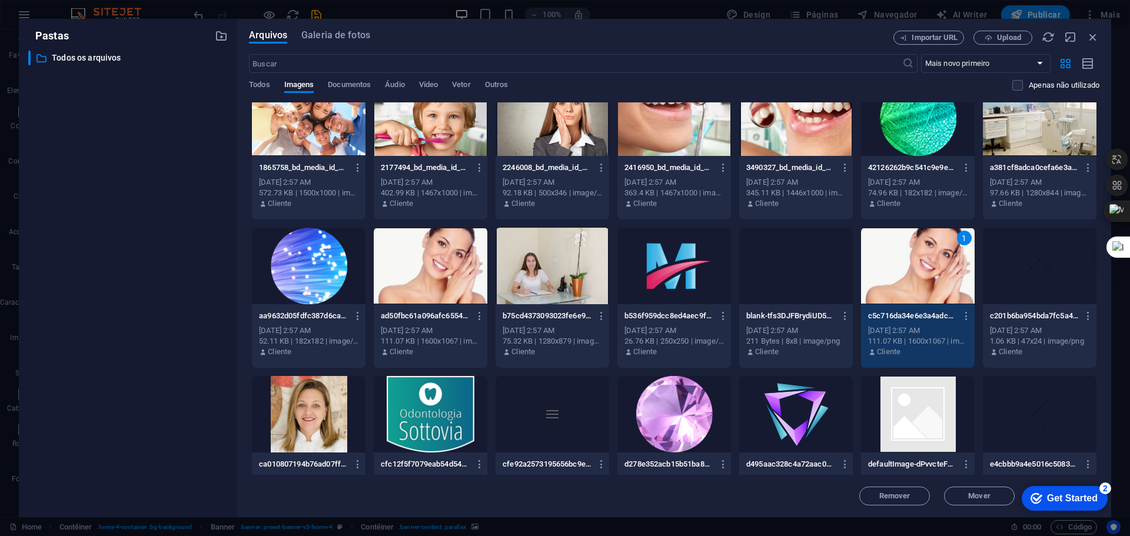
click at [899, 267] on div "1" at bounding box center [918, 266] width 114 height 77
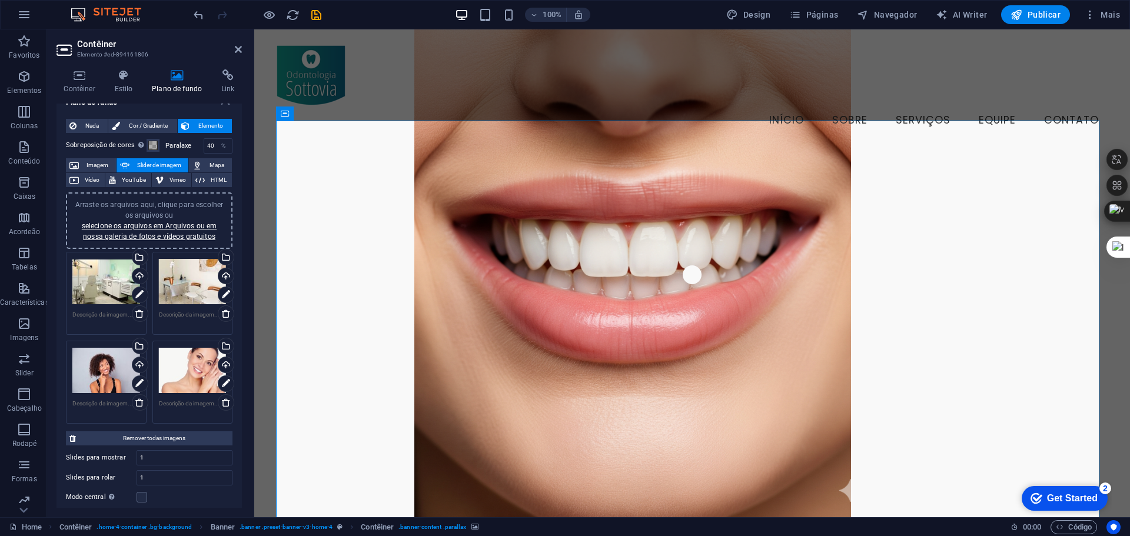
click at [159, 230] on div "Arraste os arquivos aqui, clique para escolher os arquivos ou selecione os arqu…" at bounding box center [149, 220] width 152 height 42
click at [142, 225] on link "selecione os arquivos em Arquivos ou em nossa galeria de fotos e vídeos gratuit…" at bounding box center [149, 231] width 135 height 19
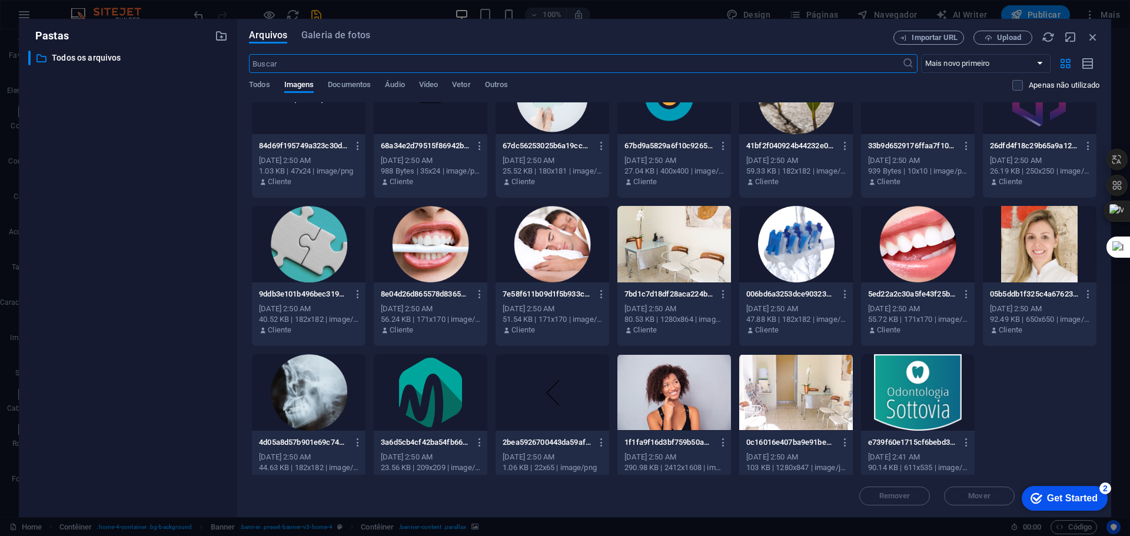
scroll to position [2438, 0]
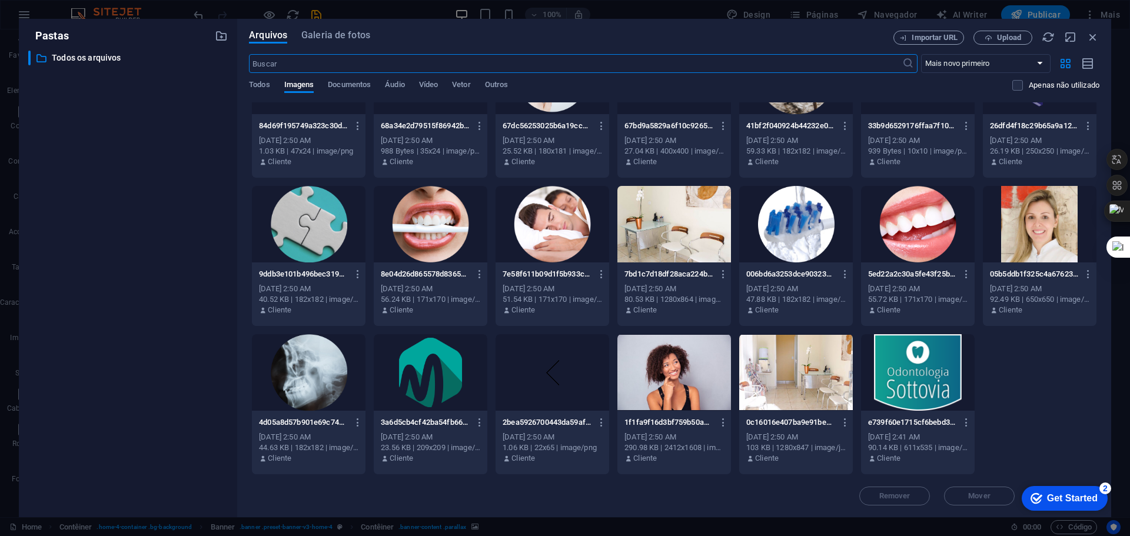
click at [677, 210] on div at bounding box center [674, 224] width 114 height 77
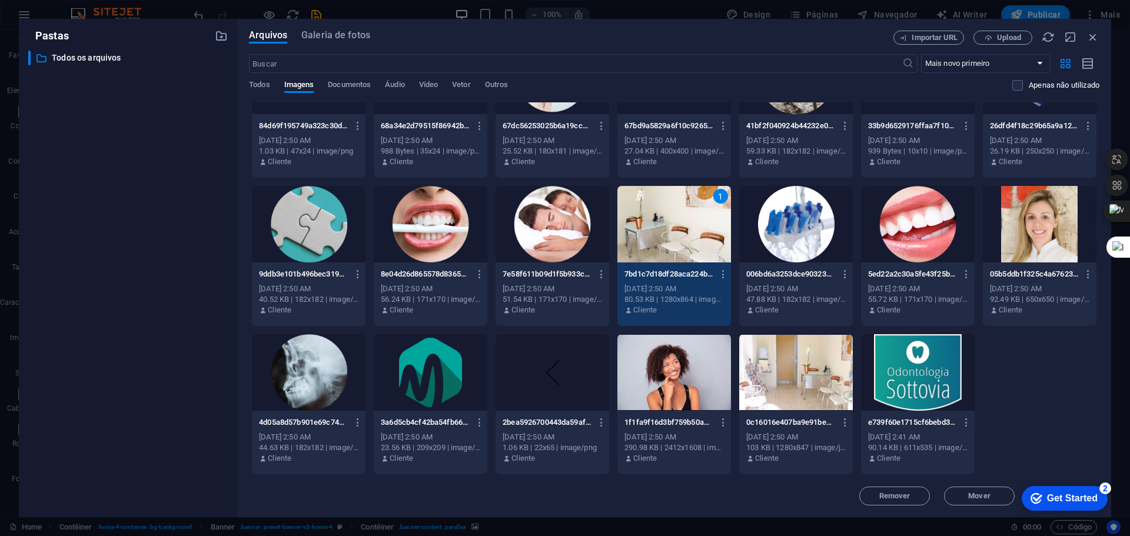
click at [677, 210] on div "1" at bounding box center [674, 224] width 114 height 77
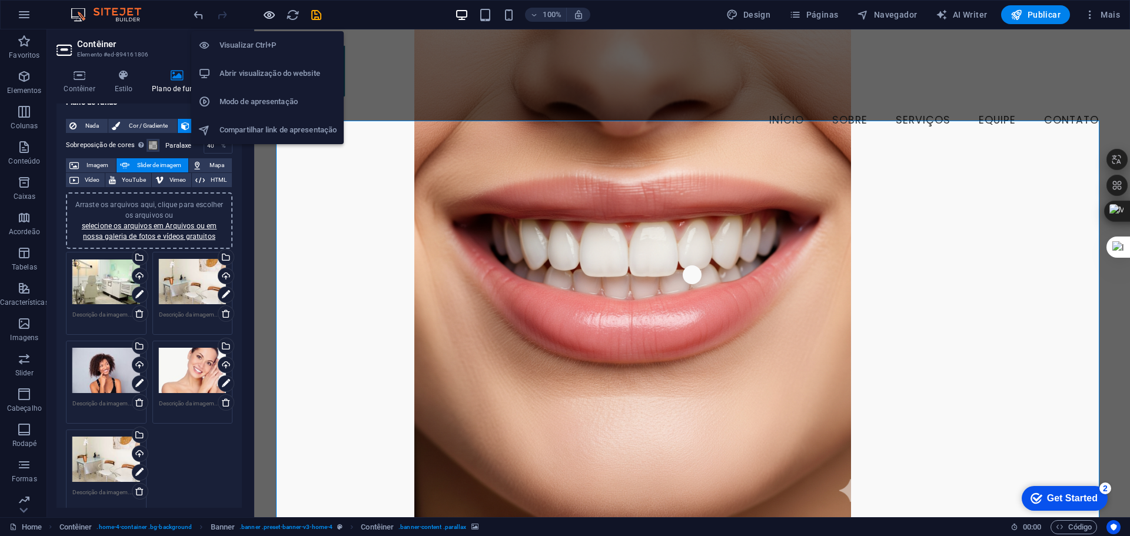
click at [270, 14] on icon "button" at bounding box center [269, 15] width 14 height 14
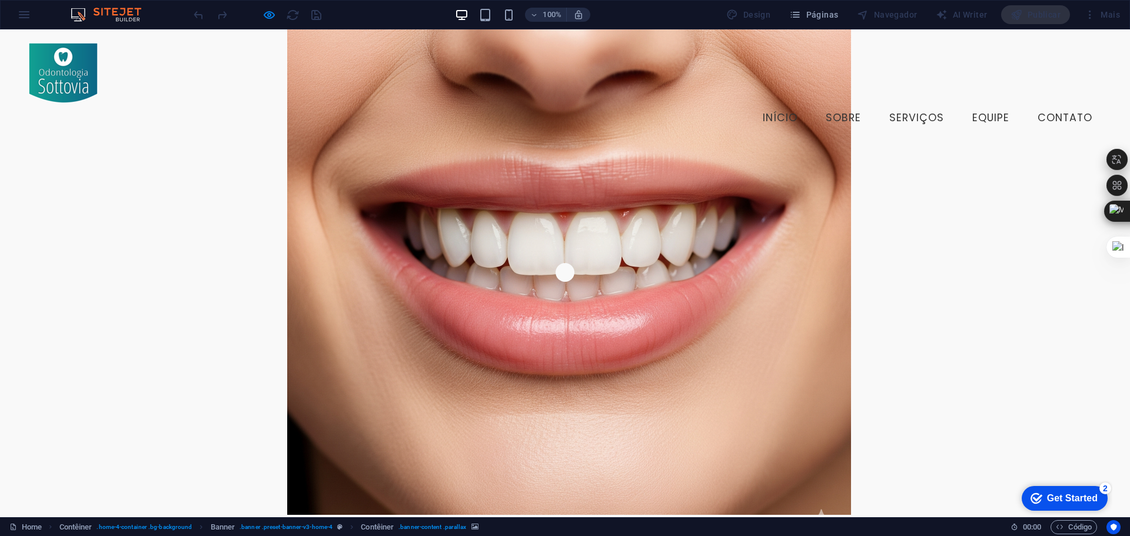
scroll to position [0, 0]
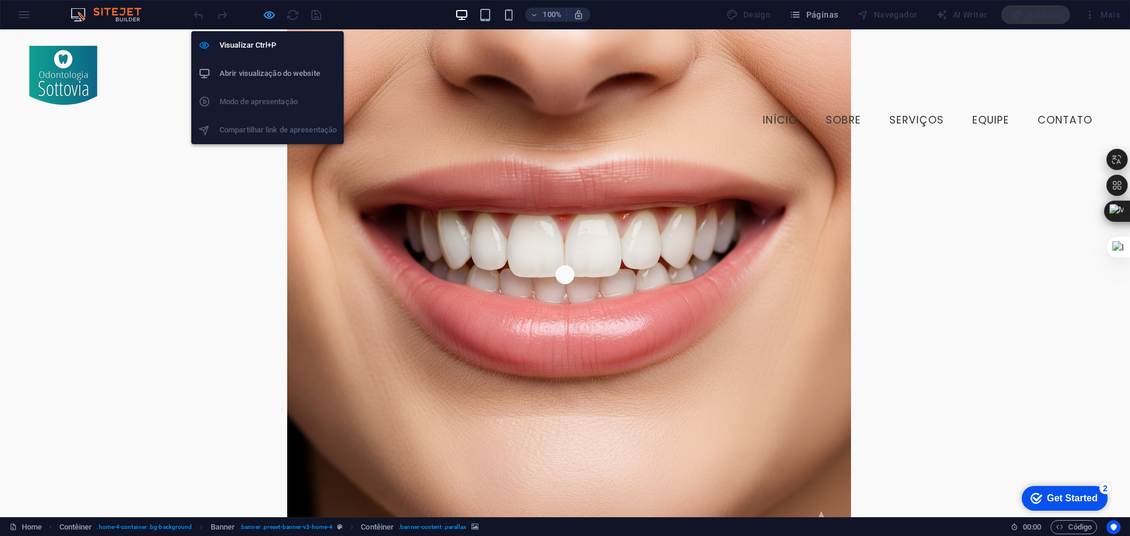
click at [272, 15] on icon "button" at bounding box center [269, 15] width 14 height 14
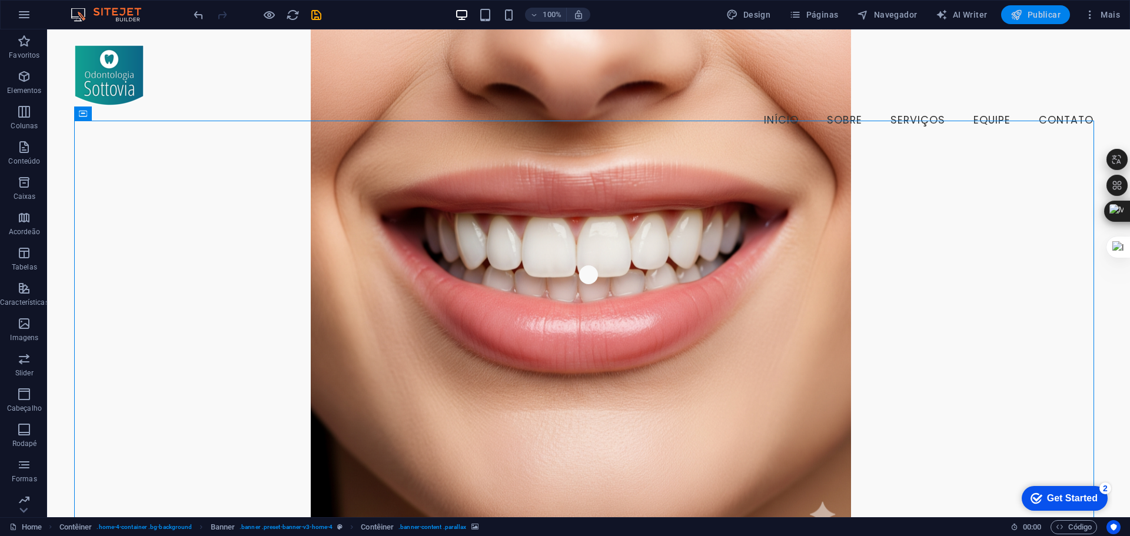
click at [1039, 9] on span "Publicar" at bounding box center [1035, 15] width 50 height 12
